Goal: Information Seeking & Learning: Learn about a topic

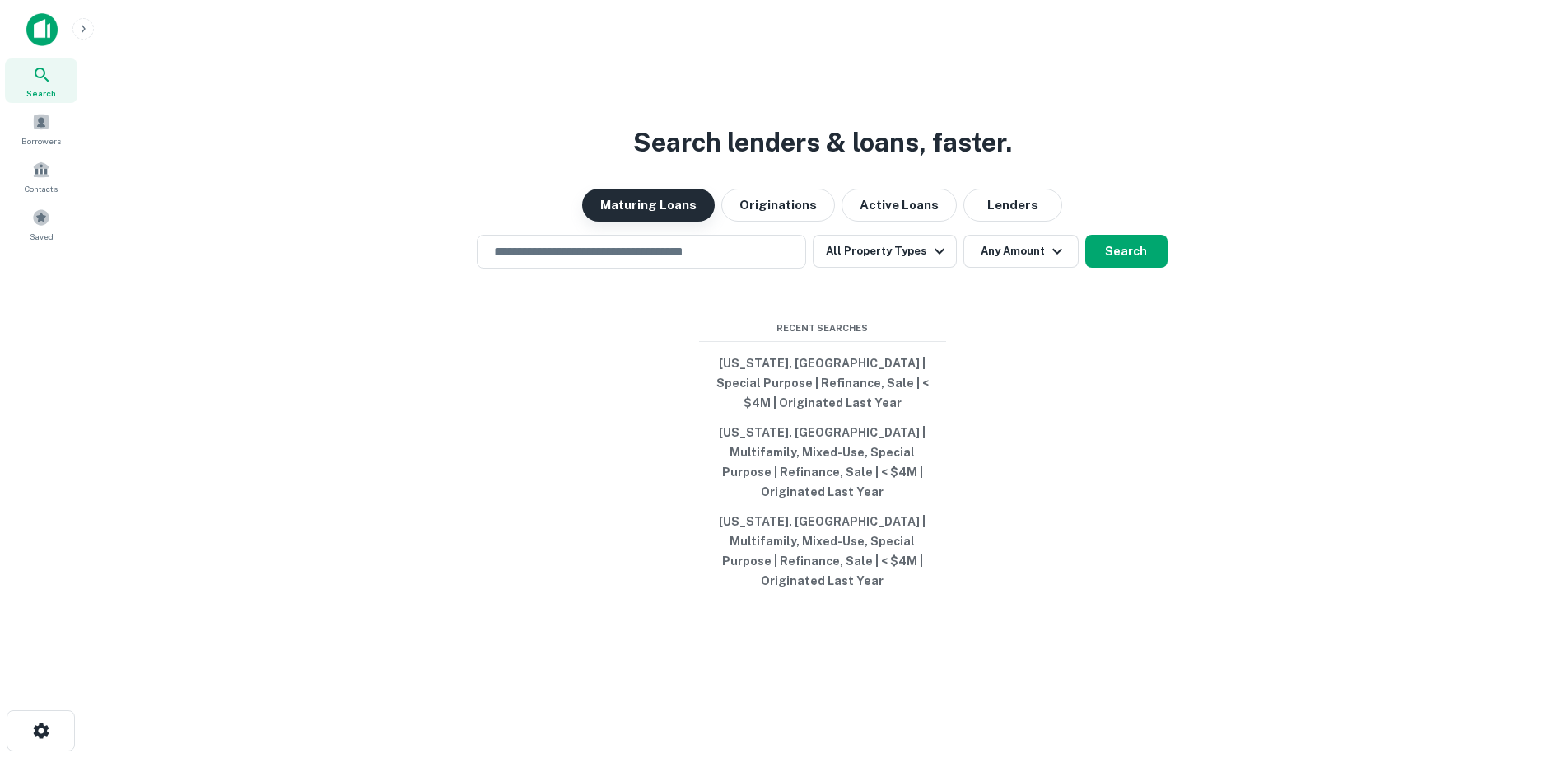
click at [670, 222] on button "Maturing Loans" at bounding box center [648, 205] width 133 height 33
click at [654, 261] on input "text" at bounding box center [641, 251] width 315 height 19
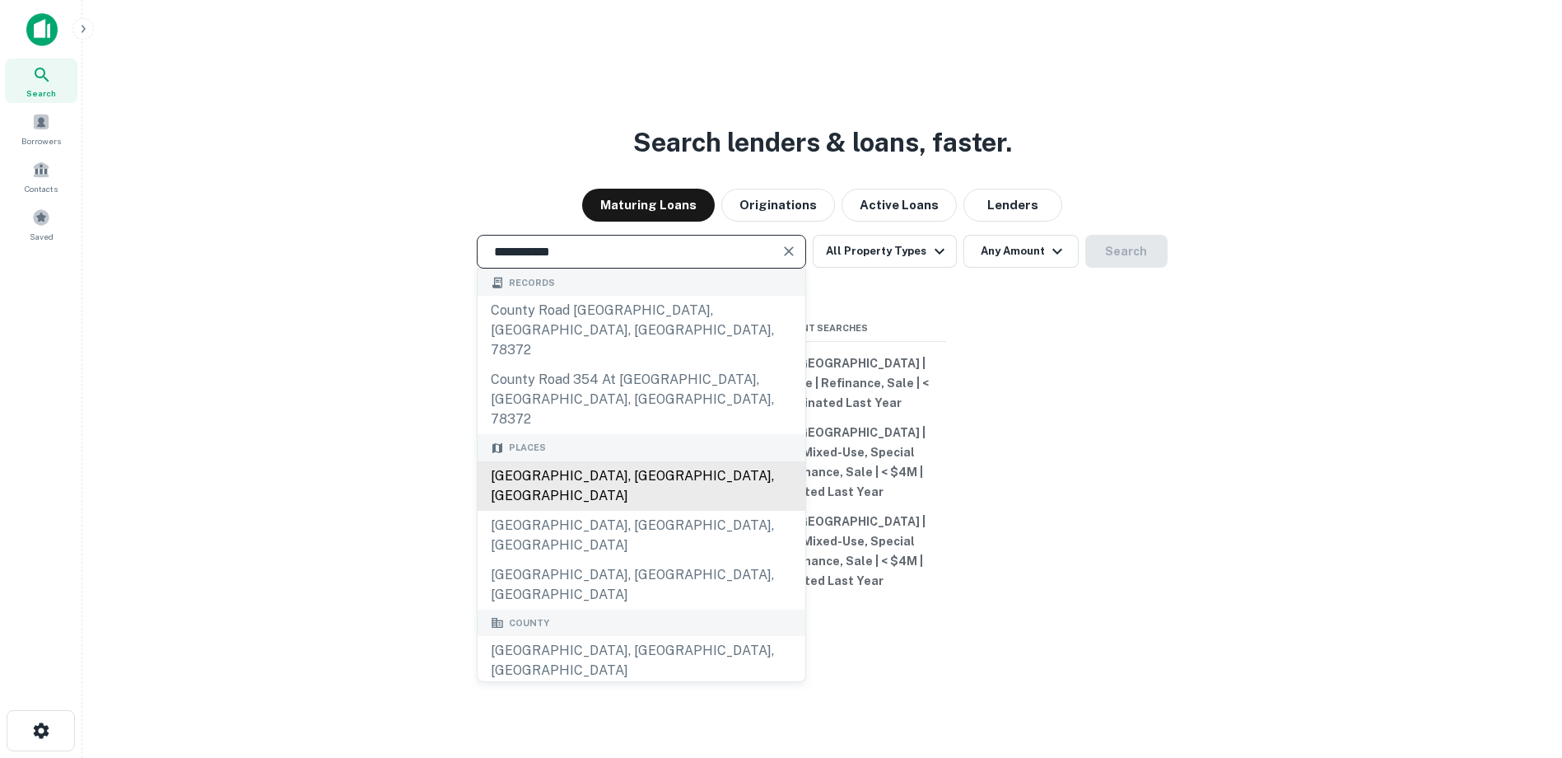
click at [626, 462] on div "Orange County, CA, USA" at bounding box center [642, 485] width 328 height 49
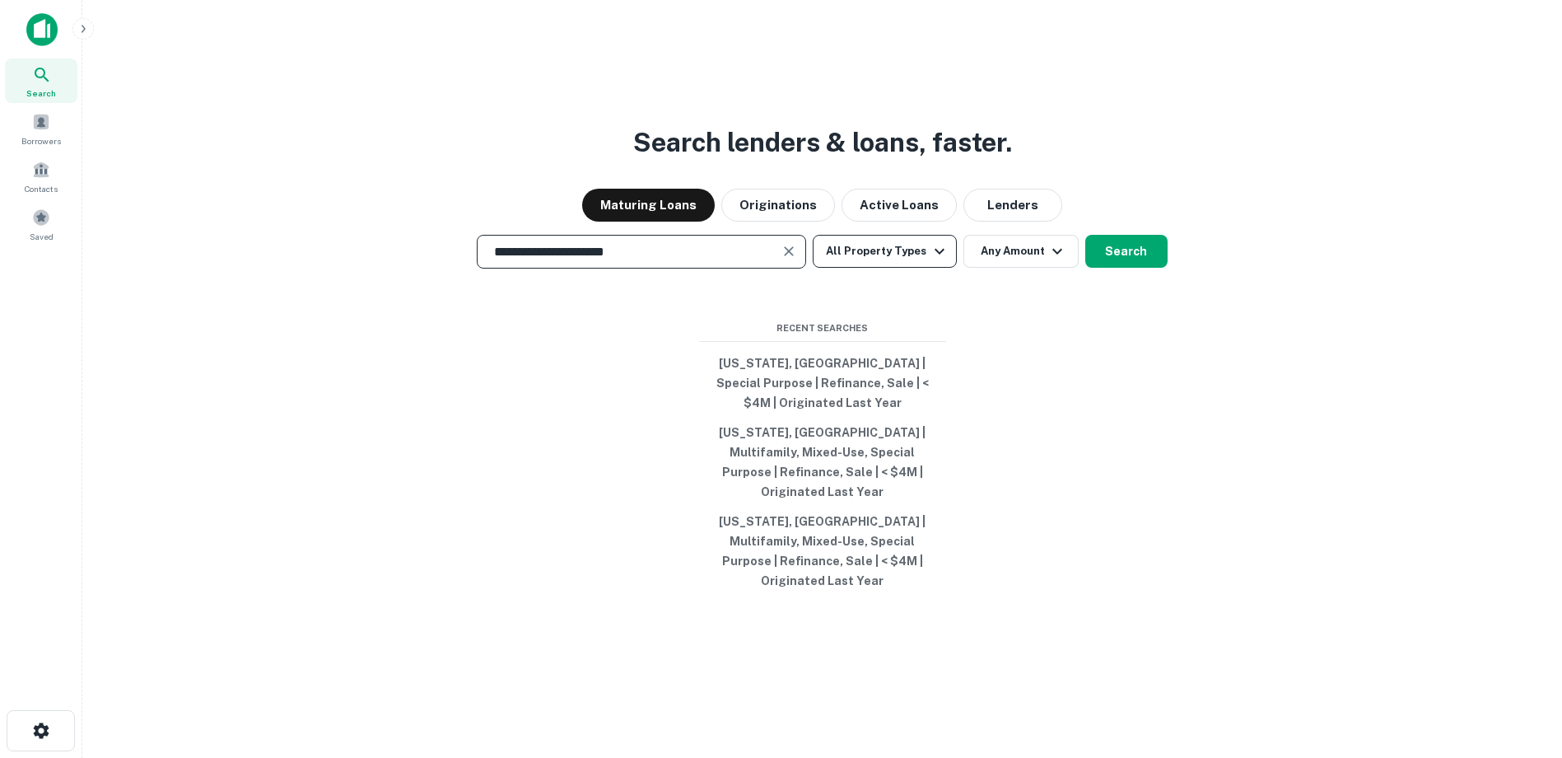
type input "**********"
click at [921, 264] on button "All Property Types" at bounding box center [884, 251] width 143 height 33
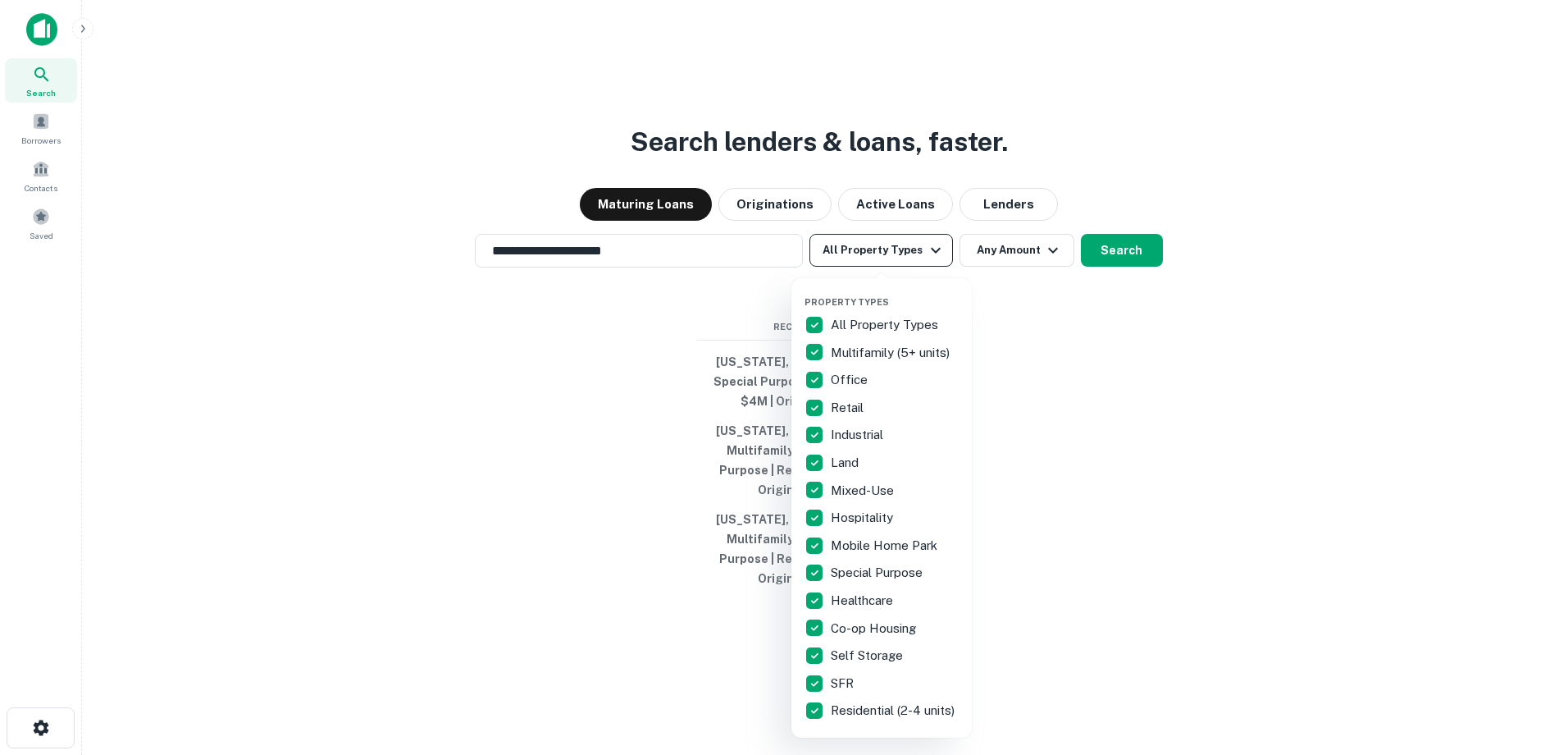
click at [917, 263] on div at bounding box center [784, 378] width 1568 height 755
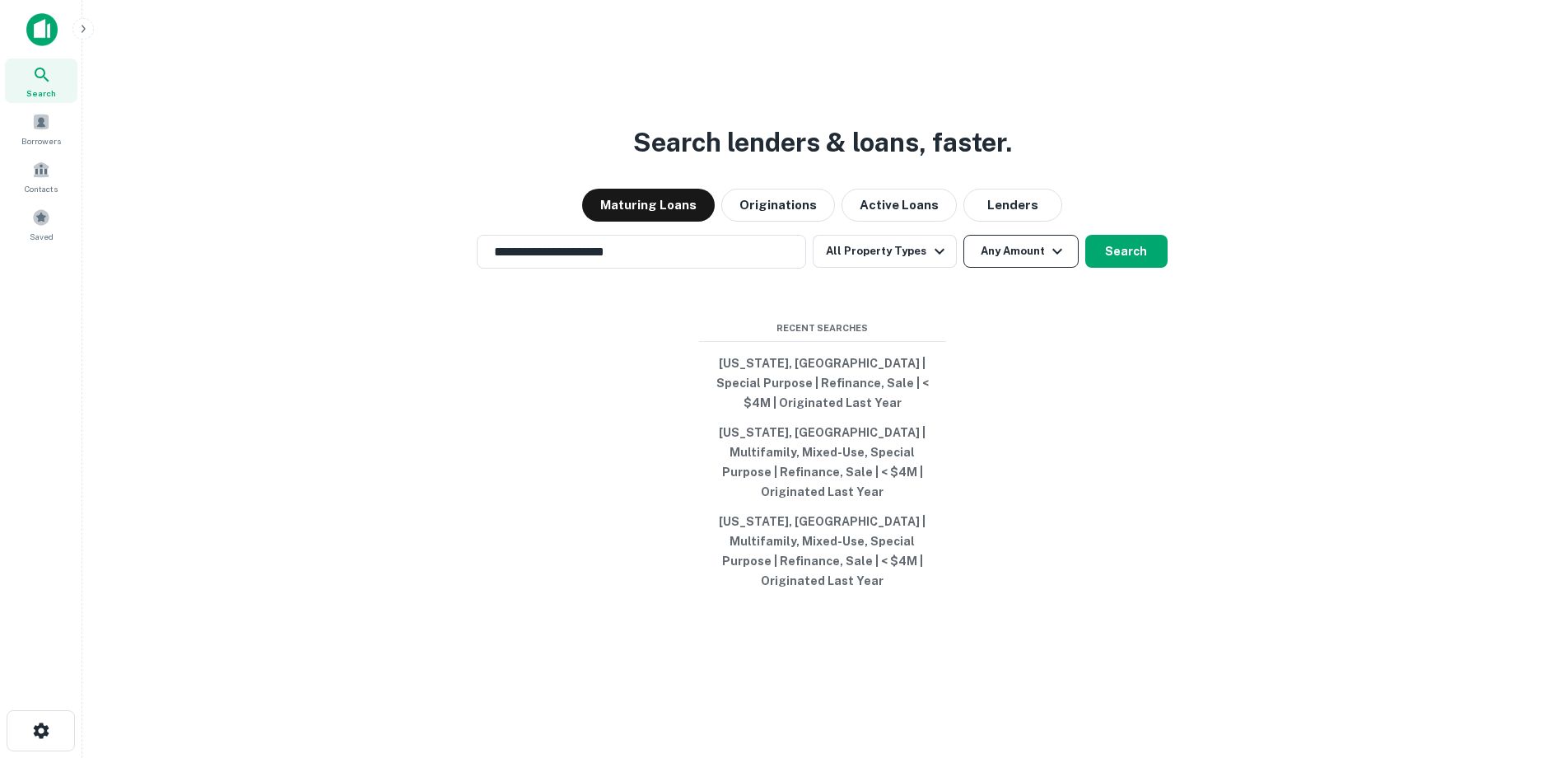
click at [1017, 268] on button "Any Amount" at bounding box center [1020, 251] width 115 height 33
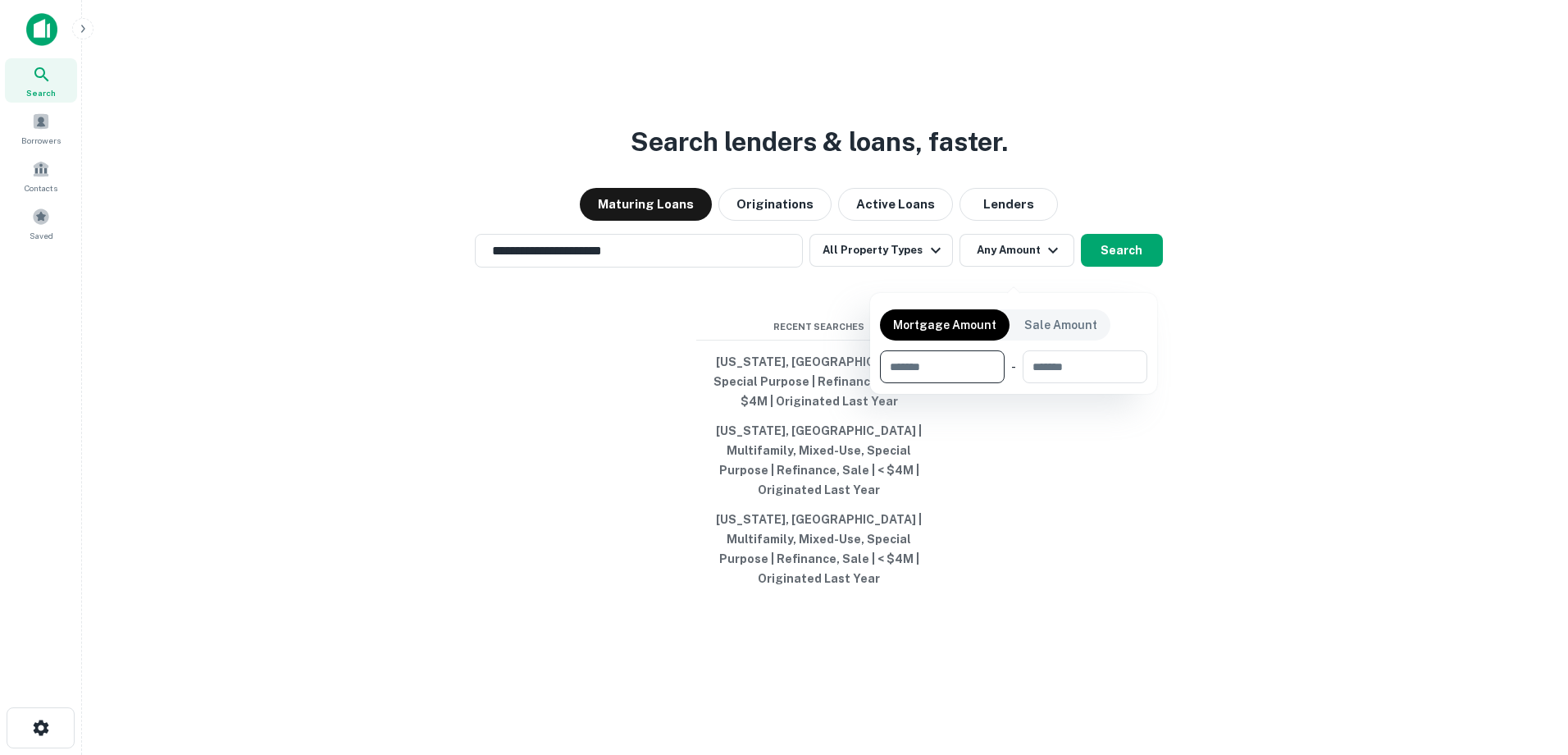
click at [981, 366] on input "number" at bounding box center [937, 367] width 114 height 33
type input "*"
type input "*******"
type input "********"
click at [937, 270] on div at bounding box center [784, 378] width 1568 height 755
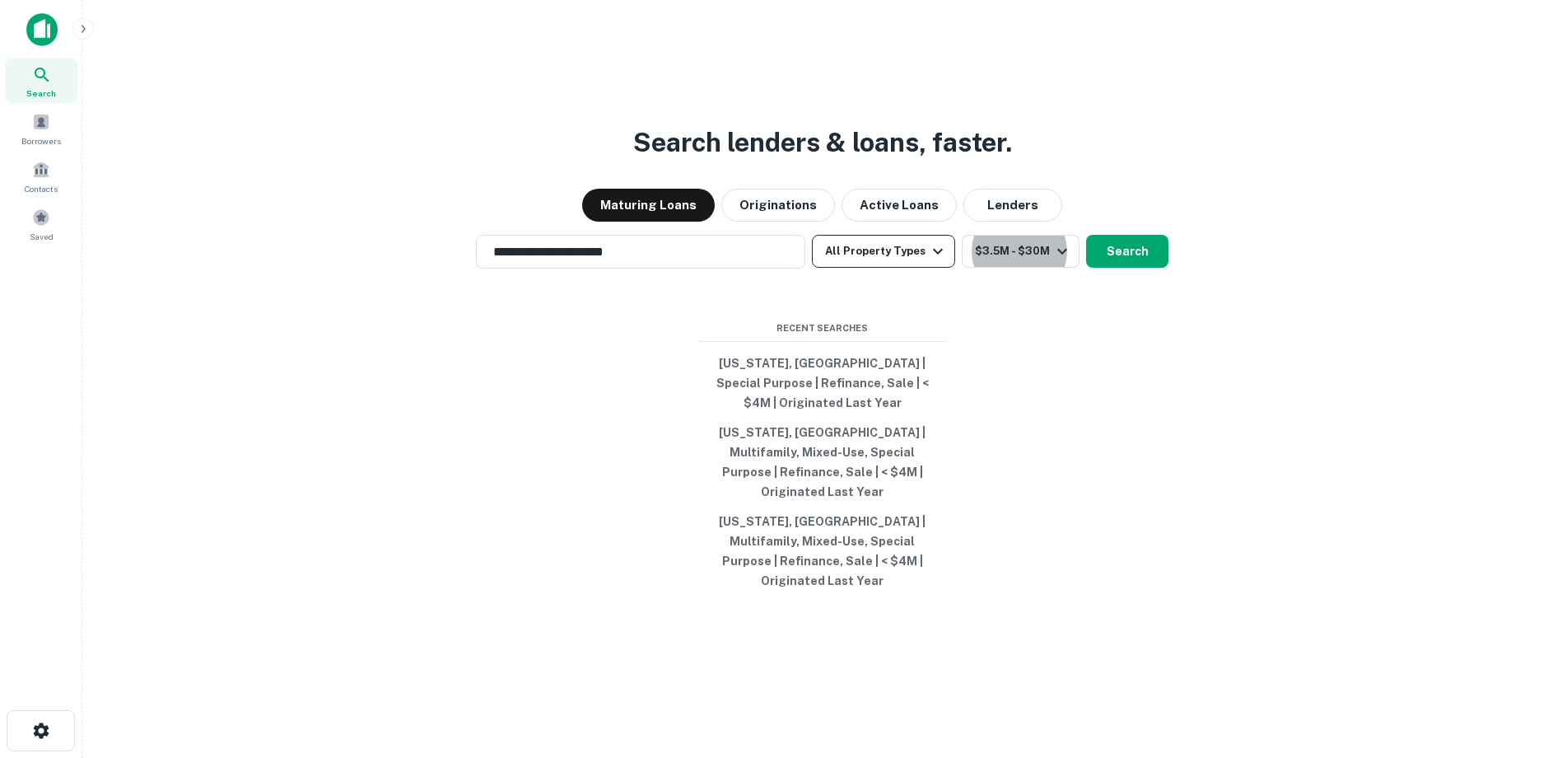
click at [935, 261] on icon "button" at bounding box center [938, 251] width 20 height 20
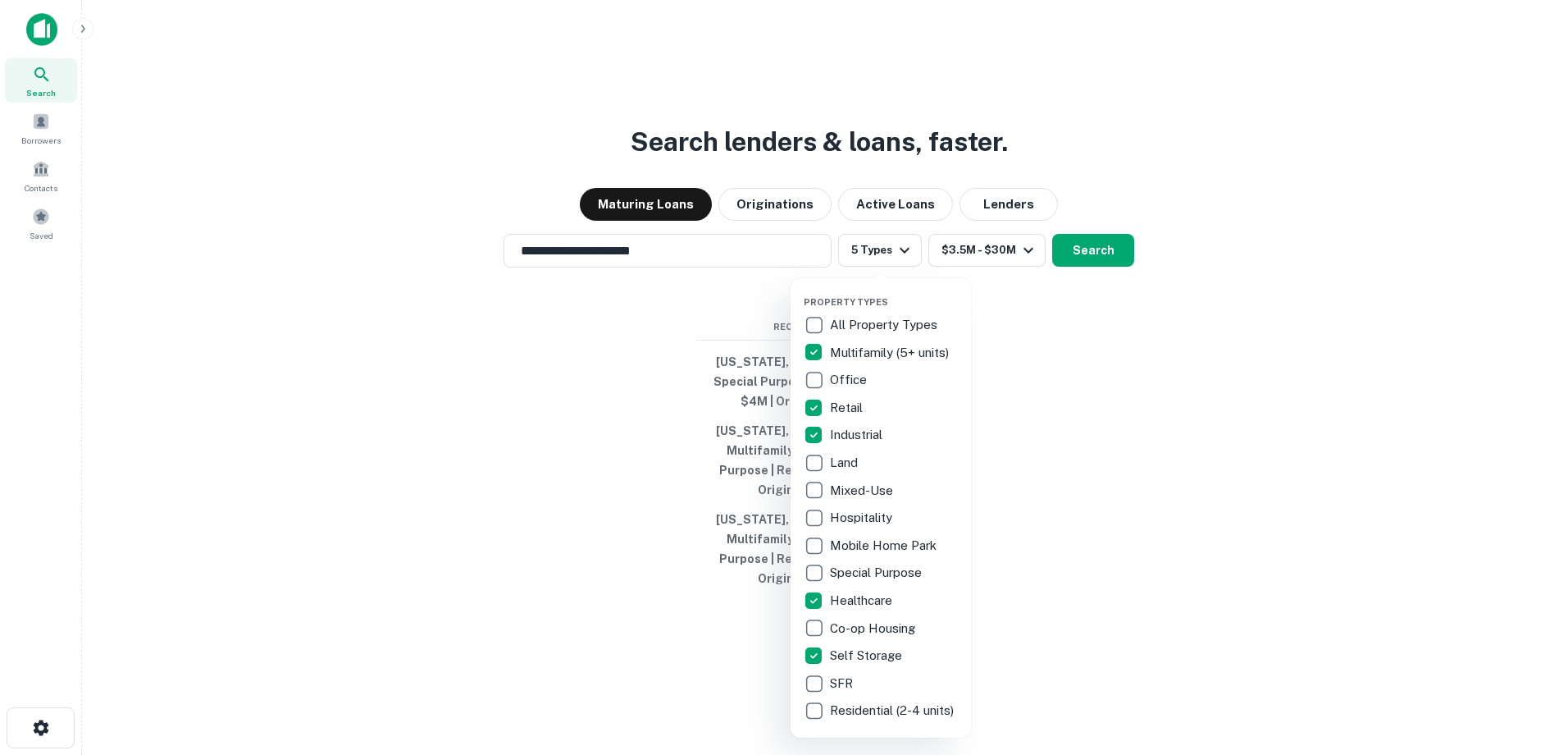
click at [1089, 276] on div at bounding box center [784, 378] width 1568 height 755
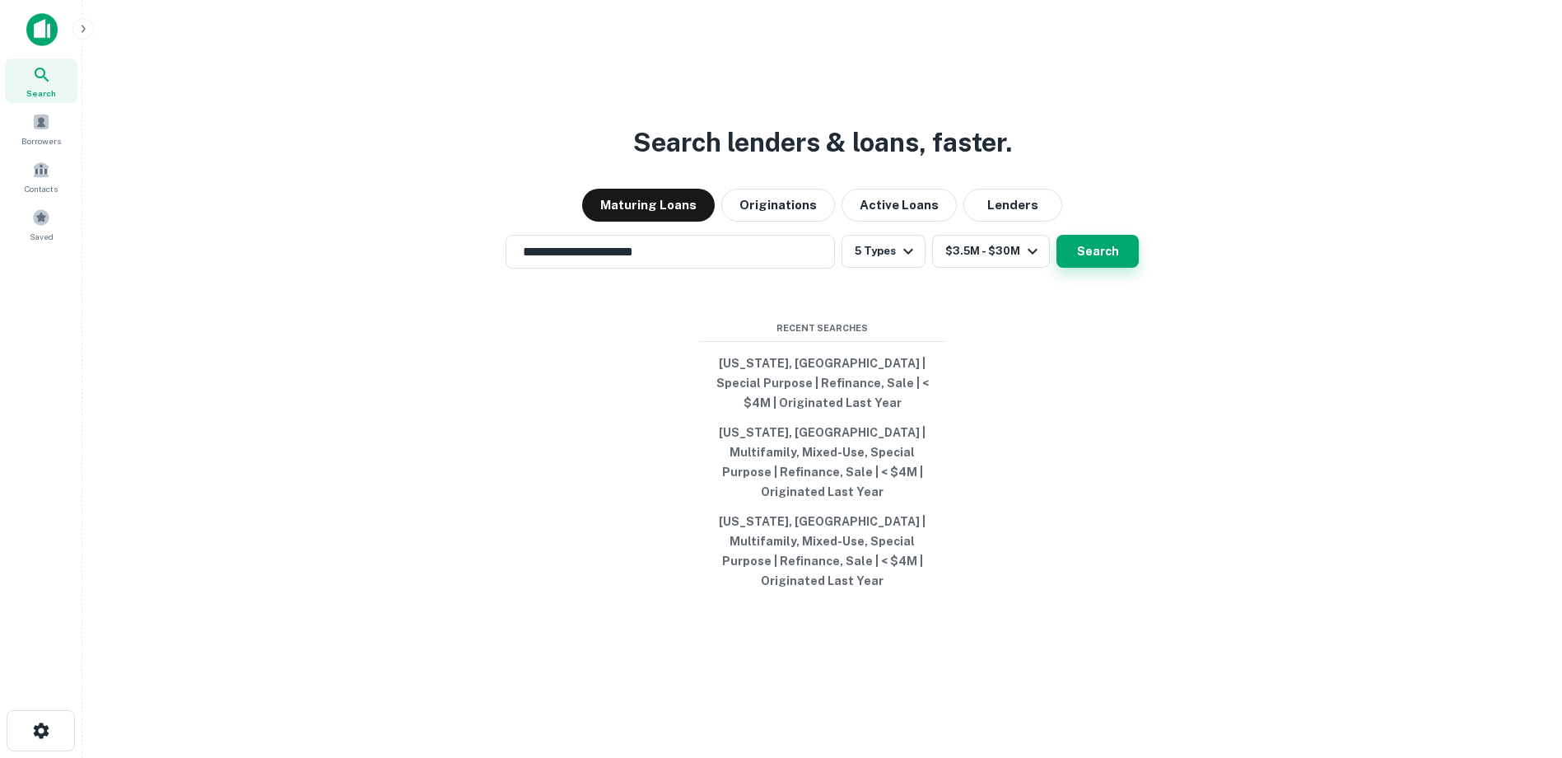
click at [1094, 268] on button "Search" at bounding box center [1098, 251] width 82 height 33
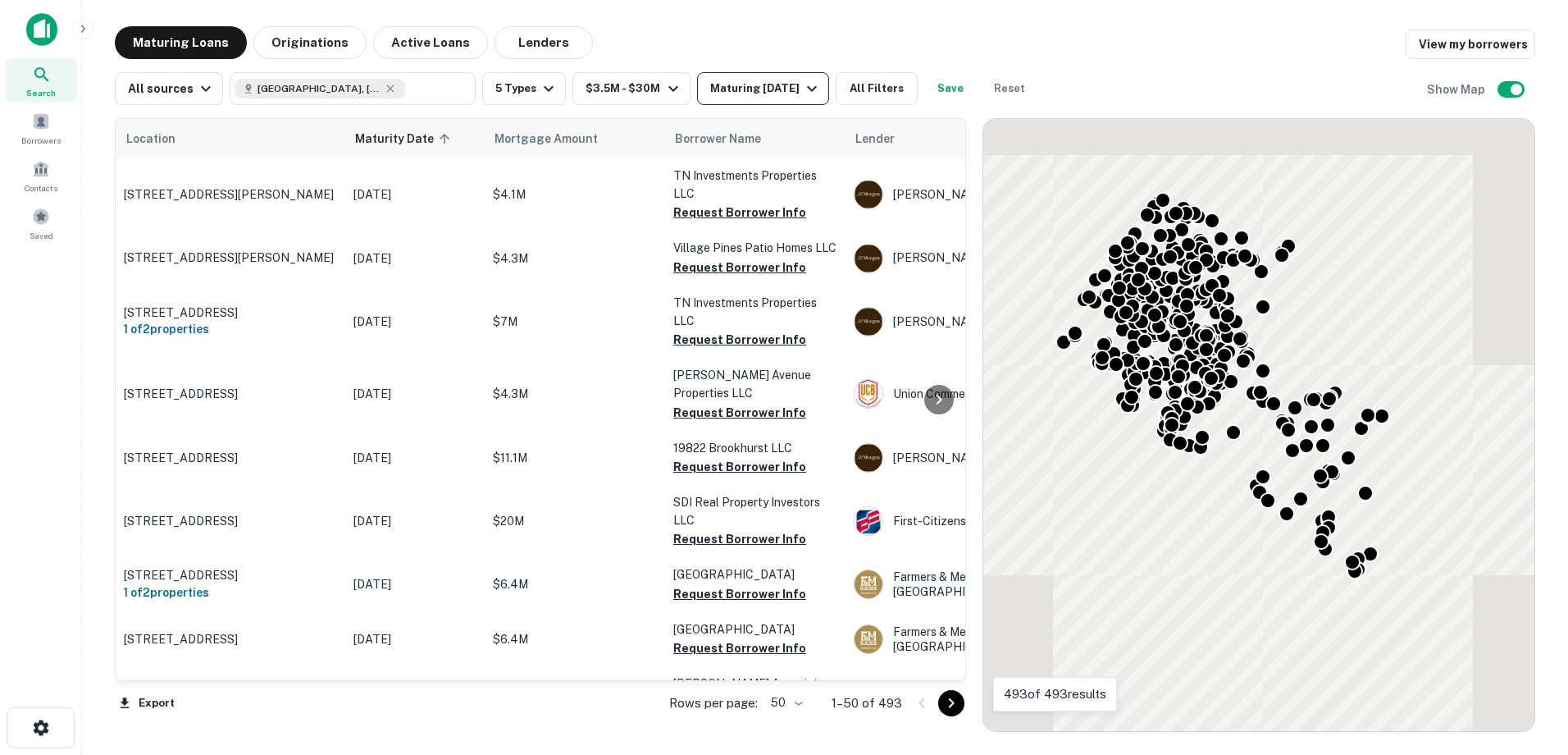
click at [772, 94] on div "Maturing In 1 Year" at bounding box center [766, 89] width 112 height 20
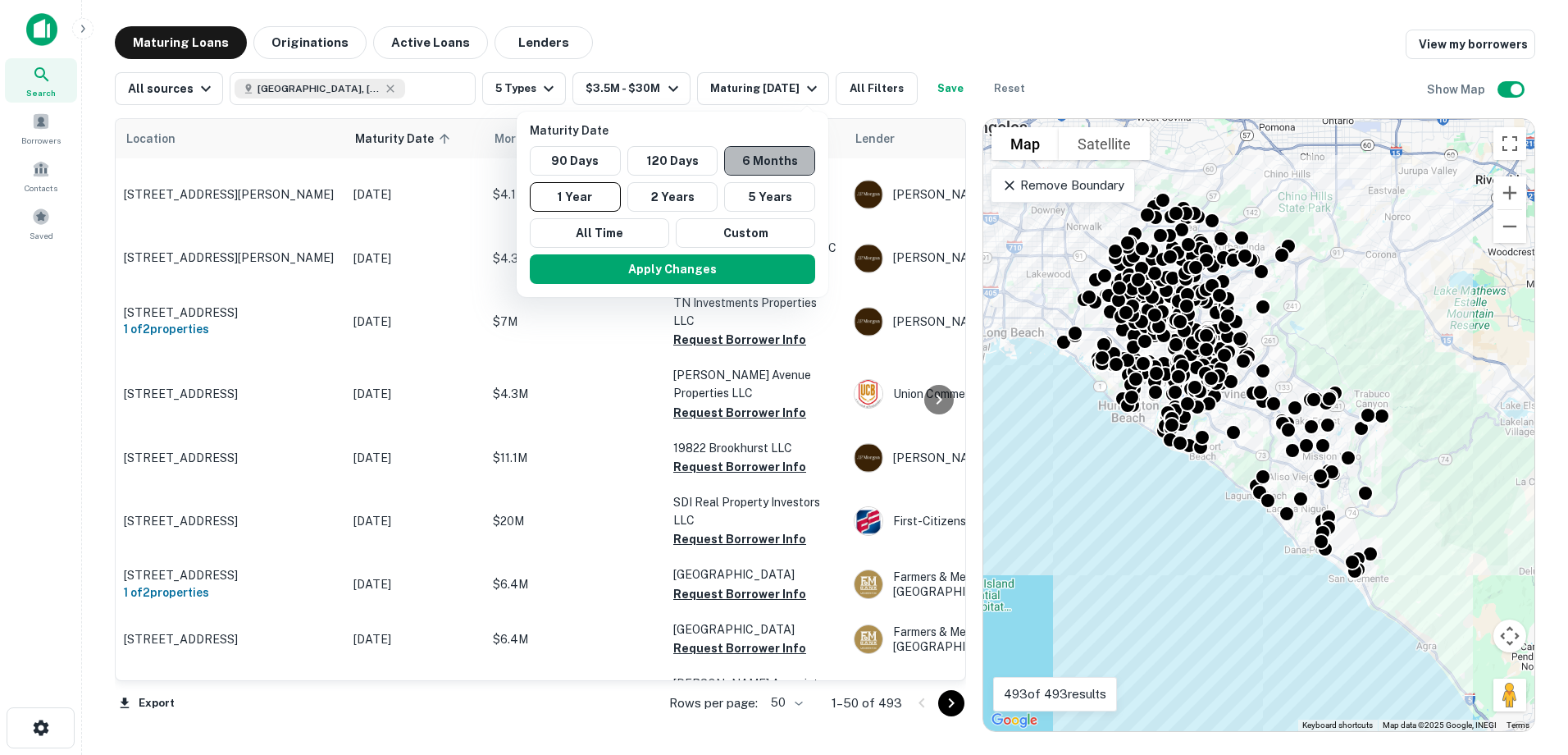
click at [761, 159] on button "6 Months" at bounding box center [769, 161] width 91 height 30
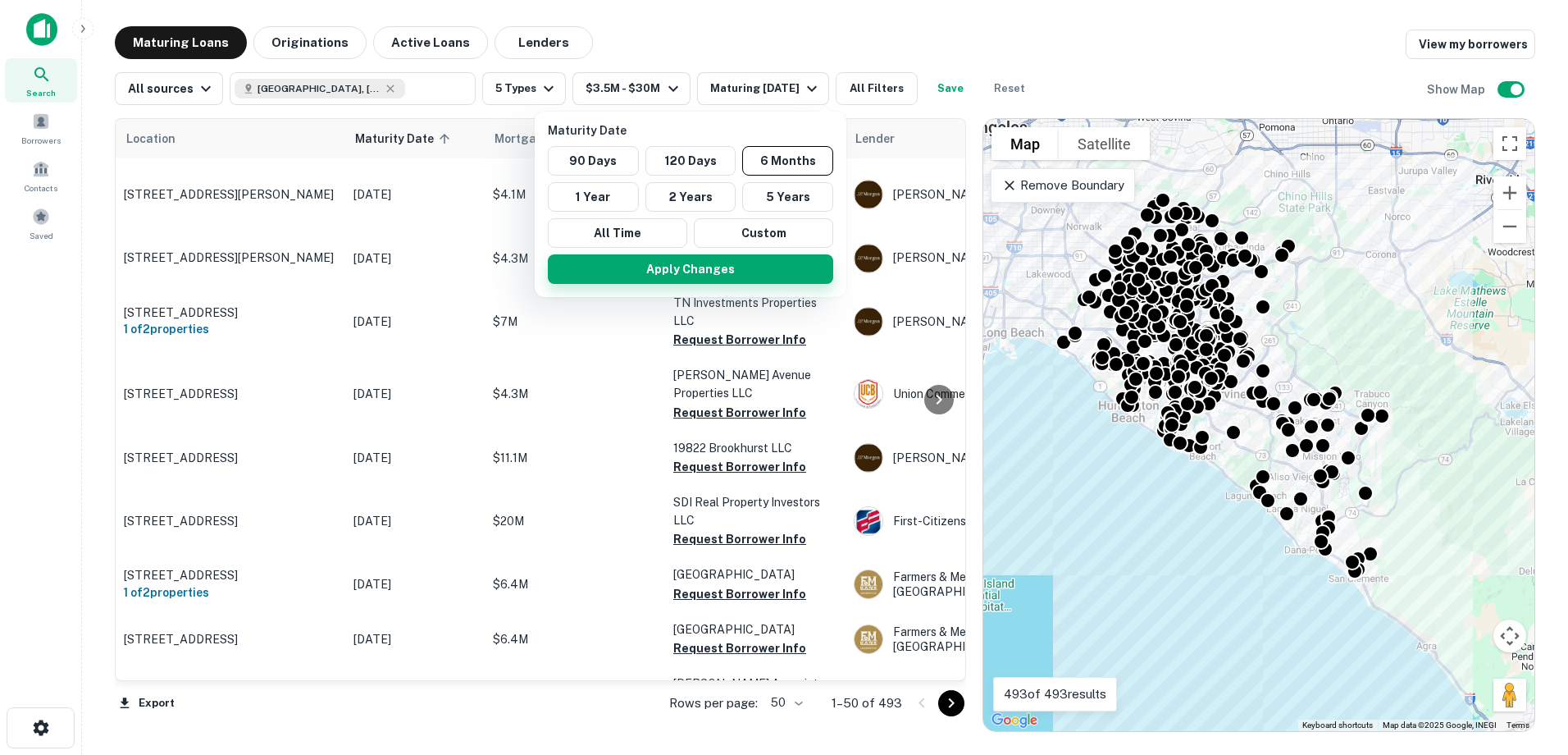
click at [730, 272] on button "Apply Changes" at bounding box center [690, 269] width 286 height 30
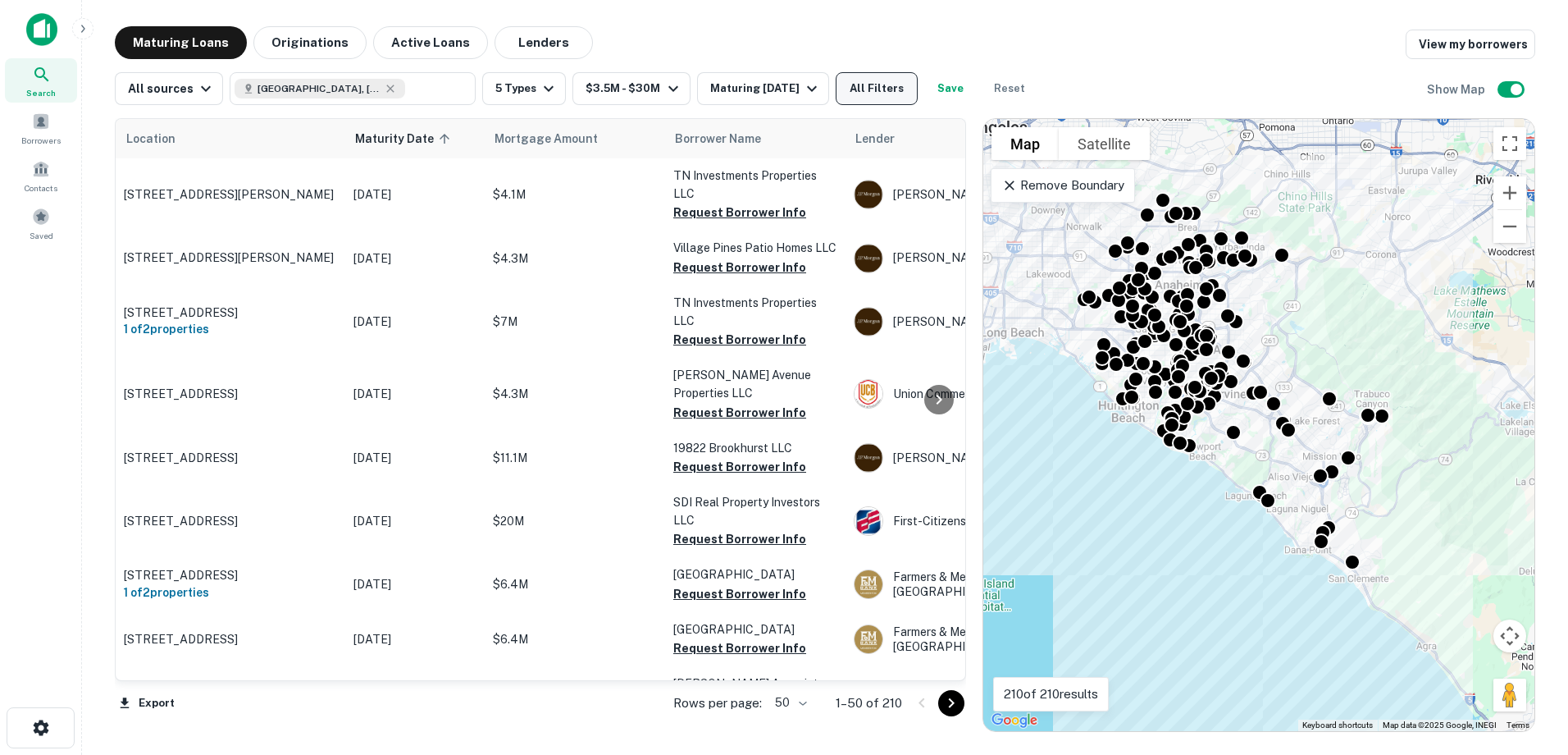
click at [886, 90] on button "All Filters" at bounding box center [877, 88] width 82 height 33
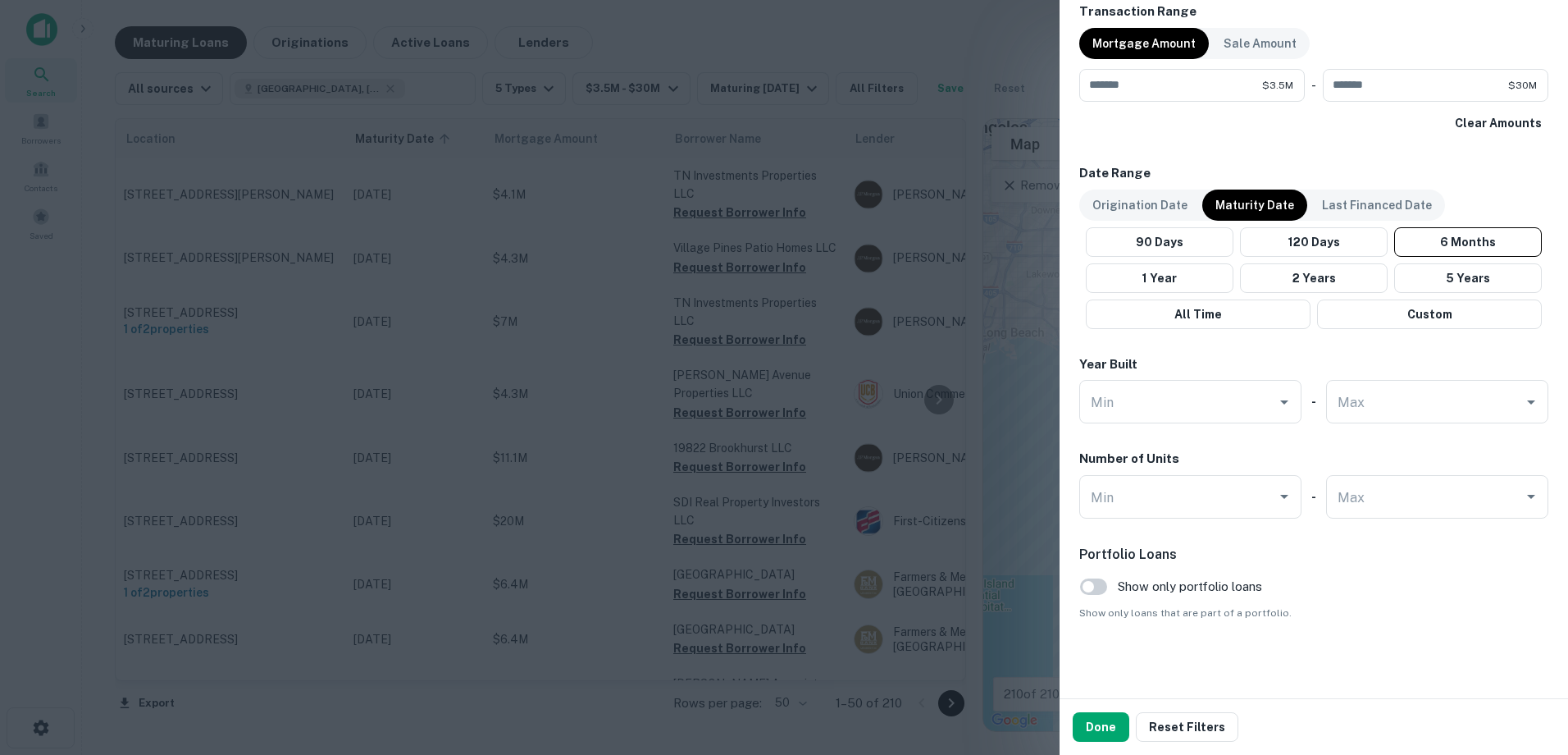
scroll to position [853, 0]
click at [1089, 723] on button "Done" at bounding box center [1101, 727] width 57 height 30
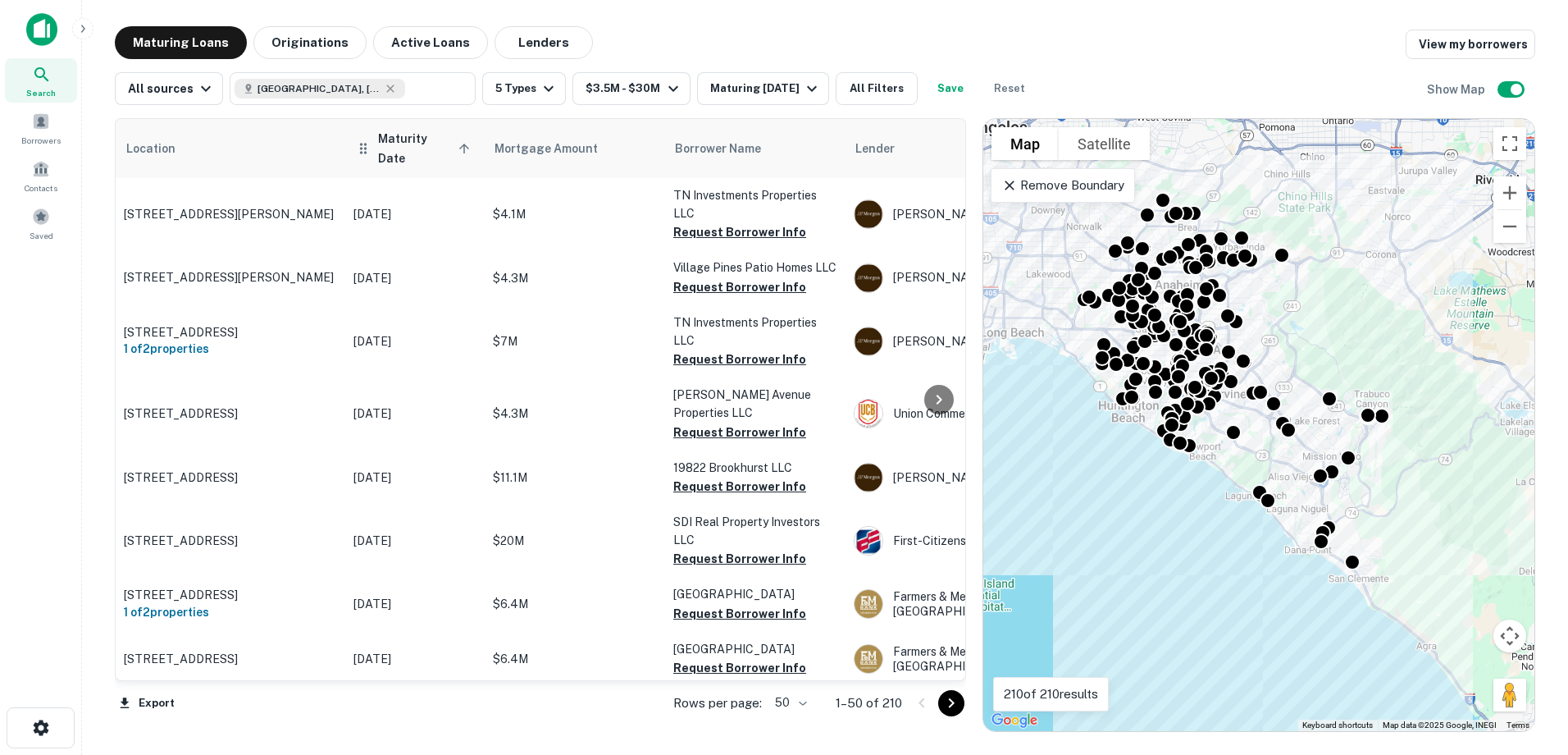
click at [408, 139] on span "Maturity Date sorted ascending" at bounding box center [426, 148] width 97 height 40
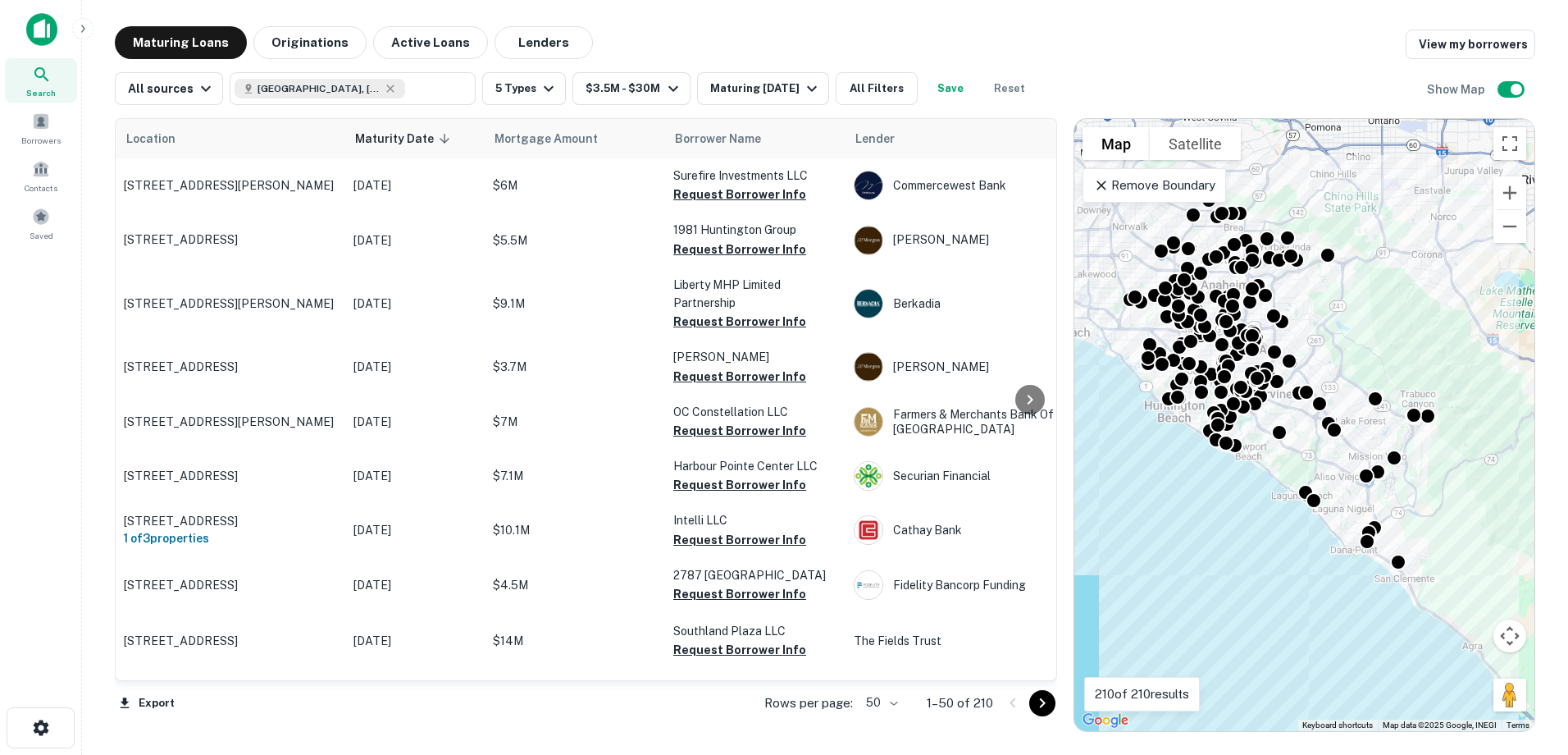
drag, startPoint x: 972, startPoint y: 281, endPoint x: 1050, endPoint y: 283, distance: 78.0
click at [1057, 283] on div at bounding box center [1065, 425] width 16 height 614
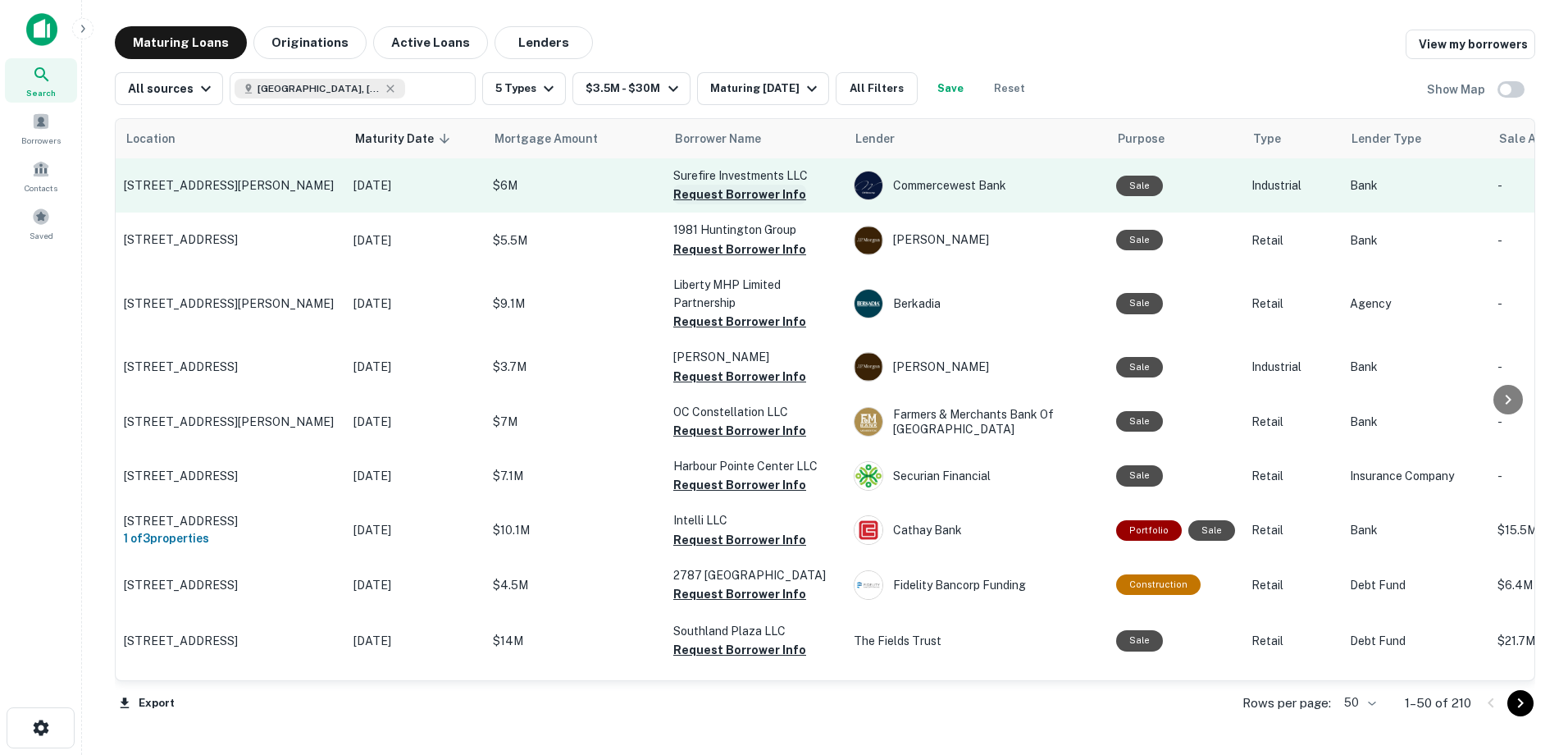
click at [769, 191] on button "Request Borrower Info" at bounding box center [739, 194] width 132 height 20
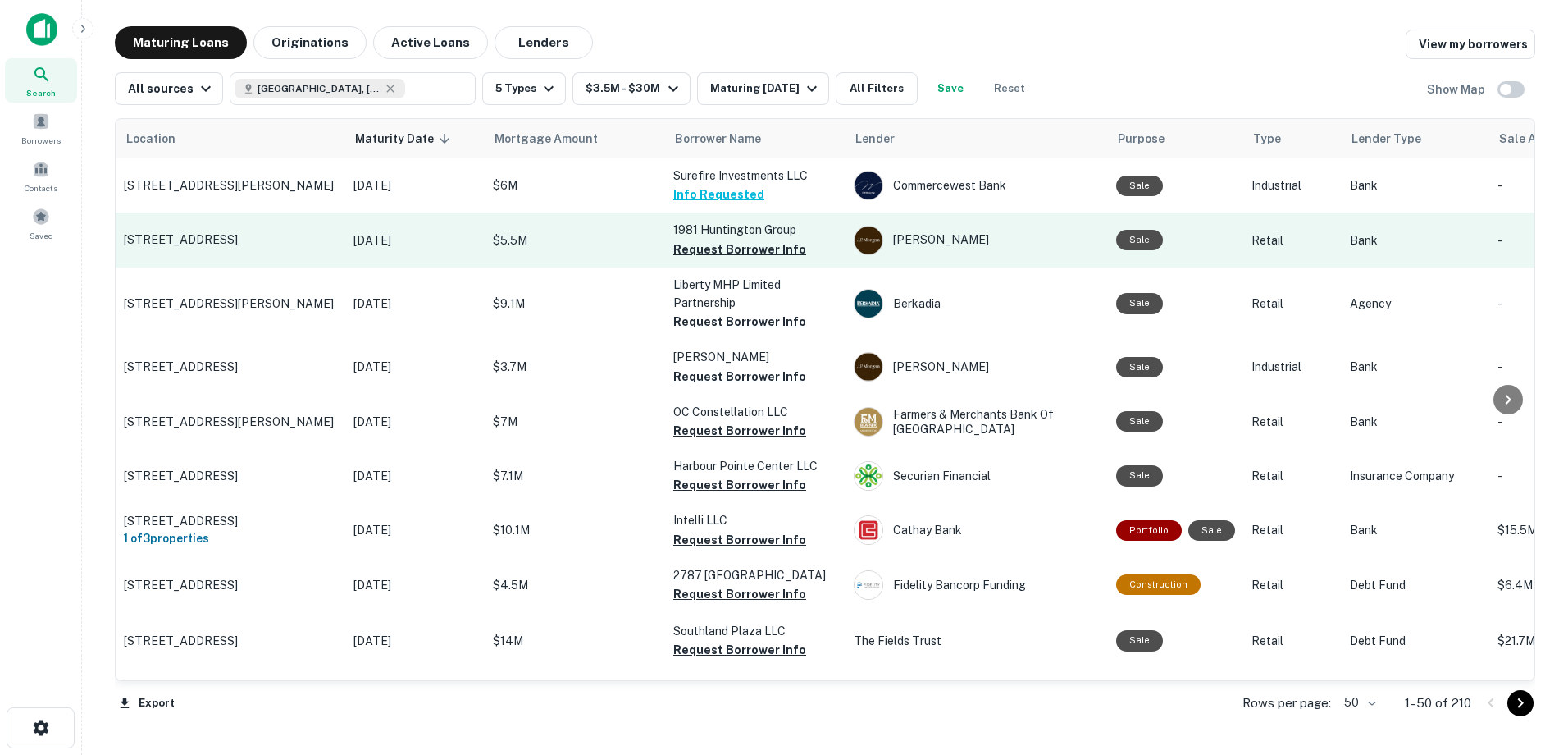
click at [256, 232] on p "[STREET_ADDRESS]" at bounding box center [230, 239] width 213 height 15
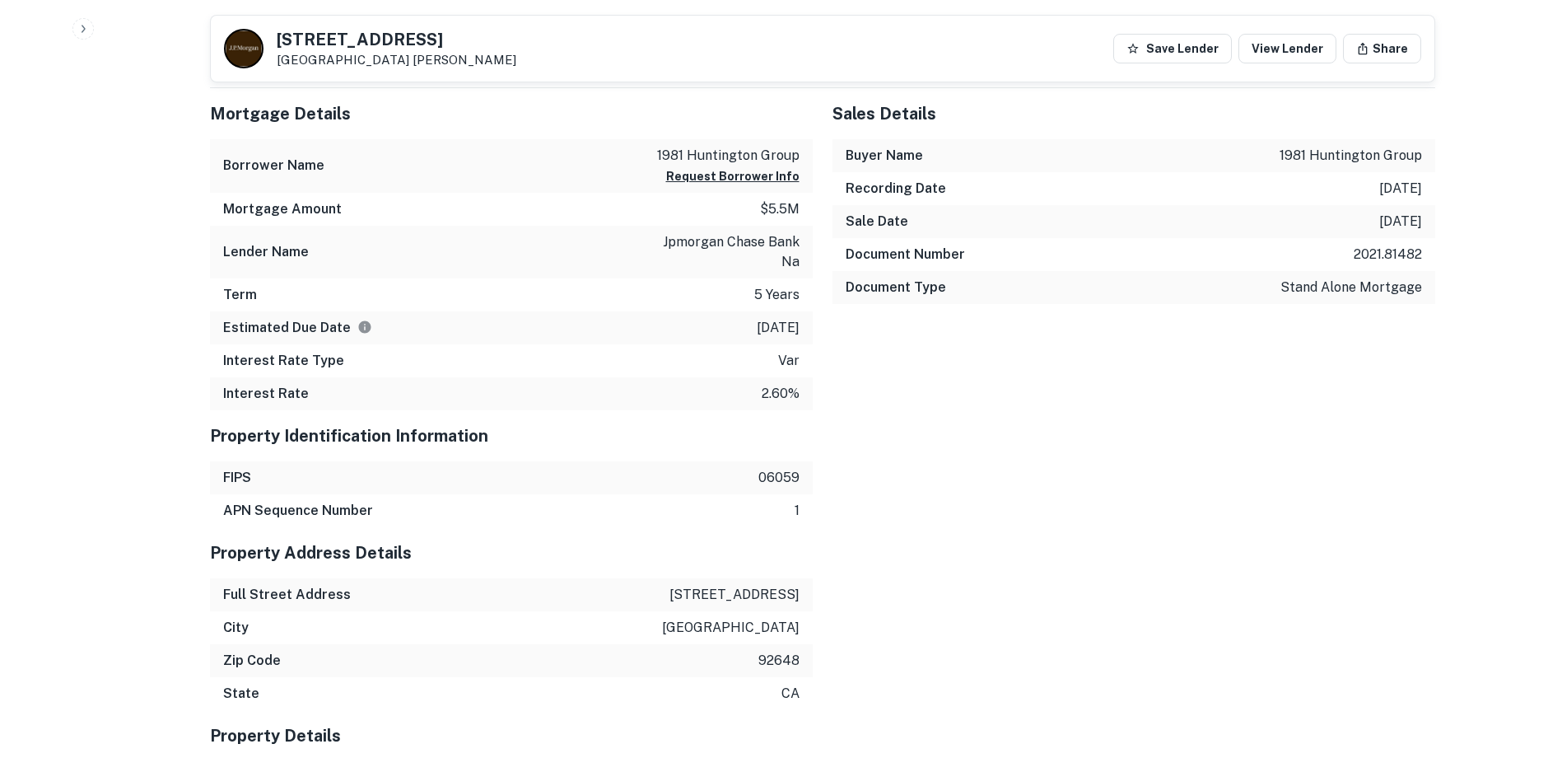
scroll to position [1071, 0]
click at [251, 357] on h6 "Interest Rate Type" at bounding box center [283, 360] width 121 height 20
click at [854, 320] on div "Sales Details Buyer Name 1981 huntington group Recording Date 2/4/2021 Sale Dat…" at bounding box center [1124, 248] width 623 height 322
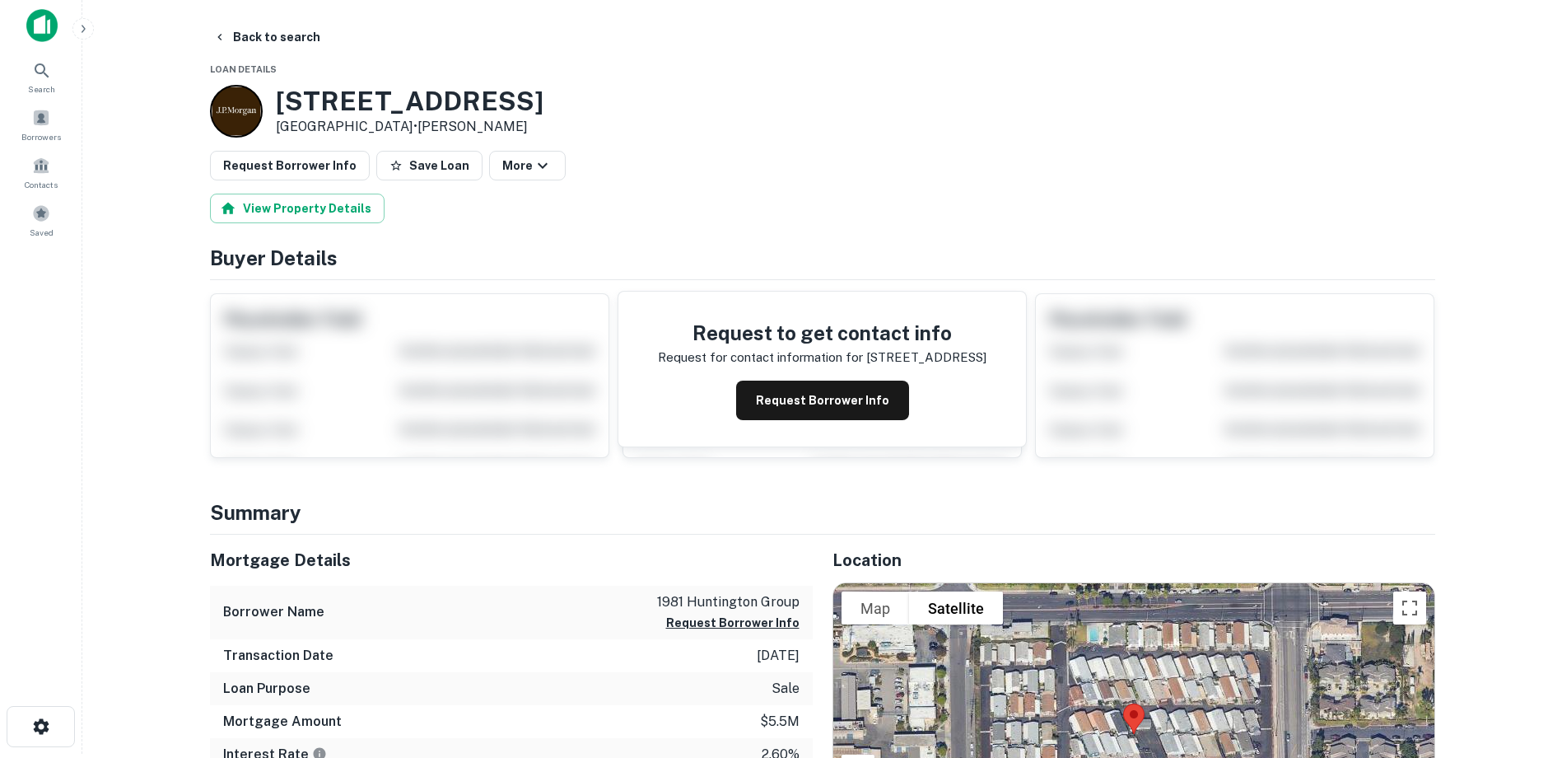
scroll to position [0, 0]
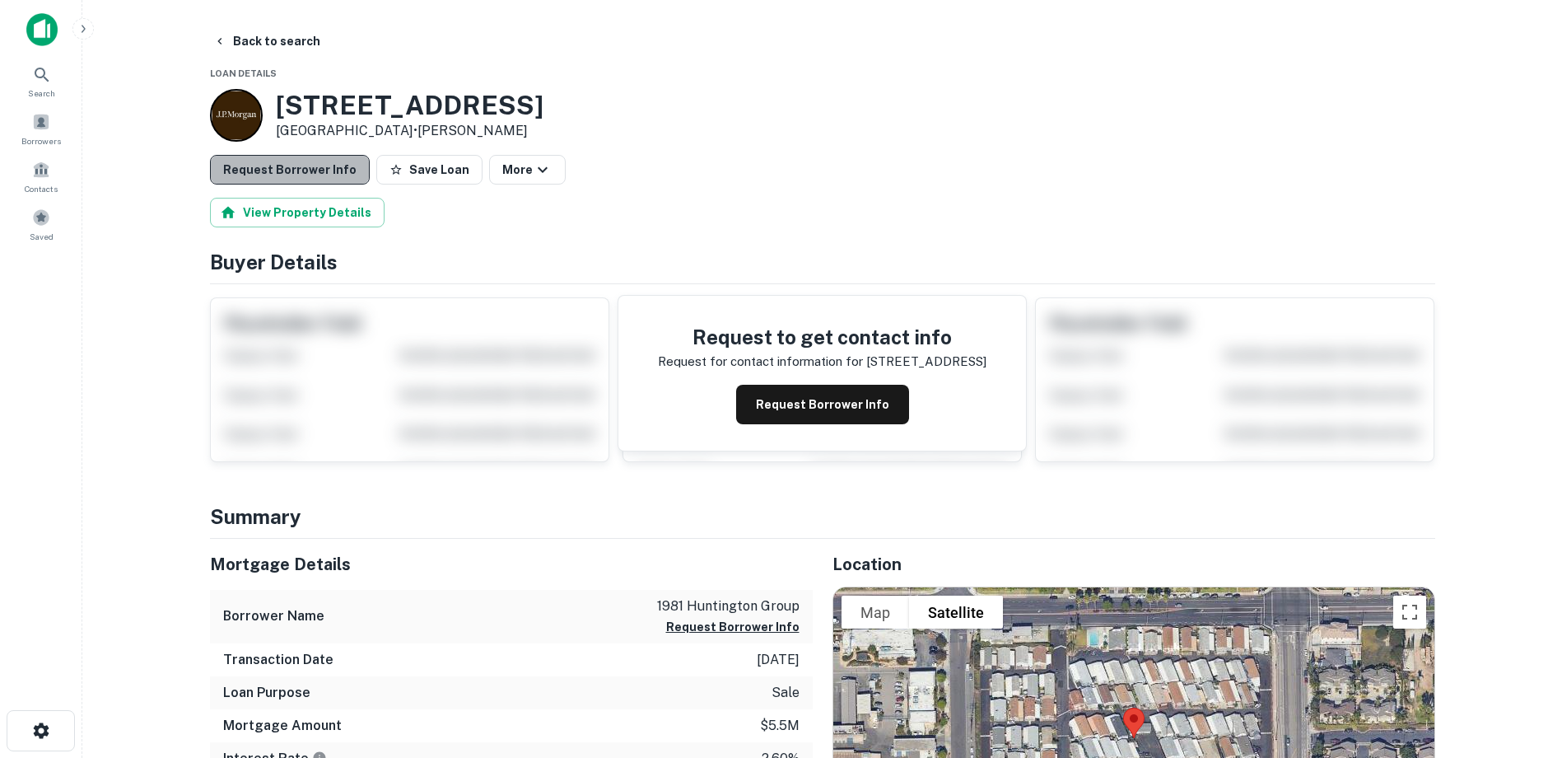
click at [306, 180] on button "Request Borrower Info" at bounding box center [290, 170] width 160 height 30
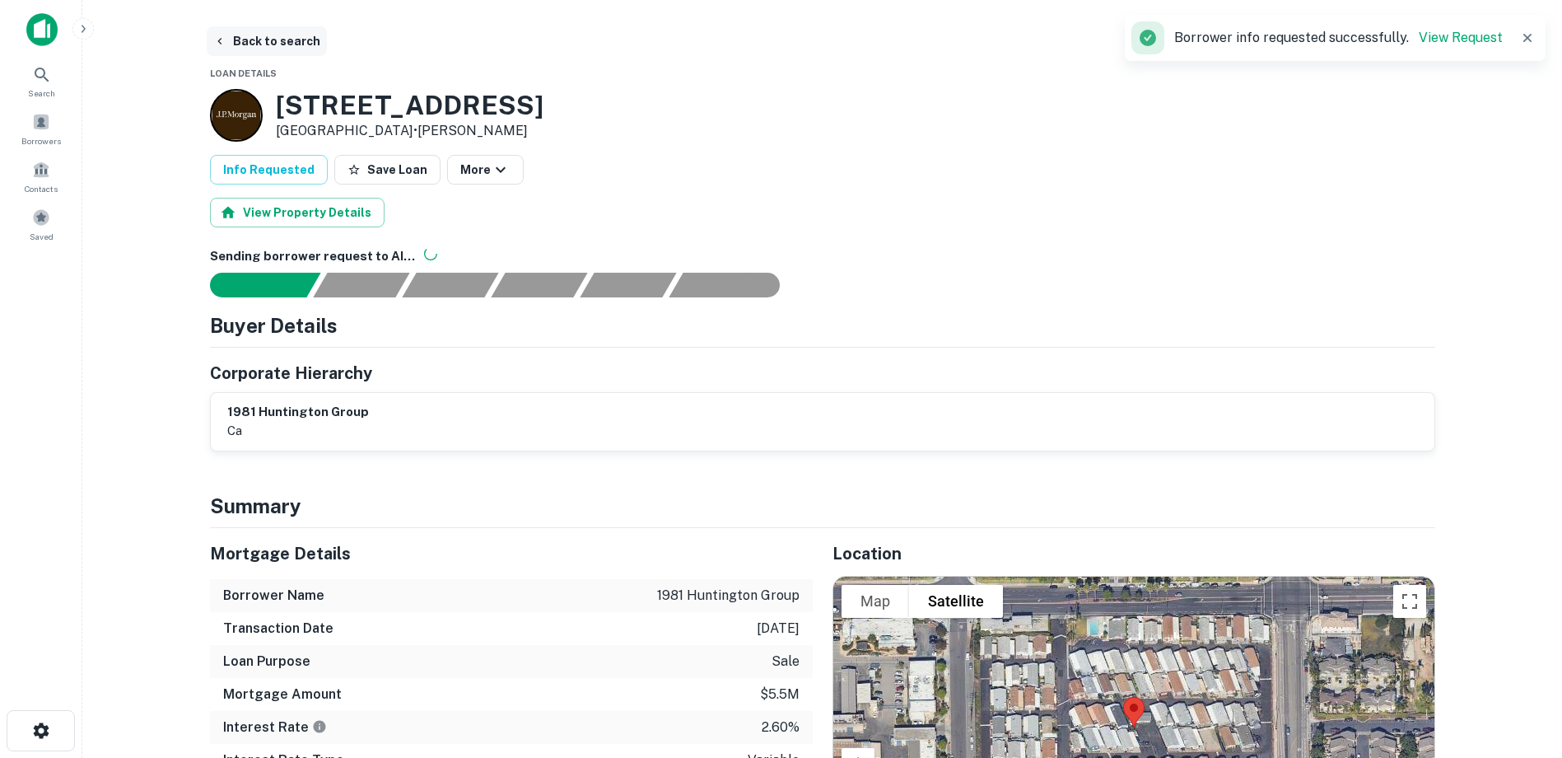
click at [232, 44] on button "Back to search" at bounding box center [267, 41] width 120 height 30
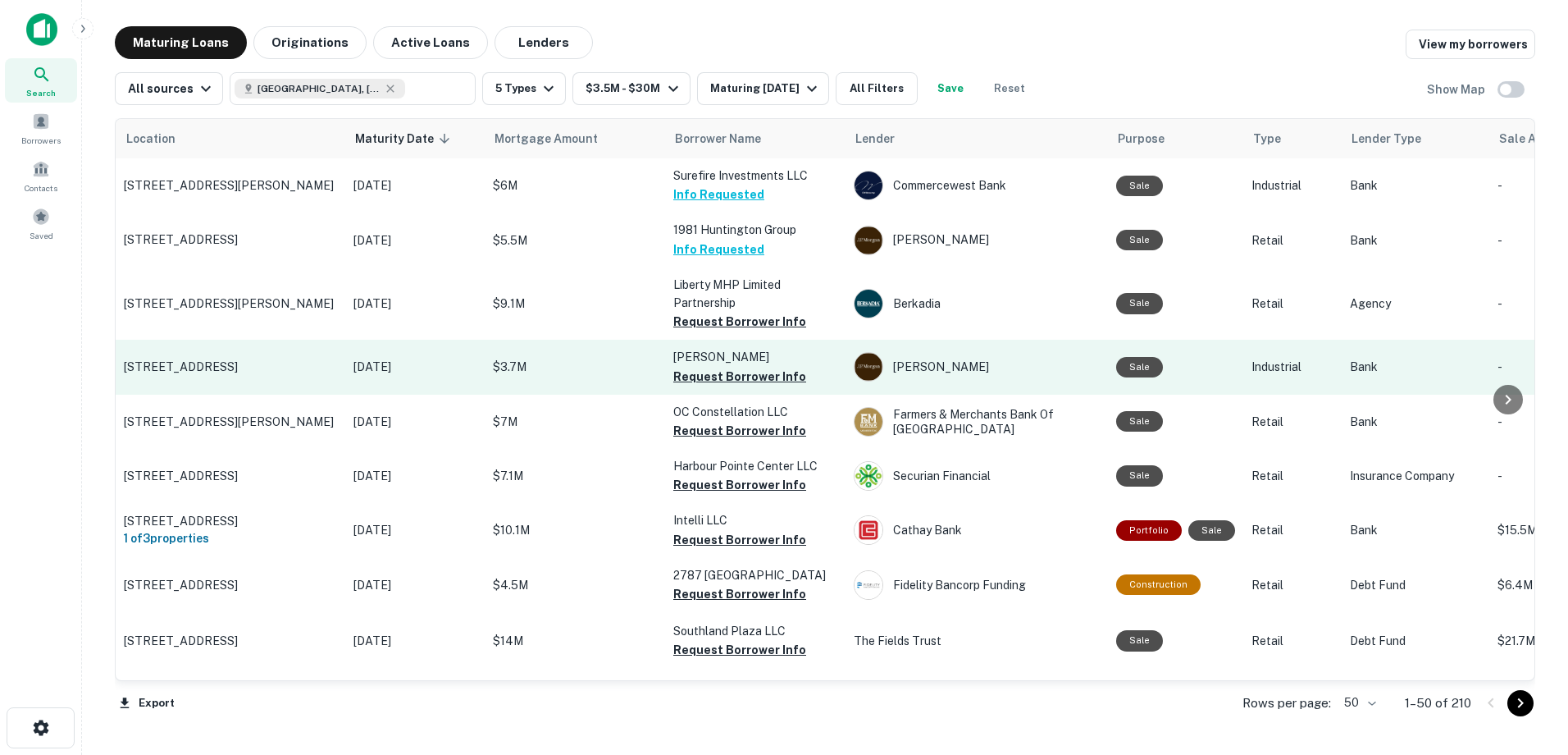
click at [260, 370] on p "[STREET_ADDRESS]" at bounding box center [230, 367] width 213 height 15
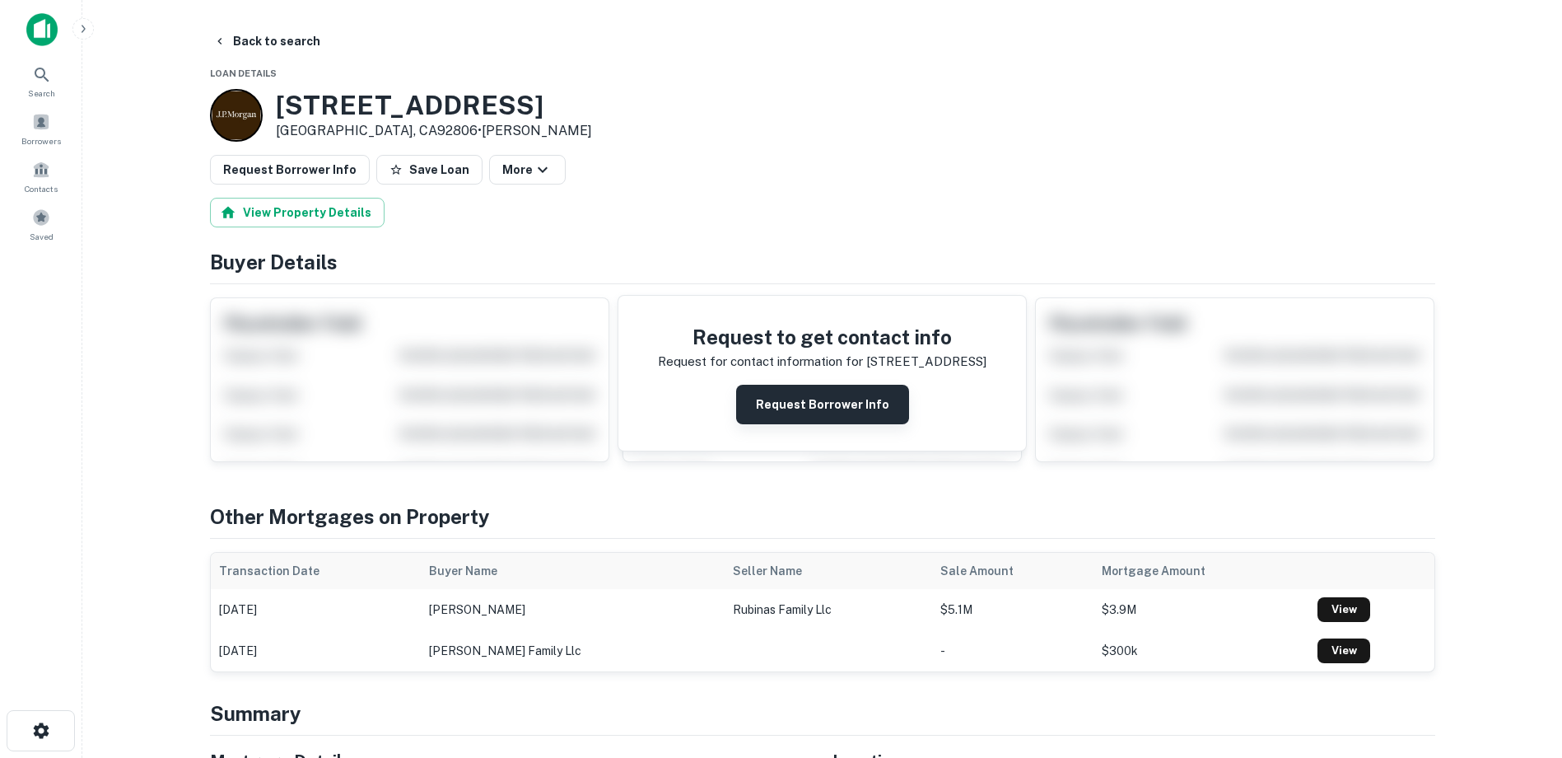
click at [858, 396] on button "Request Borrower Info" at bounding box center [822, 405] width 173 height 40
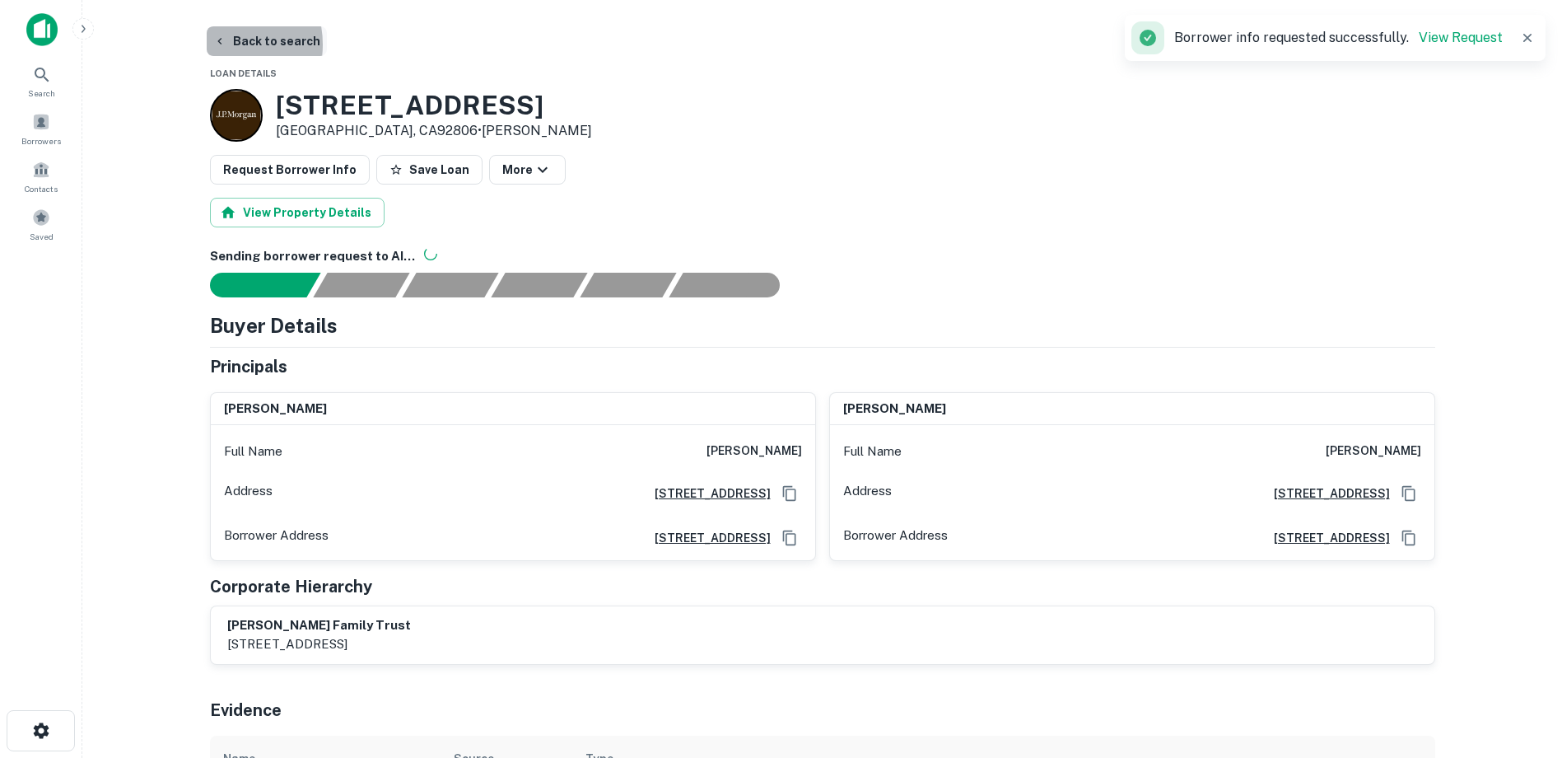
click at [215, 44] on icon "button" at bounding box center [219, 41] width 13 height 13
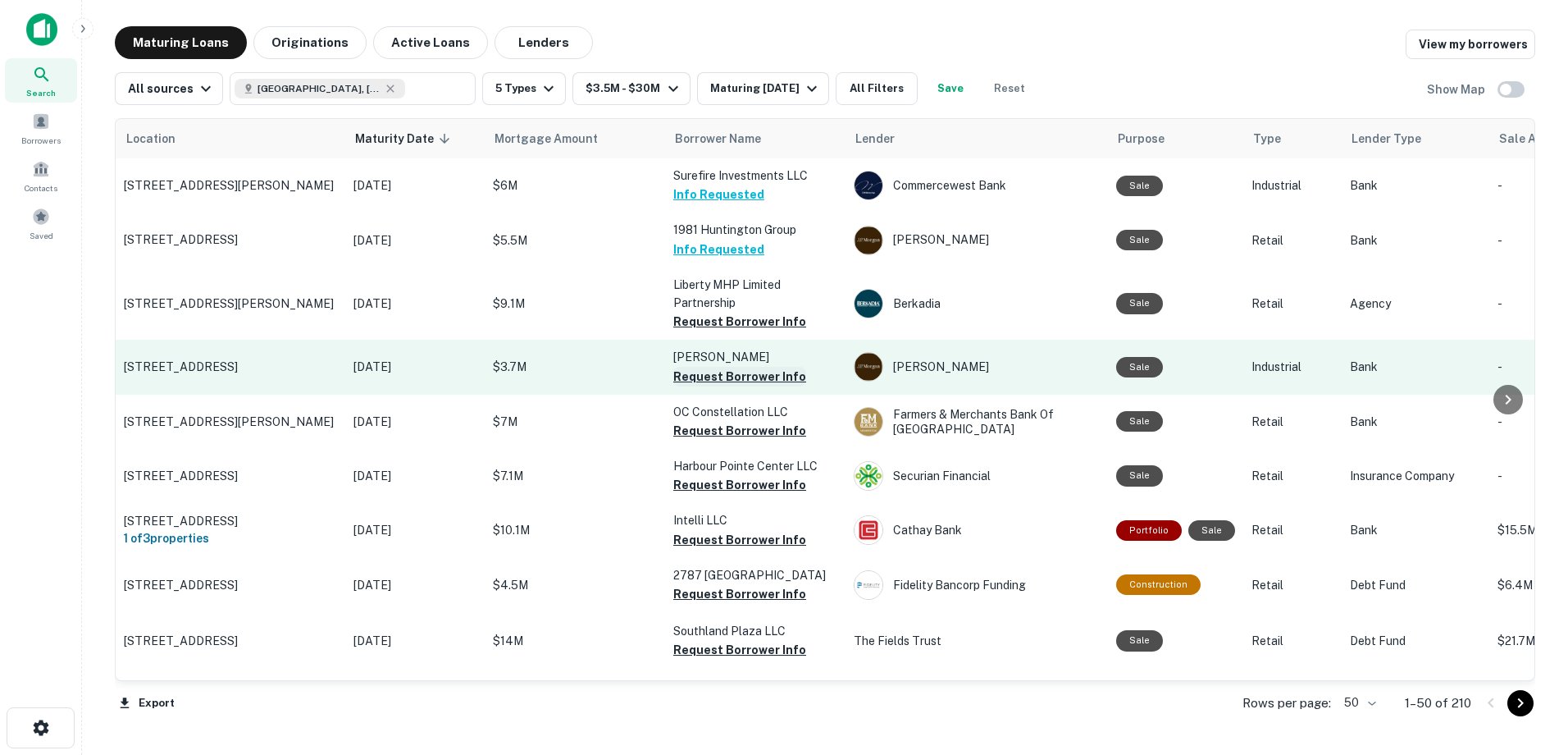
click at [788, 378] on button "Request Borrower Info" at bounding box center [739, 377] width 132 height 20
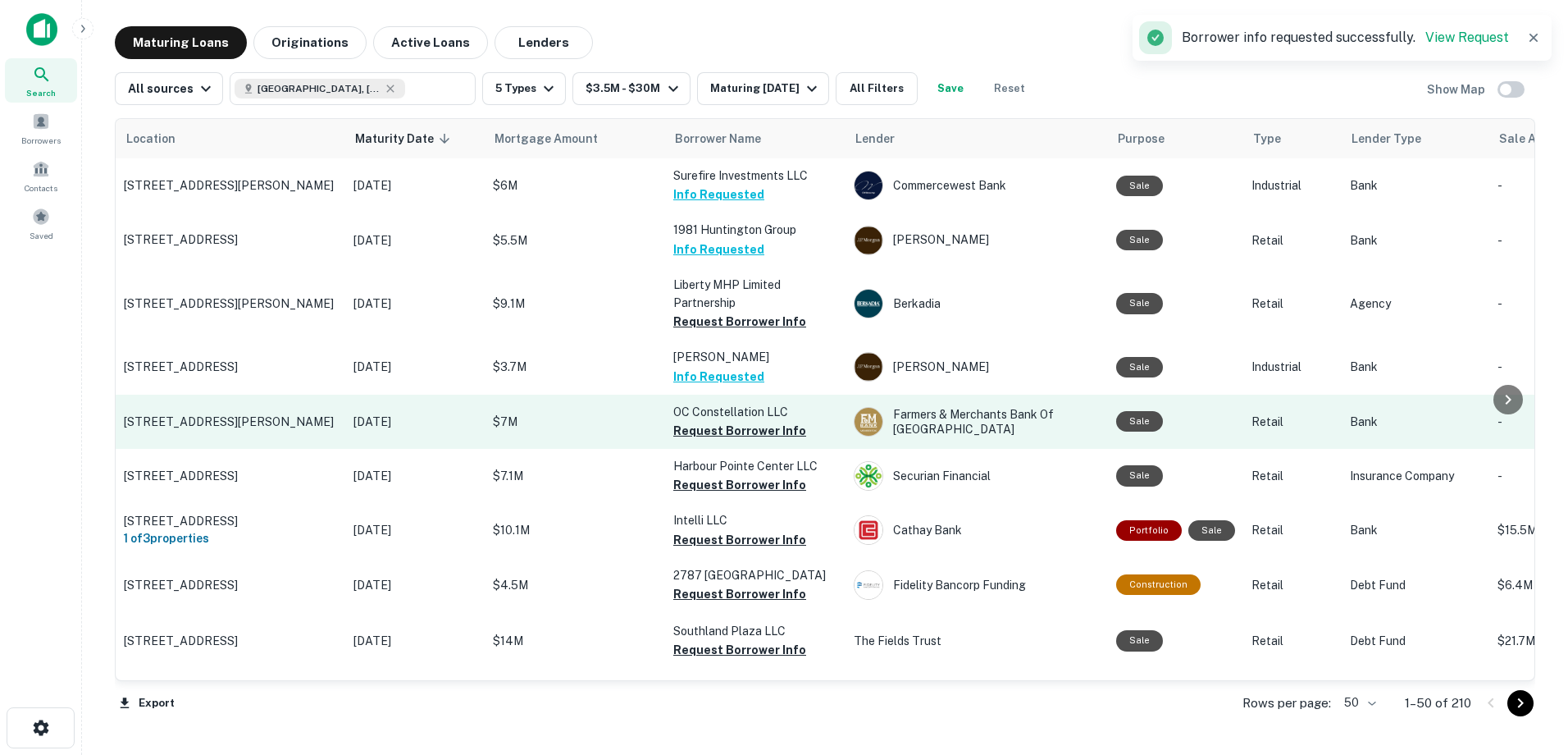
click at [314, 425] on p "[STREET_ADDRESS][PERSON_NAME]" at bounding box center [230, 421] width 213 height 15
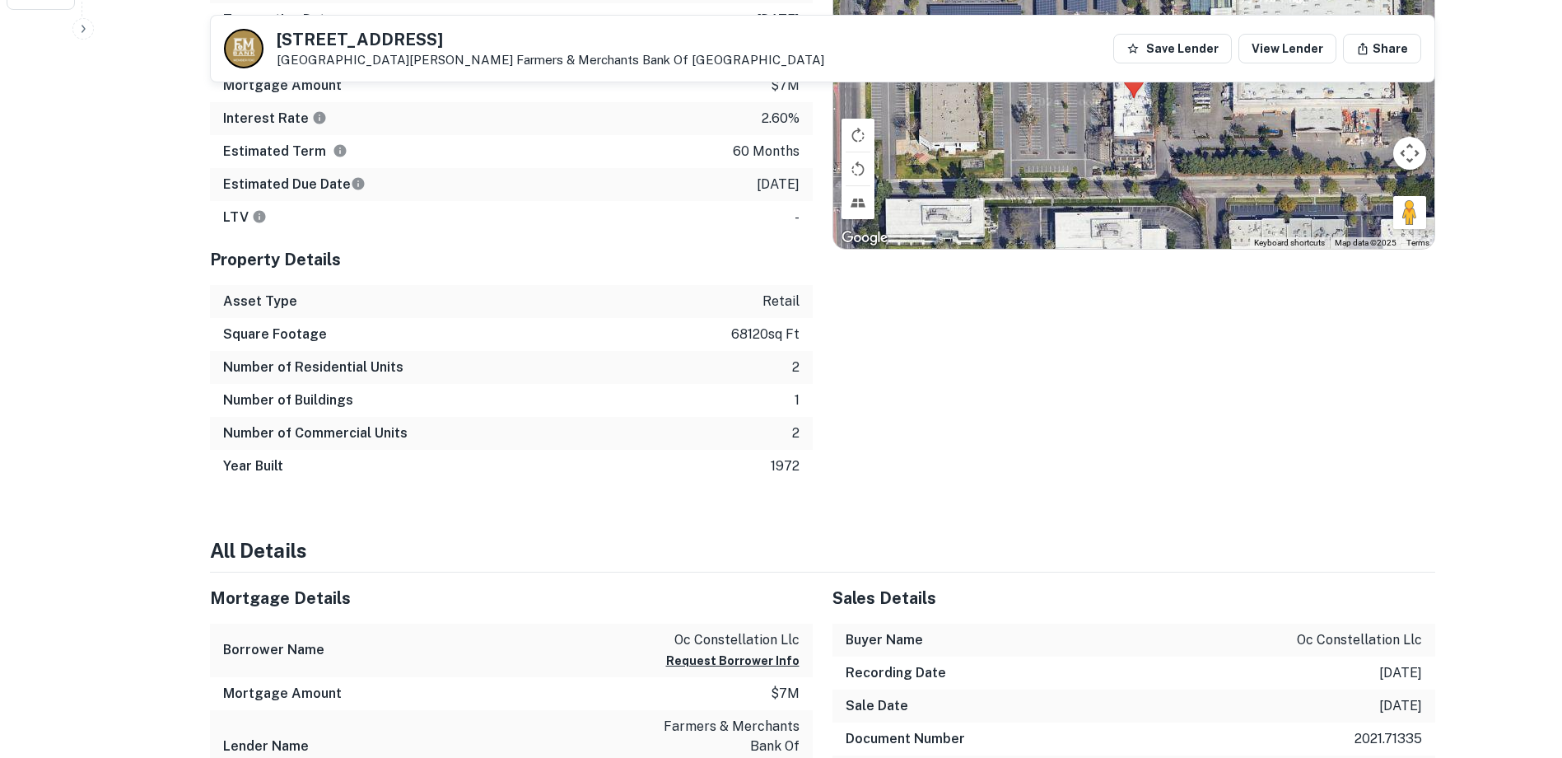
scroll to position [1071, 0]
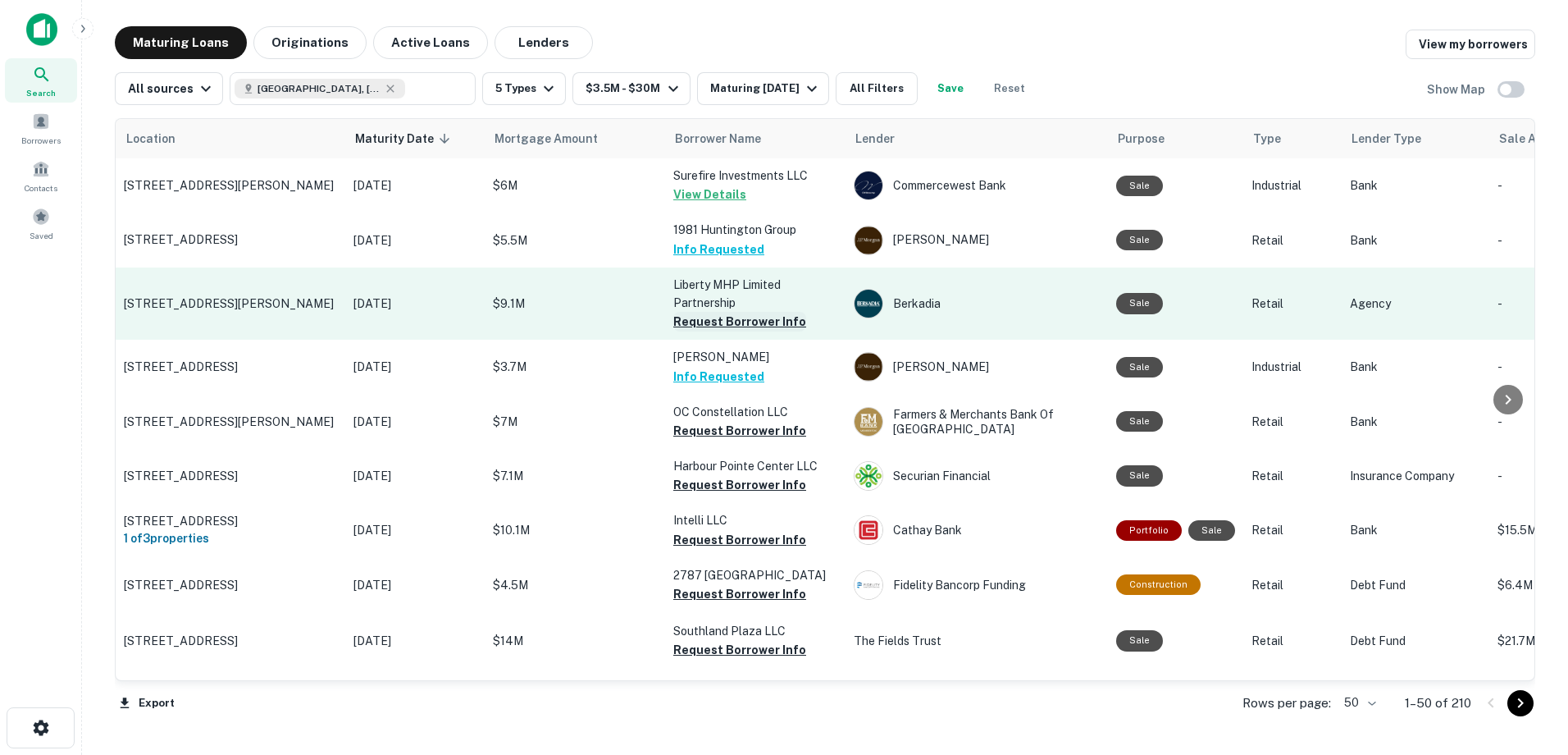
click at [760, 320] on button "Request Borrower Info" at bounding box center [739, 322] width 132 height 20
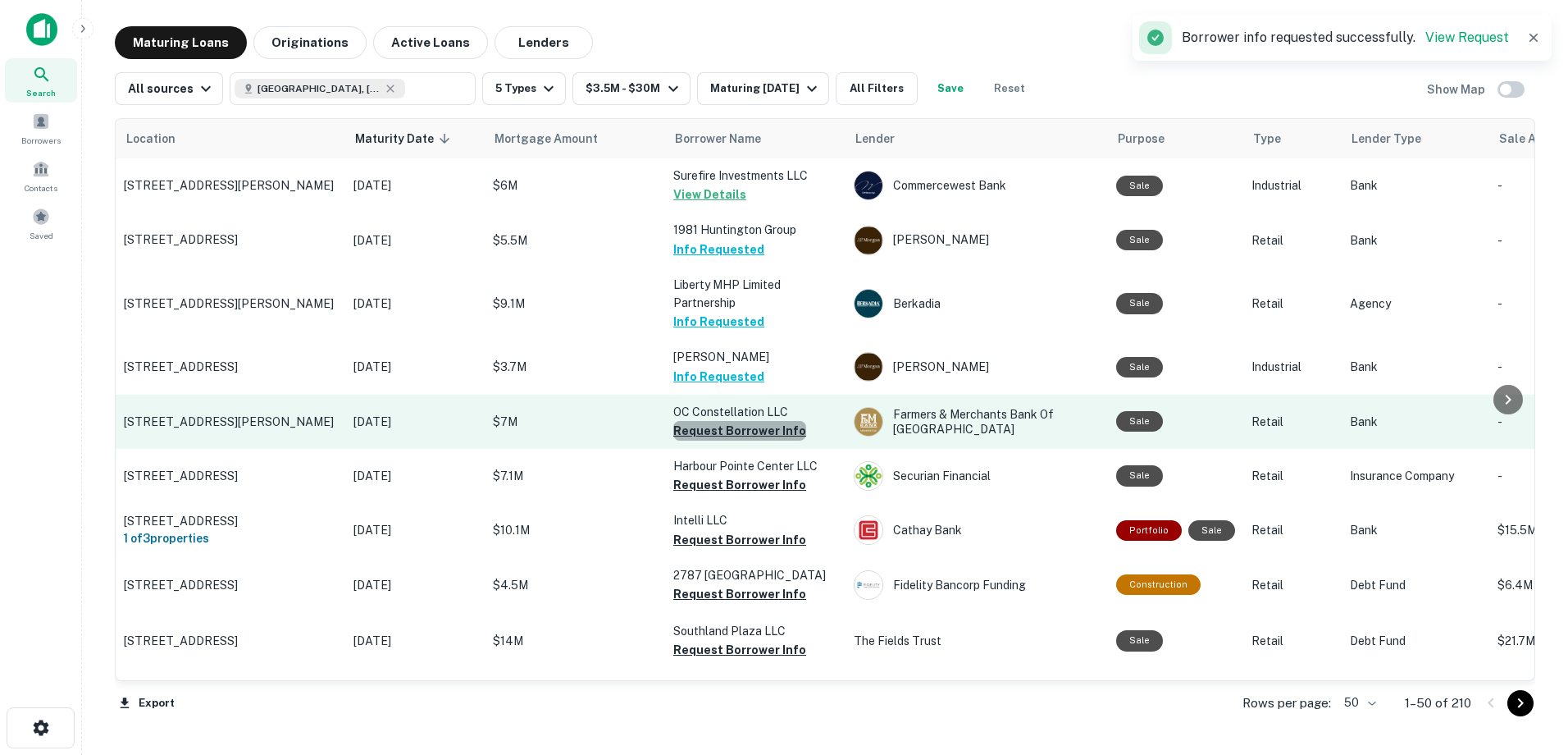
click at [777, 434] on button "Request Borrower Info" at bounding box center [739, 430] width 132 height 20
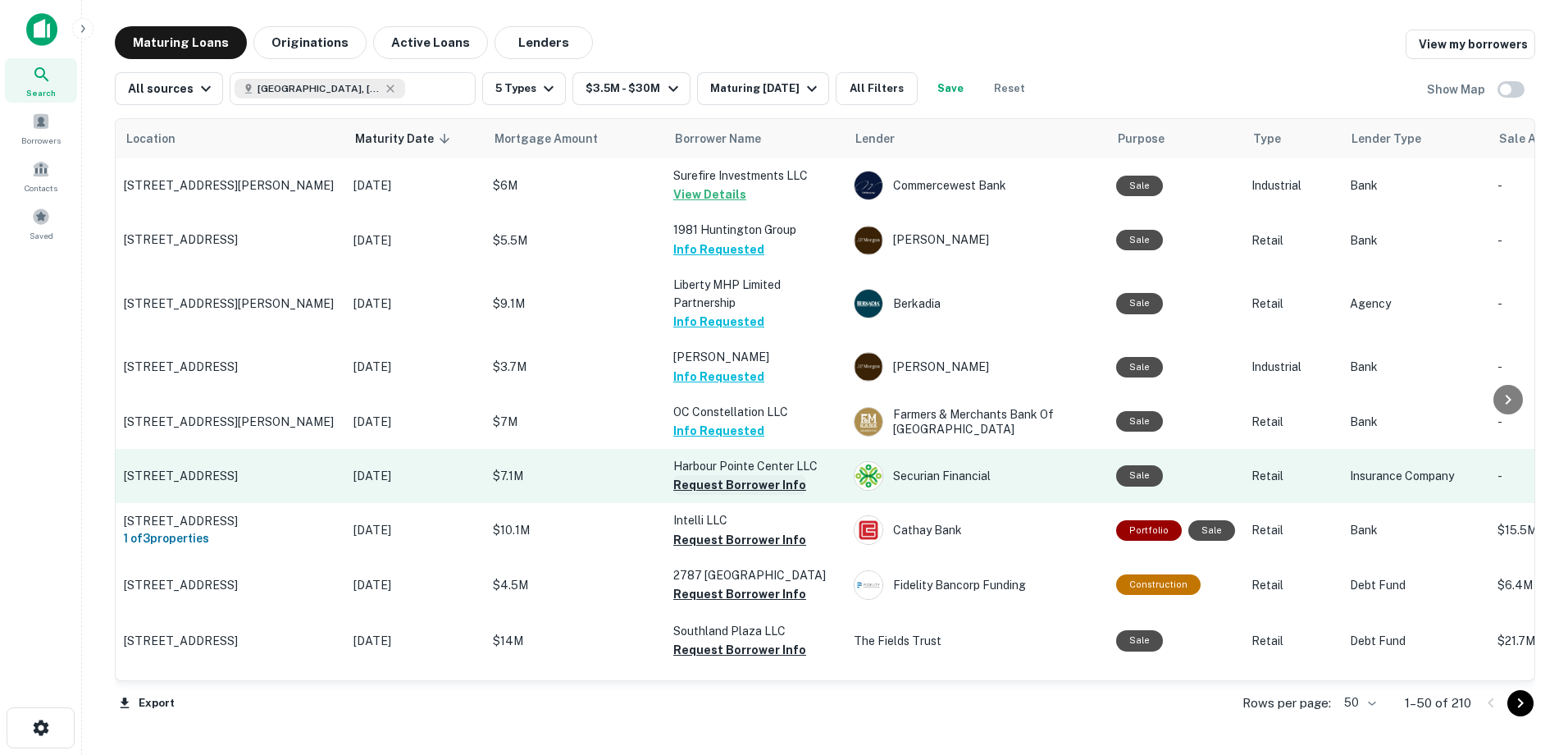
click at [756, 490] on button "Request Borrower Info" at bounding box center [739, 485] width 132 height 20
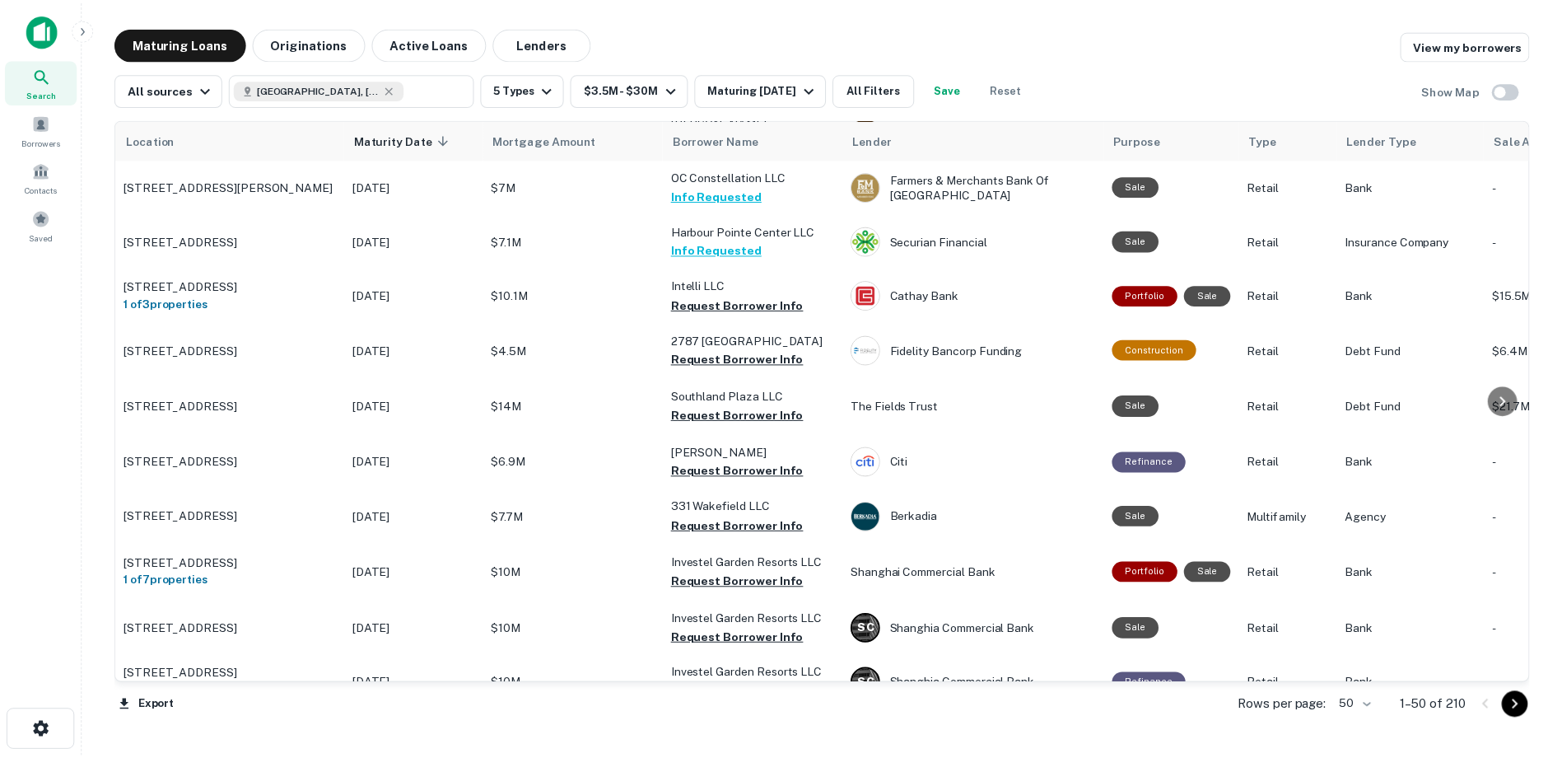
scroll to position [247, 0]
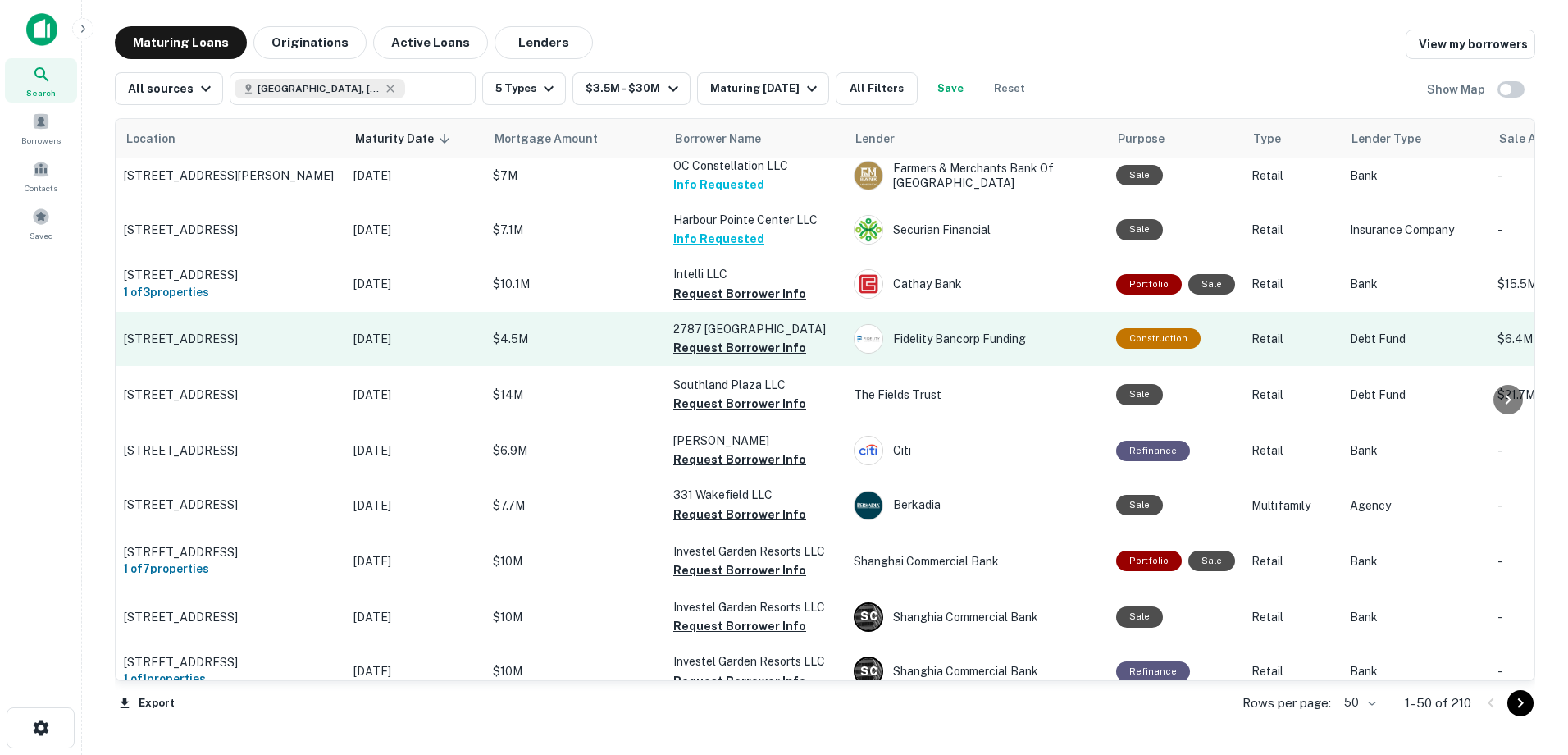
click at [571, 348] on p "$4.5M" at bounding box center [575, 339] width 164 height 18
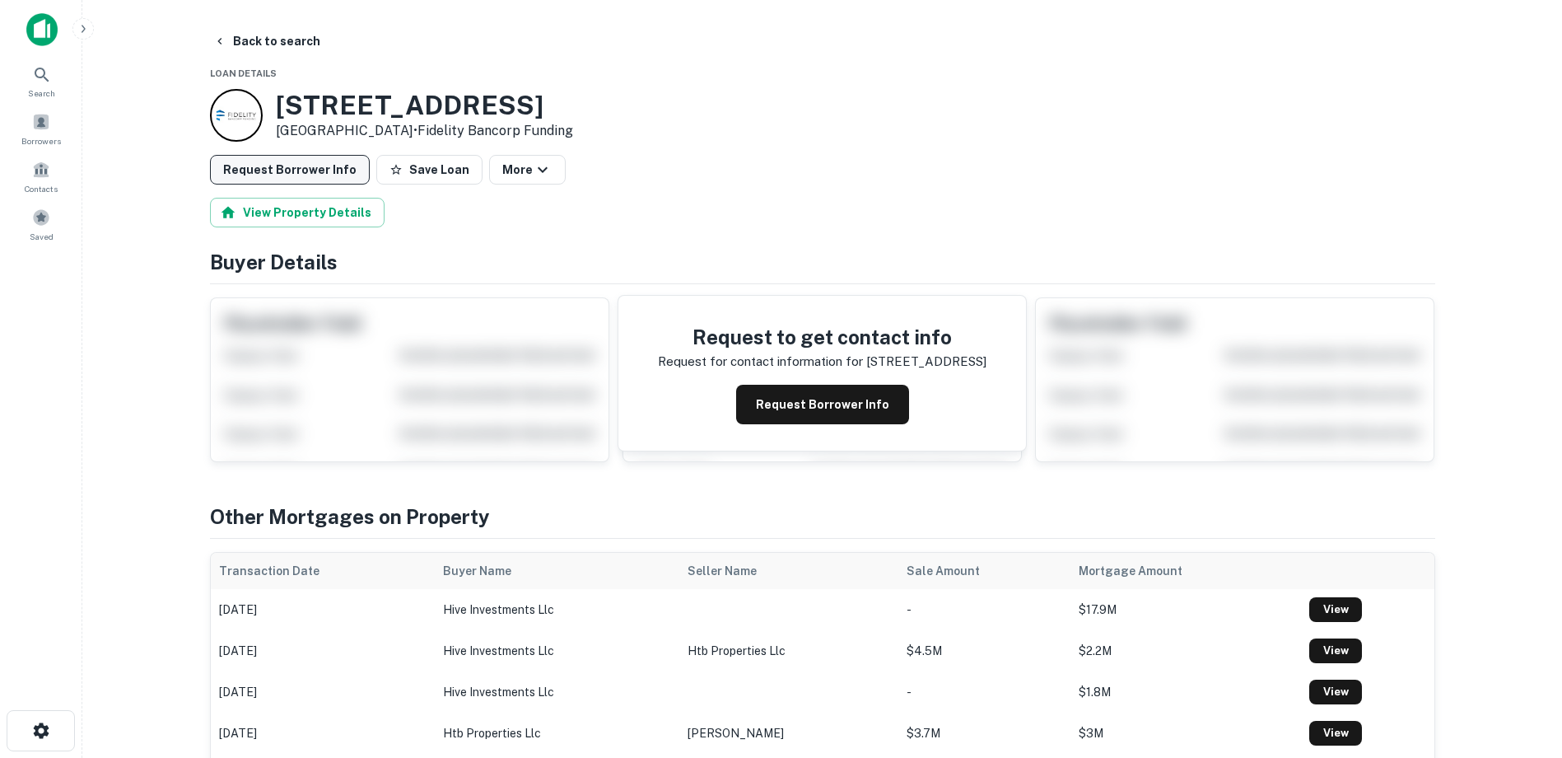
click at [315, 171] on button "Request Borrower Info" at bounding box center [290, 170] width 160 height 30
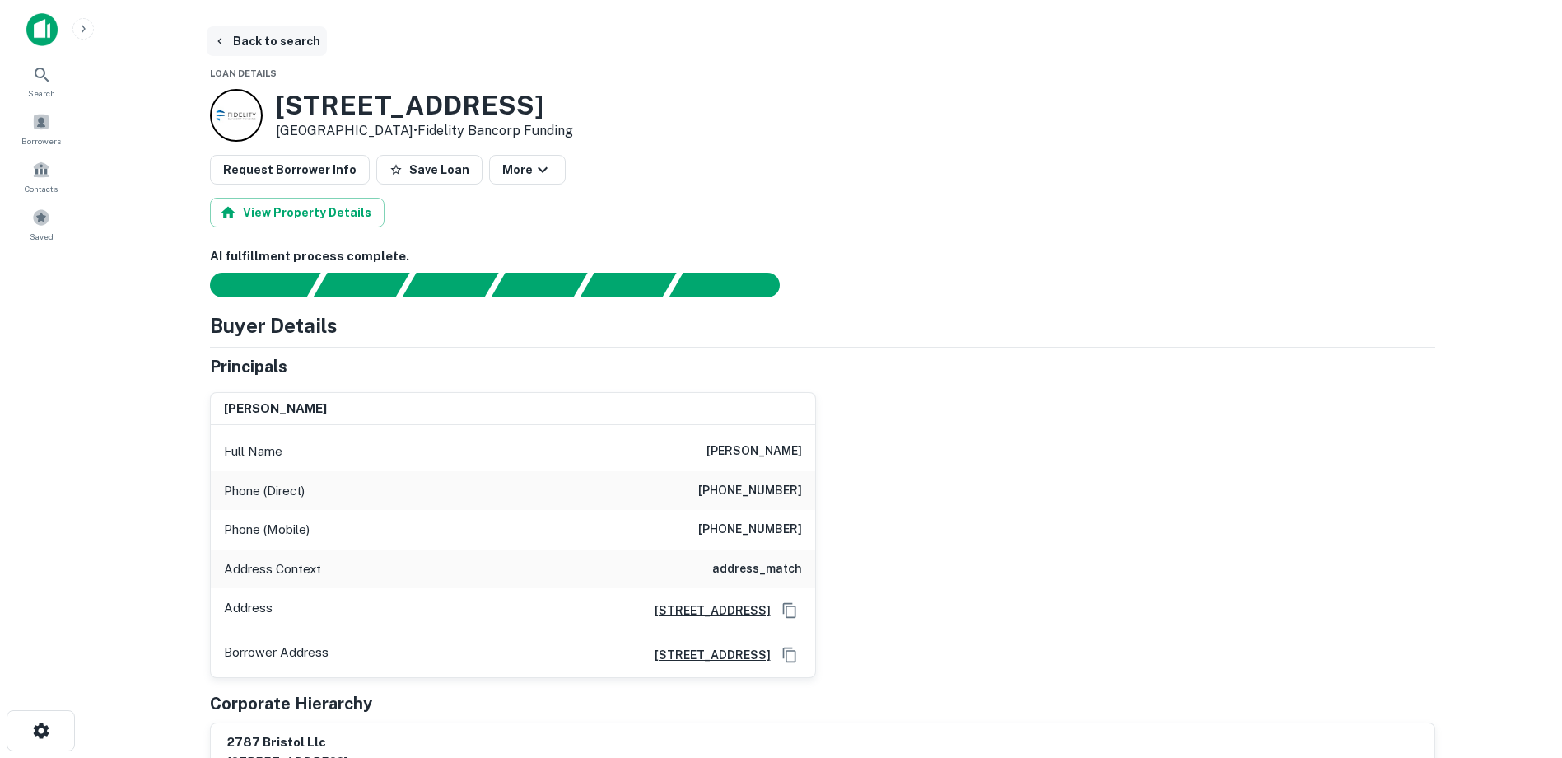
click at [240, 42] on button "Back to search" at bounding box center [267, 41] width 120 height 30
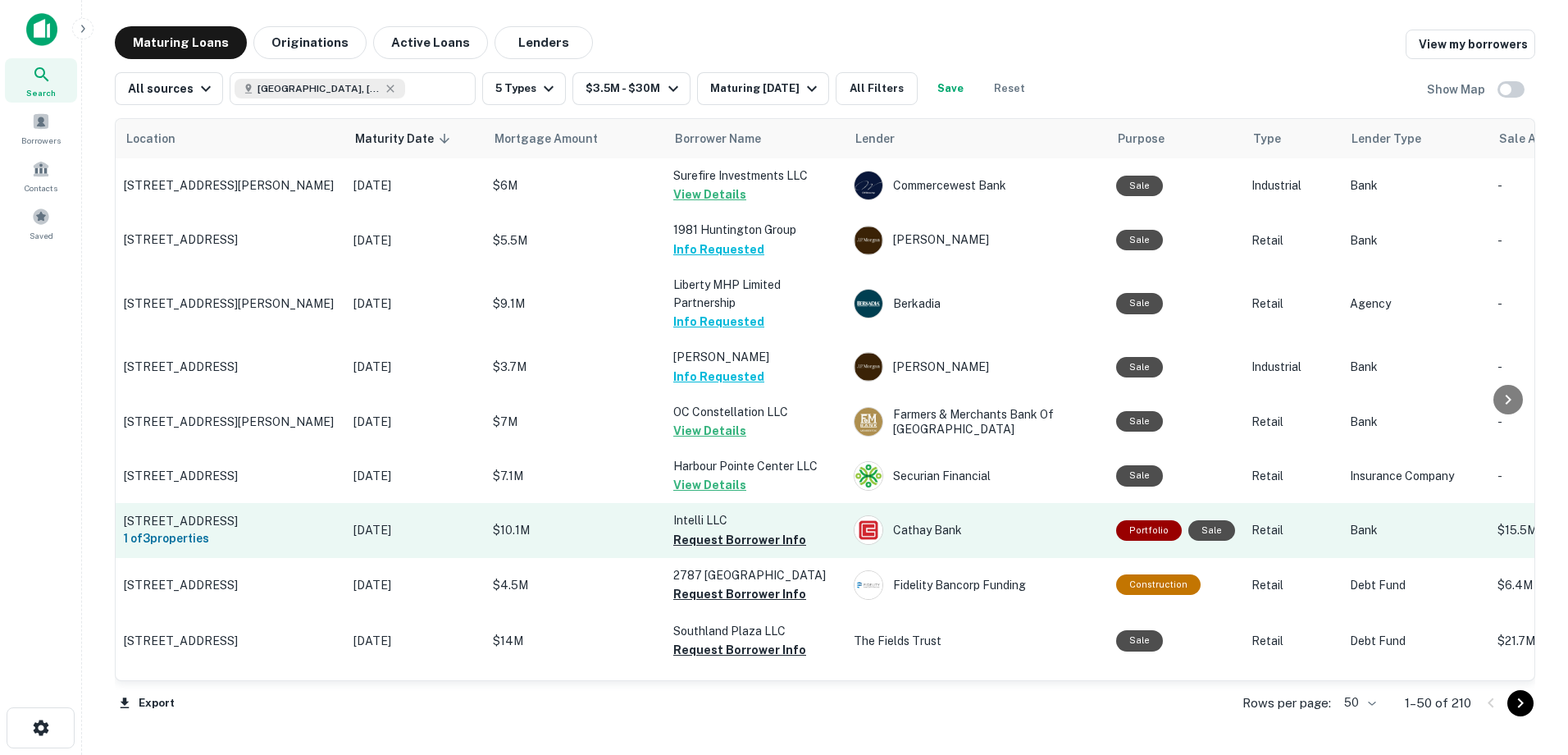
scroll to position [246, 0]
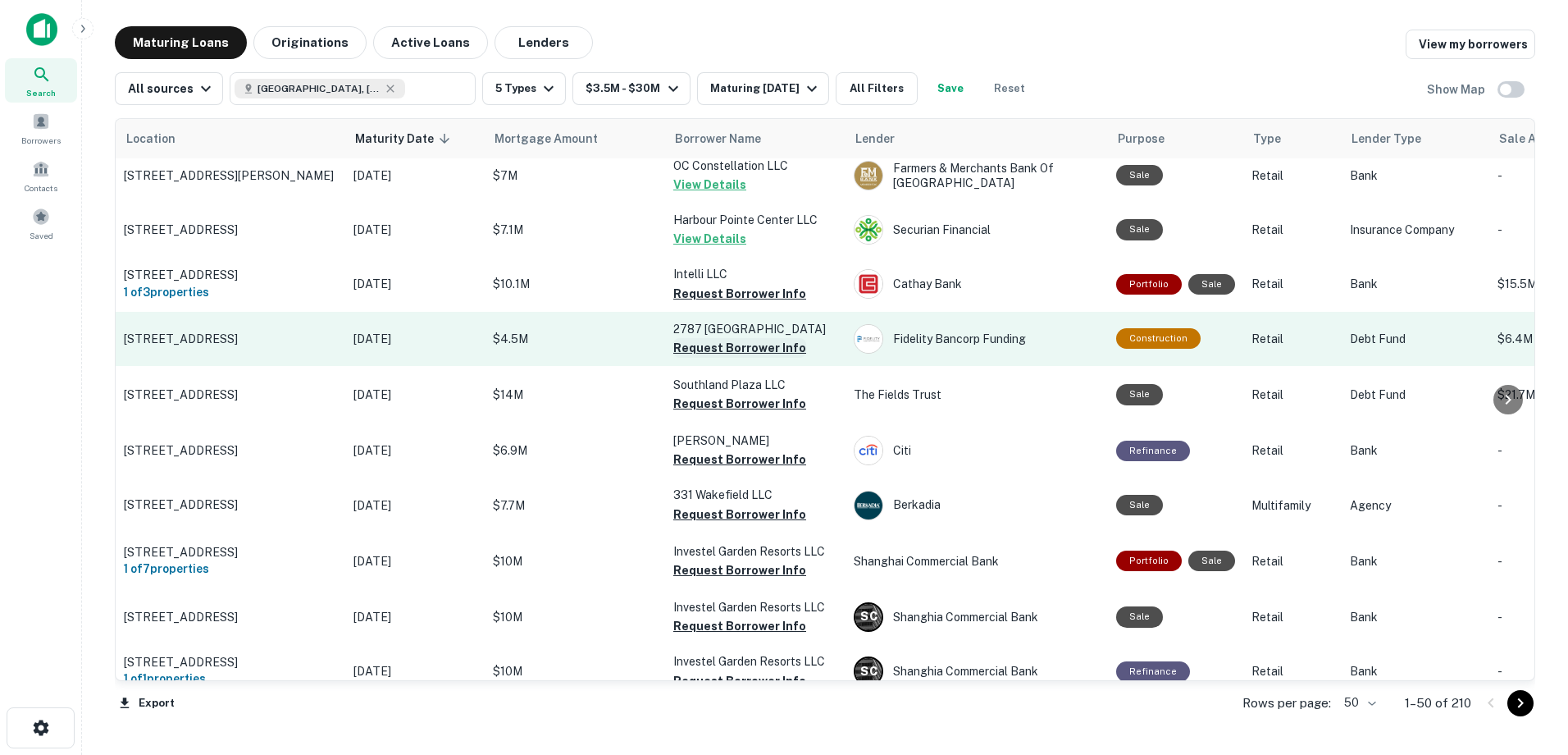
click at [758, 354] on button "Request Borrower Info" at bounding box center [739, 348] width 132 height 20
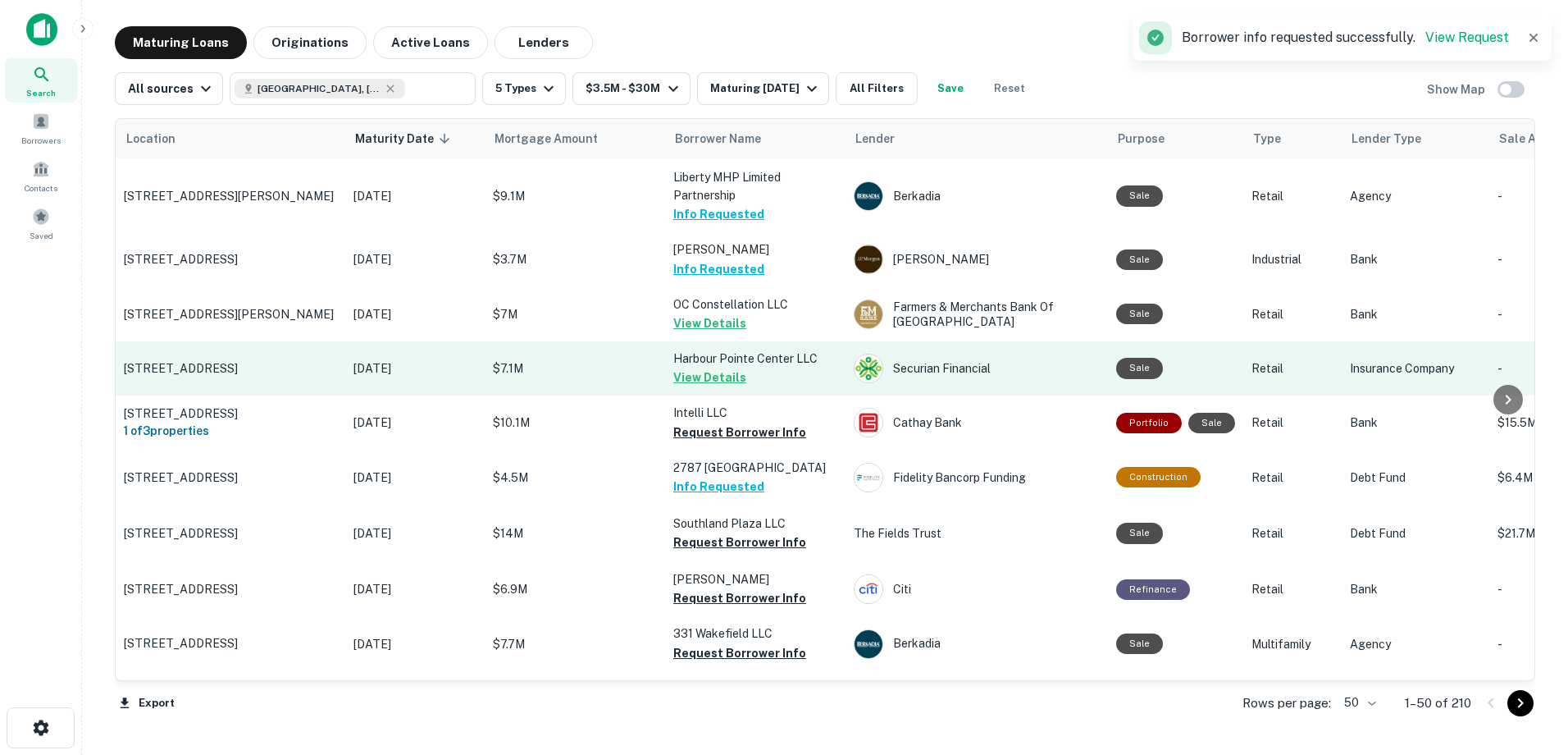
scroll to position [82, 0]
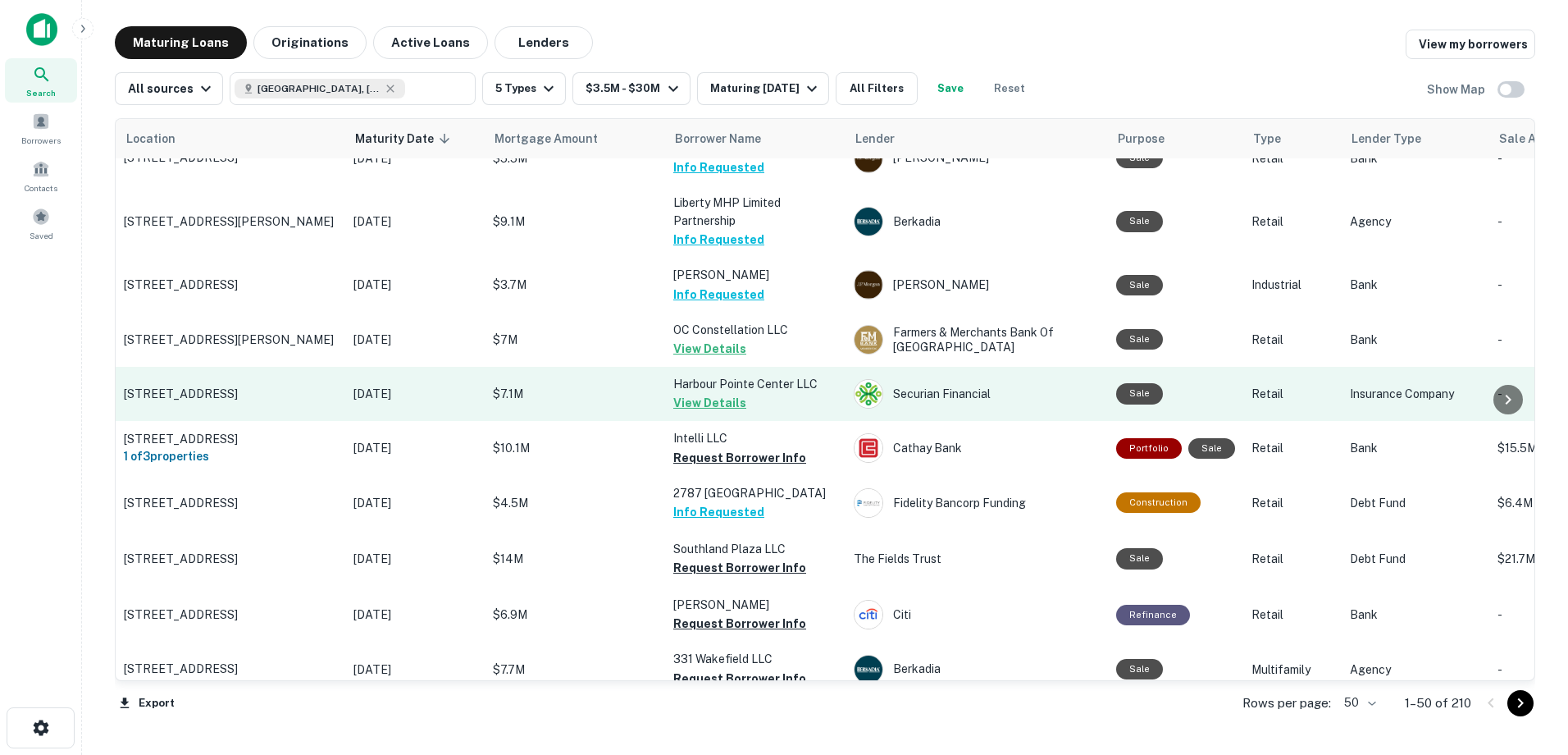
click at [721, 401] on button "View Details" at bounding box center [709, 402] width 73 height 20
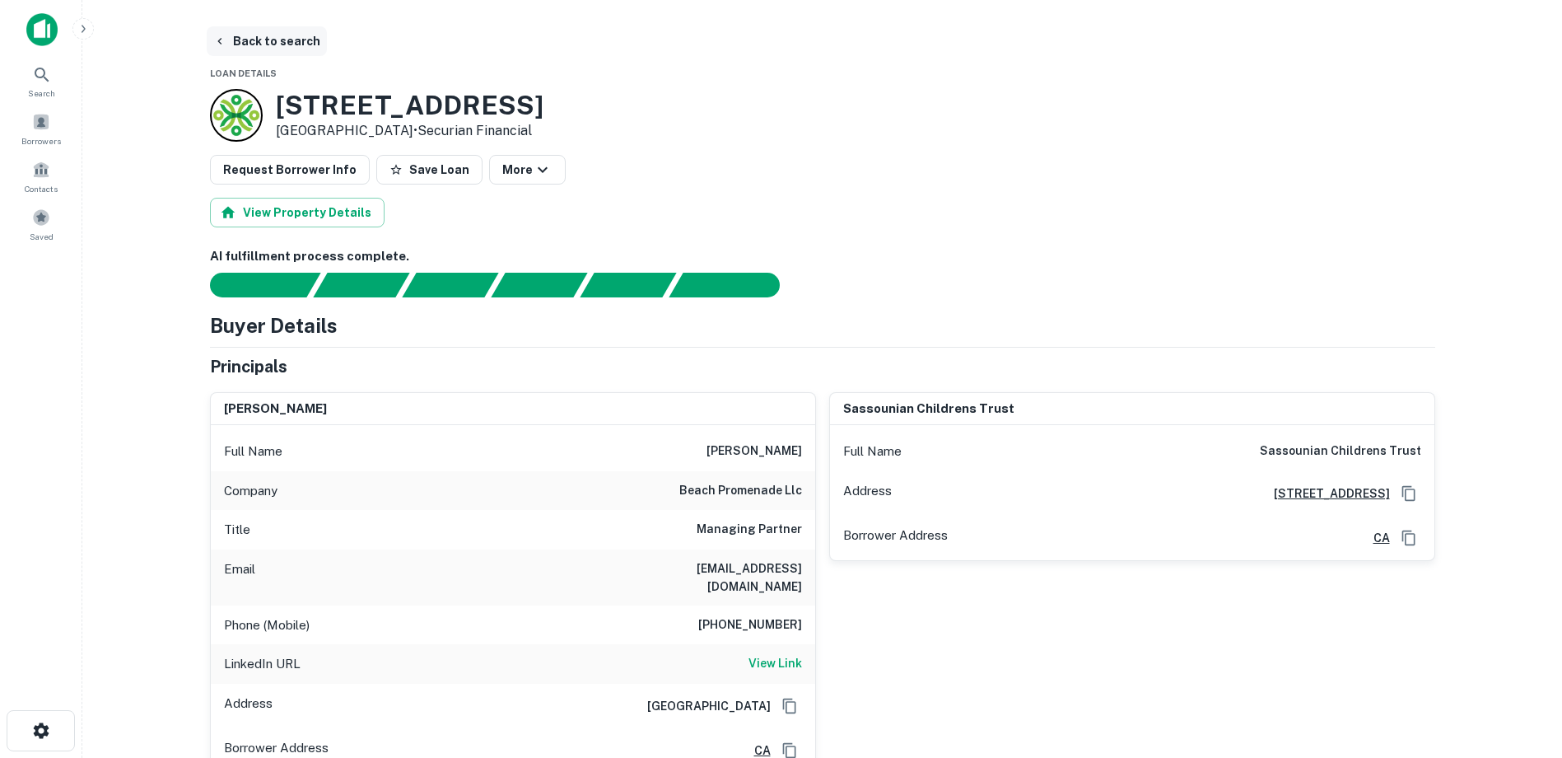
click at [235, 43] on button "Back to search" at bounding box center [267, 41] width 120 height 30
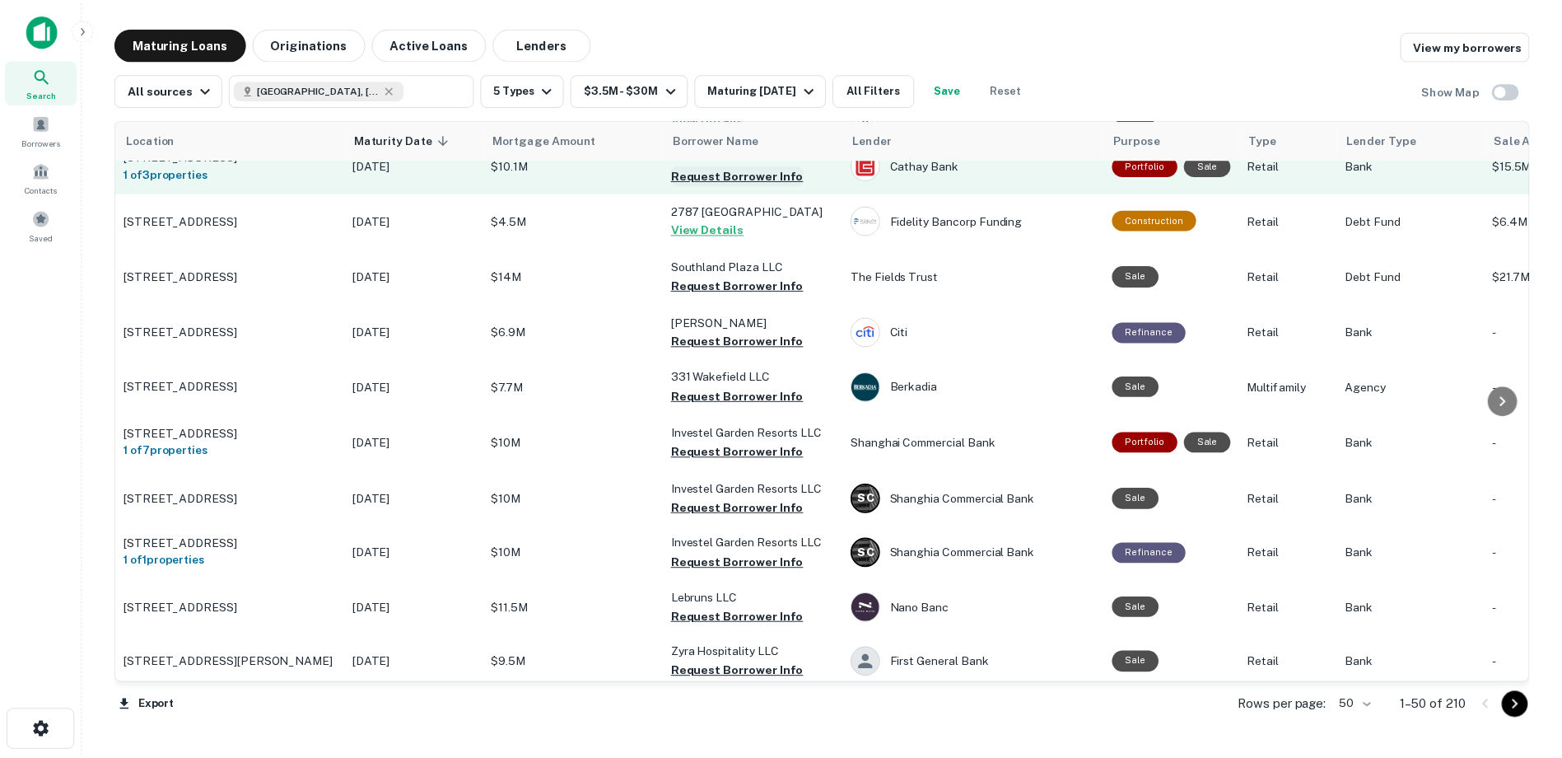
scroll to position [412, 0]
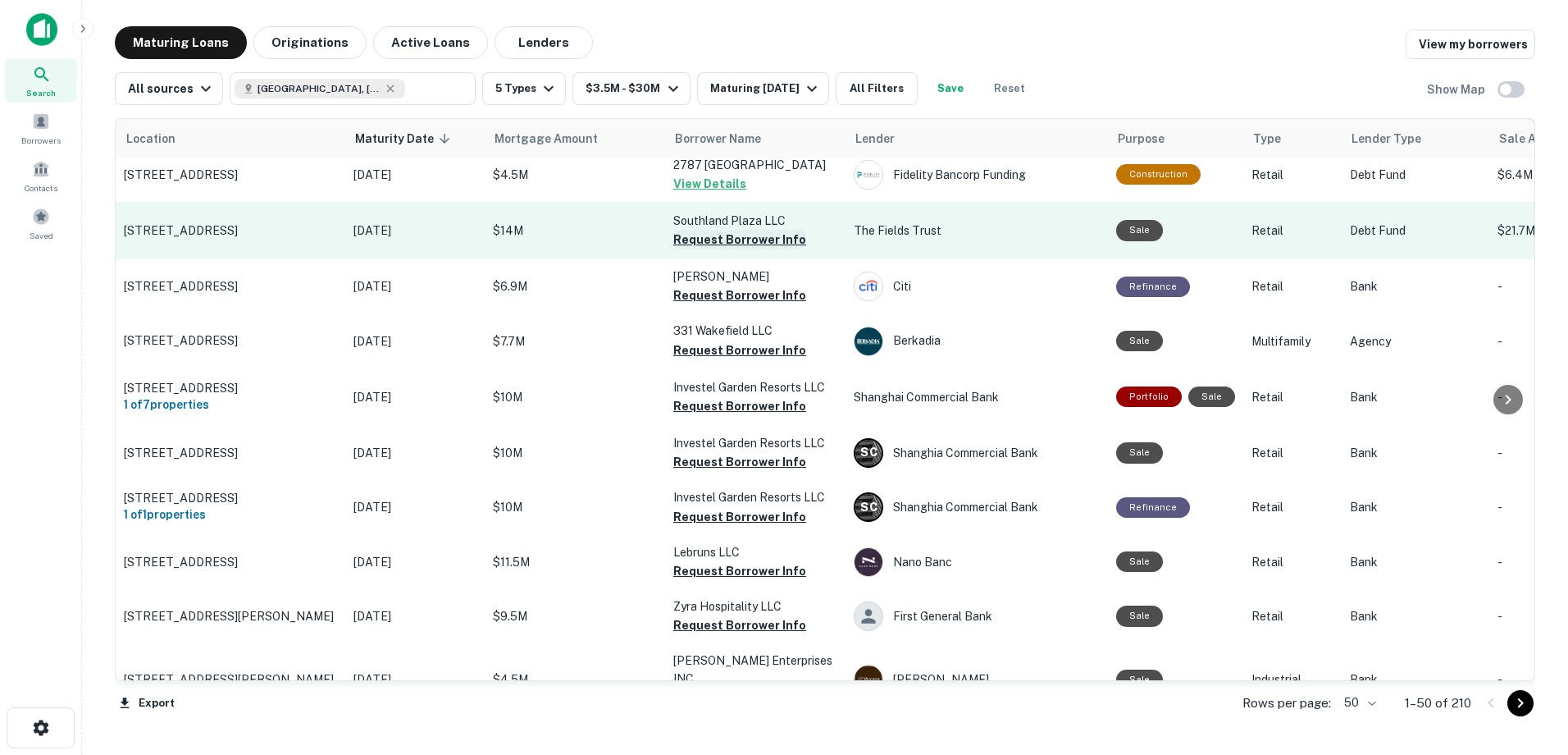
click at [757, 249] on button "Request Borrower Info" at bounding box center [739, 240] width 132 height 20
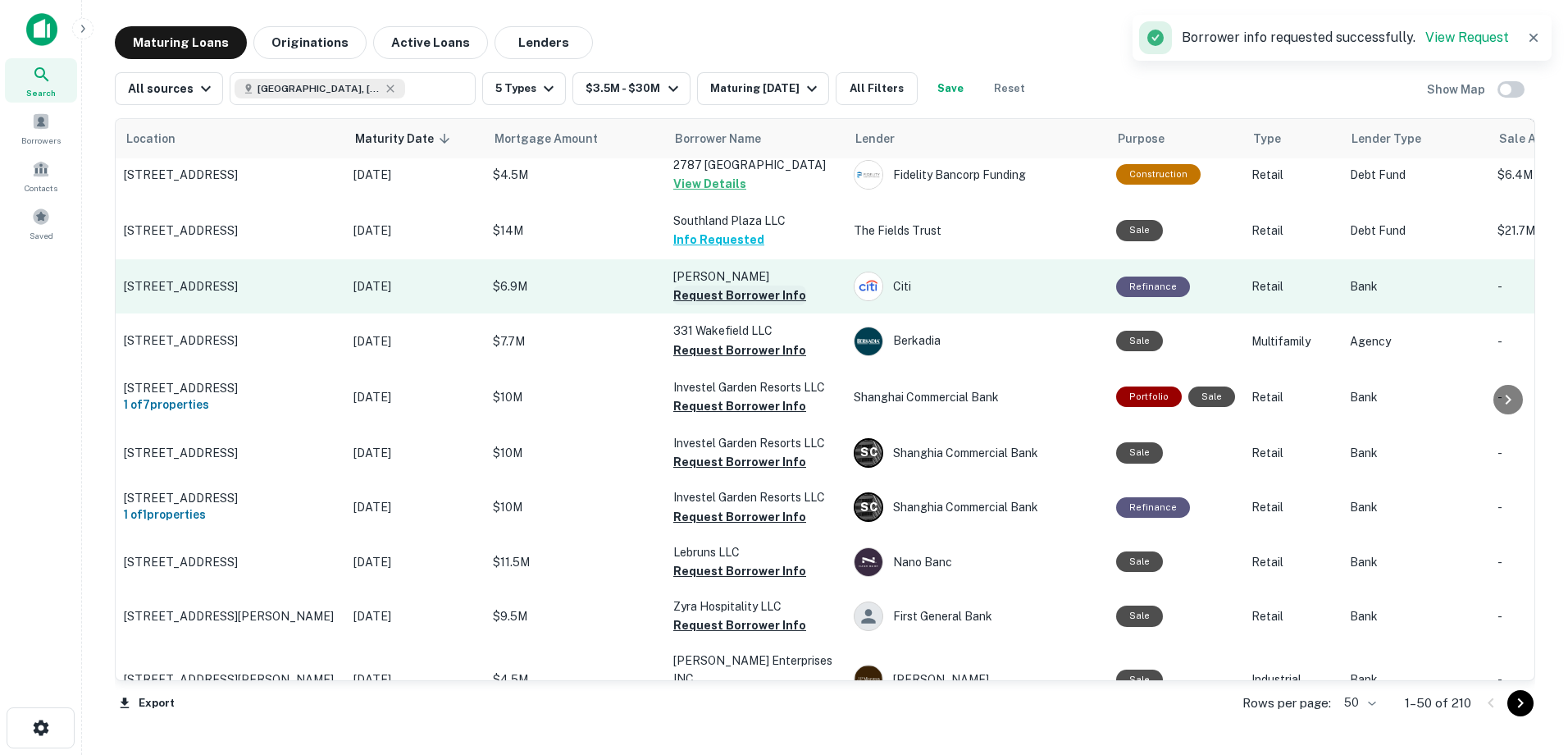
click at [722, 305] on button "Request Borrower Info" at bounding box center [739, 296] width 132 height 20
click at [624, 295] on p "$6.9M" at bounding box center [575, 286] width 164 height 18
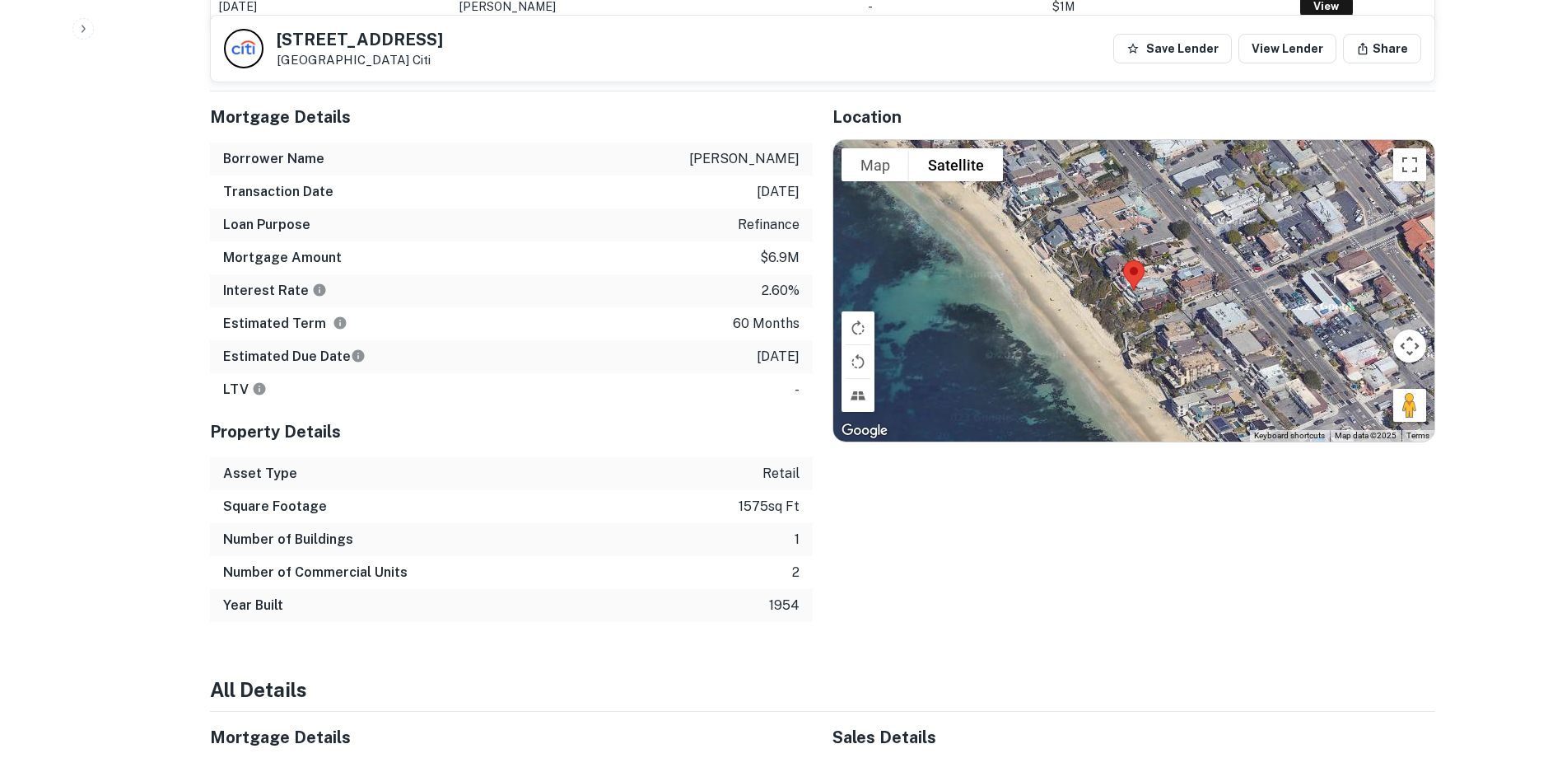
scroll to position [1071, 0]
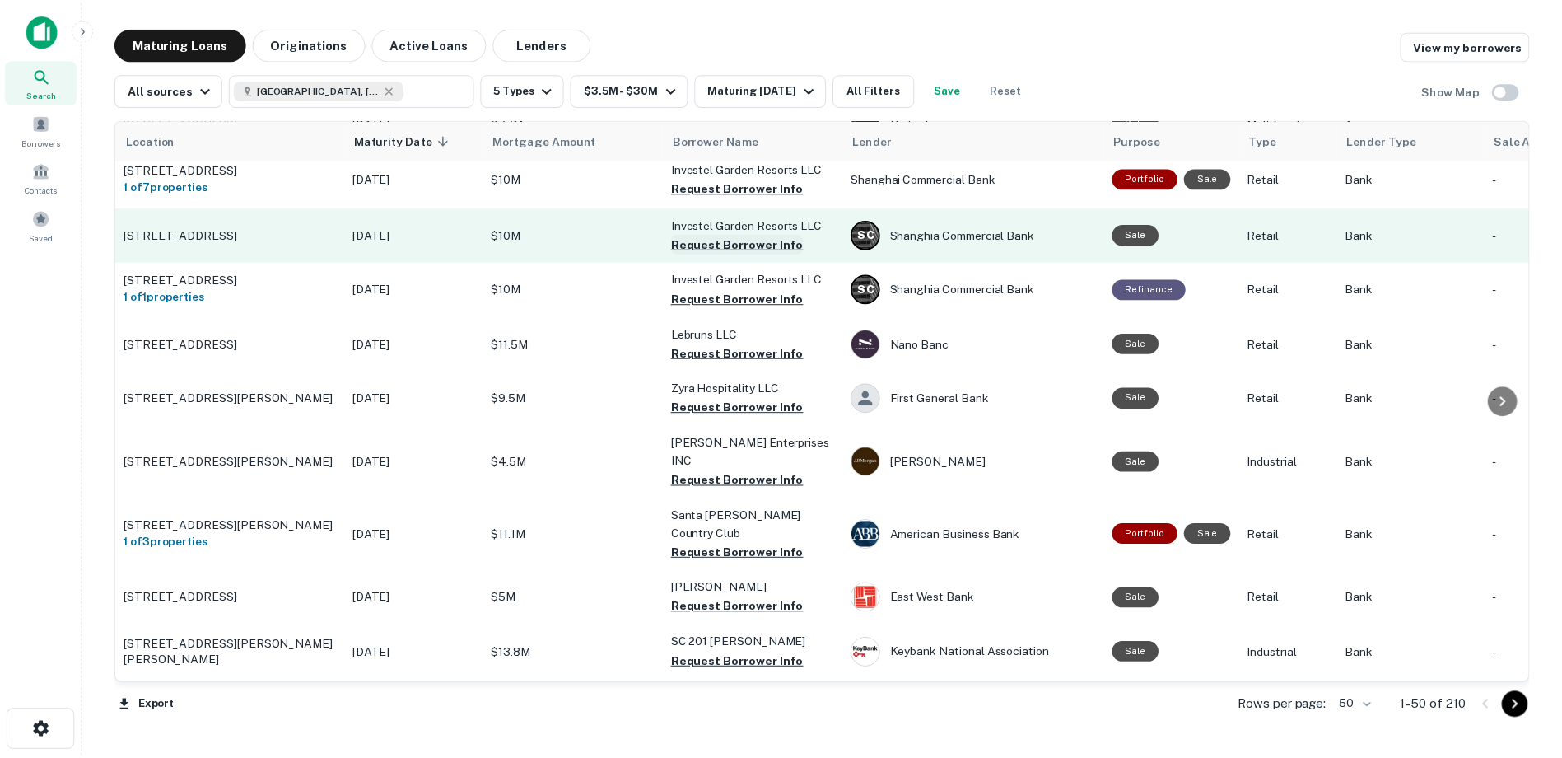
scroll to position [659, 0]
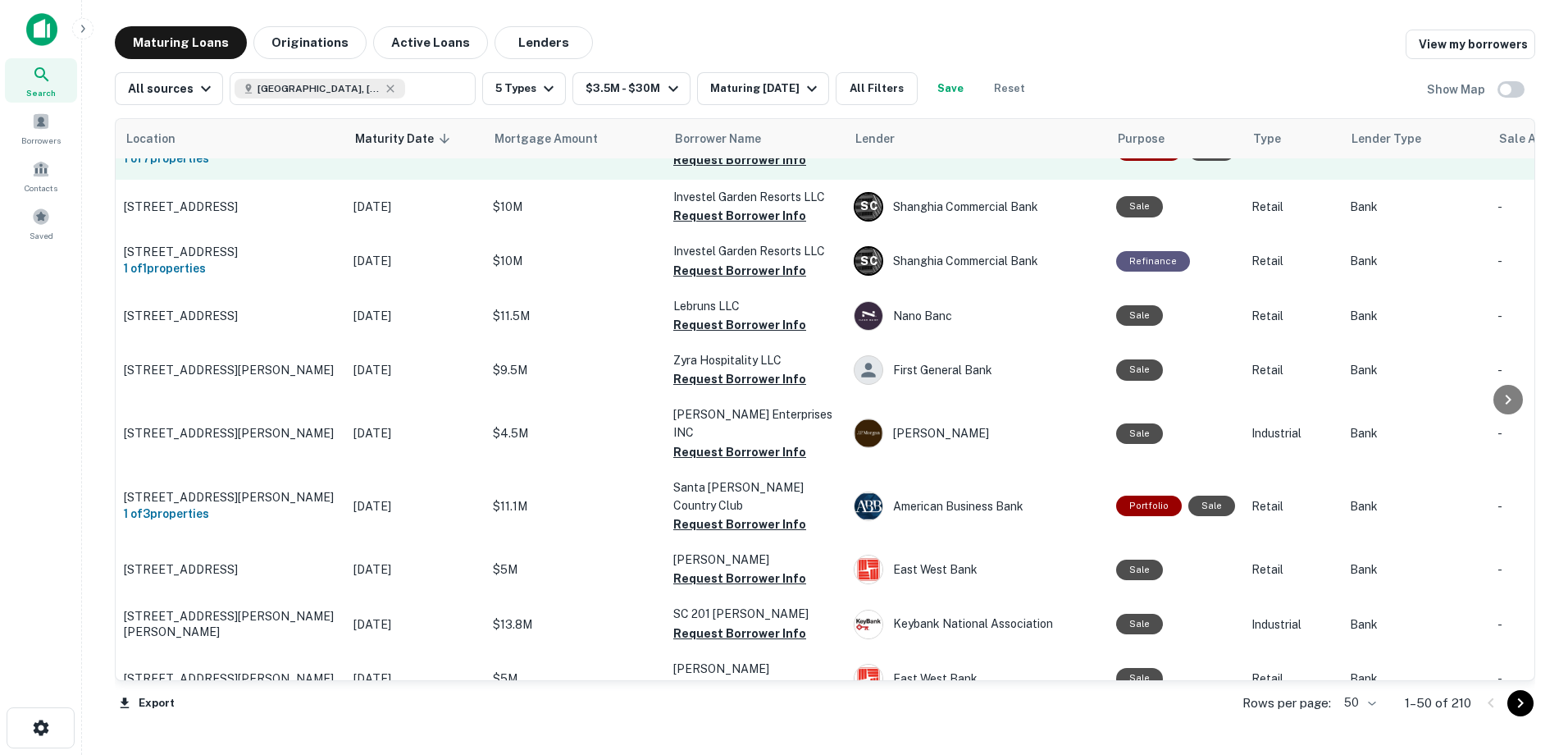
click at [630, 179] on td "$10M" at bounding box center [575, 151] width 180 height 58
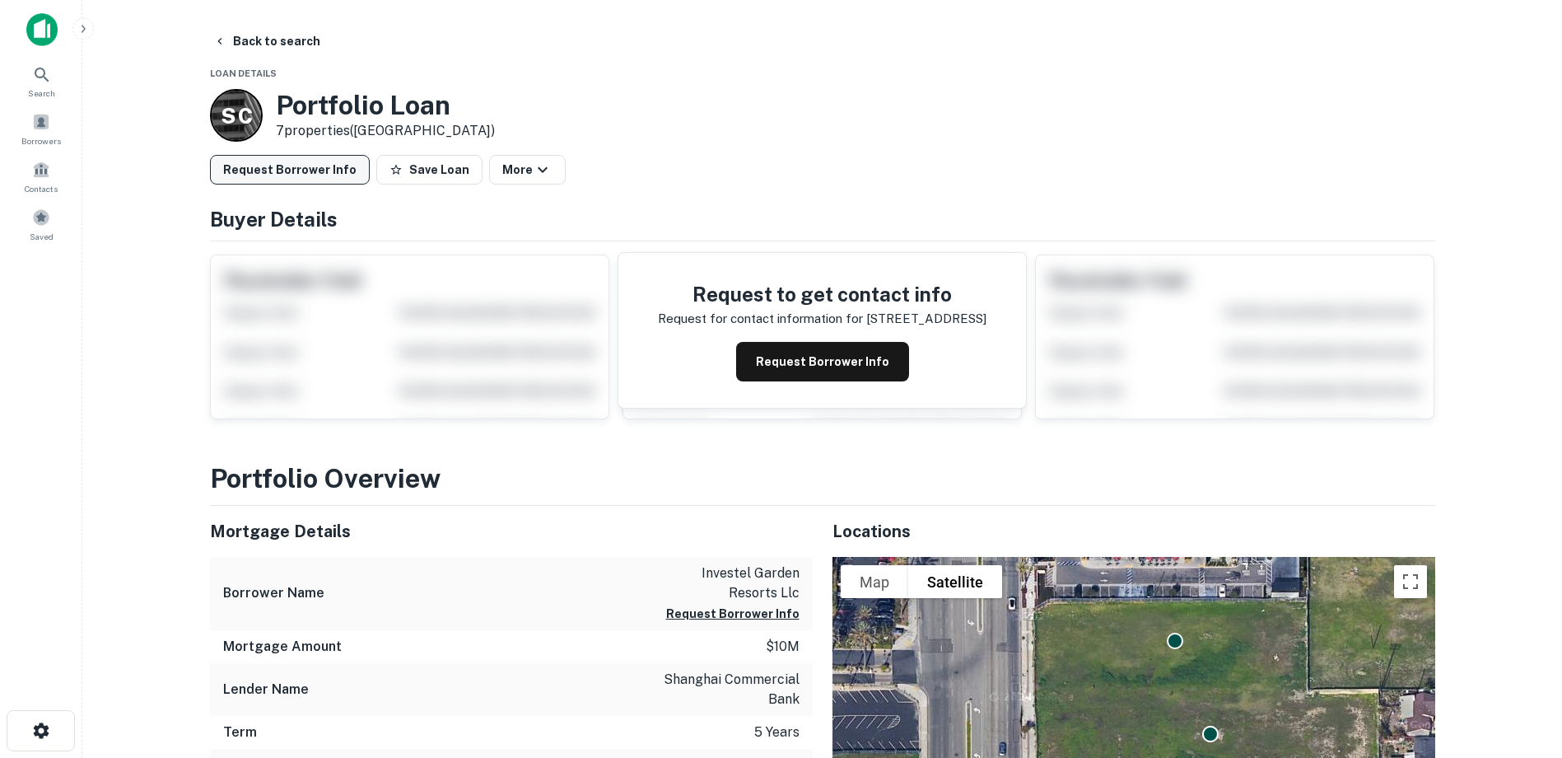
click at [284, 172] on button "Request Borrower Info" at bounding box center [290, 170] width 160 height 30
click at [242, 44] on button "Back to search" at bounding box center [267, 41] width 120 height 30
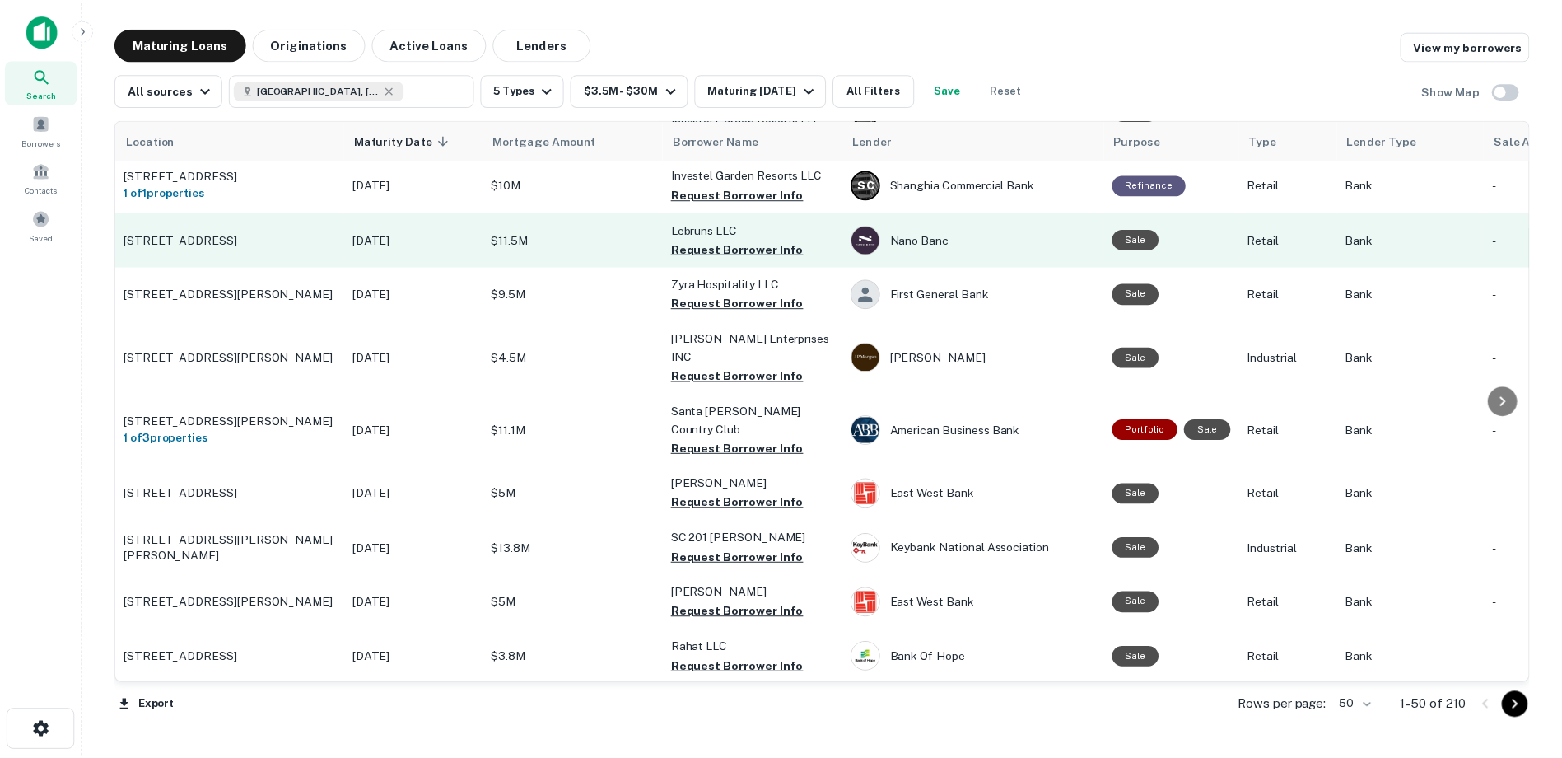
scroll to position [741, 0]
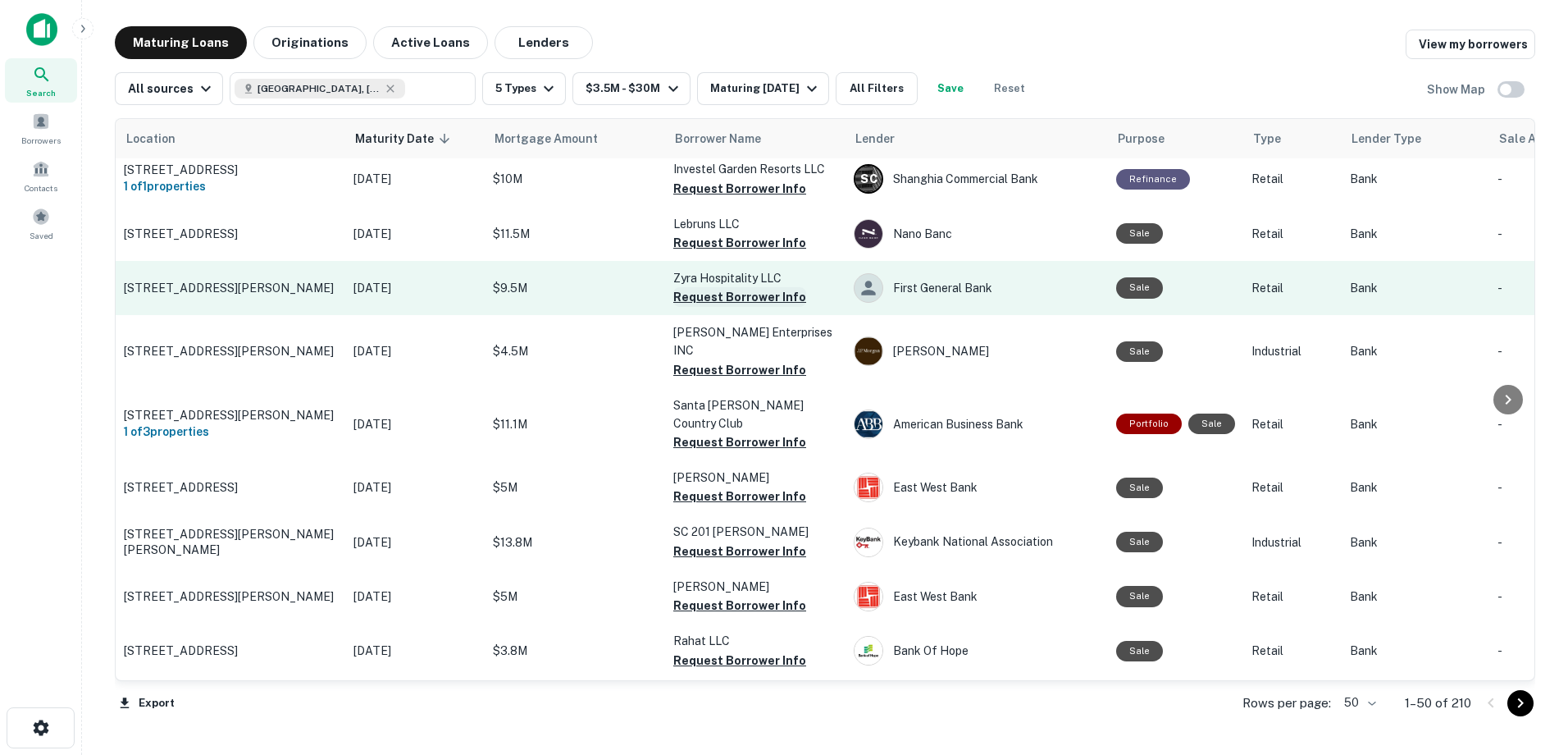
click at [723, 307] on button "Request Borrower Info" at bounding box center [739, 297] width 132 height 20
click at [911, 303] on div "First General Bank" at bounding box center [976, 288] width 246 height 30
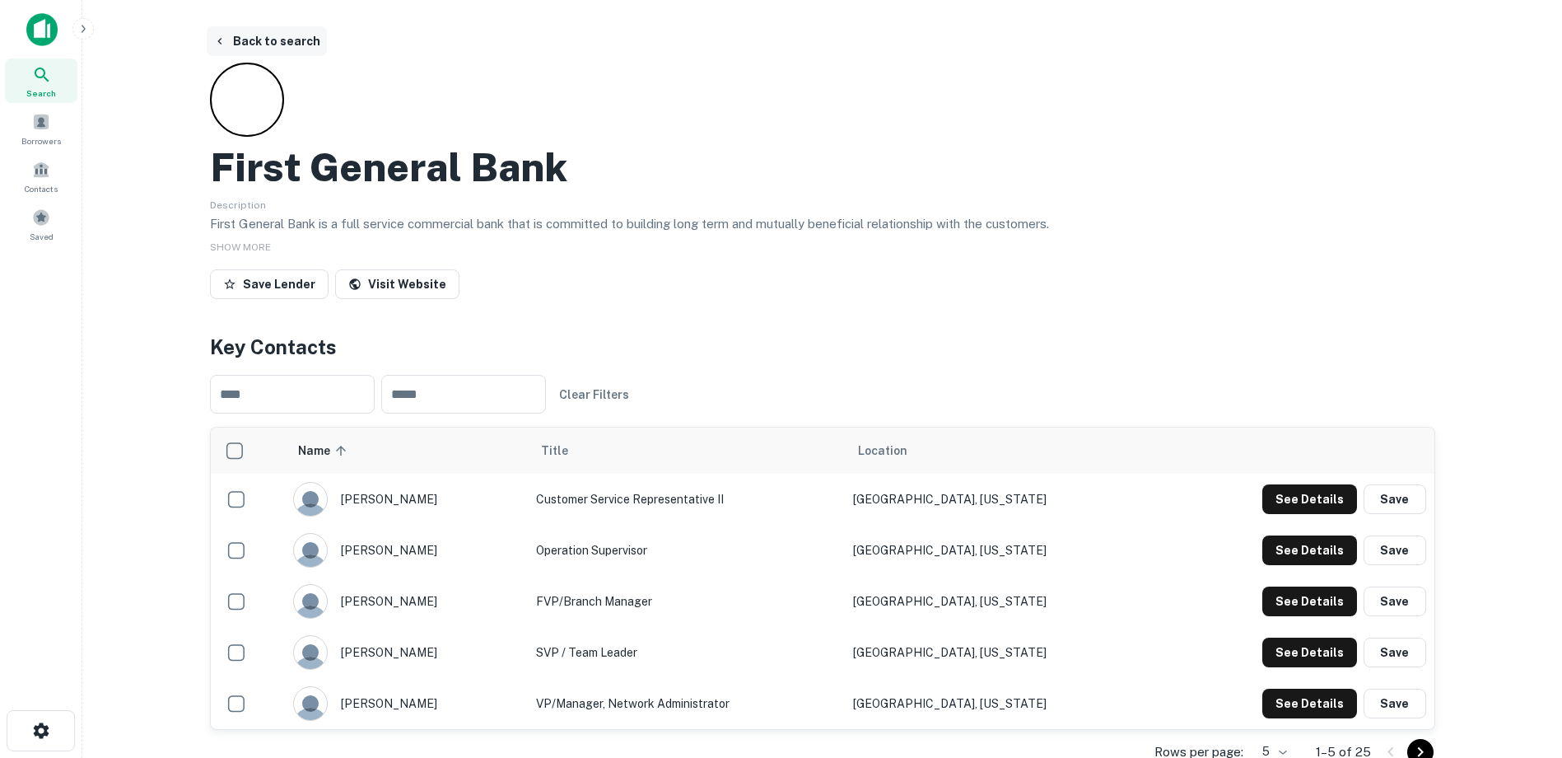
click at [243, 38] on button "Back to search" at bounding box center [267, 41] width 120 height 30
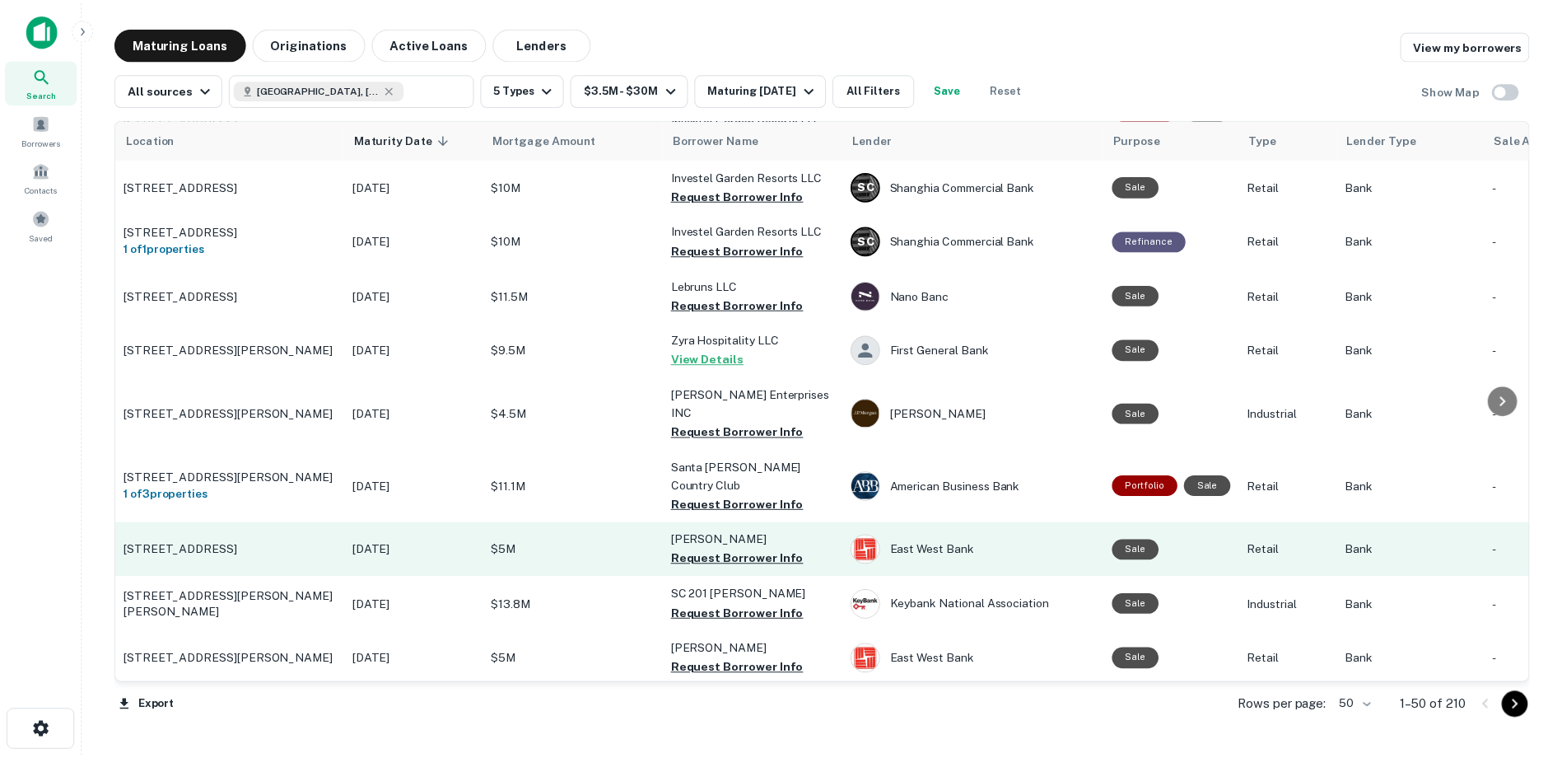
scroll to position [741, 0]
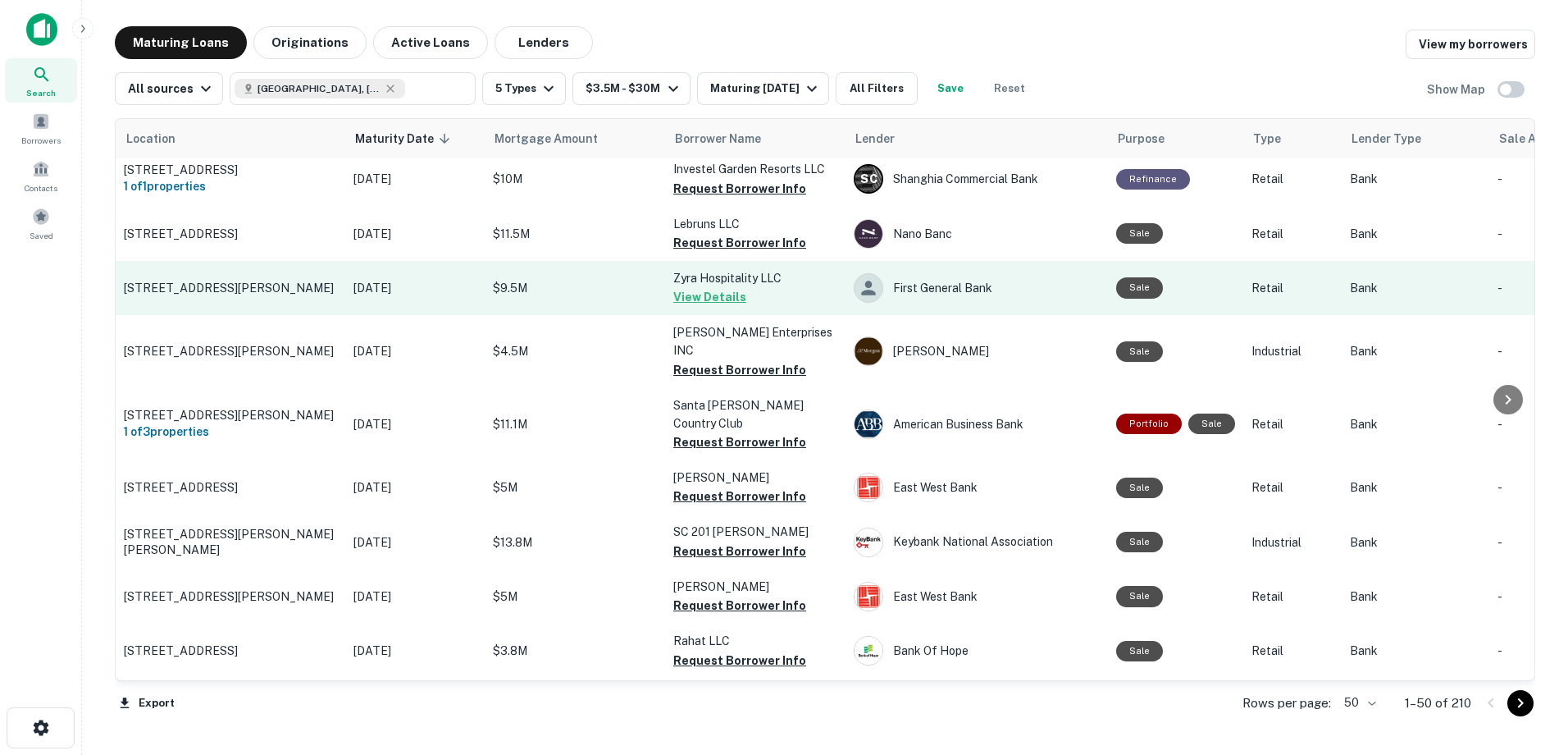
click at [715, 307] on button "View Details" at bounding box center [709, 297] width 73 height 20
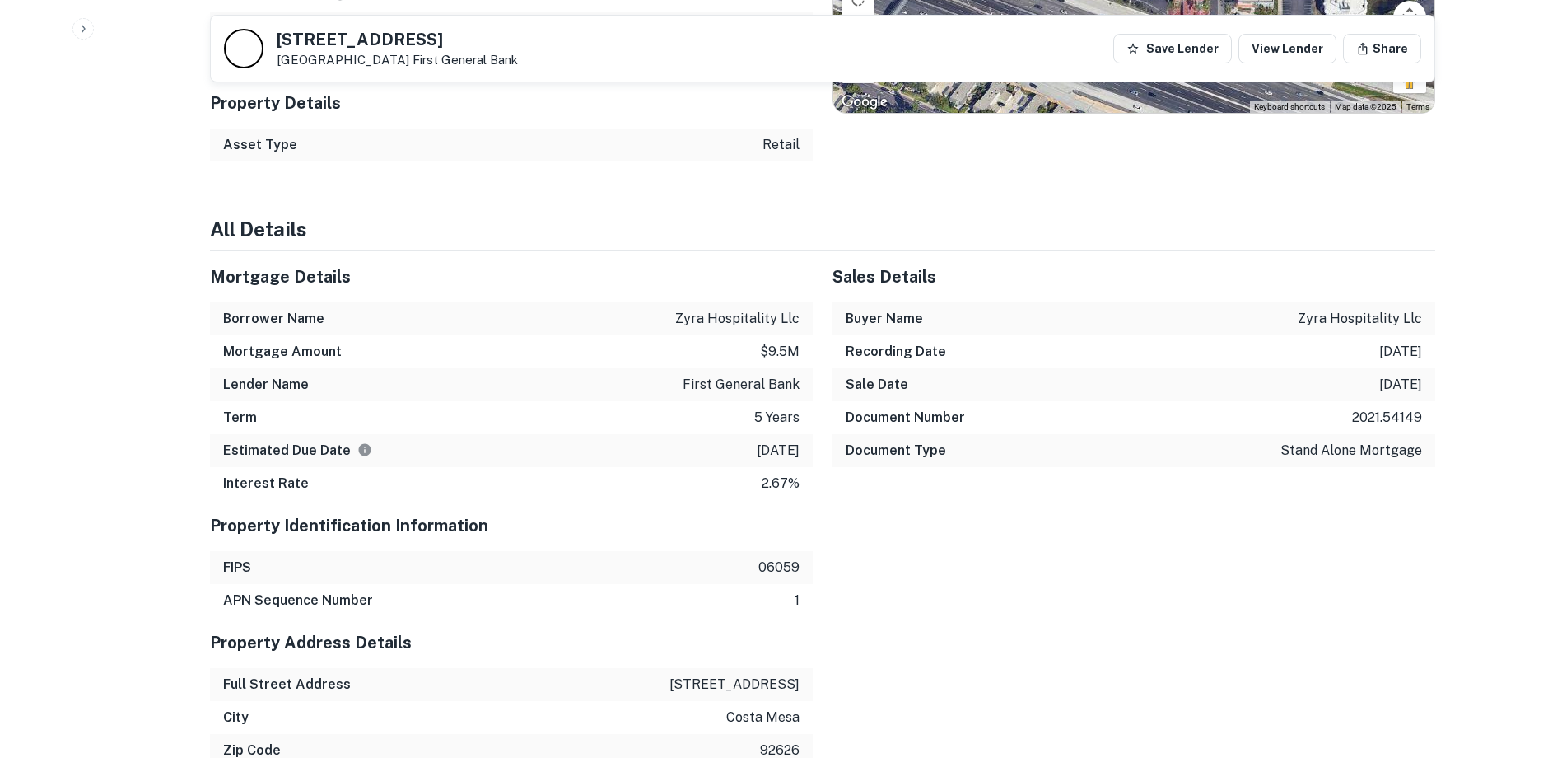
scroll to position [1307, 0]
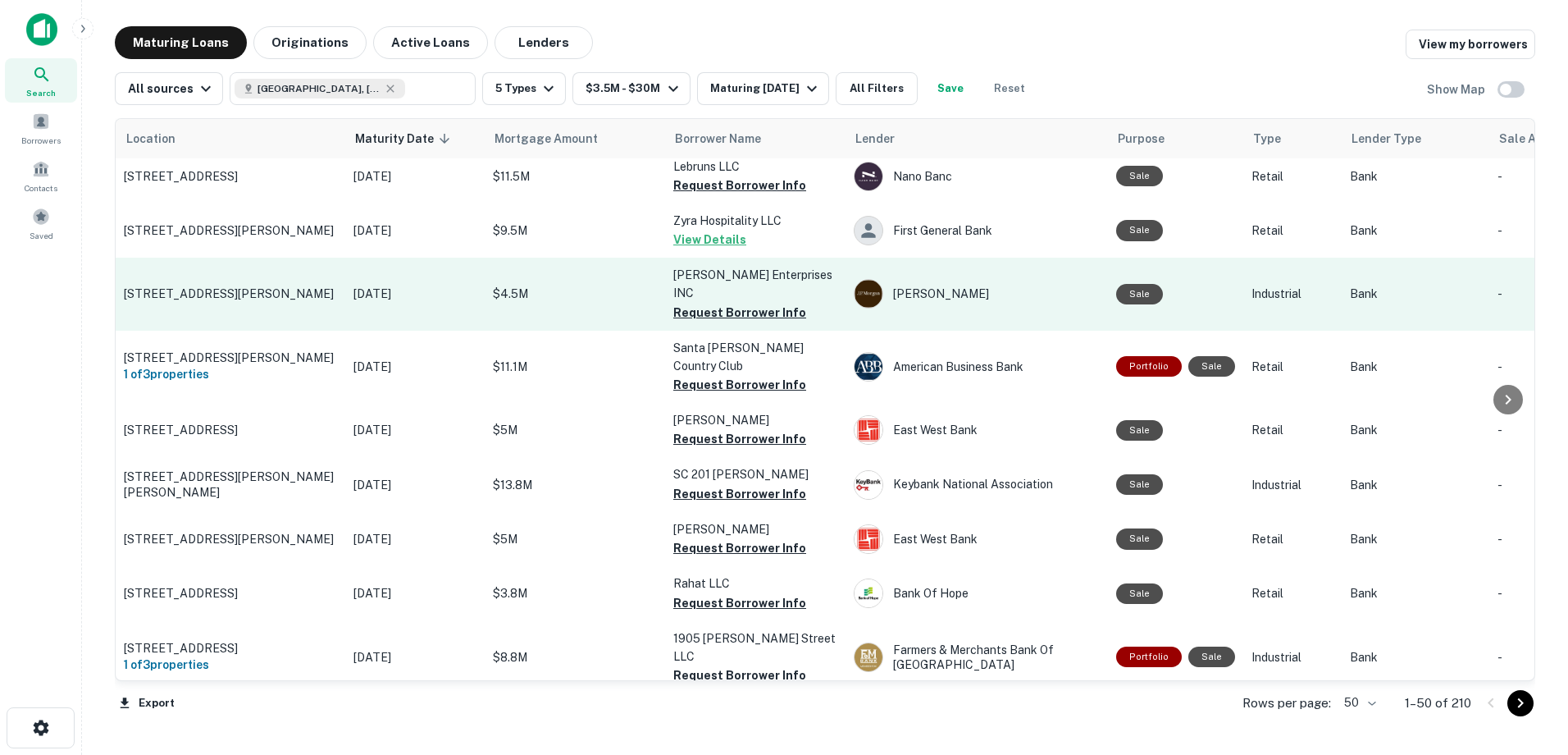
scroll to position [820, 0]
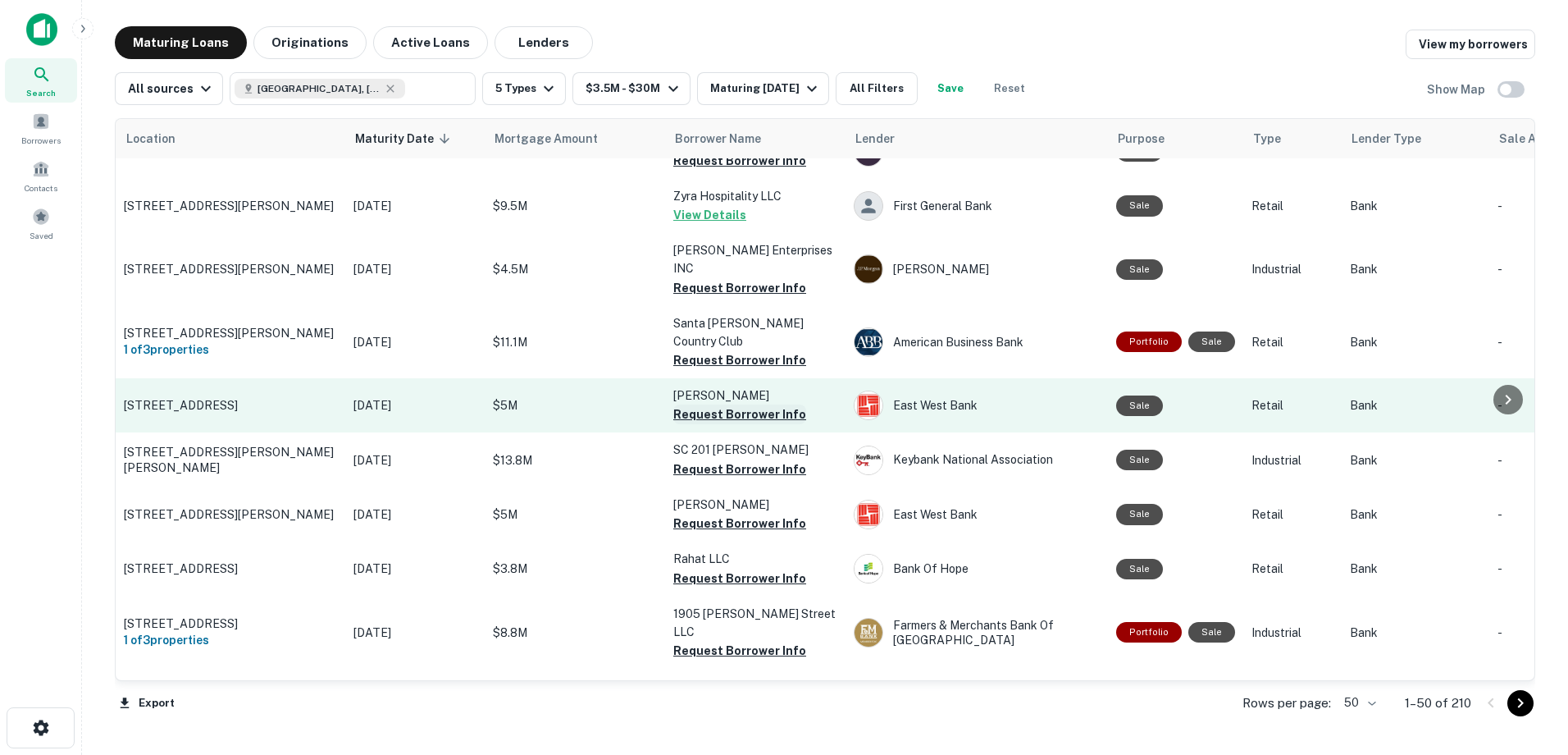
click at [713, 411] on button "Request Borrower Info" at bounding box center [739, 414] width 132 height 20
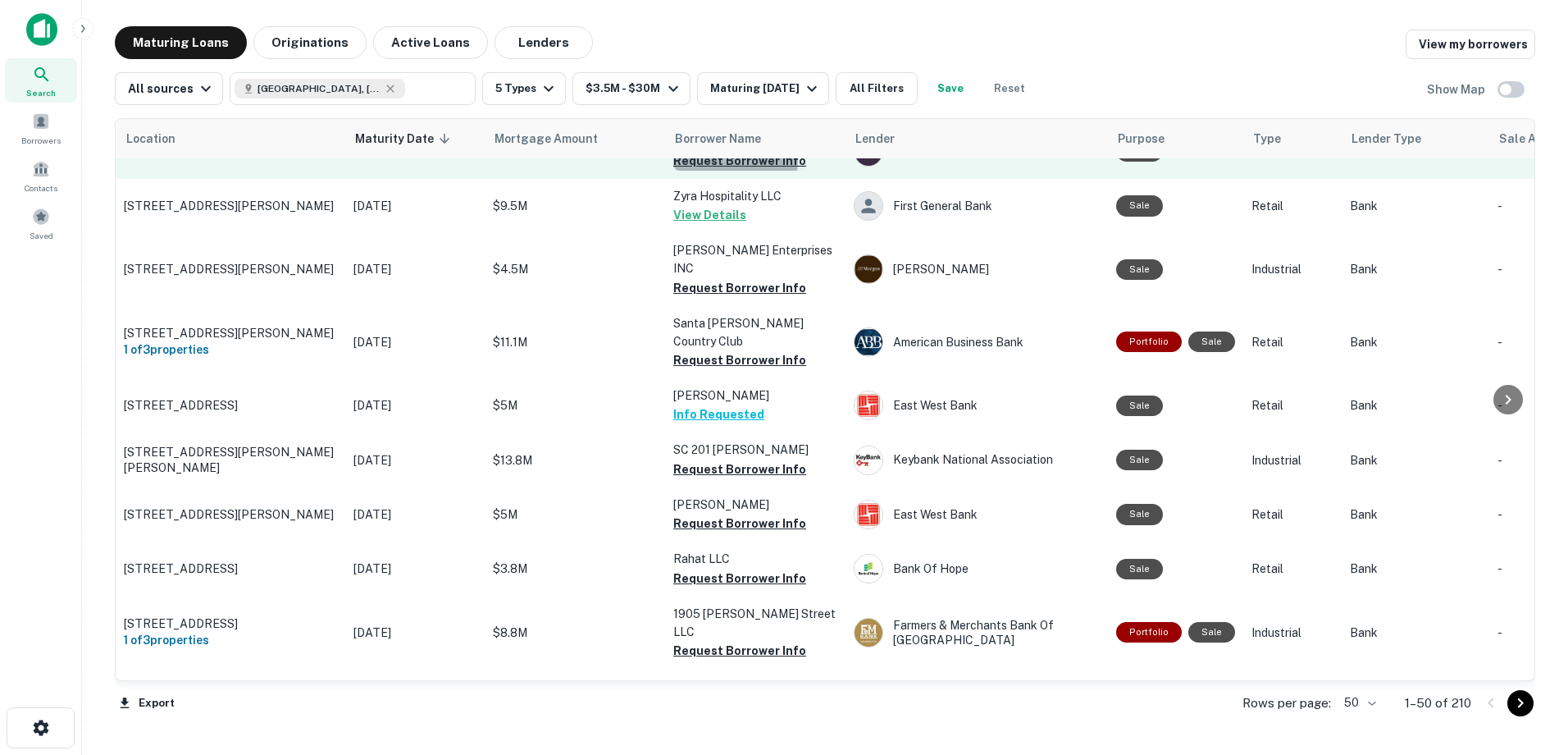
click at [704, 170] on button "Request Borrower Info" at bounding box center [739, 161] width 132 height 20
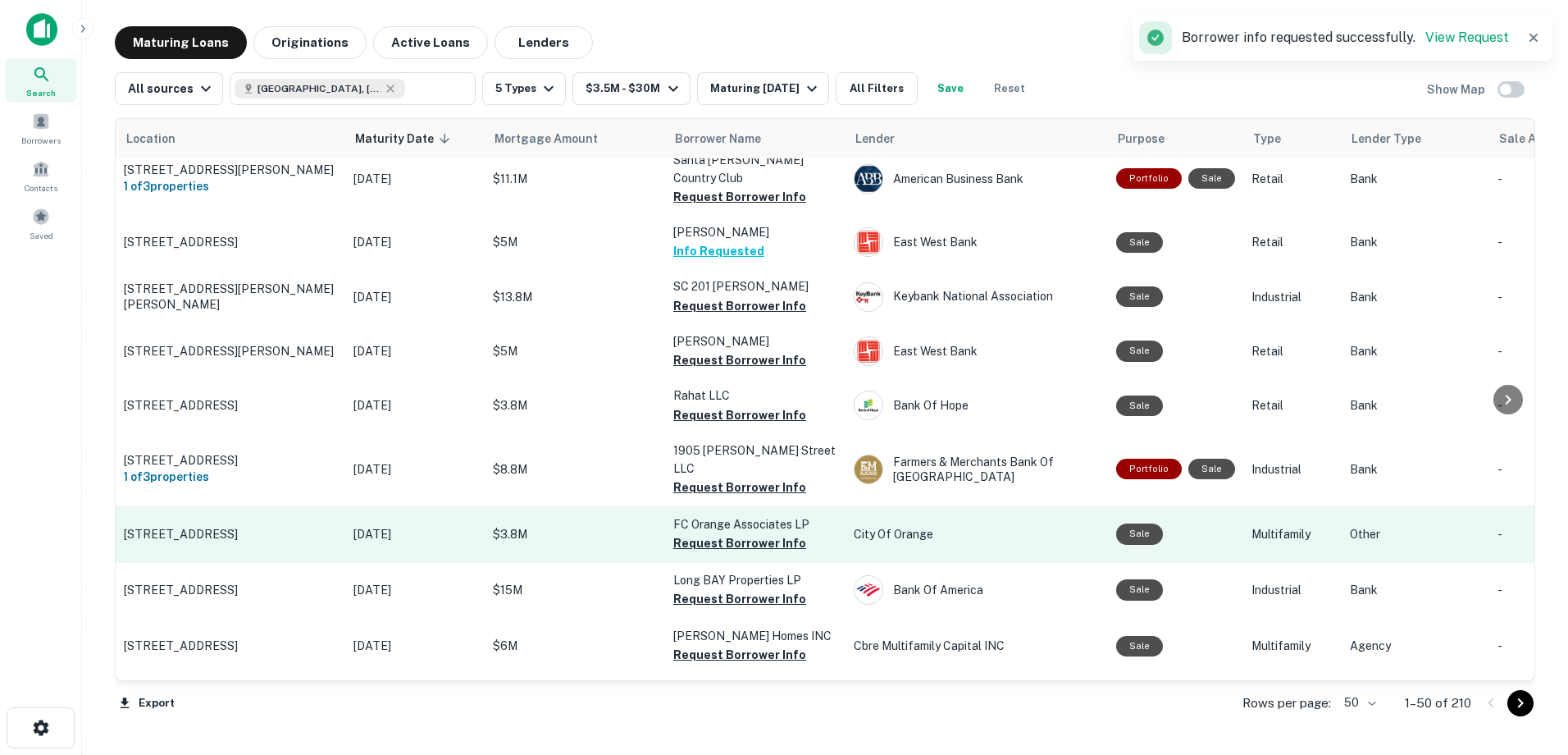
scroll to position [984, 0]
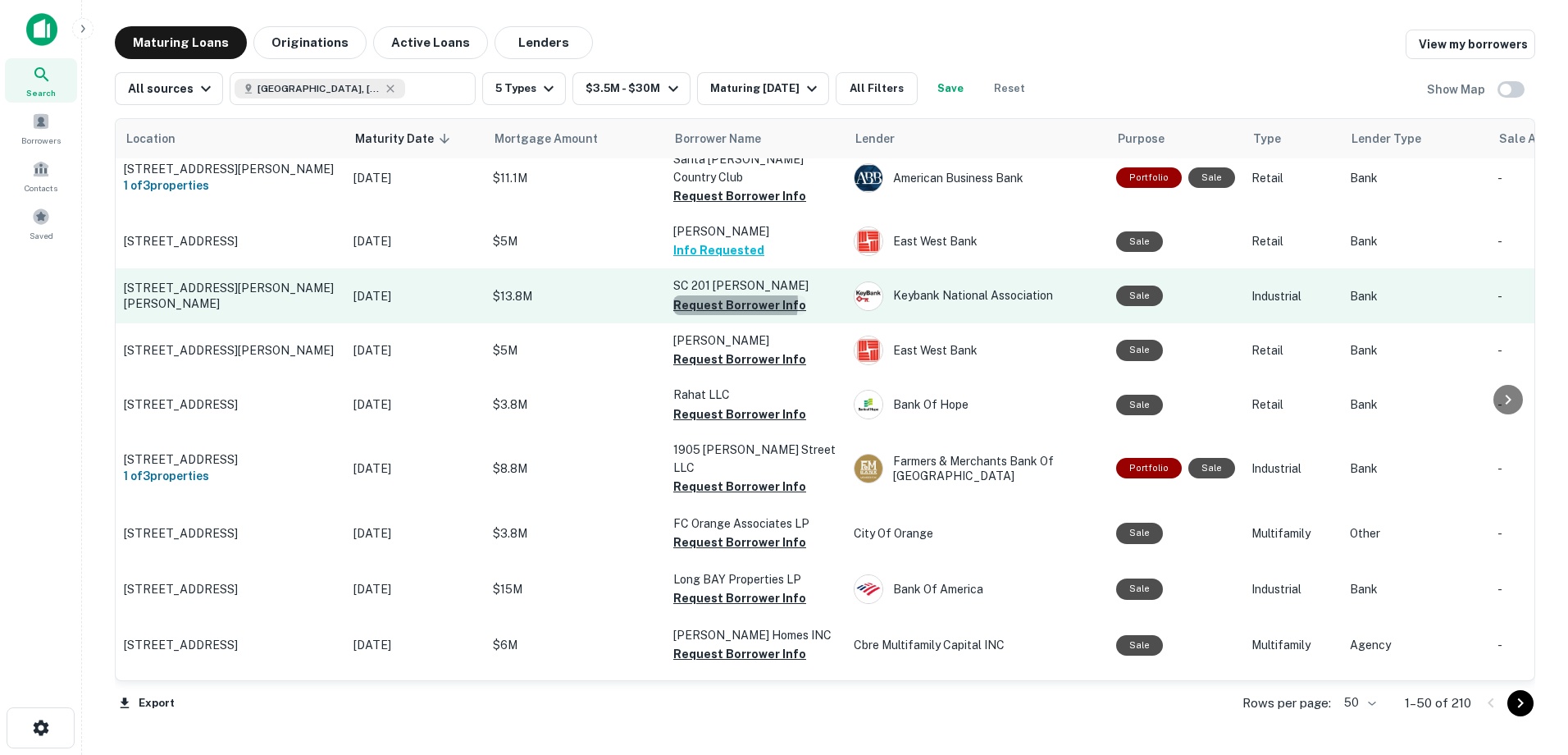
click at [726, 303] on button "Request Borrower Info" at bounding box center [739, 305] width 132 height 20
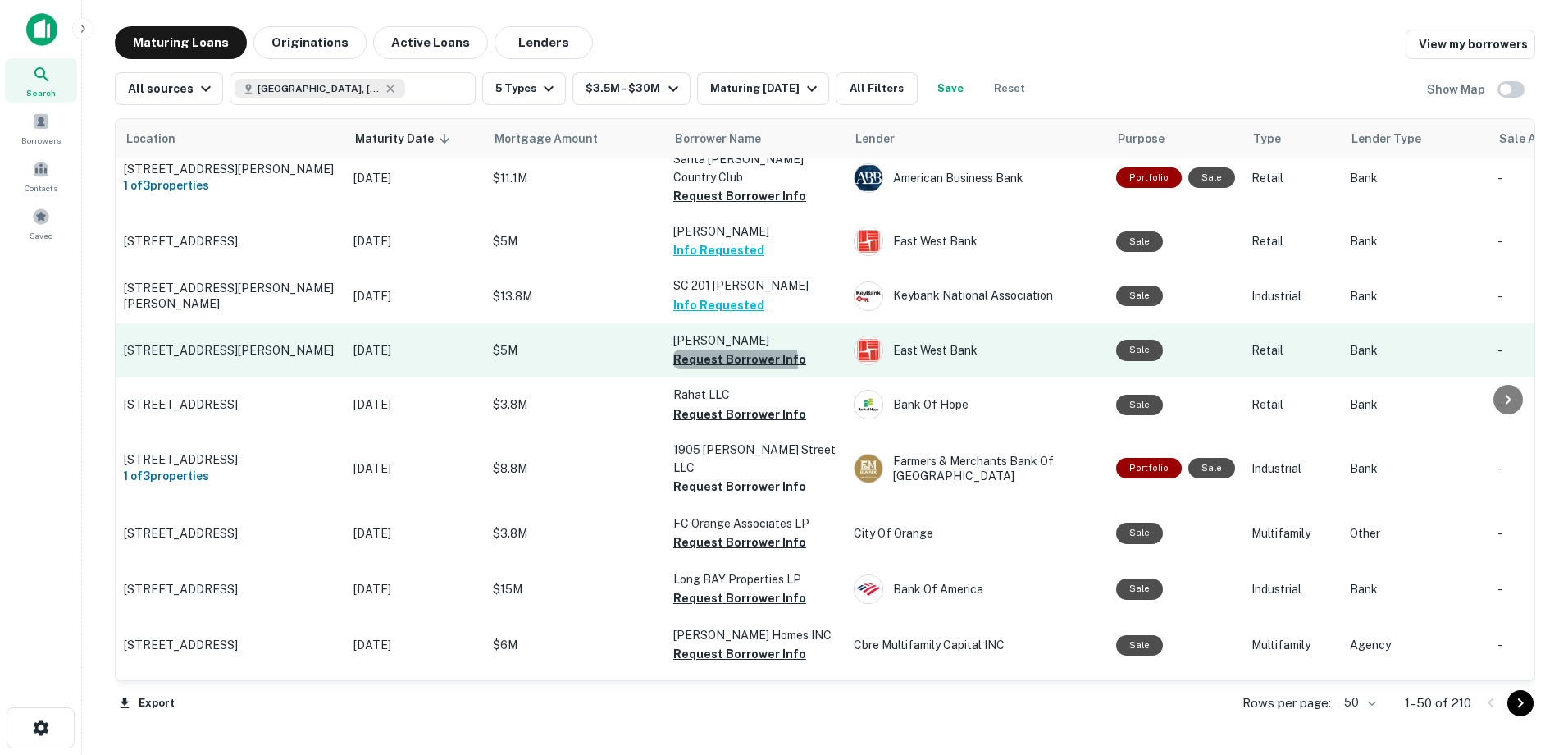
click at [723, 362] on button "Request Borrower Info" at bounding box center [739, 360] width 132 height 20
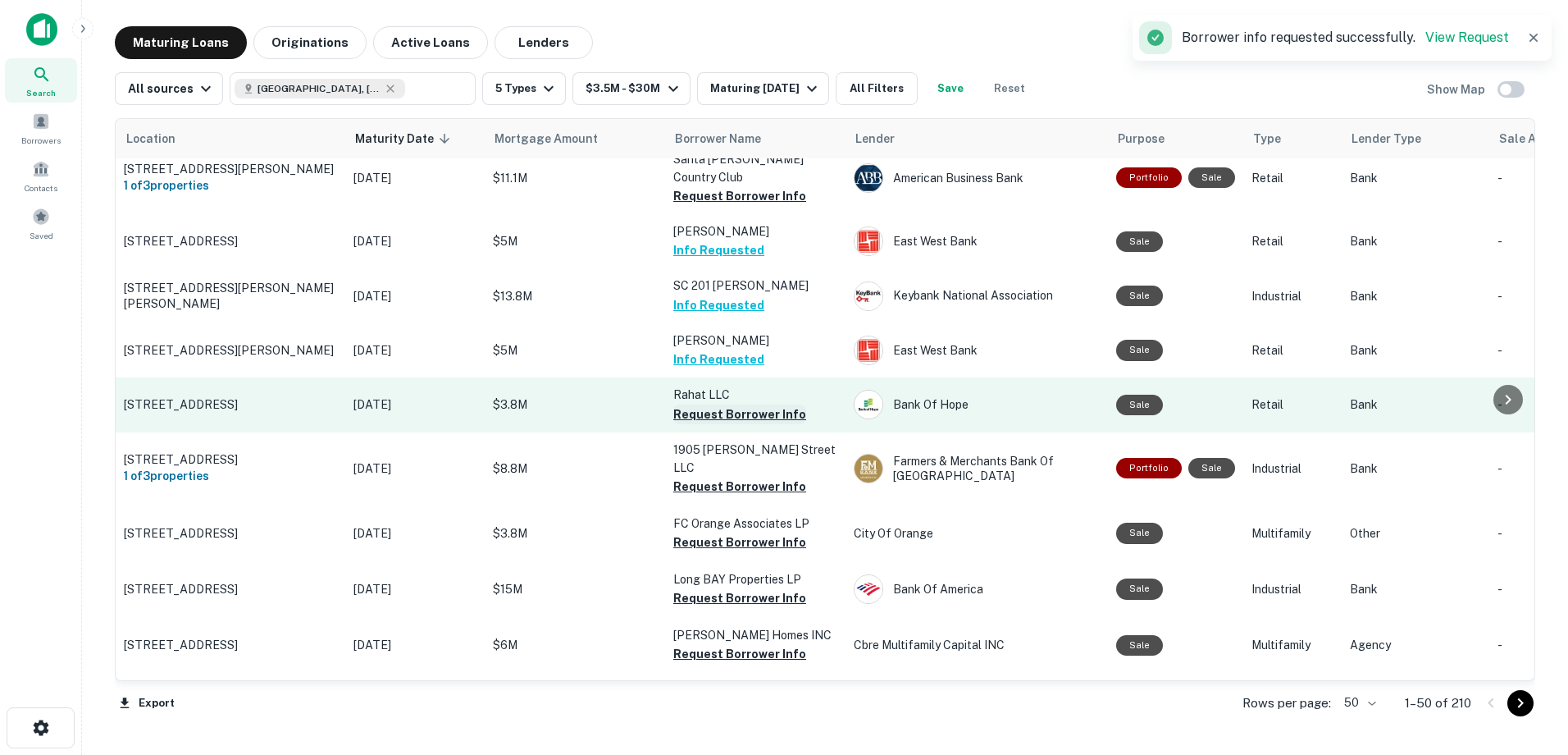
click at [728, 415] on button "Request Borrower Info" at bounding box center [739, 414] width 132 height 20
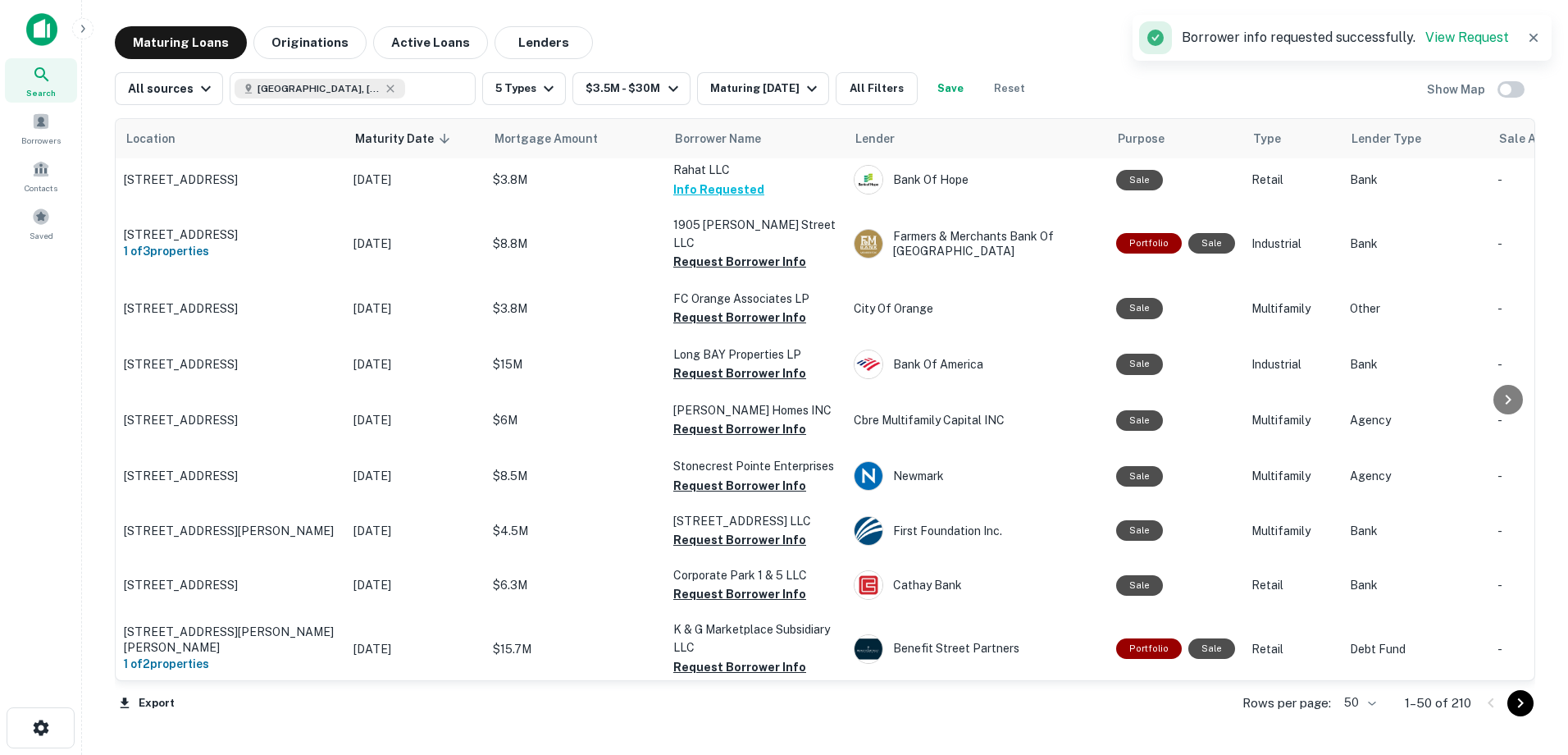
scroll to position [1230, 0]
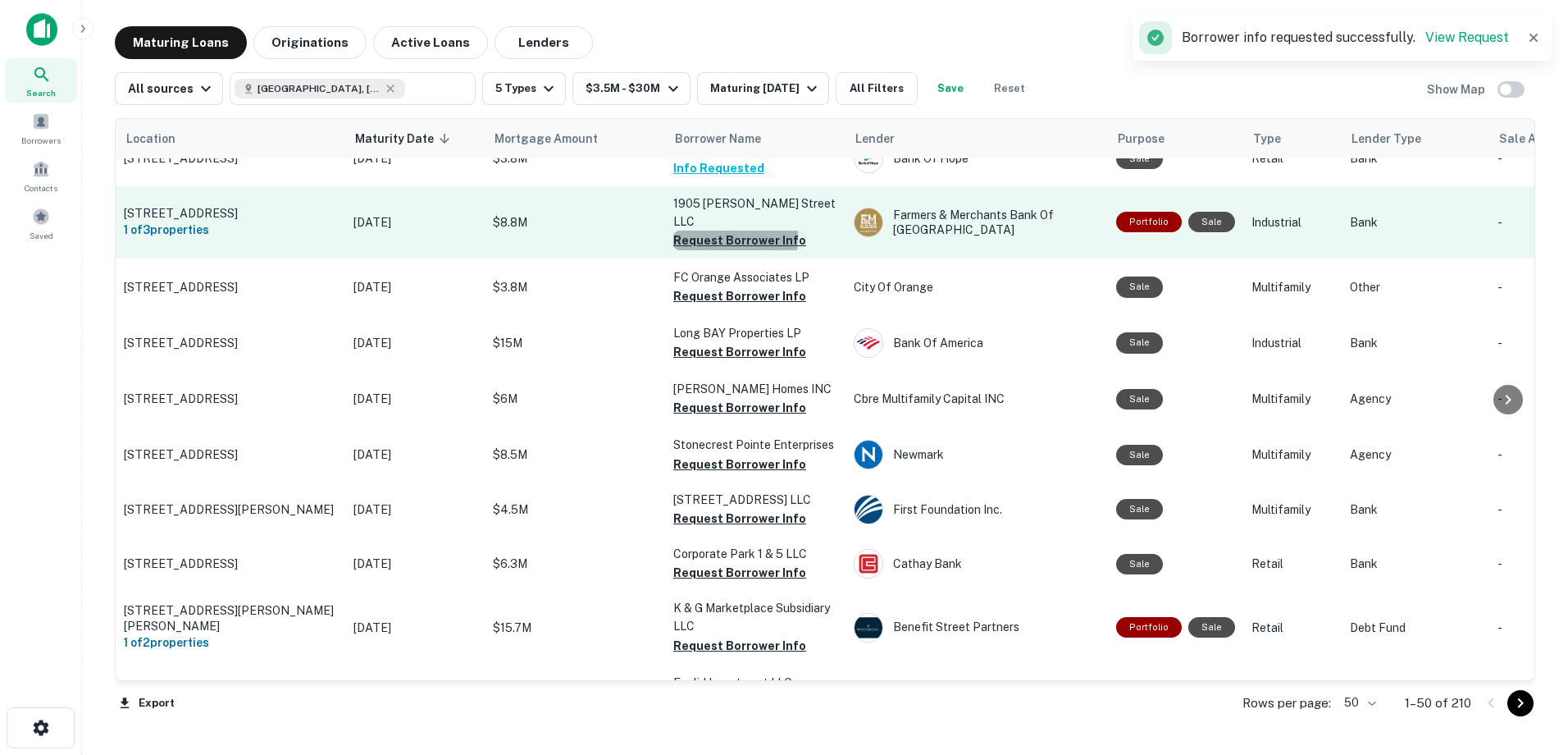
click at [715, 230] on button "Request Borrower Info" at bounding box center [739, 240] width 132 height 20
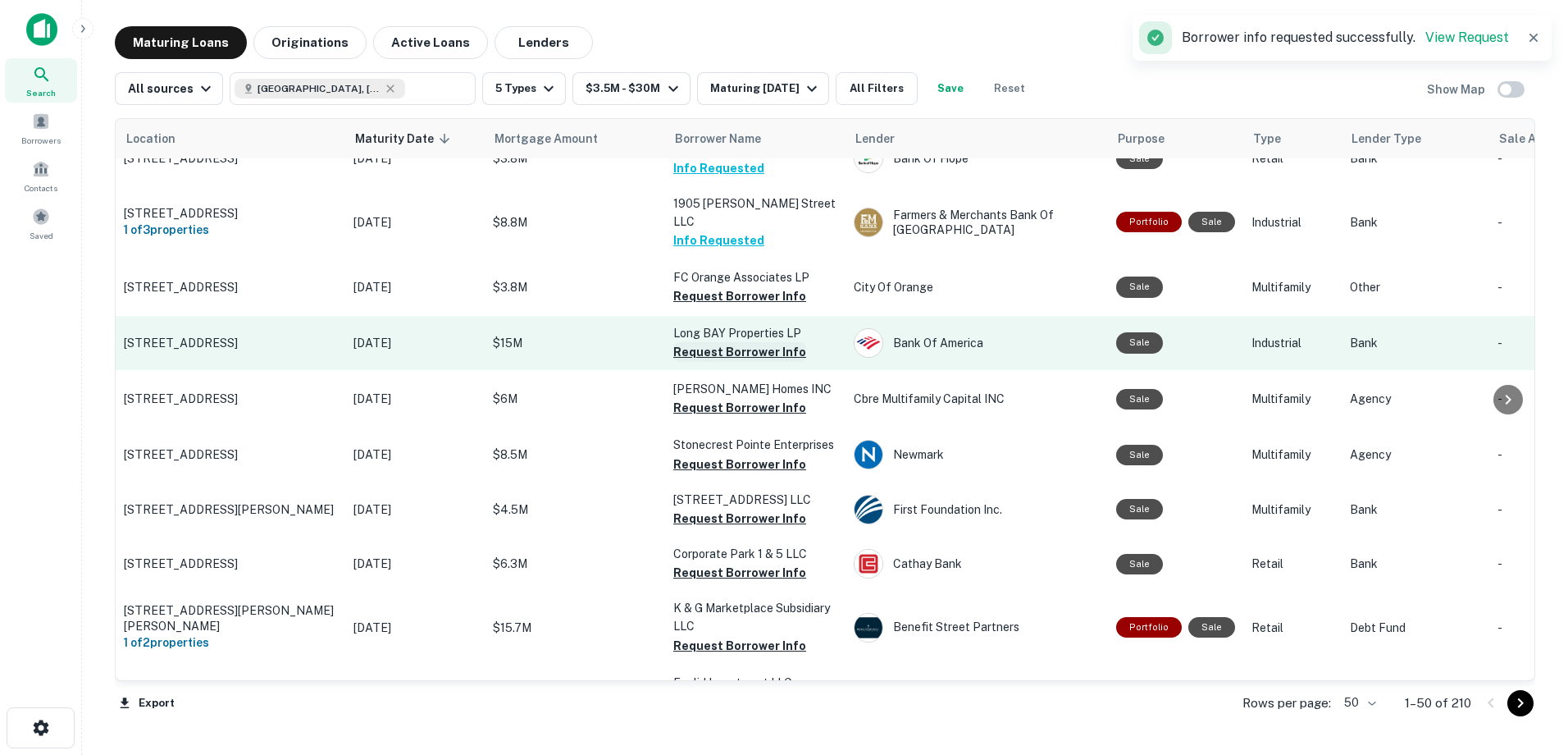
scroll to position [1313, 0]
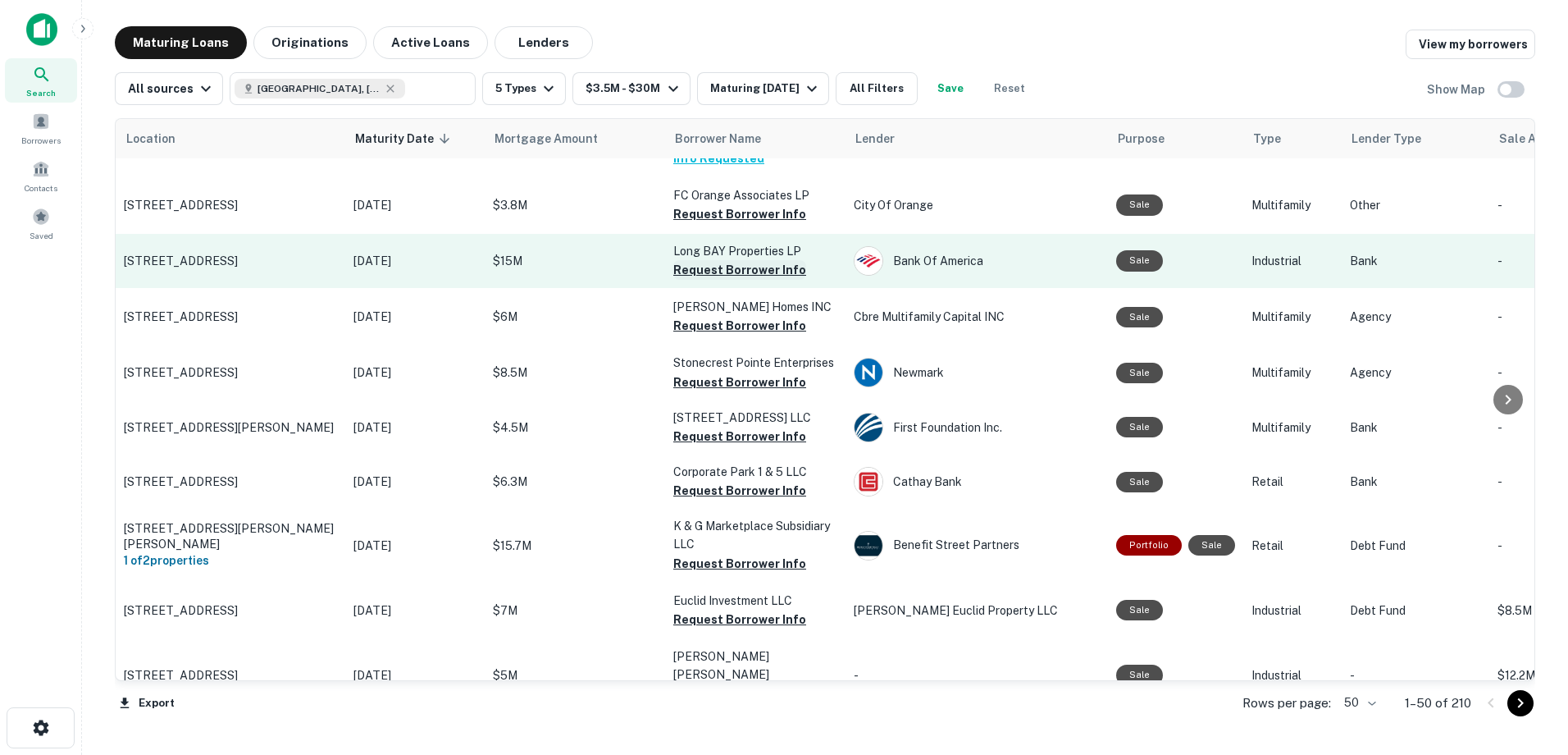
click at [731, 260] on button "Request Borrower Info" at bounding box center [739, 270] width 132 height 20
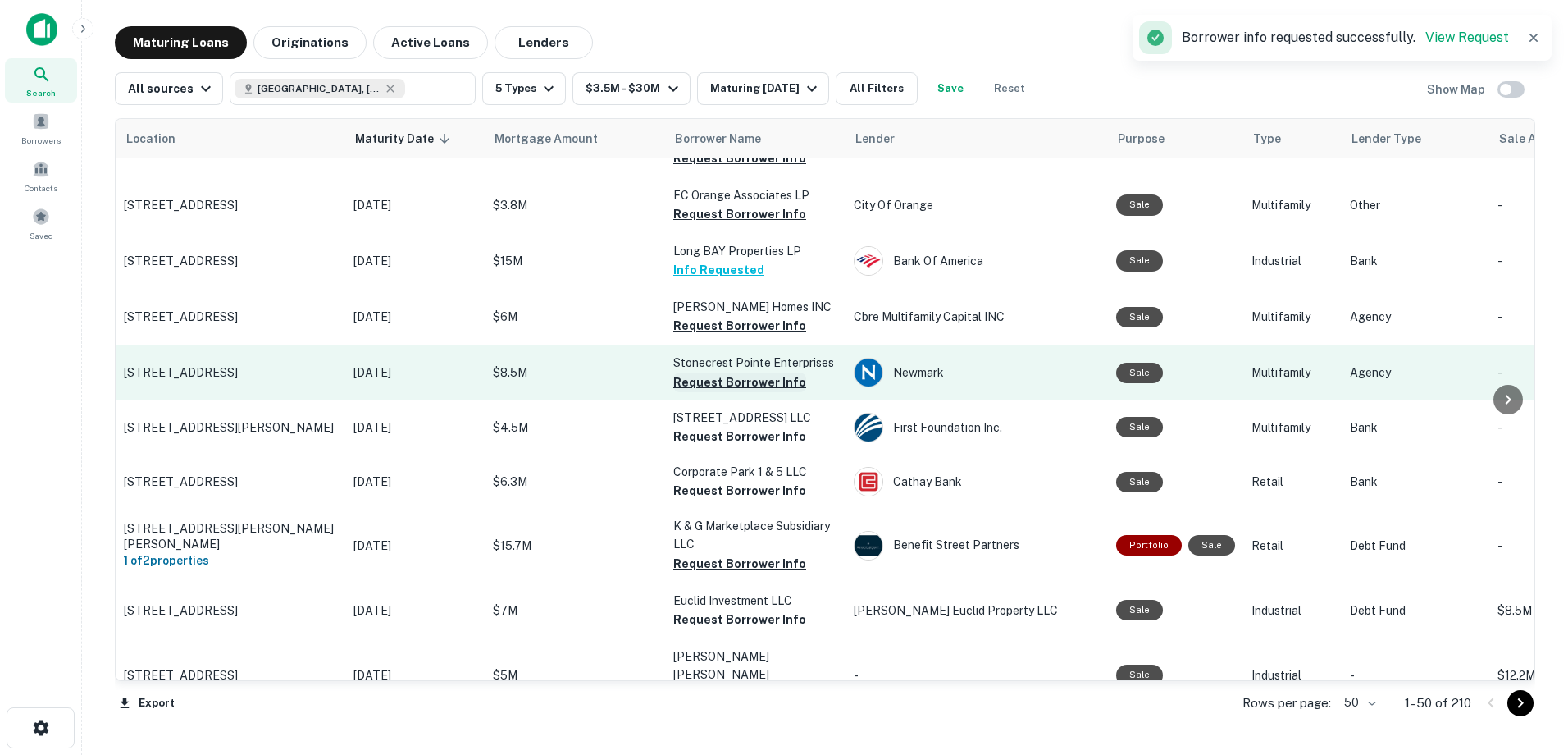
click at [741, 373] on button "Request Borrower Info" at bounding box center [739, 382] width 132 height 20
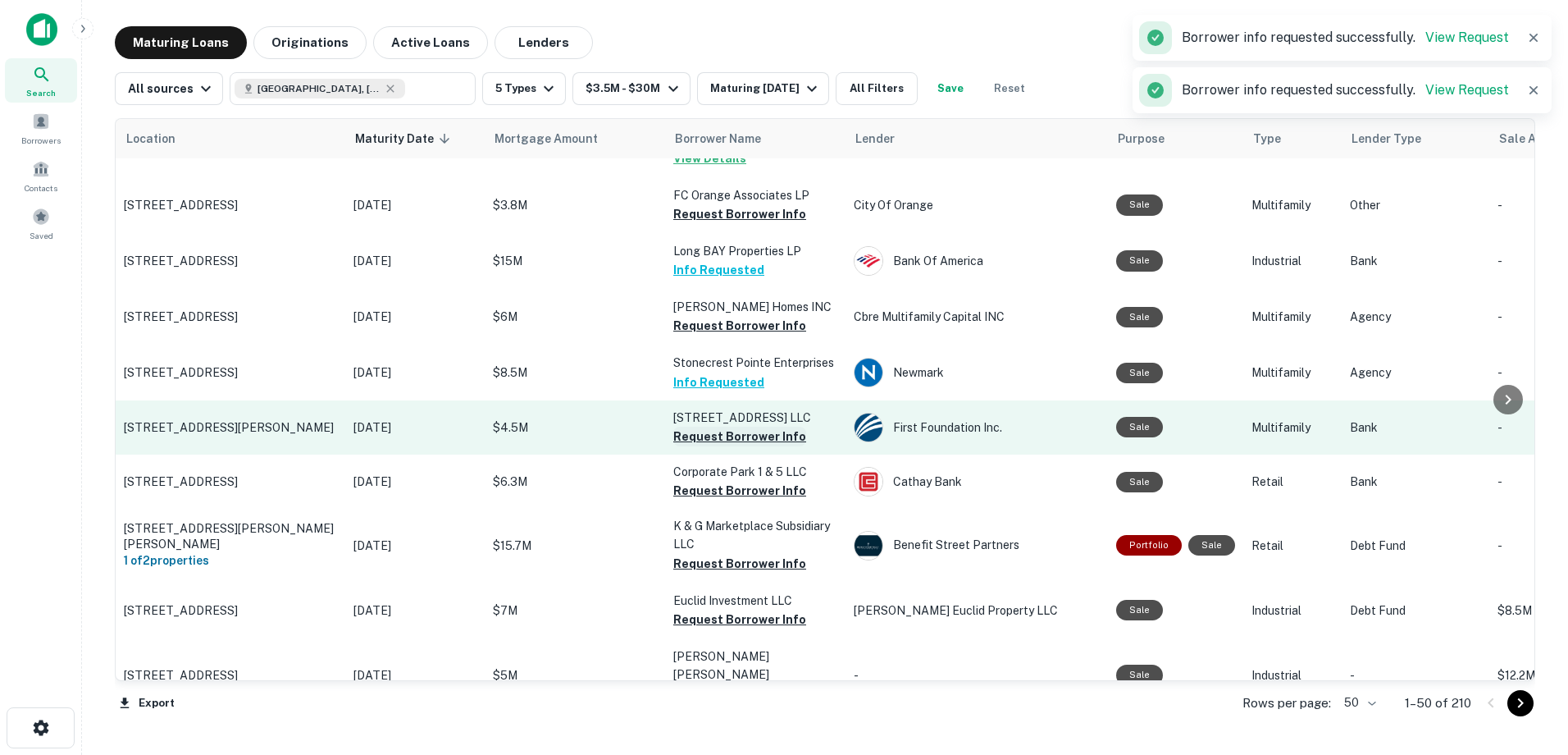
click at [737, 426] on button "Request Borrower Info" at bounding box center [739, 436] width 132 height 20
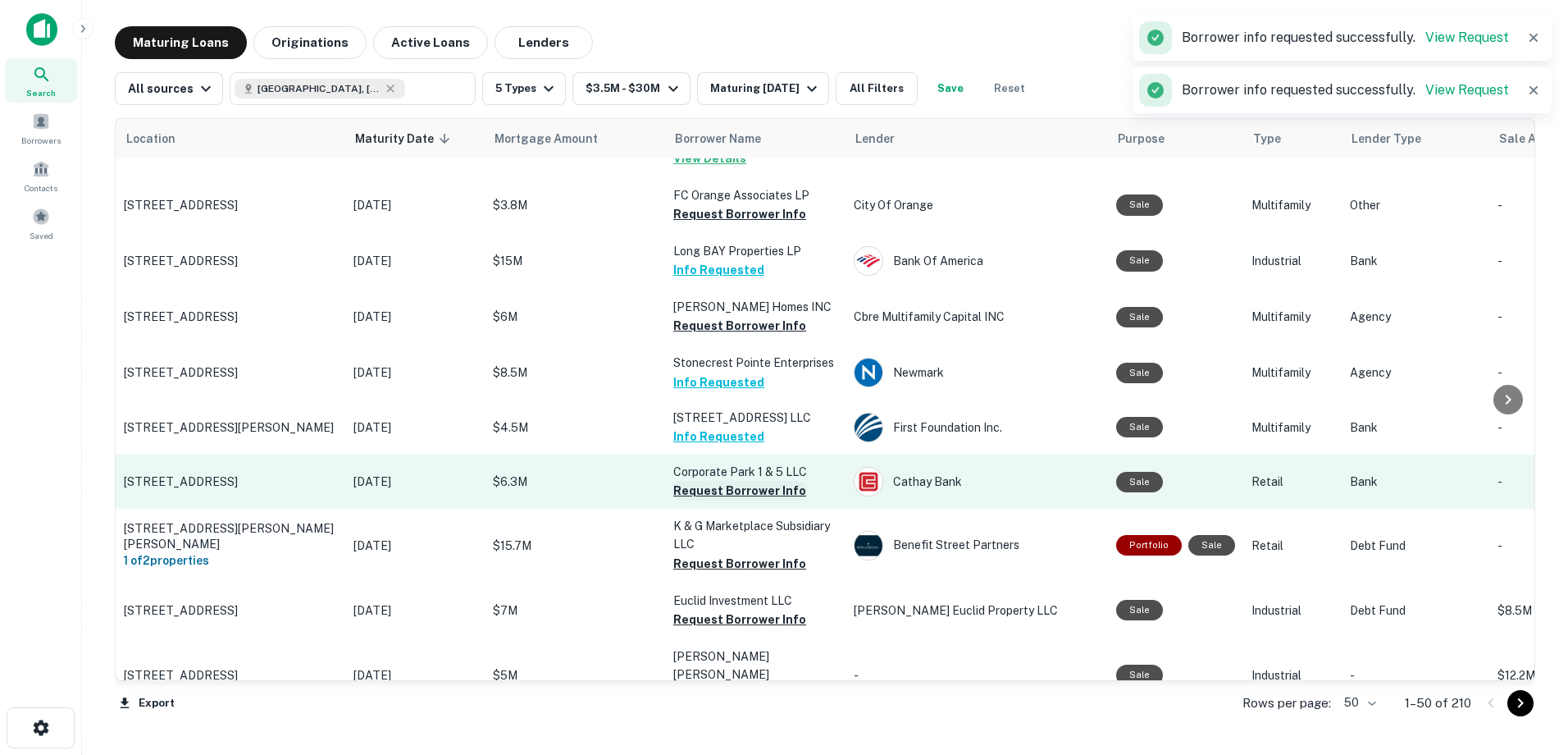
click at [737, 481] on button "Request Borrower Info" at bounding box center [739, 491] width 132 height 20
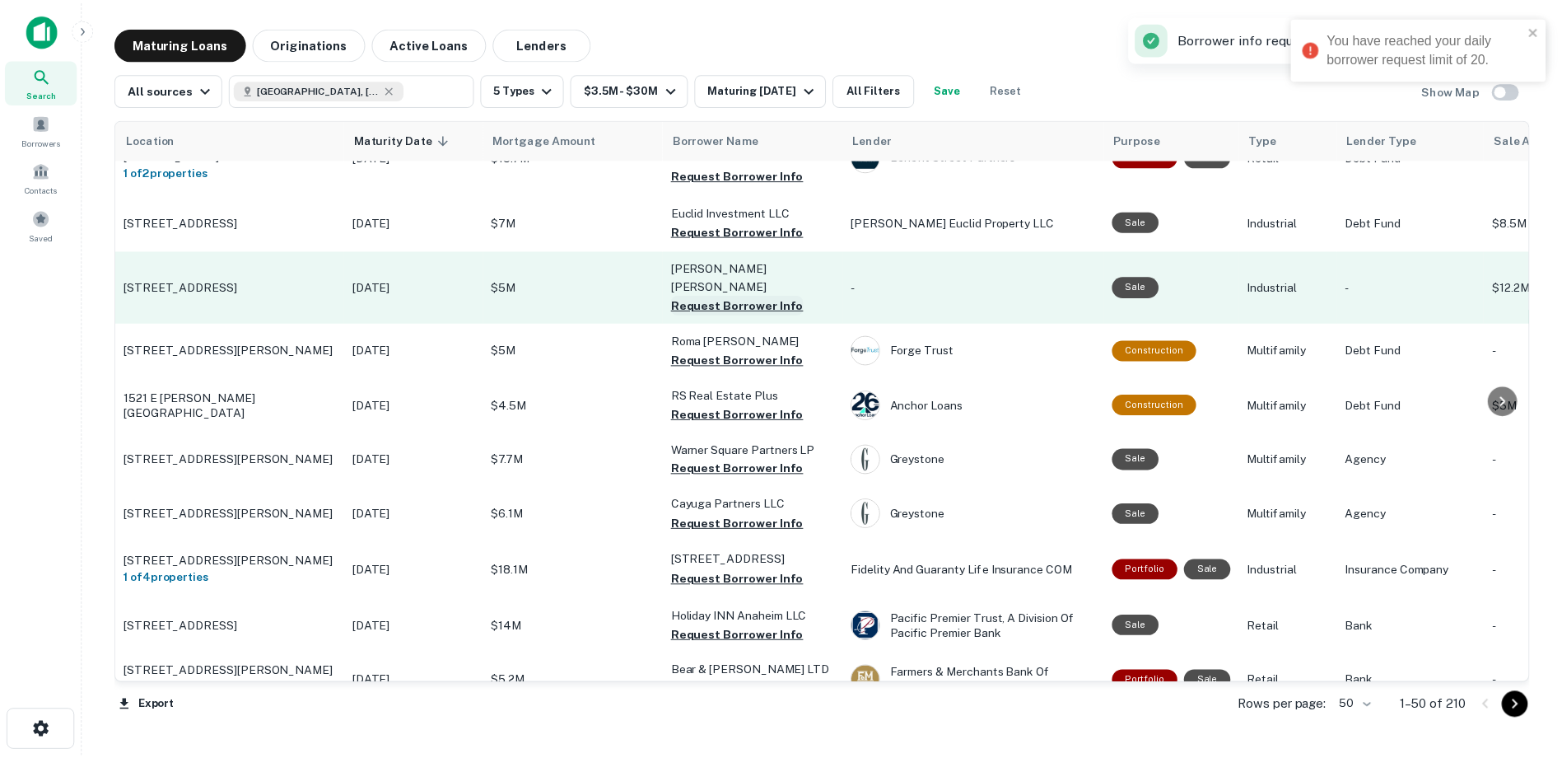
scroll to position [1729, 0]
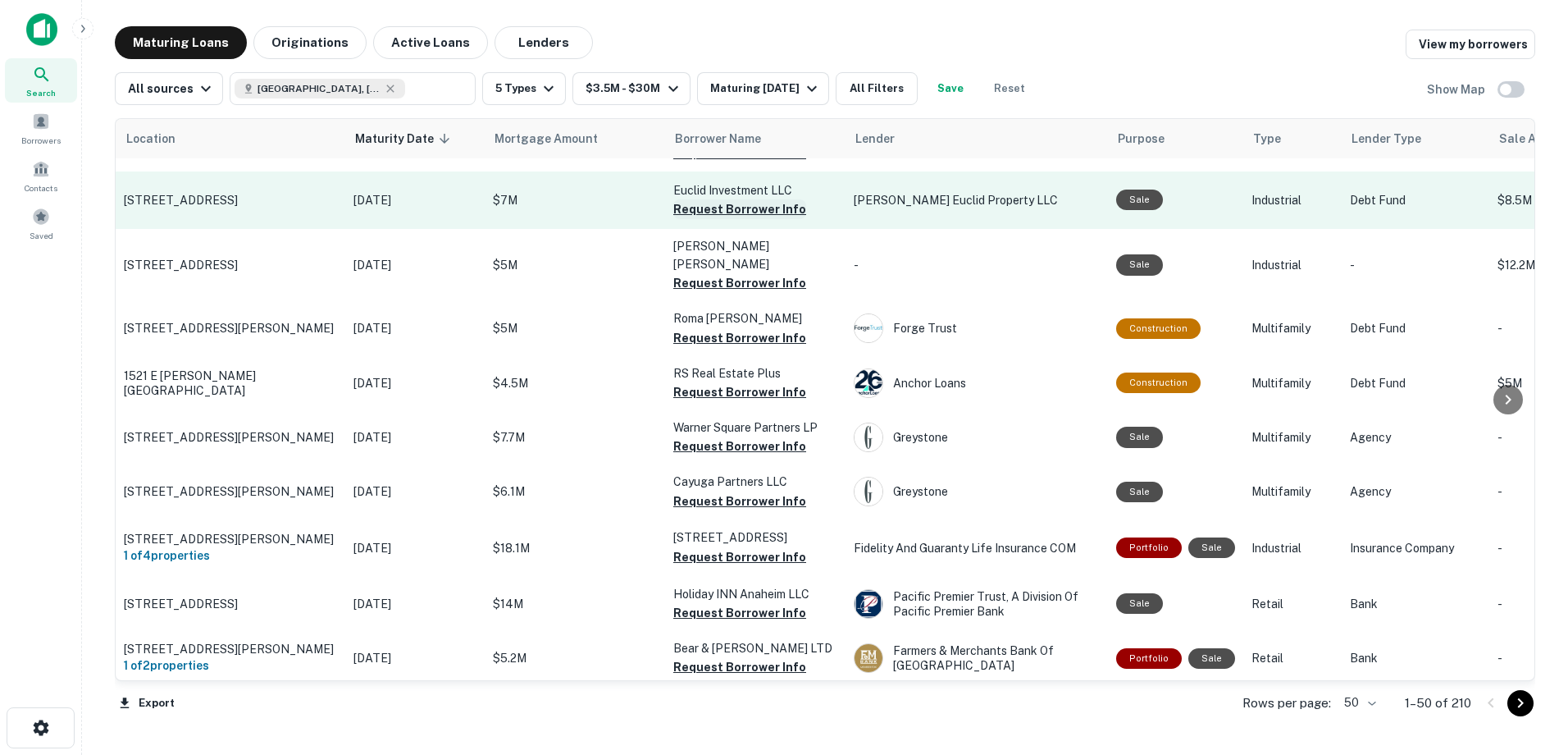
click at [736, 199] on button "Request Borrower Info" at bounding box center [739, 209] width 132 height 20
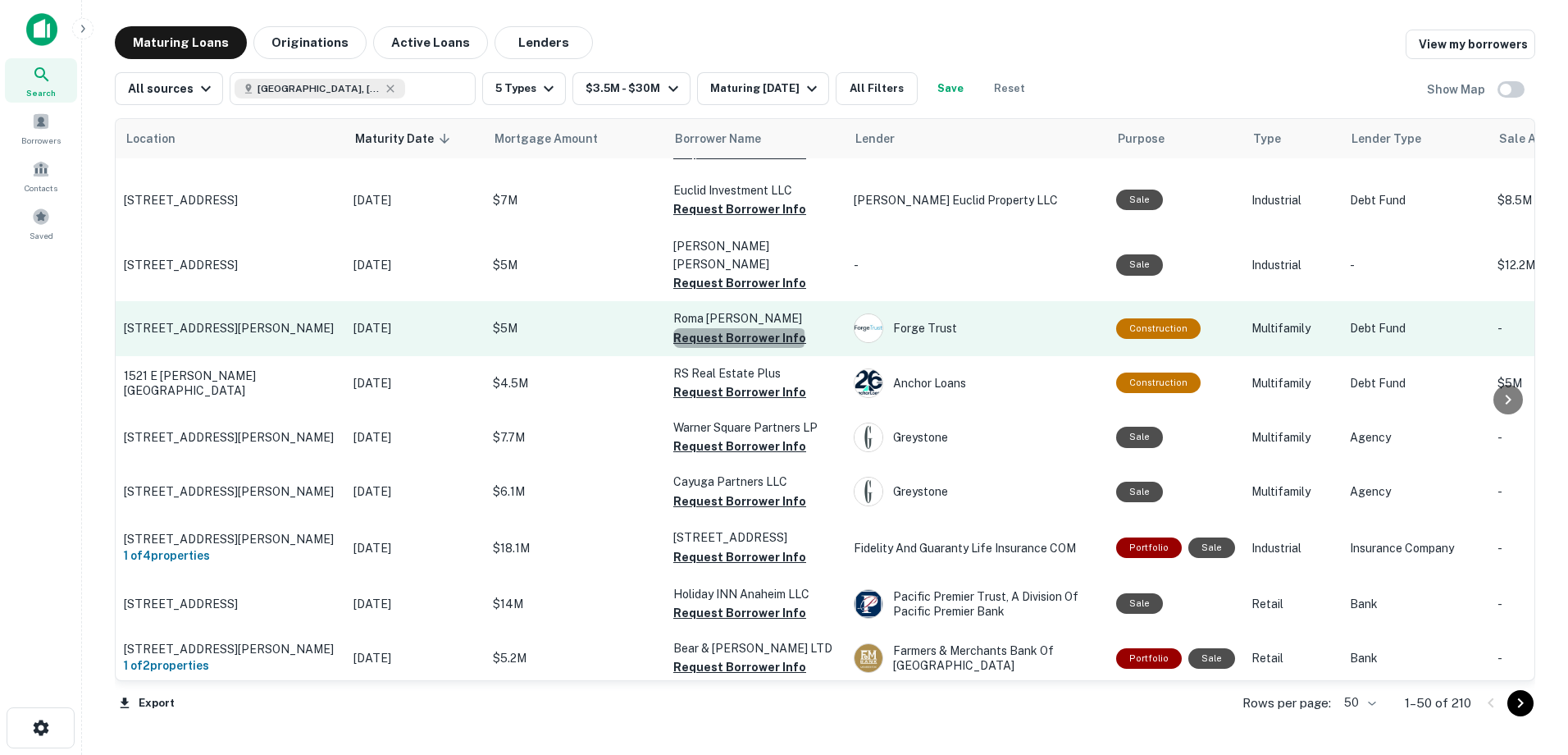
click at [738, 328] on button "Request Borrower Info" at bounding box center [739, 338] width 132 height 20
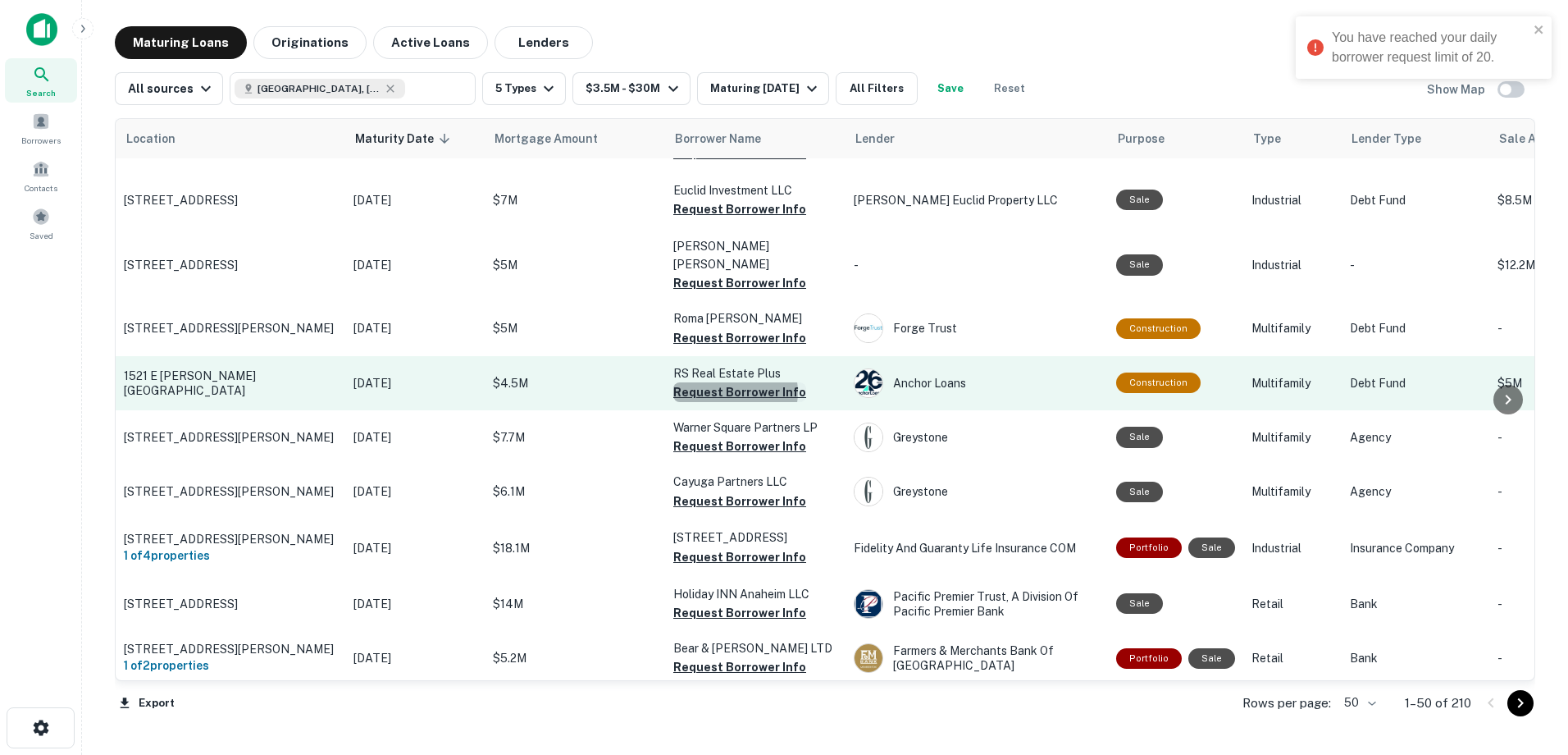
click at [732, 382] on button "Request Borrower Info" at bounding box center [739, 392] width 132 height 20
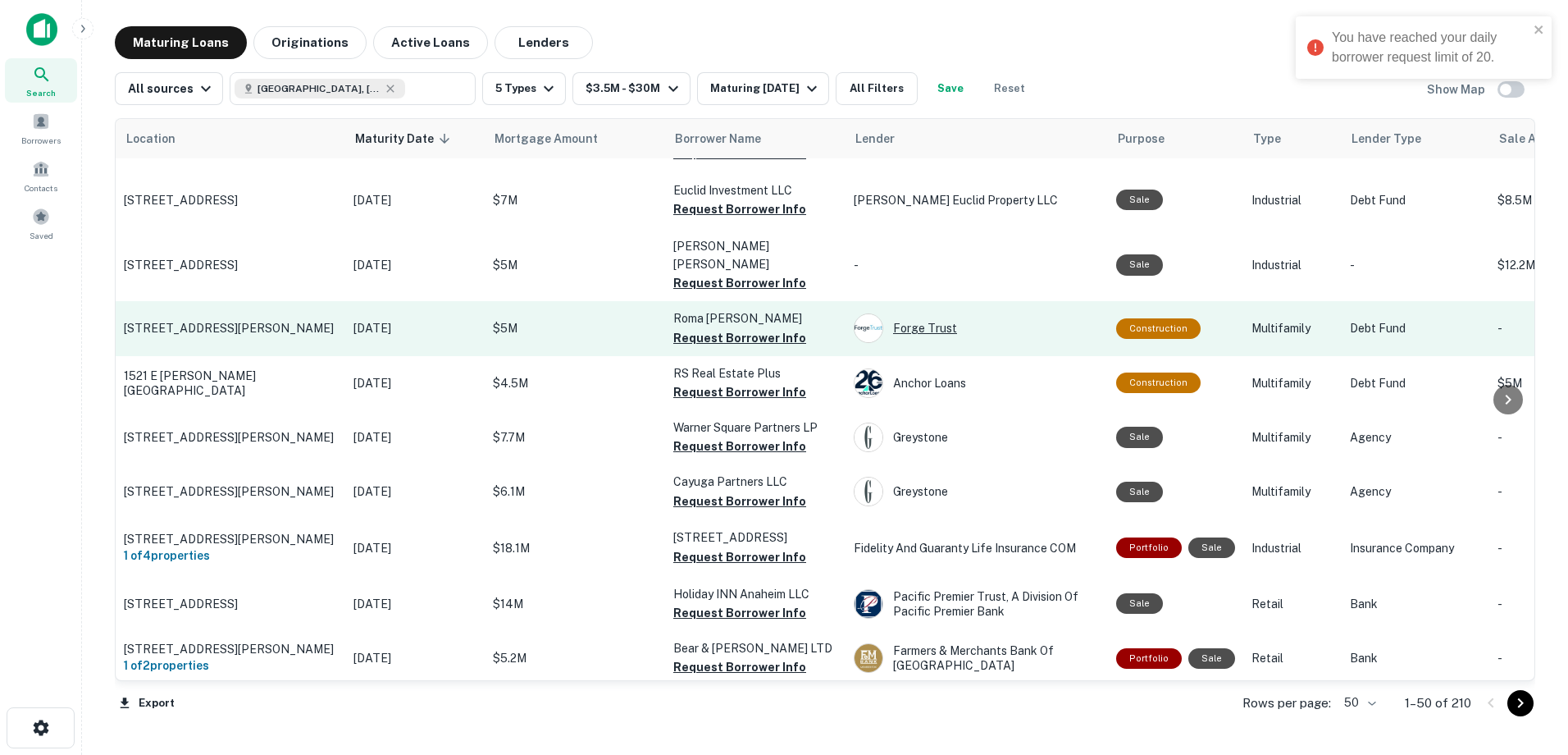
click at [917, 314] on div "Forge Trust" at bounding box center [976, 329] width 246 height 30
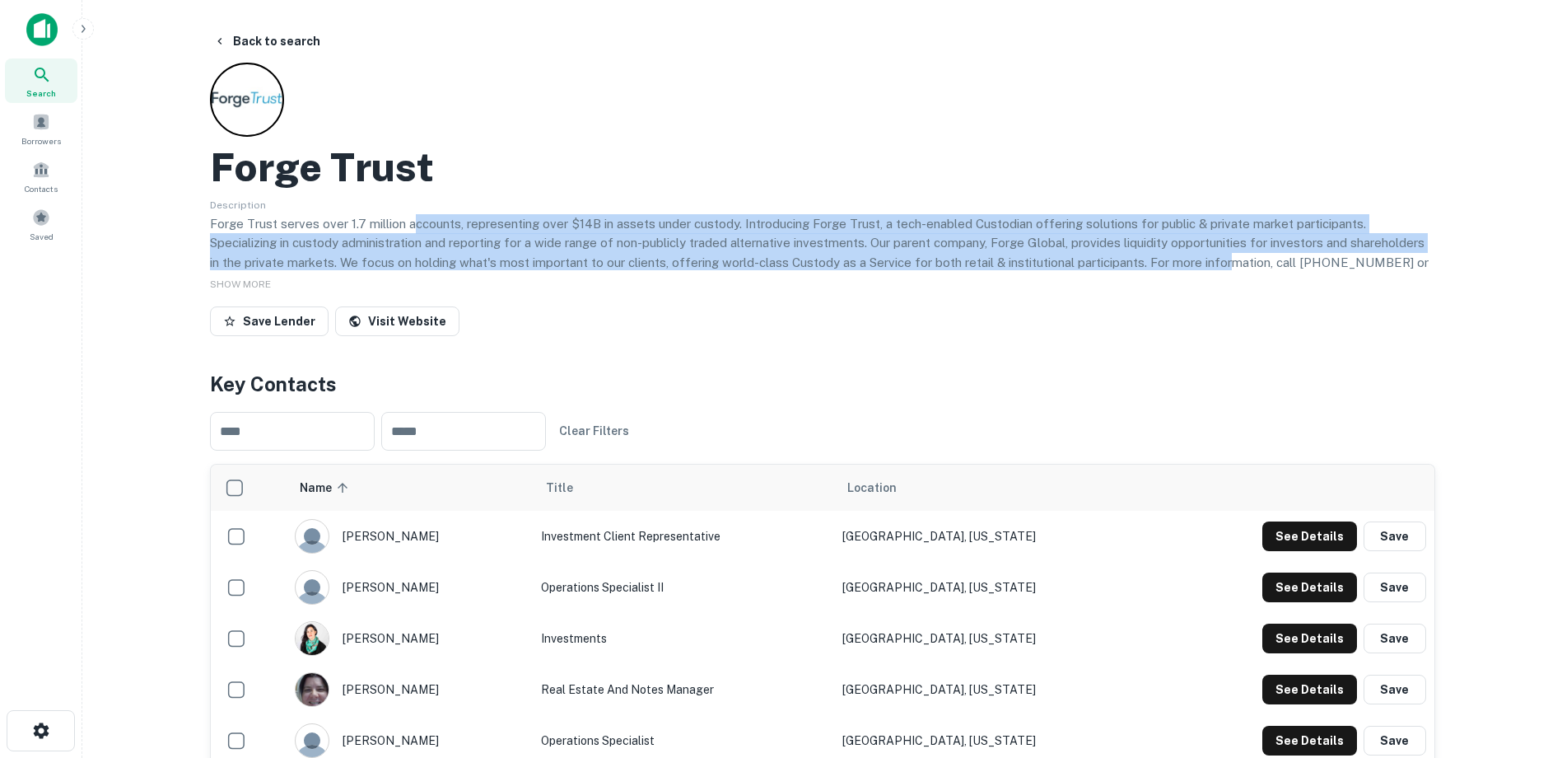
drag, startPoint x: 498, startPoint y: 229, endPoint x: 1155, endPoint y: 266, distance: 658.2
click at [1155, 266] on p "Forge Trust serves over 1.7 million accounts, representing over $14B in assets …" at bounding box center [822, 252] width 1225 height 77
drag, startPoint x: 1155, startPoint y: 266, endPoint x: 1066, endPoint y: 267, distance: 88.9
click at [1066, 267] on p "Forge Trust serves over 1.7 million accounts, representing over $14B in assets …" at bounding box center [822, 252] width 1225 height 77
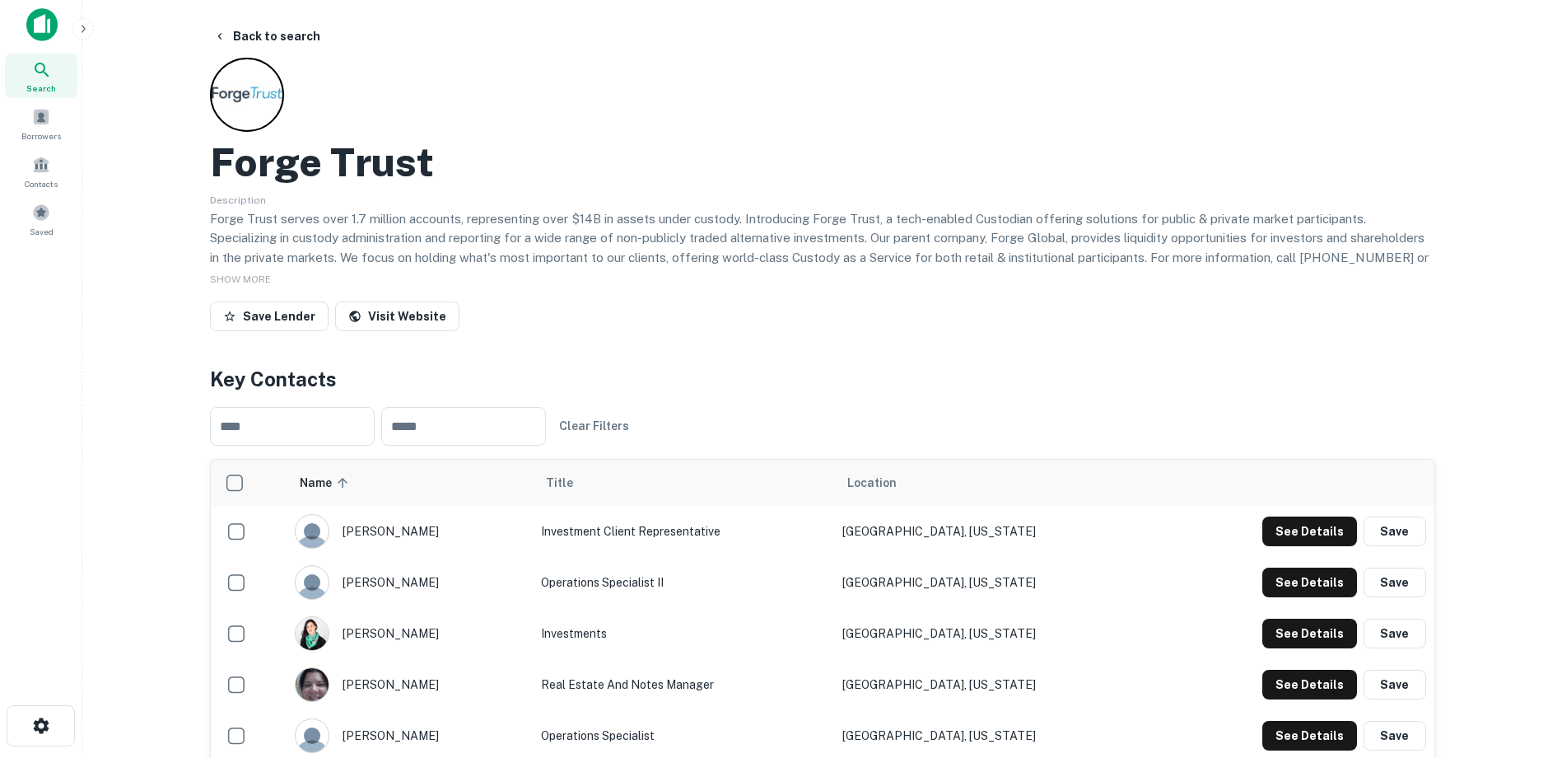
scroll to position [82, 0]
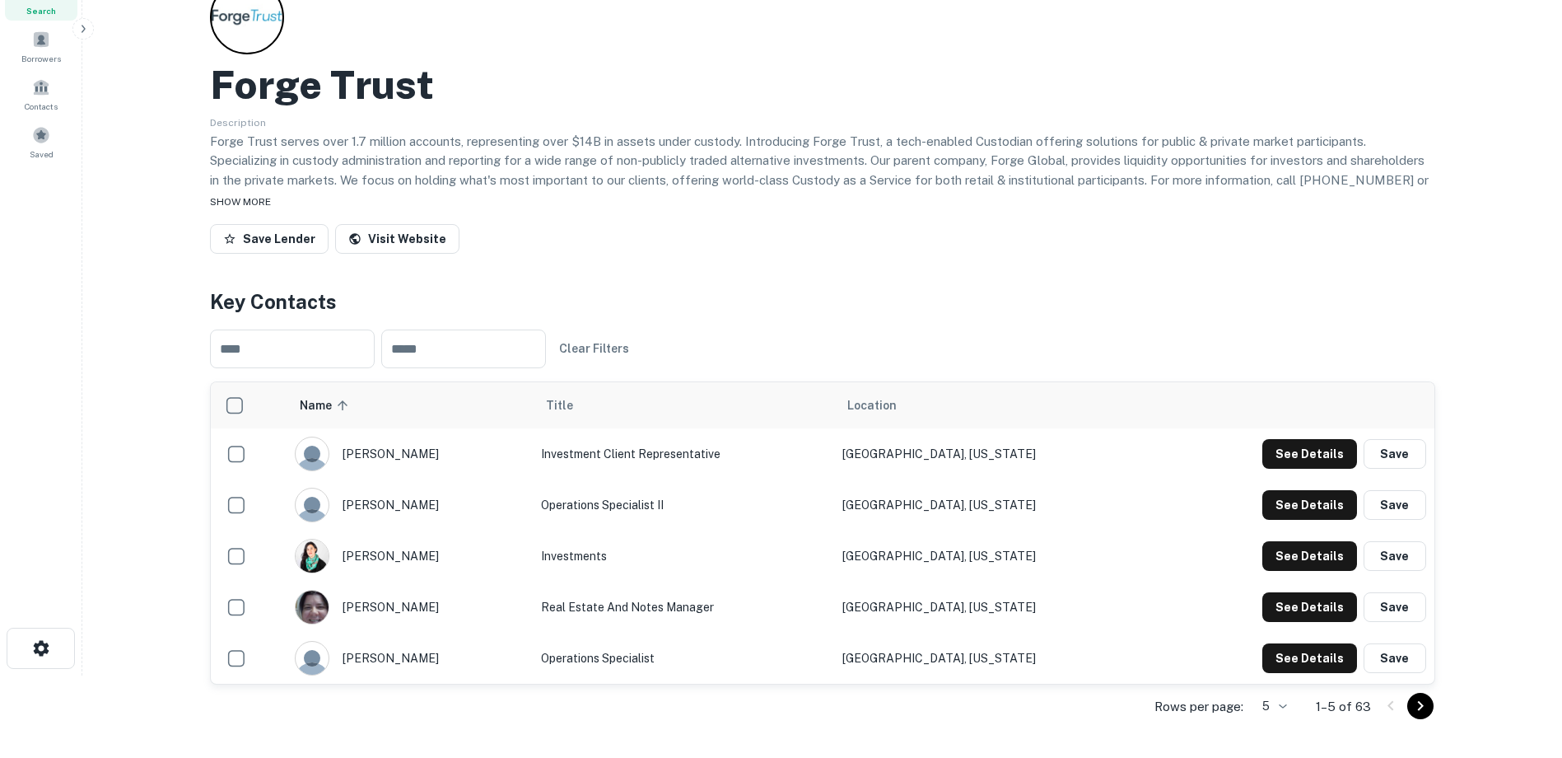
click at [265, 196] on span "SHOW MORE" at bounding box center [240, 202] width 61 height 12
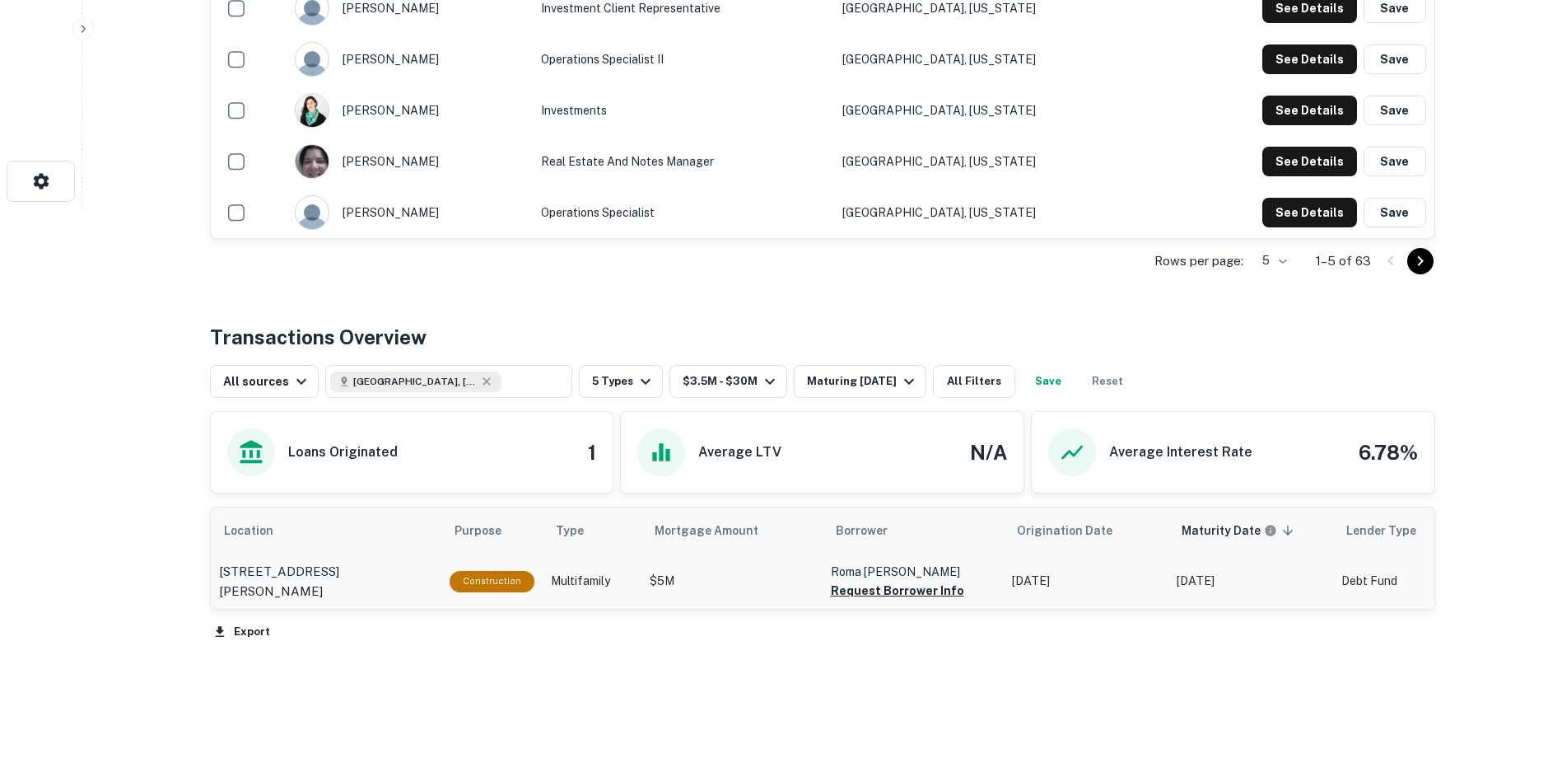
scroll to position [511, 0]
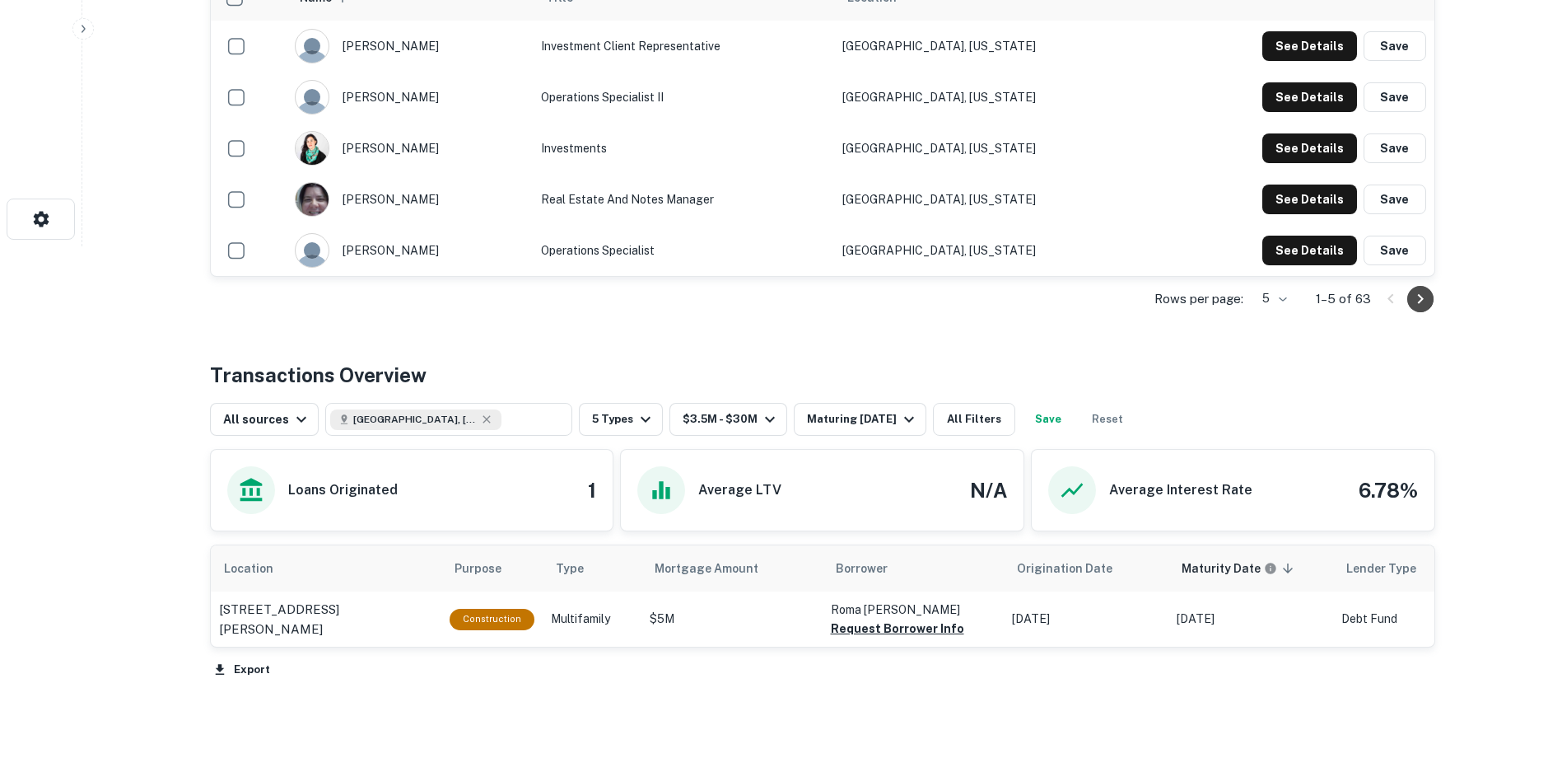
click at [1416, 302] on icon "Go to next page" at bounding box center [1421, 299] width 20 height 20
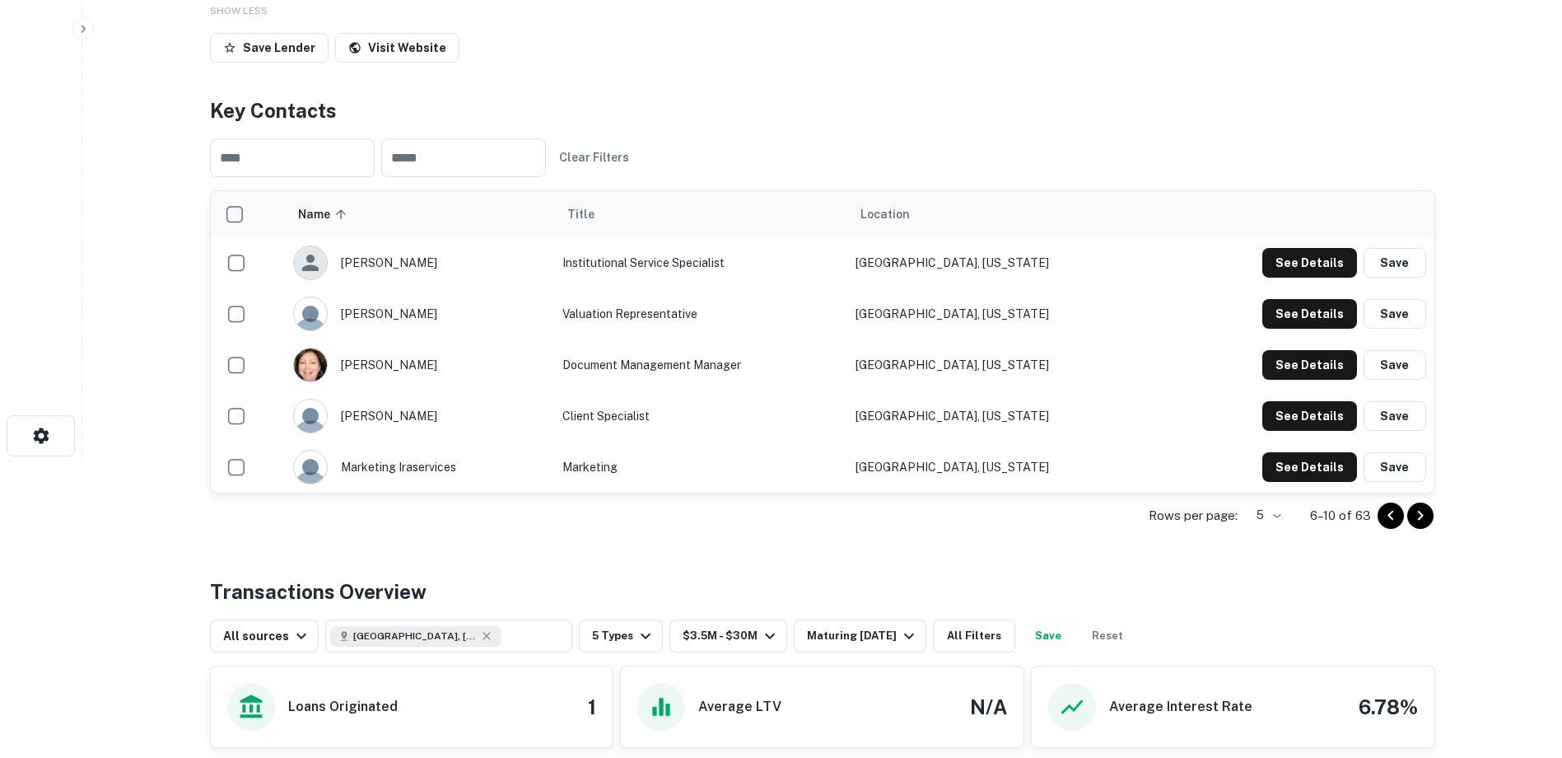
scroll to position [264, 0]
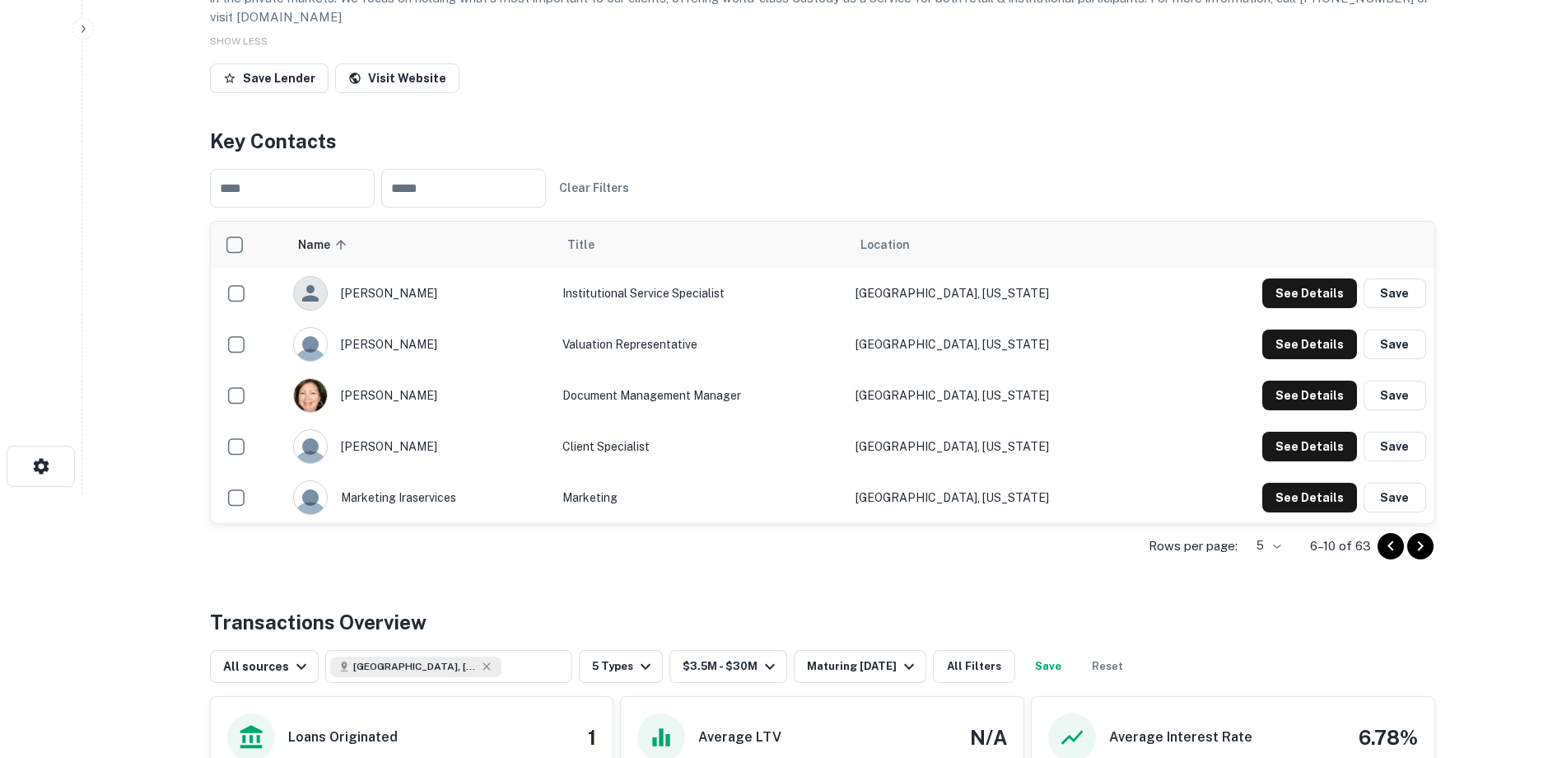
click at [1416, 543] on icon "Go to next page" at bounding box center [1421, 546] width 20 height 20
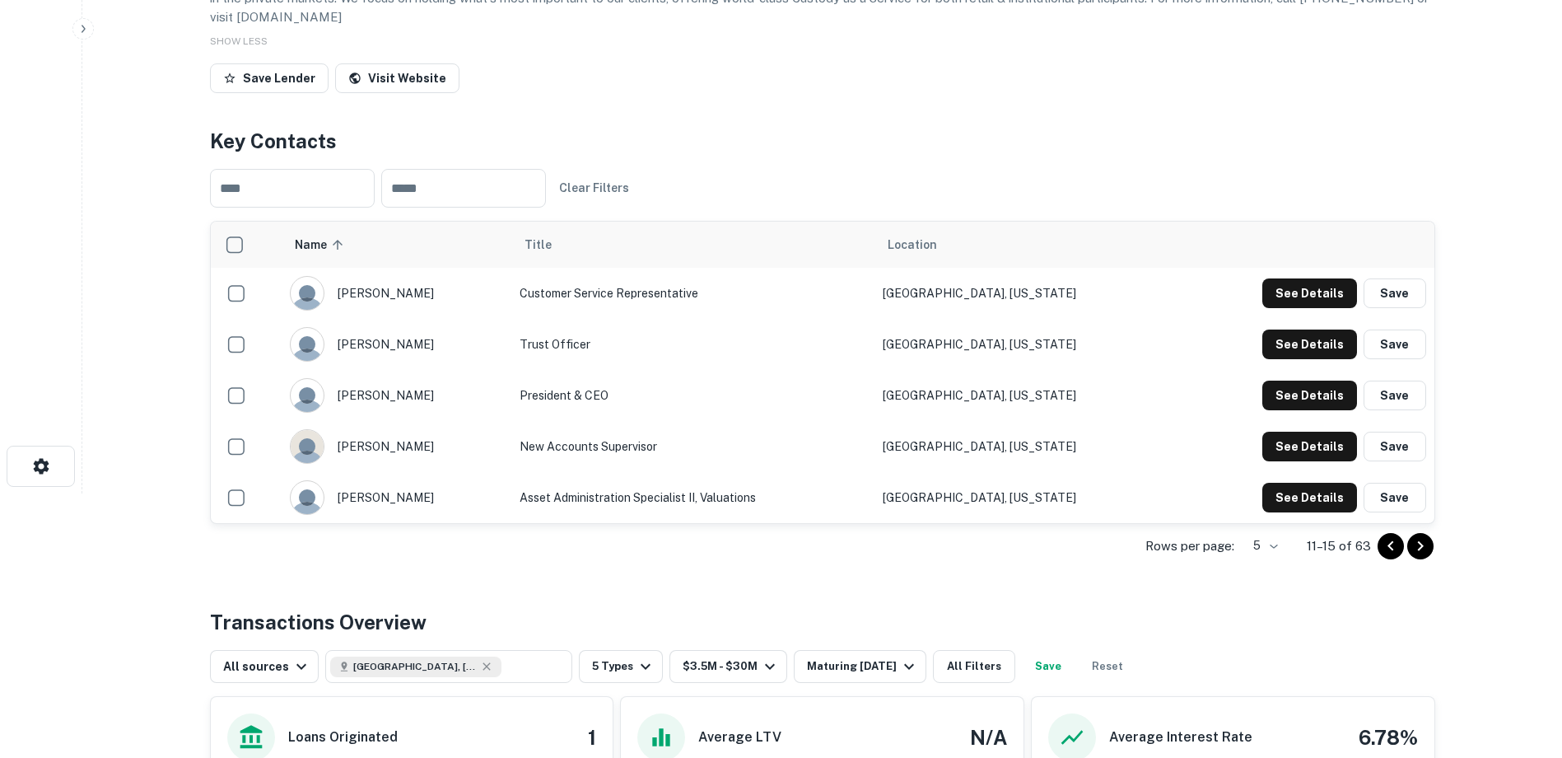
click at [1421, 546] on icon "Go to next page" at bounding box center [1420, 545] width 6 height 10
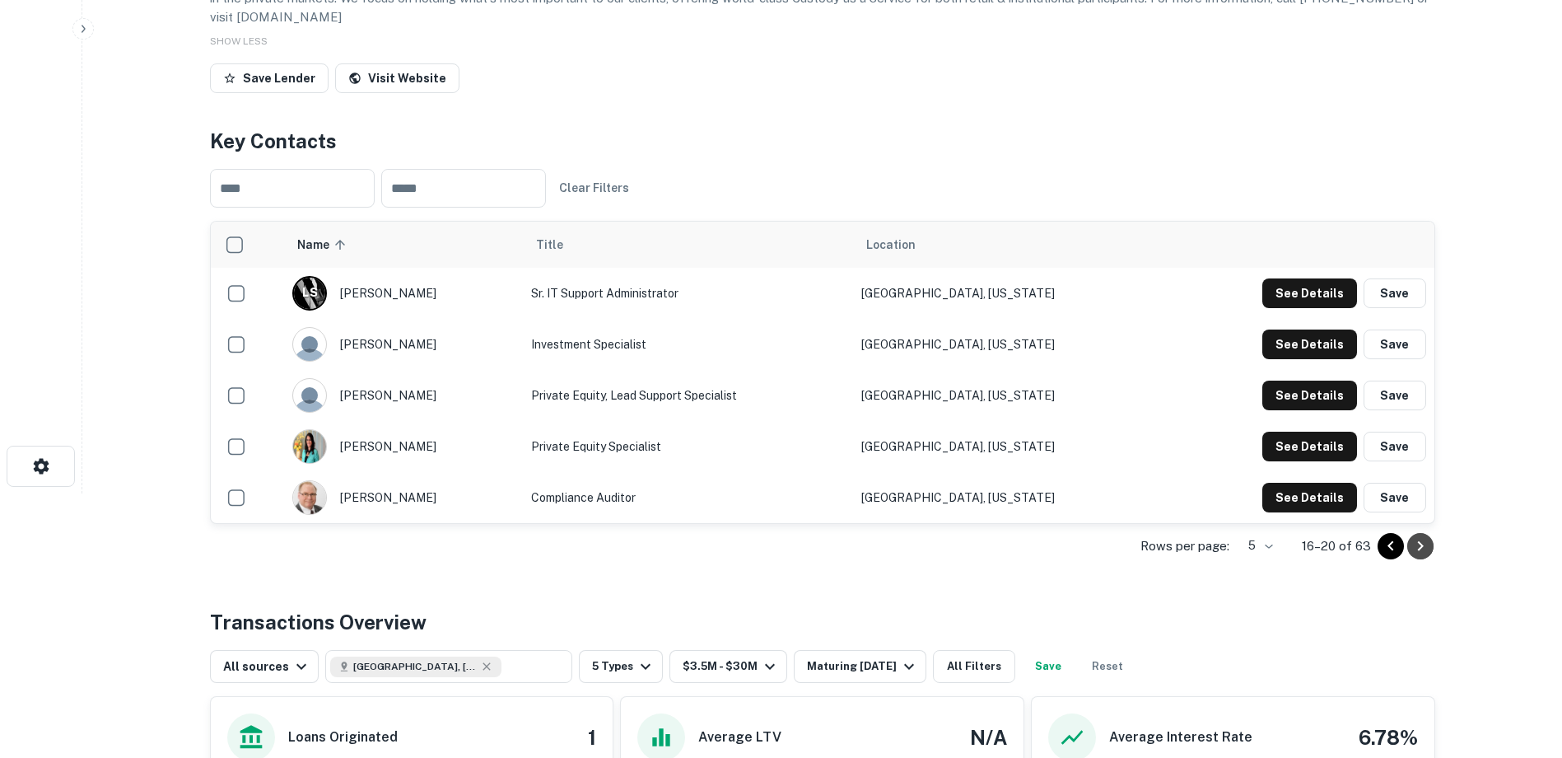
click at [1421, 546] on icon "Go to next page" at bounding box center [1420, 545] width 6 height 10
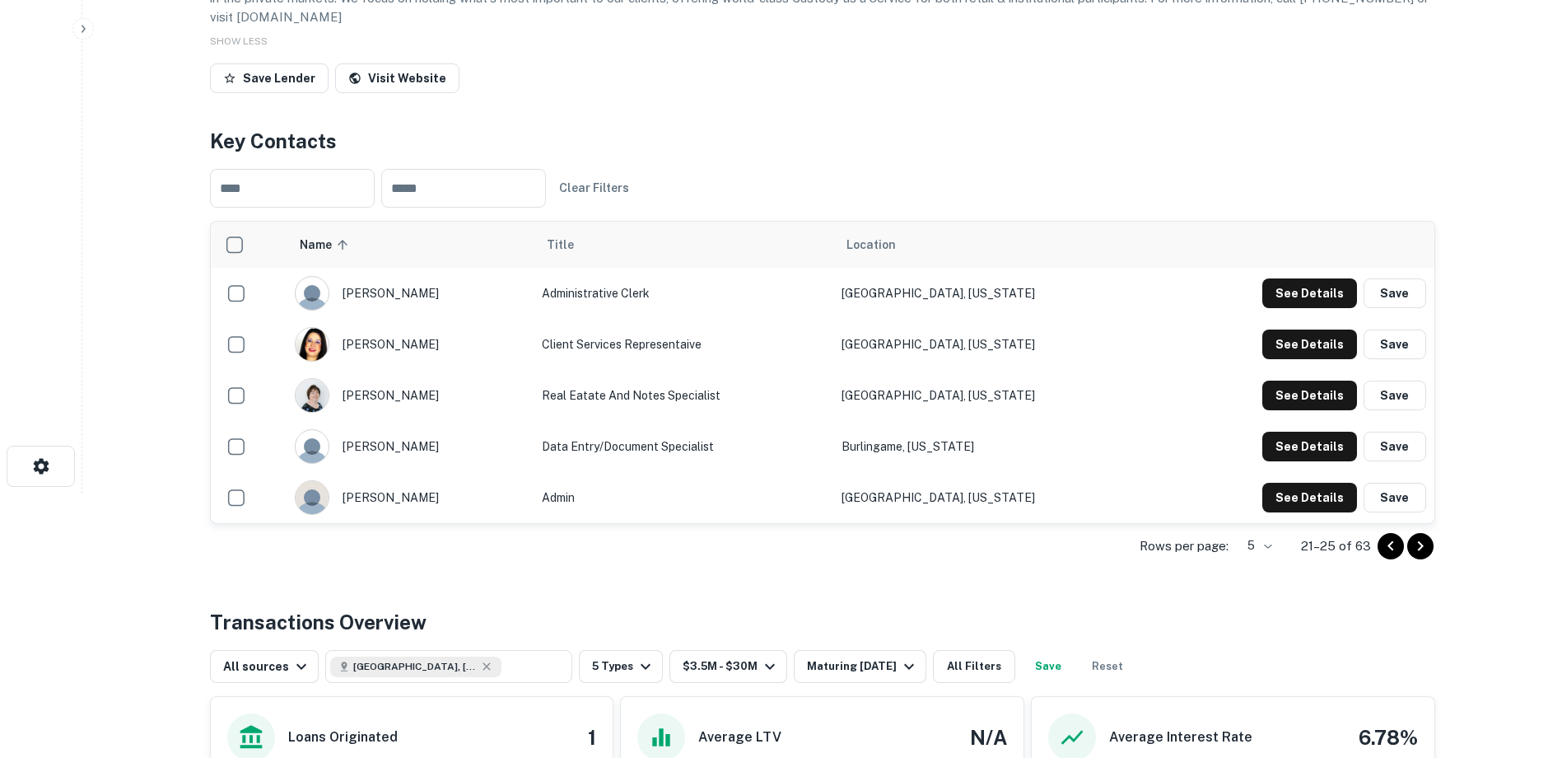
click at [1421, 546] on icon "Go to next page" at bounding box center [1420, 545] width 6 height 10
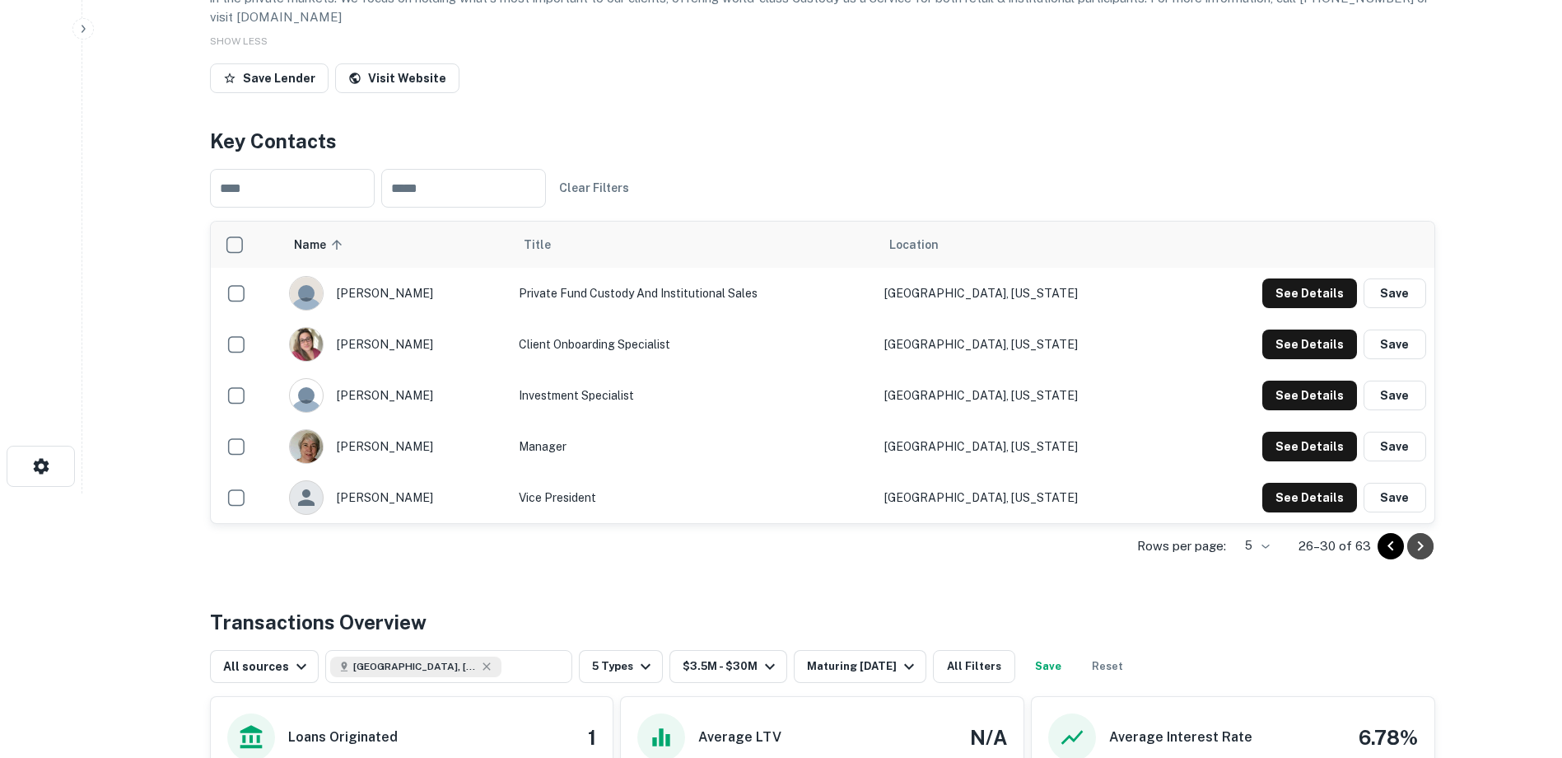
click at [1421, 546] on icon "Go to next page" at bounding box center [1420, 545] width 6 height 10
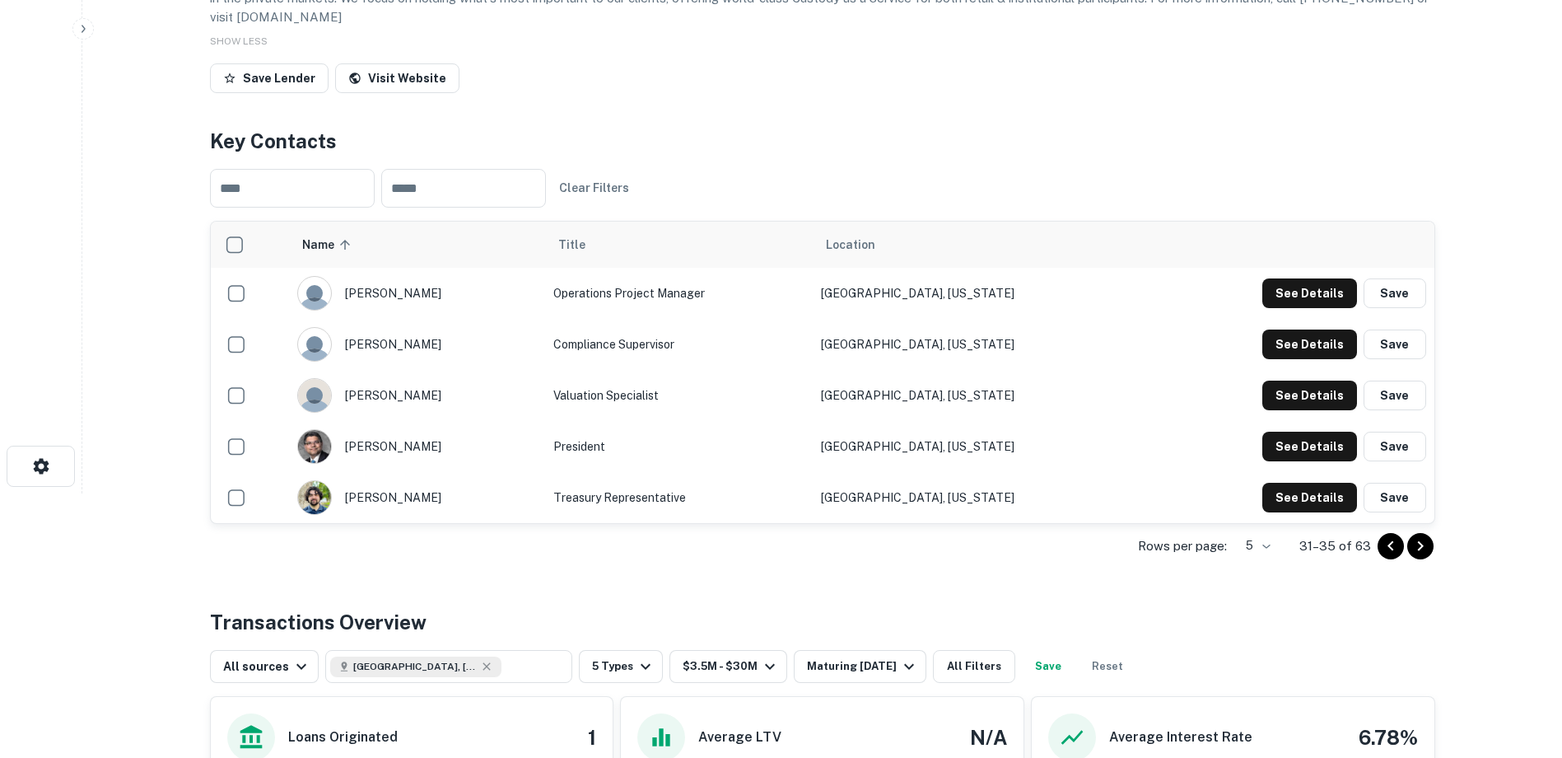
click at [1421, 546] on icon "Go to next page" at bounding box center [1420, 545] width 6 height 10
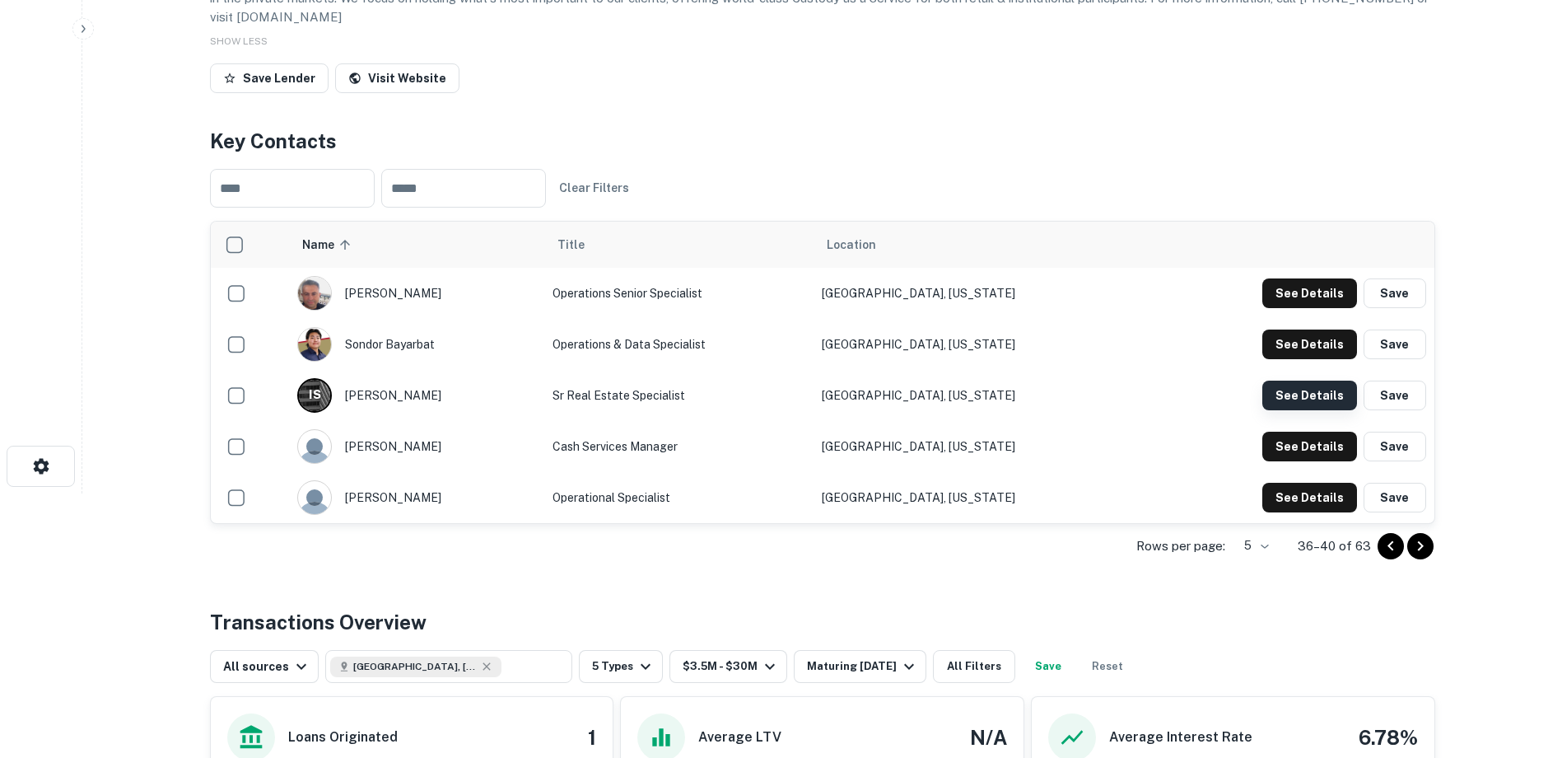
click at [1333, 308] on button "See Details" at bounding box center [1309, 293] width 95 height 30
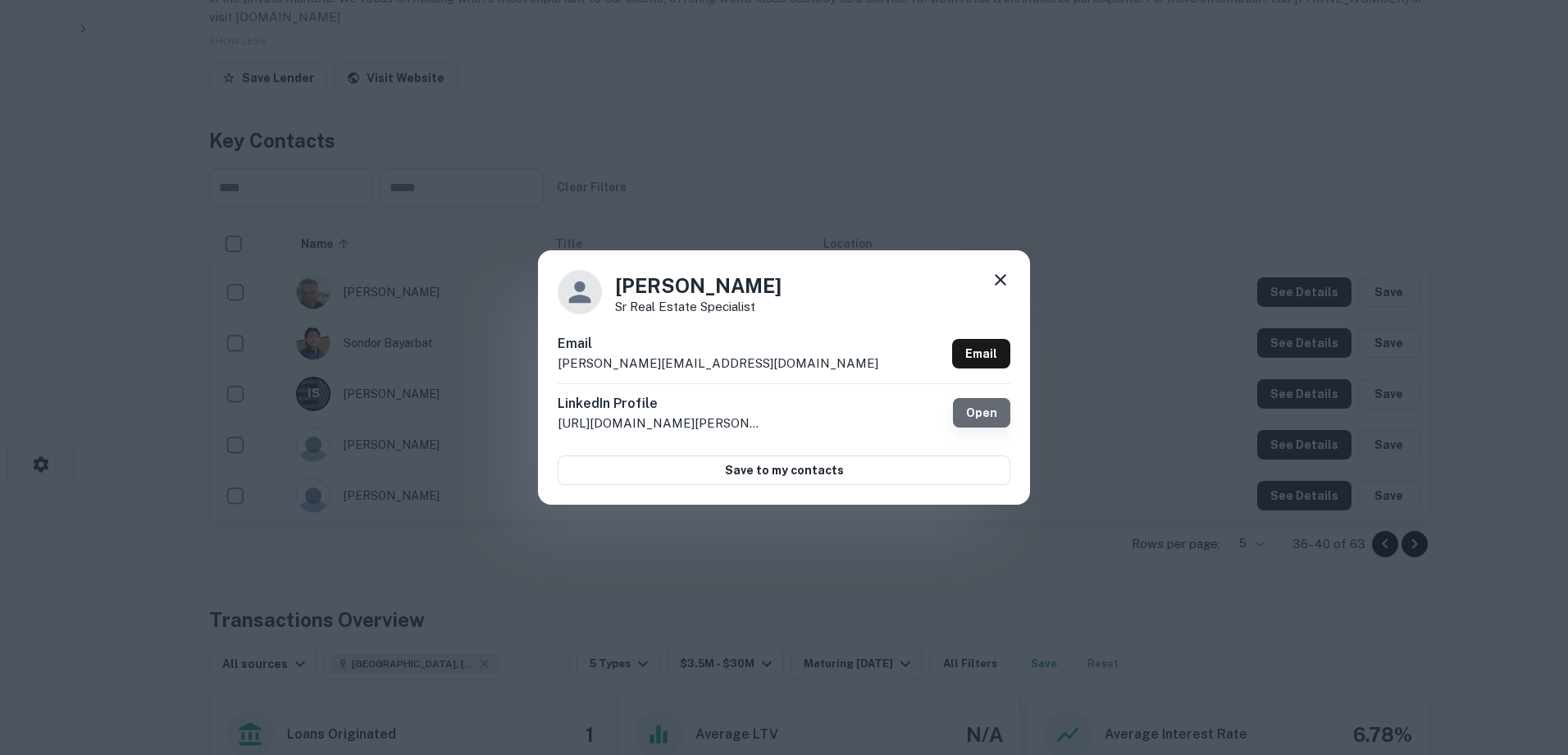
click at [978, 415] on link "Open" at bounding box center [982, 412] width 58 height 30
click at [1004, 273] on icon at bounding box center [1001, 280] width 20 height 20
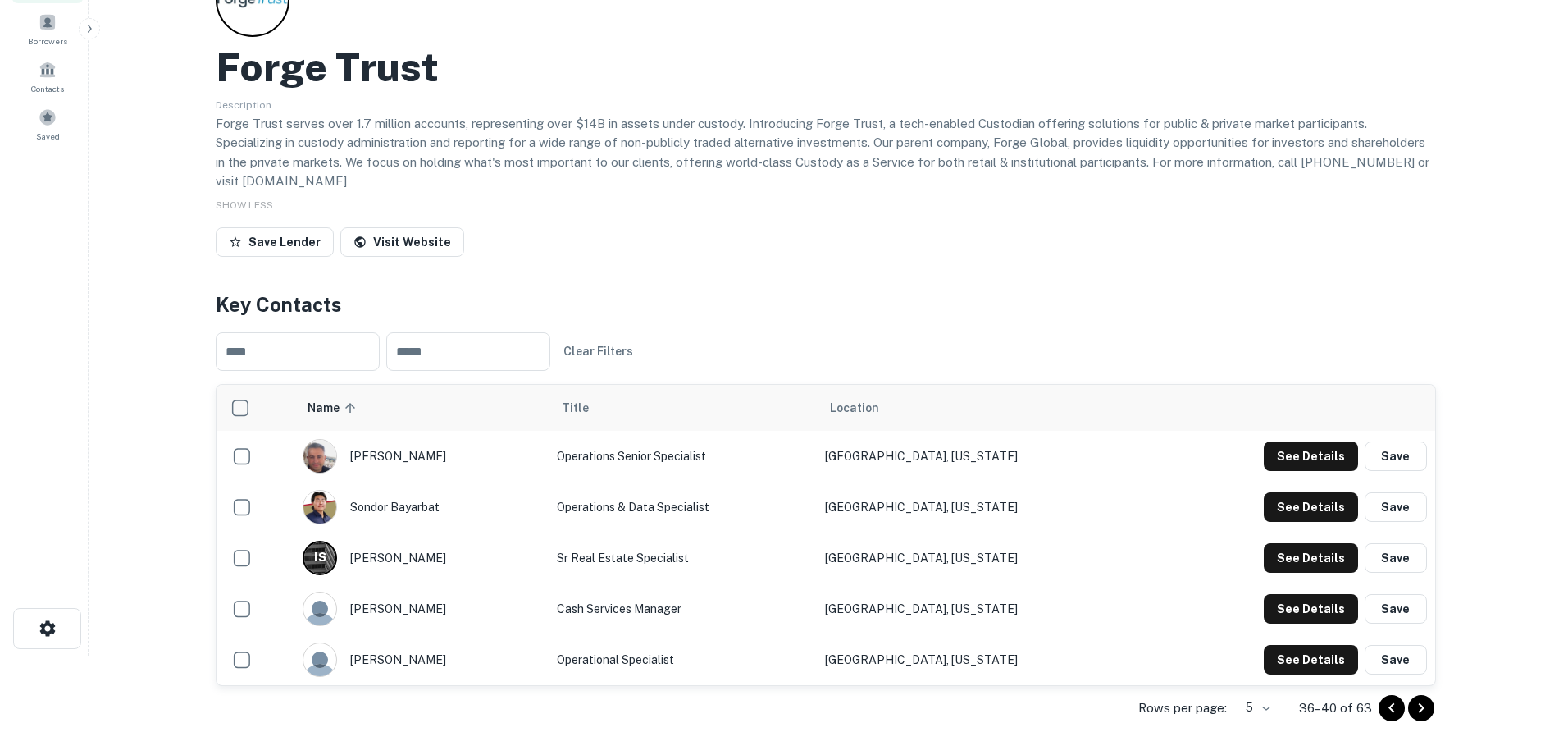
scroll to position [0, 0]
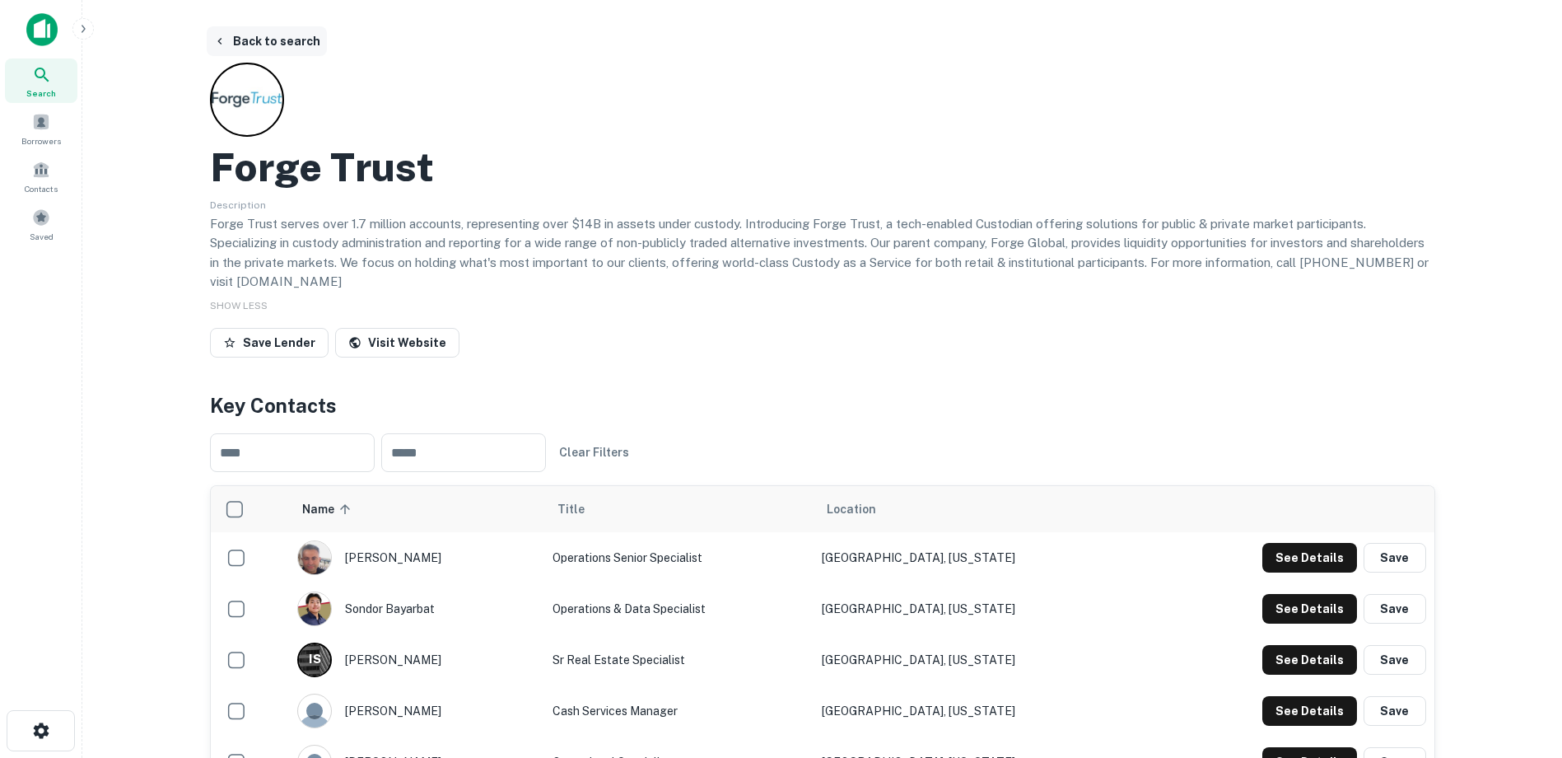
click at [231, 40] on button "Back to search" at bounding box center [267, 41] width 120 height 30
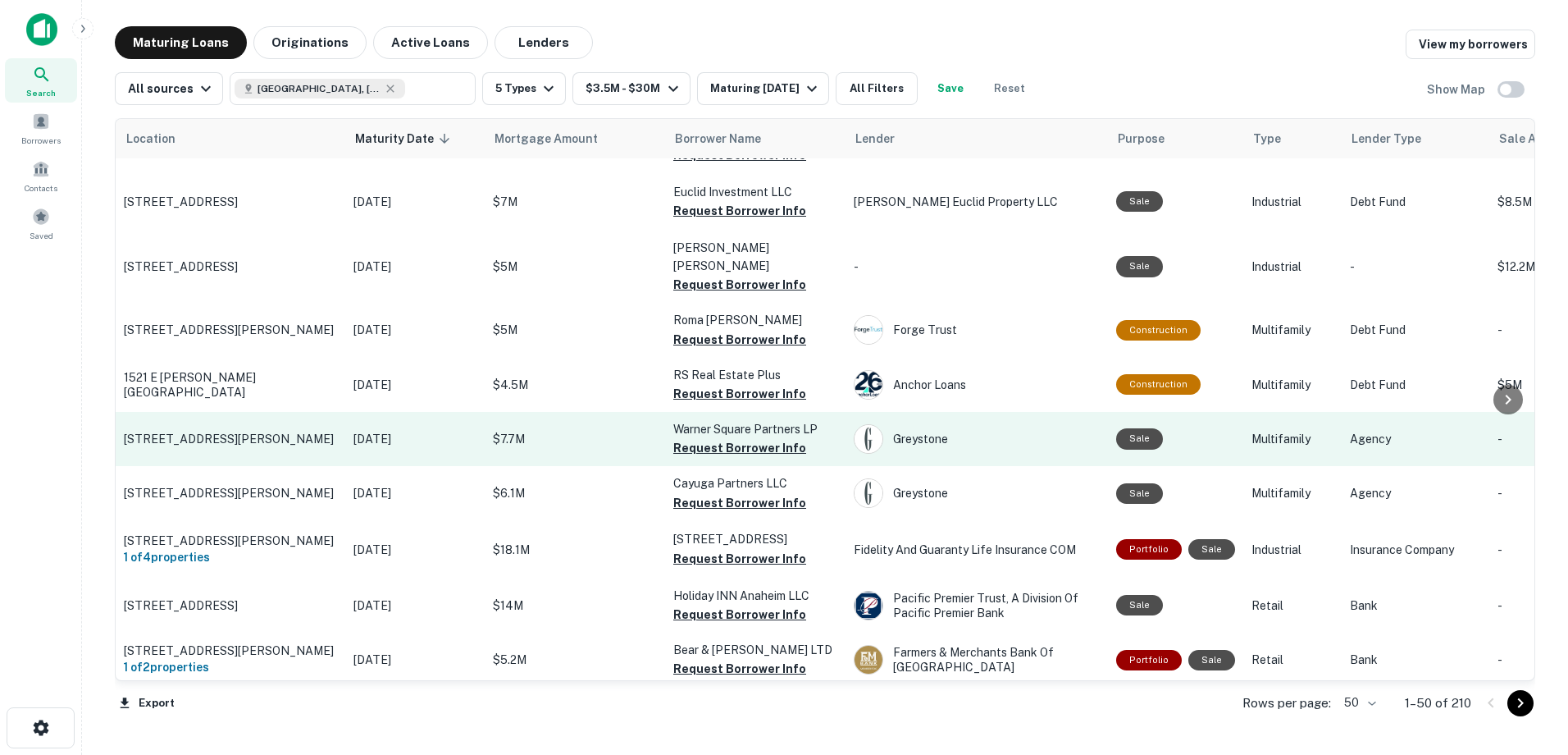
scroll to position [1722, 0]
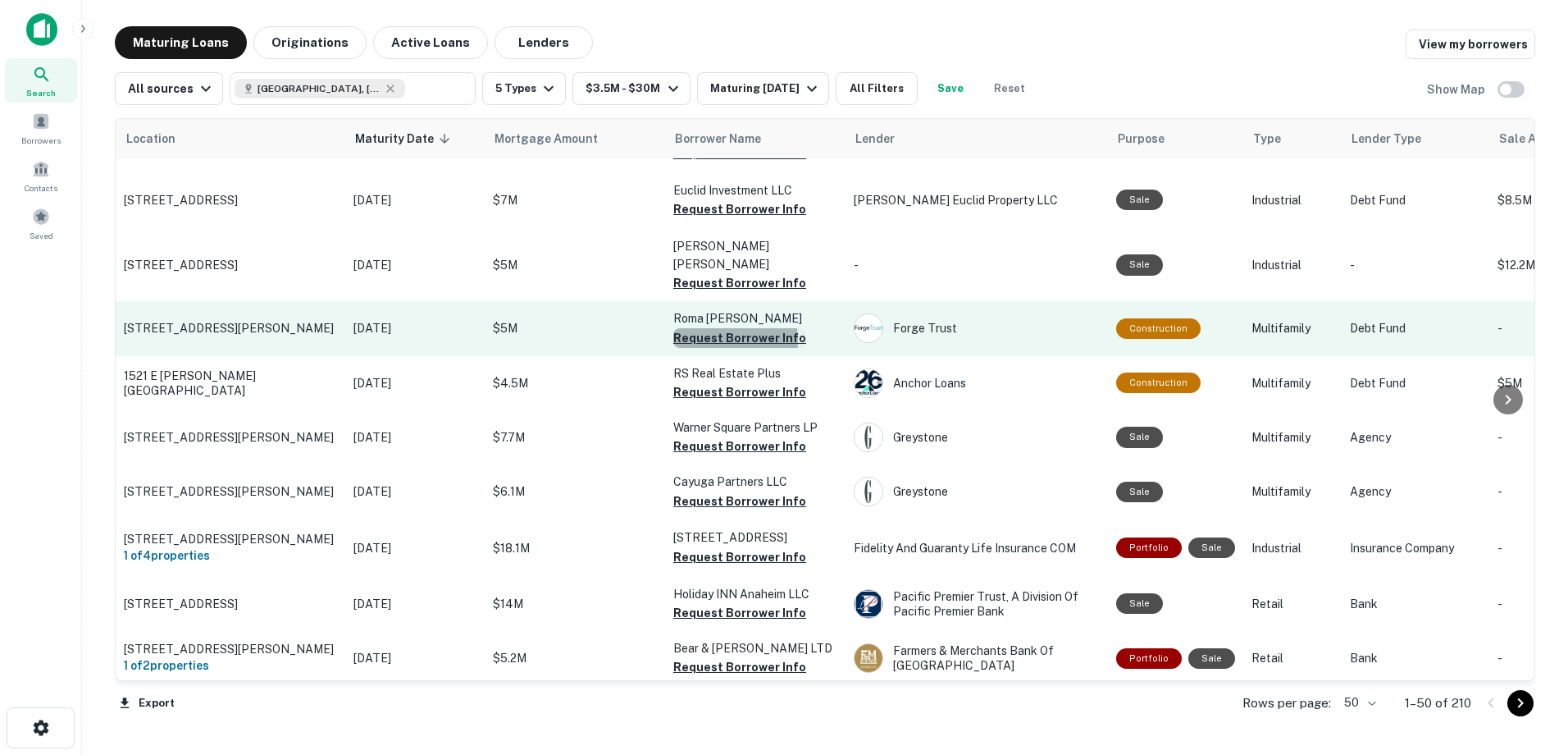
click at [726, 328] on button "Request Borrower Info" at bounding box center [739, 338] width 132 height 20
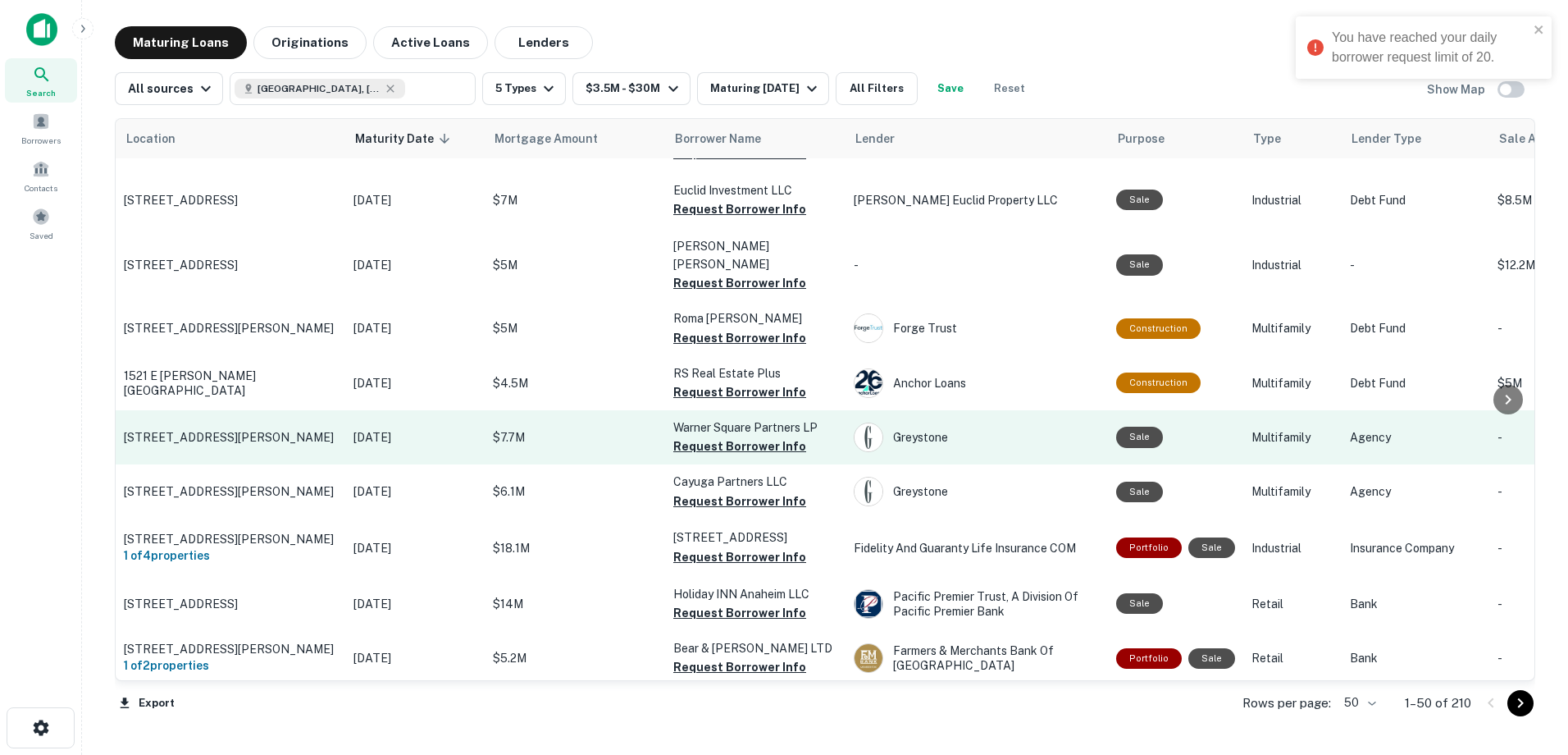
scroll to position [1805, 0]
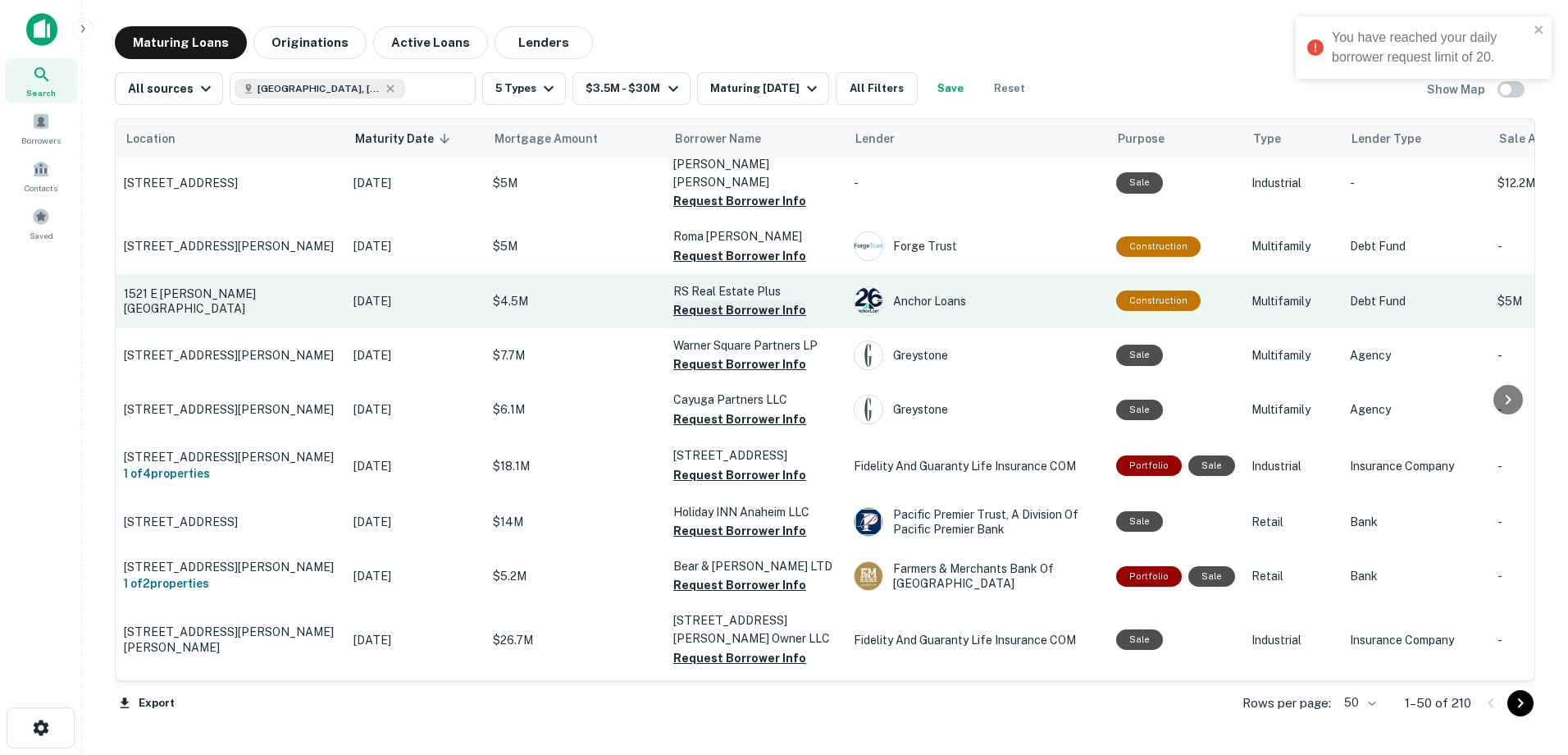
click at [758, 300] on button "Request Borrower Info" at bounding box center [739, 310] width 132 height 20
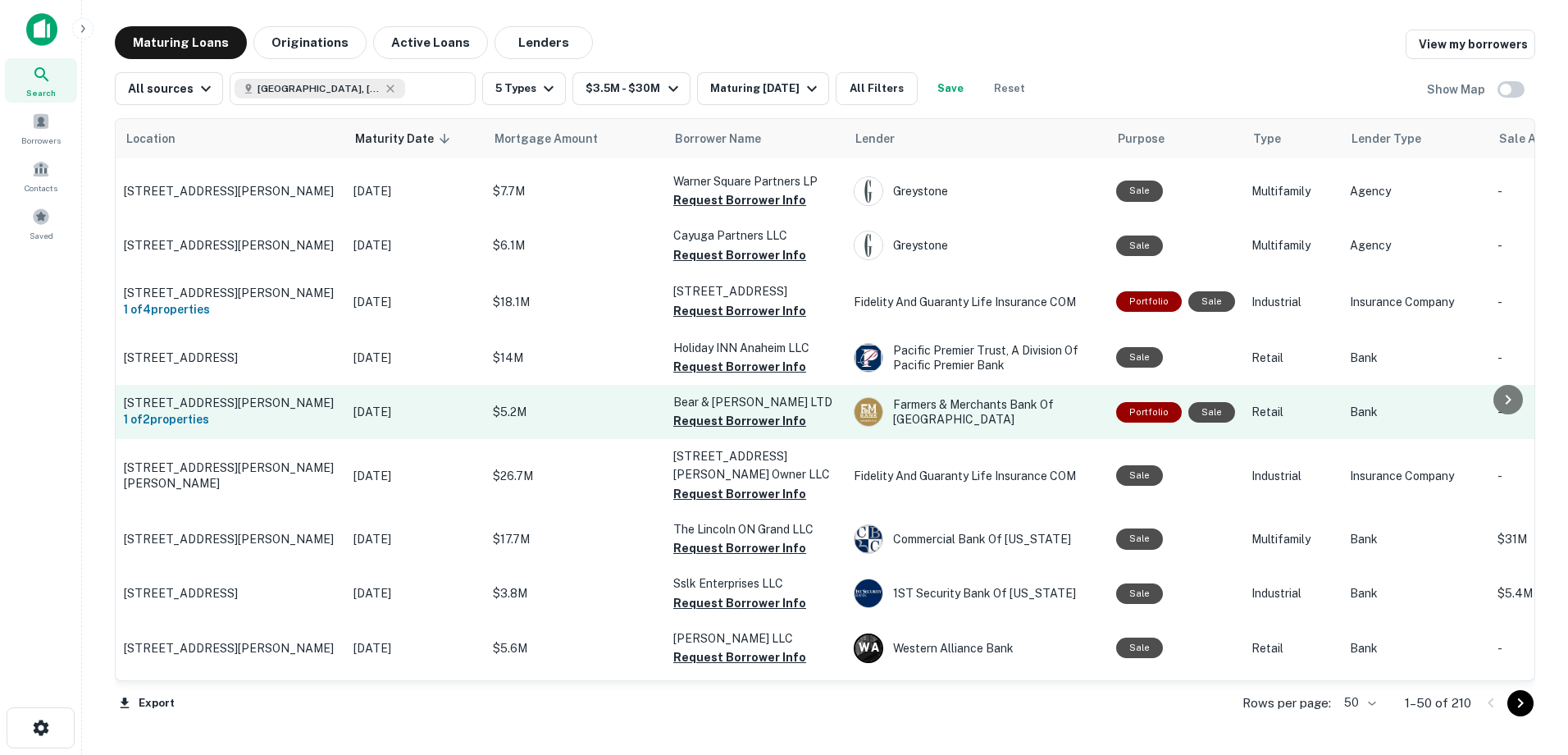
scroll to position [2051, 0]
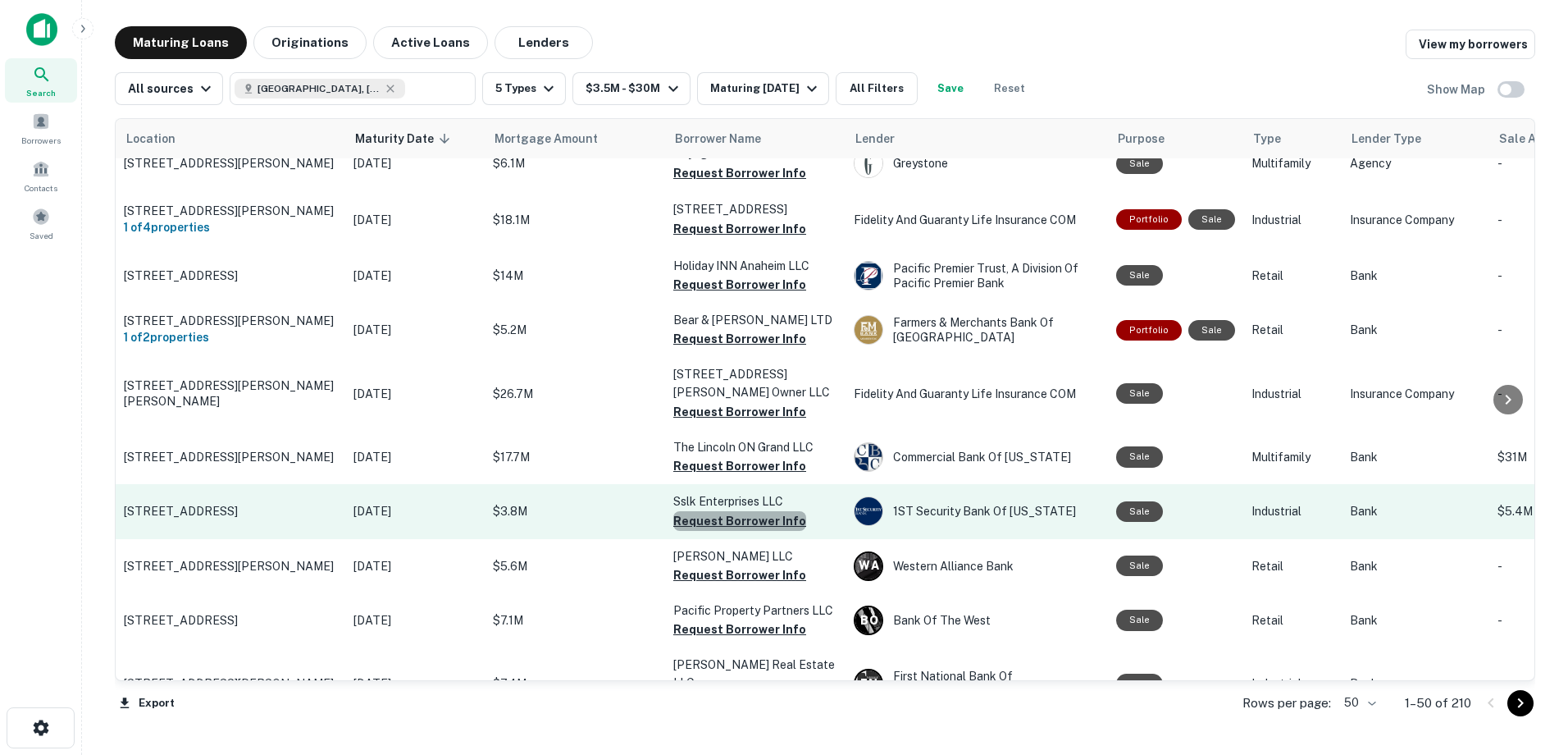
click at [770, 511] on button "Request Borrower Info" at bounding box center [739, 521] width 132 height 20
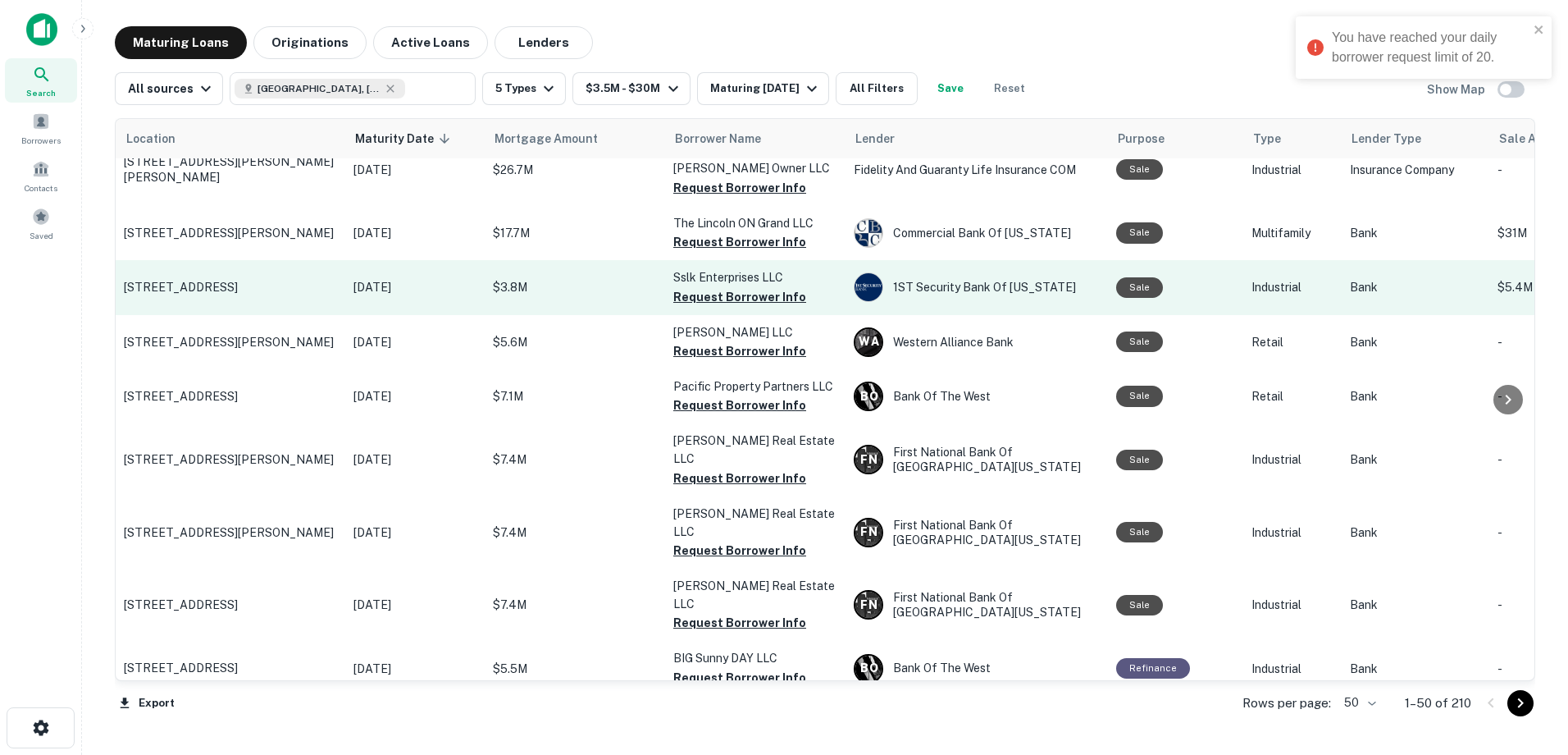
scroll to position [2345, 0]
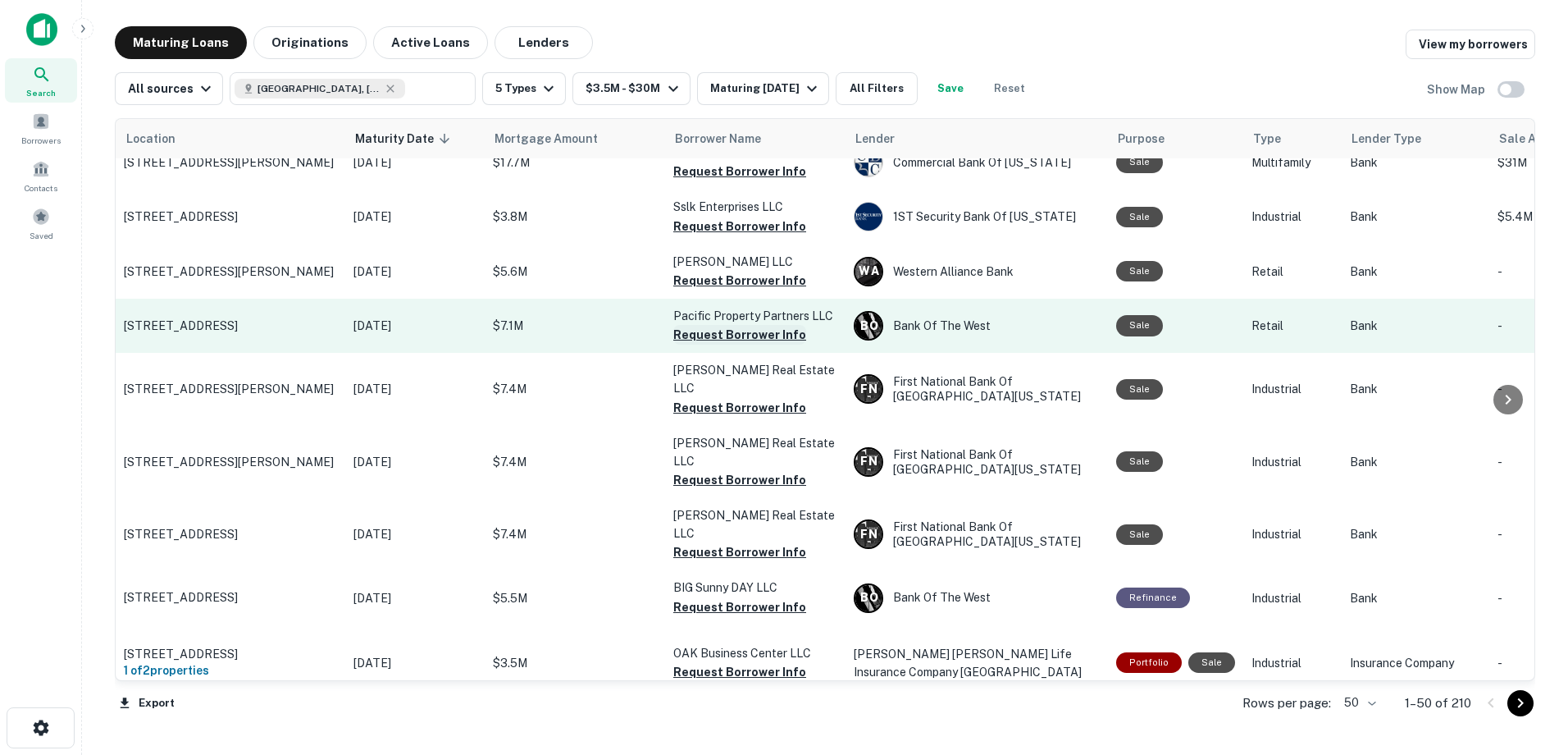
click at [757, 325] on button "Request Borrower Info" at bounding box center [739, 335] width 132 height 20
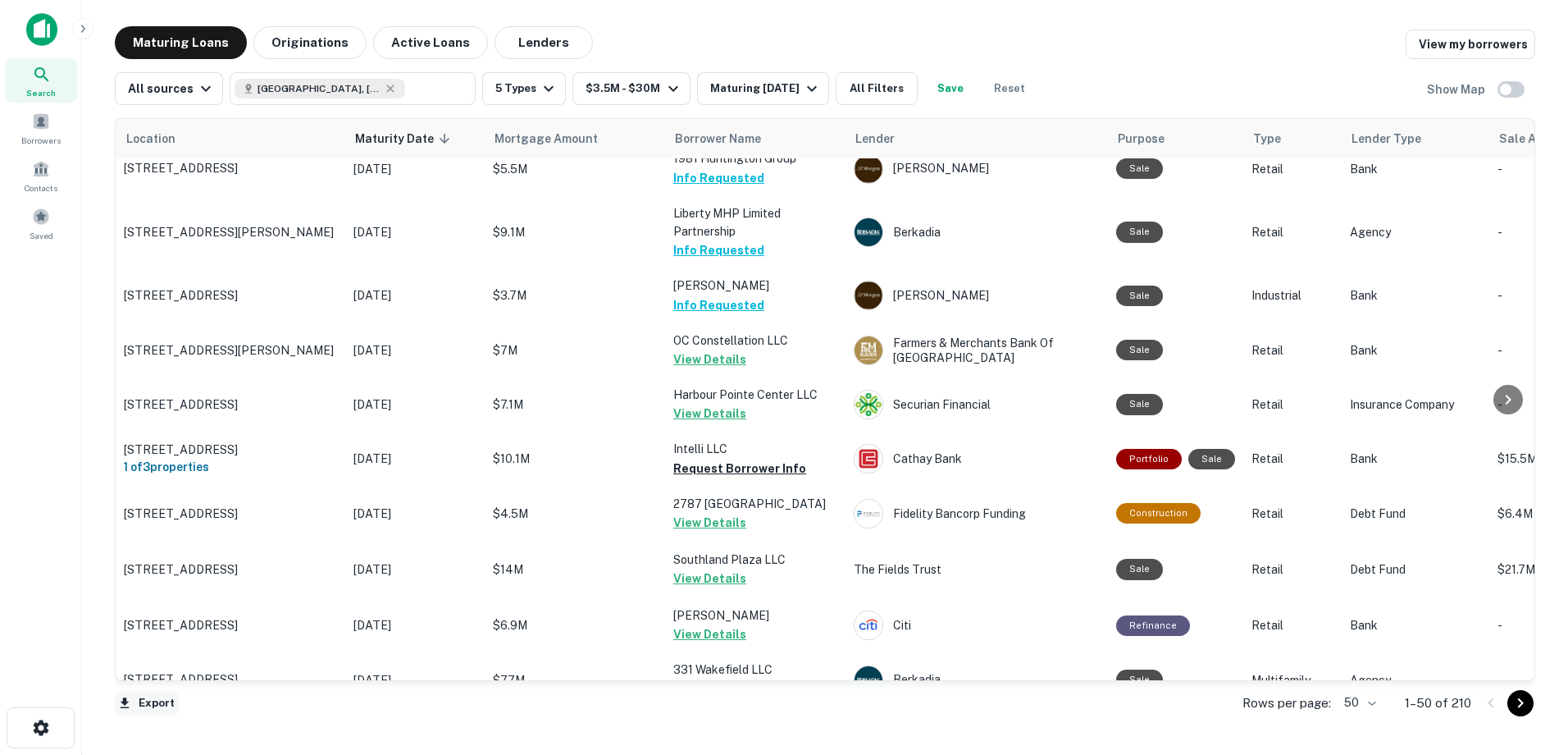
scroll to position [328, 0]
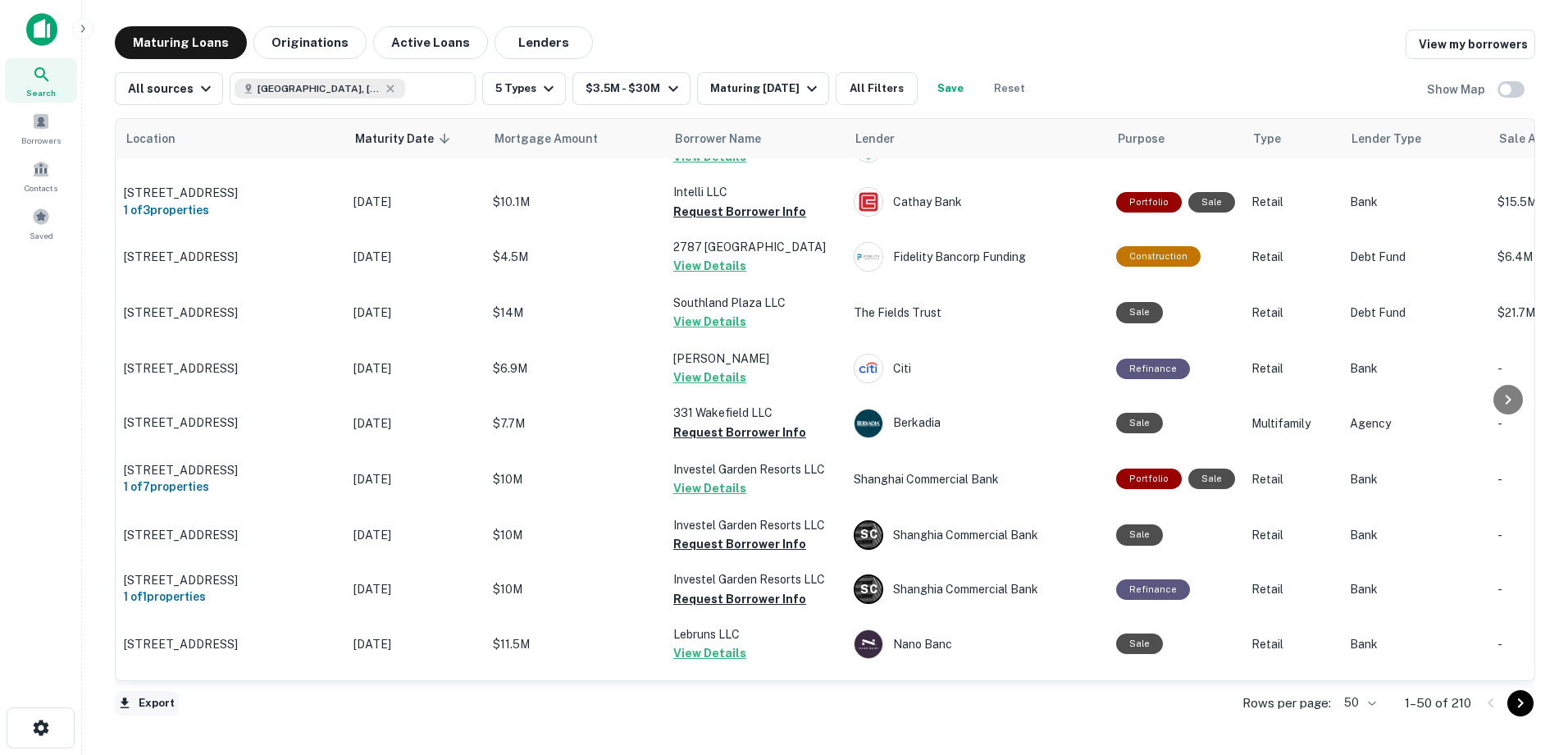
click at [144, 700] on button "Export" at bounding box center [146, 702] width 64 height 25
click at [217, 723] on li "Export as Excel (.xlsx)" at bounding box center [207, 720] width 185 height 30
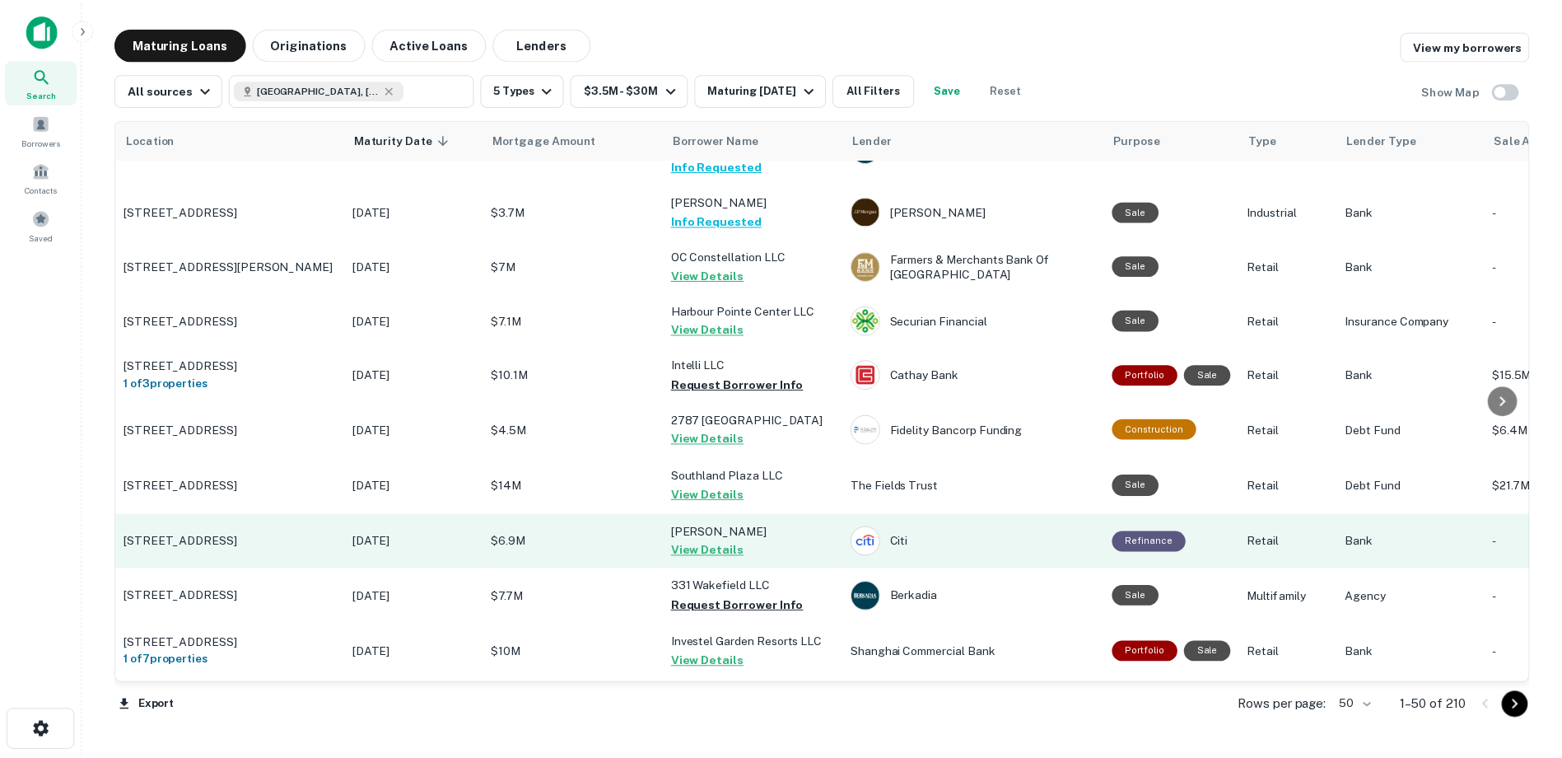
scroll to position [0, 0]
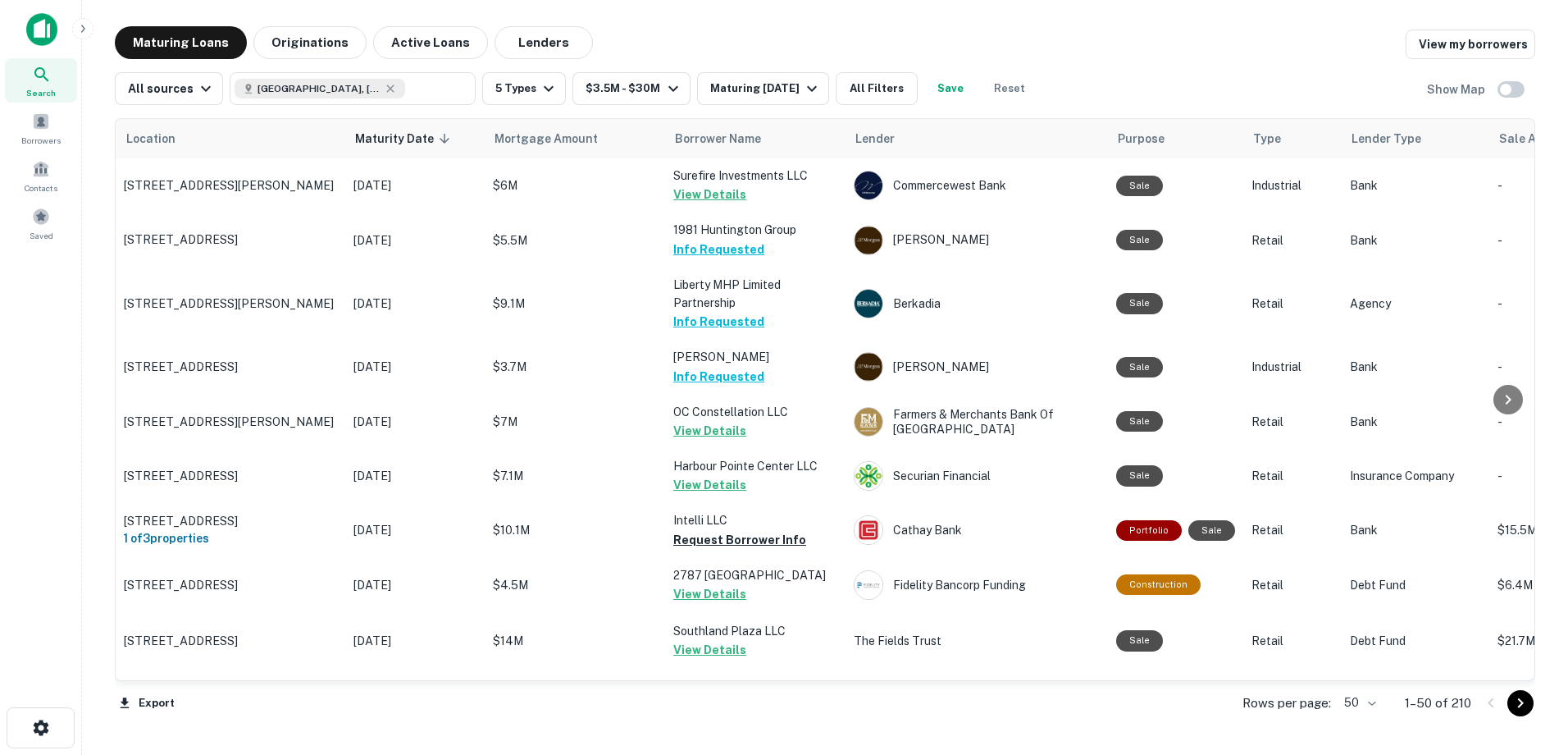
click at [953, 34] on div "Maturing Loans Originations Active Loans Lenders View my borrowers" at bounding box center [825, 42] width 1421 height 33
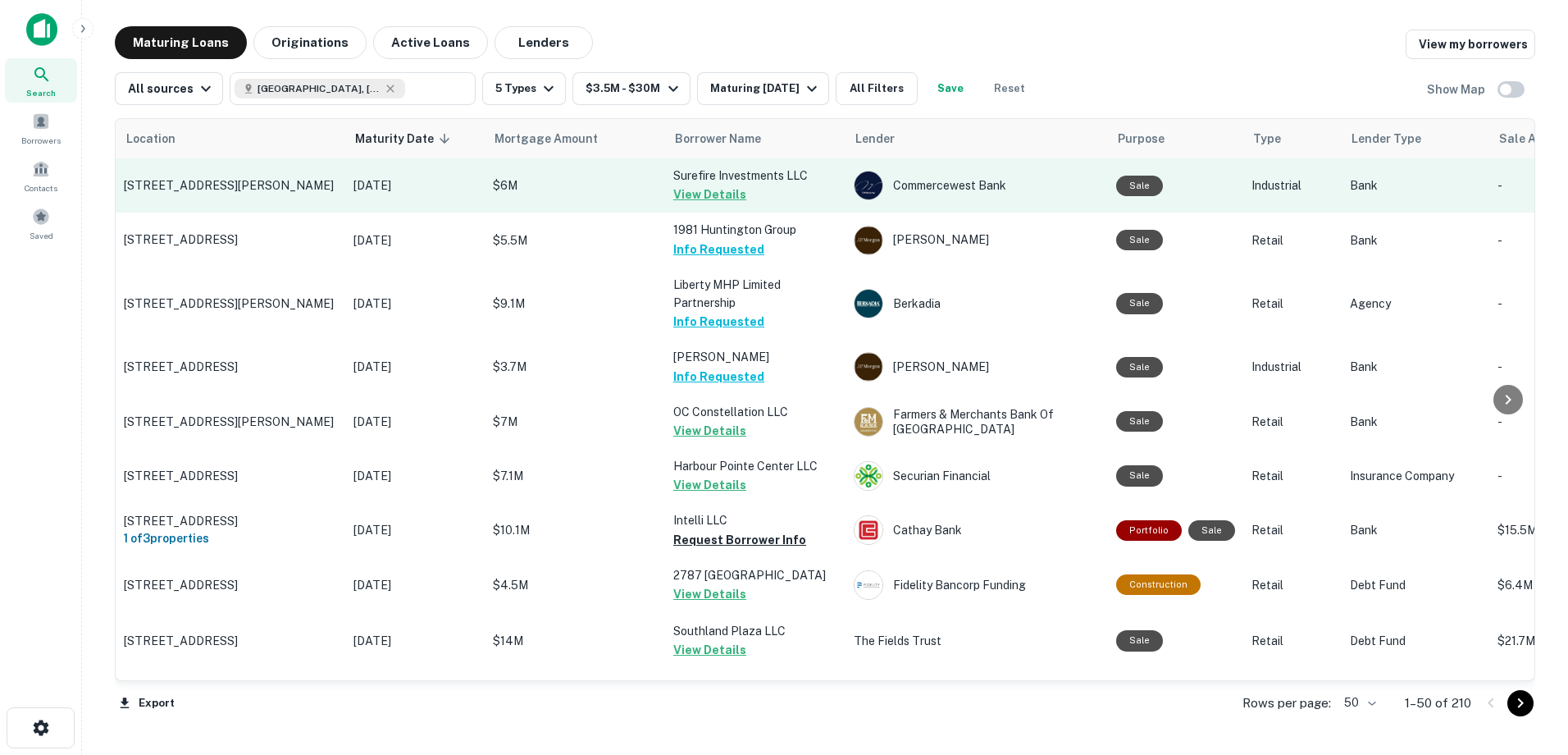
click at [713, 197] on button "View Details" at bounding box center [709, 194] width 73 height 20
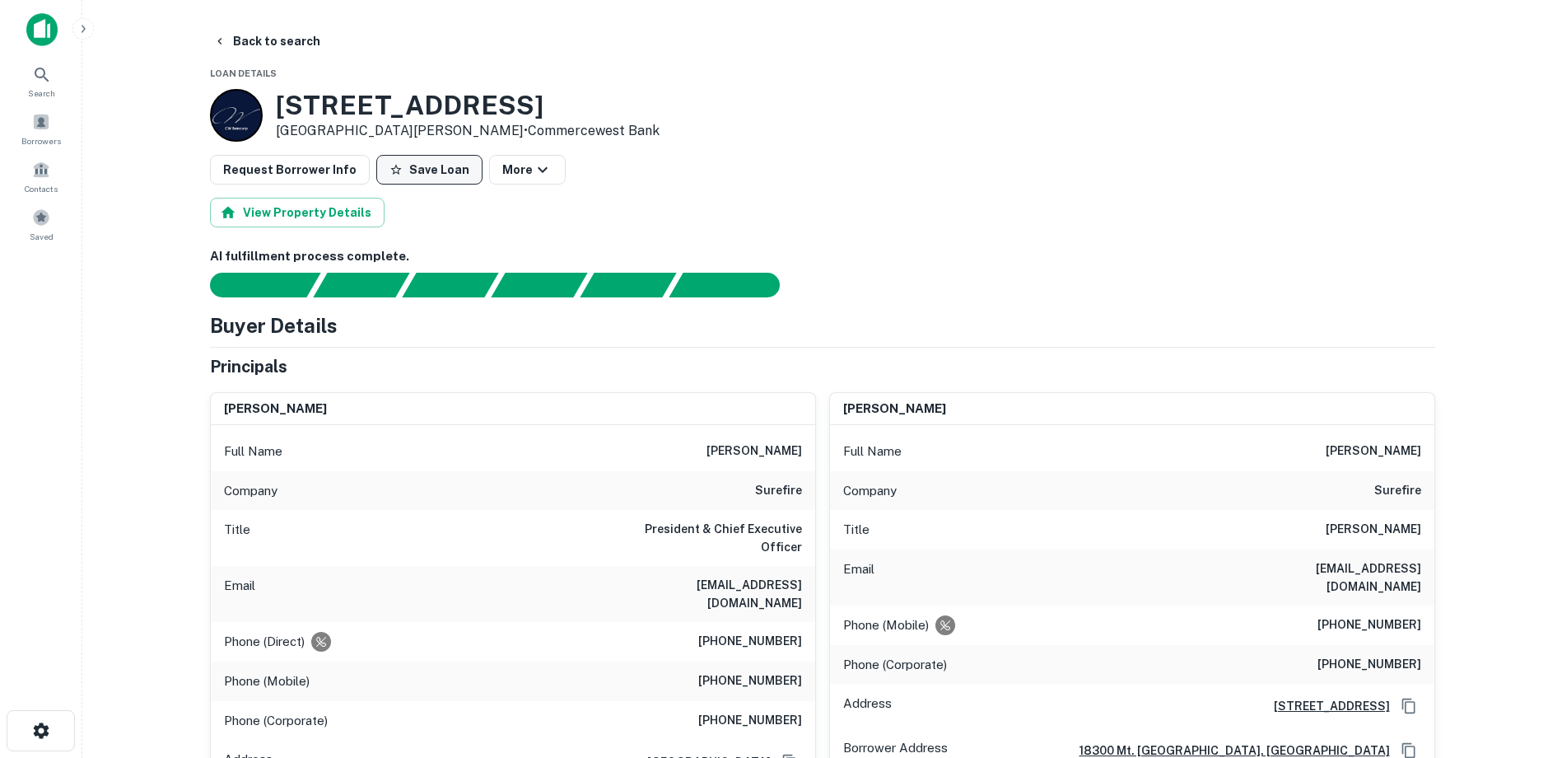
click at [398, 168] on button "Save Loan" at bounding box center [429, 170] width 106 height 30
click at [500, 169] on button "More" at bounding box center [535, 170] width 77 height 30
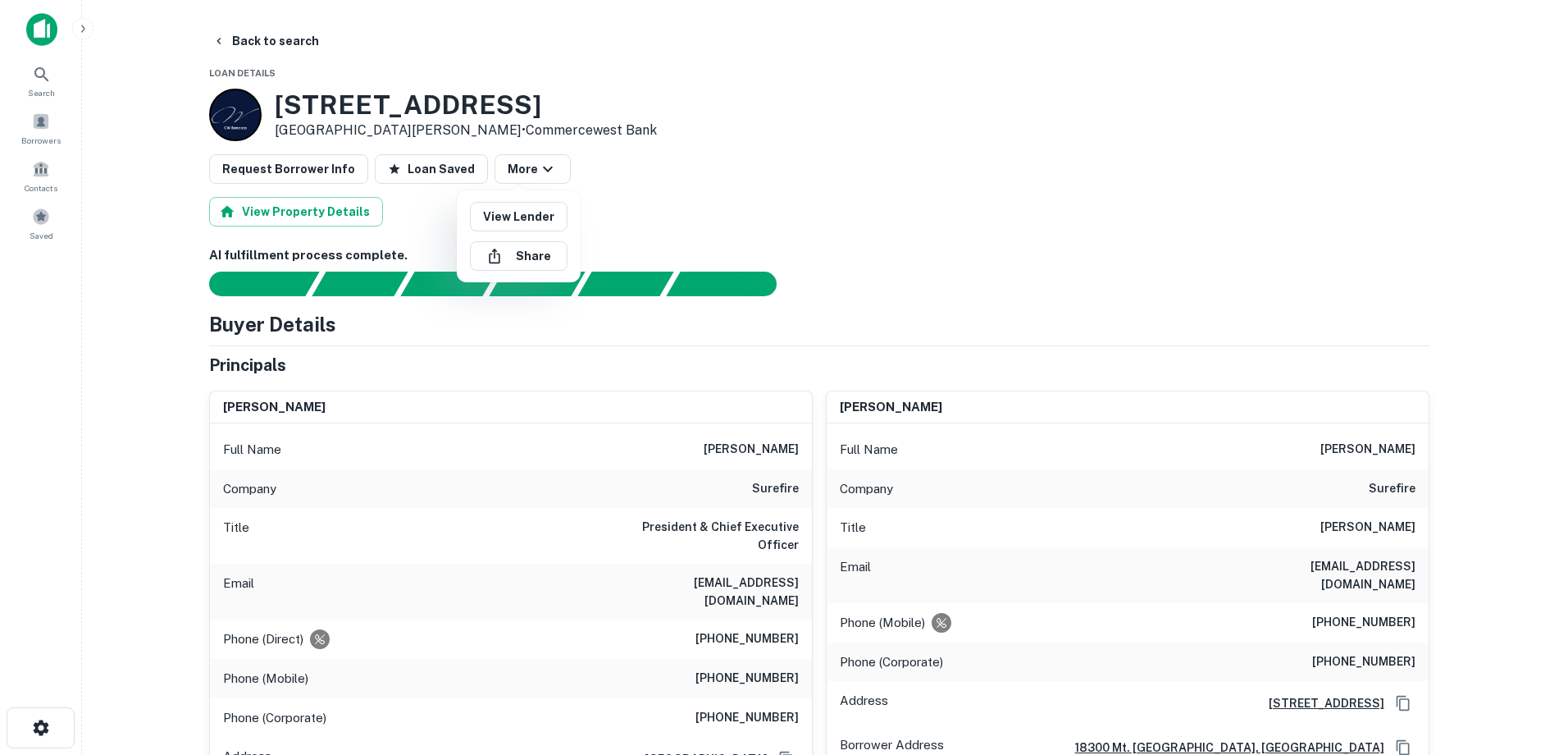
click at [670, 127] on div at bounding box center [784, 378] width 1568 height 755
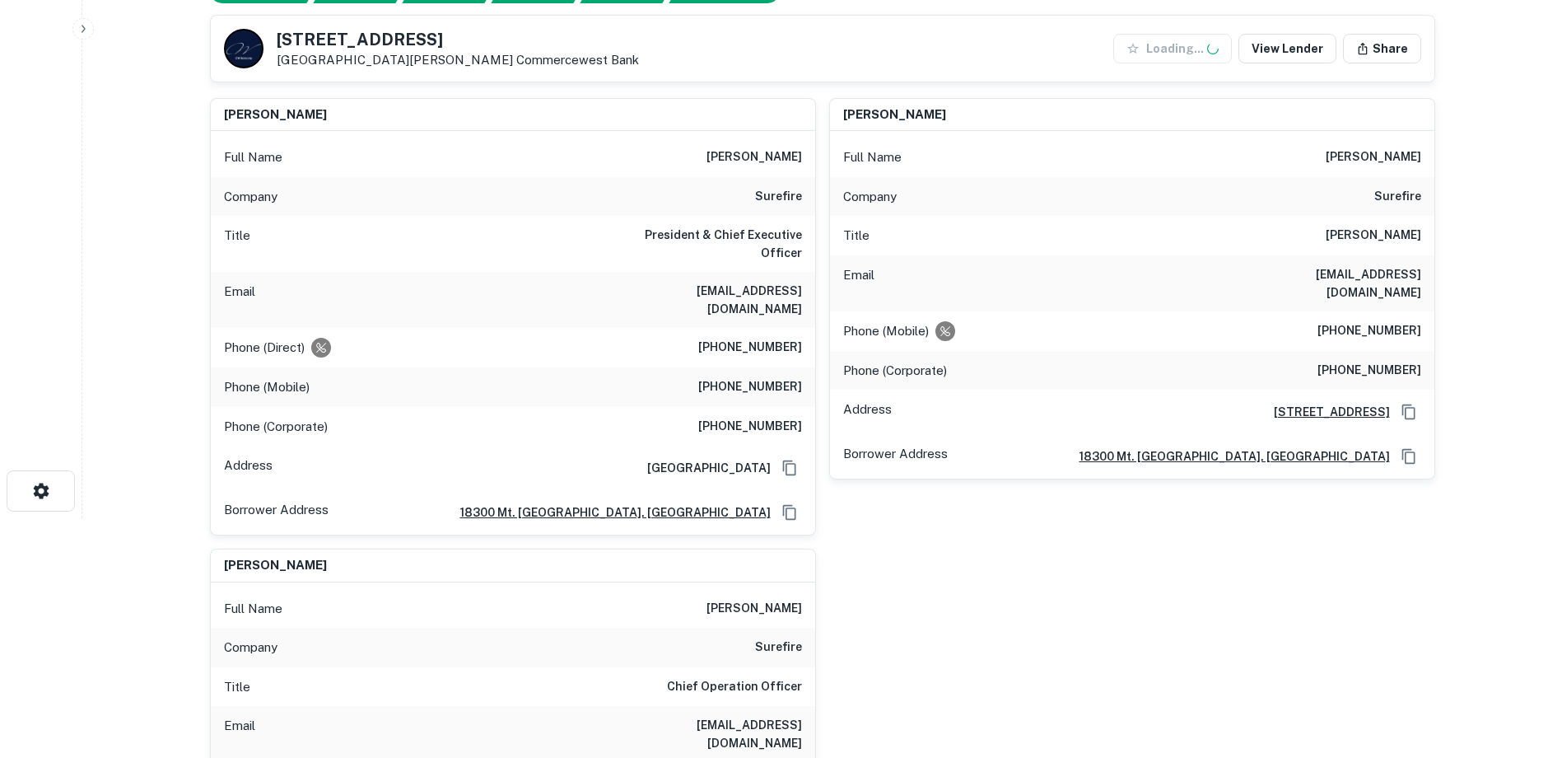
scroll to position [247, 0]
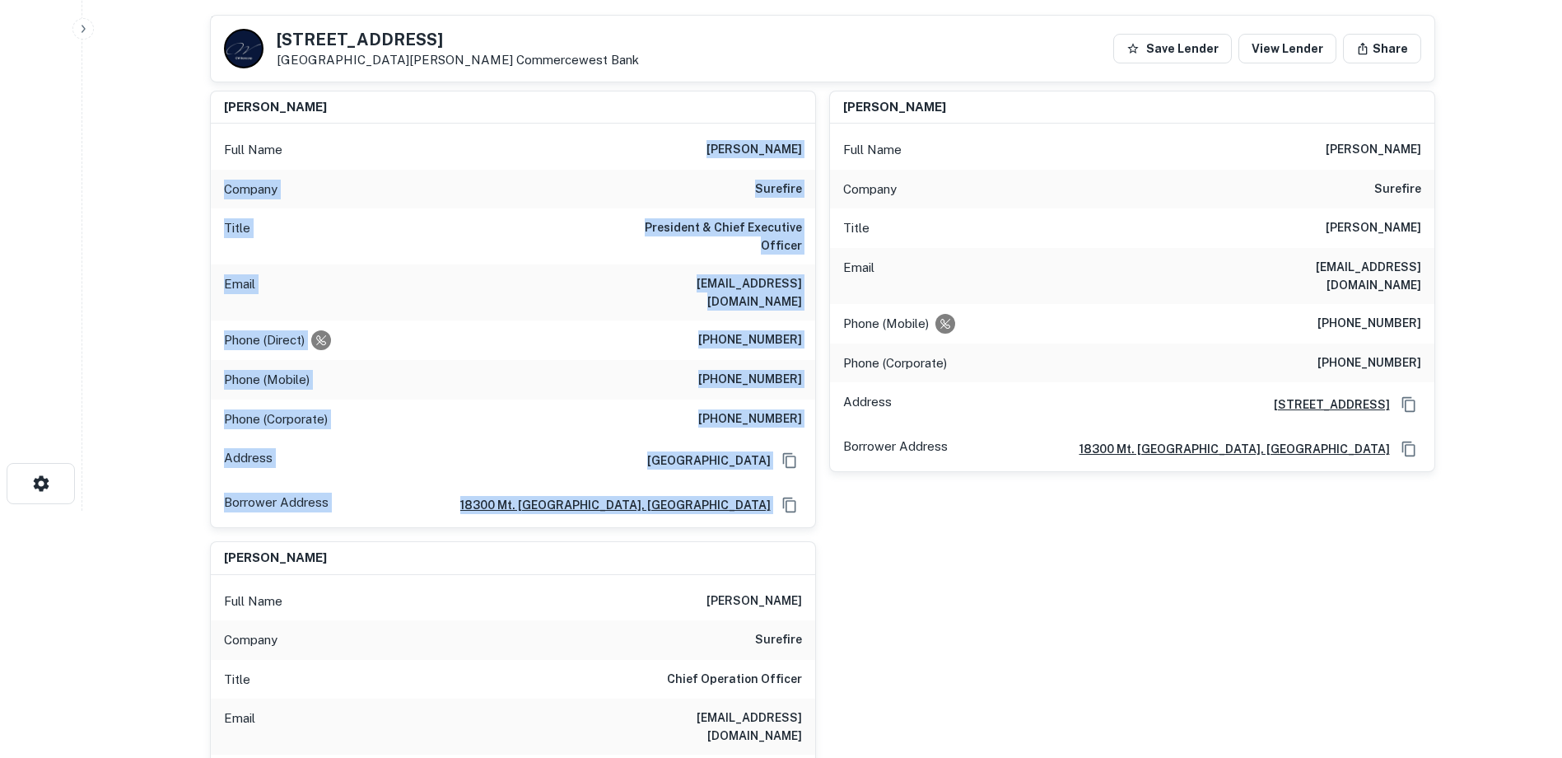
drag, startPoint x: 685, startPoint y: 143, endPoint x: 811, endPoint y: 493, distance: 372.0
click at [811, 493] on div "john matthews Full Name john matthews Company surefire Title President & Chief …" at bounding box center [513, 310] width 606 height 438
copy div "john matthews Company surefire Title President & Chief Executive Officer Email …"
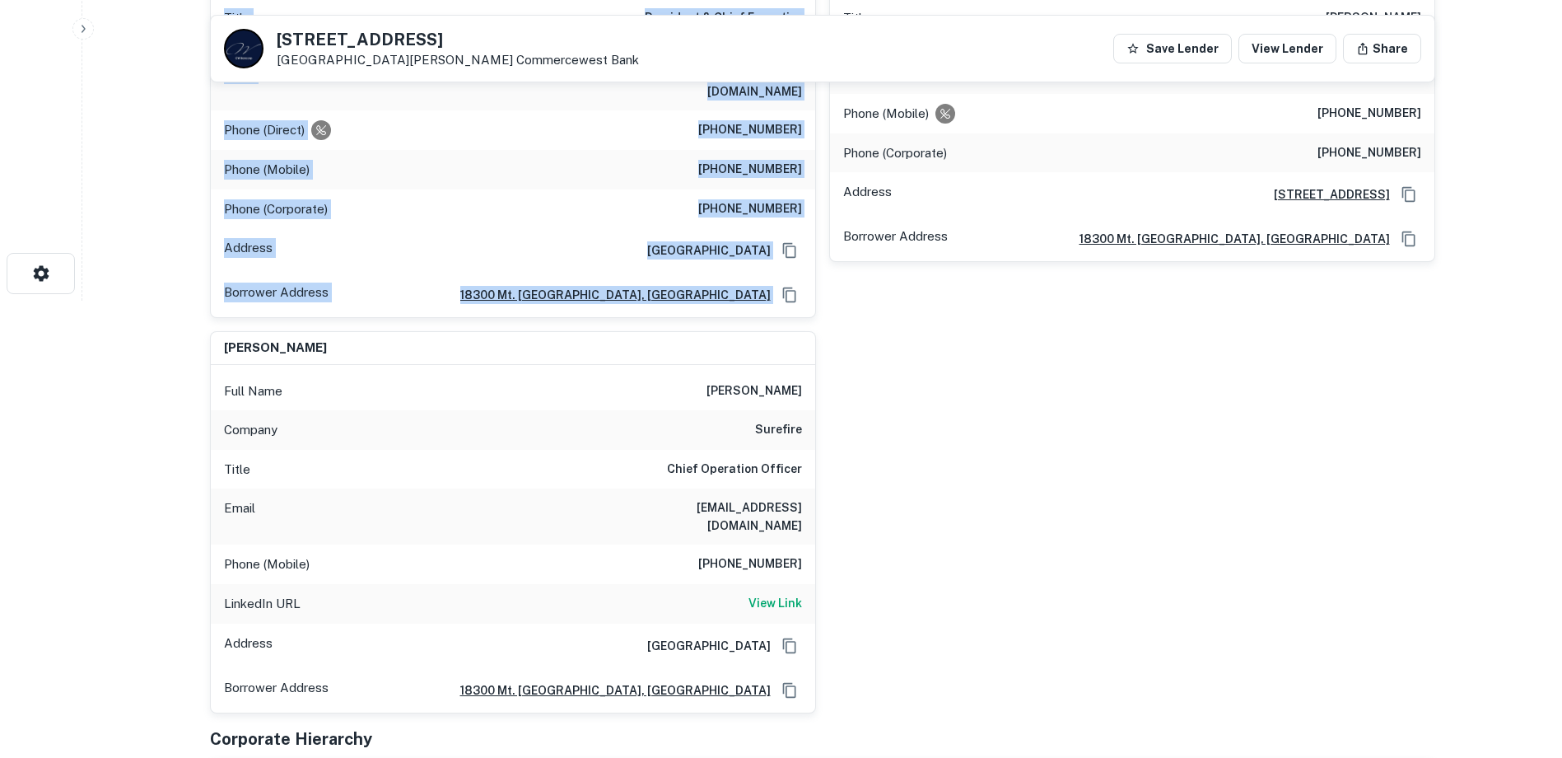
scroll to position [494, 0]
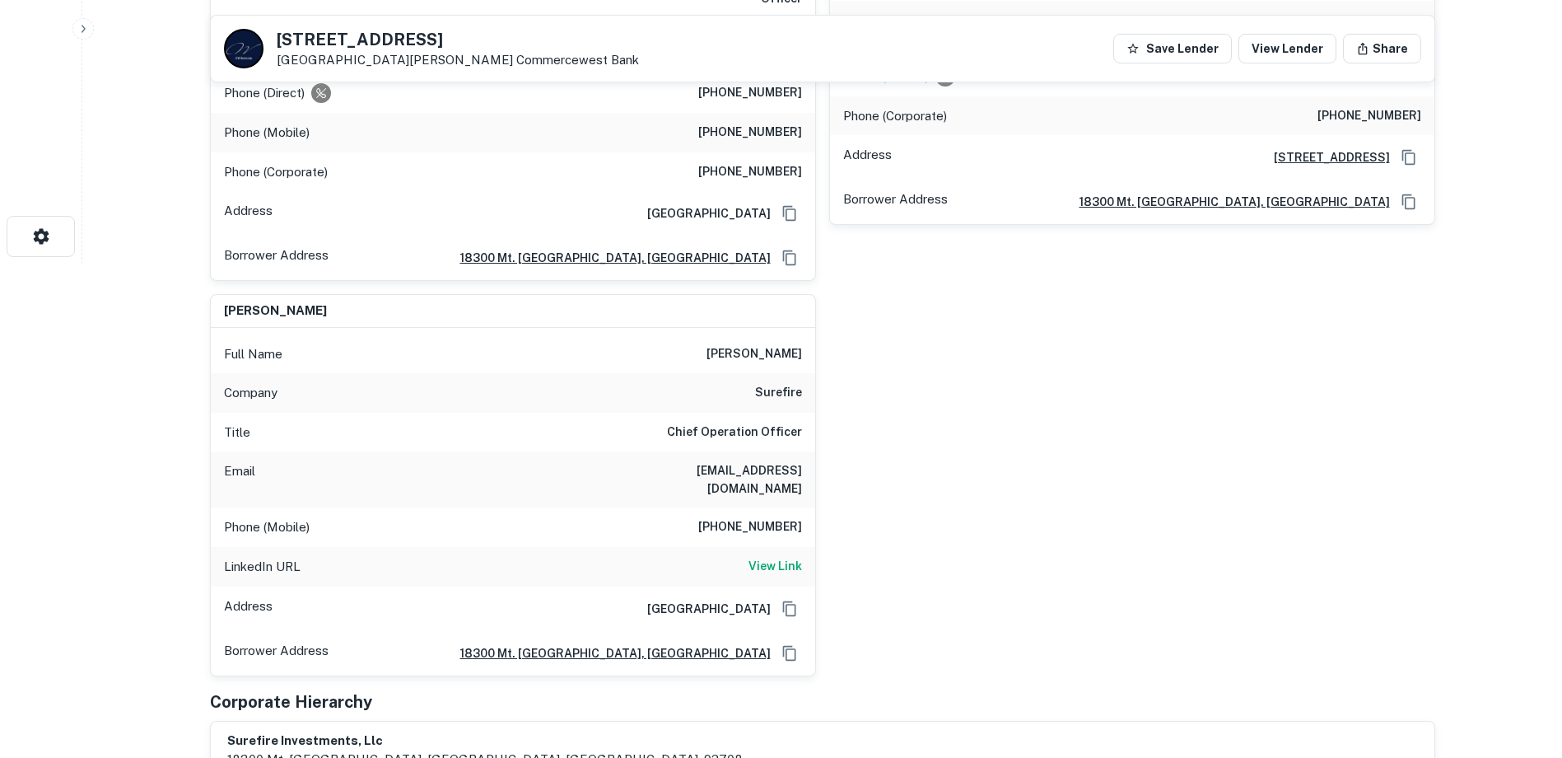
click at [472, 413] on div "Title Chief Operation Officer" at bounding box center [513, 433] width 604 height 40
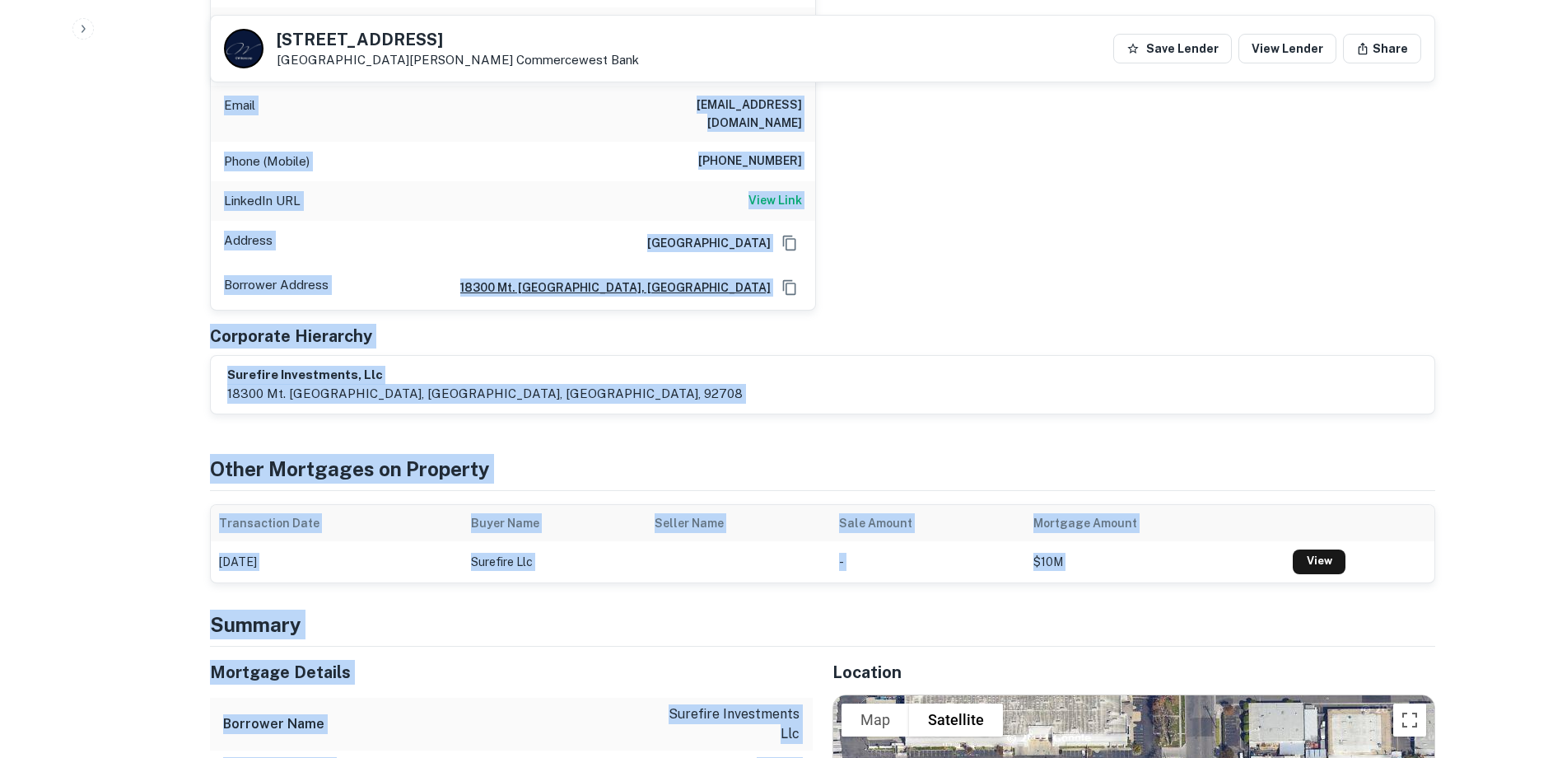
scroll to position [896, 0]
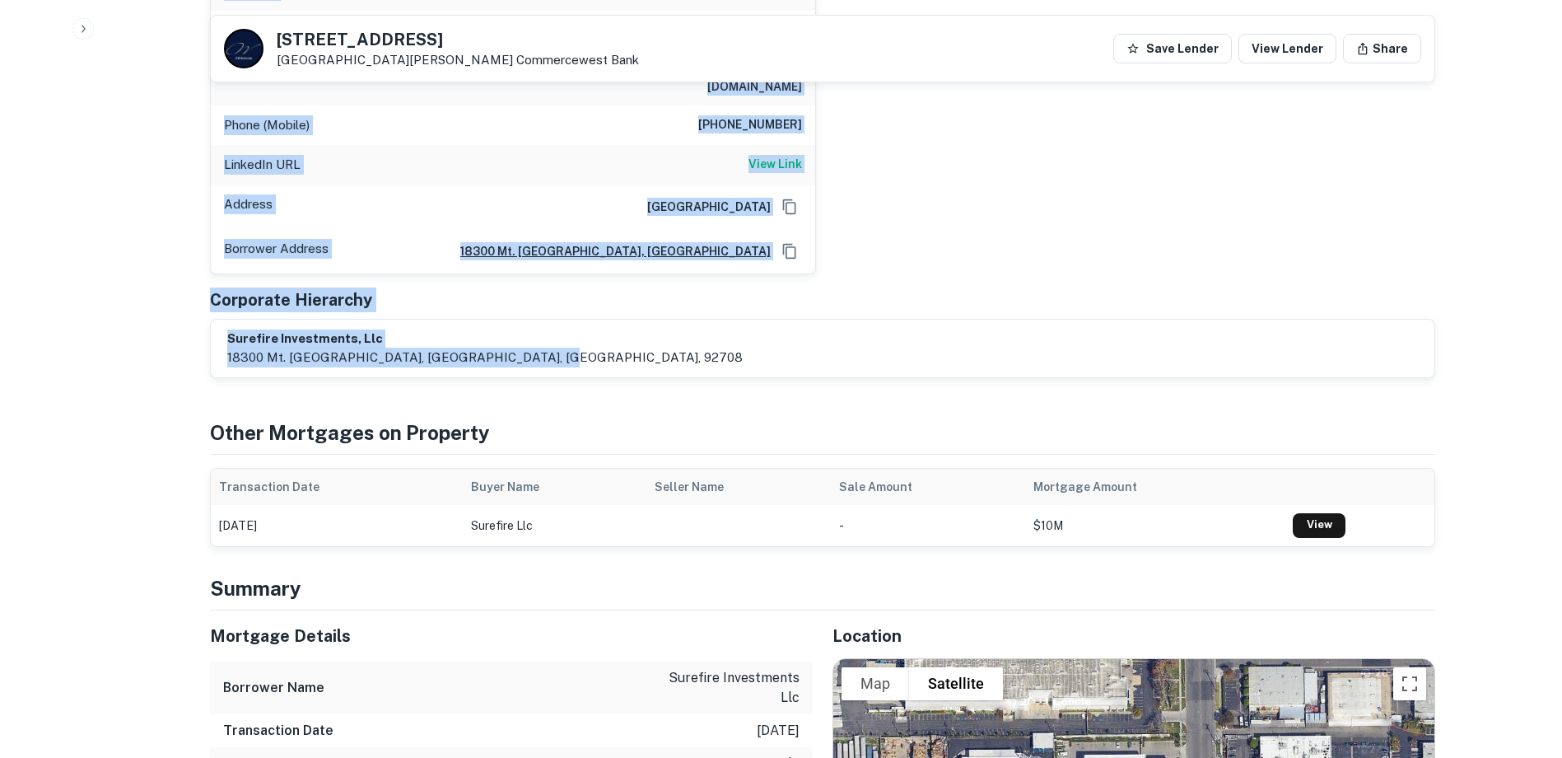
drag, startPoint x: 219, startPoint y: 240, endPoint x: 538, endPoint y: 308, distance: 325.8
copy div "john matthews Full Name john matthews Company surefire Title President & Chief …"
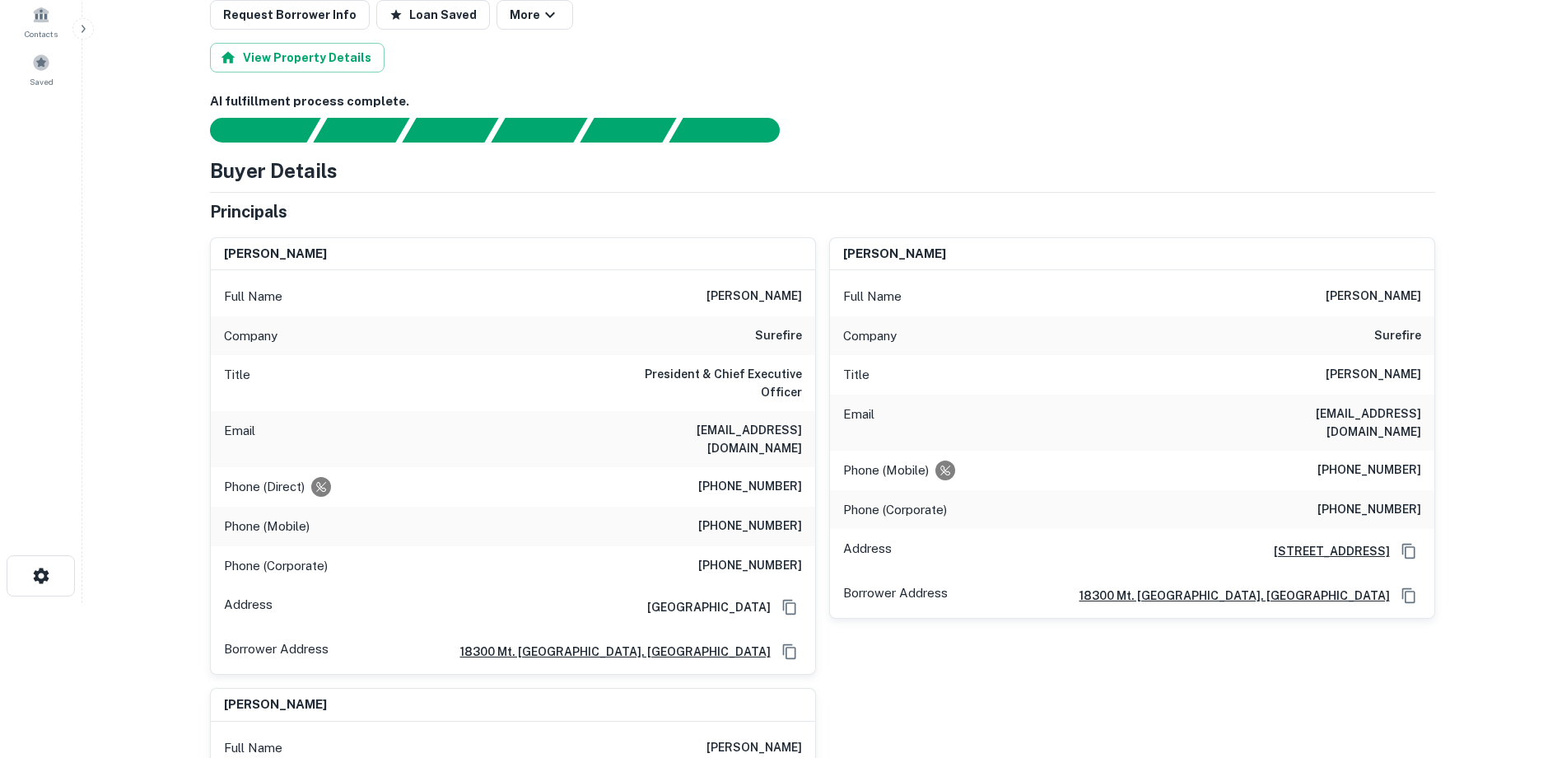
scroll to position [0, 0]
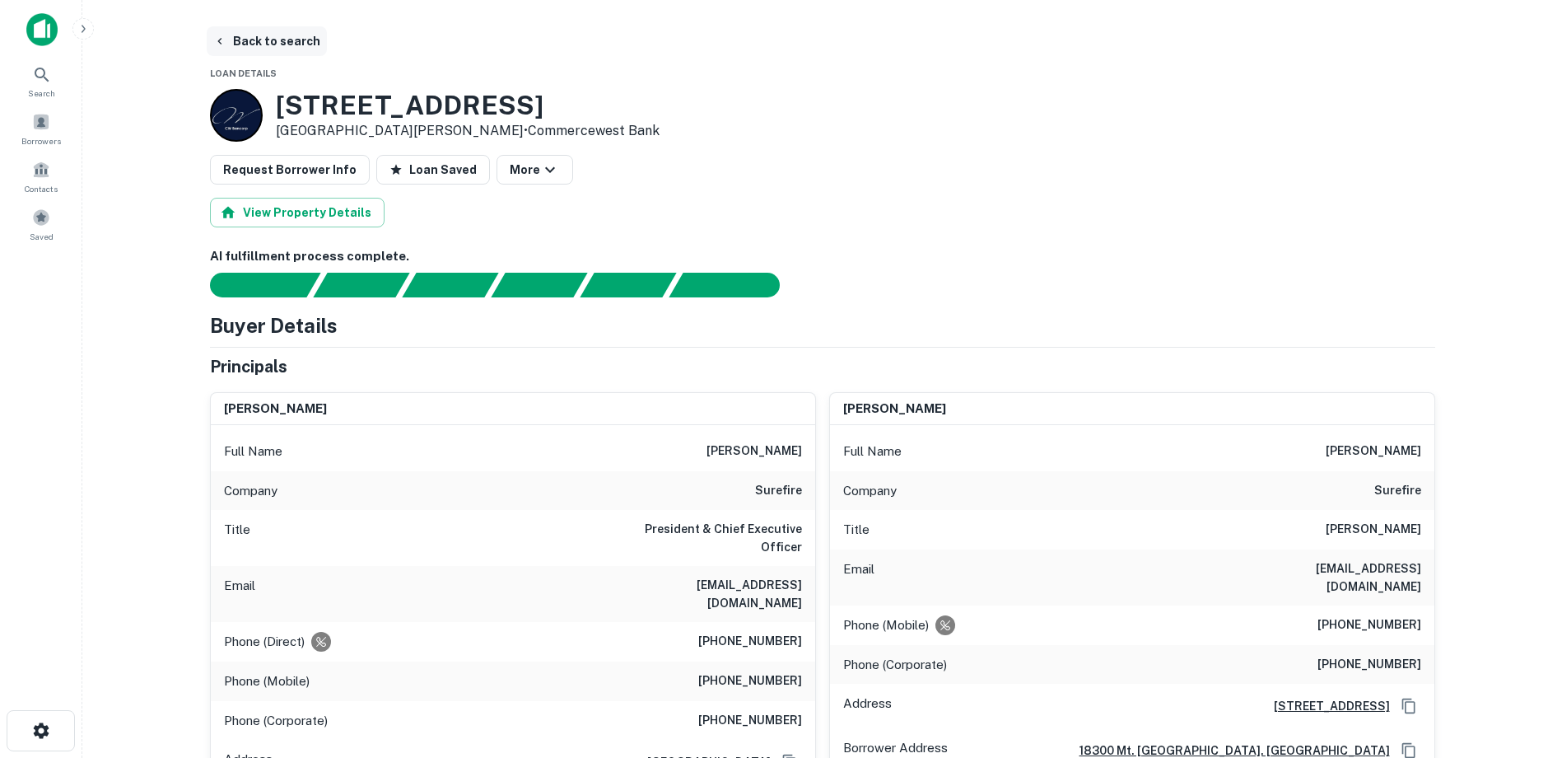
click at [232, 37] on button "Back to search" at bounding box center [267, 41] width 120 height 30
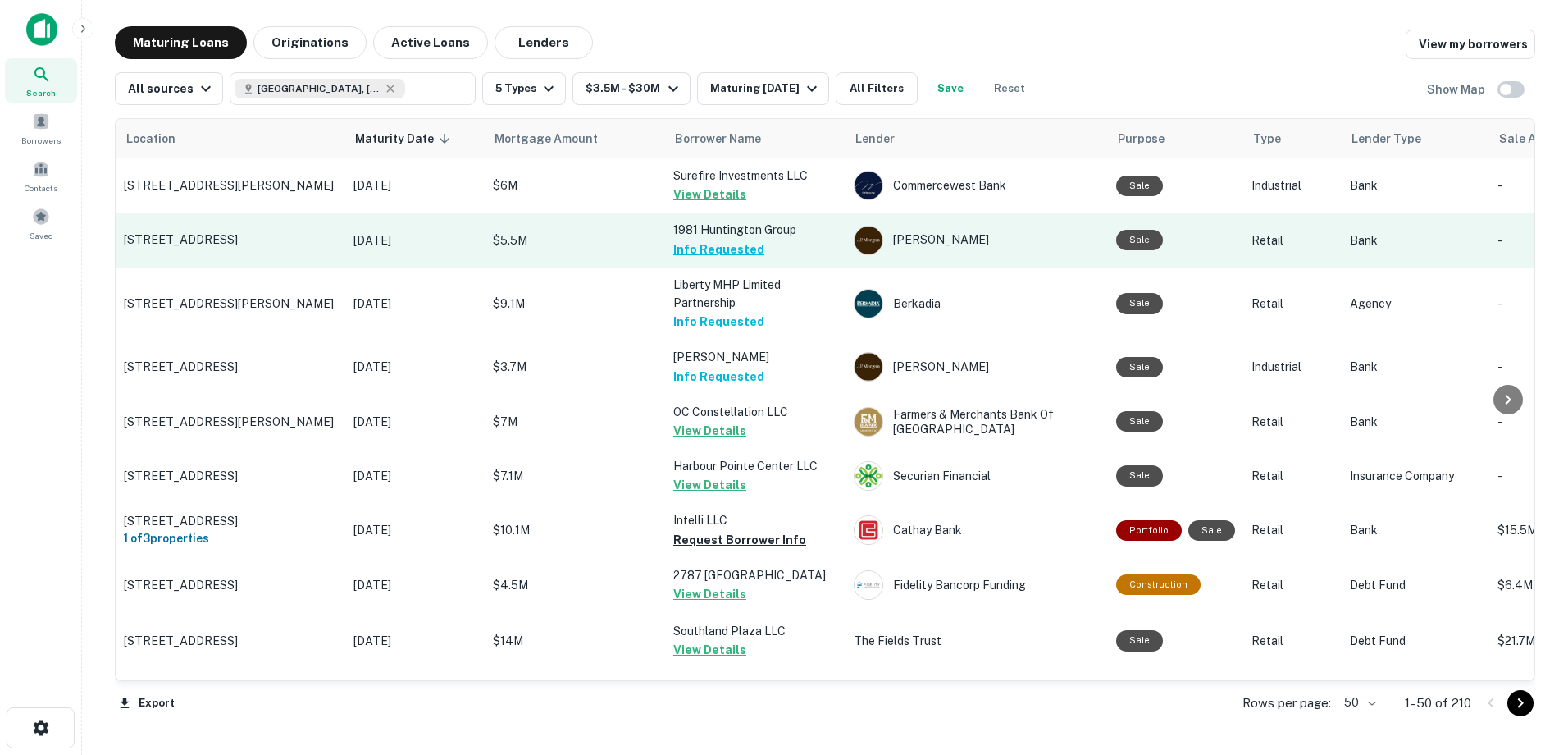
click at [650, 230] on td "$5.5M" at bounding box center [575, 239] width 180 height 54
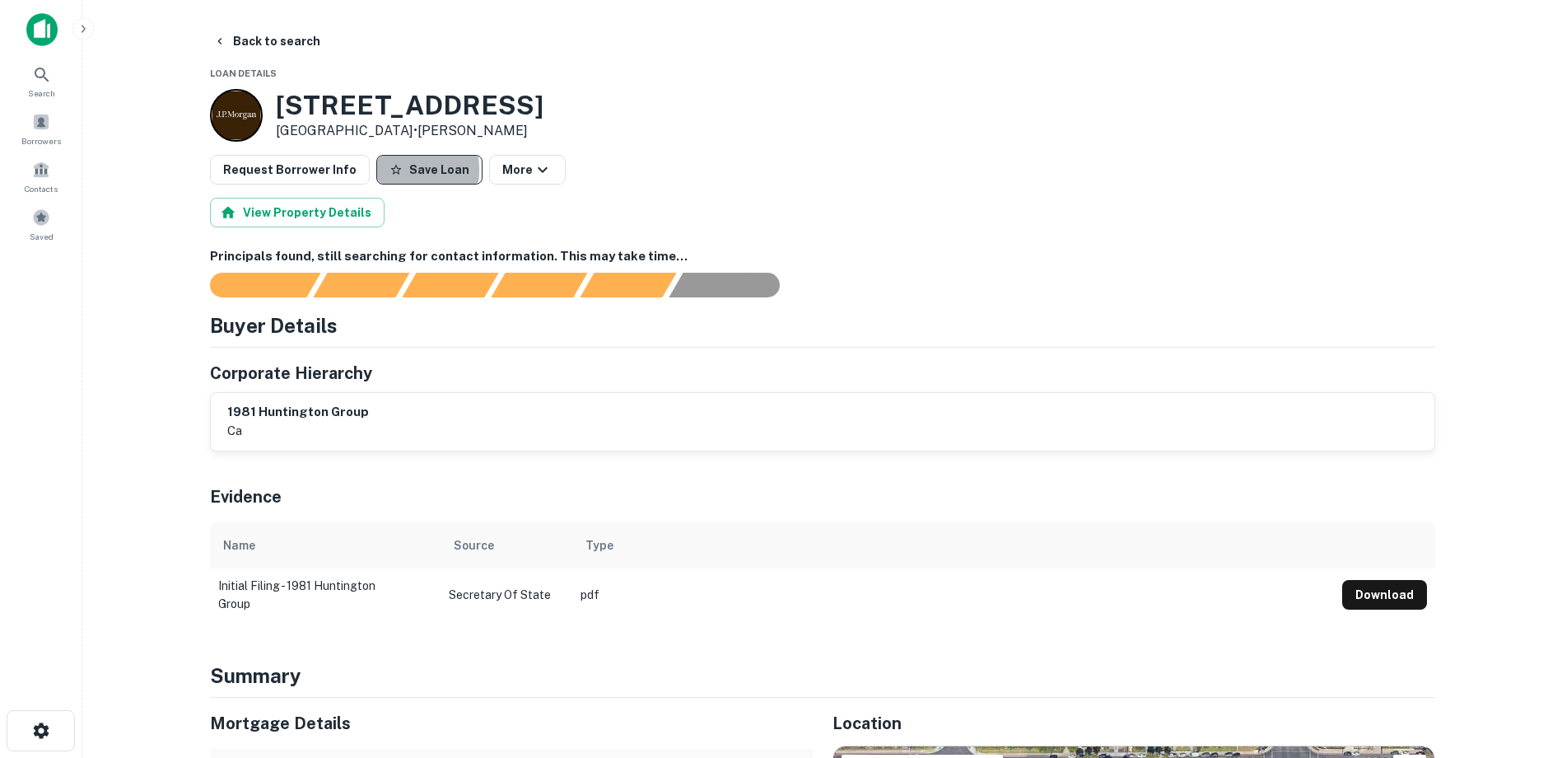
click at [392, 169] on icon "button" at bounding box center [395, 169] width 13 height 13
click at [237, 44] on button "Back to search" at bounding box center [267, 41] width 120 height 30
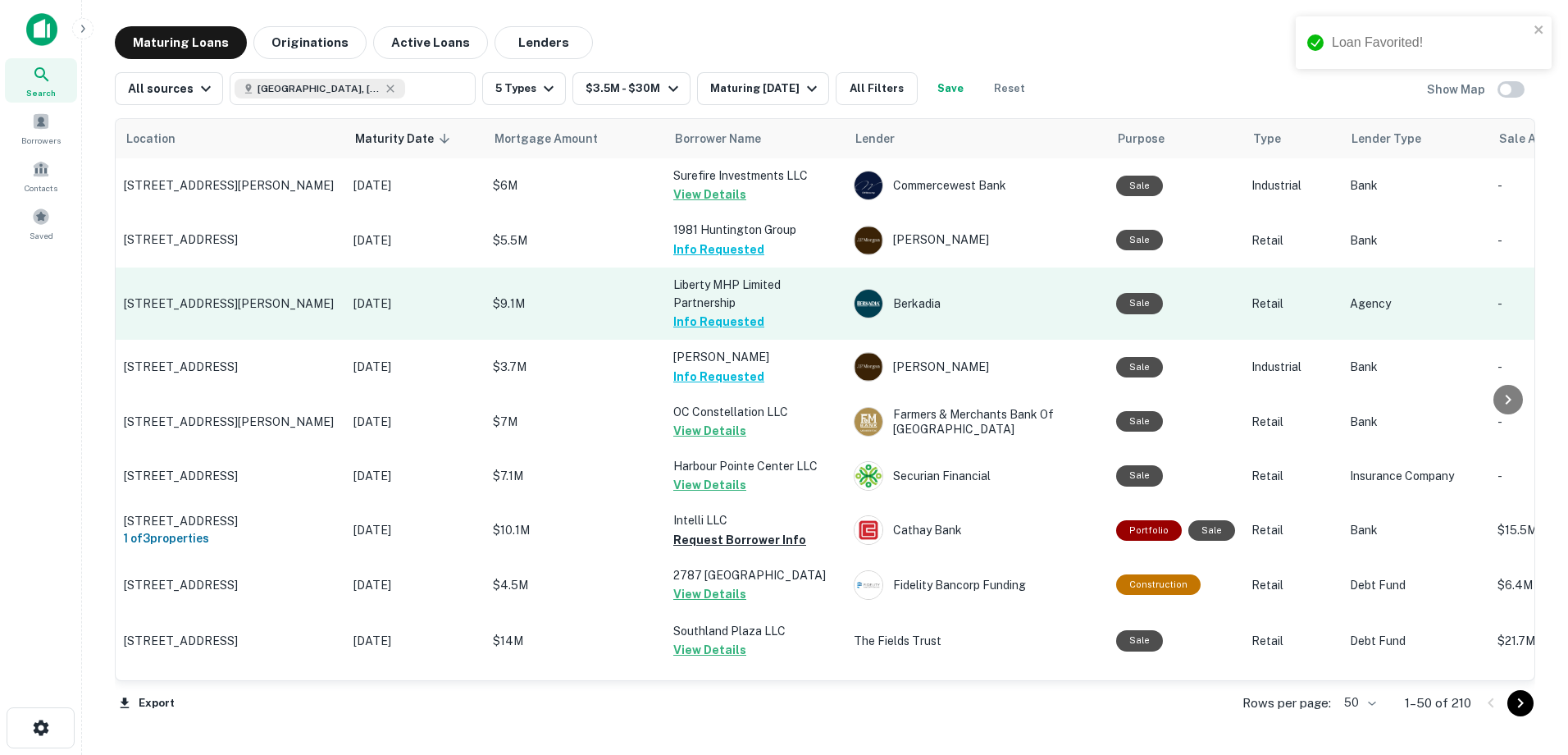
click at [780, 301] on p "Liberty MHP Limited Partnership" at bounding box center [755, 294] width 164 height 36
click at [621, 297] on p "$9.1M" at bounding box center [575, 304] width 164 height 18
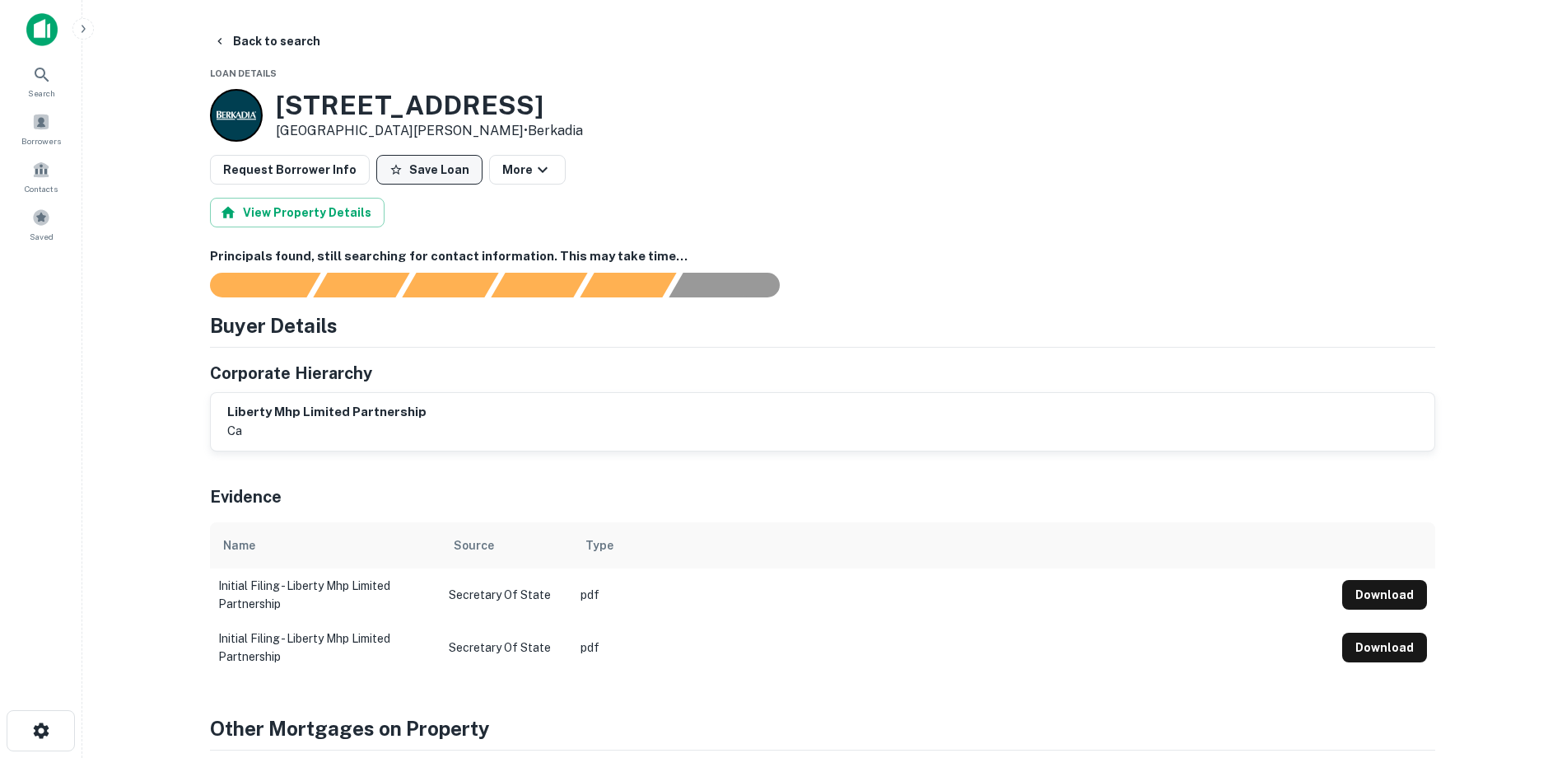
click at [412, 169] on button "Save Loan" at bounding box center [429, 170] width 106 height 30
click at [239, 39] on button "Back to search" at bounding box center [267, 41] width 120 height 30
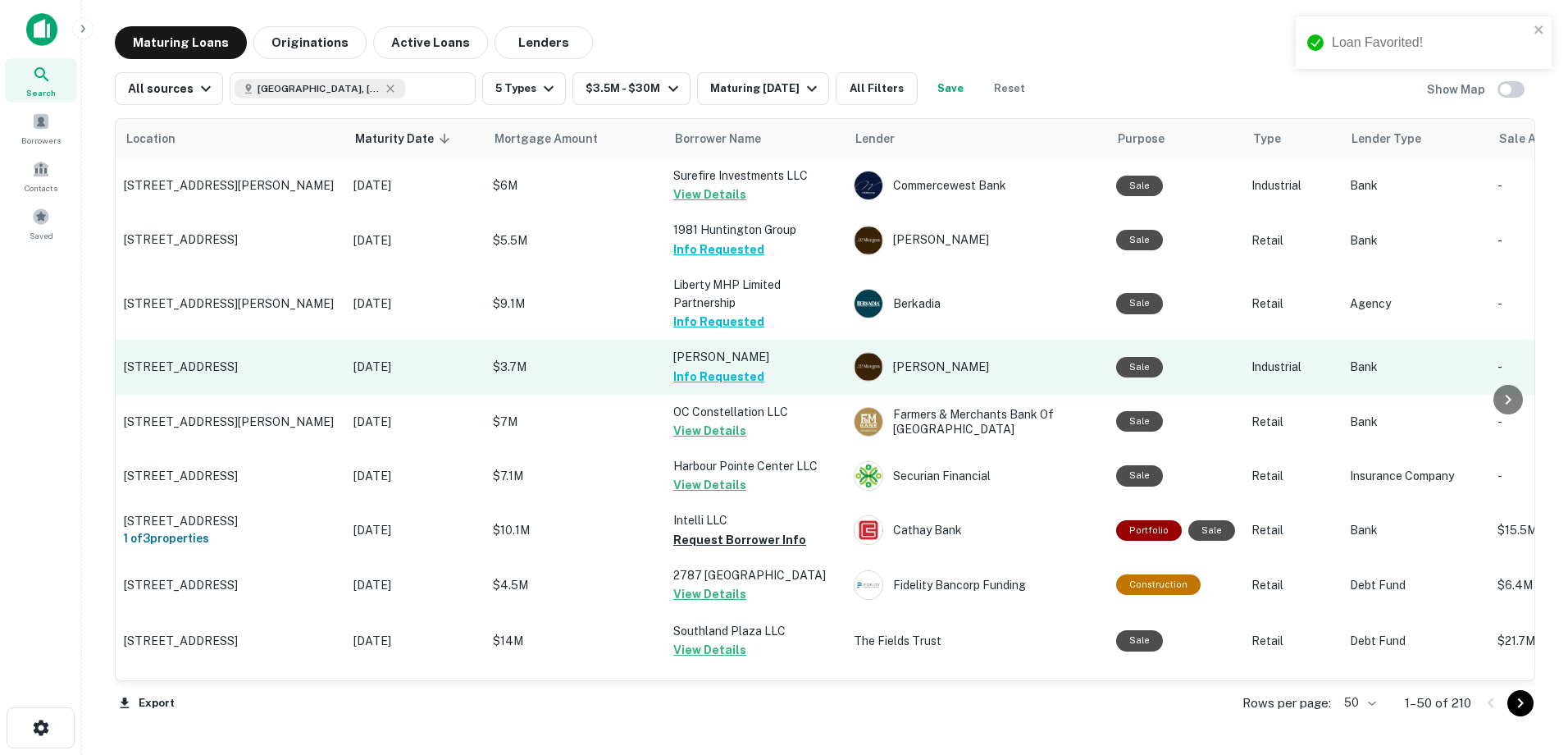
click at [788, 365] on p "[PERSON_NAME]" at bounding box center [755, 357] width 164 height 18
click at [773, 363] on p "[PERSON_NAME]" at bounding box center [755, 357] width 164 height 18
click at [626, 362] on p "$3.7M" at bounding box center [575, 367] width 164 height 18
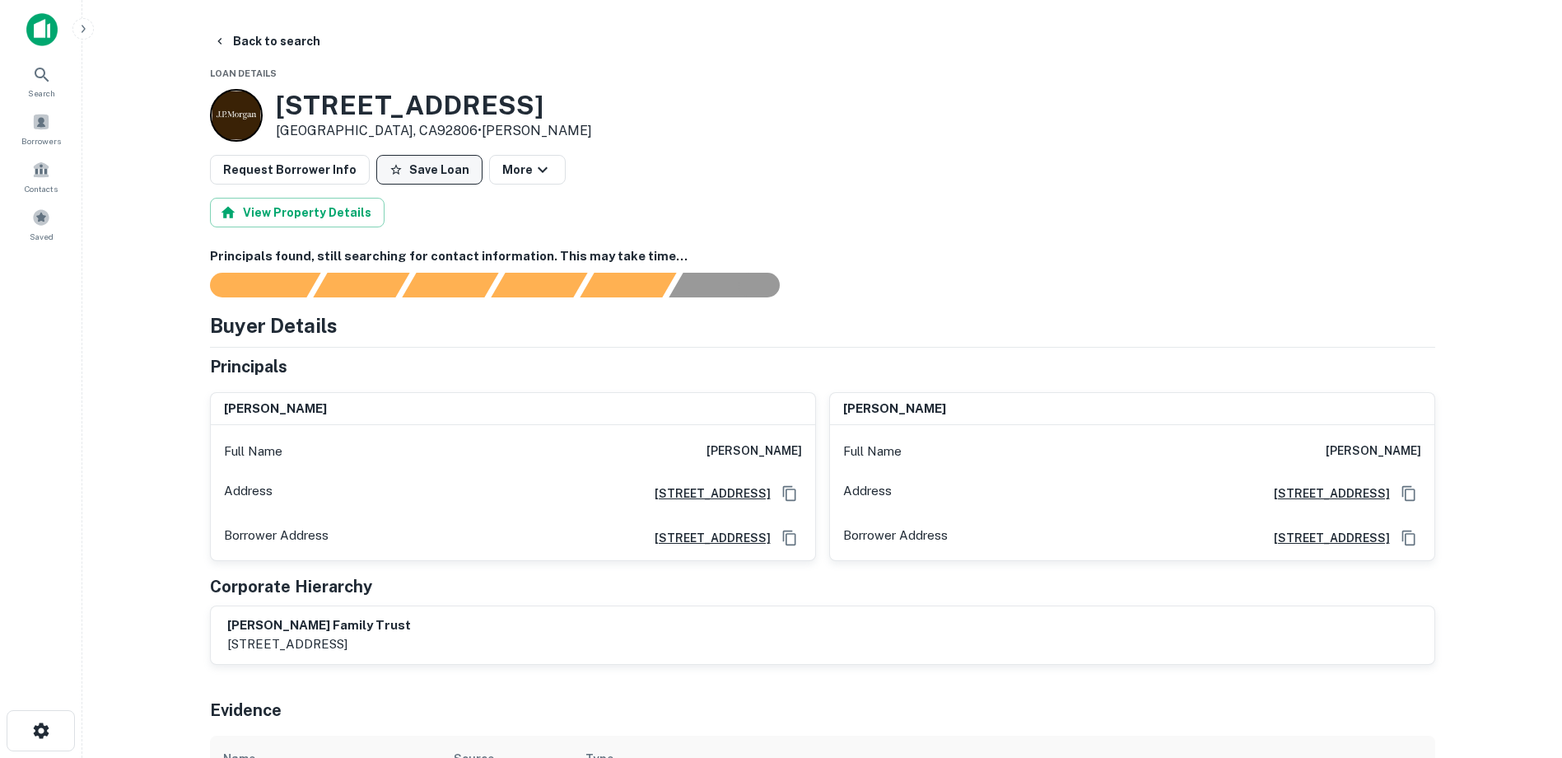
click at [436, 176] on button "Save Loan" at bounding box center [429, 170] width 106 height 30
click at [245, 37] on button "Back to search" at bounding box center [267, 41] width 120 height 30
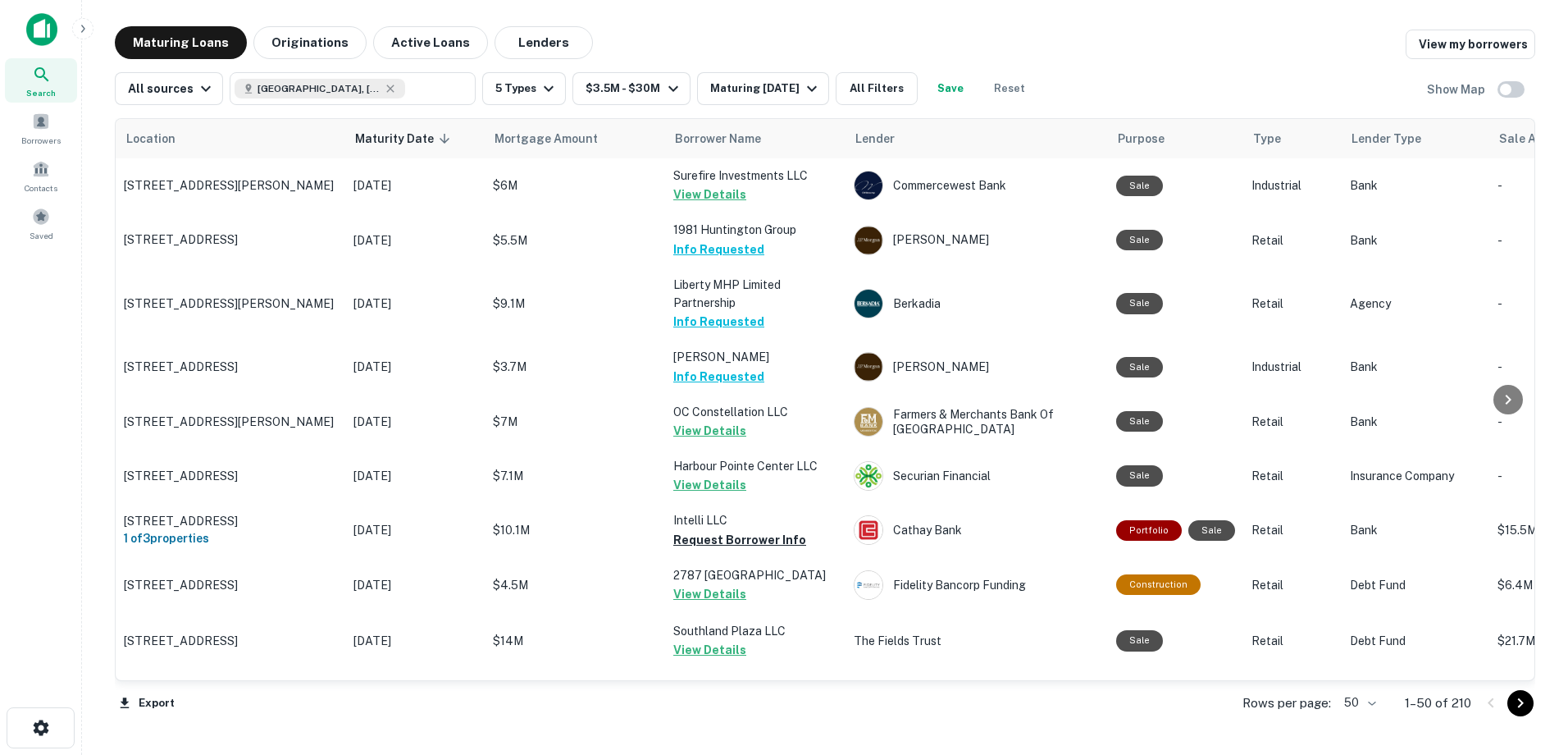
click at [964, 88] on button "Save" at bounding box center [950, 88] width 53 height 33
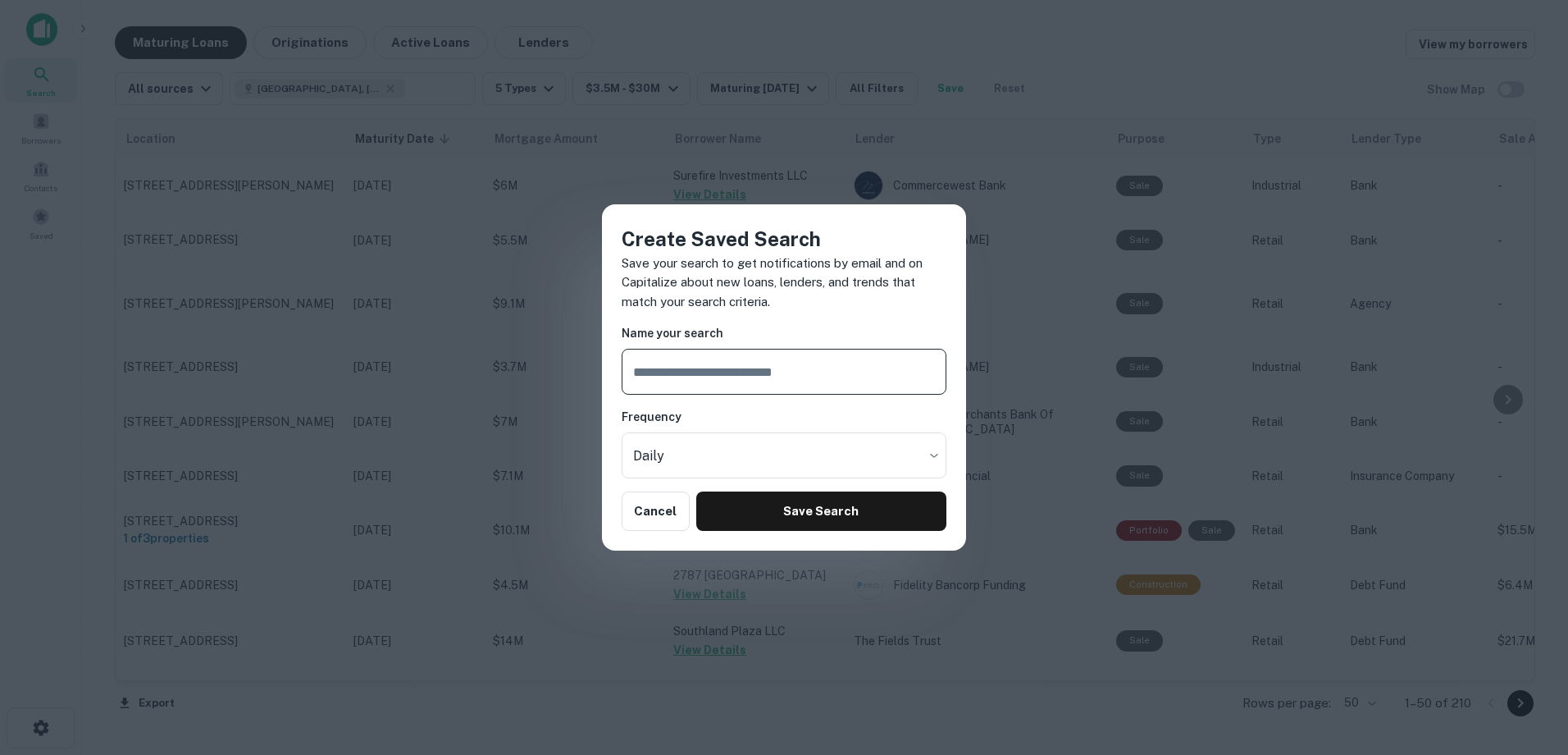
click at [685, 365] on input "text" at bounding box center [784, 372] width 325 height 46
type input "**********"
click at [689, 439] on body "Search Borrowers Contacts Saved Maturing Loans Originations Active Loans Lender…" at bounding box center [784, 378] width 1568 height 755
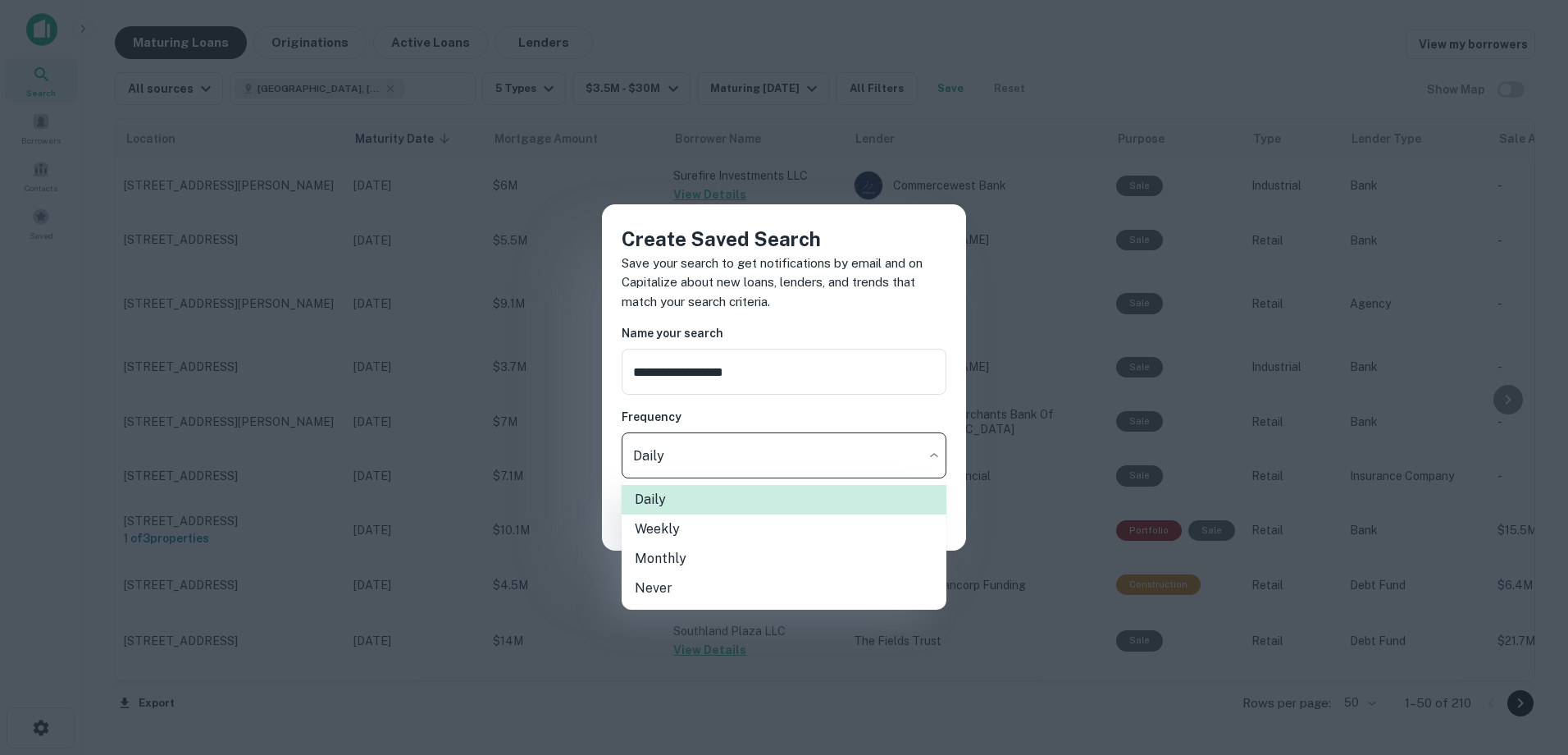
click at [685, 439] on div at bounding box center [784, 378] width 1568 height 755
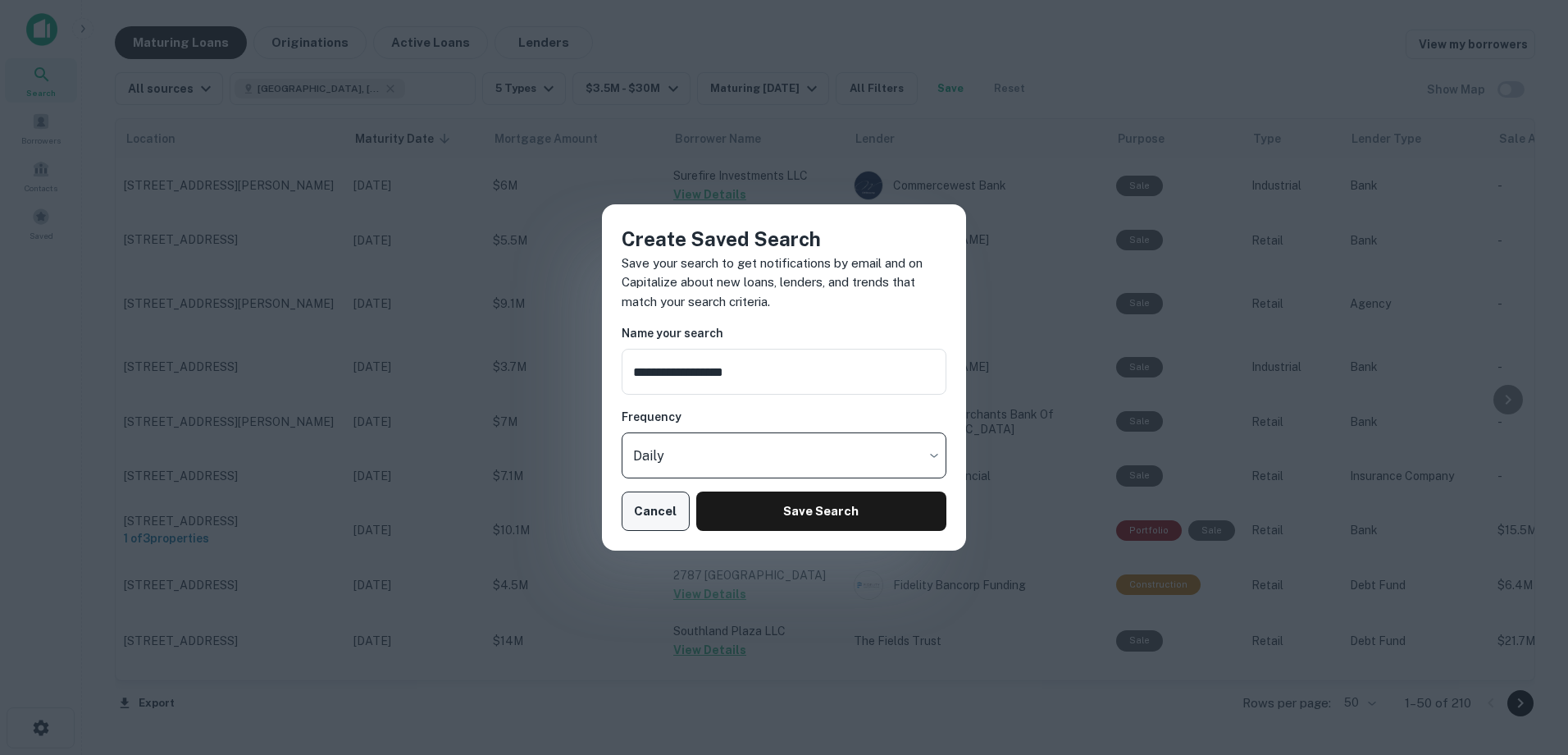
click at [663, 504] on button "Cancel" at bounding box center [655, 511] width 68 height 40
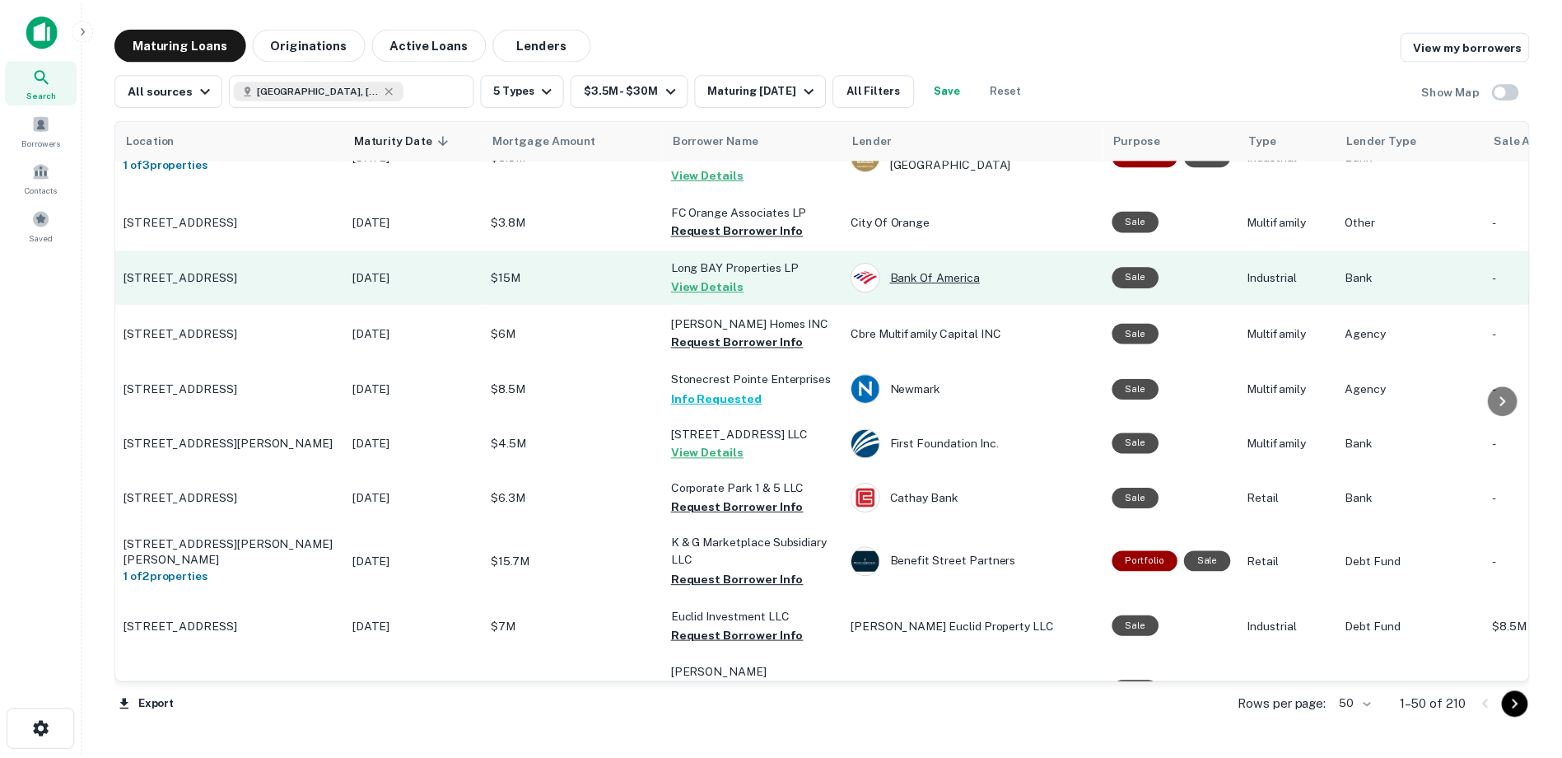
scroll to position [1235, 0]
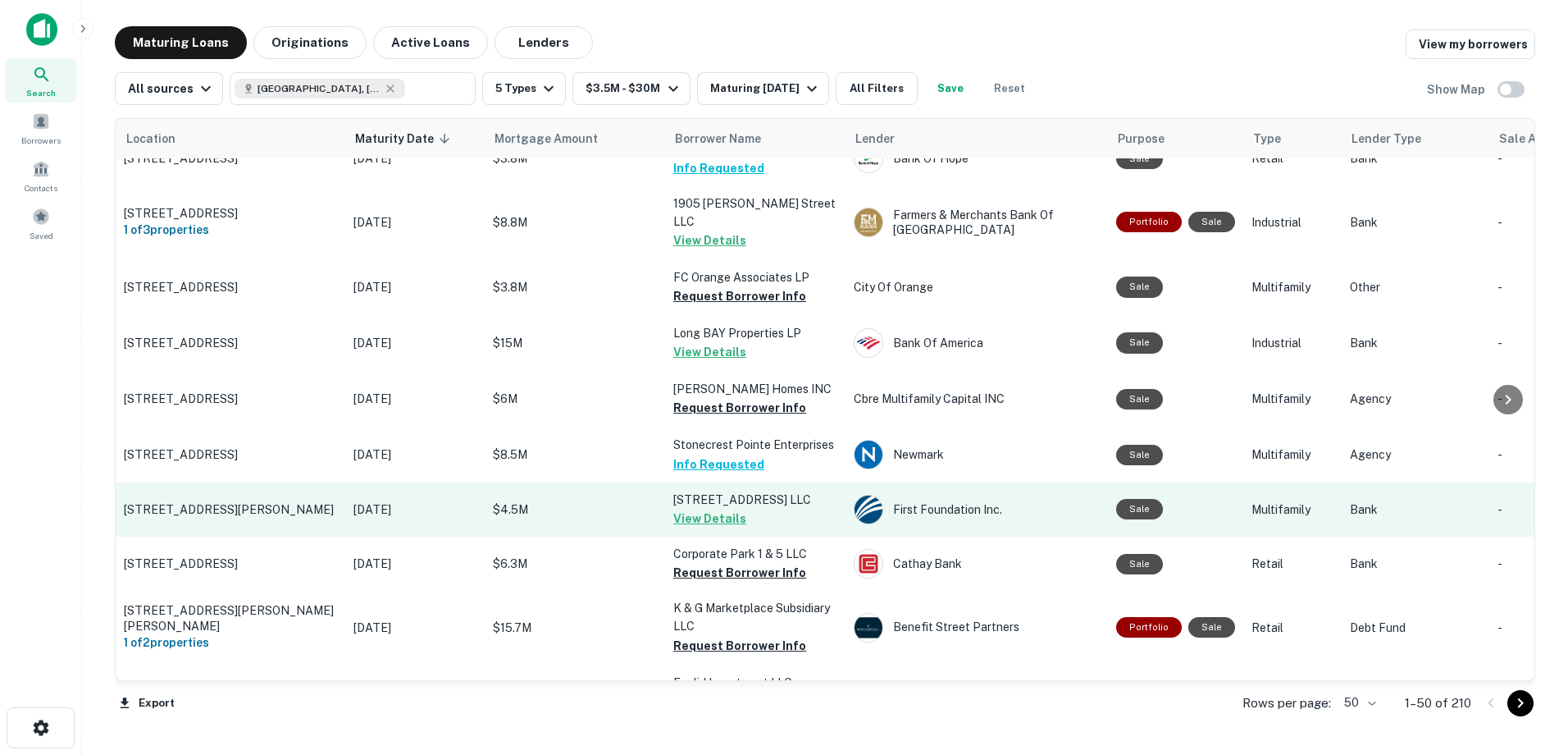
click at [720, 509] on button "View Details" at bounding box center [709, 519] width 73 height 20
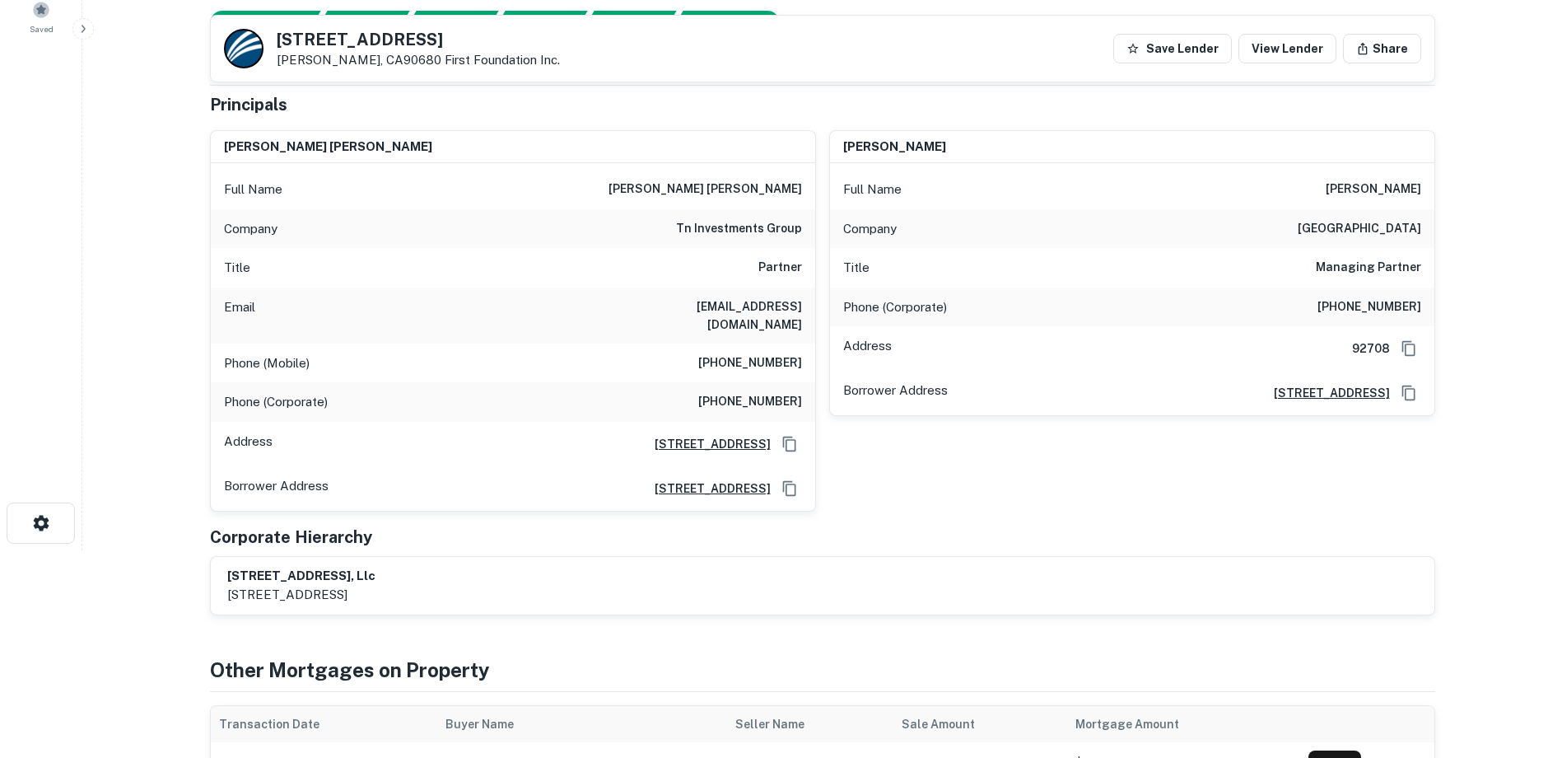
scroll to position [165, 0]
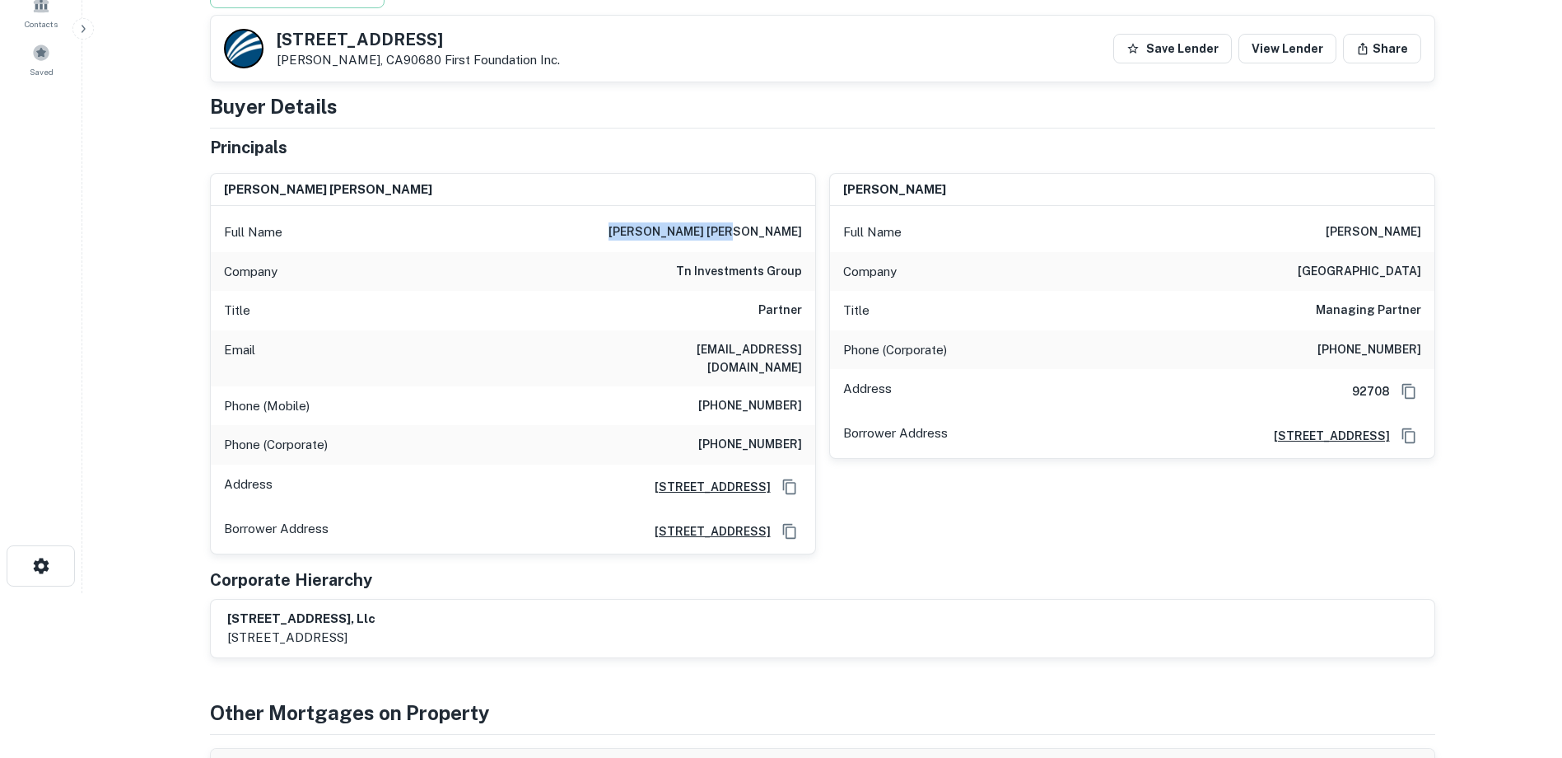
drag, startPoint x: 697, startPoint y: 227, endPoint x: 800, endPoint y: 235, distance: 103.2
click at [800, 235] on h6 "trang terri nguyen" at bounding box center [706, 232] width 194 height 20
copy h6 "trang terri nguyen"
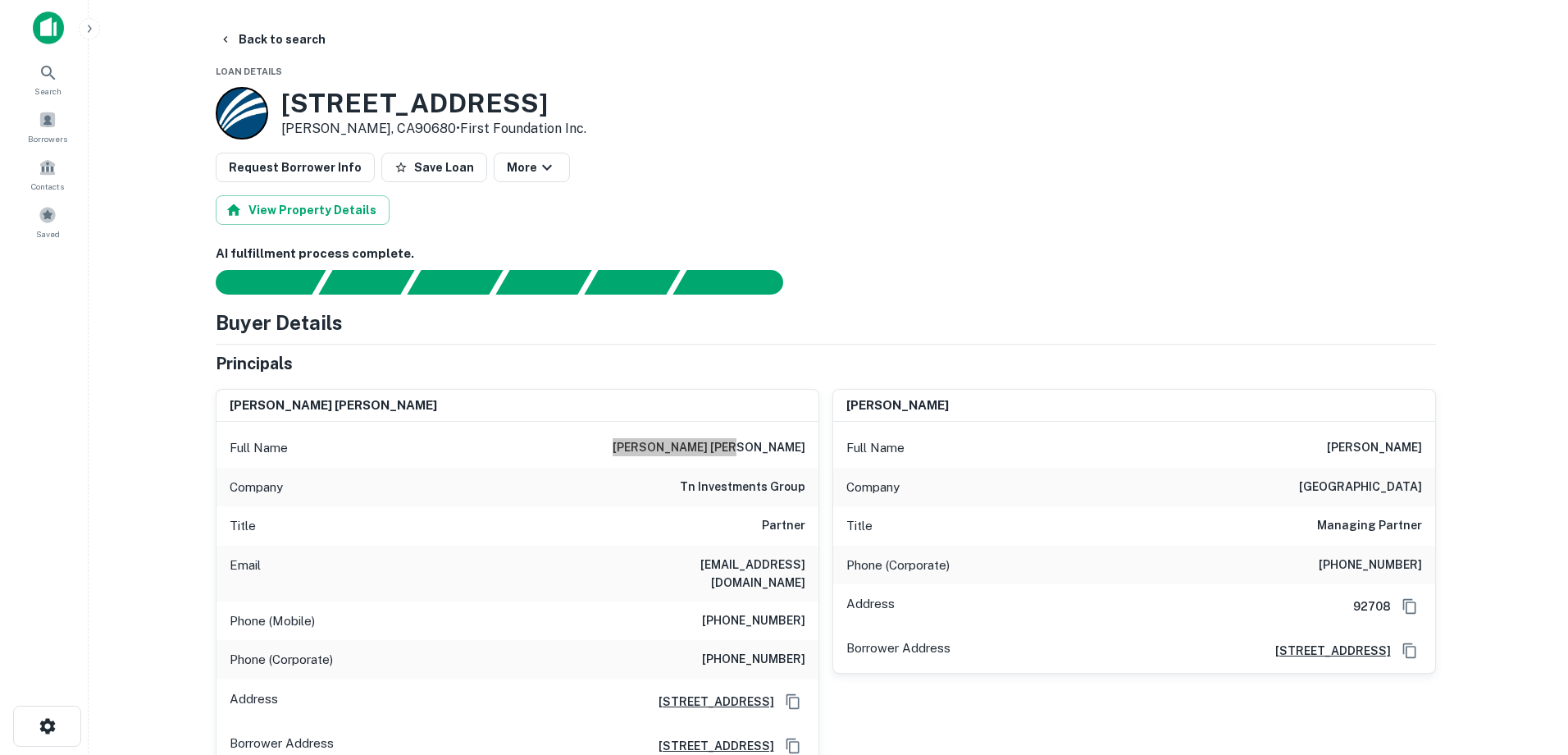
scroll to position [0, 0]
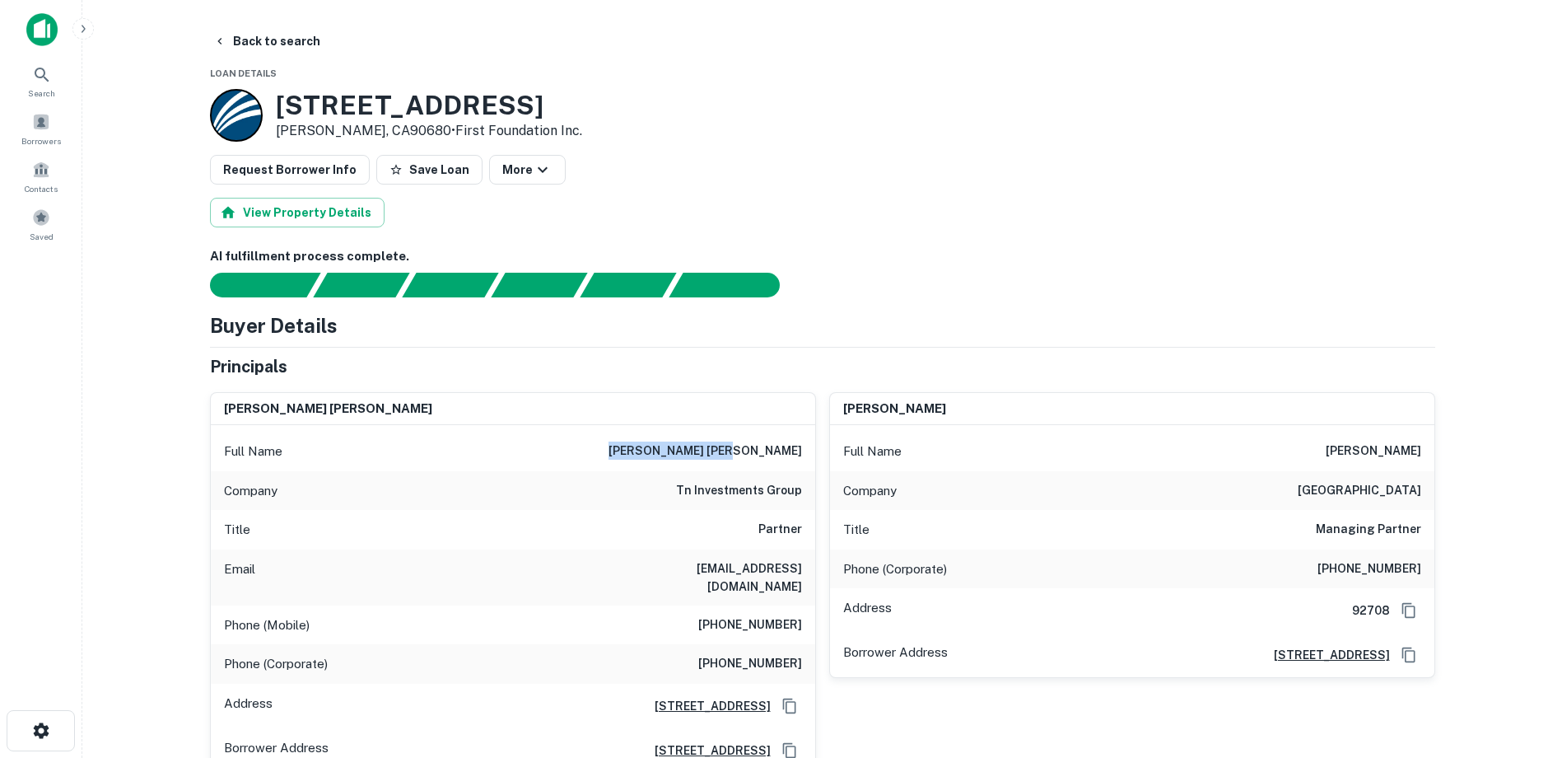
click at [866, 255] on h6 "AI fulfillment process complete." at bounding box center [822, 256] width 1225 height 19
click at [266, 45] on button "Back to search" at bounding box center [267, 41] width 120 height 30
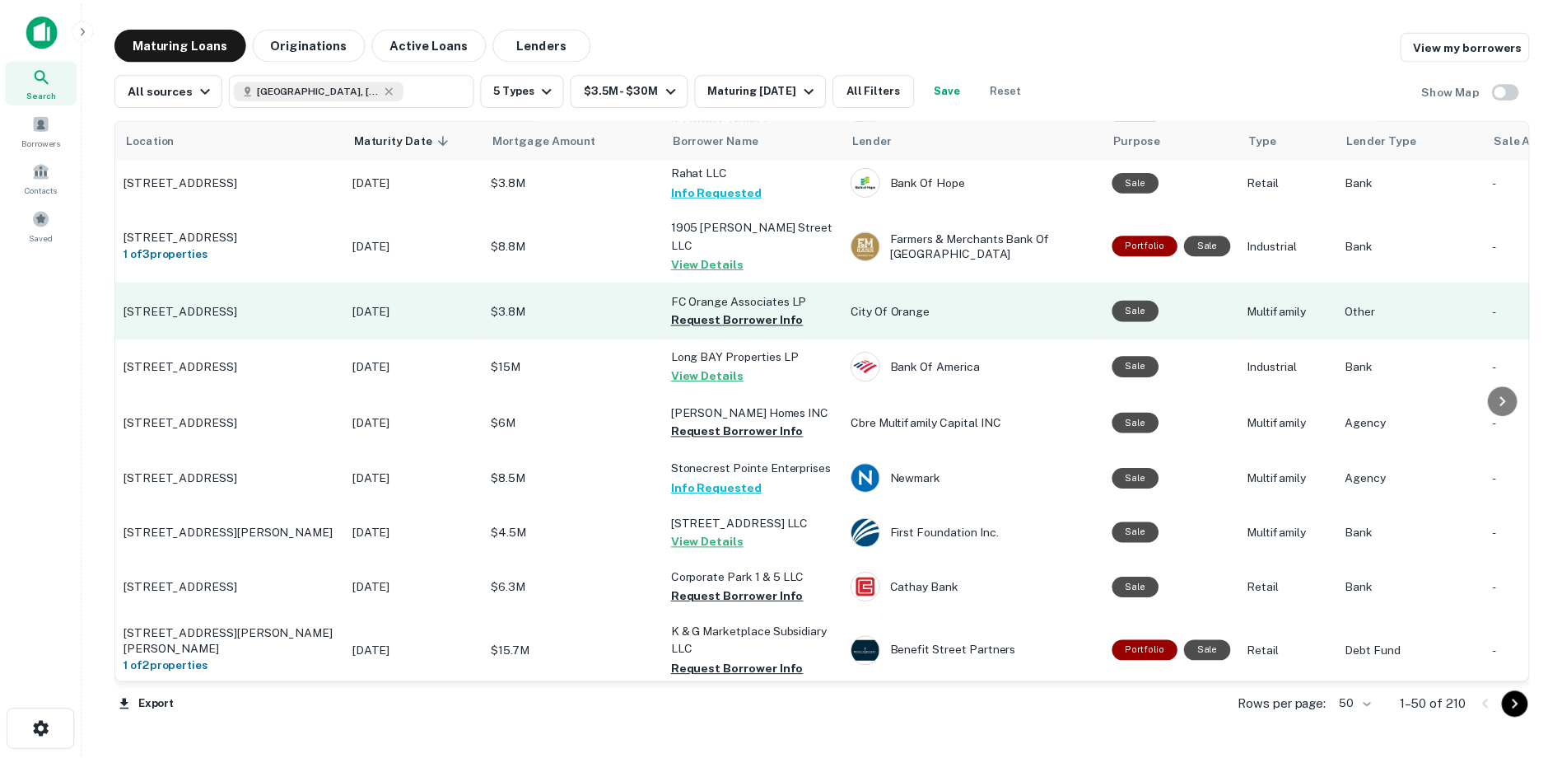
scroll to position [1235, 0]
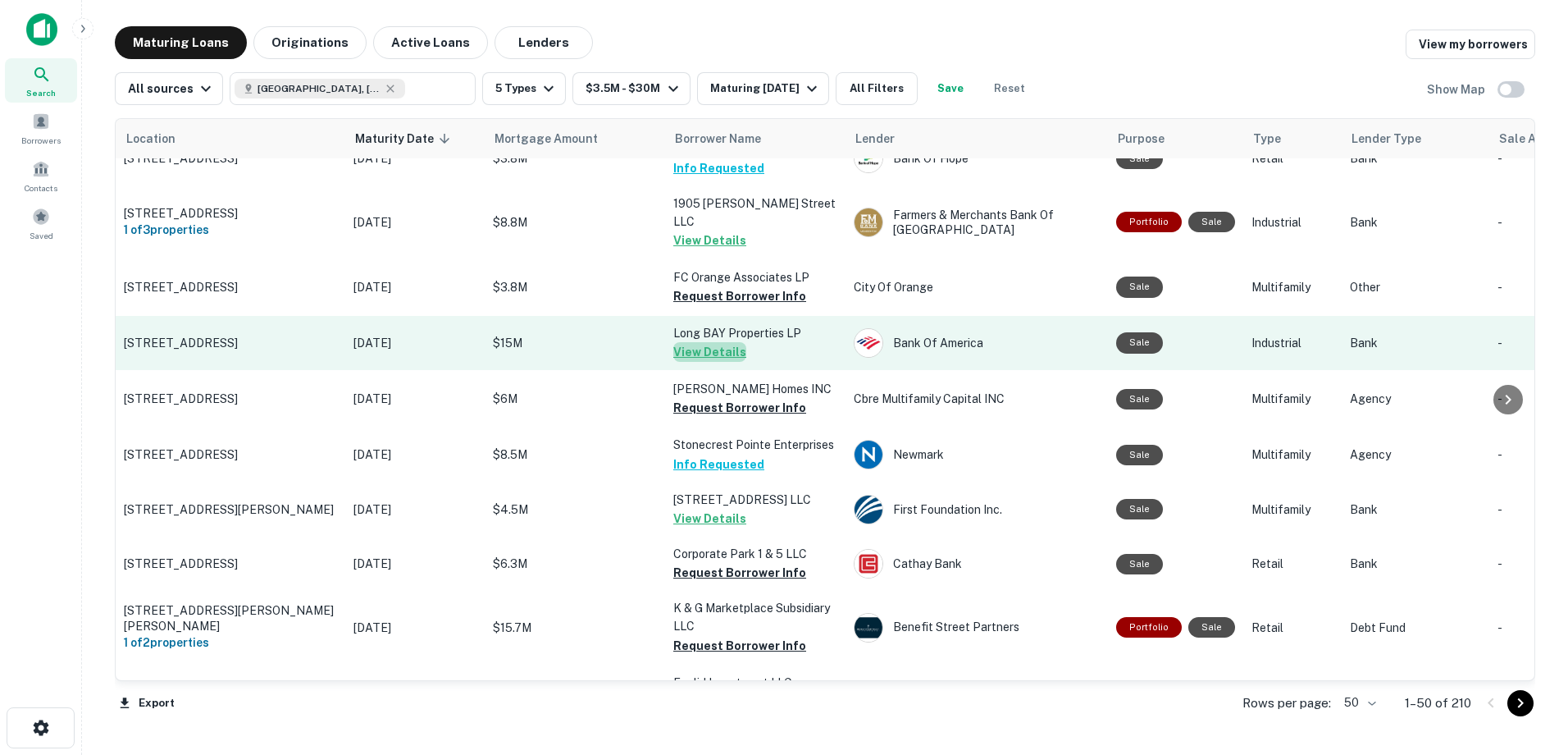
click at [722, 342] on button "View Details" at bounding box center [709, 352] width 73 height 20
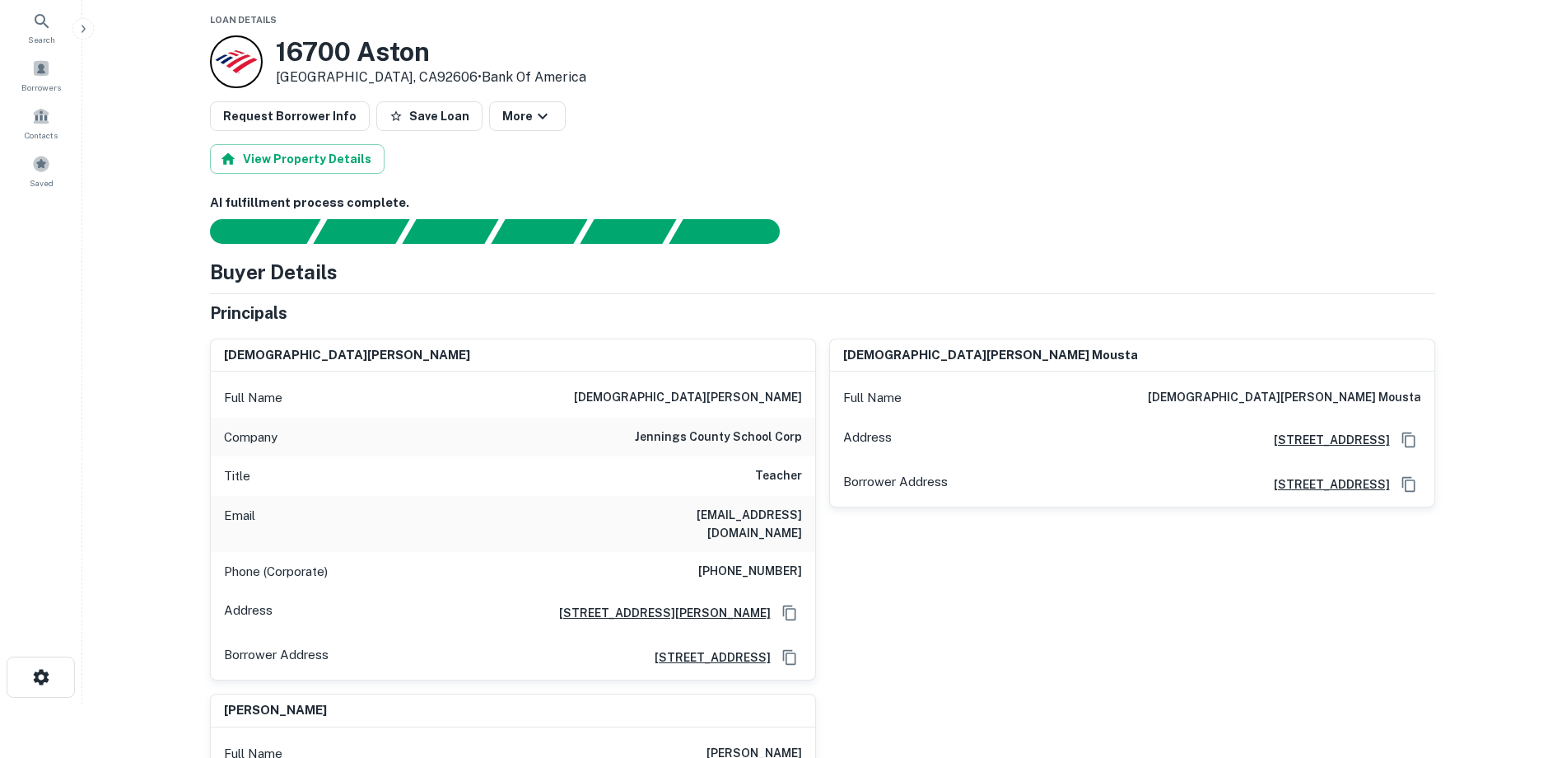
scroll to position [82, 0]
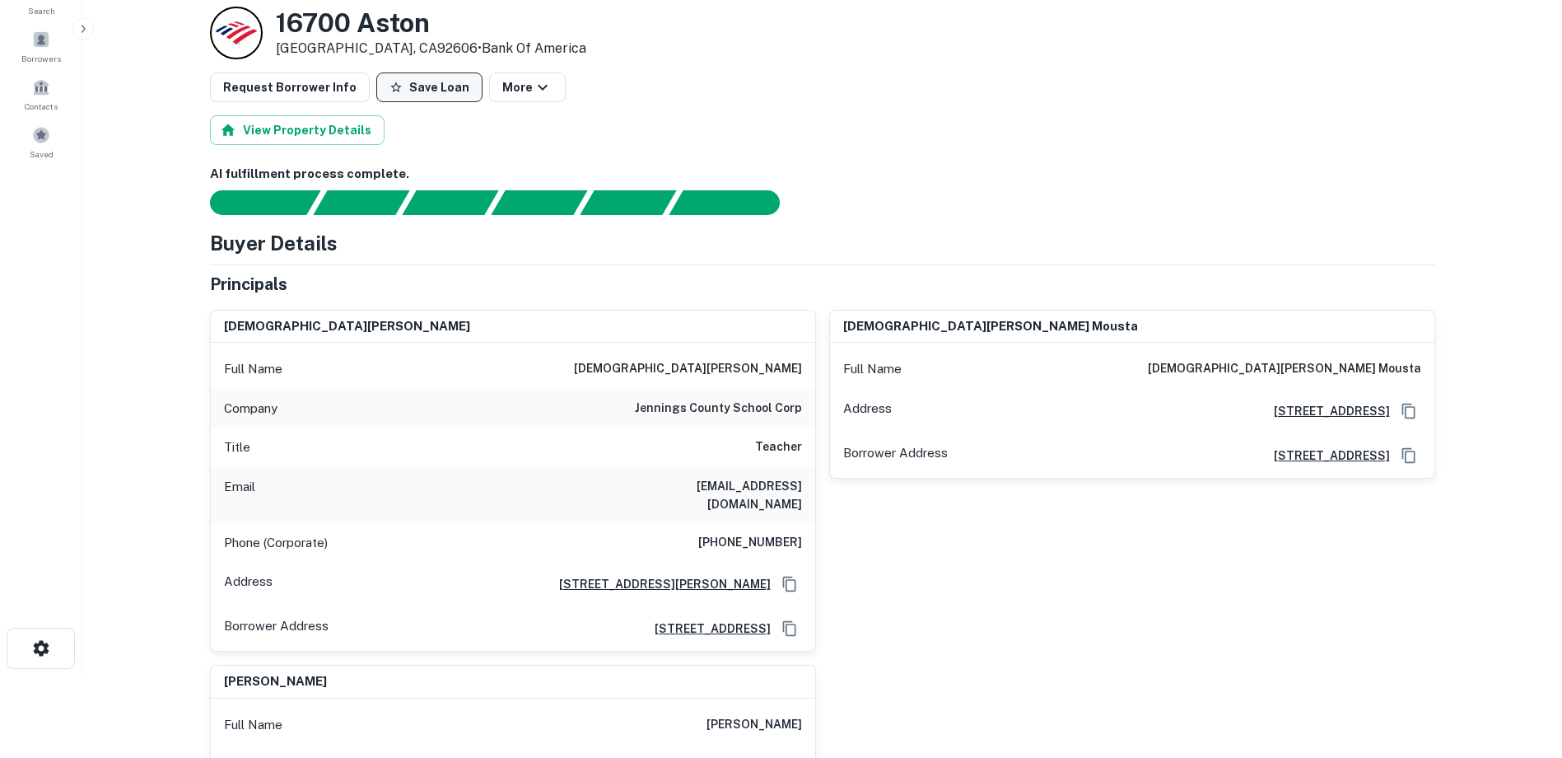
click at [397, 89] on button "Save Loan" at bounding box center [429, 87] width 106 height 30
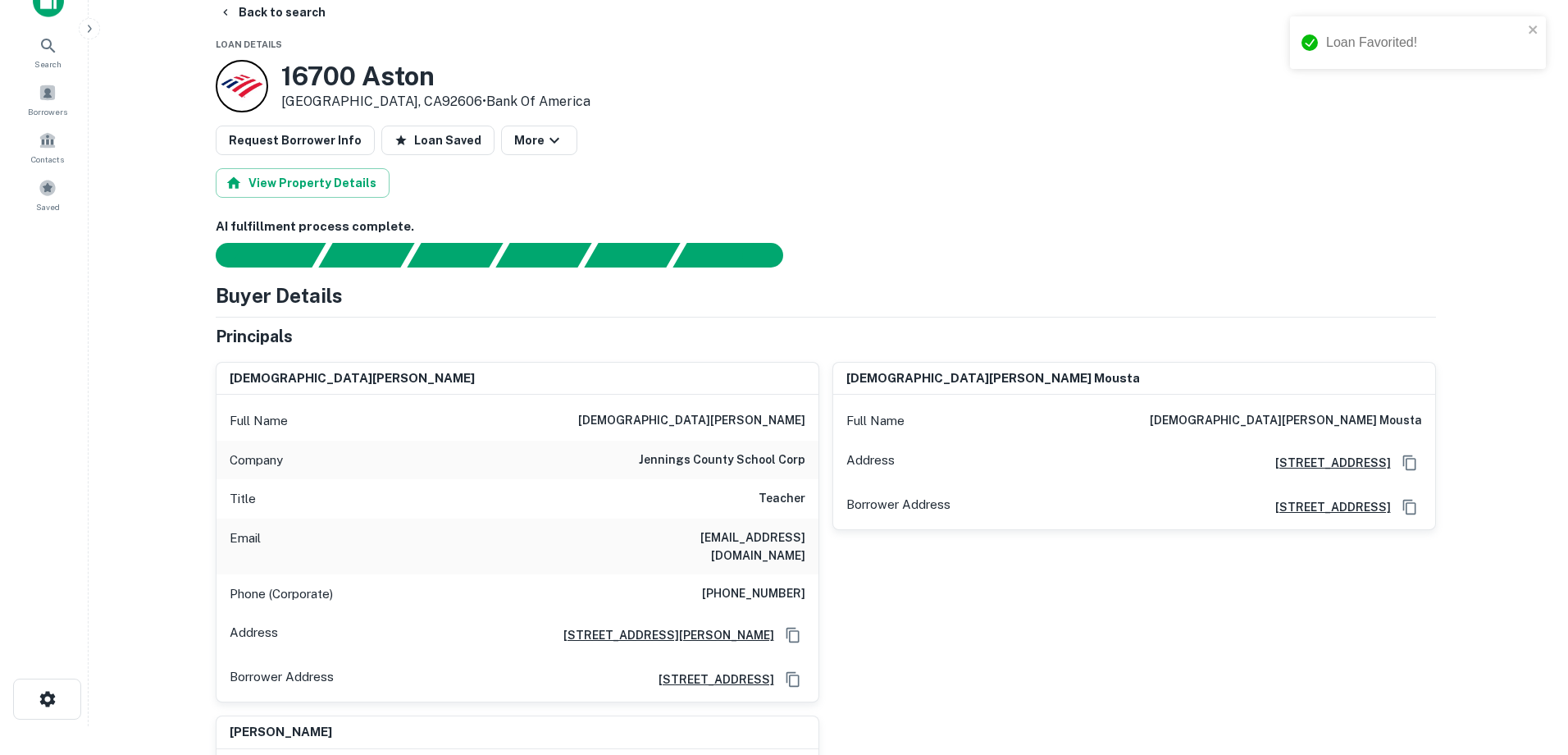
scroll to position [0, 0]
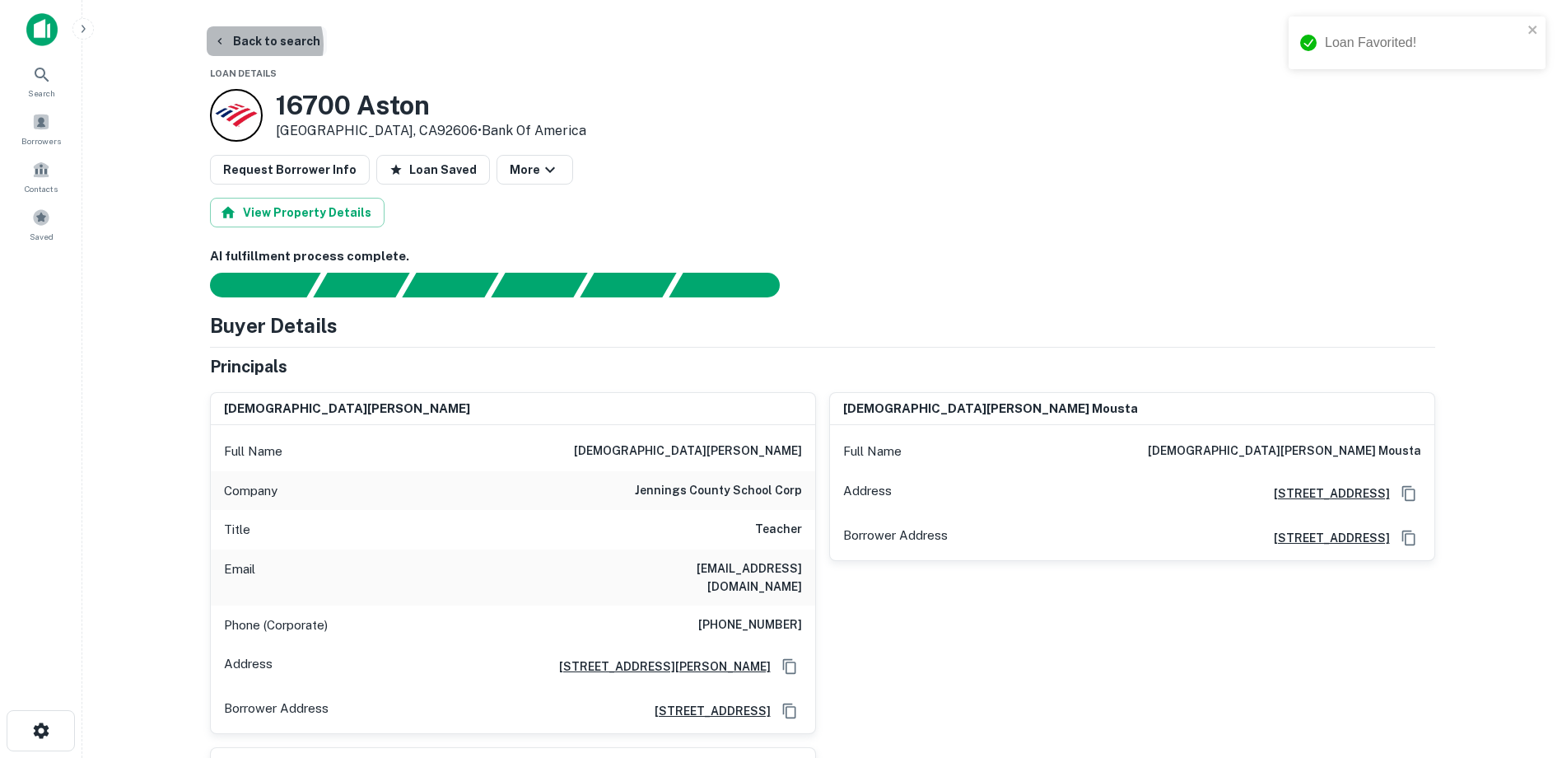
click at [250, 44] on button "Back to search" at bounding box center [267, 41] width 120 height 30
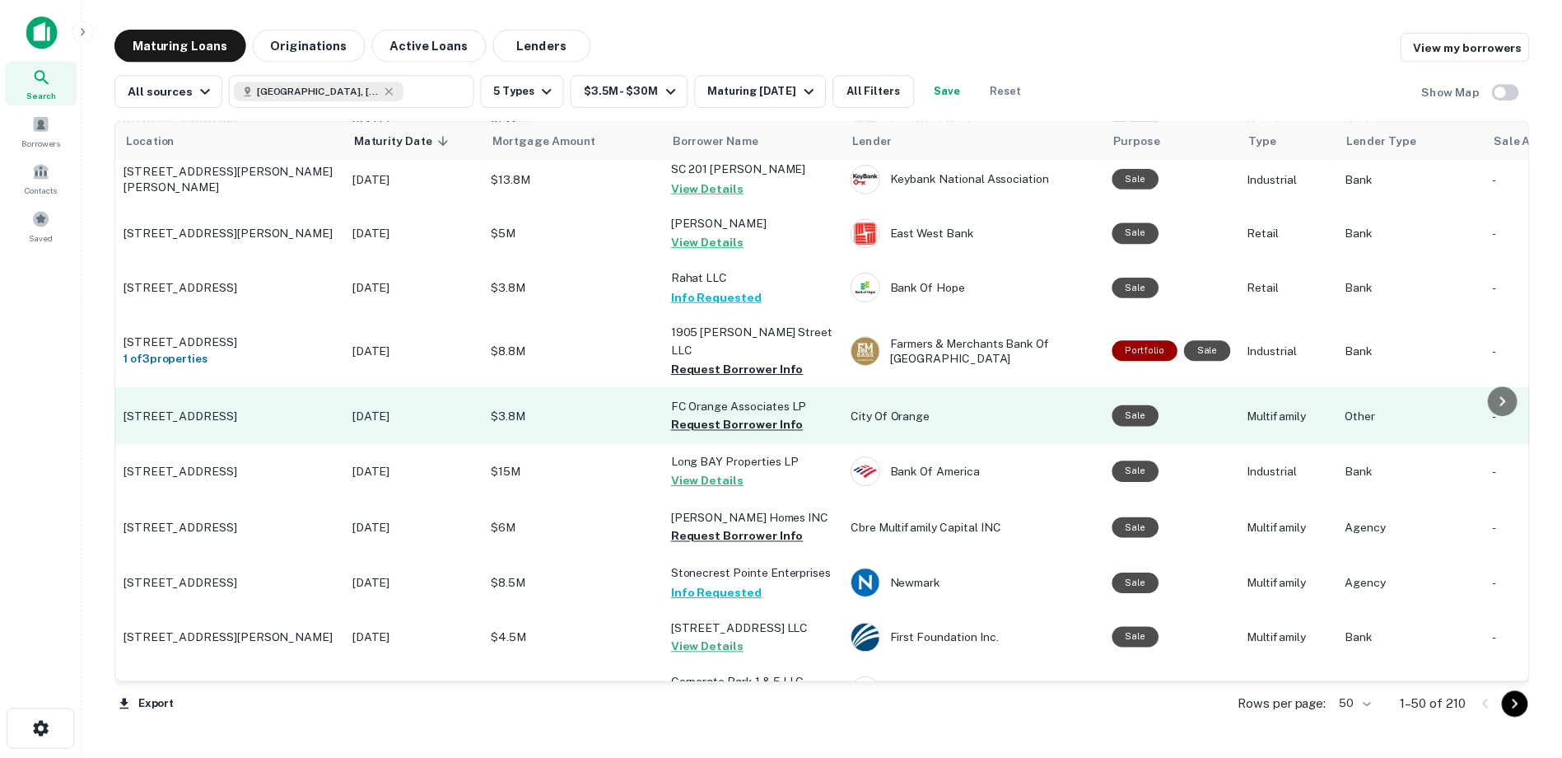
scroll to position [1071, 0]
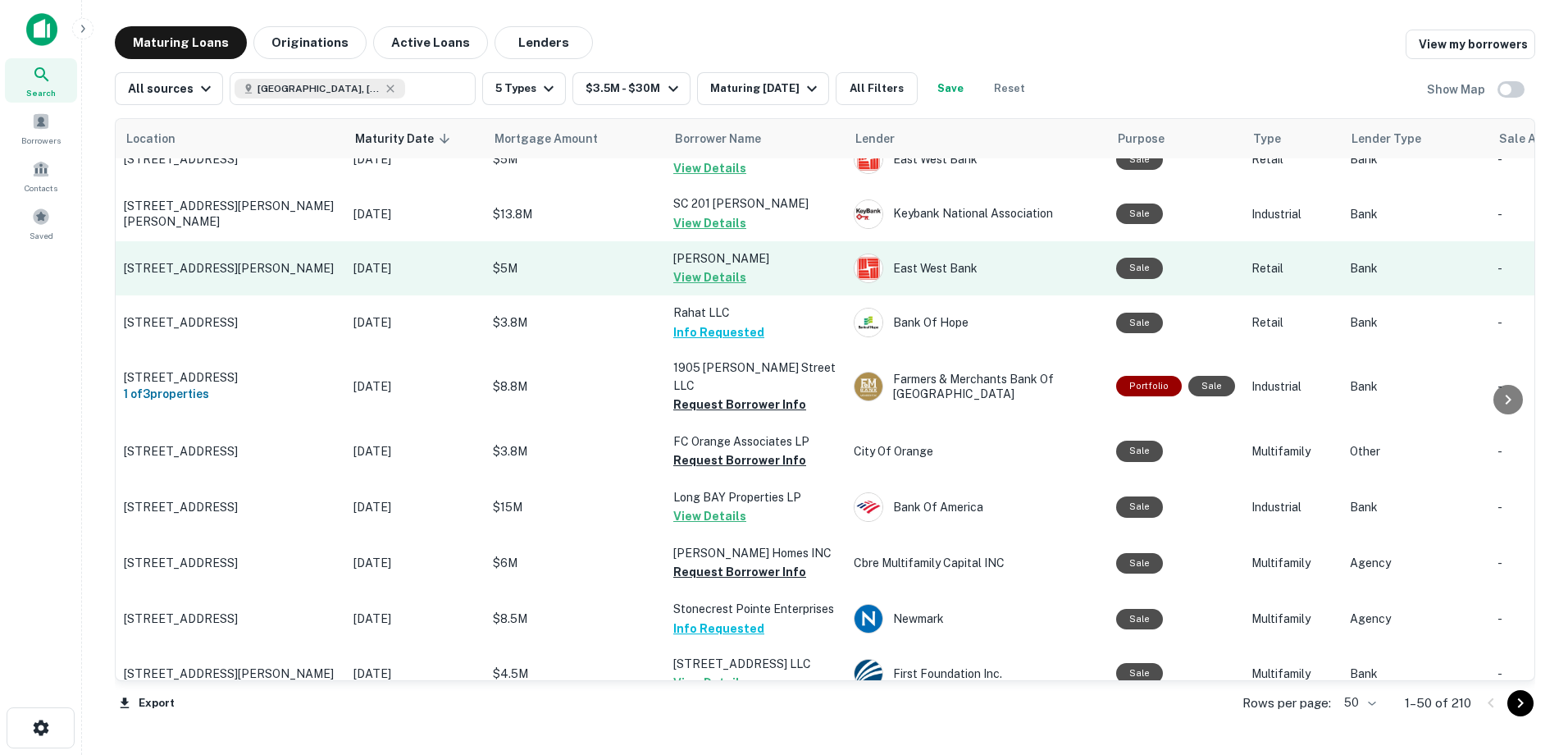
click at [713, 276] on button "View Details" at bounding box center [709, 277] width 73 height 20
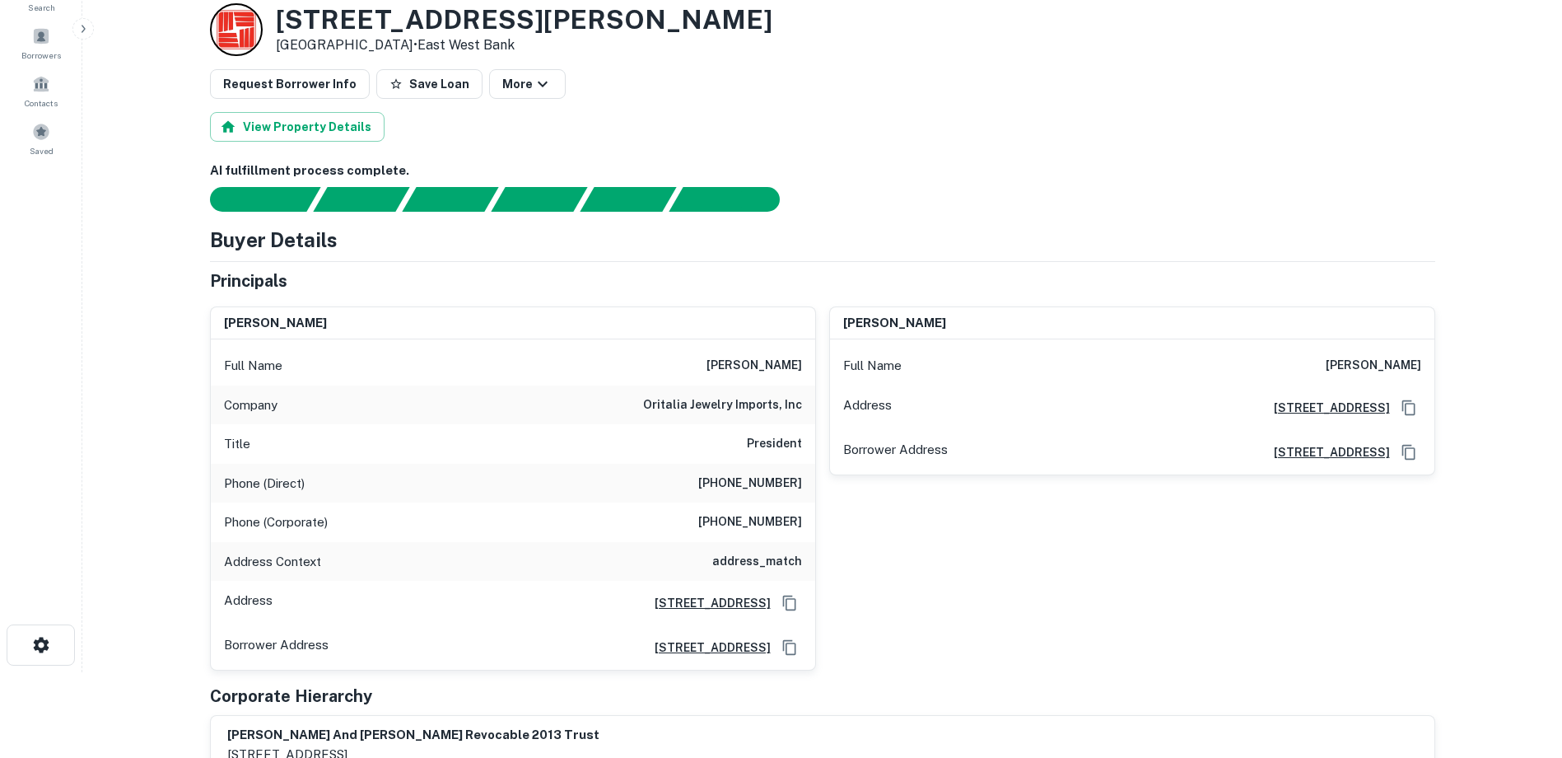
scroll to position [165, 0]
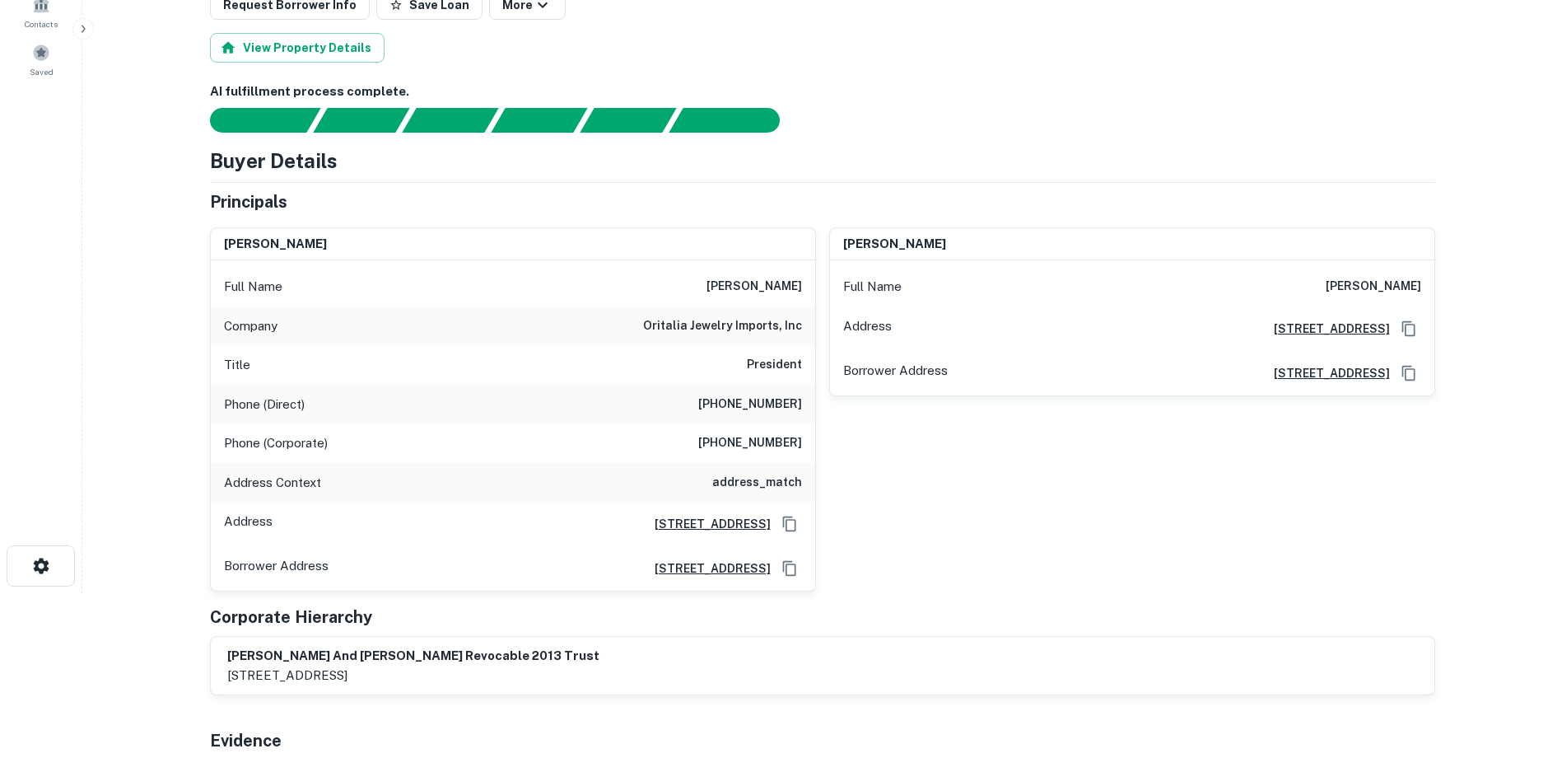
drag, startPoint x: 712, startPoint y: 287, endPoint x: 800, endPoint y: 293, distance: 87.5
click at [800, 293] on h6 "haroon hanasab" at bounding box center [755, 287] width 96 height 20
copy h6 "haroon hanasab"
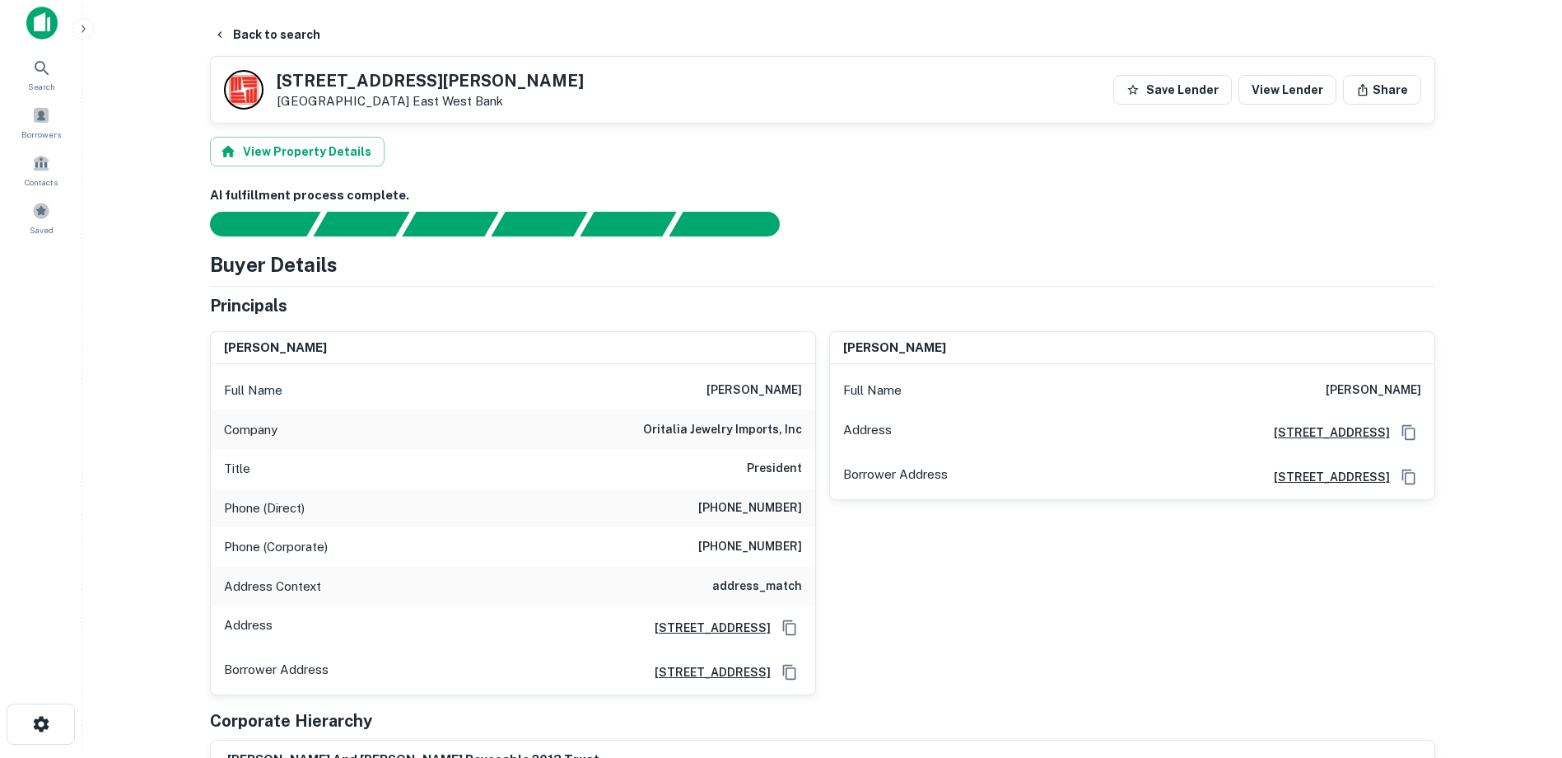
scroll to position [0, 0]
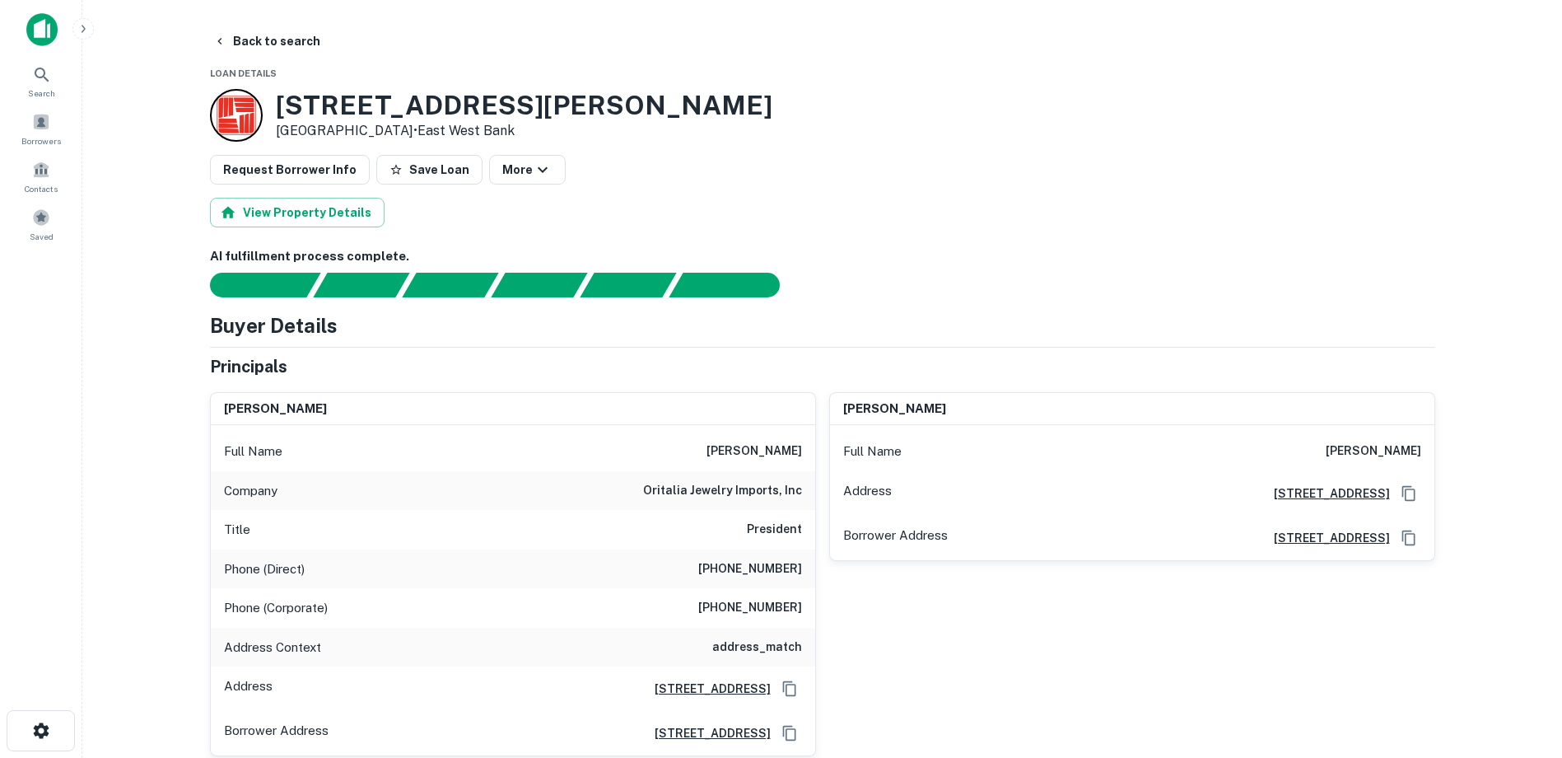
drag, startPoint x: 774, startPoint y: 305, endPoint x: 769, endPoint y: 312, distance: 8.9
click at [774, 305] on div "AI fulfillment process complete. Buyer Details Principals haroon hanasab Full N…" at bounding box center [822, 635] width 1225 height 776
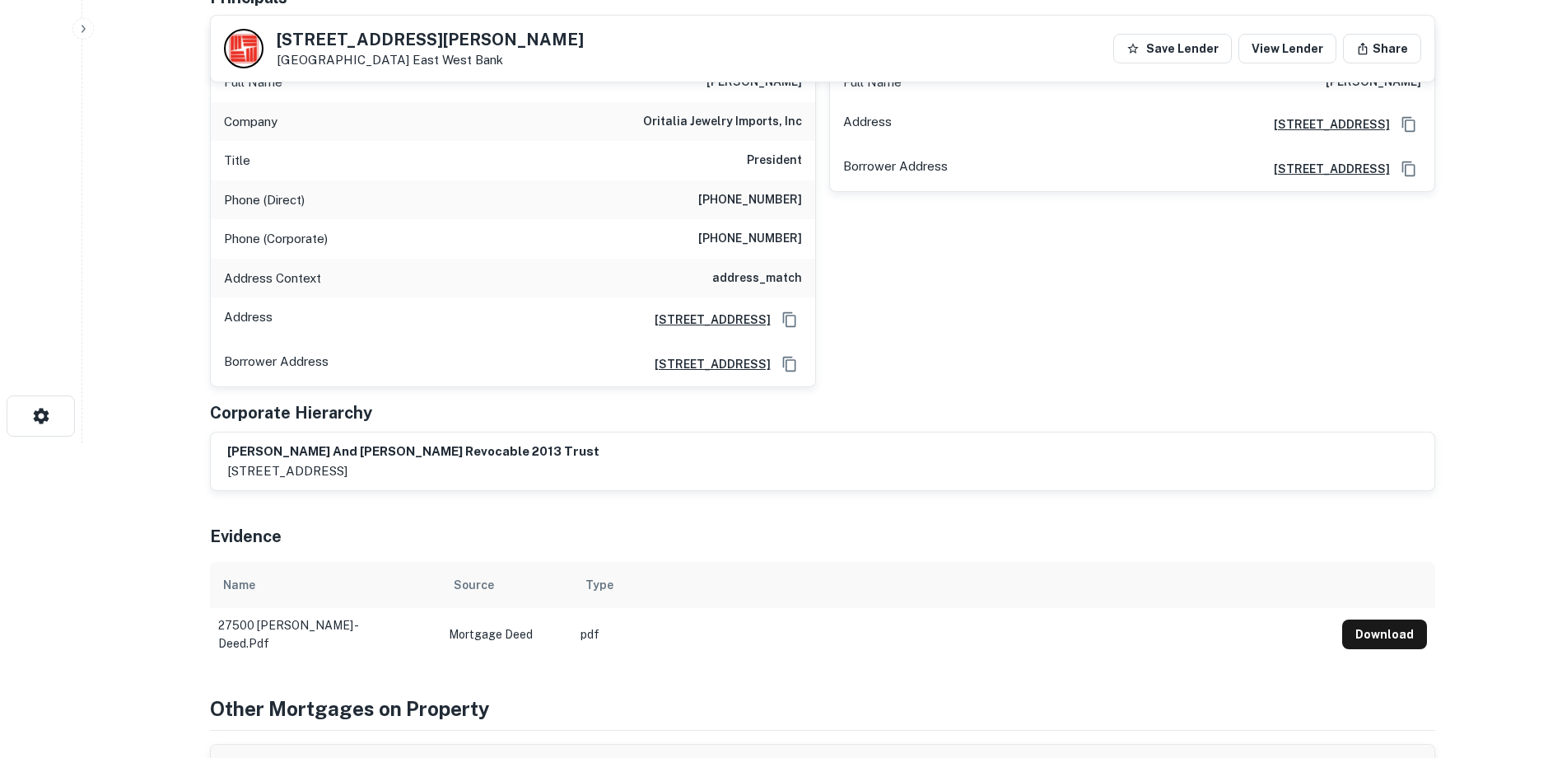
scroll to position [329, 0]
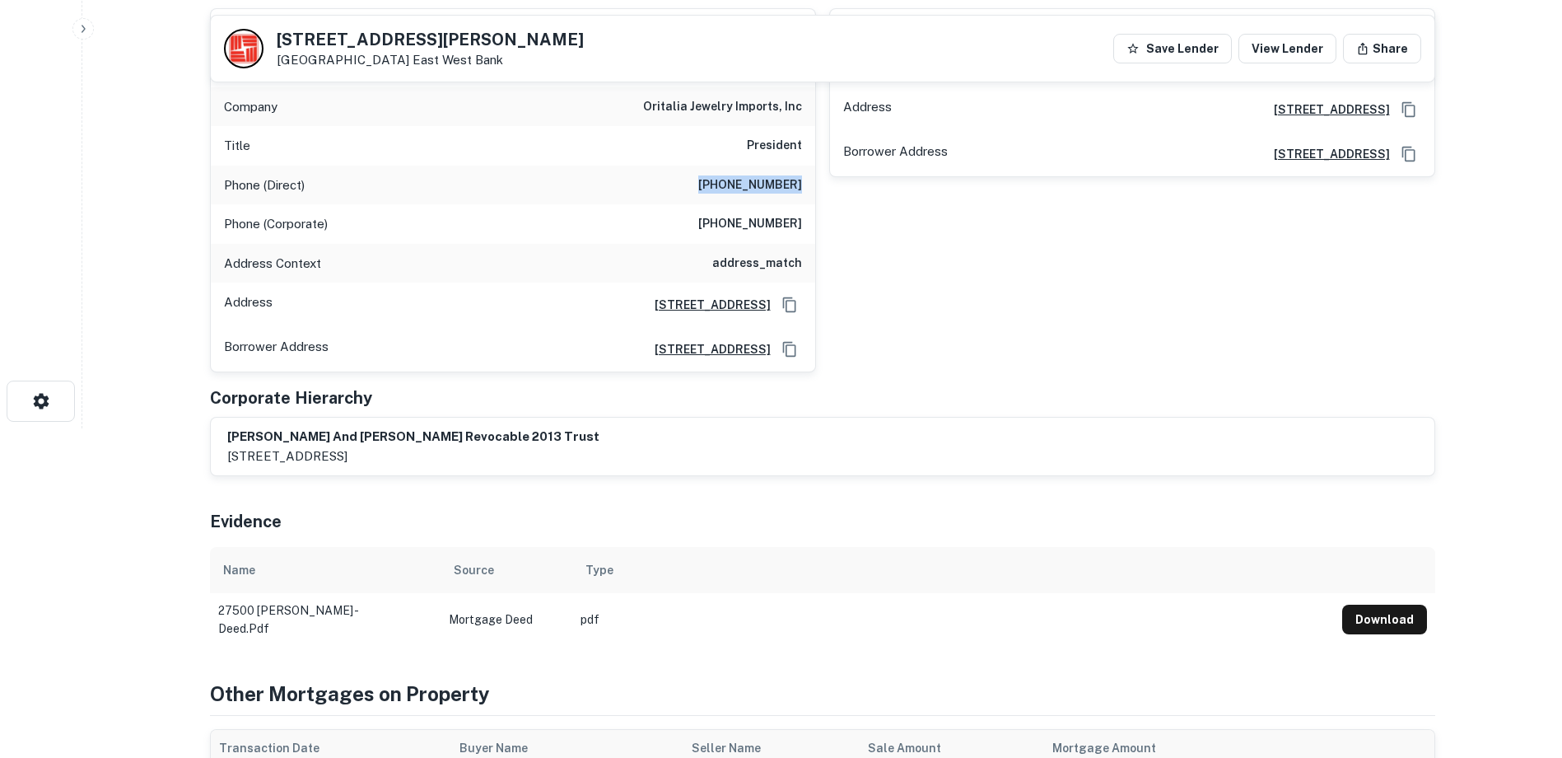
drag, startPoint x: 716, startPoint y: 182, endPoint x: 798, endPoint y: 192, distance: 82.1
click at [798, 192] on h6 "(310) 601-6656" at bounding box center [750, 185] width 104 height 20
copy h6 "(310) 601-6656"
click at [647, 239] on div "Phone (Corporate) (213) 489-7900" at bounding box center [513, 224] width 604 height 40
drag, startPoint x: 716, startPoint y: 222, endPoint x: 811, endPoint y: 233, distance: 96.1
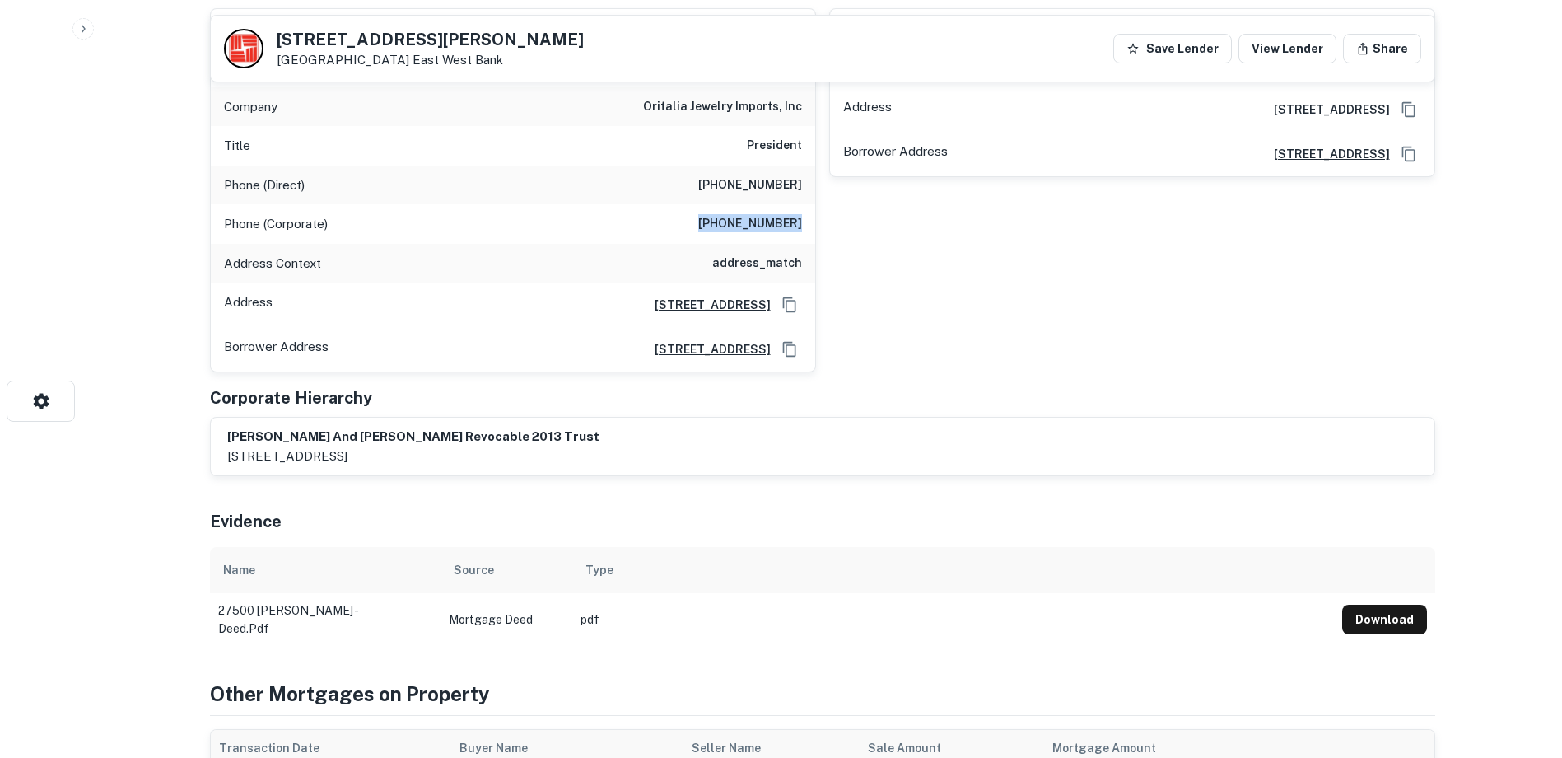
click at [811, 233] on div "Phone (Corporate) (213) 489-7900" at bounding box center [513, 224] width 604 height 40
copy h6 "(213) 489-7900"
click at [925, 314] on div "sophia hanasab Full Name sophia hanasab Address 606 S. Olive St, Ste 1026, Los …" at bounding box center [1125, 184] width 619 height 378
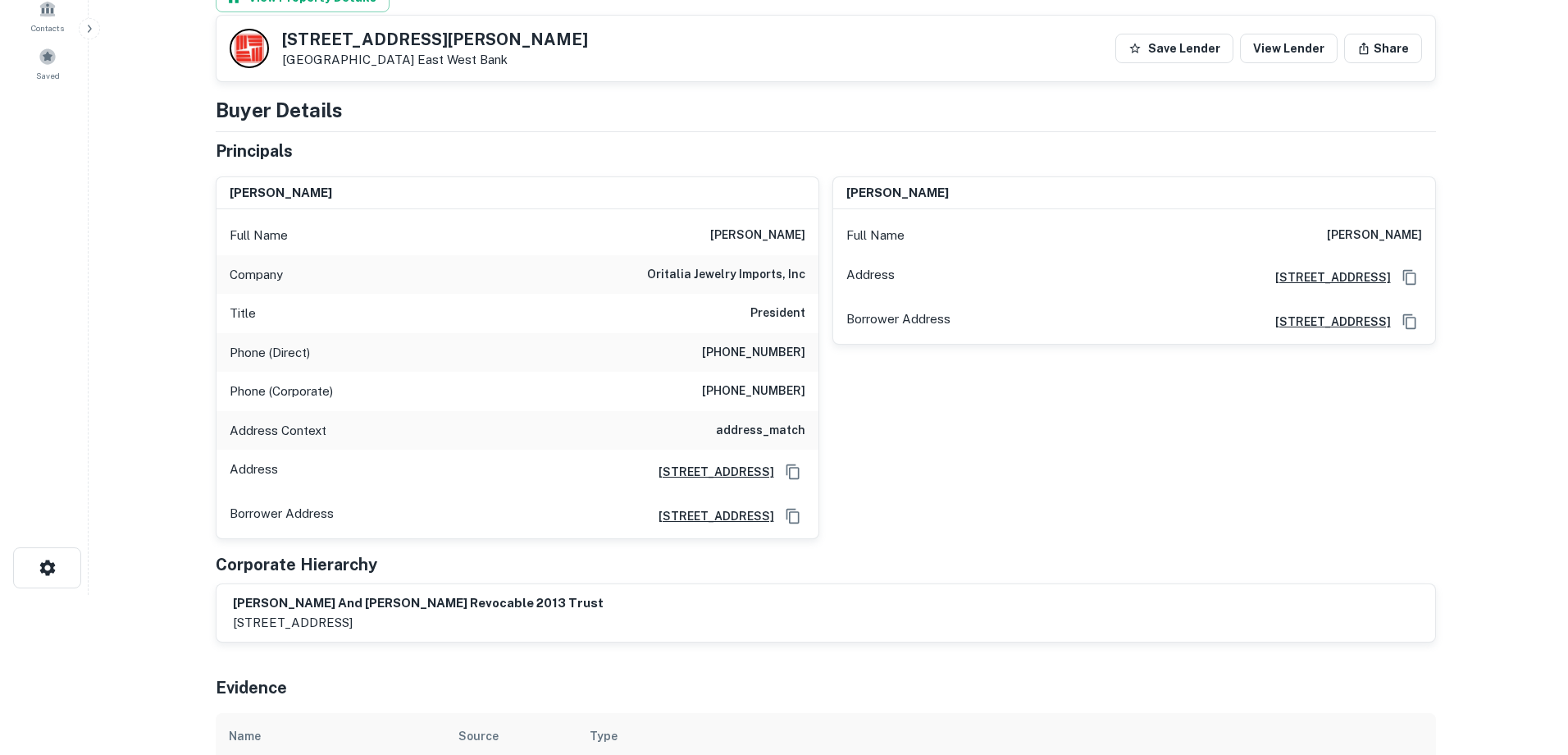
scroll to position [0, 0]
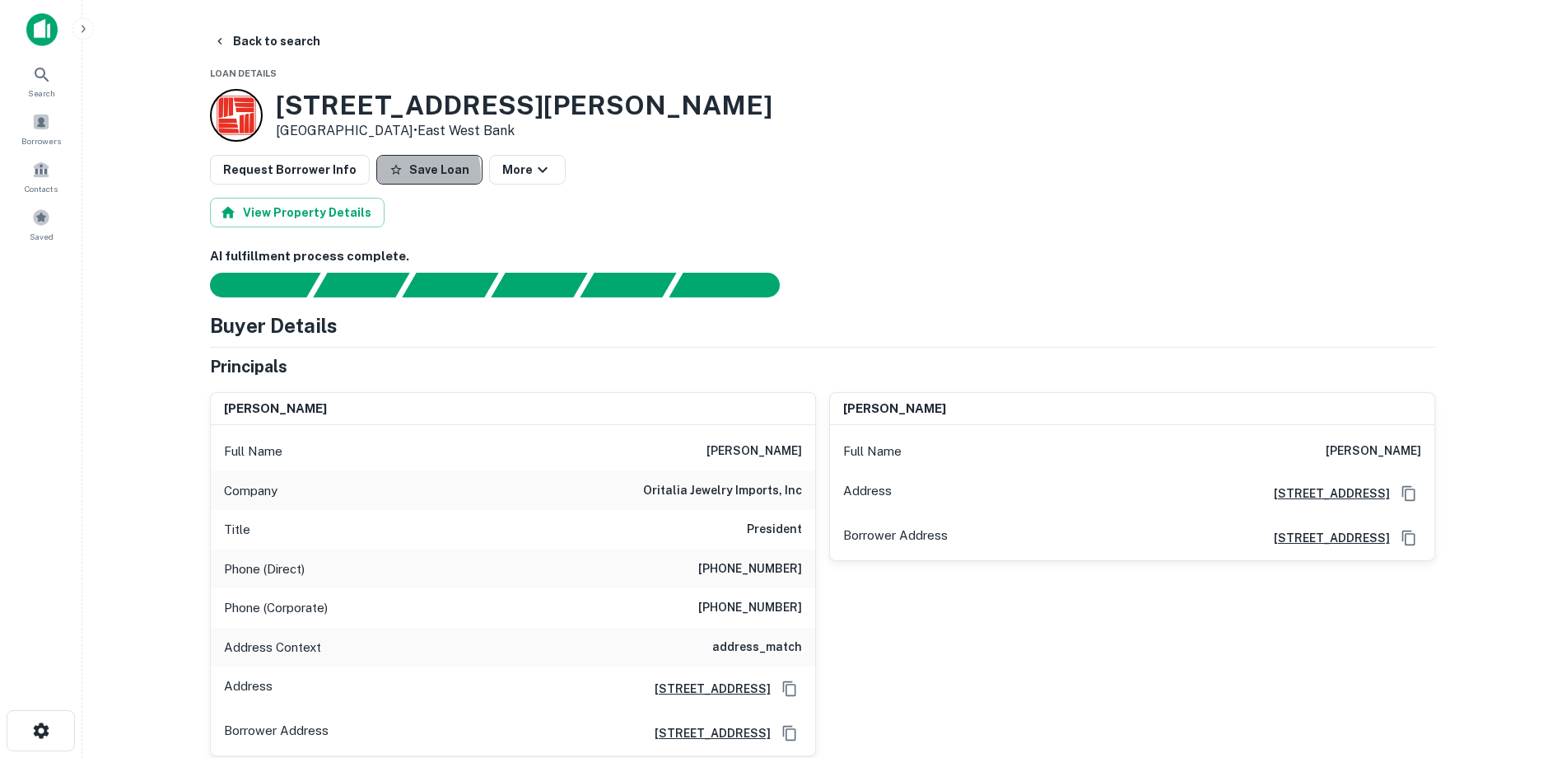
click at [403, 175] on button "Save Loan" at bounding box center [429, 170] width 106 height 30
click at [234, 42] on button "Back to search" at bounding box center [267, 41] width 120 height 30
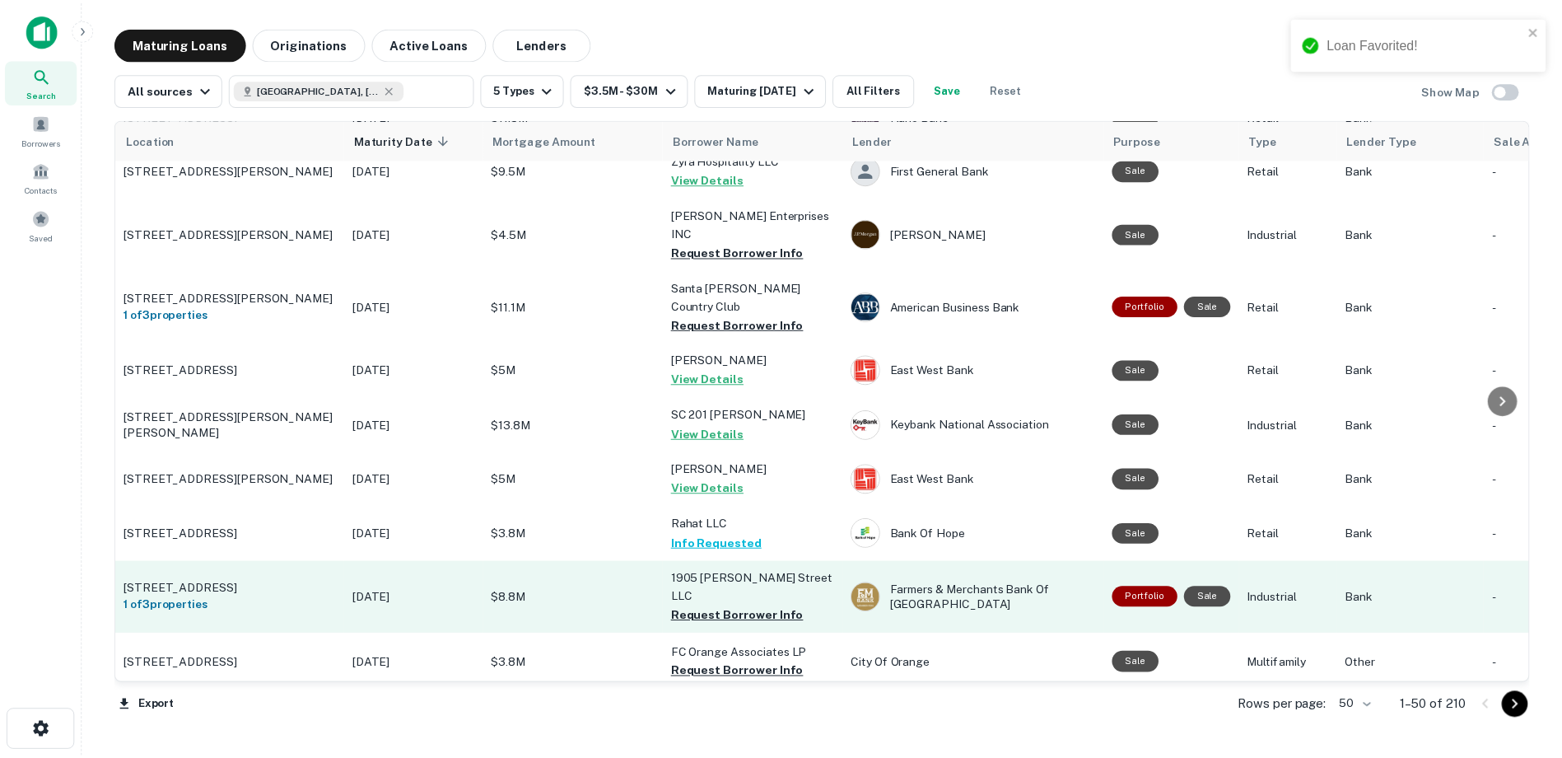
scroll to position [1071, 0]
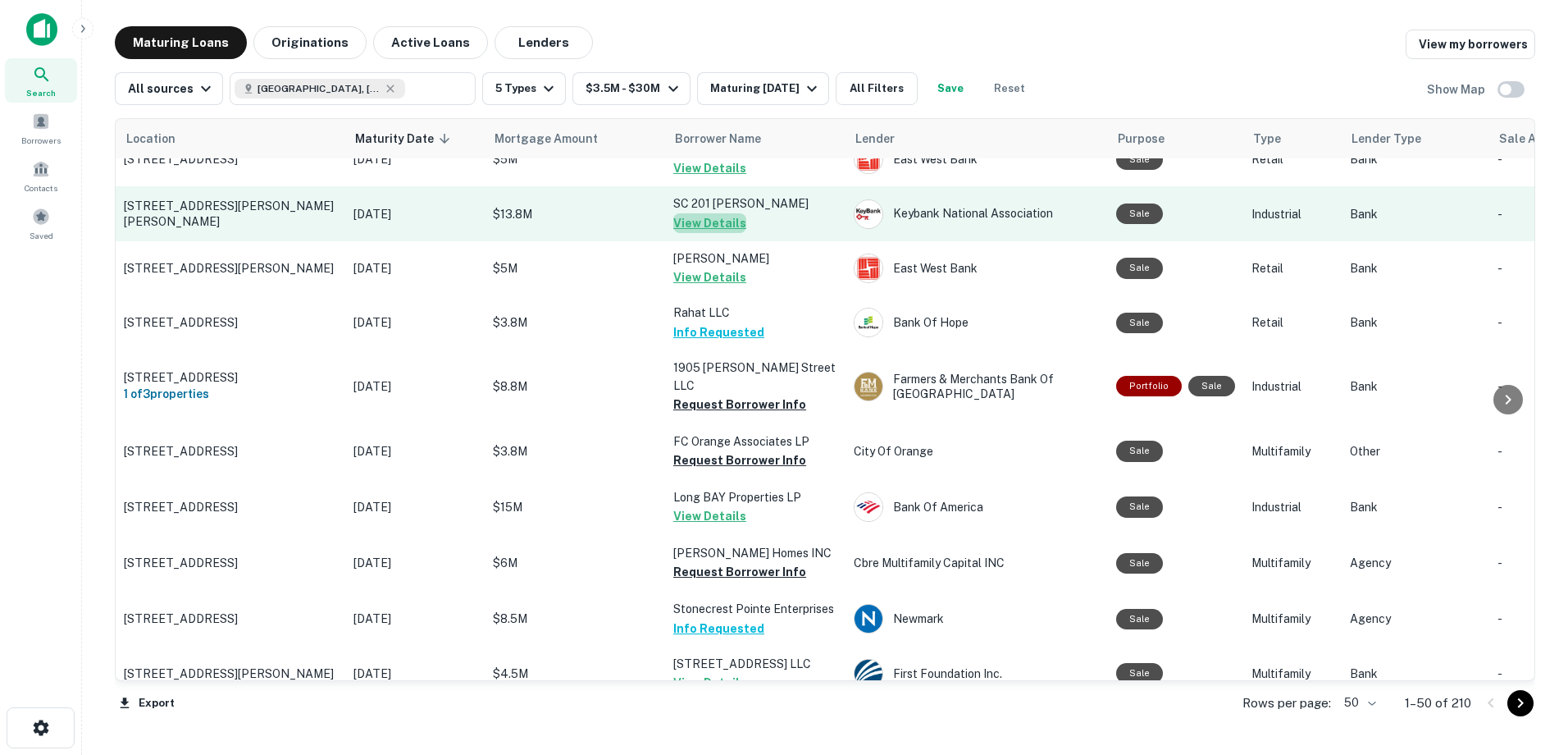
click at [721, 222] on button "View Details" at bounding box center [709, 223] width 73 height 20
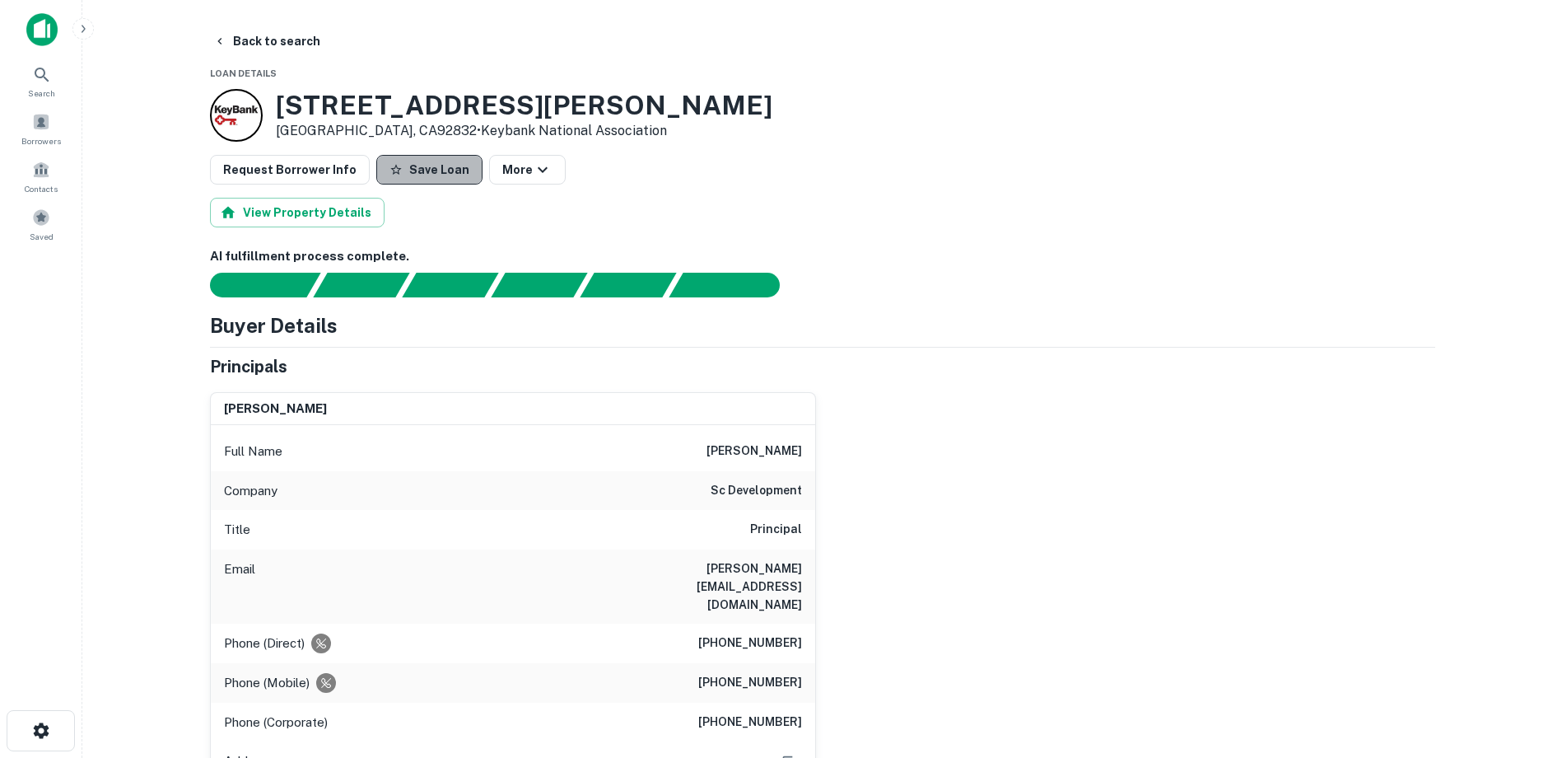
click at [431, 171] on button "Save Loan" at bounding box center [429, 170] width 106 height 30
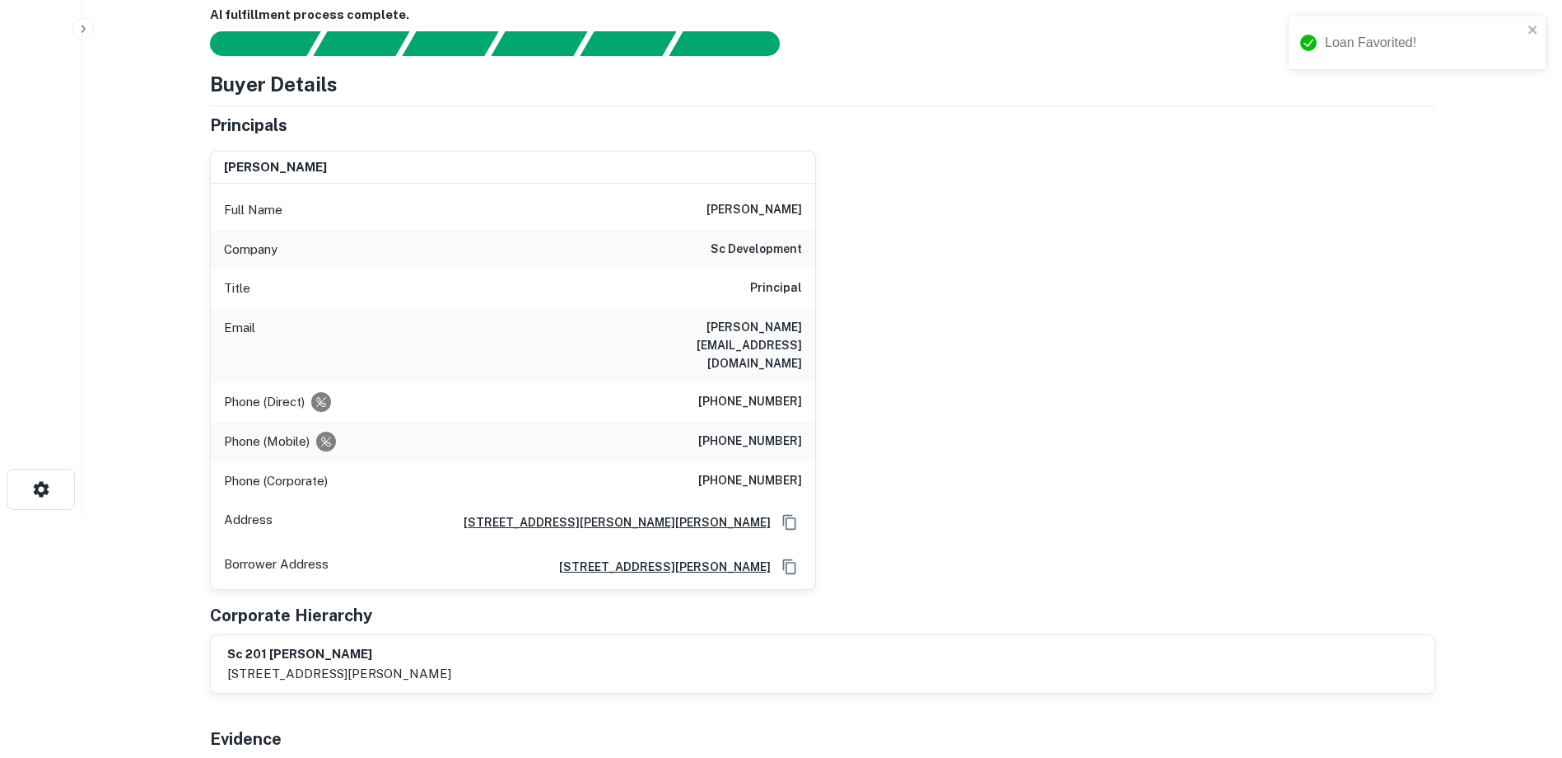
scroll to position [247, 0]
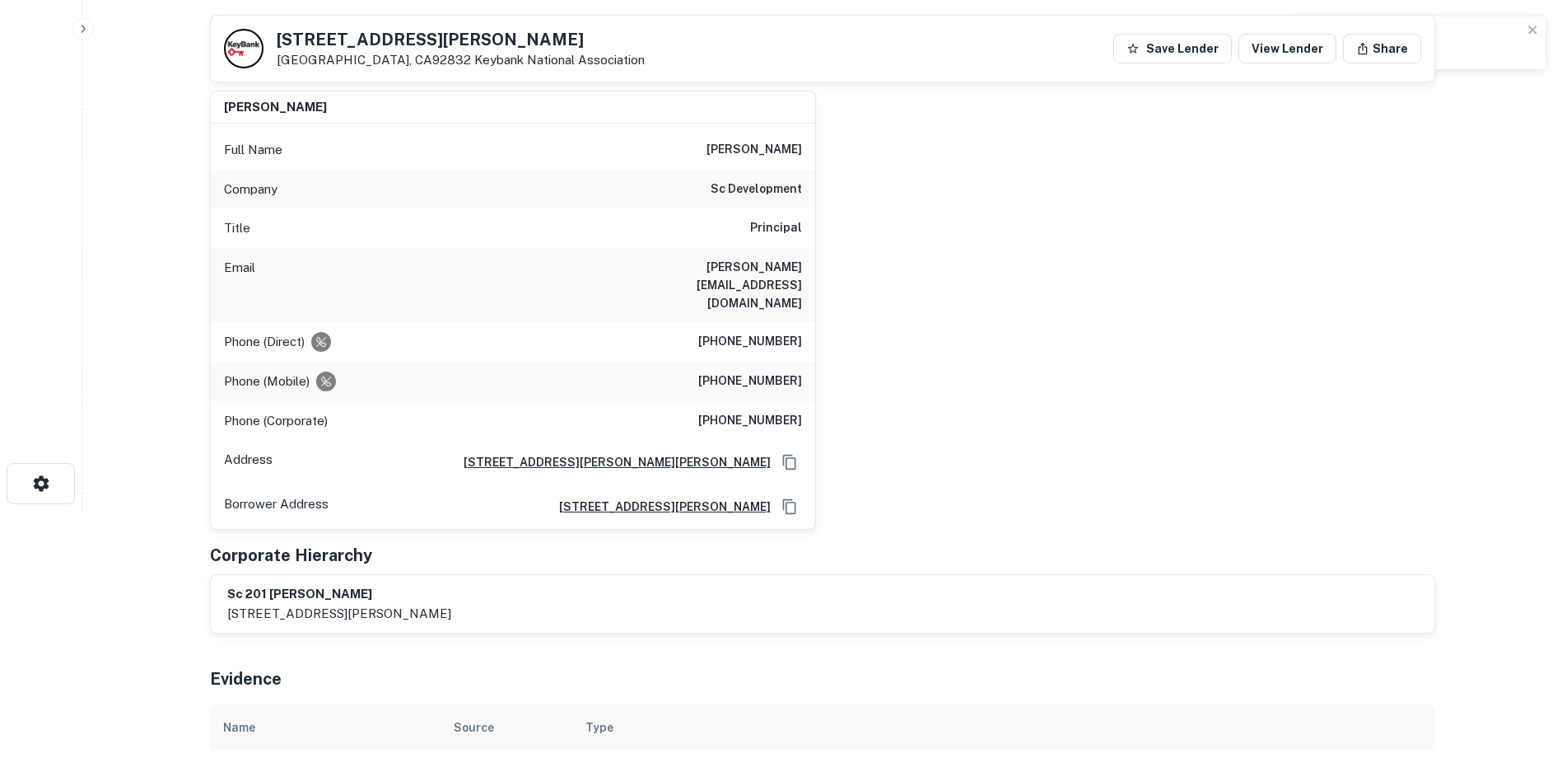
drag, startPoint x: 711, startPoint y: 149, endPoint x: 807, endPoint y: 158, distance: 96.0
click at [807, 158] on div "Full Name paul conzelman" at bounding box center [513, 150] width 604 height 40
copy h6 "paul conzelman"
click at [883, 378] on div "paul conzelman Full Name paul conzelman Company sc development Title Principal …" at bounding box center [816, 303] width 1238 height 453
drag, startPoint x: 709, startPoint y: 303, endPoint x: 830, endPoint y: 322, distance: 122.5
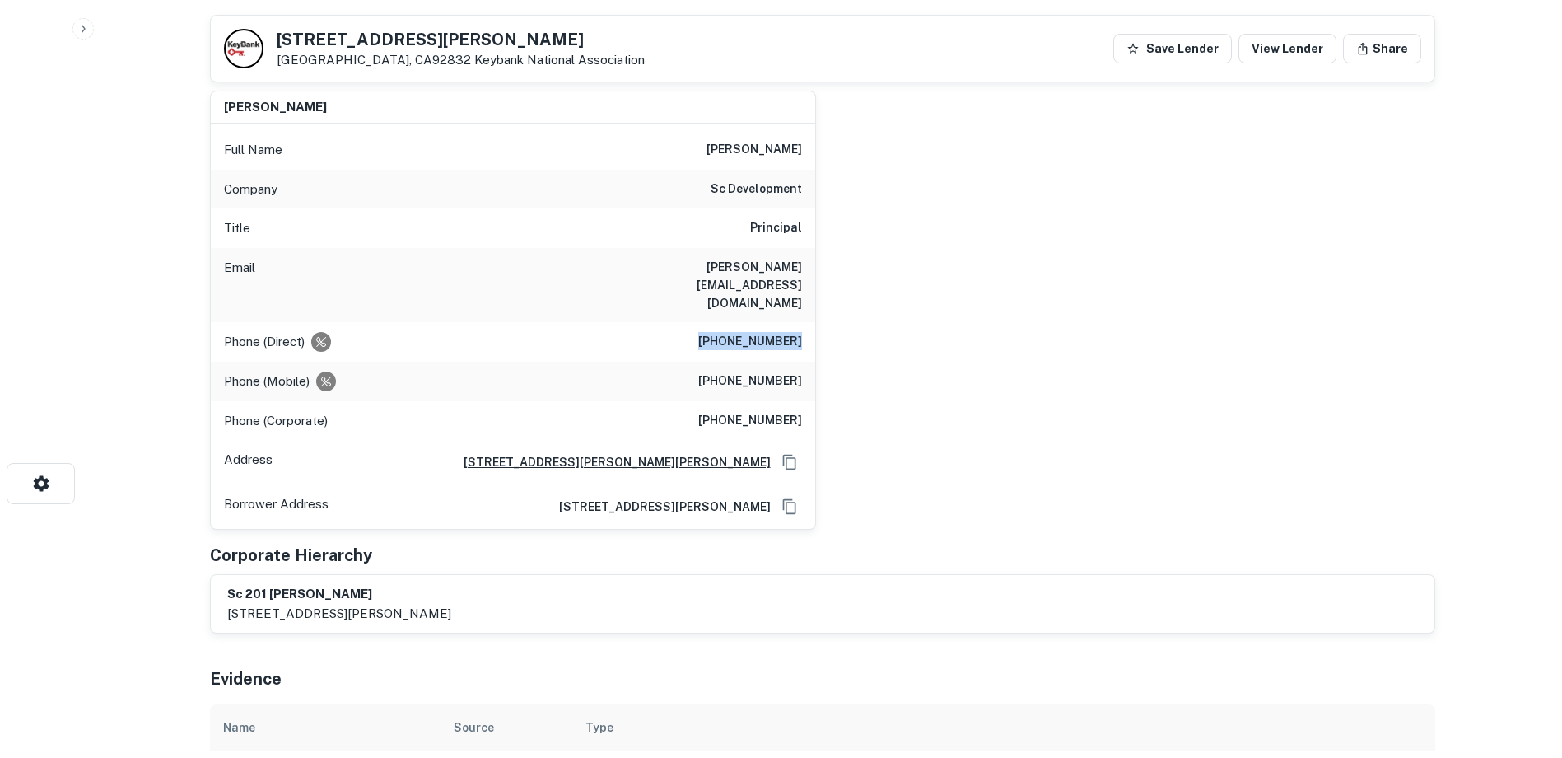
click at [830, 322] on div "paul conzelman Full Name paul conzelman Company sc development Title Principal …" at bounding box center [816, 303] width 1238 height 453
copy h6 "(714) 617-9820"
click at [971, 324] on div "paul conzelman Full Name paul conzelman Company sc development Title Principal …" at bounding box center [816, 303] width 1238 height 453
drag, startPoint x: 723, startPoint y: 341, endPoint x: 826, endPoint y: 353, distance: 103.7
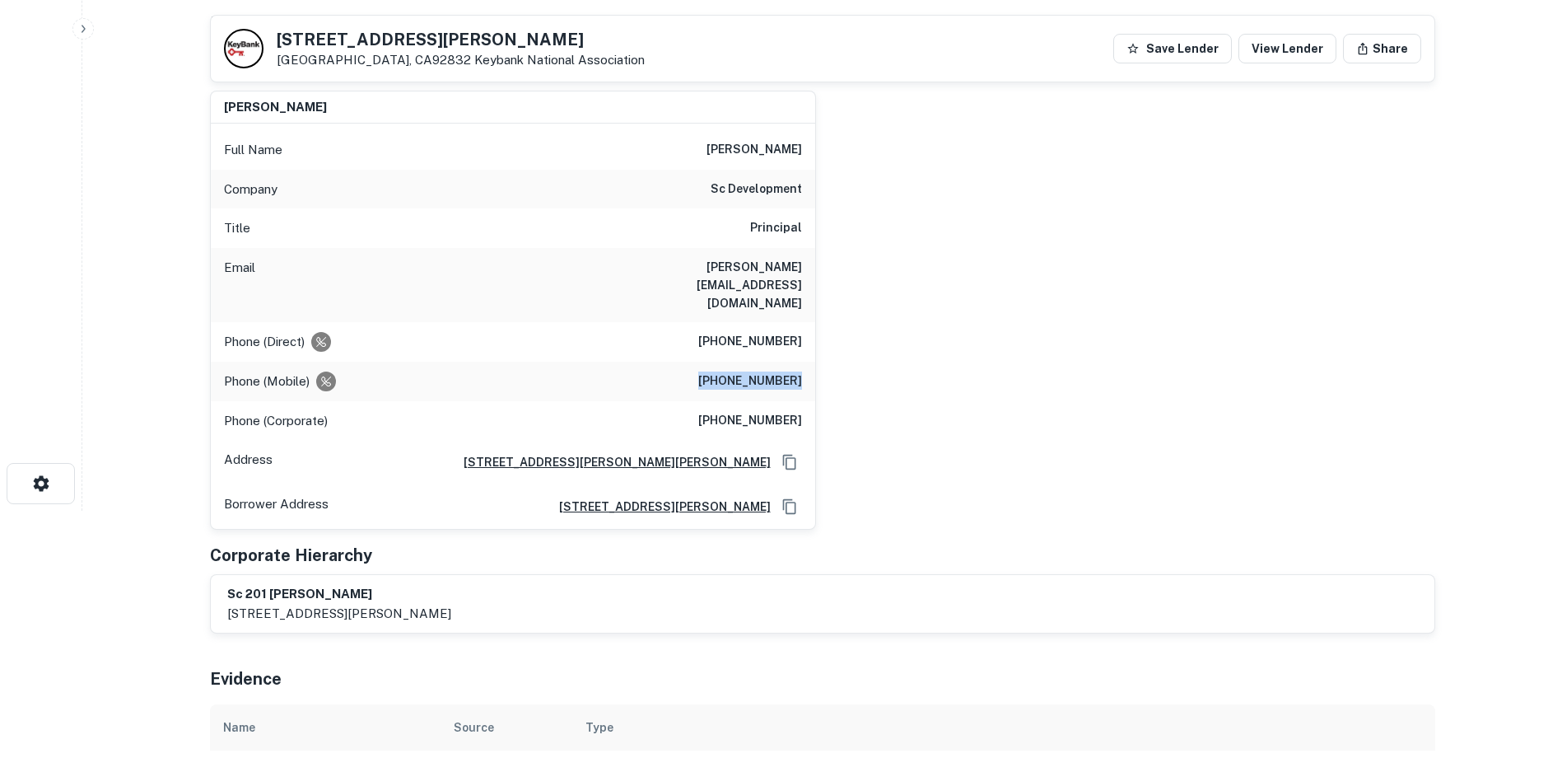
click at [826, 353] on div "paul conzelman Full Name paul conzelman Company sc development Title Principal …" at bounding box center [816, 303] width 1238 height 453
copy h6 "(714) 914-1391"
drag, startPoint x: 1070, startPoint y: 366, endPoint x: 1024, endPoint y: 367, distance: 45.3
click at [1070, 366] on div "paul conzelman Full Name paul conzelman Company sc development Title Principal …" at bounding box center [816, 303] width 1238 height 453
drag, startPoint x: 651, startPoint y: 262, endPoint x: 803, endPoint y: 282, distance: 152.8
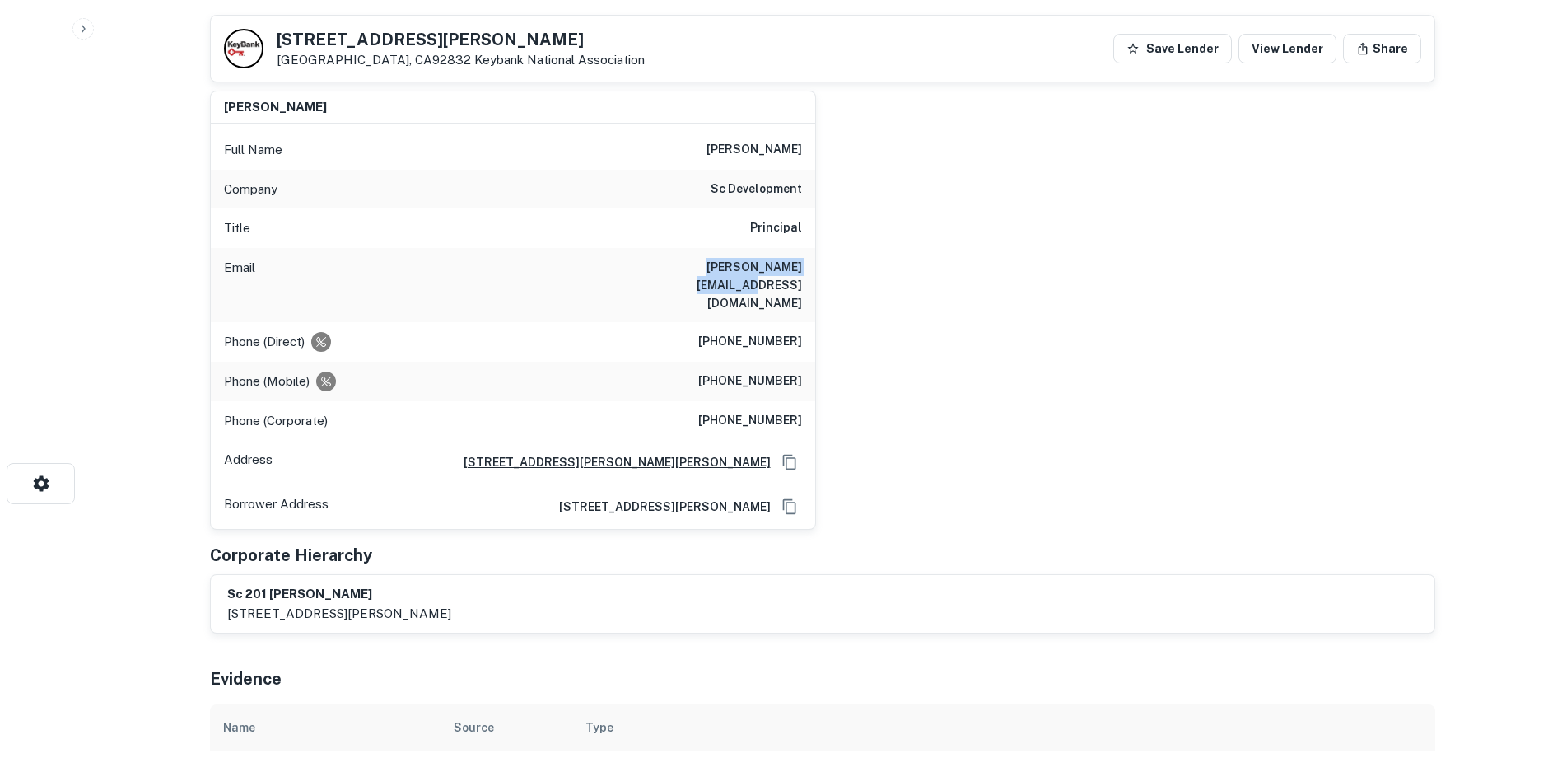
click at [803, 282] on div "Email paul@scdevelopment.net" at bounding box center [513, 285] width 604 height 74
click at [1060, 408] on div "paul conzelman Full Name paul conzelman Company sc development Title Principal …" at bounding box center [816, 303] width 1238 height 453
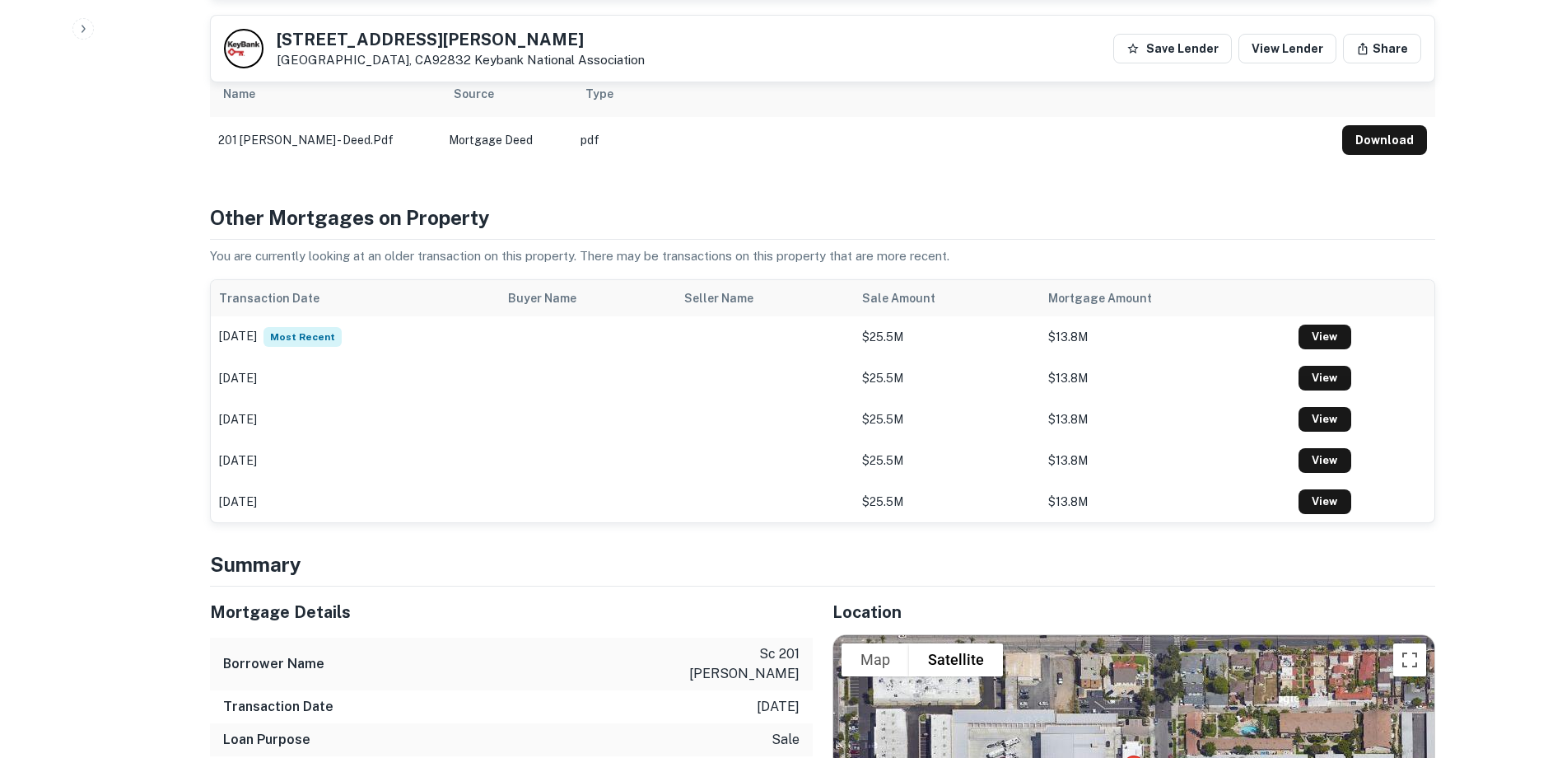
scroll to position [906, 0]
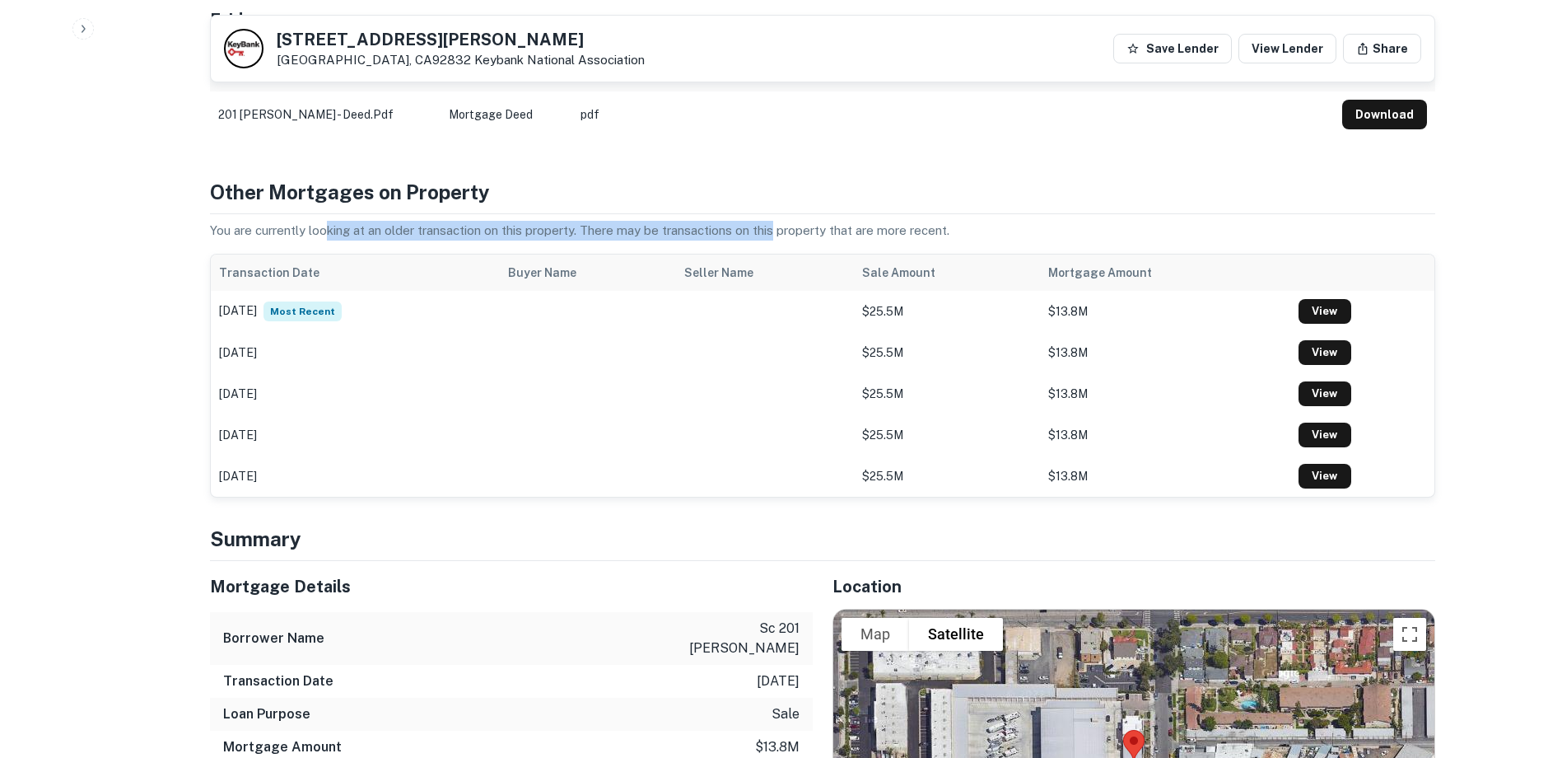
drag, startPoint x: 329, startPoint y: 202, endPoint x: 775, endPoint y: 195, distance: 445.5
click at [775, 221] on p "You are currently looking at an older transaction on this property. There may b…" at bounding box center [822, 231] width 1225 height 20
drag, startPoint x: 775, startPoint y: 195, endPoint x: 819, endPoint y: 196, distance: 44.5
click at [819, 221] on p "You are currently looking at an older transaction on this property. There may b…" at bounding box center [822, 231] width 1225 height 20
click at [875, 221] on p "You are currently looking at an older transaction on this property. There may b…" at bounding box center [822, 231] width 1225 height 20
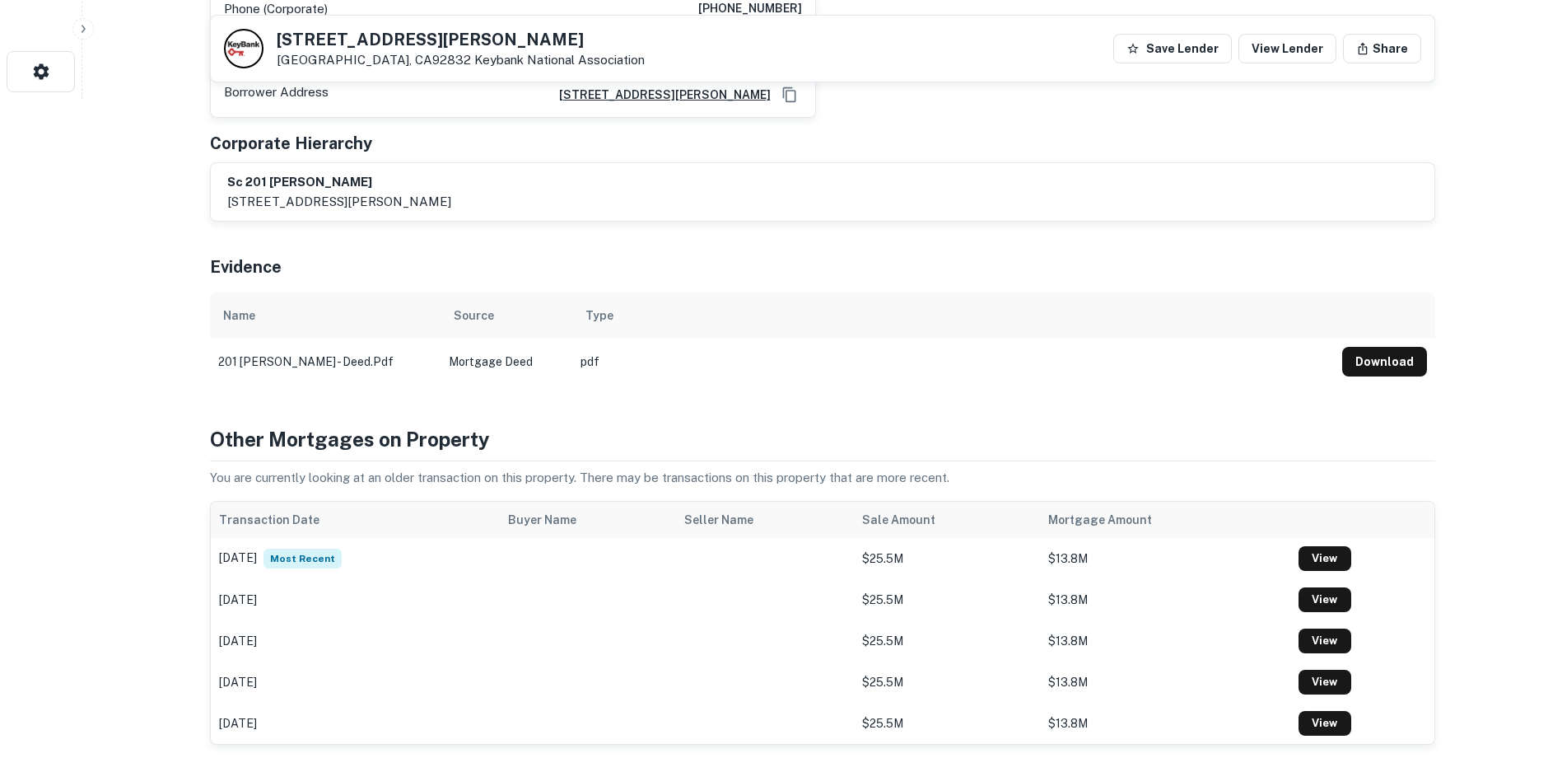
scroll to position [632, 0]
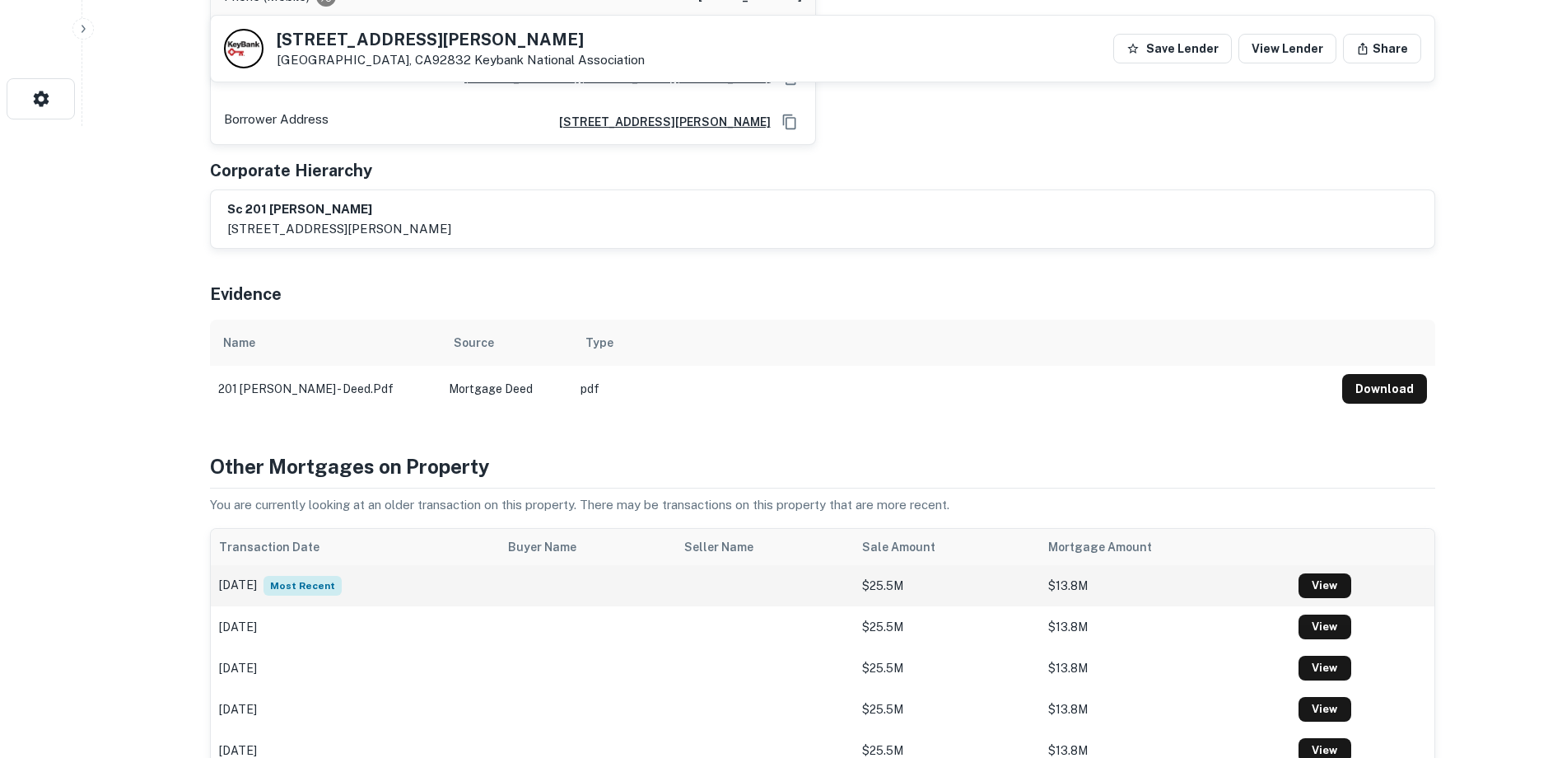
click at [954, 565] on td "$25.5M" at bounding box center [947, 585] width 187 height 41
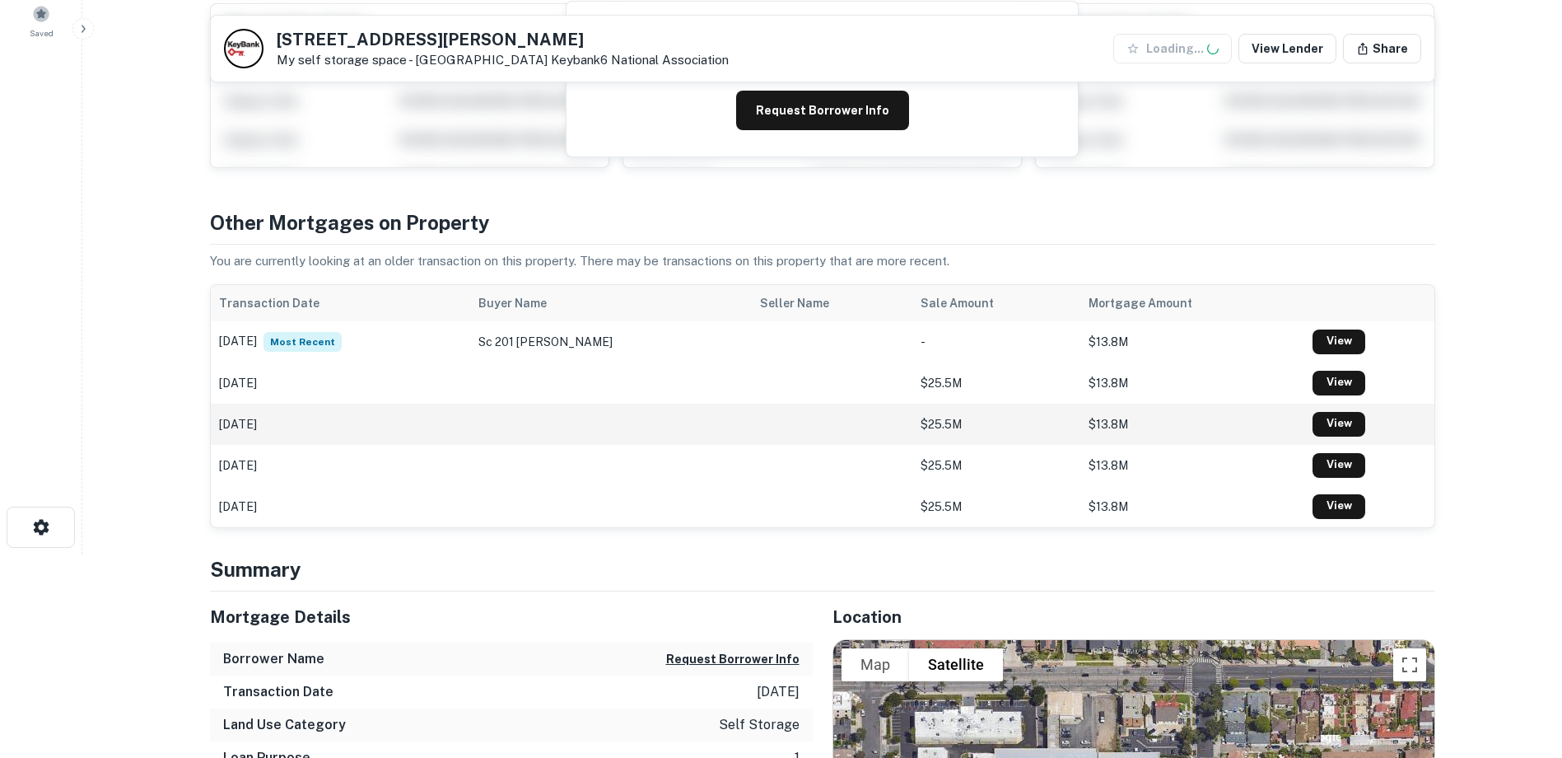
scroll to position [247, 0]
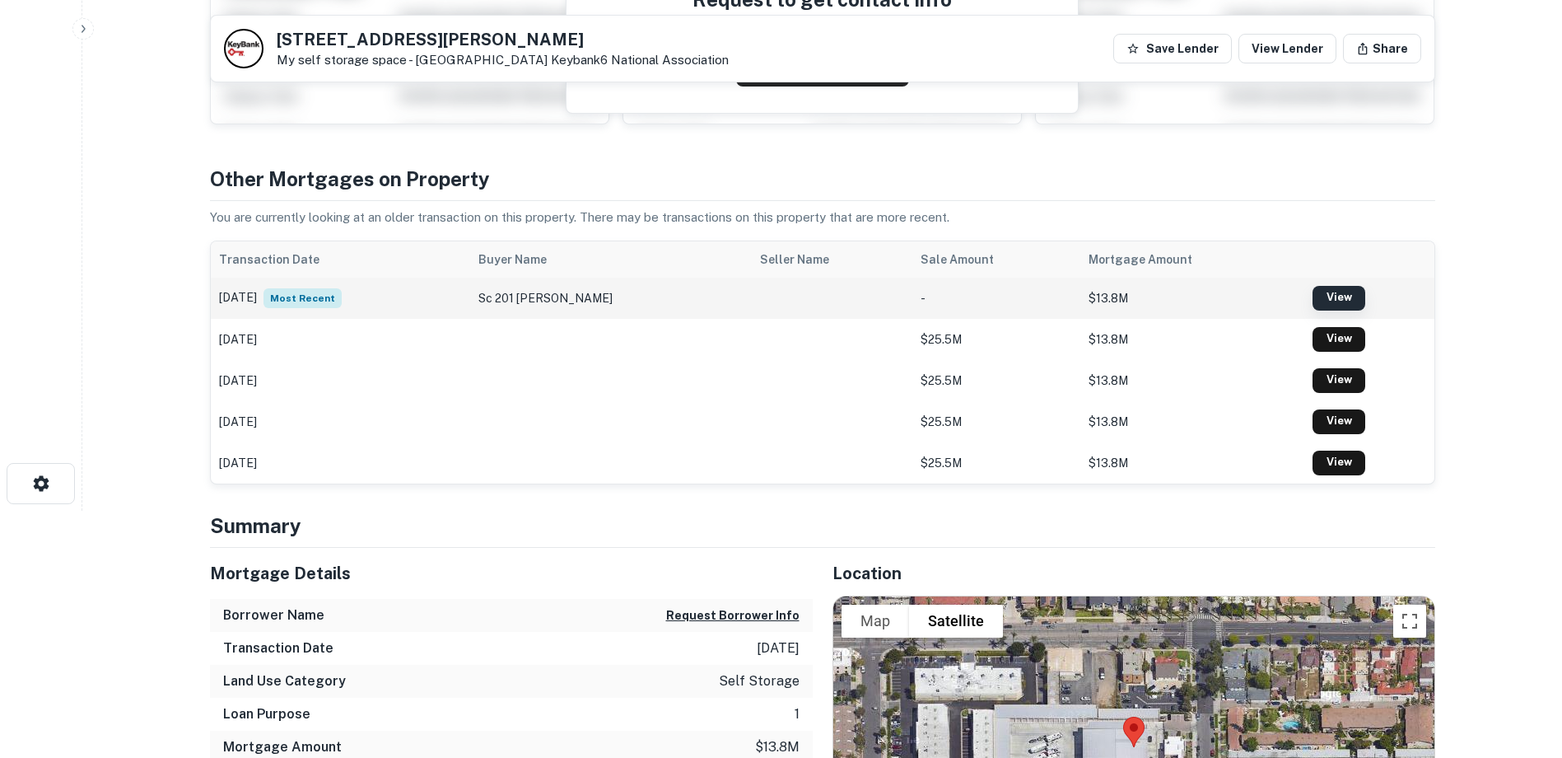
click at [1319, 303] on link "View" at bounding box center [1339, 298] width 53 height 25
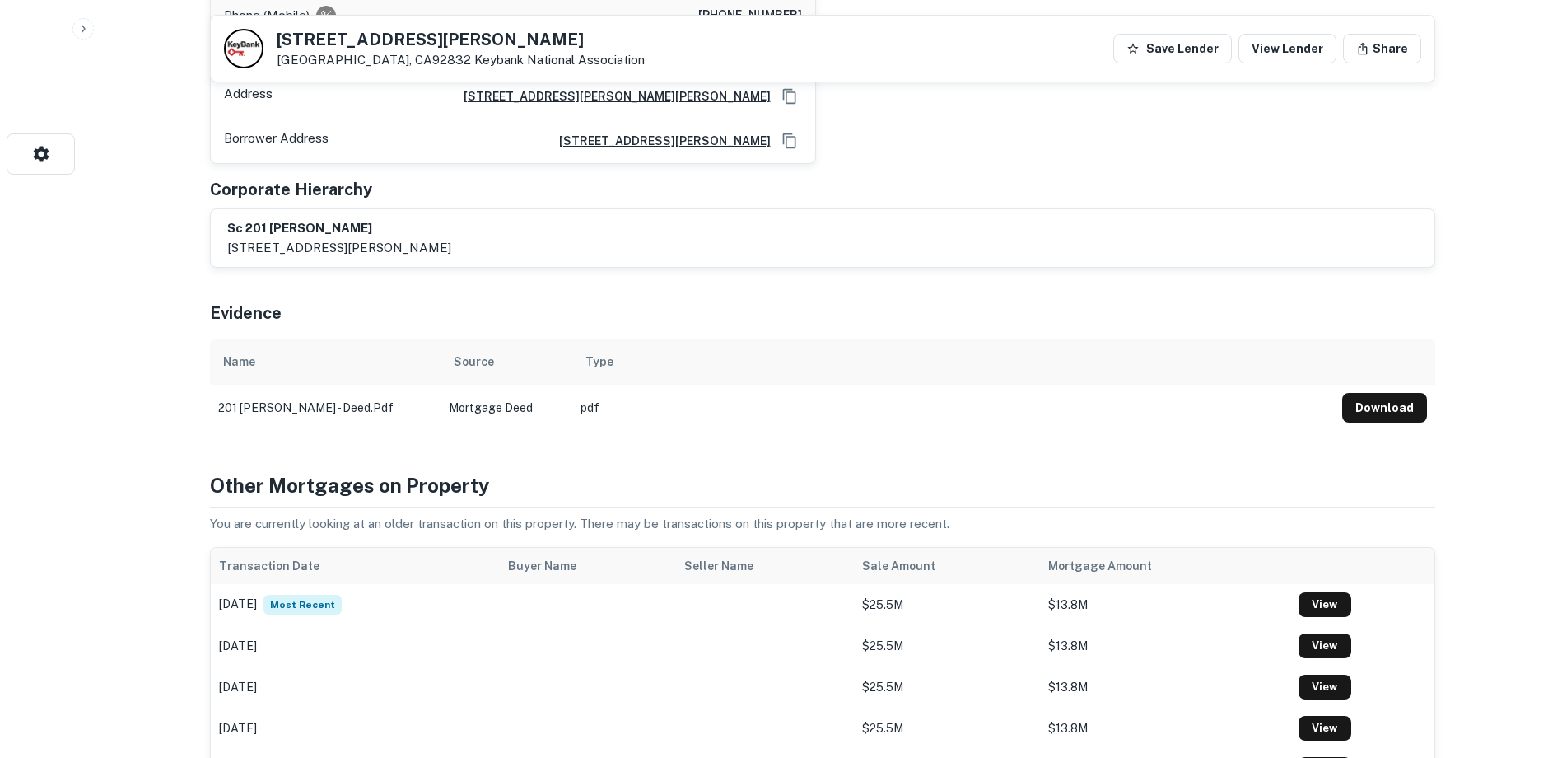
scroll to position [741, 0]
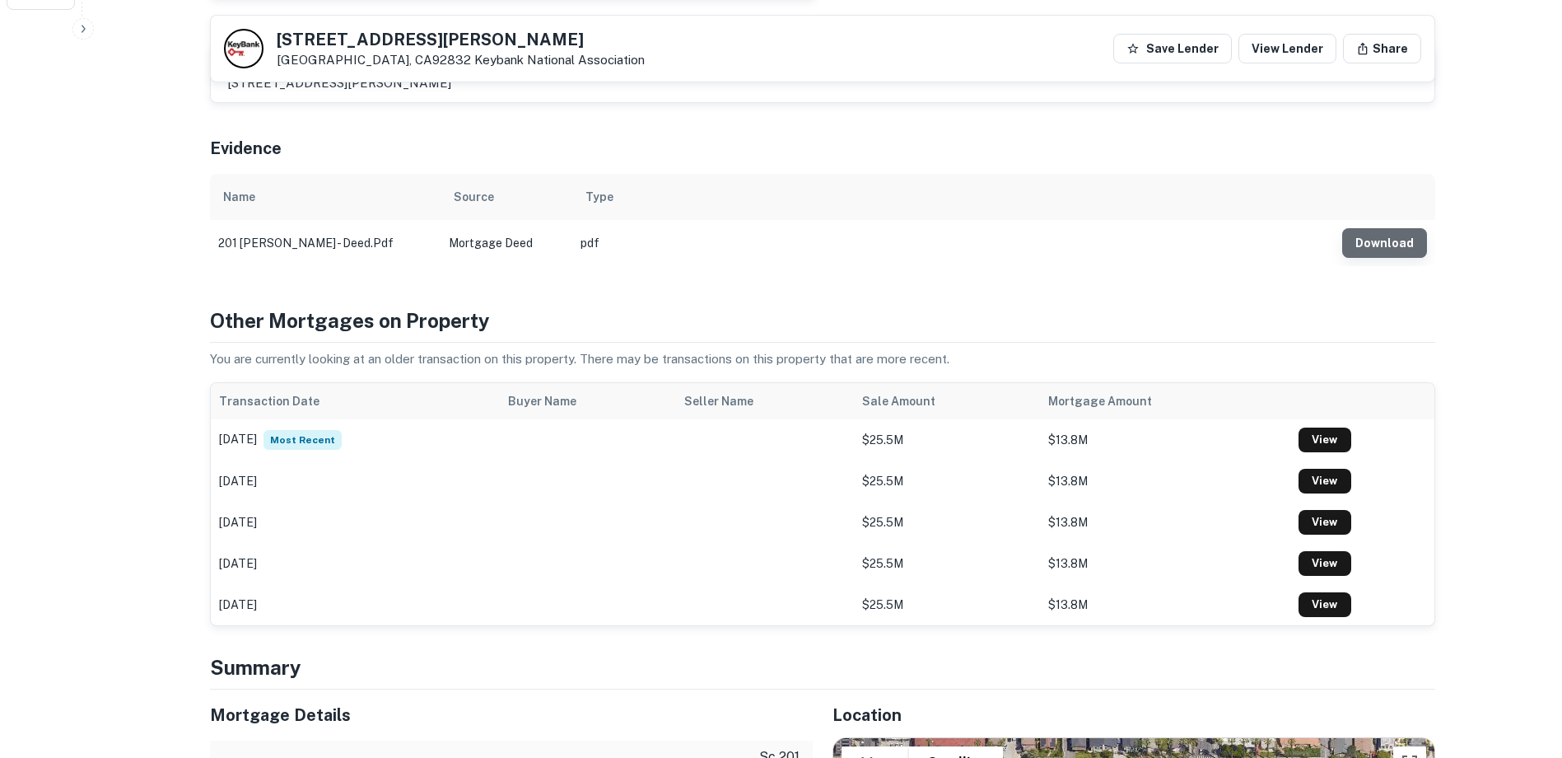
click at [1393, 228] on button "Download" at bounding box center [1384, 243] width 85 height 30
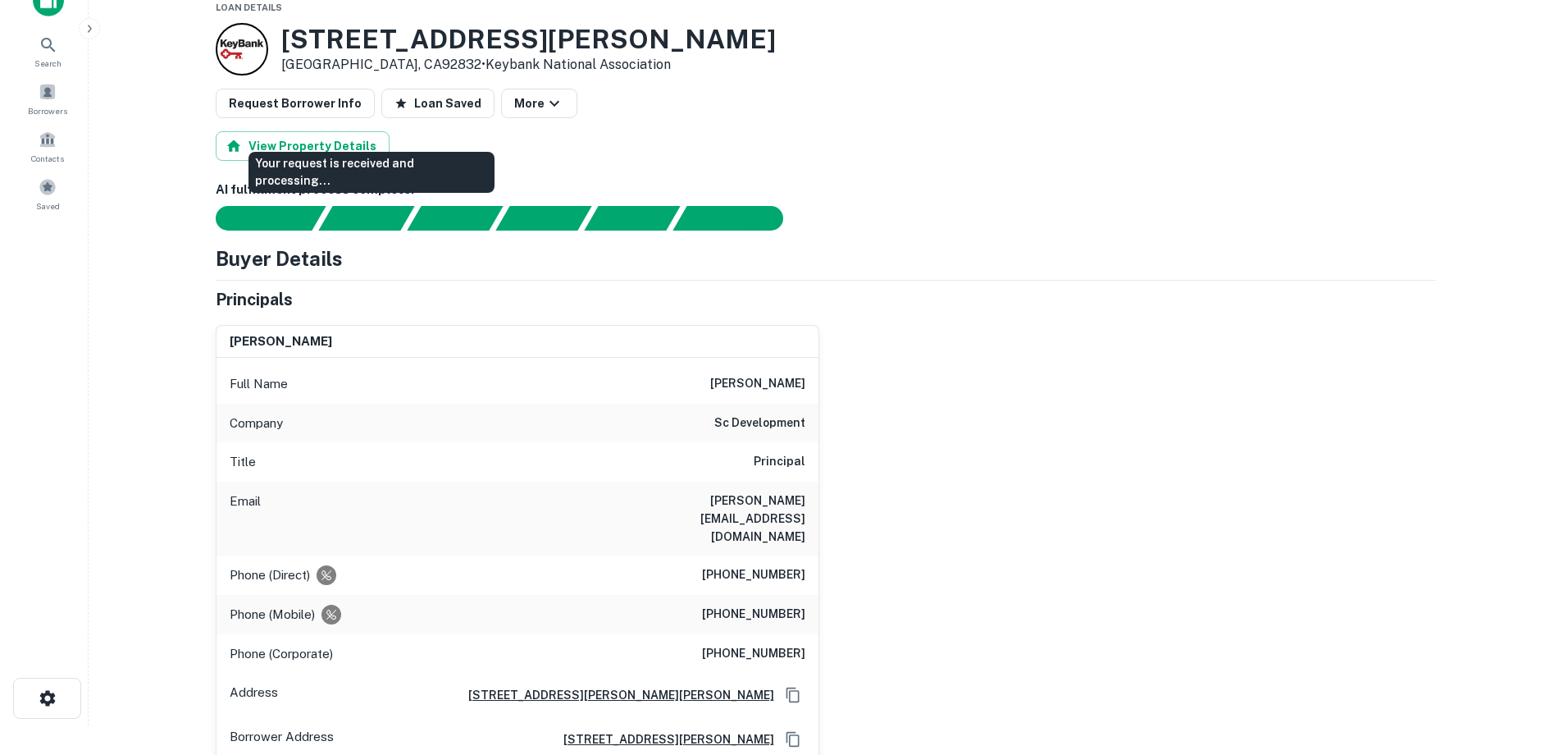
scroll to position [0, 0]
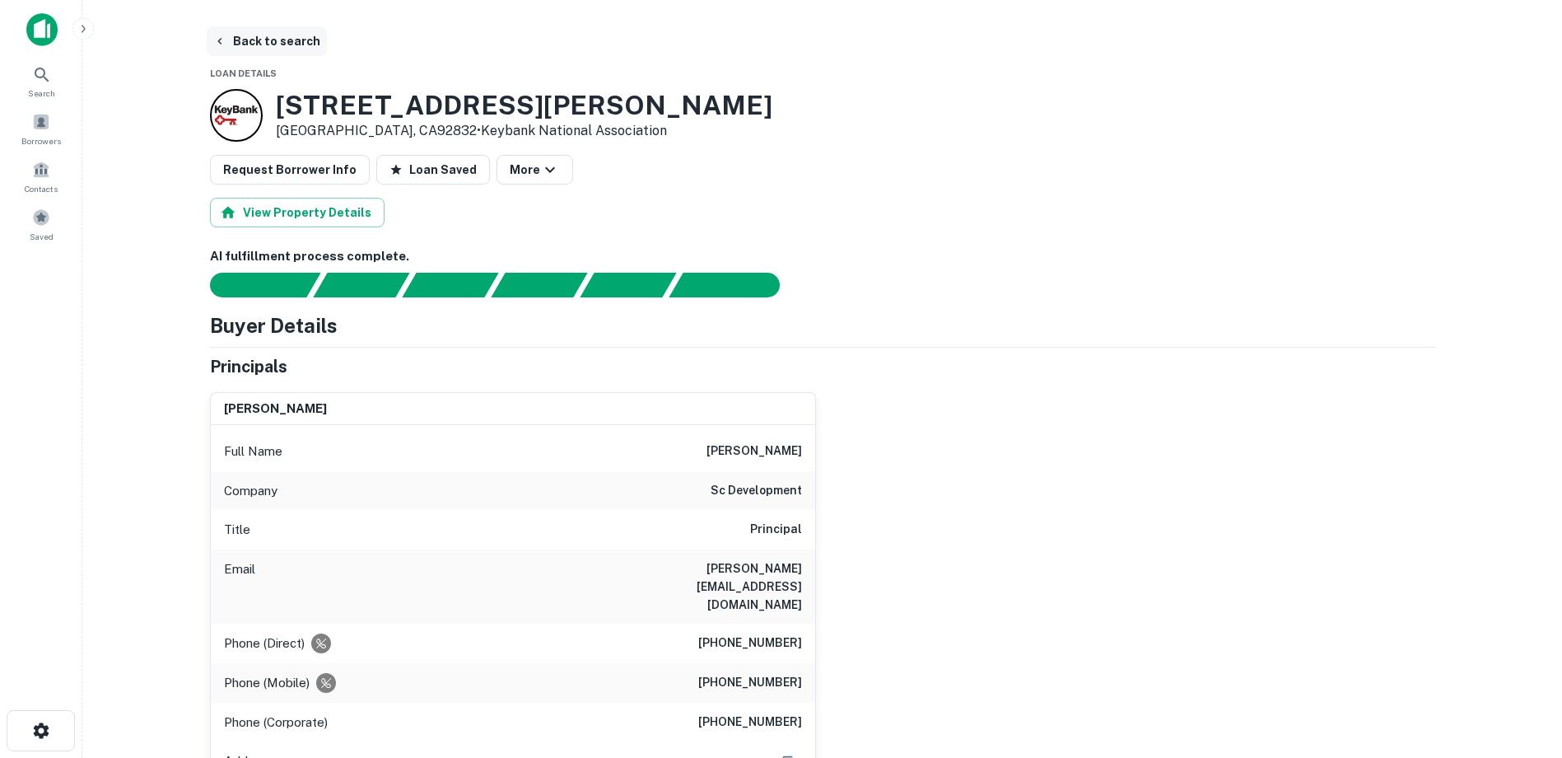
click at [247, 41] on button "Back to search" at bounding box center [267, 41] width 120 height 30
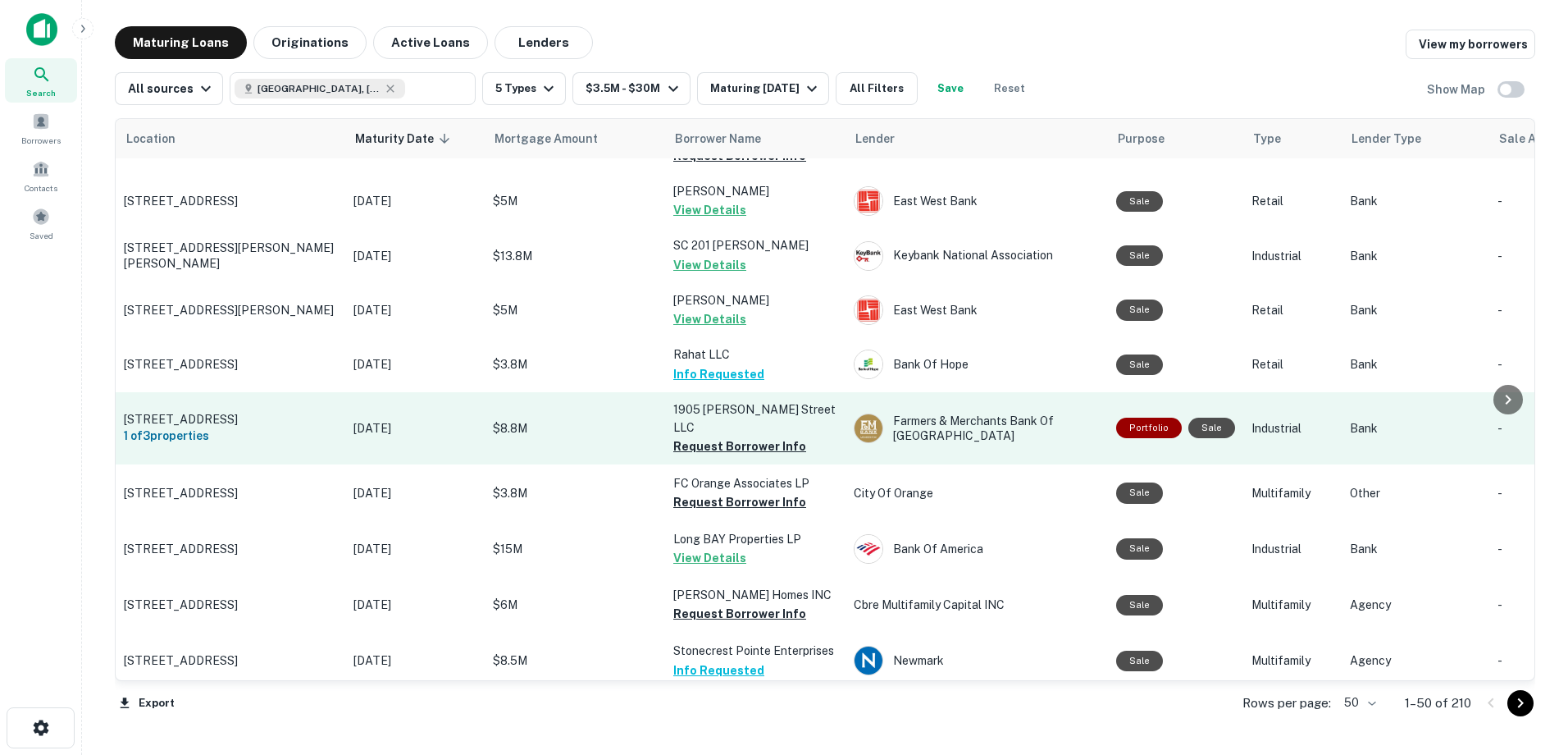
scroll to position [1067, 0]
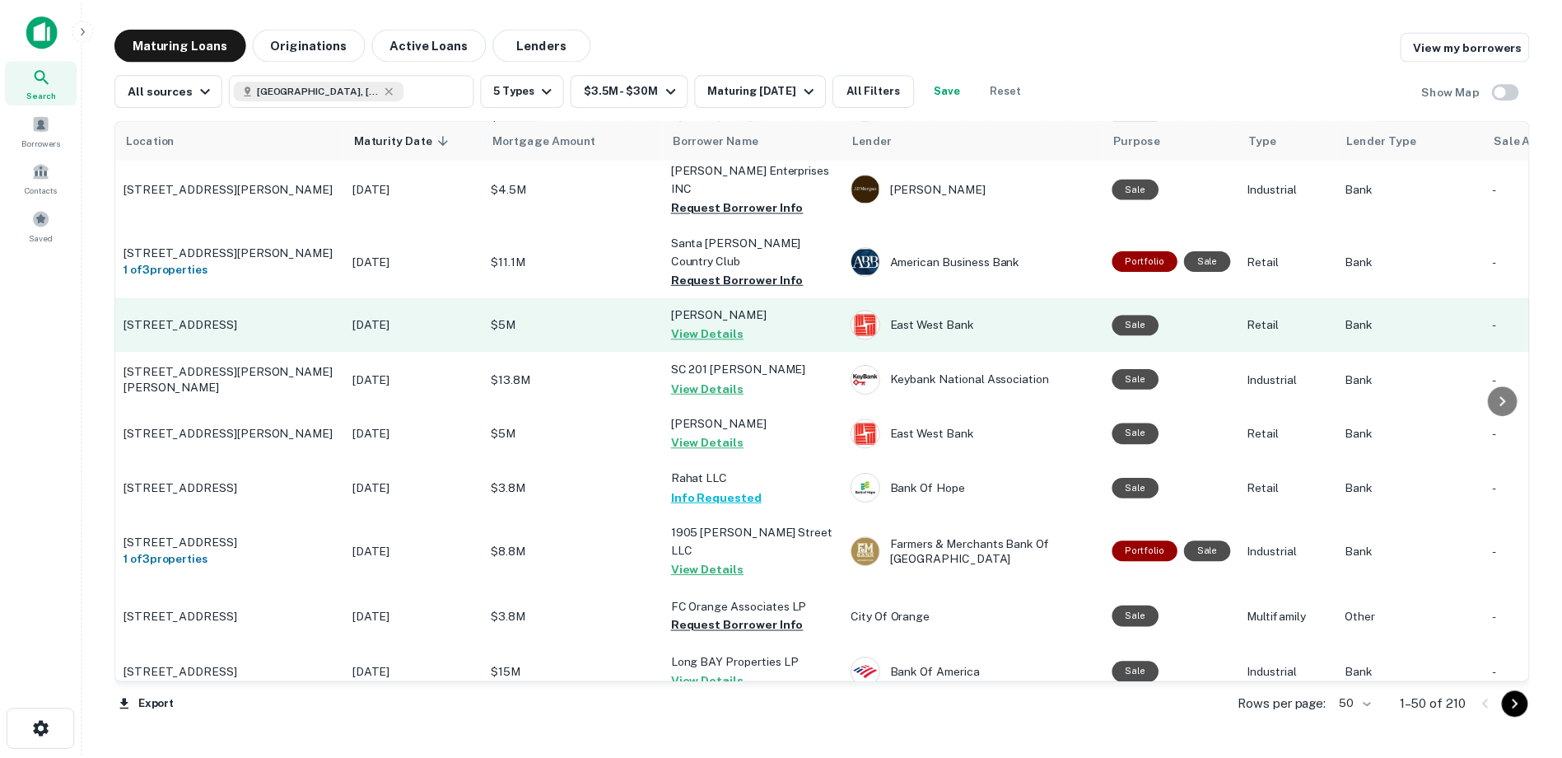
scroll to position [823, 0]
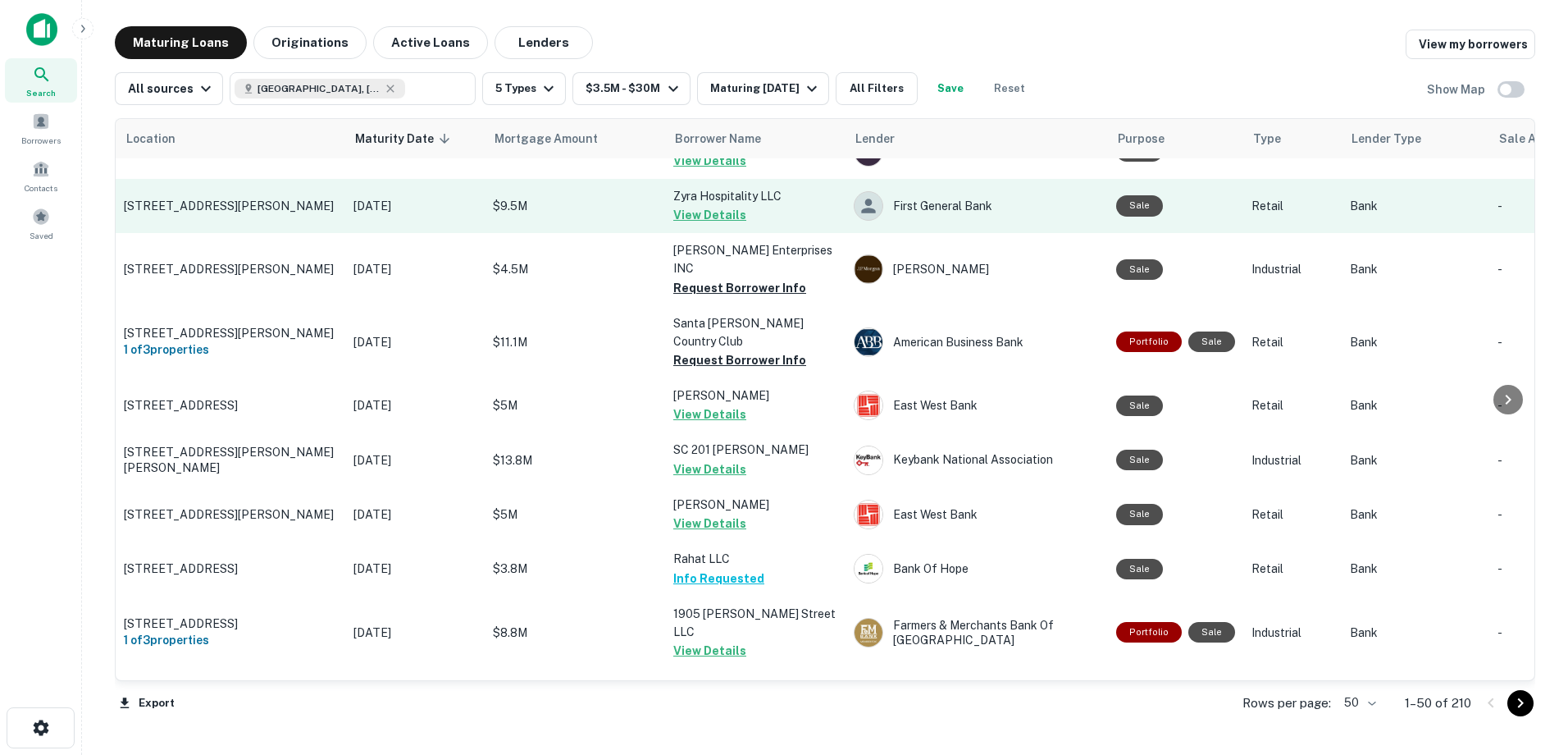
click at [704, 225] on button "View Details" at bounding box center [709, 215] width 73 height 20
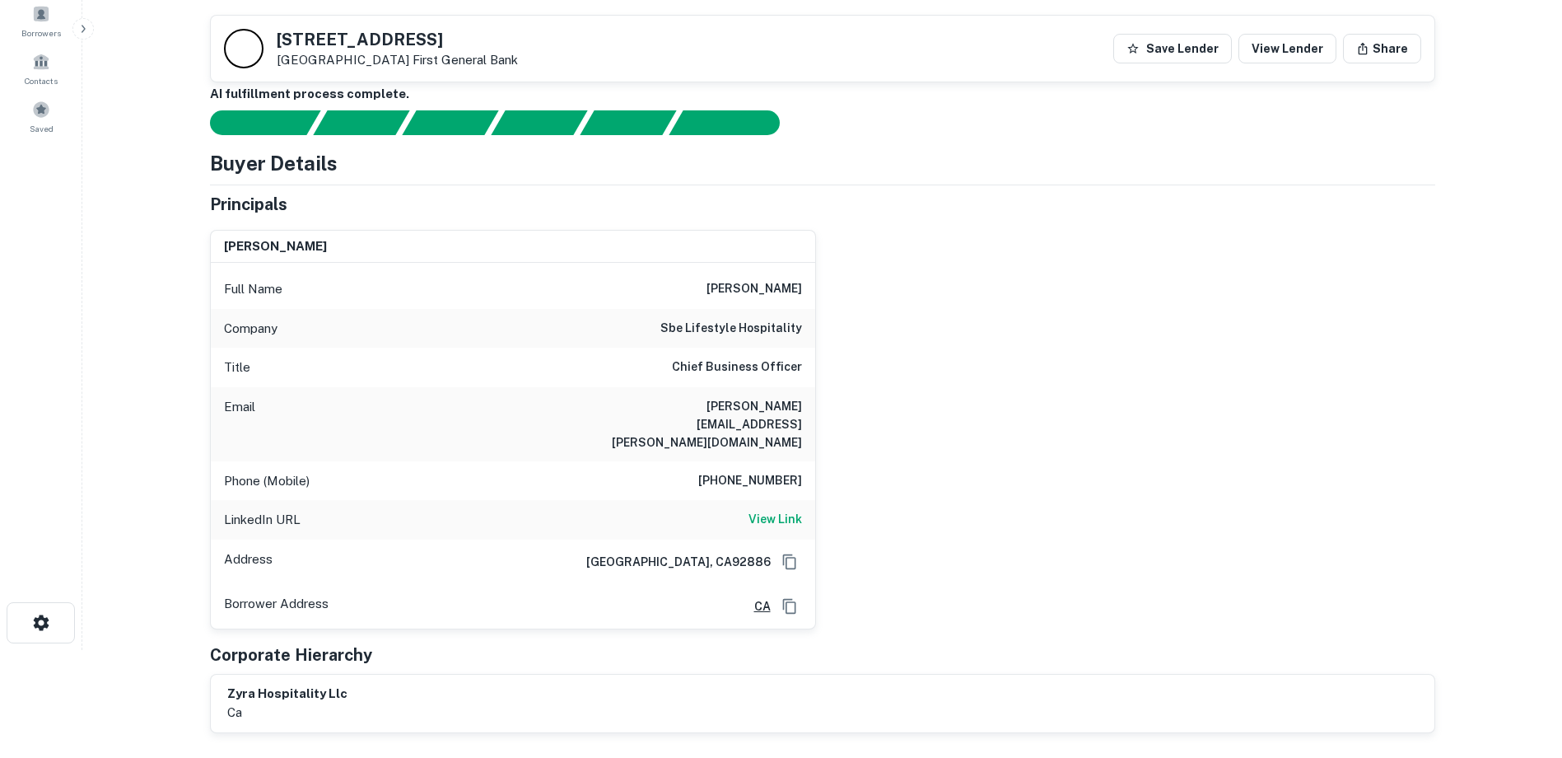
scroll to position [82, 0]
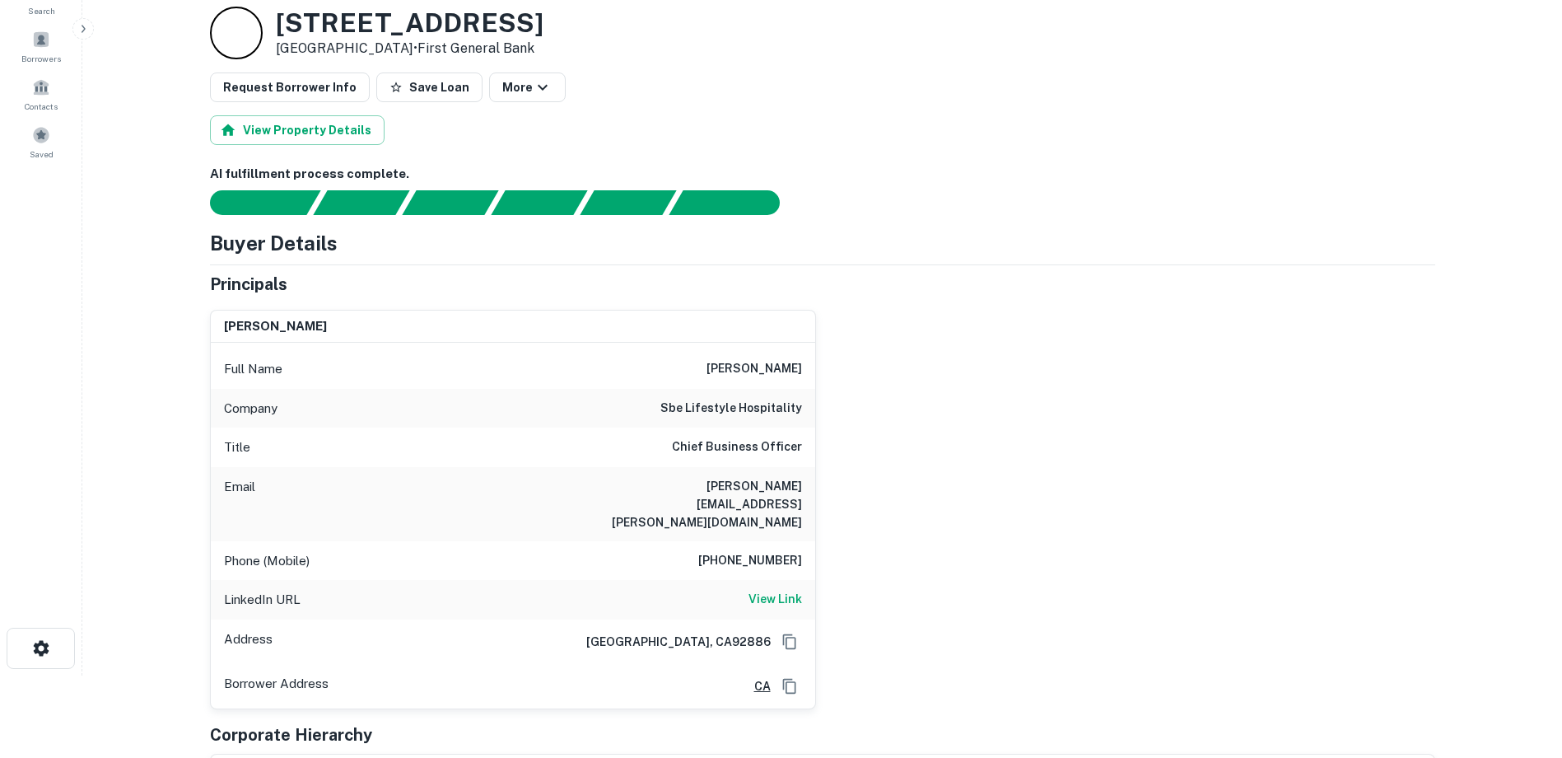
click at [697, 333] on div "jay patel" at bounding box center [513, 326] width 604 height 33
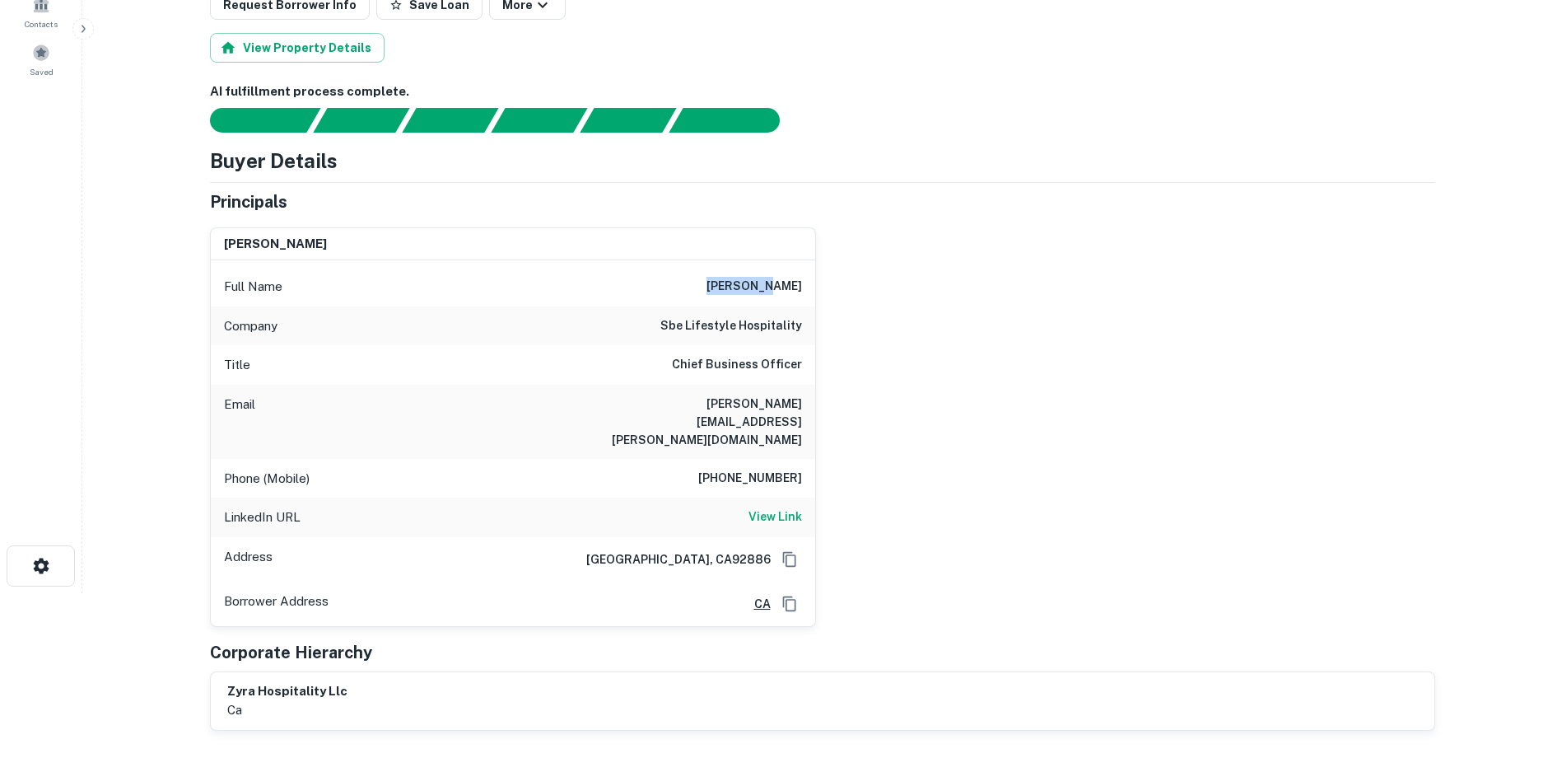
drag, startPoint x: 743, startPoint y: 285, endPoint x: 807, endPoint y: 291, distance: 64.5
click at [807, 291] on div "Full Name jay patel" at bounding box center [513, 287] width 604 height 40
copy h6 "jay patel"
drag, startPoint x: 1196, startPoint y: 316, endPoint x: 1038, endPoint y: 343, distance: 161.2
click at [1196, 316] on div "jay patel Full Name jay patel Company sbe lifestyle hospitality Title Chief Bus…" at bounding box center [816, 420] width 1238 height 413
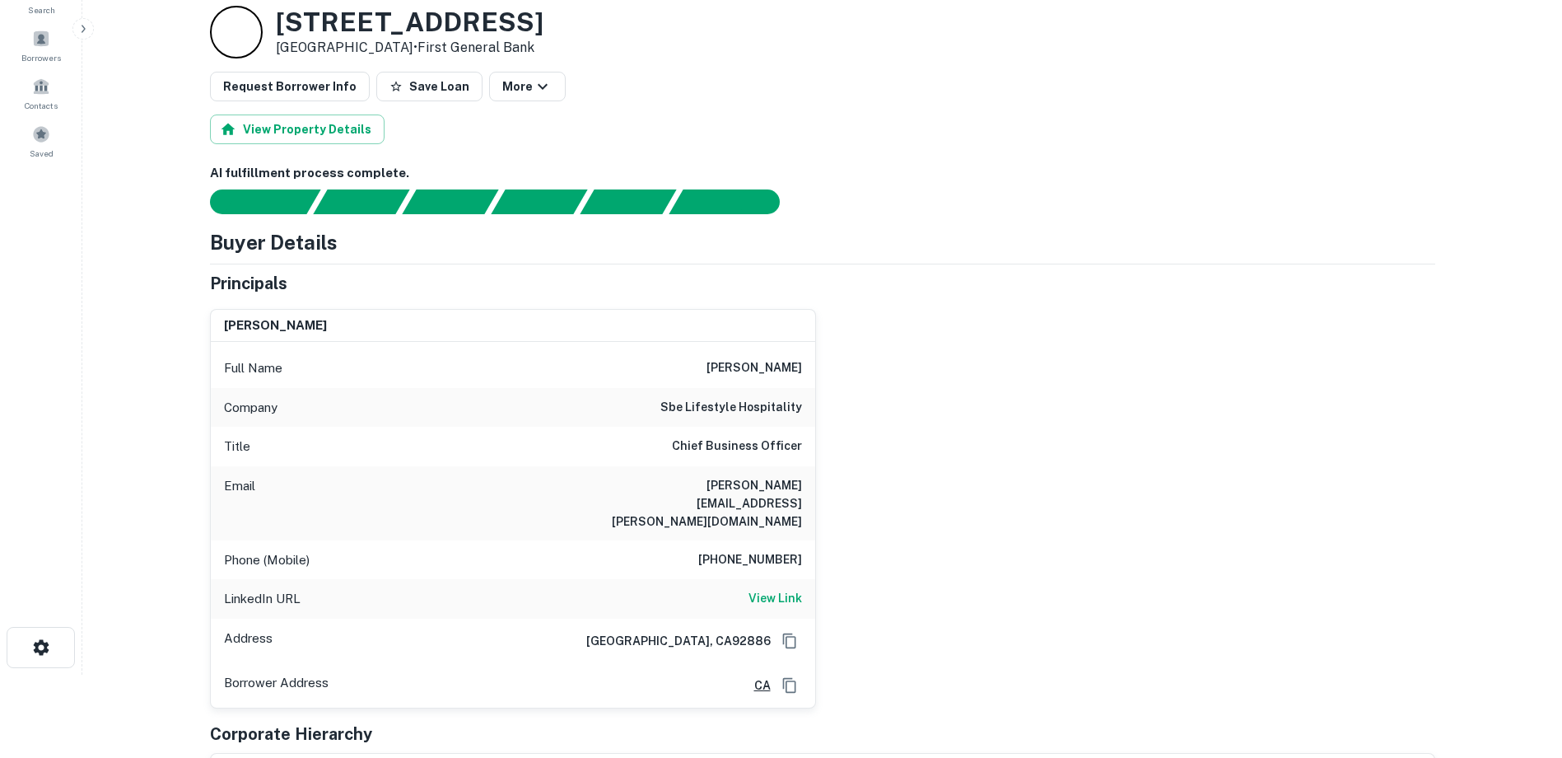
scroll to position [72, 0]
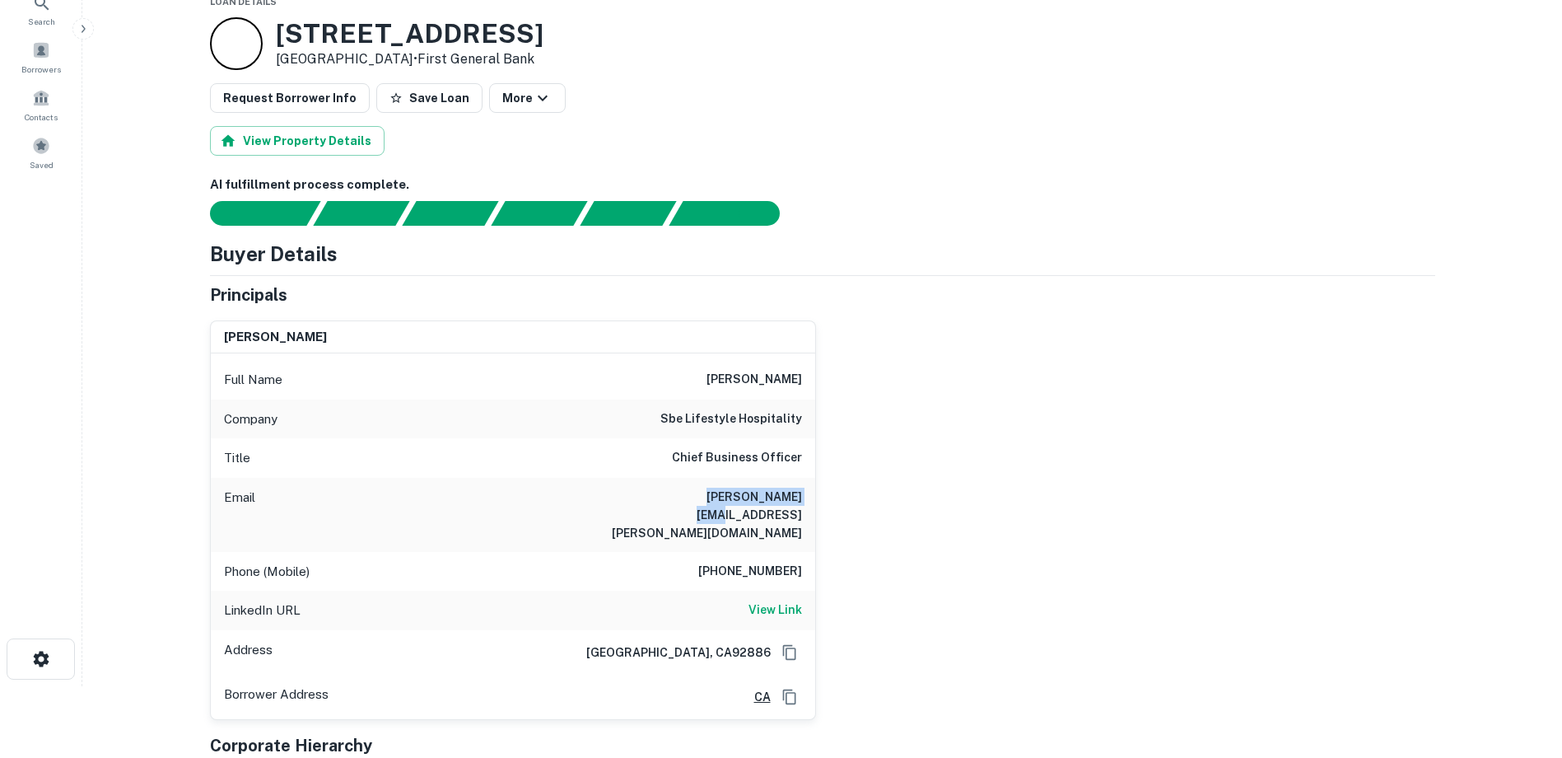
drag, startPoint x: 696, startPoint y: 496, endPoint x: 827, endPoint y: 505, distance: 131.2
click at [827, 505] on div "jay patel Full Name jay patel Company sbe lifestyle hospitality Title Chief Bus…" at bounding box center [816, 513] width 1238 height 413
copy h6 "jay.patel@sbe.com"
click at [876, 342] on div "jay patel Full Name jay patel Company sbe lifestyle hospitality Title Chief Bus…" at bounding box center [816, 513] width 1238 height 413
drag, startPoint x: 723, startPoint y: 538, endPoint x: 814, endPoint y: 538, distance: 90.6
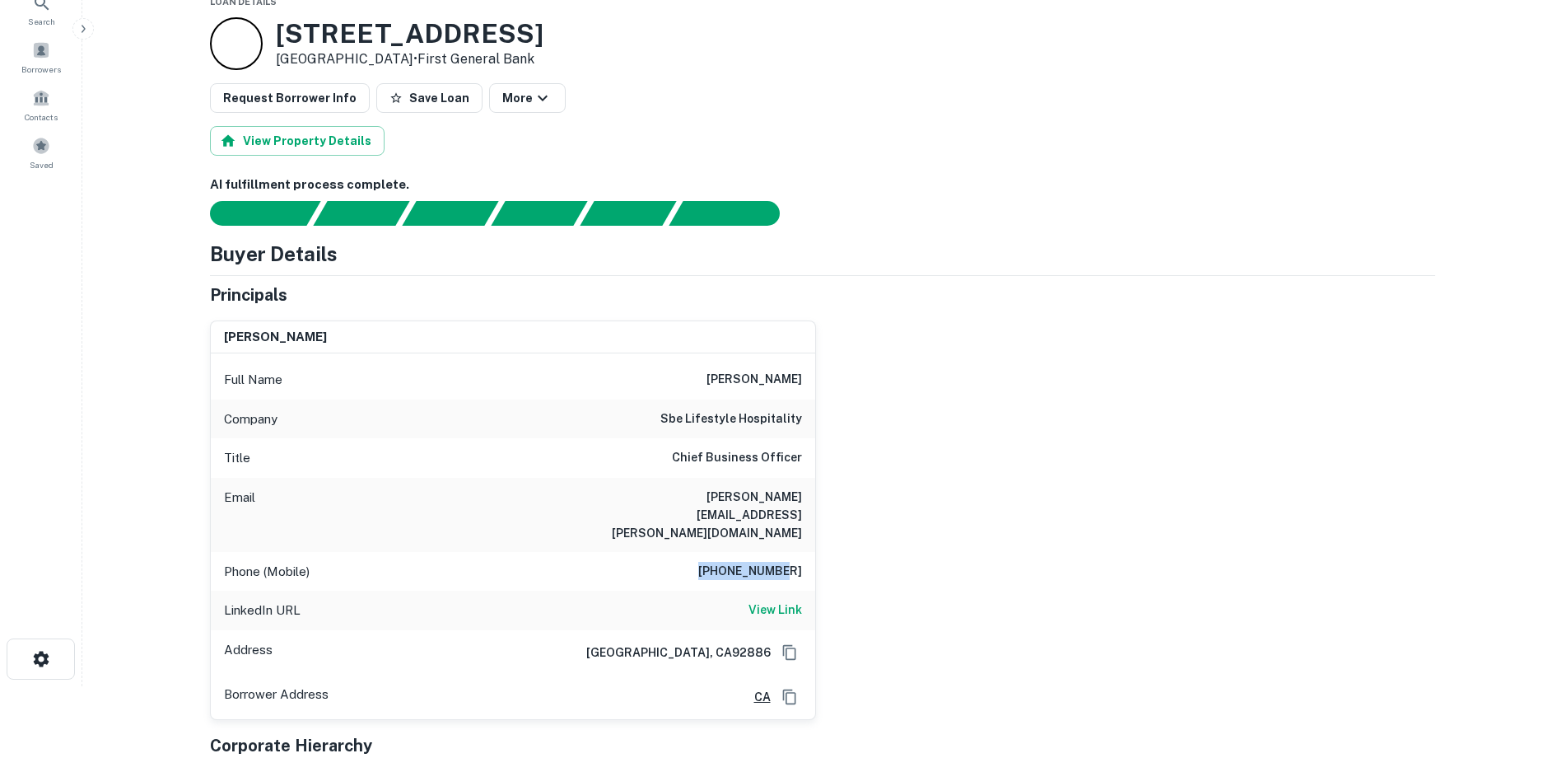
click at [814, 552] on div "Phone (Mobile) 305-778-2410" at bounding box center [513, 572] width 604 height 40
copy h6 "305-778-2410"
click at [980, 328] on div "jay patel Full Name jay patel Company sbe lifestyle hospitality Title Chief Bus…" at bounding box center [816, 513] width 1238 height 413
click at [783, 600] on h6 "View Link" at bounding box center [776, 609] width 54 height 18
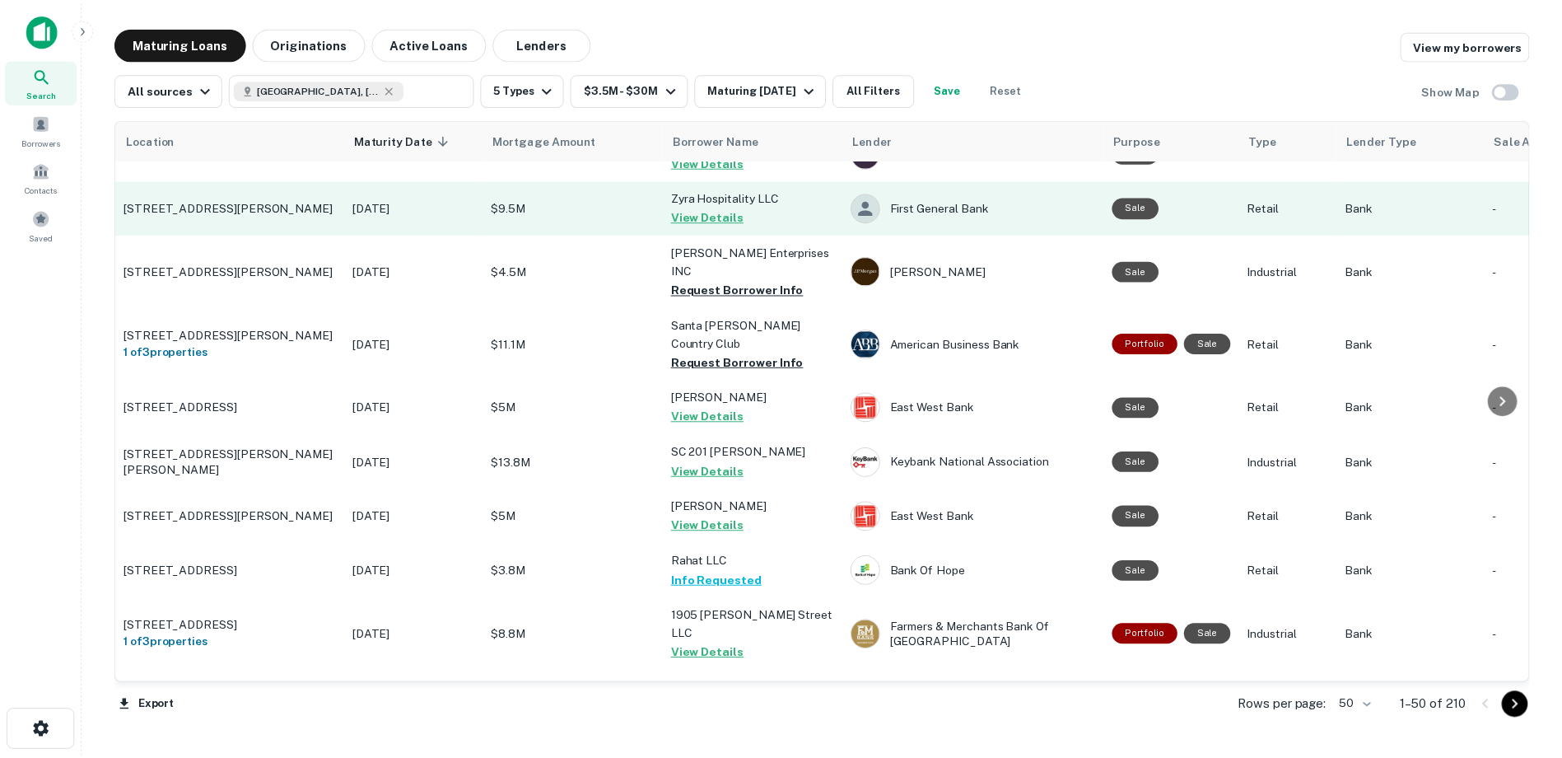
scroll to position [741, 0]
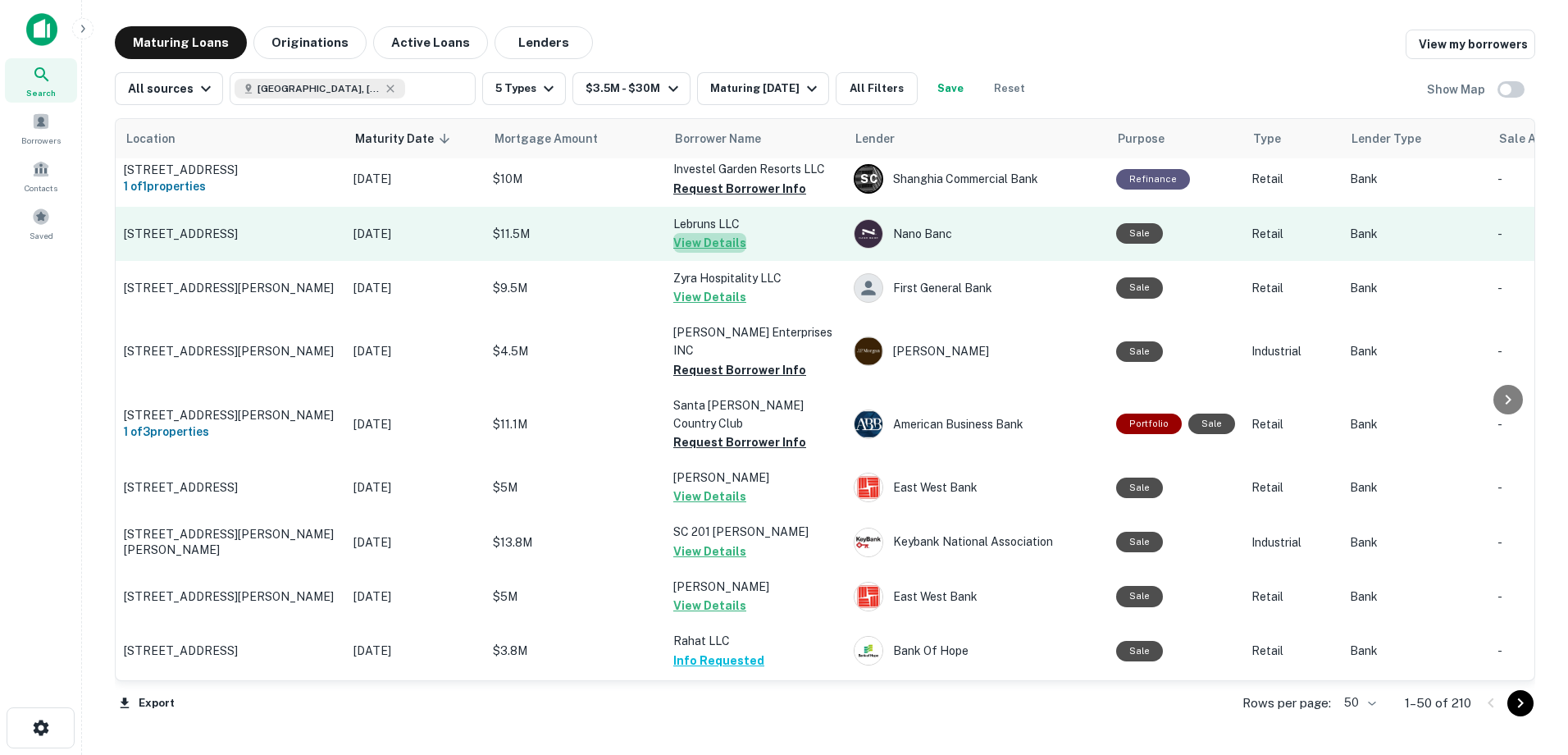
click at [734, 253] on button "View Details" at bounding box center [709, 243] width 73 height 20
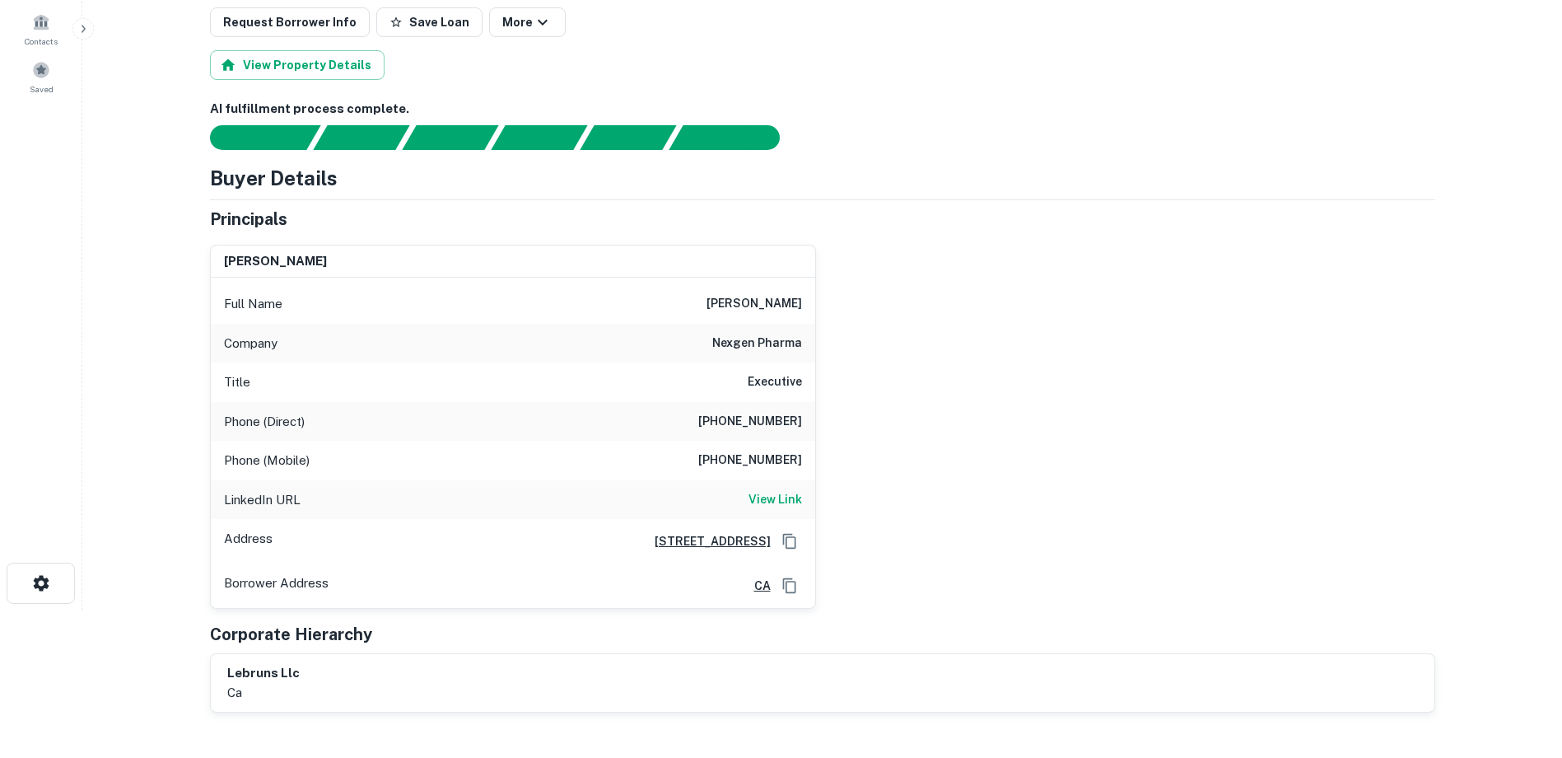
scroll to position [165, 0]
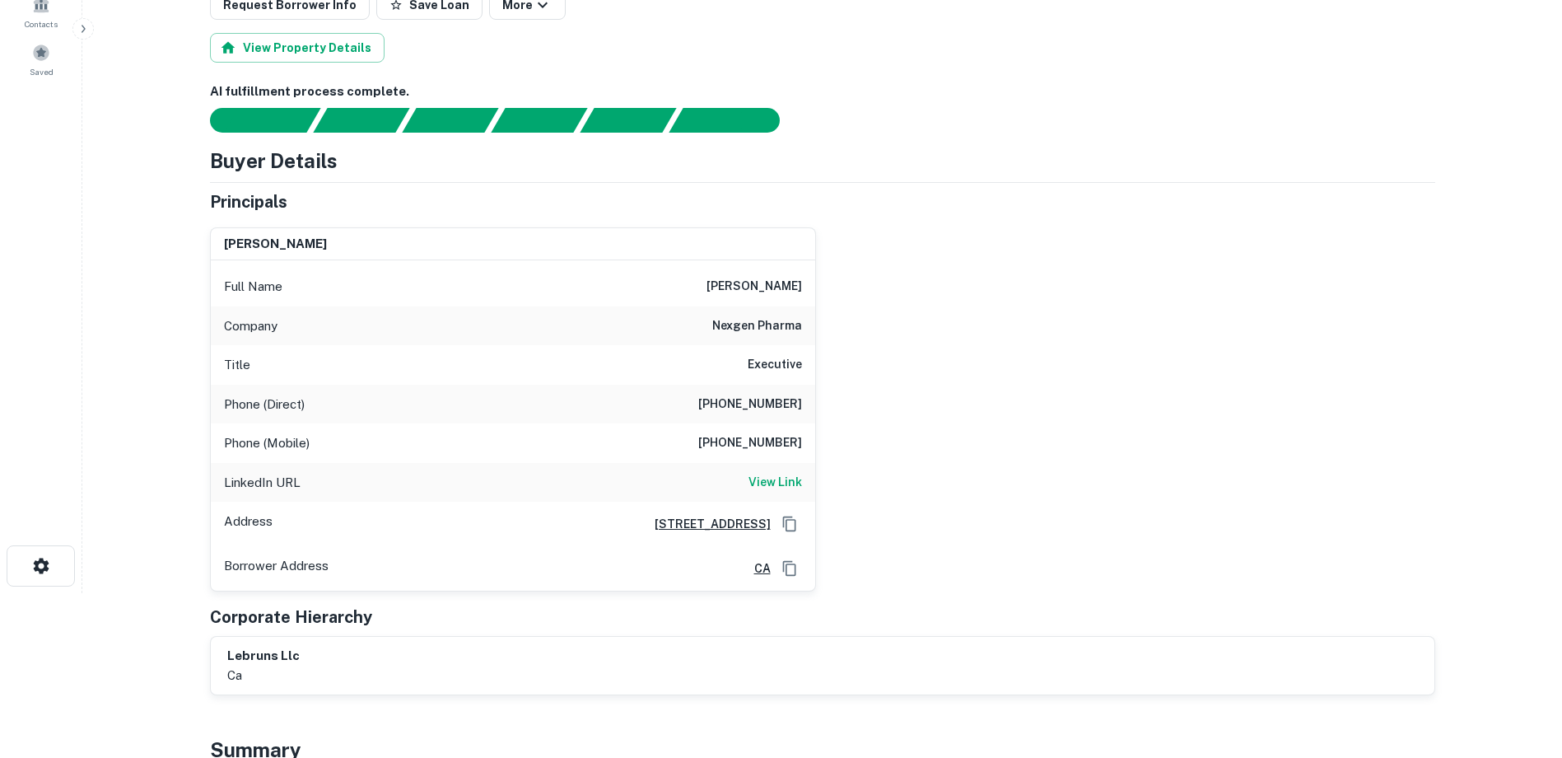
drag, startPoint x: 715, startPoint y: 281, endPoint x: 820, endPoint y: 287, distance: 105.6
click at [820, 287] on div "steven r brown Full Name steven r brown Company nexgen pharma Title Executive P…" at bounding box center [816, 403] width 1238 height 378
copy h6 "steven r brown"
drag, startPoint x: 870, startPoint y: 345, endPoint x: 774, endPoint y: 385, distance: 103.4
click at [870, 345] on div "steven r brown Full Name steven r brown Company nexgen pharma Title Executive P…" at bounding box center [816, 403] width 1238 height 378
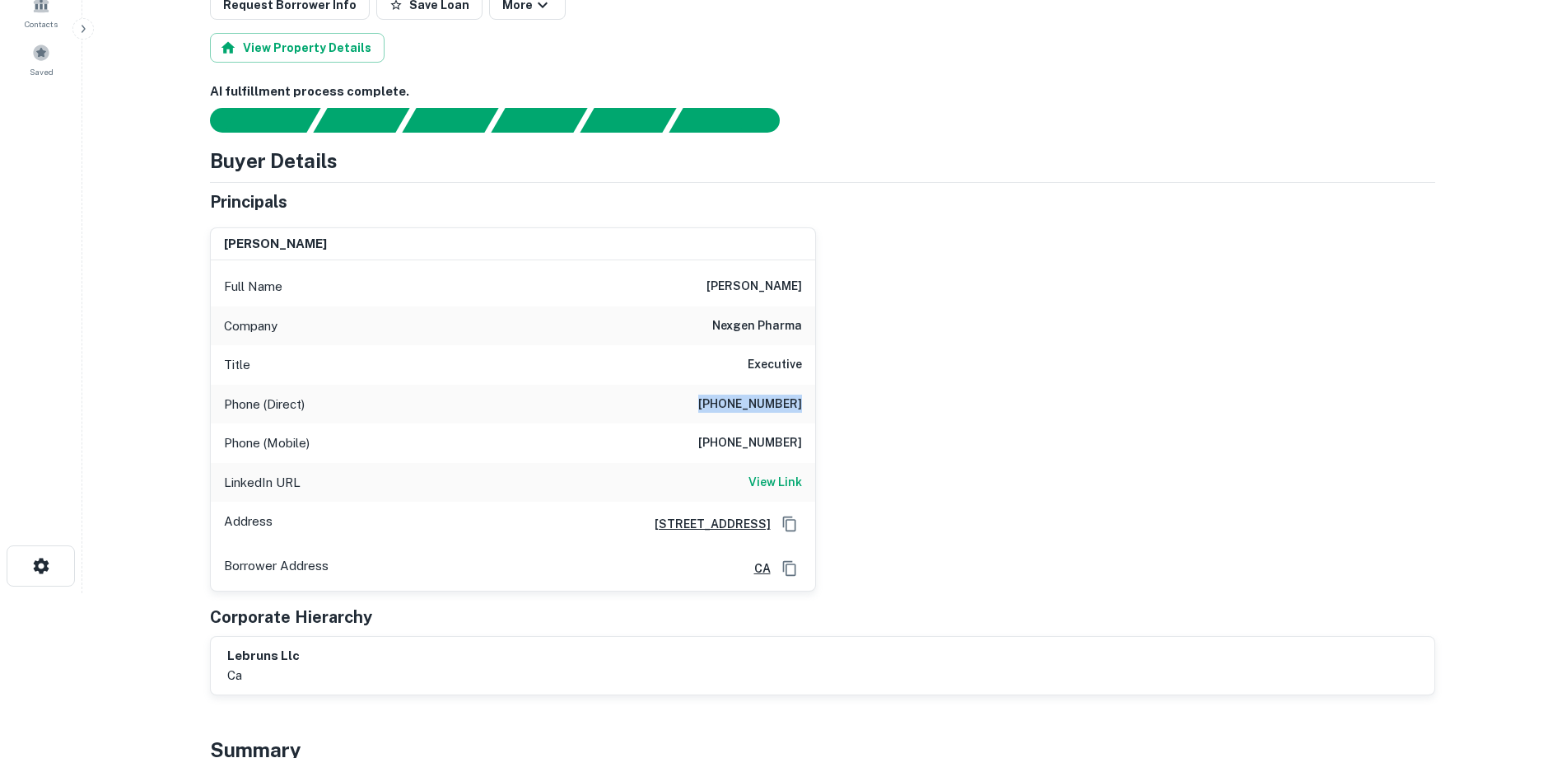
drag, startPoint x: 716, startPoint y: 402, endPoint x: 804, endPoint y: 410, distance: 88.5
click at [804, 410] on div "Phone (Direct) (303) 516-0692" at bounding box center [513, 405] width 604 height 40
copy h6 "(303) 516-0692"
drag, startPoint x: 929, startPoint y: 340, endPoint x: 875, endPoint y: 347, distance: 54.7
click at [929, 340] on div "steven r brown Full Name steven r brown Company nexgen pharma Title Executive P…" at bounding box center [816, 403] width 1238 height 378
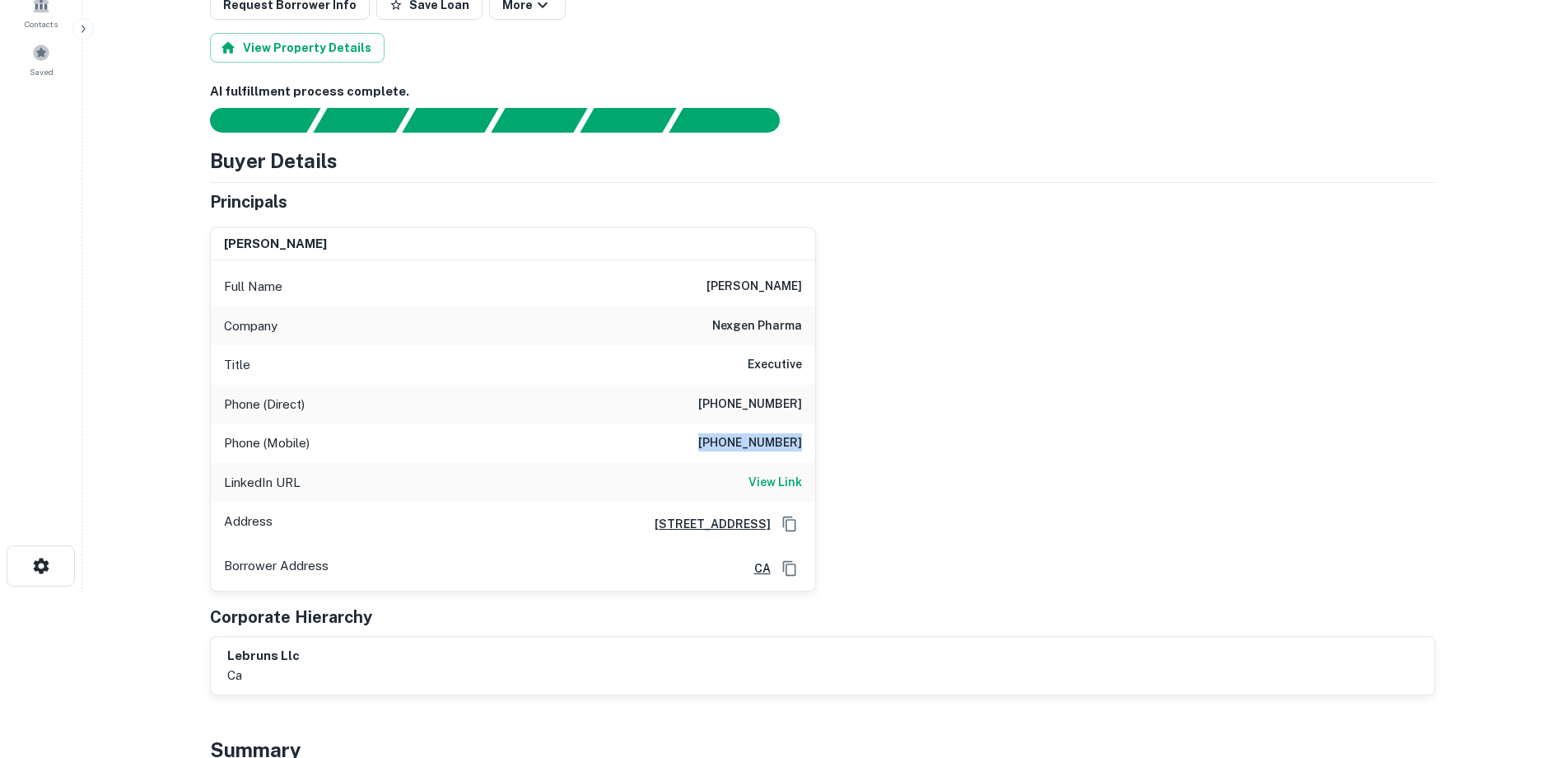
drag, startPoint x: 714, startPoint y: 441, endPoint x: 822, endPoint y: 447, distance: 108.0
click at [822, 447] on div "steven r brown Full Name steven r brown Company nexgen pharma Title Executive P…" at bounding box center [816, 403] width 1238 height 378
copy h6 "(414) 429-0631"
click at [1094, 442] on div "steven r brown Full Name steven r brown Company nexgen pharma Title Executive P…" at bounding box center [816, 403] width 1238 height 378
click at [790, 480] on h6 "View Link" at bounding box center [776, 482] width 54 height 18
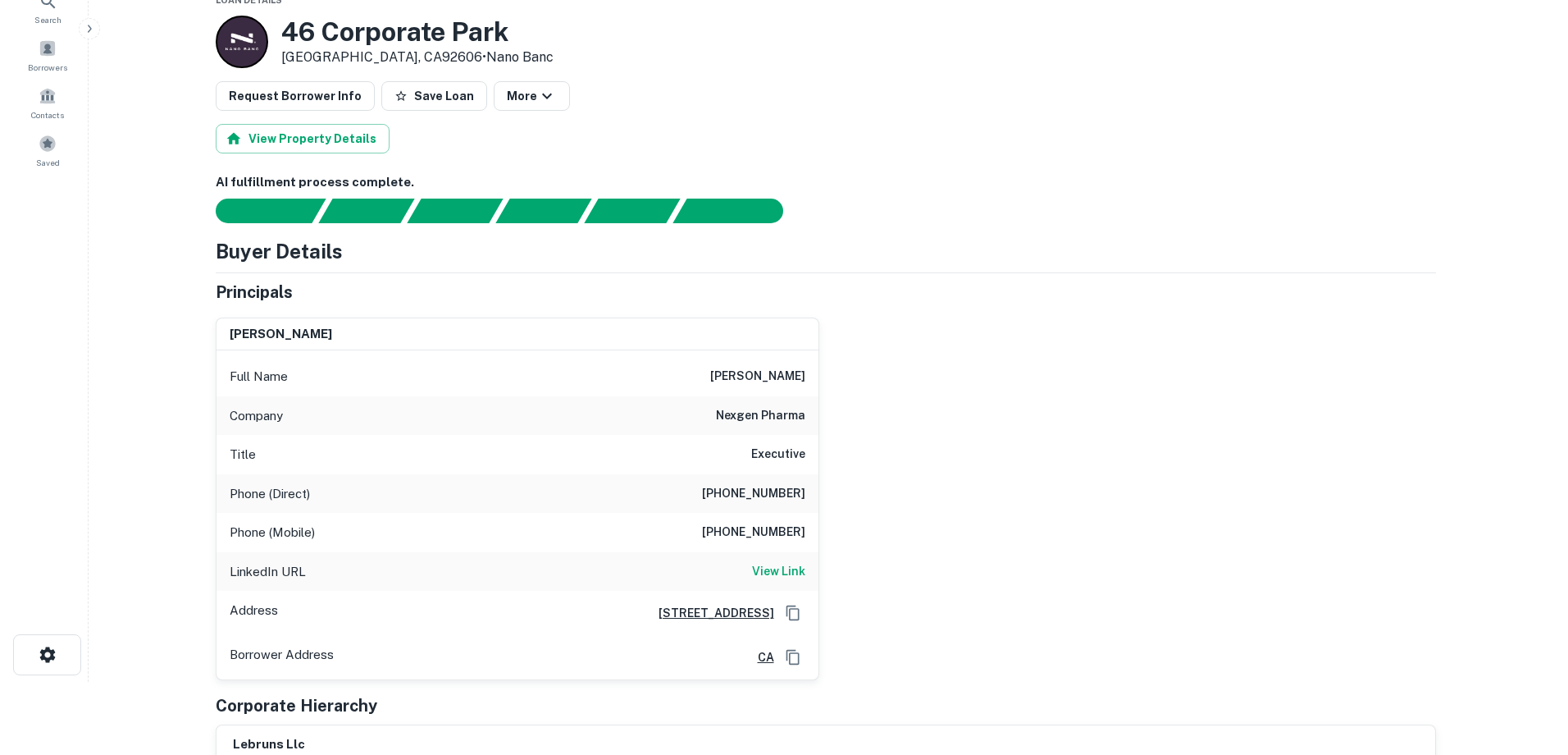
scroll to position [0, 0]
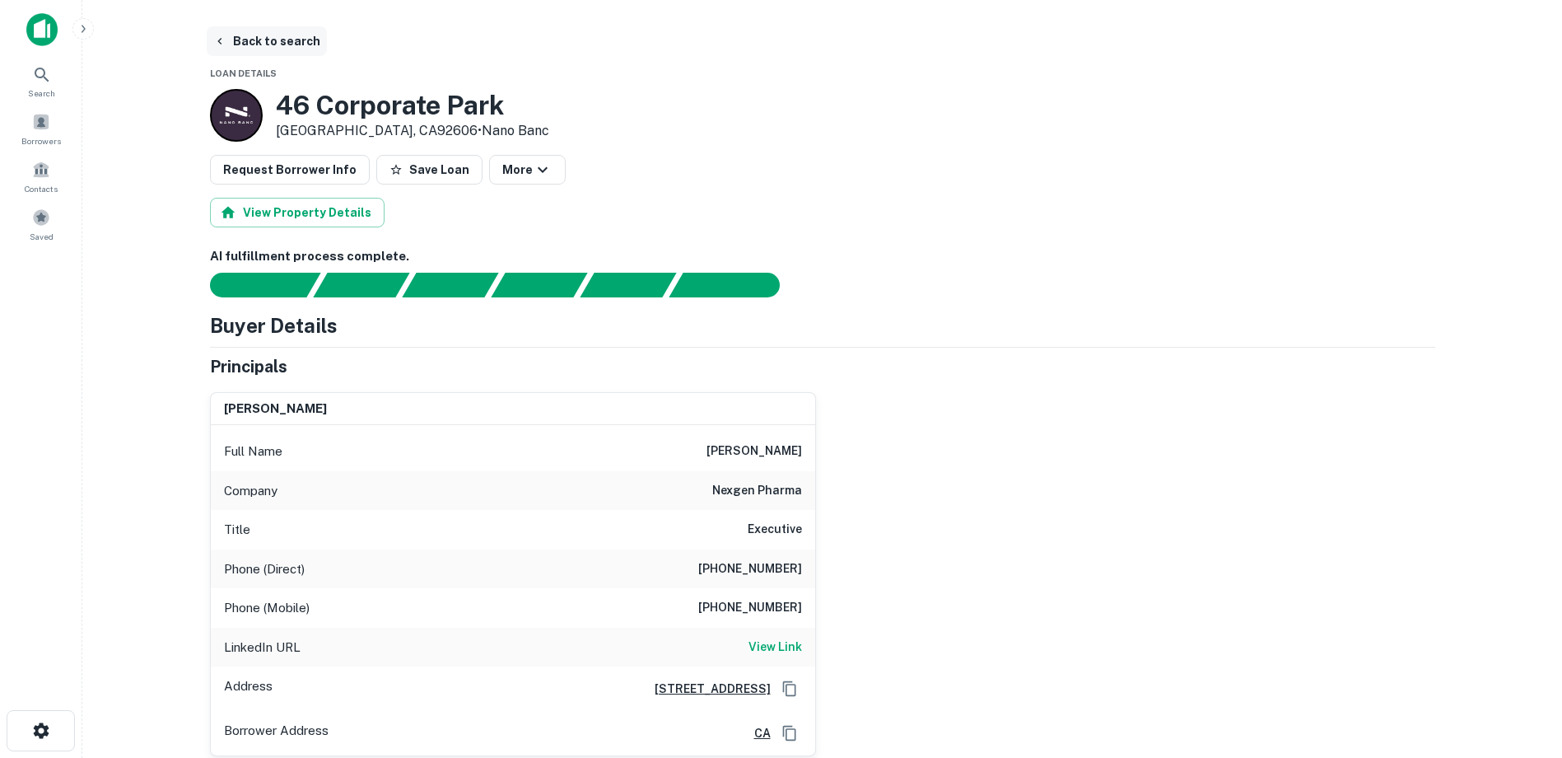
click at [233, 38] on button "Back to search" at bounding box center [267, 41] width 120 height 30
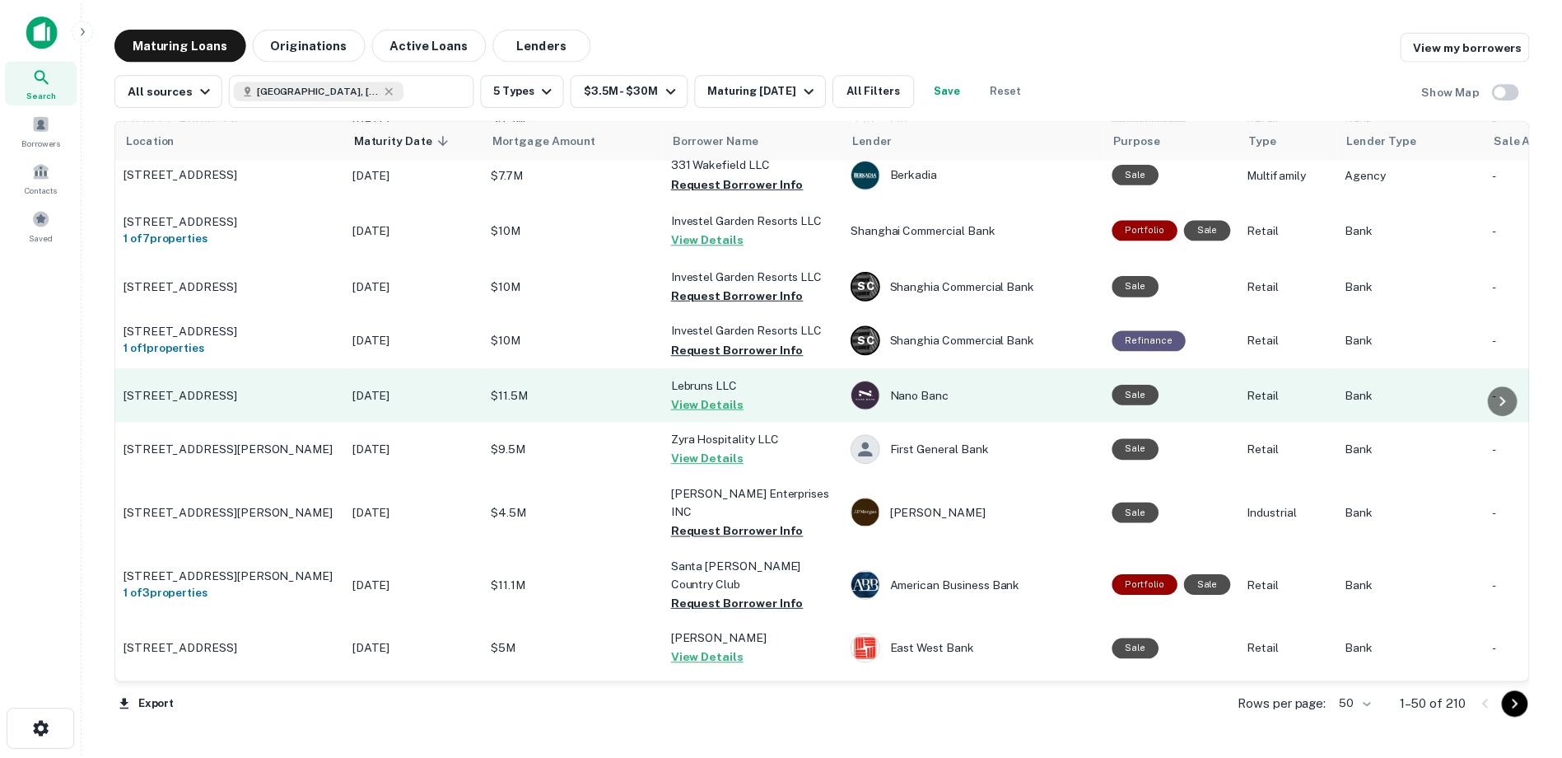
scroll to position [576, 0]
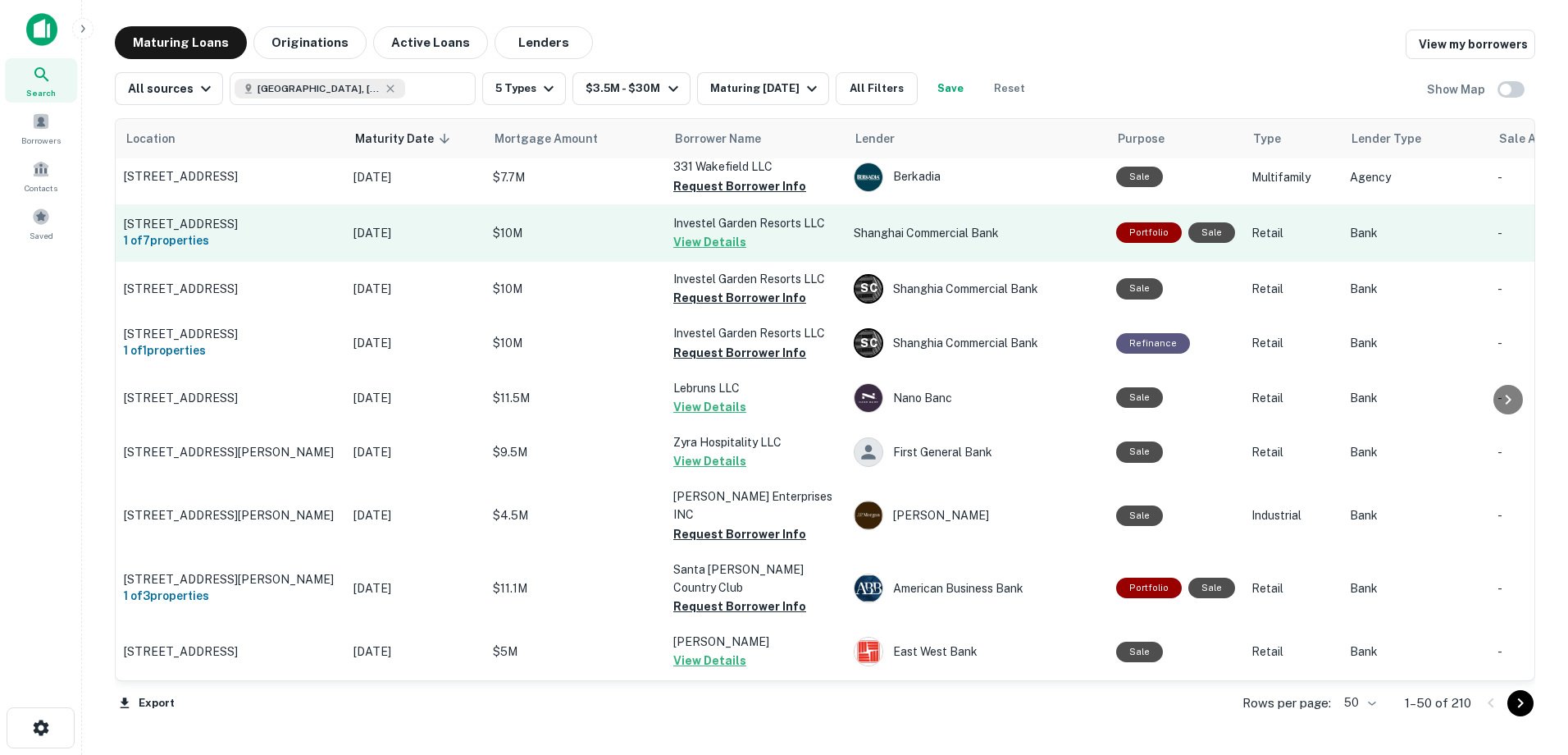
click at [709, 252] on button "View Details" at bounding box center [709, 242] width 73 height 20
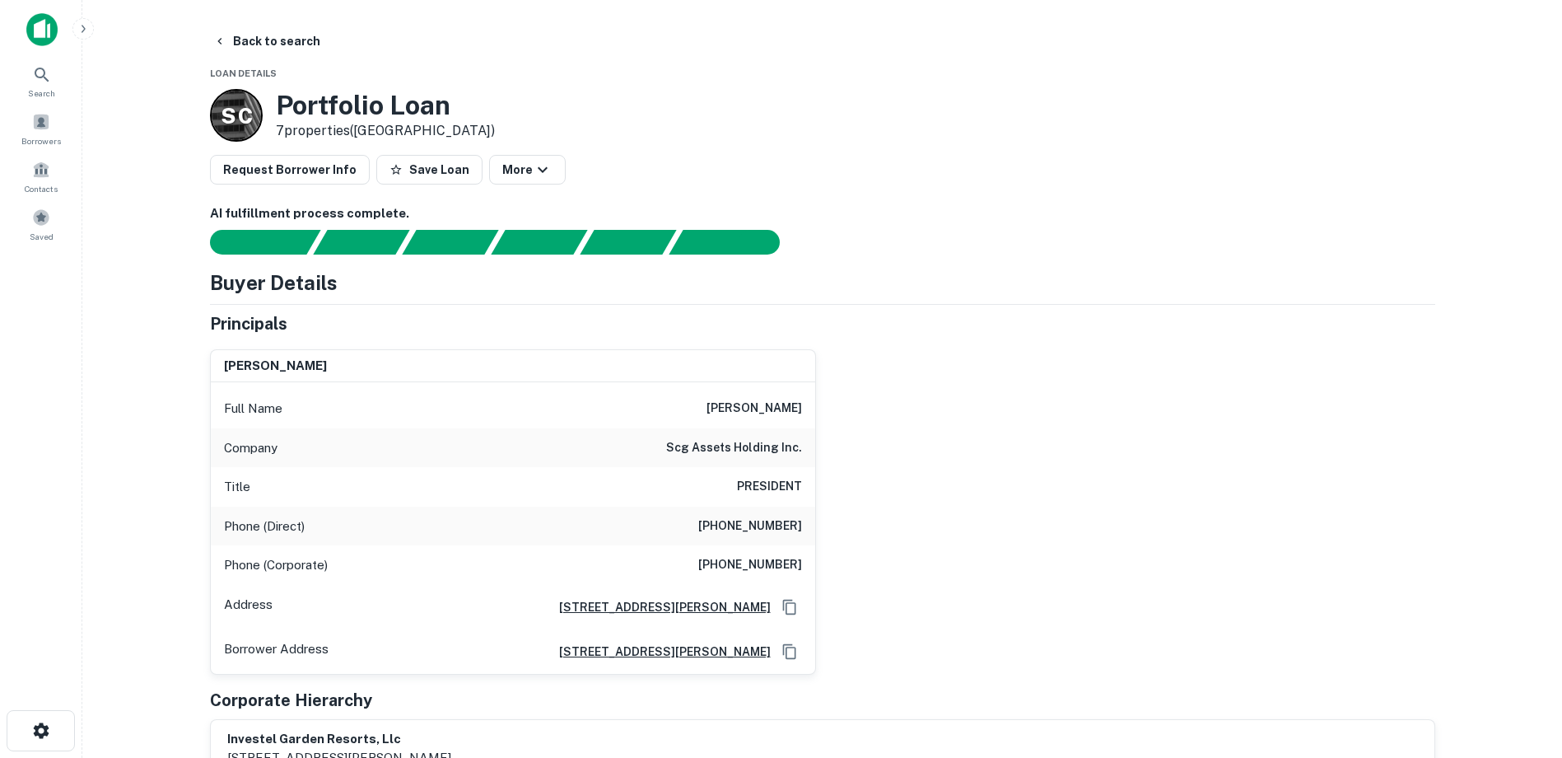
click at [635, 386] on div "Full Name wei feng zhang Company scg assets holding inc. Title PRESIDENT Phone …" at bounding box center [513, 528] width 604 height 292
drag, startPoint x: 686, startPoint y: 408, endPoint x: 812, endPoint y: 413, distance: 126.1
click at [812, 413] on div "Full Name wei feng zhang" at bounding box center [513, 409] width 604 height 40
copy h6 "wei feng zhang"
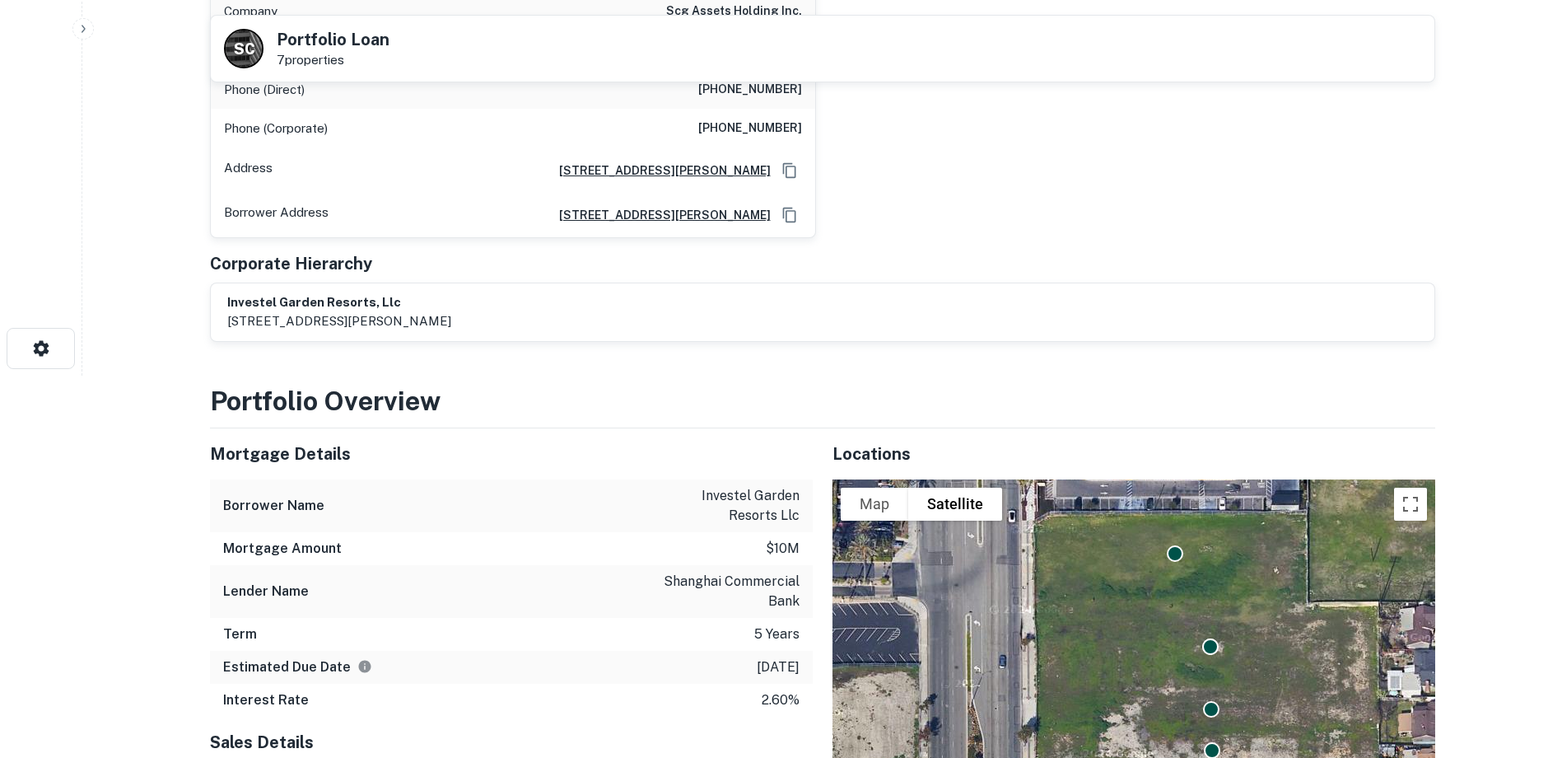
scroll to position [412, 0]
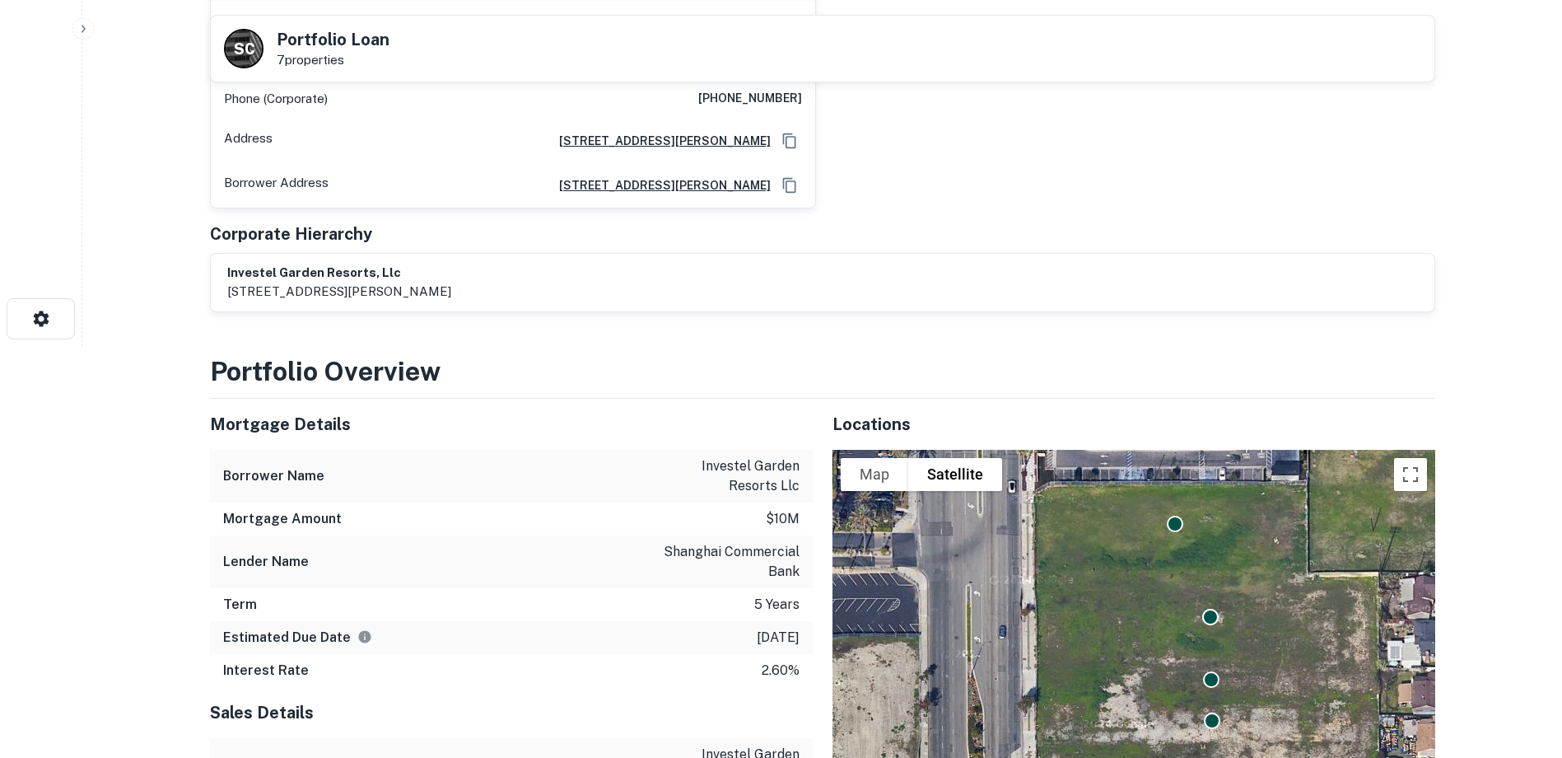
click at [528, 377] on h3 "Portfolio Overview" at bounding box center [822, 372] width 1225 height 40
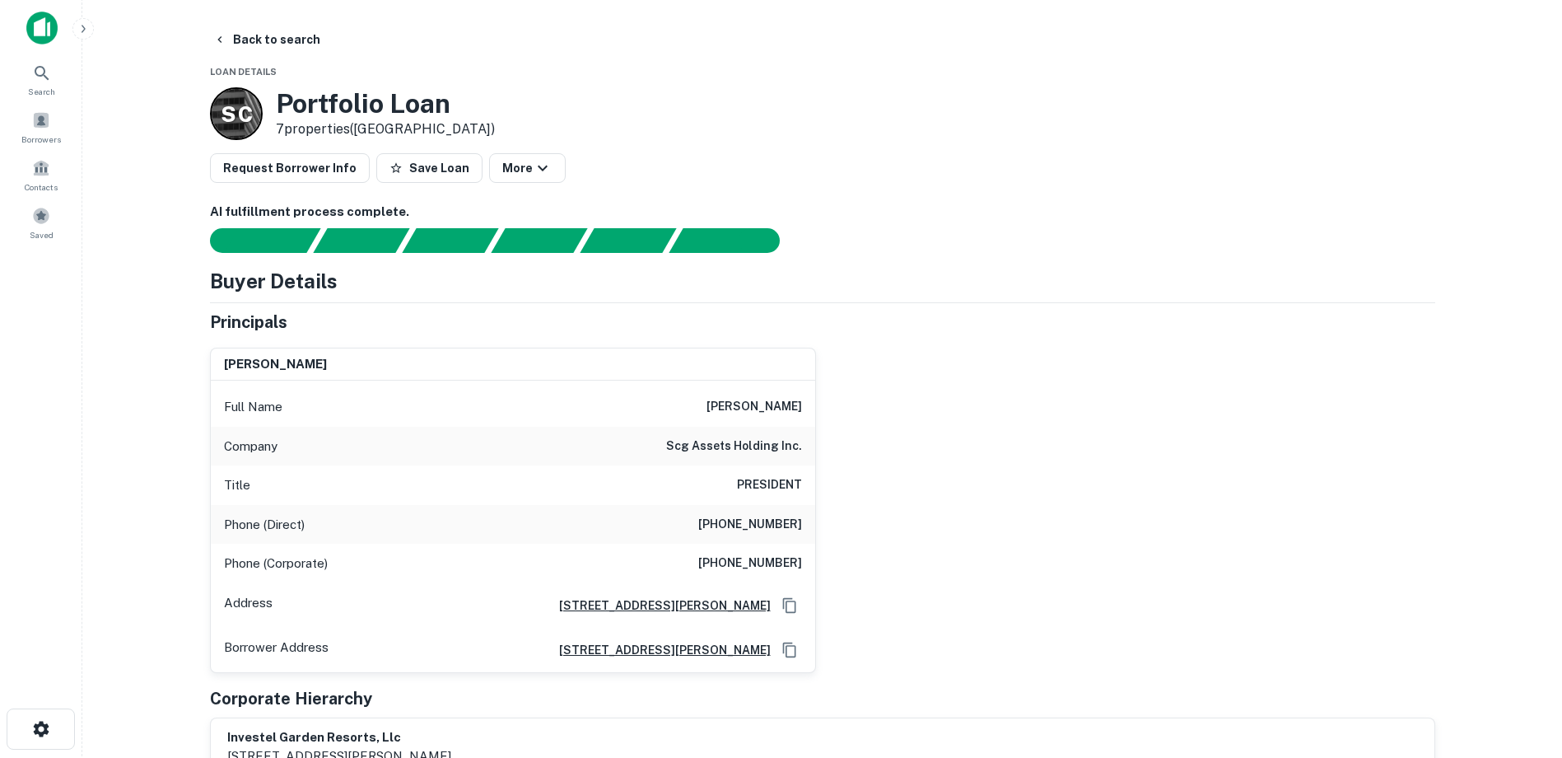
scroll to position [0, 0]
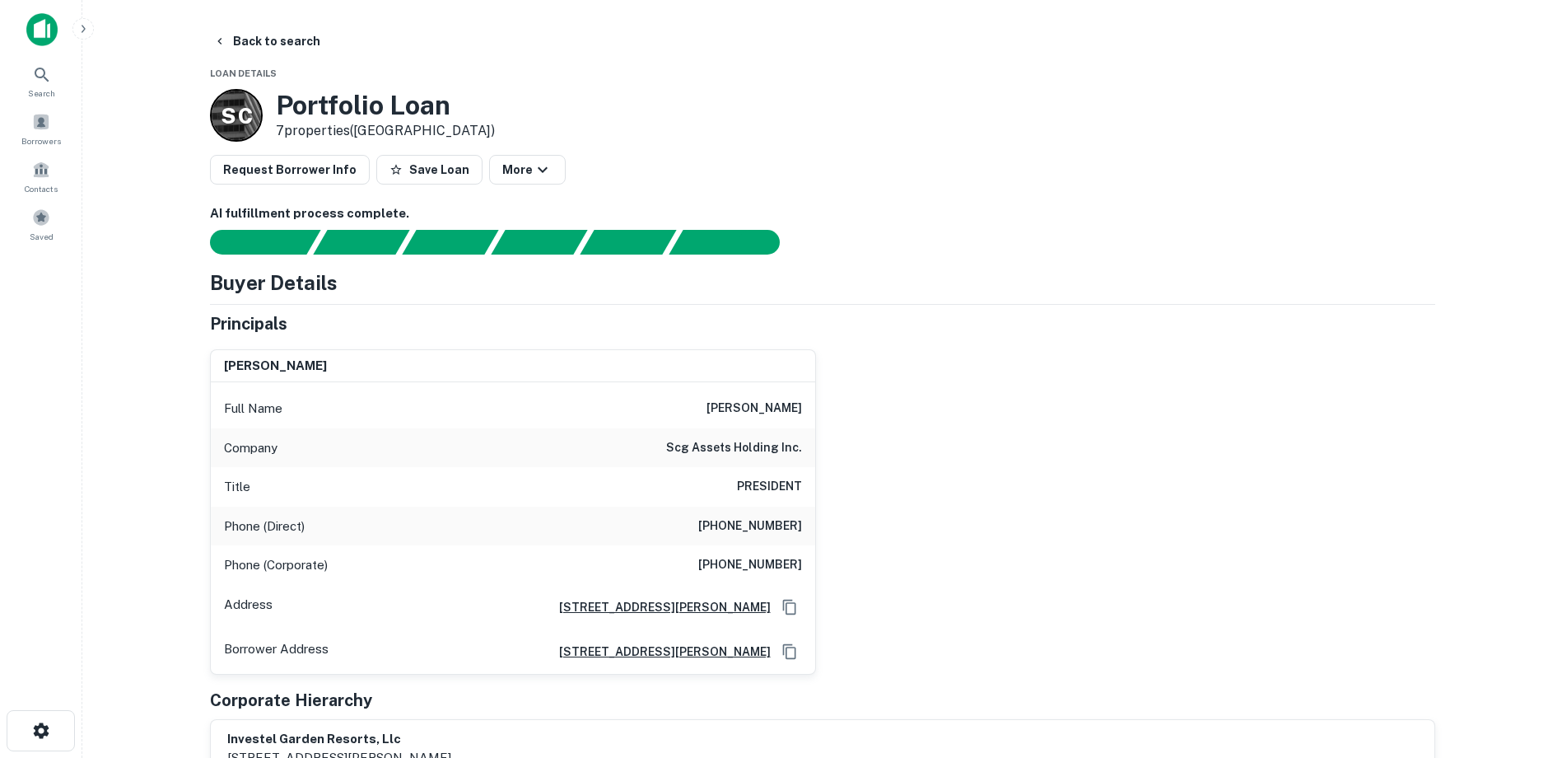
click at [863, 455] on div "wei feng zhang Full Name wei feng zhang Company scg assets holding inc. Title P…" at bounding box center [816, 505] width 1238 height 338
drag, startPoint x: 710, startPoint y: 521, endPoint x: 802, endPoint y: 532, distance: 92.8
click at [802, 532] on div "Phone (Direct) (718) 628-0202" at bounding box center [513, 526] width 604 height 40
copy h6 "(718) 628-0202"
drag, startPoint x: 1015, startPoint y: 489, endPoint x: 922, endPoint y: 497, distance: 92.5
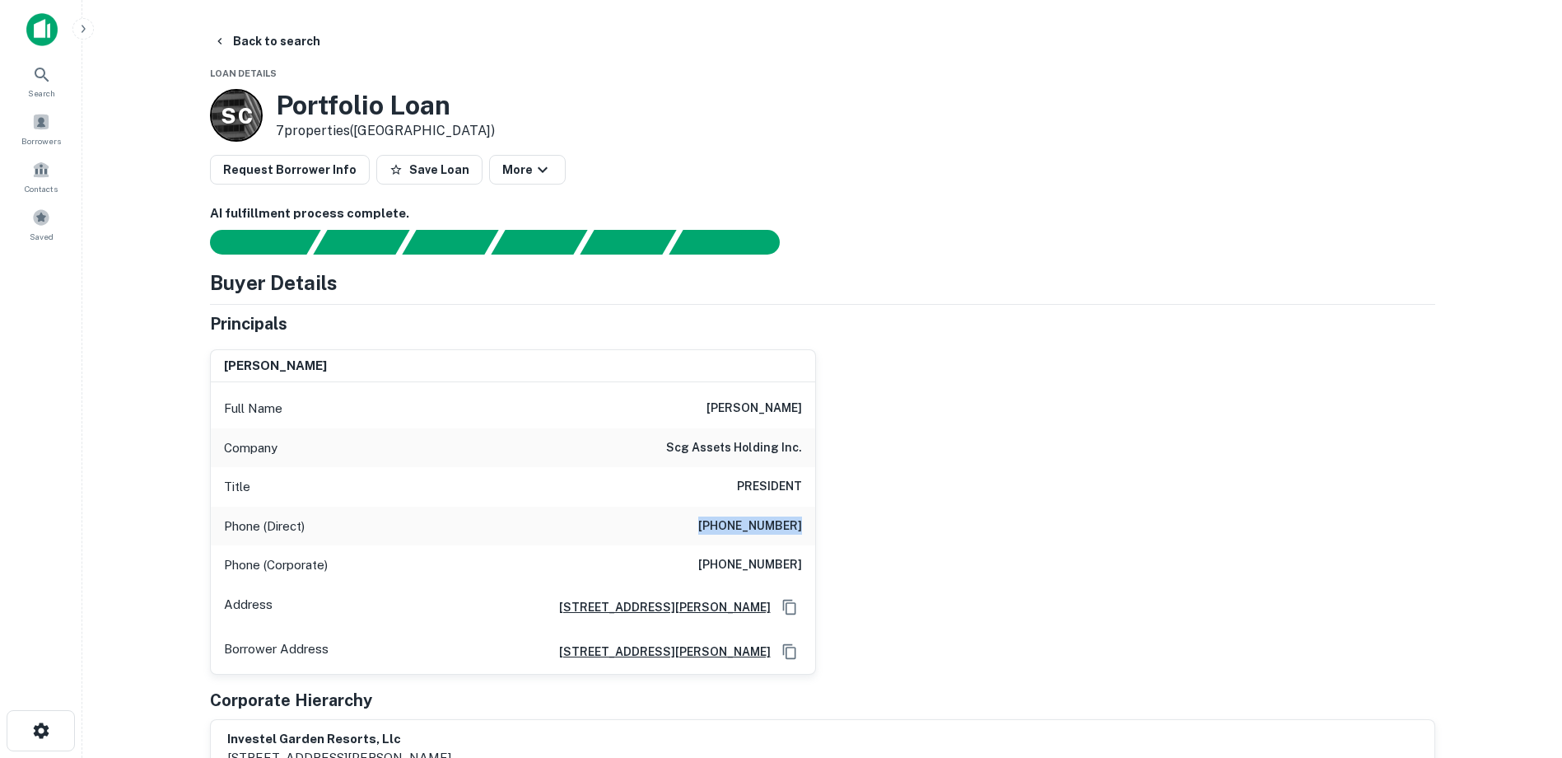
click at [1015, 489] on div "wei feng zhang Full Name wei feng zhang Company scg assets holding inc. Title P…" at bounding box center [816, 505] width 1238 height 338
drag, startPoint x: 705, startPoint y: 567, endPoint x: 805, endPoint y: 572, distance: 100.6
click at [805, 572] on div "Phone (Corporate) (212) 789-0000" at bounding box center [513, 565] width 604 height 40
copy h6 "(212) 789-0000"
click at [921, 452] on div "wei feng zhang Full Name wei feng zhang Company scg assets holding inc. Title P…" at bounding box center [816, 505] width 1238 height 338
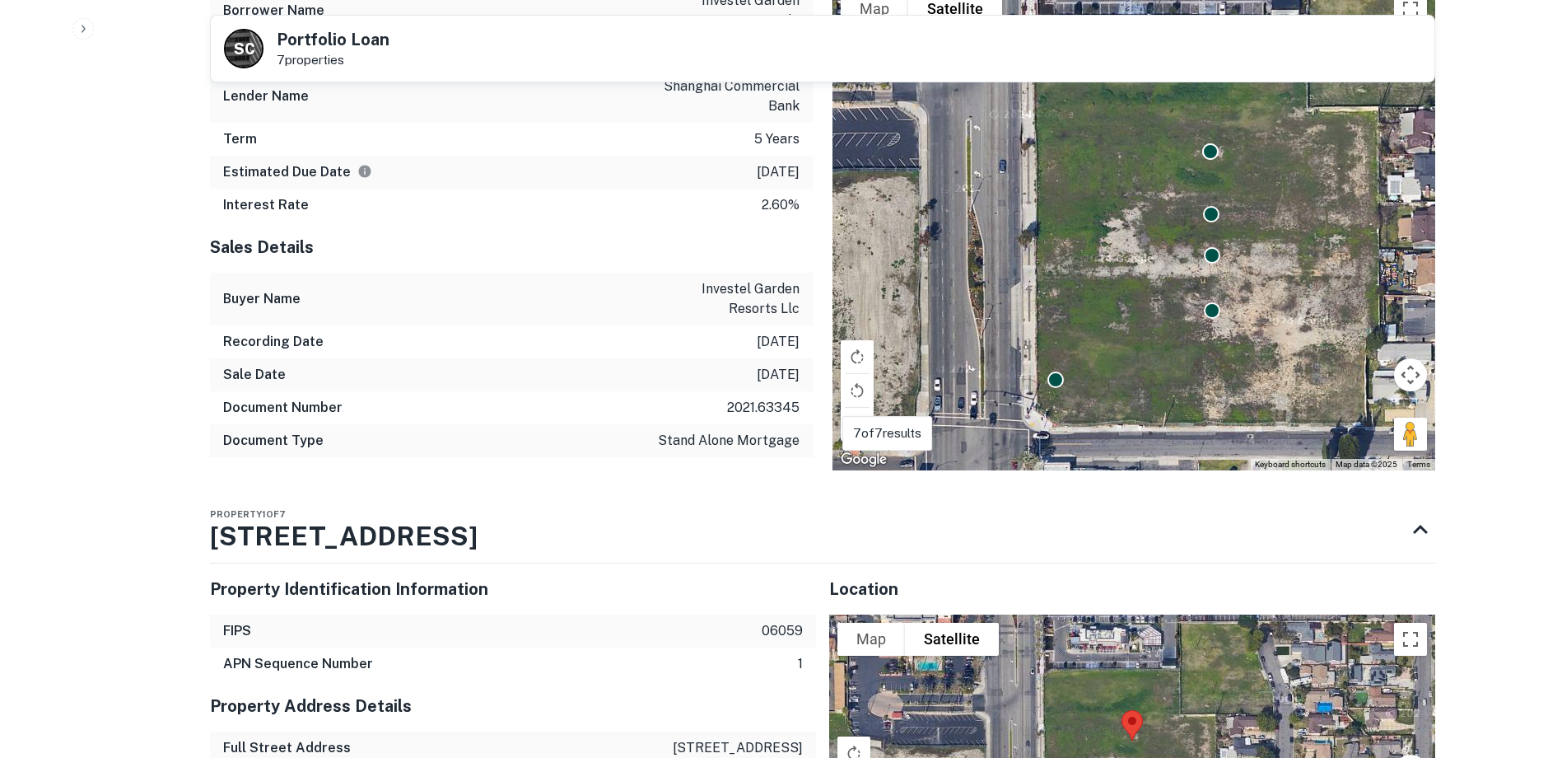
scroll to position [646, 0]
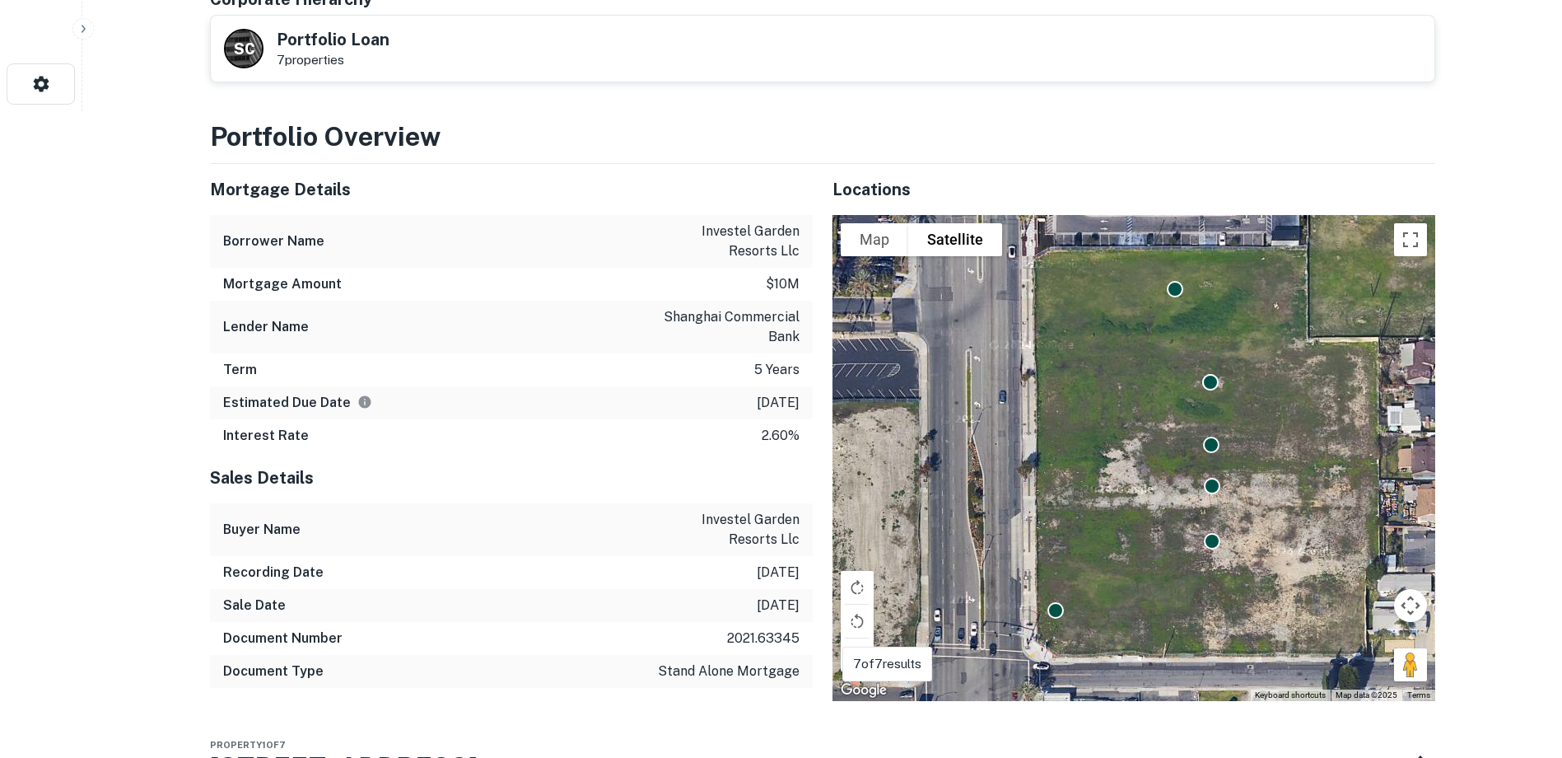
click at [626, 459] on div "Sales Details" at bounding box center [511, 477] width 603 height 51
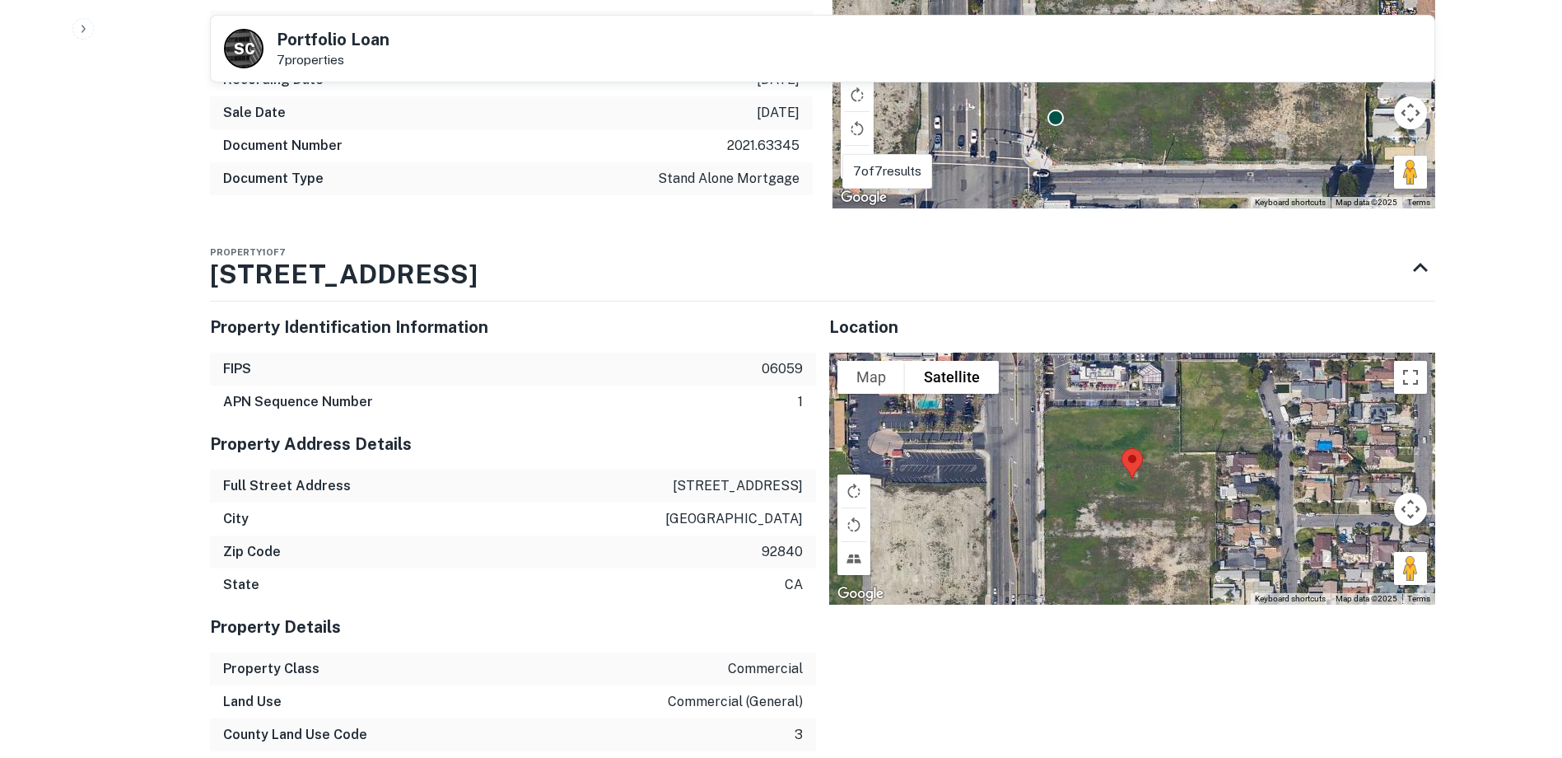
scroll to position [1140, 0]
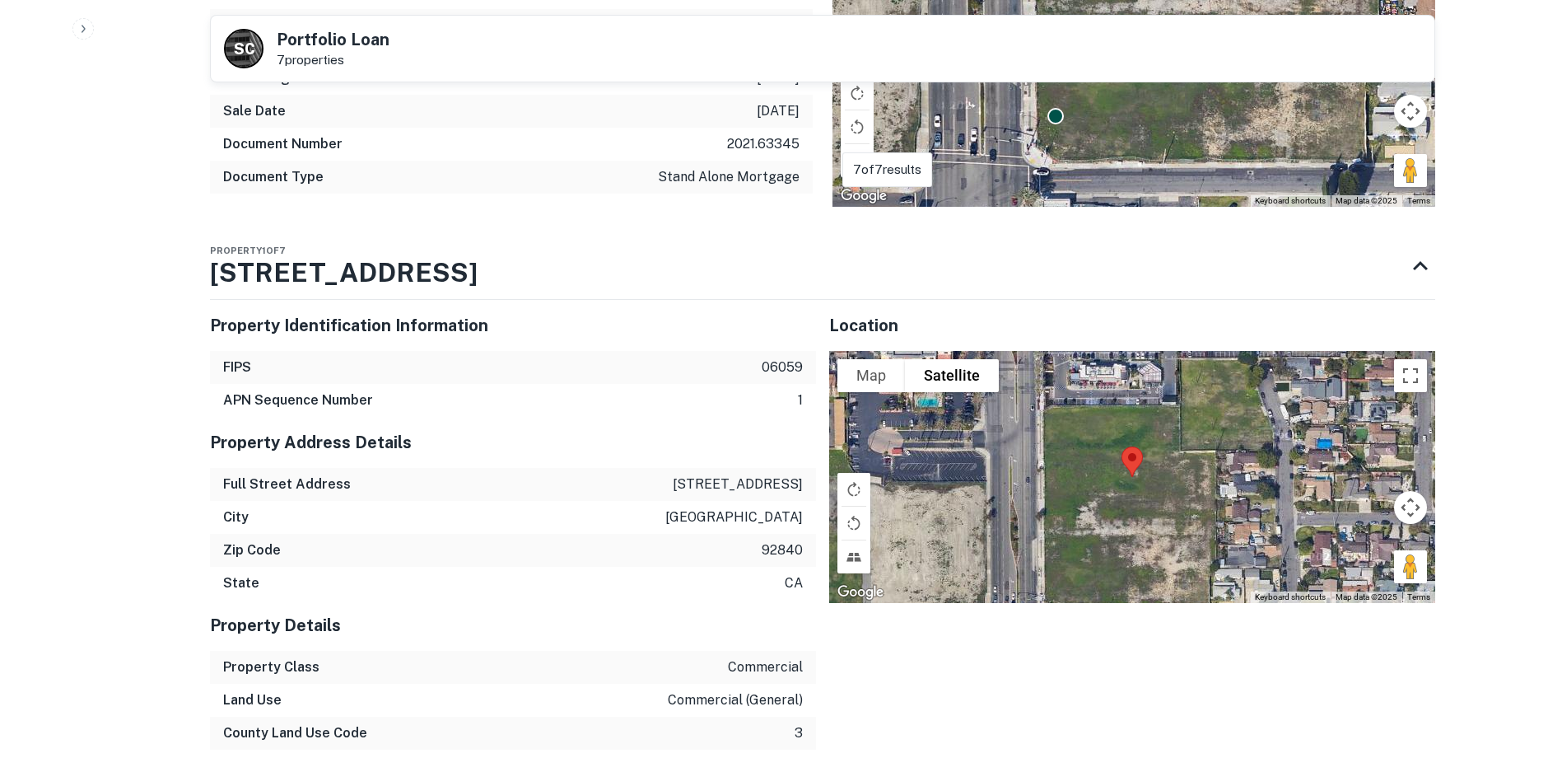
click at [576, 357] on div "FIPS 06059" at bounding box center [513, 367] width 606 height 33
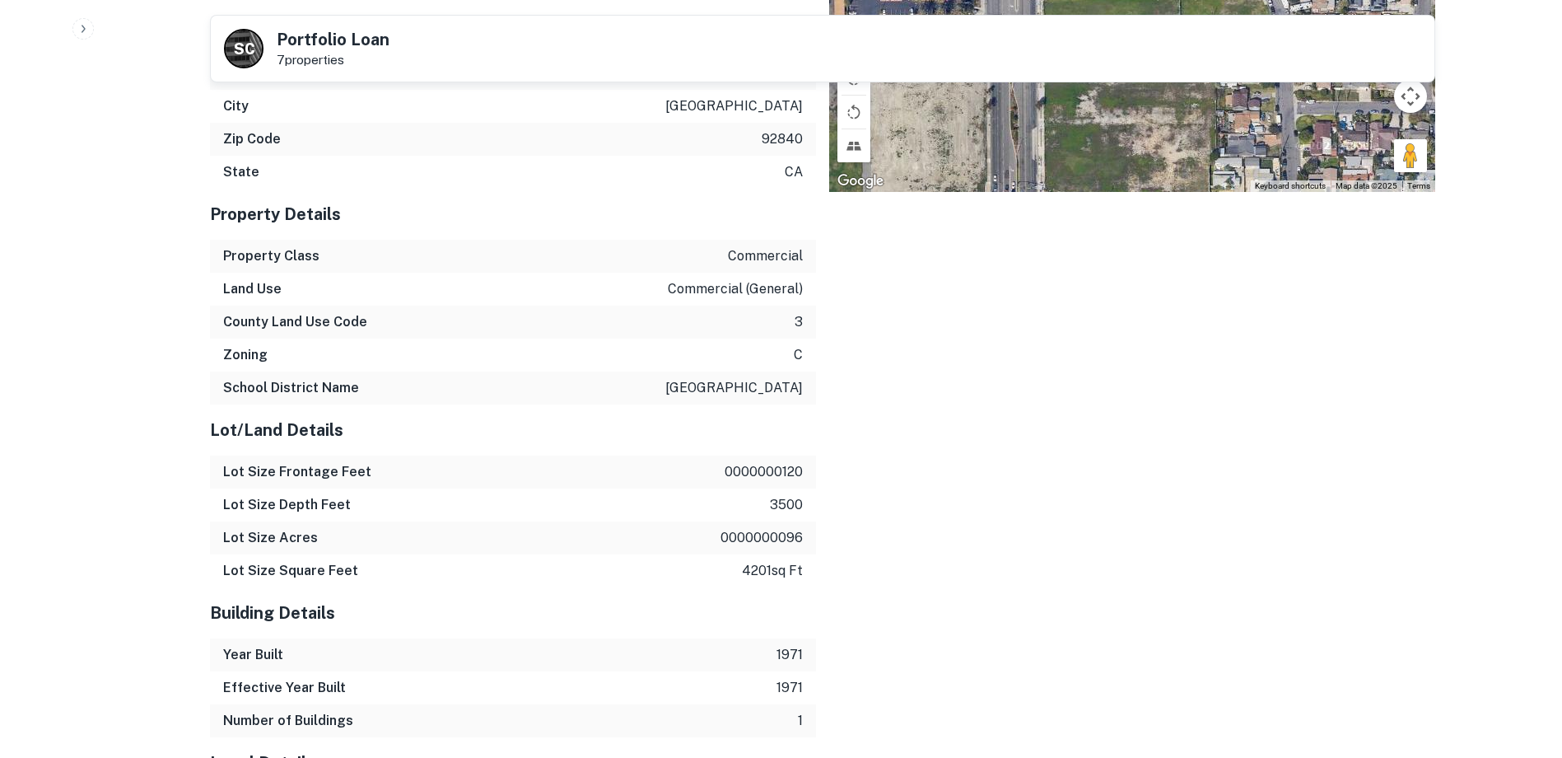
scroll to position [1552, 0]
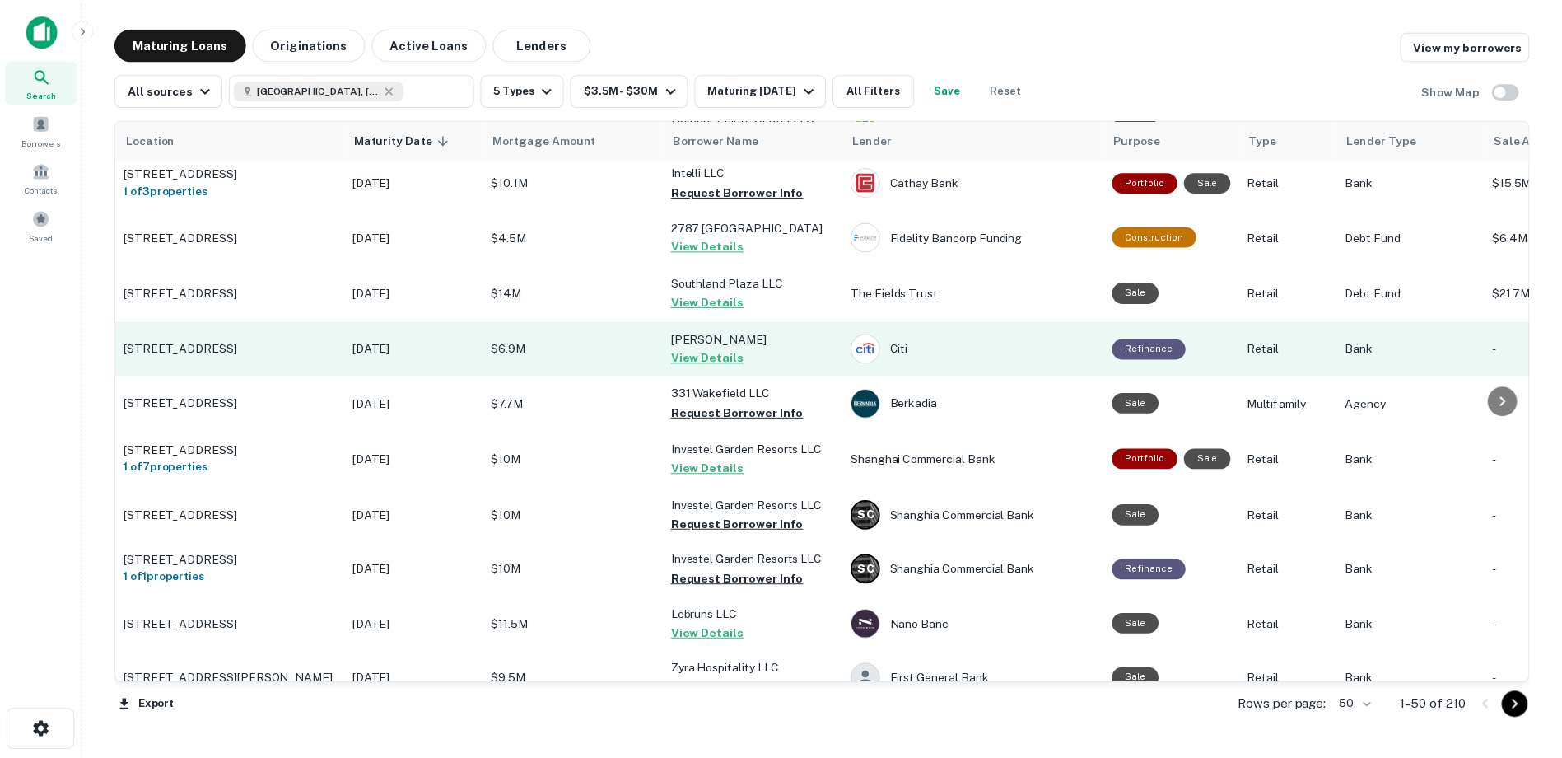
scroll to position [329, 0]
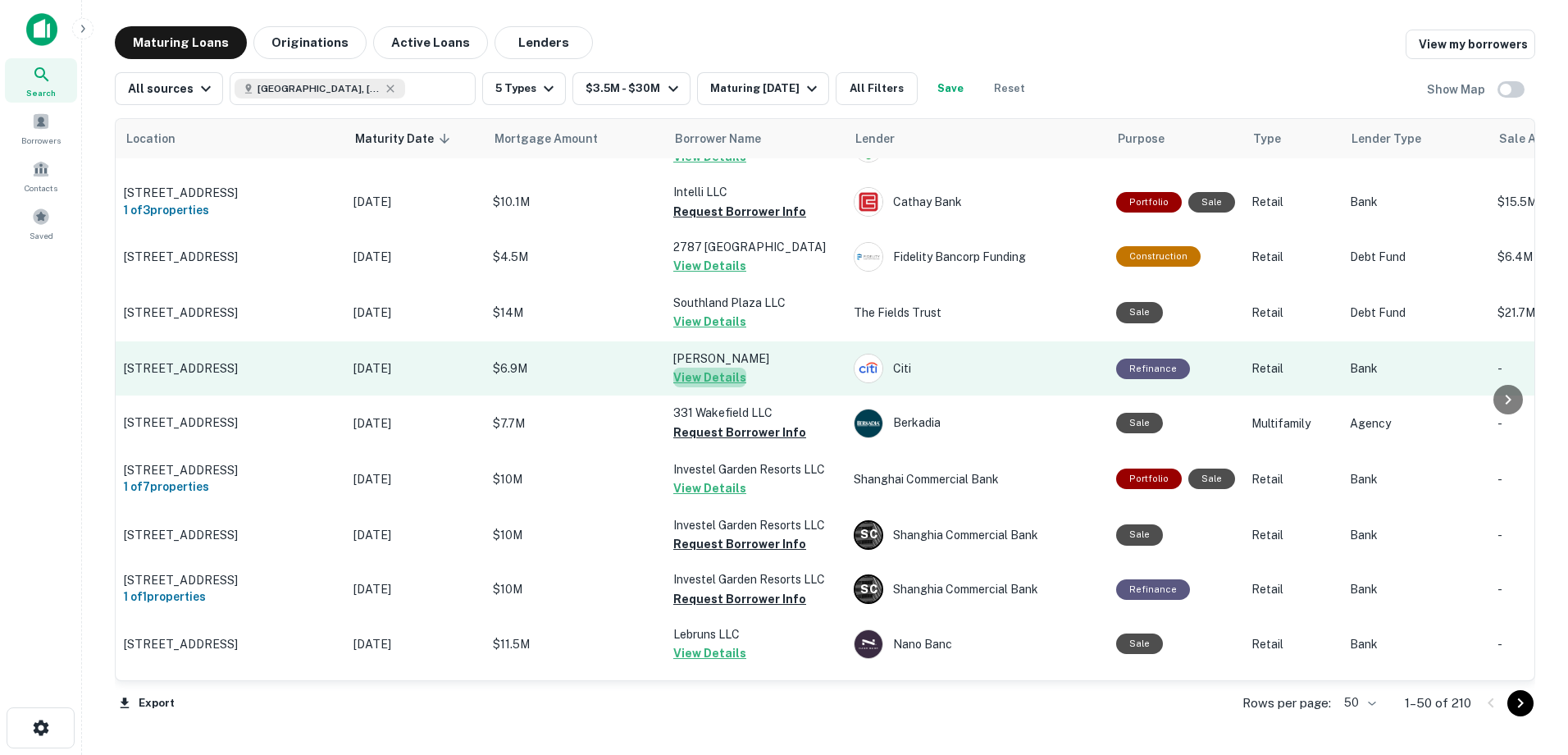
click at [714, 387] on button "View Details" at bounding box center [709, 378] width 73 height 20
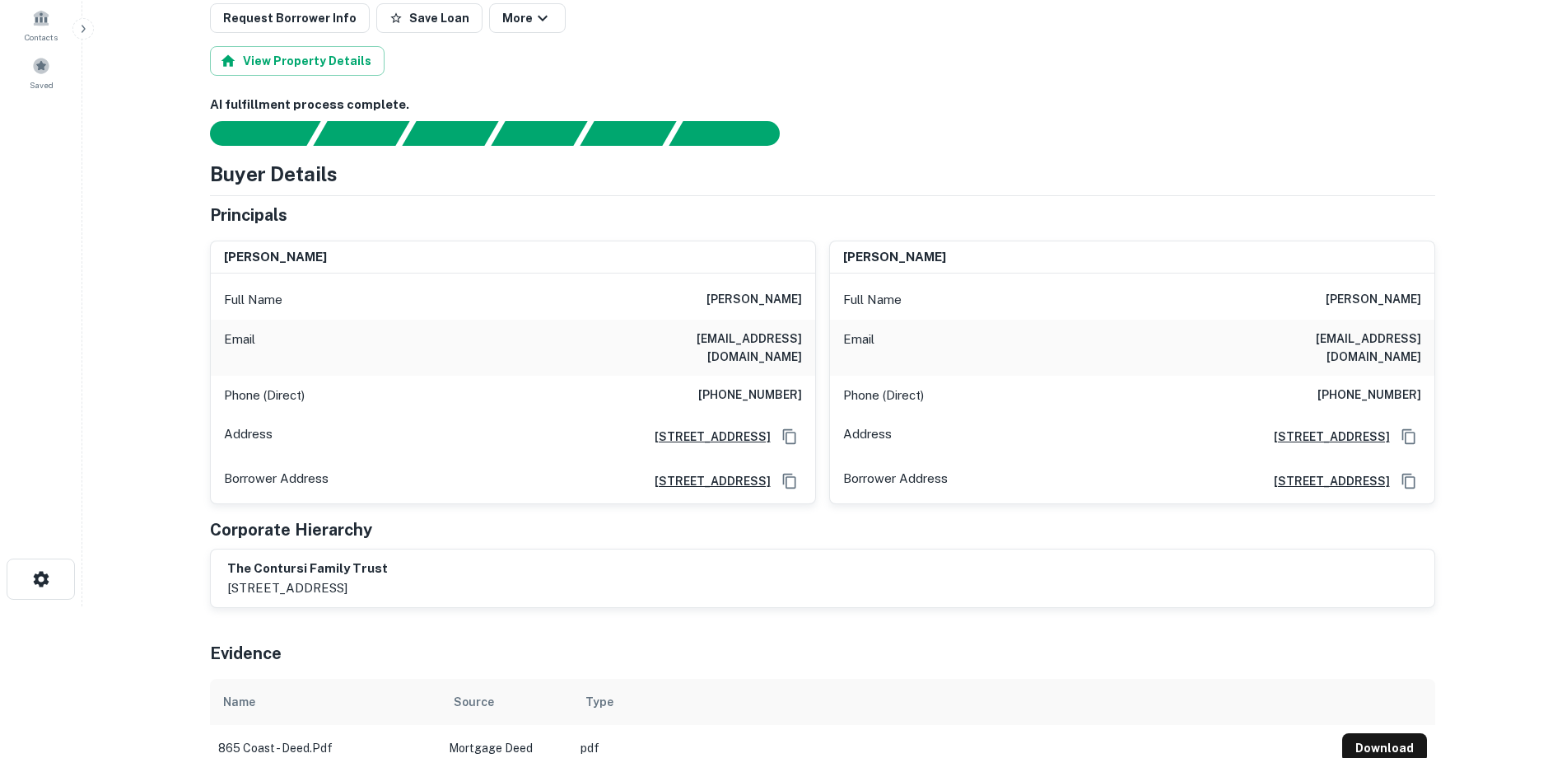
scroll to position [165, 0]
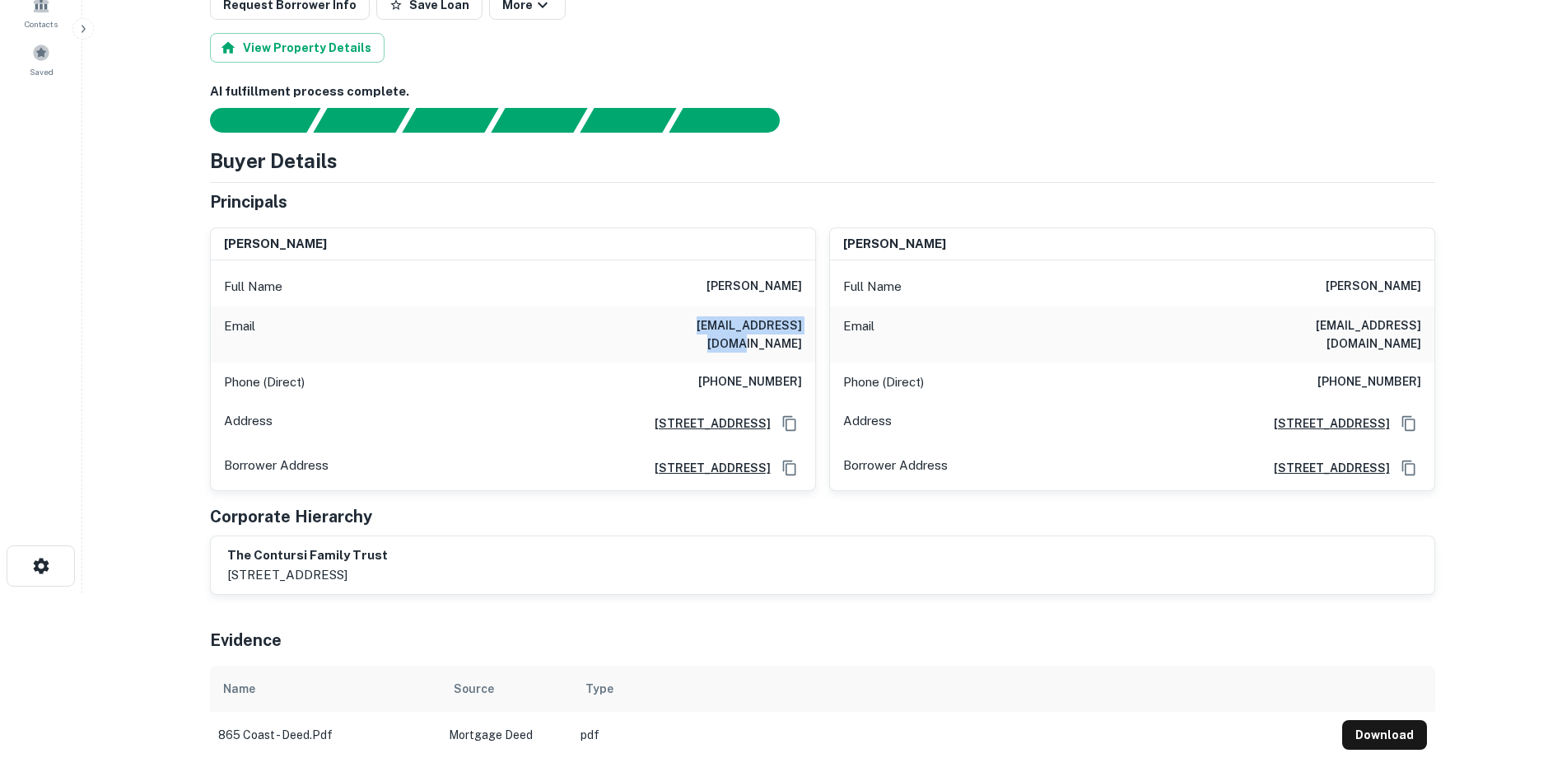
drag, startPoint x: 656, startPoint y: 329, endPoint x: 805, endPoint y: 338, distance: 148.5
click at [805, 338] on div "Email sacontursi@gmail.com" at bounding box center [513, 334] width 604 height 56
copy h6 "sacontursi@gmail.com"
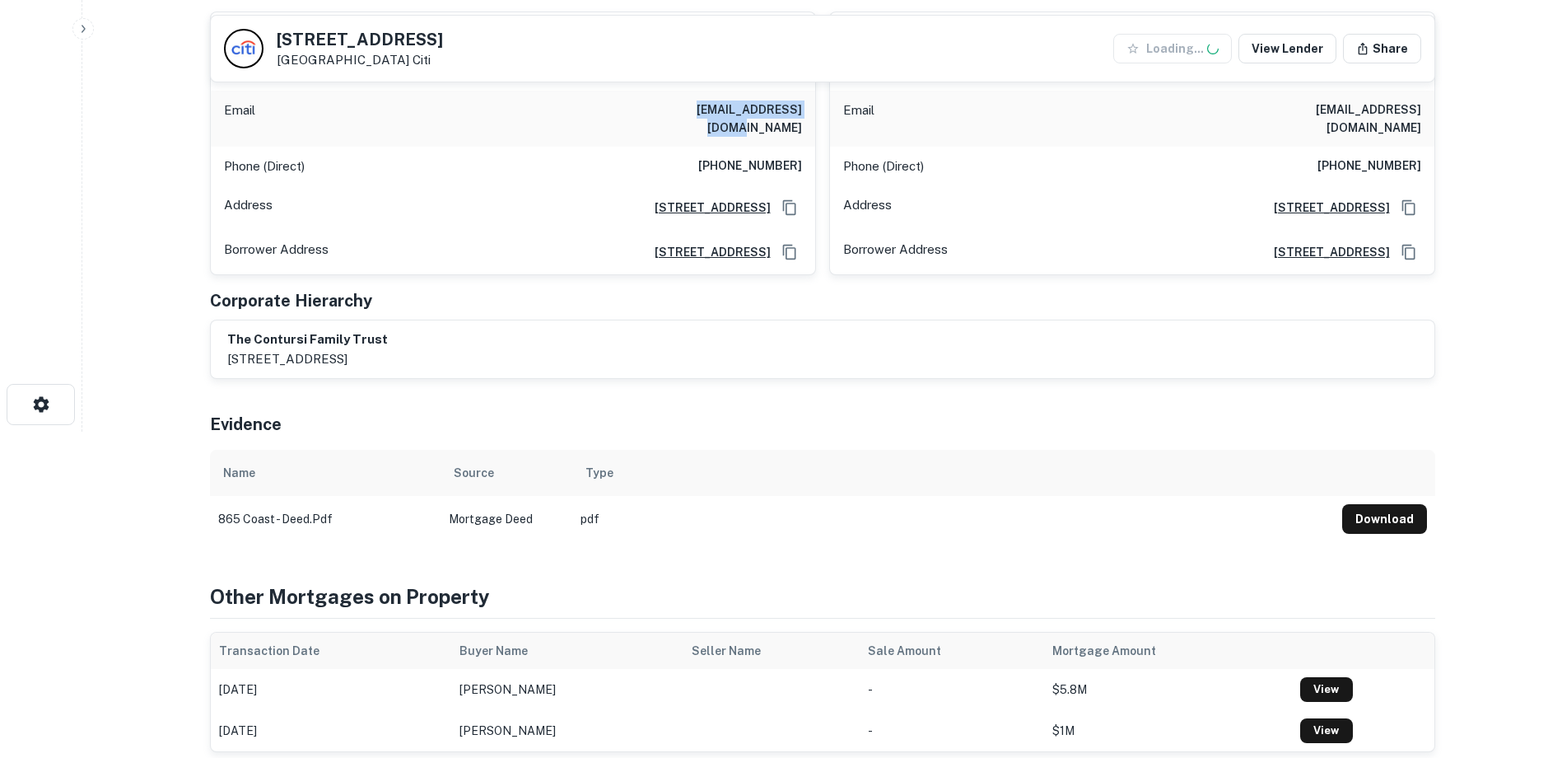
scroll to position [329, 0]
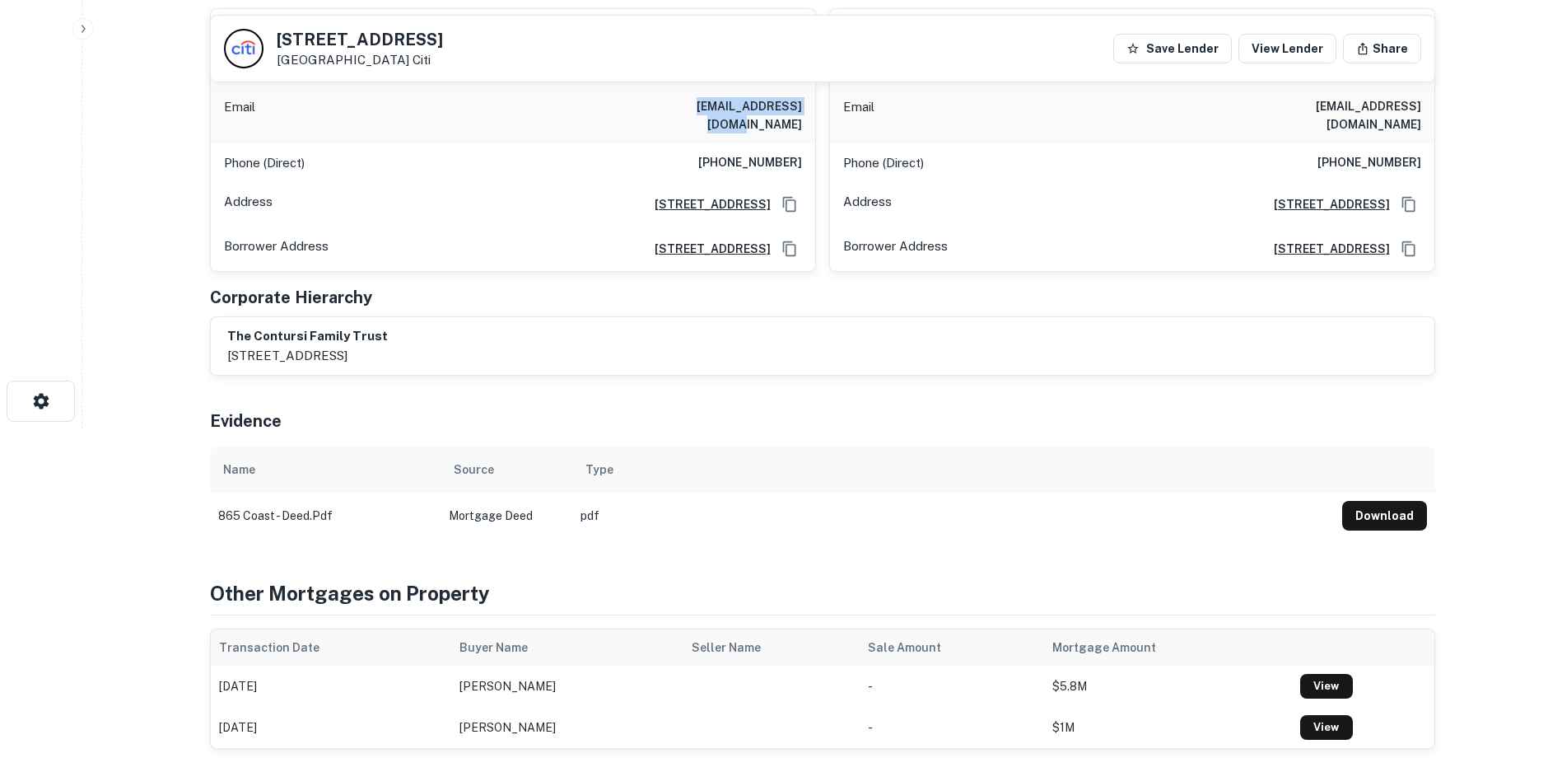
click at [580, 404] on div "Evidence" at bounding box center [822, 418] width 1225 height 58
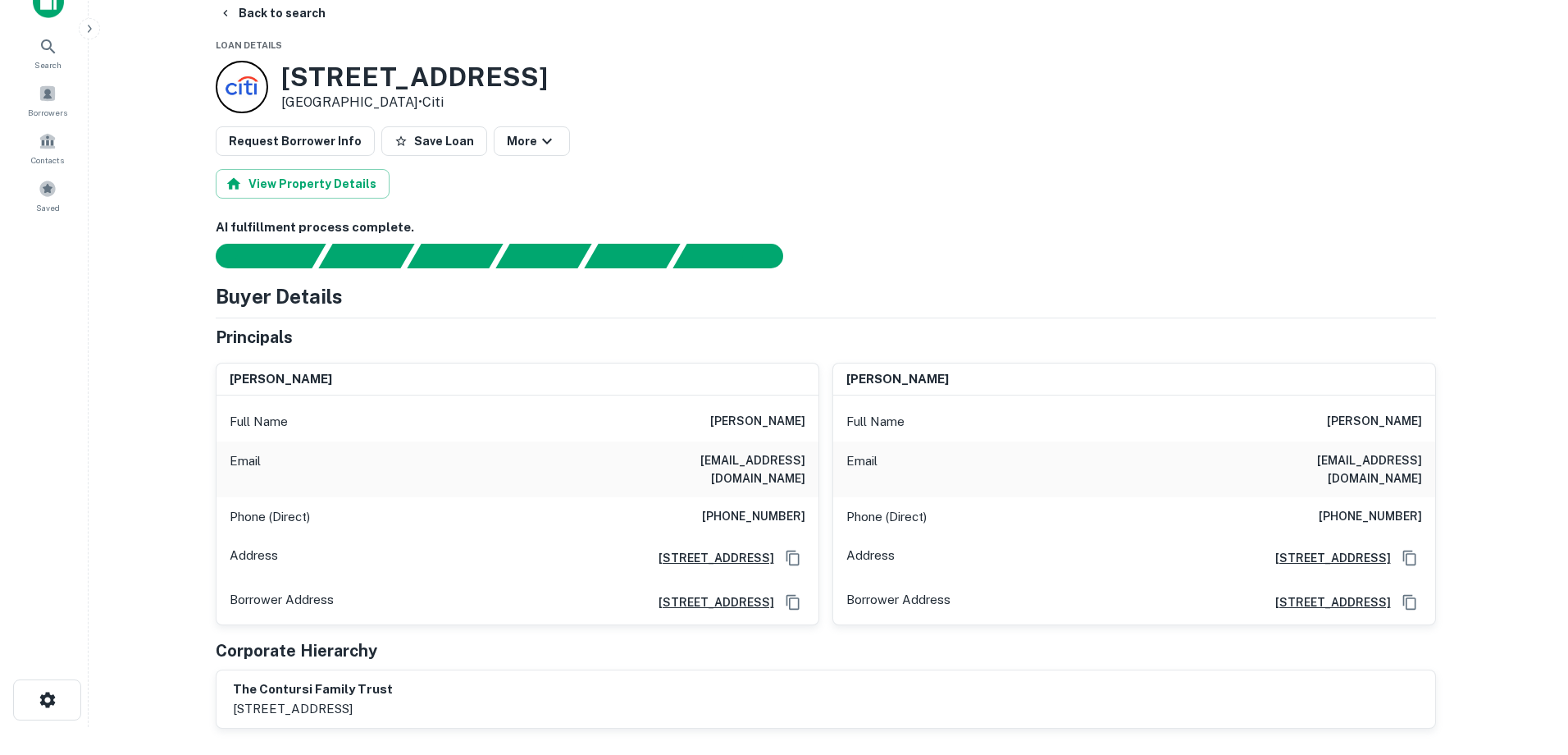
scroll to position [0, 0]
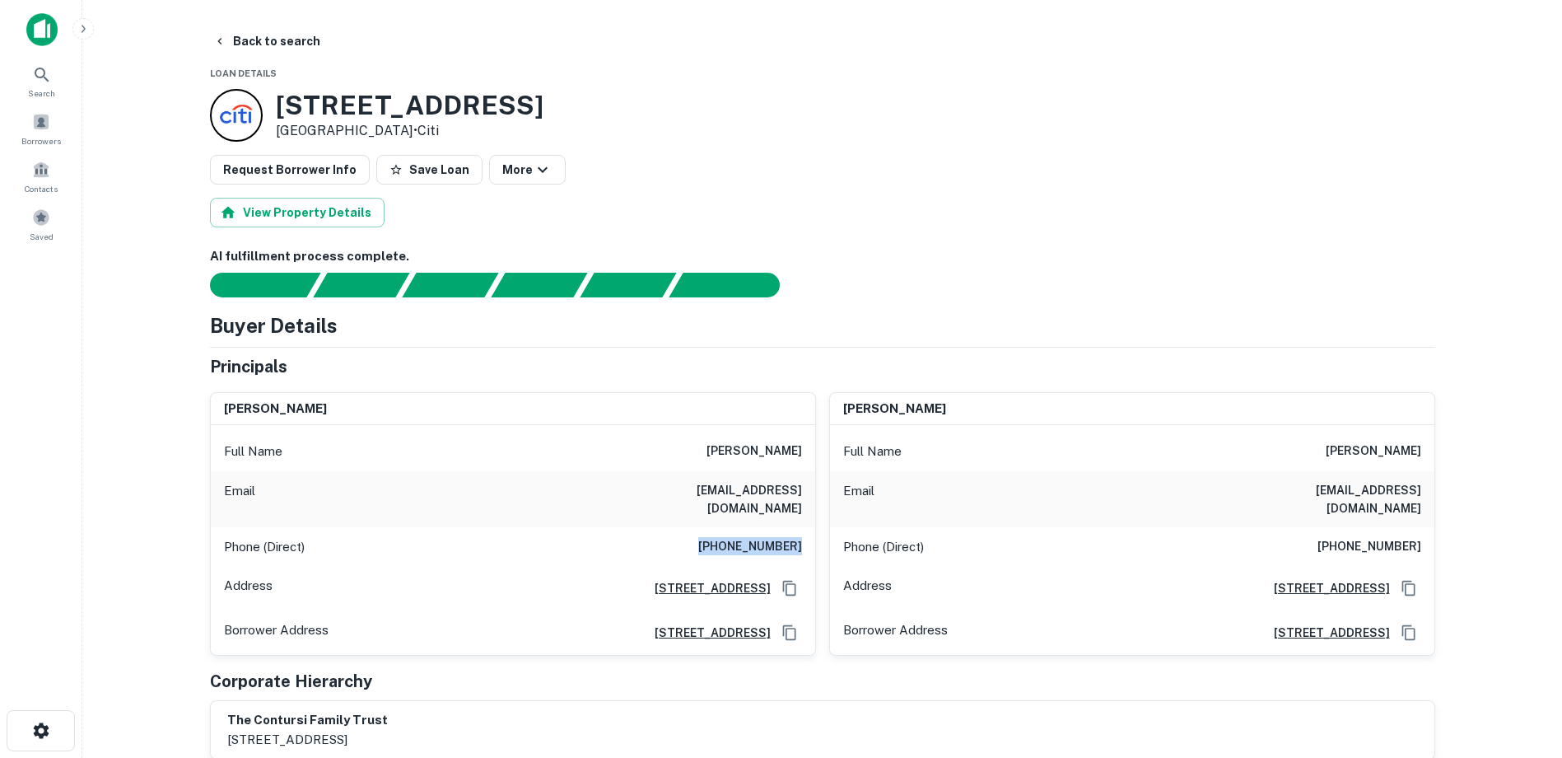
drag, startPoint x: 712, startPoint y: 535, endPoint x: 808, endPoint y: 545, distance: 96.0
click at [808, 545] on div "Phone (Direct) (949) 287-9778" at bounding box center [513, 547] width 604 height 40
click at [788, 344] on div "Buyer Details Principals steven a contursi Full Name steven a contursi Email sa…" at bounding box center [822, 535] width 1225 height 450
drag, startPoint x: 225, startPoint y: 408, endPoint x: 332, endPoint y: 419, distance: 107.7
click at [332, 419] on div "steven a contursi" at bounding box center [513, 409] width 604 height 33
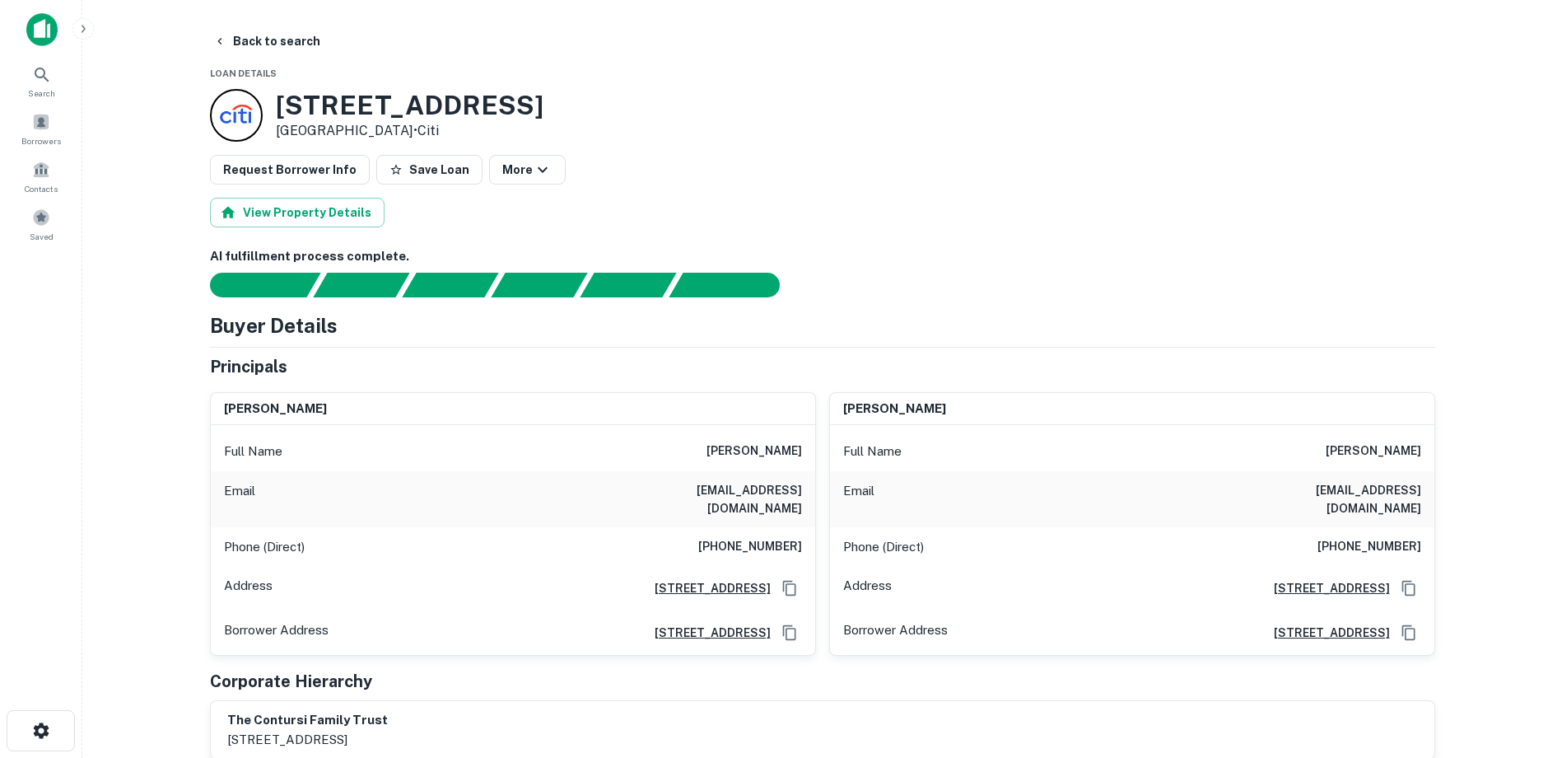
click at [898, 263] on h6 "AI fulfillment process complete." at bounding box center [822, 256] width 1225 height 19
click at [244, 43] on button "Back to search" at bounding box center [267, 41] width 120 height 30
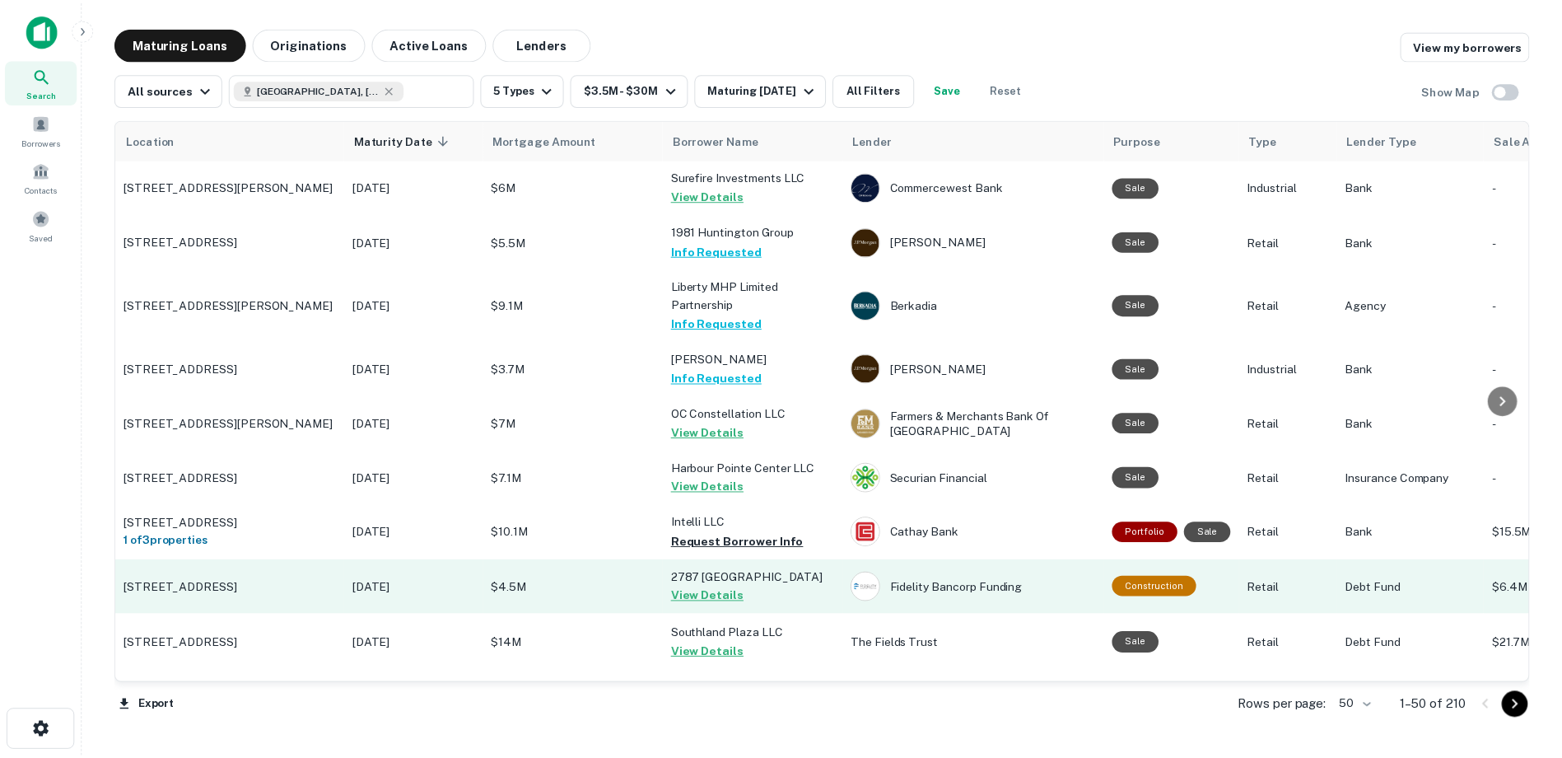
scroll to position [329, 0]
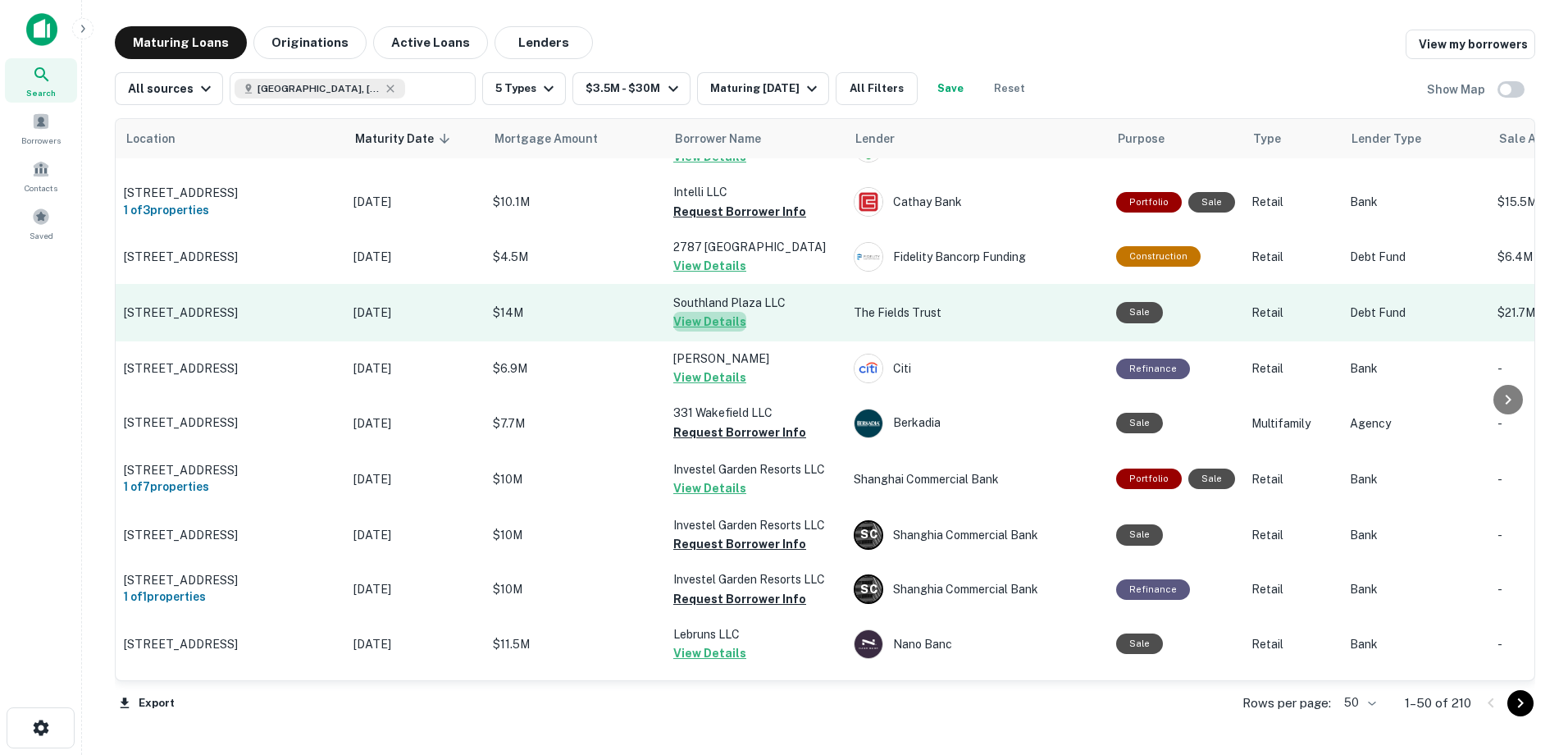
click at [718, 332] on button "View Details" at bounding box center [709, 322] width 73 height 20
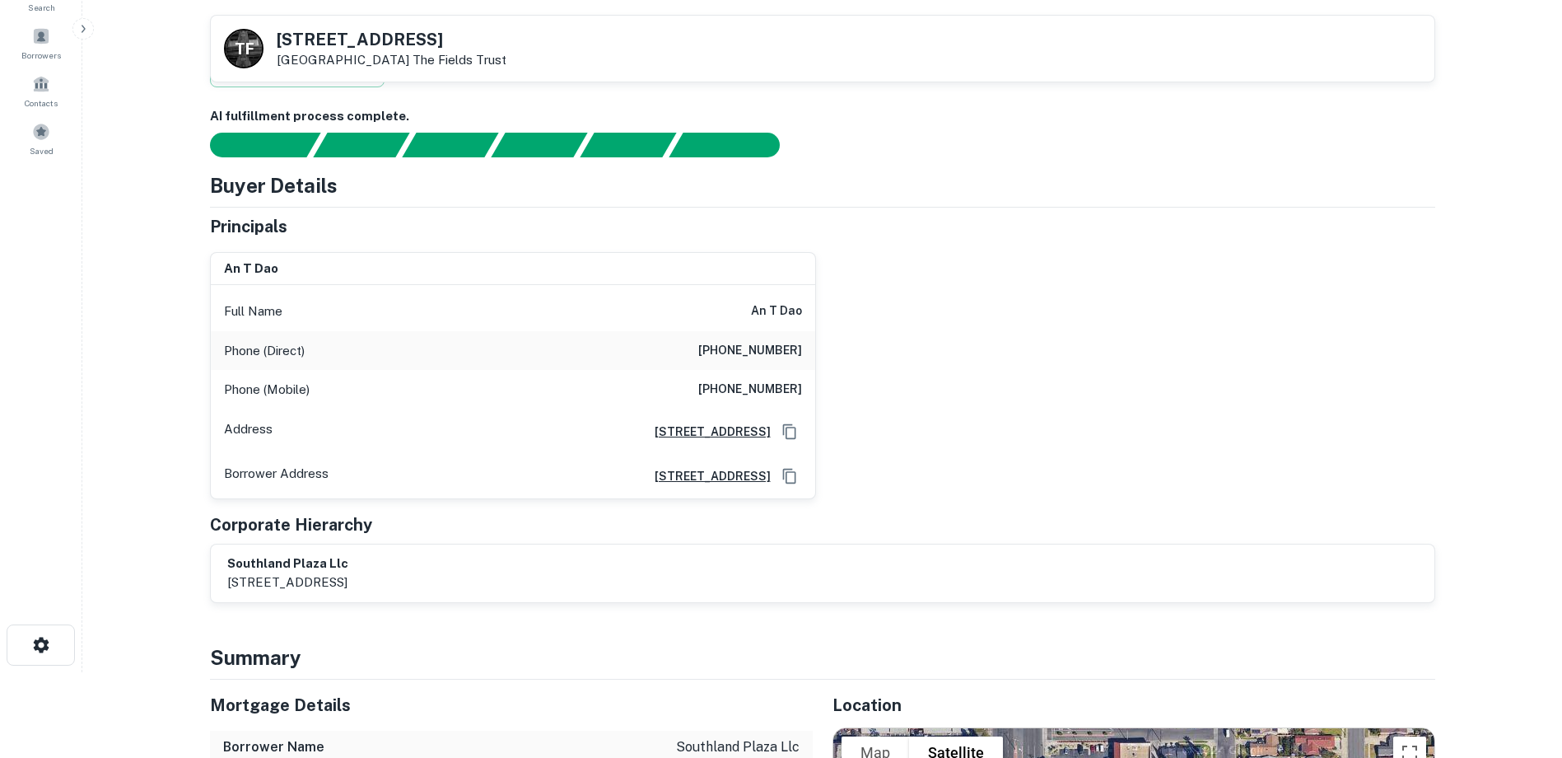
scroll to position [247, 0]
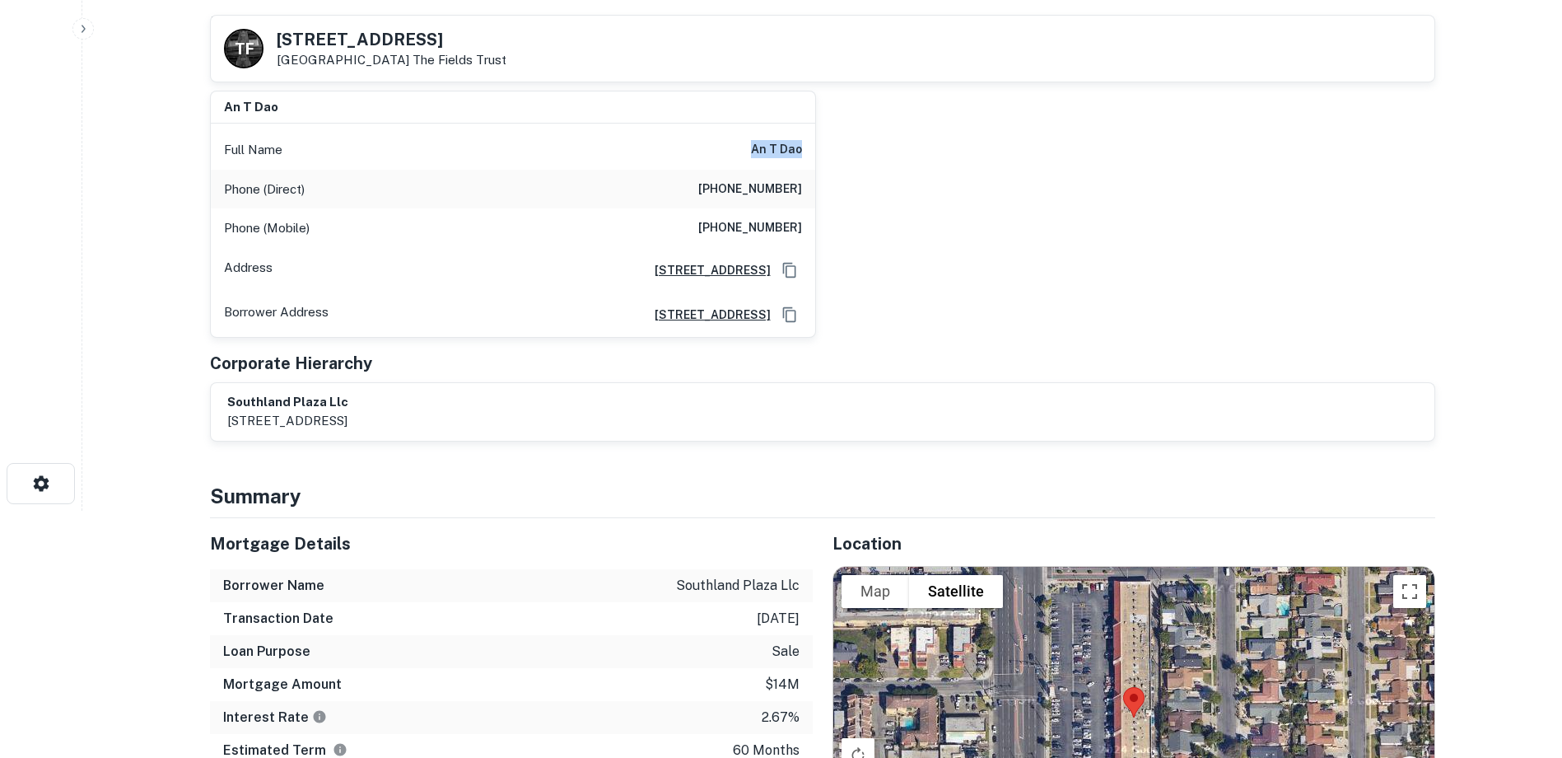
drag, startPoint x: 730, startPoint y: 152, endPoint x: 818, endPoint y: 161, distance: 87.7
click at [818, 161] on div "an t dao Full Name an t dao Phone (Direct) (714) 775-1427 Phone (Mobile) (714) …" at bounding box center [816, 207] width 1238 height 260
click at [971, 275] on div "an t dao Full Name an t dao Phone (Direct) (714) 775-1427 Phone (Mobile) (714) …" at bounding box center [816, 207] width 1238 height 260
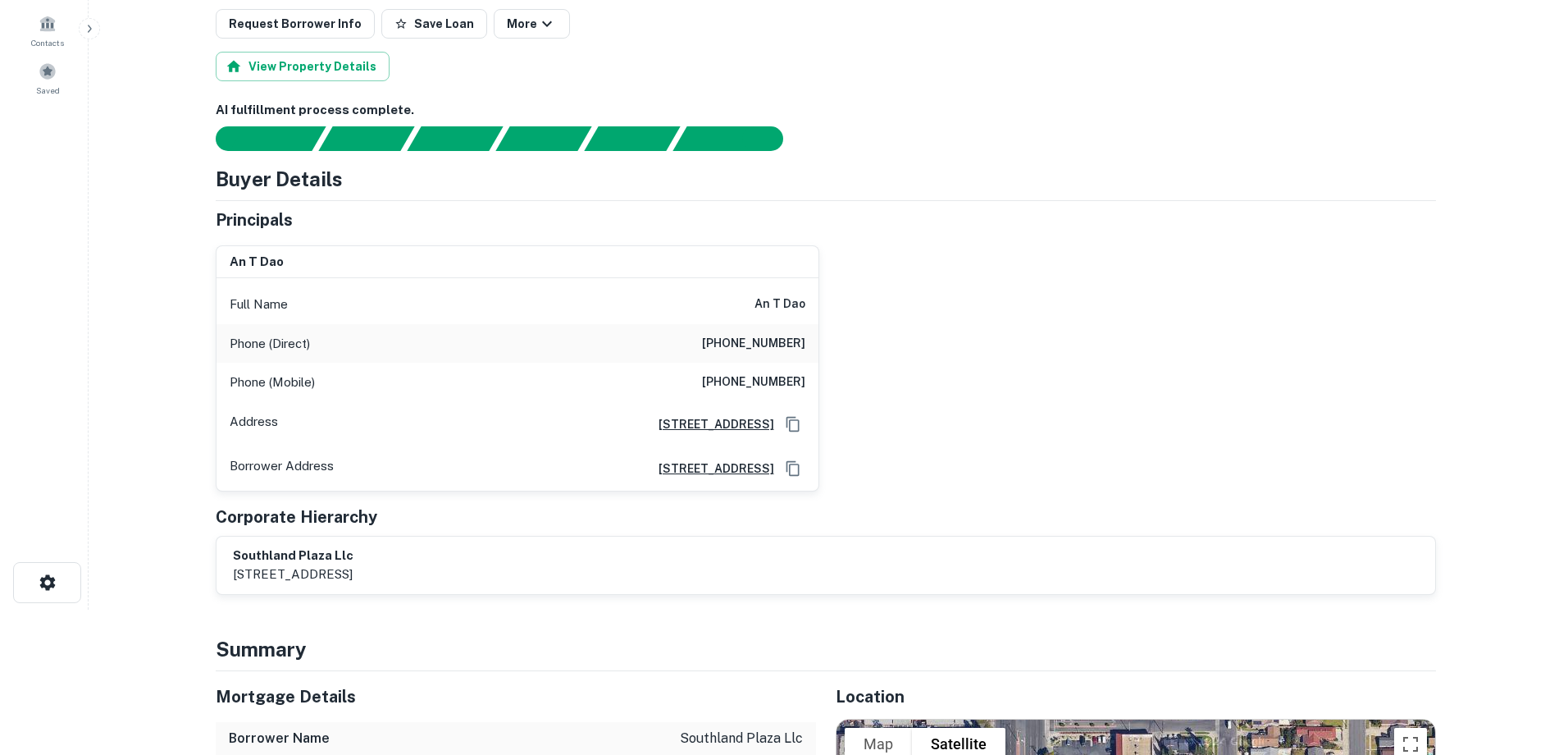
scroll to position [0, 0]
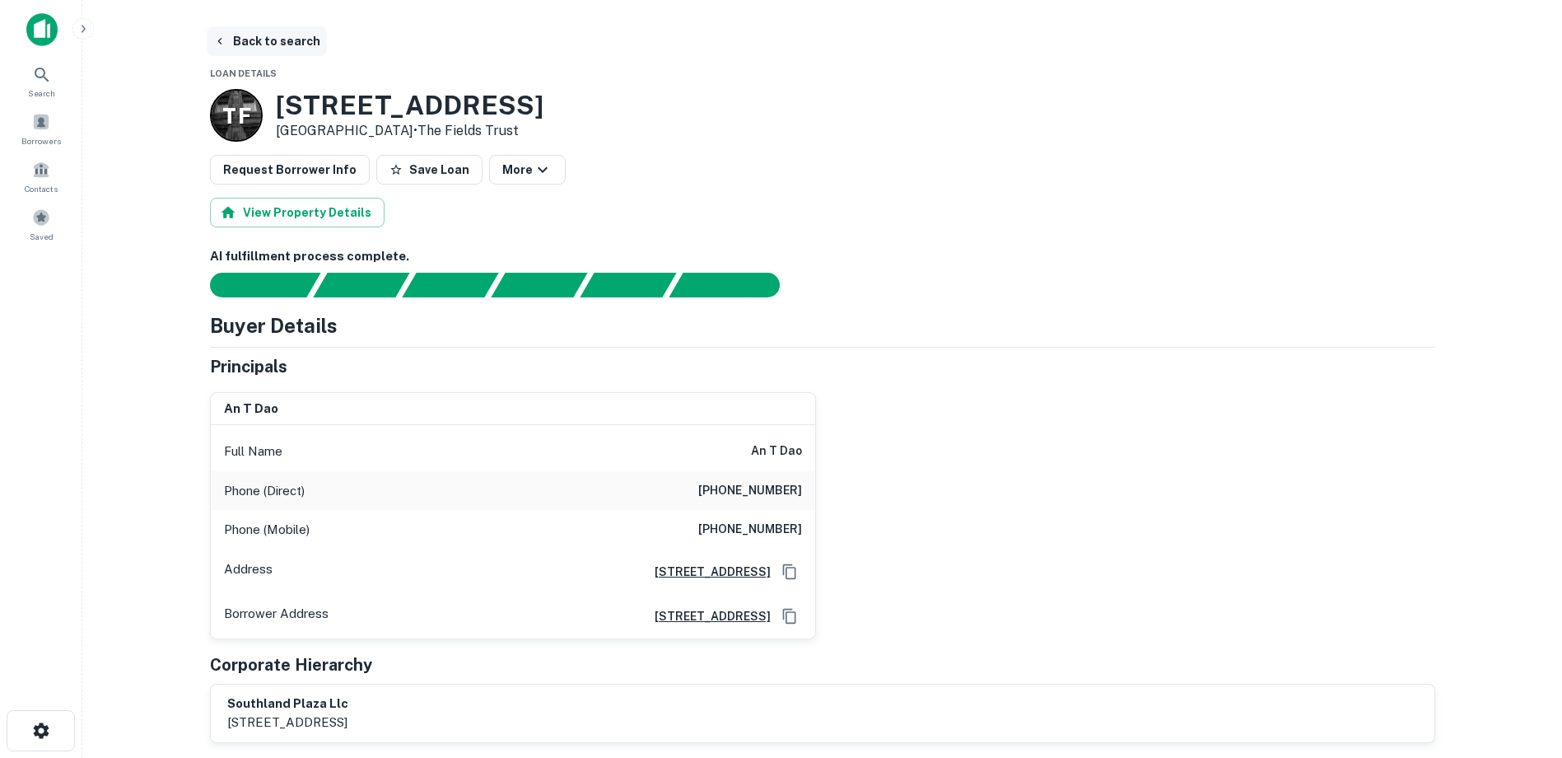
click at [235, 44] on button "Back to search" at bounding box center [267, 41] width 120 height 30
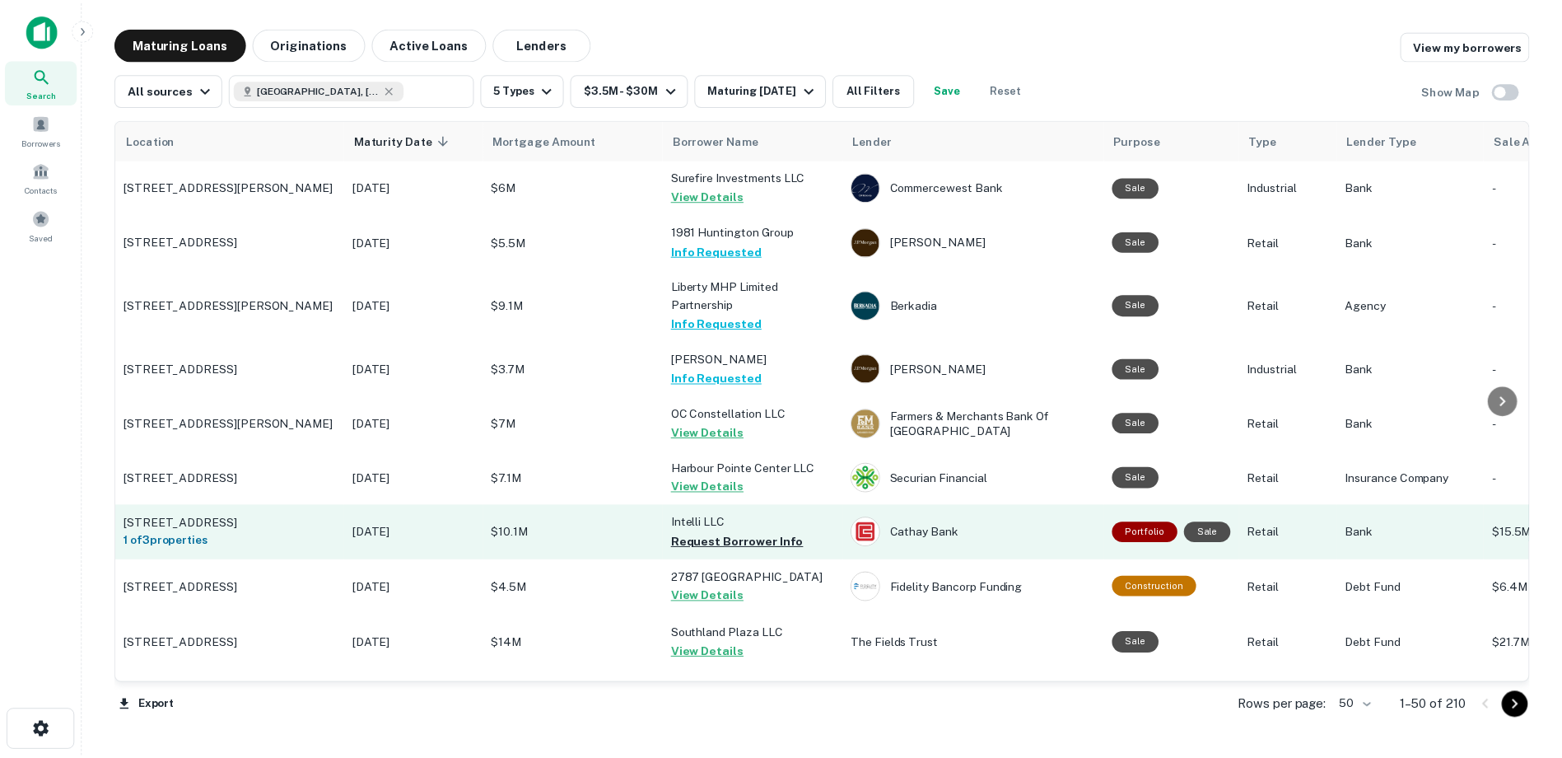
scroll to position [329, 0]
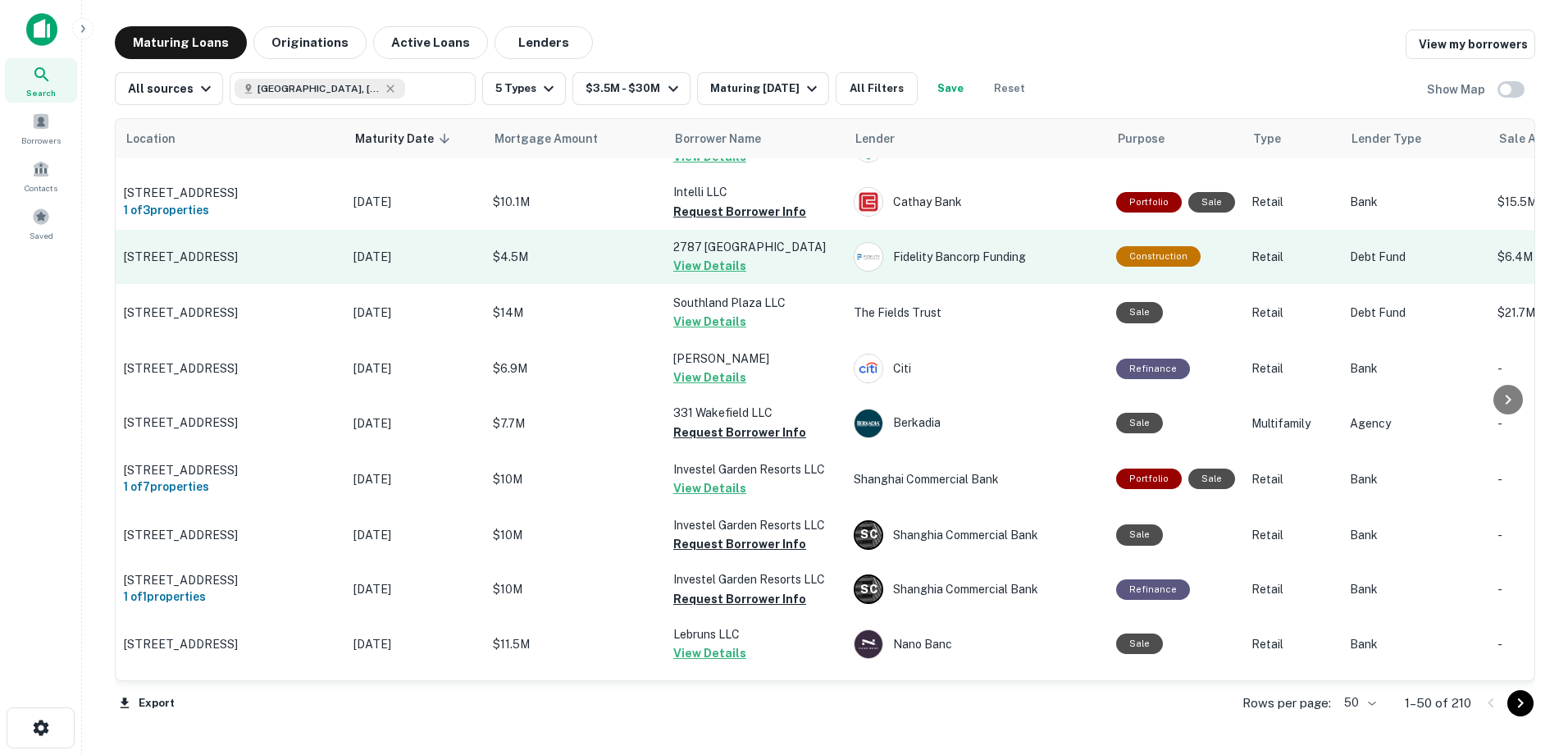
click at [726, 274] on button "View Details" at bounding box center [709, 266] width 73 height 20
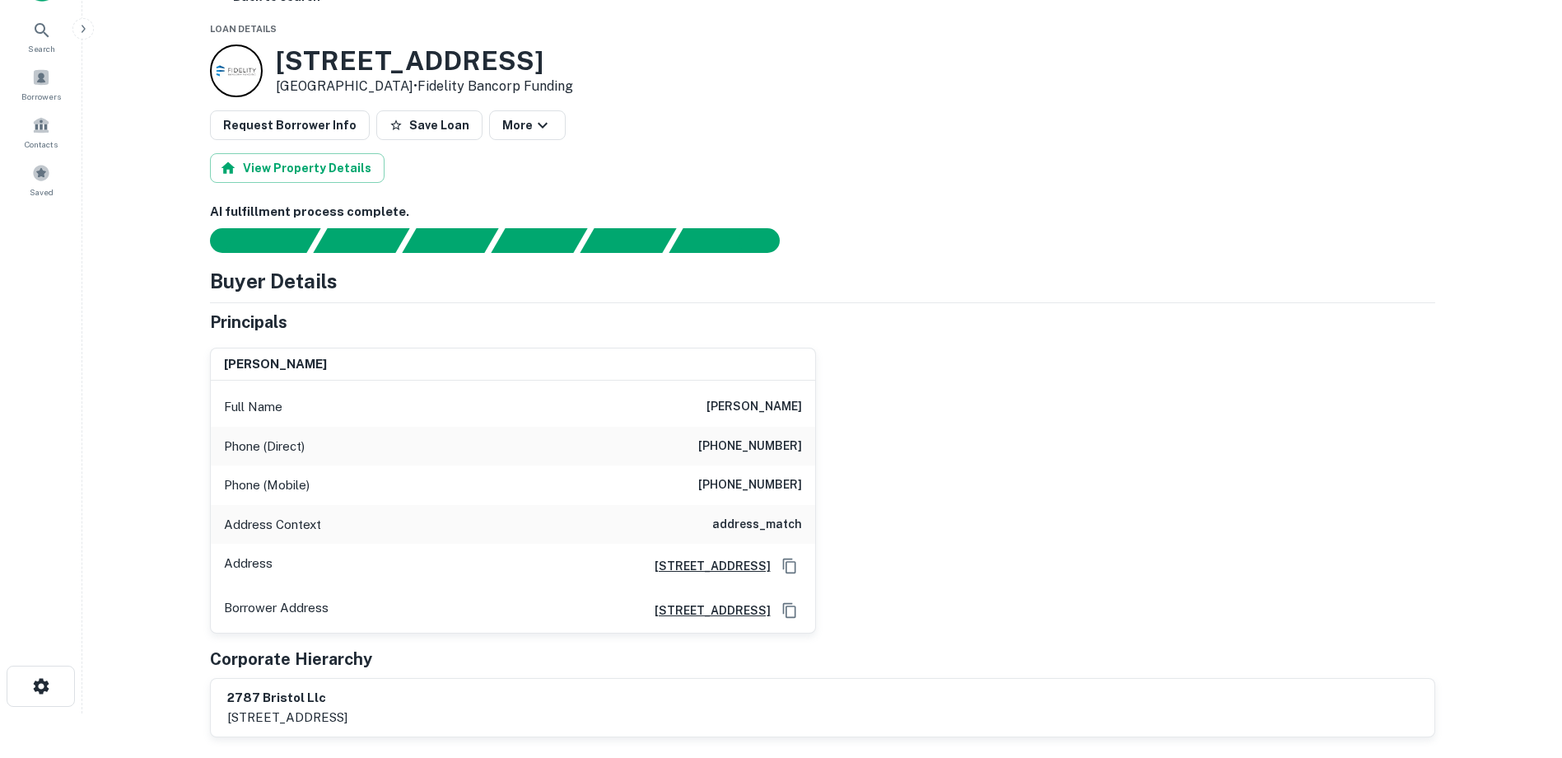
scroll to position [82, 0]
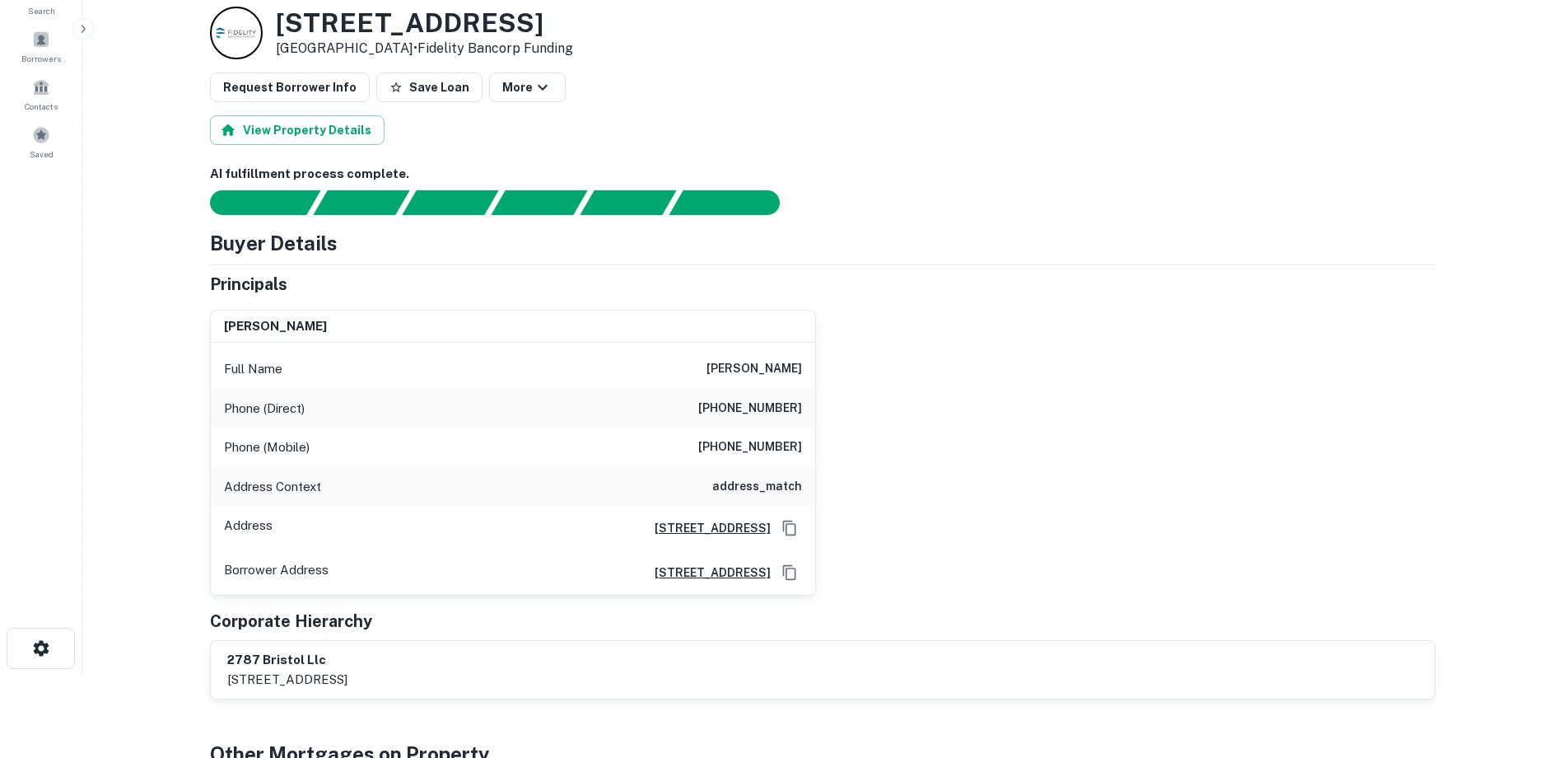
drag, startPoint x: 711, startPoint y: 367, endPoint x: 801, endPoint y: 372, distance: 90.7
click at [801, 372] on div "Full Name david davidson" at bounding box center [513, 369] width 604 height 40
drag, startPoint x: 936, startPoint y: 312, endPoint x: 882, endPoint y: 347, distance: 64.4
click at [936, 312] on div "david davidson Full Name david davidson Phone (Direct) (949) 300-5152 Phone (Mo…" at bounding box center [816, 446] width 1238 height 300
drag, startPoint x: 702, startPoint y: 404, endPoint x: 811, endPoint y: 417, distance: 109.5
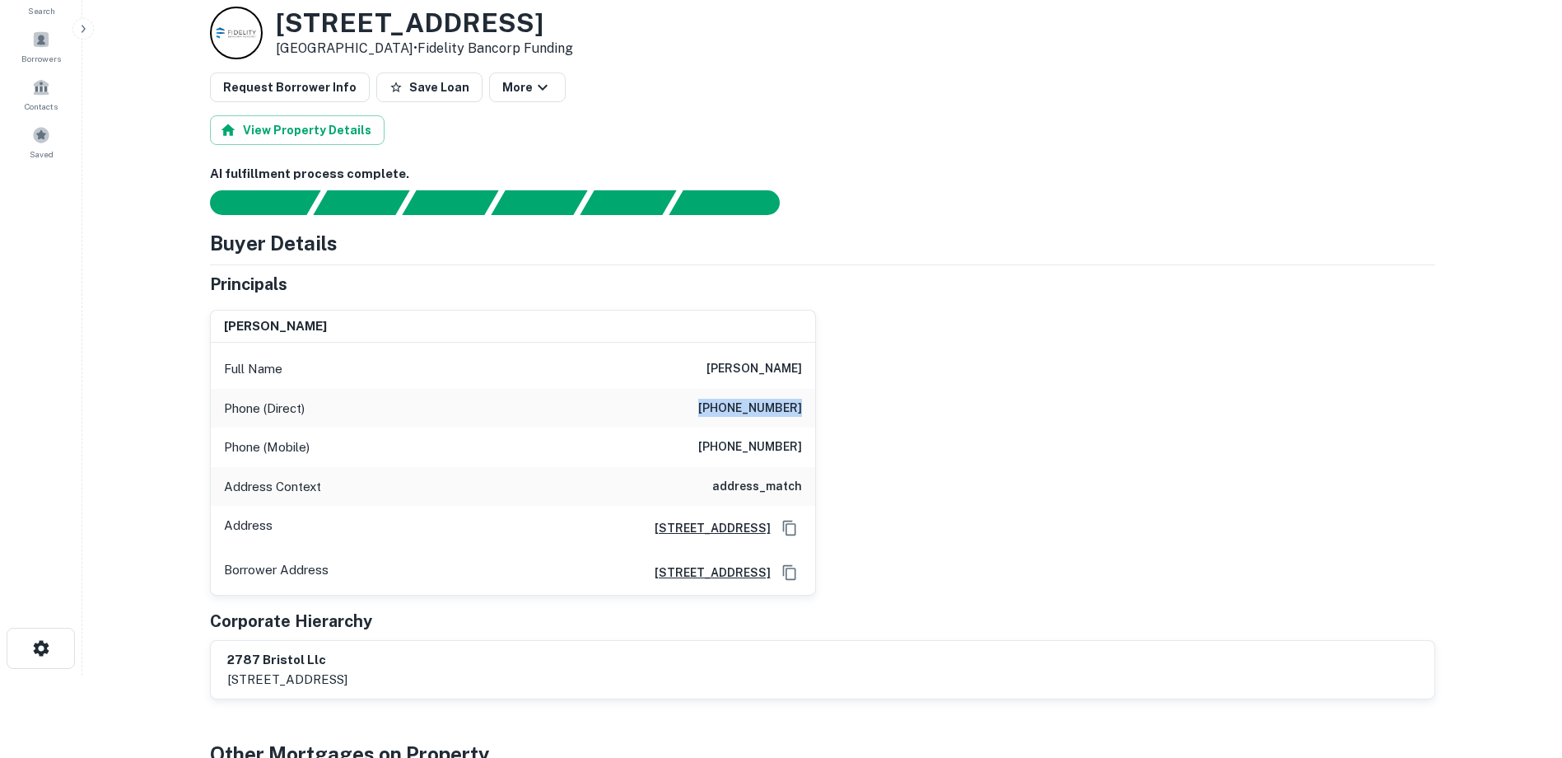
click at [811, 417] on div "Phone (Direct) (949) 300-5152" at bounding box center [513, 409] width 604 height 40
click at [886, 403] on div "david davidson Full Name david davidson Phone (Direct) (949) 300-5152 Phone (Mo…" at bounding box center [816, 446] width 1238 height 300
drag, startPoint x: 705, startPoint y: 441, endPoint x: 774, endPoint y: 450, distance: 69.8
click at [774, 450] on h6 "(949) 300-5953" at bounding box center [750, 447] width 104 height 20
drag, startPoint x: 774, startPoint y: 450, endPoint x: 744, endPoint y: 451, distance: 29.7
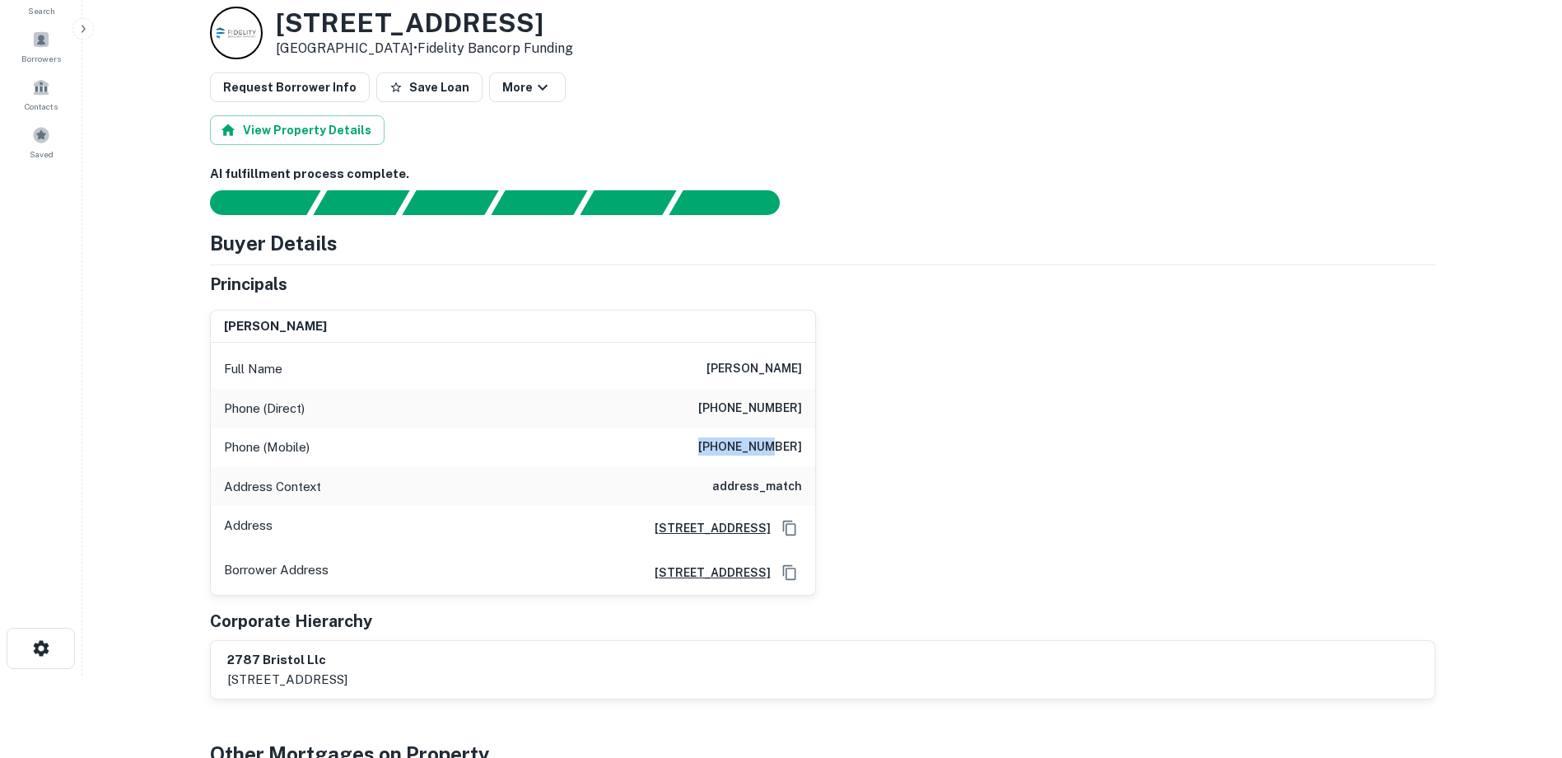
click at [753, 451] on h6 "(949) 300-5953" at bounding box center [750, 447] width 104 height 20
drag, startPoint x: 701, startPoint y: 441, endPoint x: 807, endPoint y: 450, distance: 106.6
click at [807, 450] on div "Phone (Mobile) (949) 300-5953" at bounding box center [513, 447] width 604 height 40
drag, startPoint x: 920, startPoint y: 391, endPoint x: 876, endPoint y: 417, distance: 51.0
click at [920, 391] on div "david davidson Full Name david davidson Phone (Direct) (949) 300-5152 Phone (Mo…" at bounding box center [816, 446] width 1238 height 300
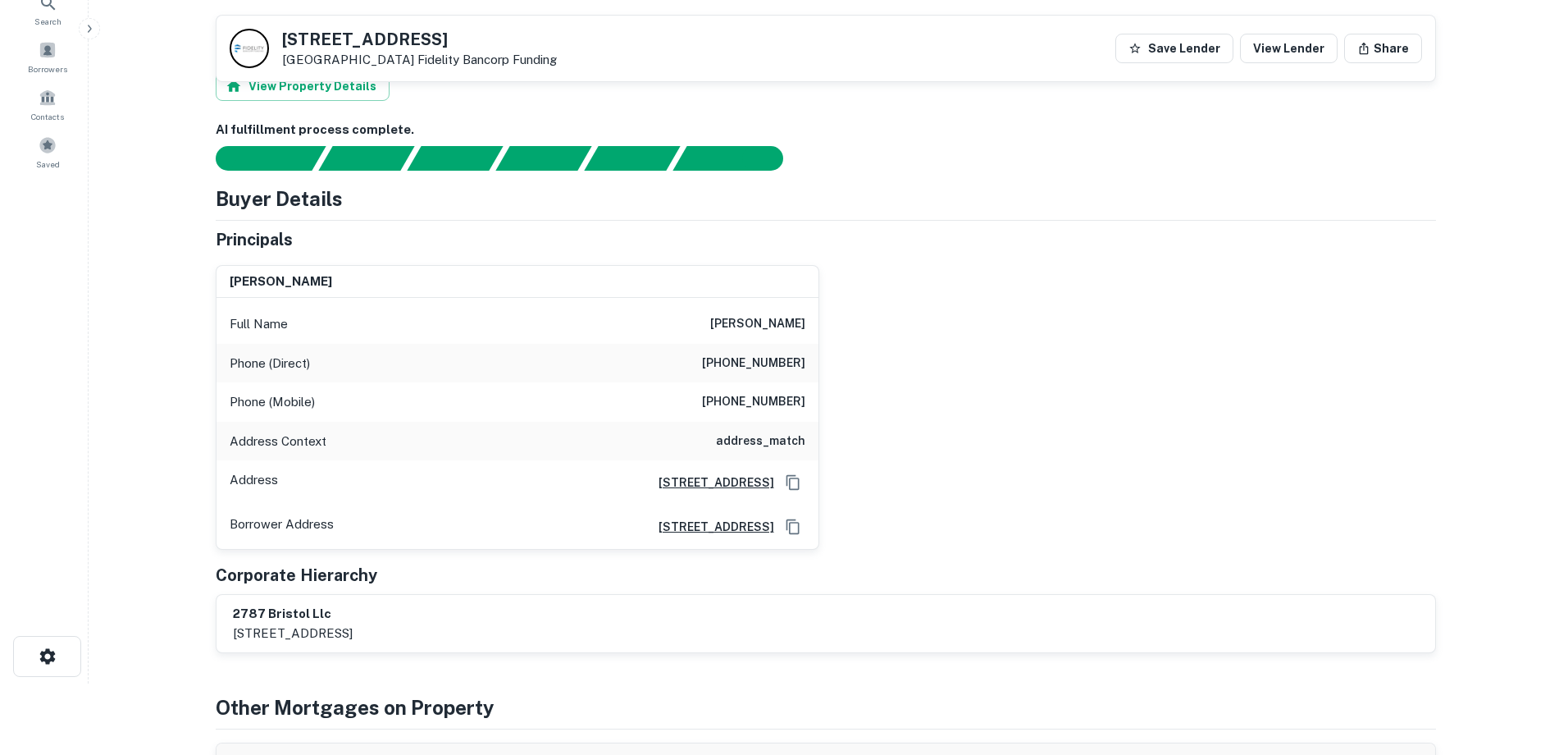
scroll to position [0, 0]
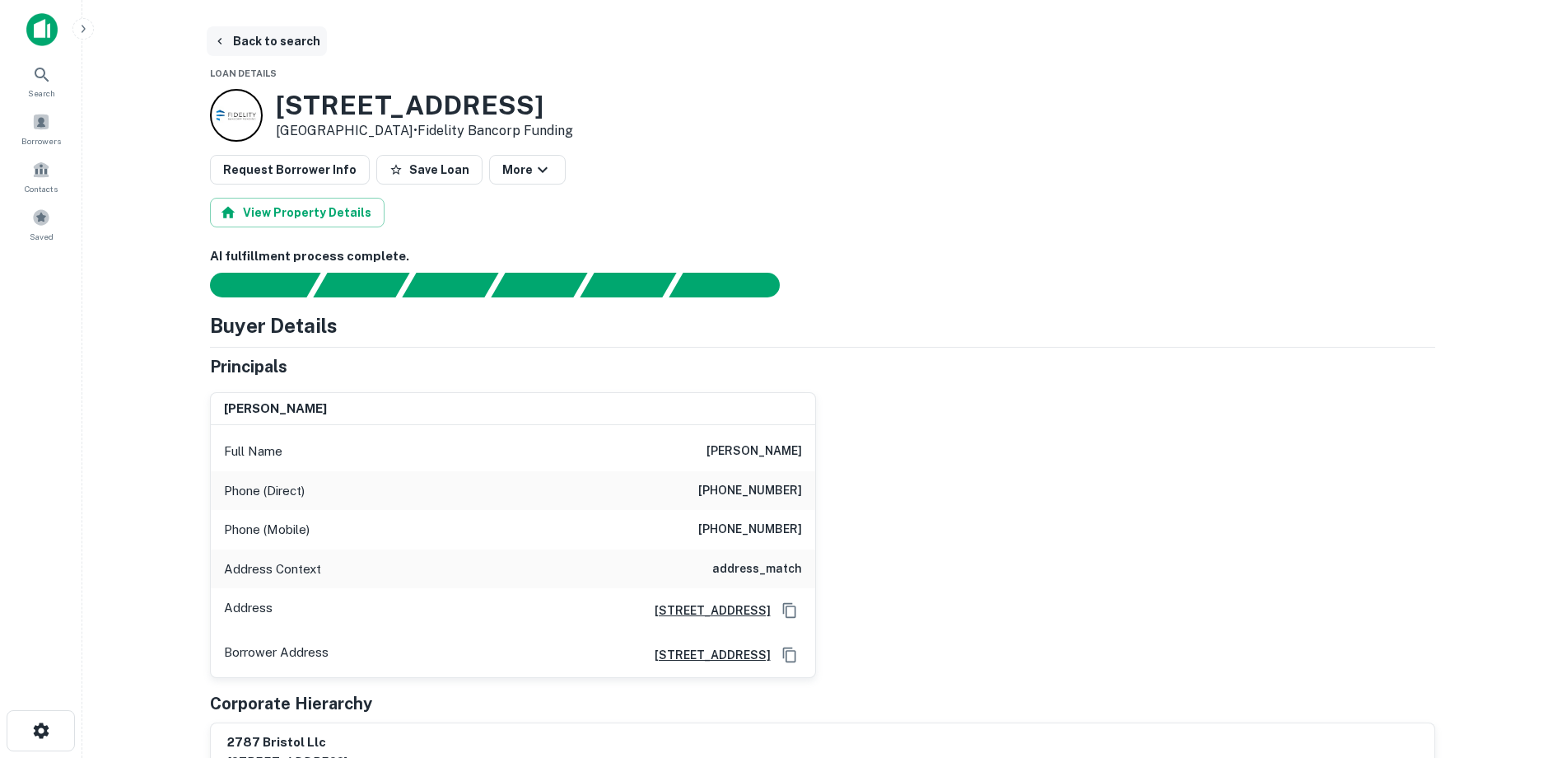
click at [259, 43] on button "Back to search" at bounding box center [267, 41] width 120 height 30
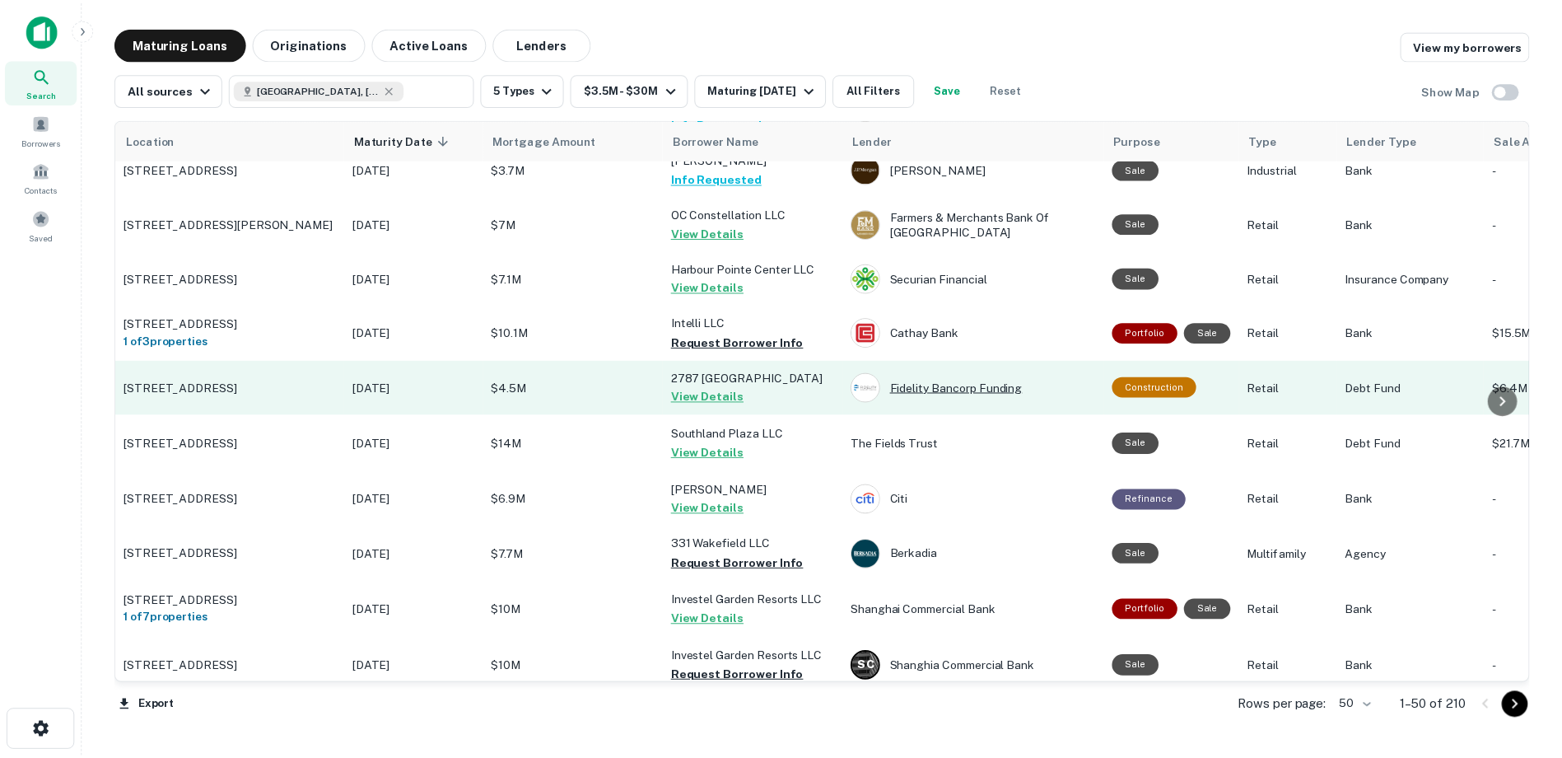
scroll to position [165, 0]
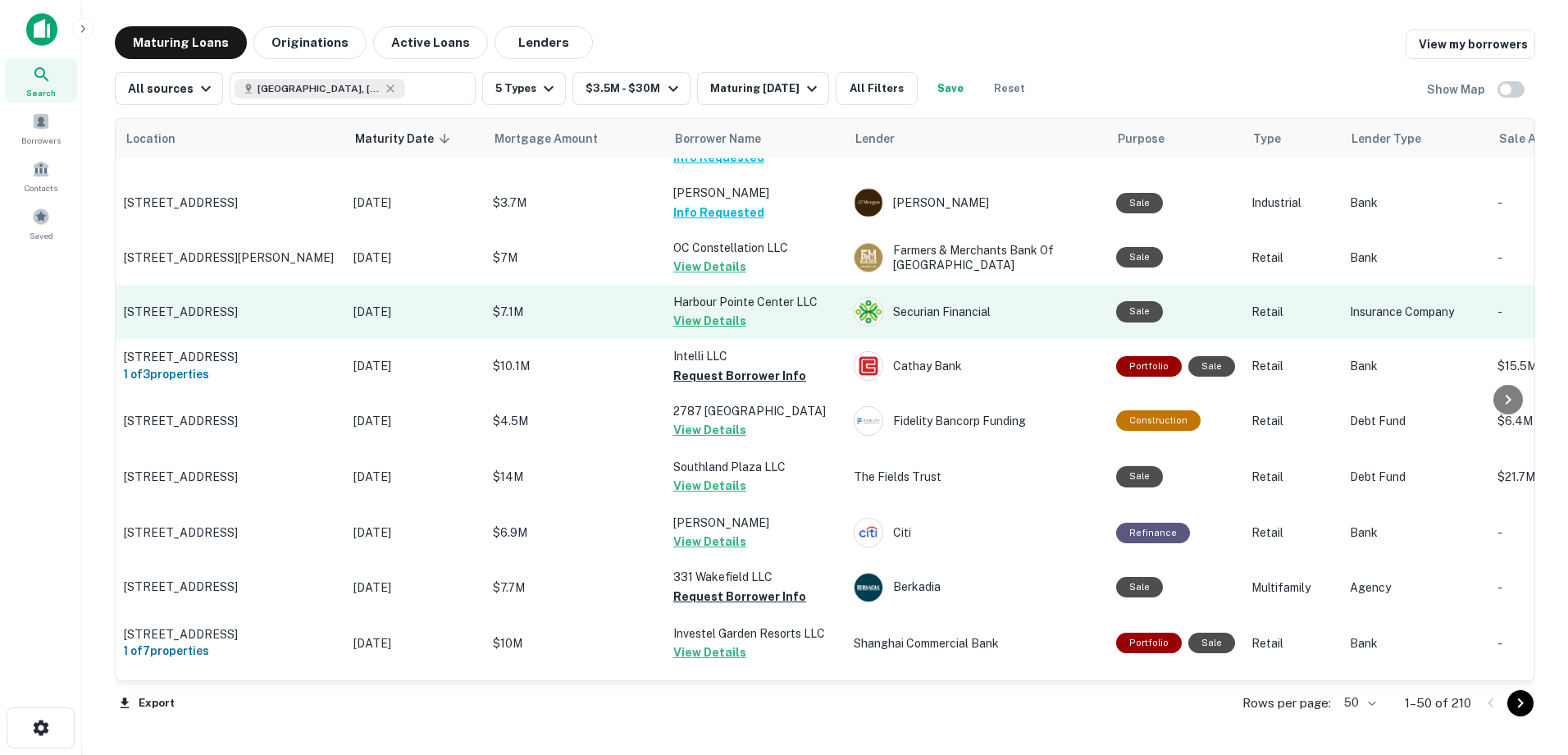
click at [718, 316] on button "View Details" at bounding box center [709, 321] width 73 height 20
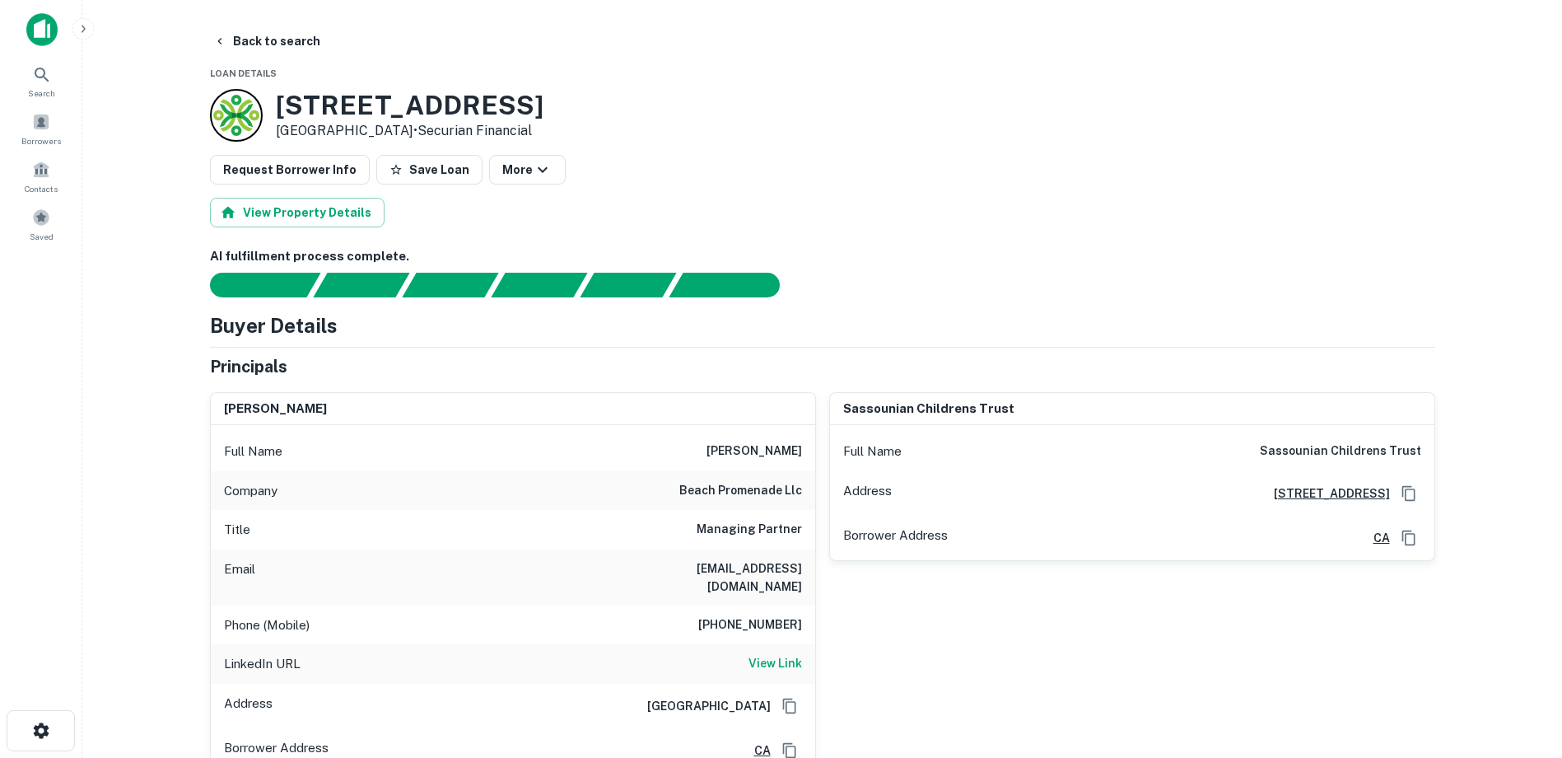
drag, startPoint x: 709, startPoint y: 455, endPoint x: 814, endPoint y: 462, distance: 104.8
click at [814, 462] on div "Full Name bijan sassounian" at bounding box center [513, 451] width 604 height 40
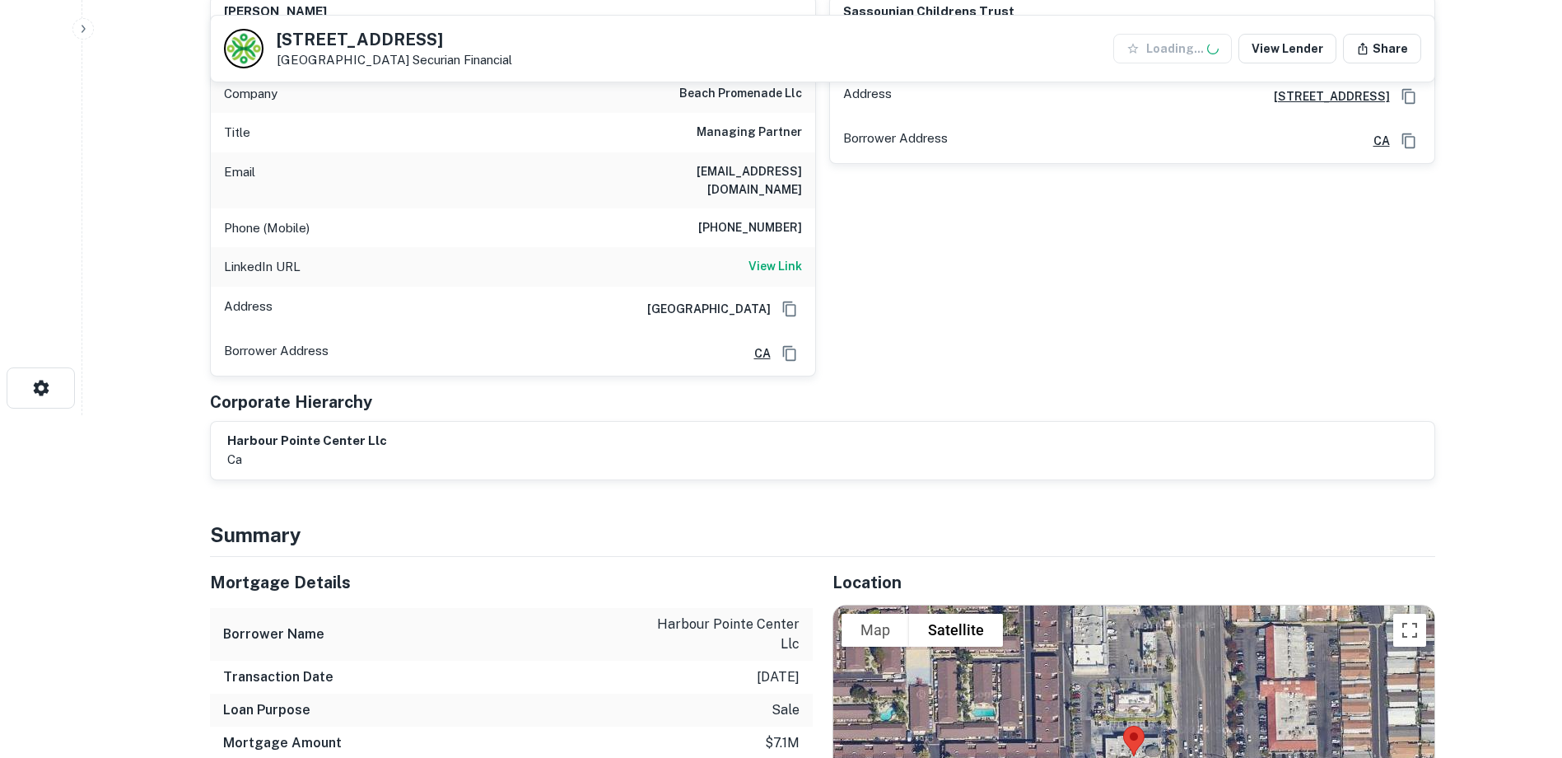
scroll to position [412, 0]
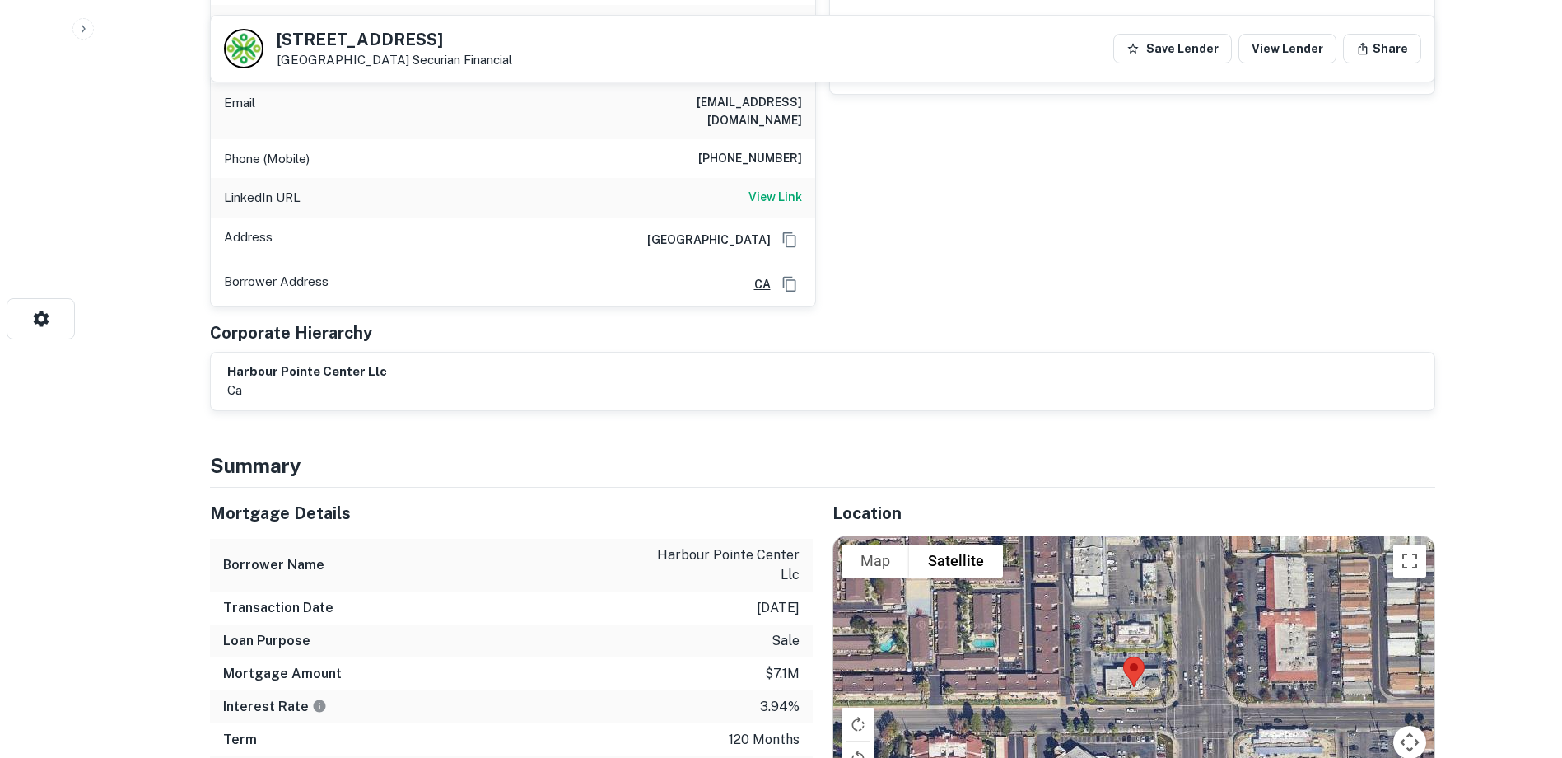
drag, startPoint x: 744, startPoint y: 310, endPoint x: 738, endPoint y: 301, distance: 11.4
click at [744, 320] on div "Corporate Hierarchy" at bounding box center [822, 332] width 1225 height 25
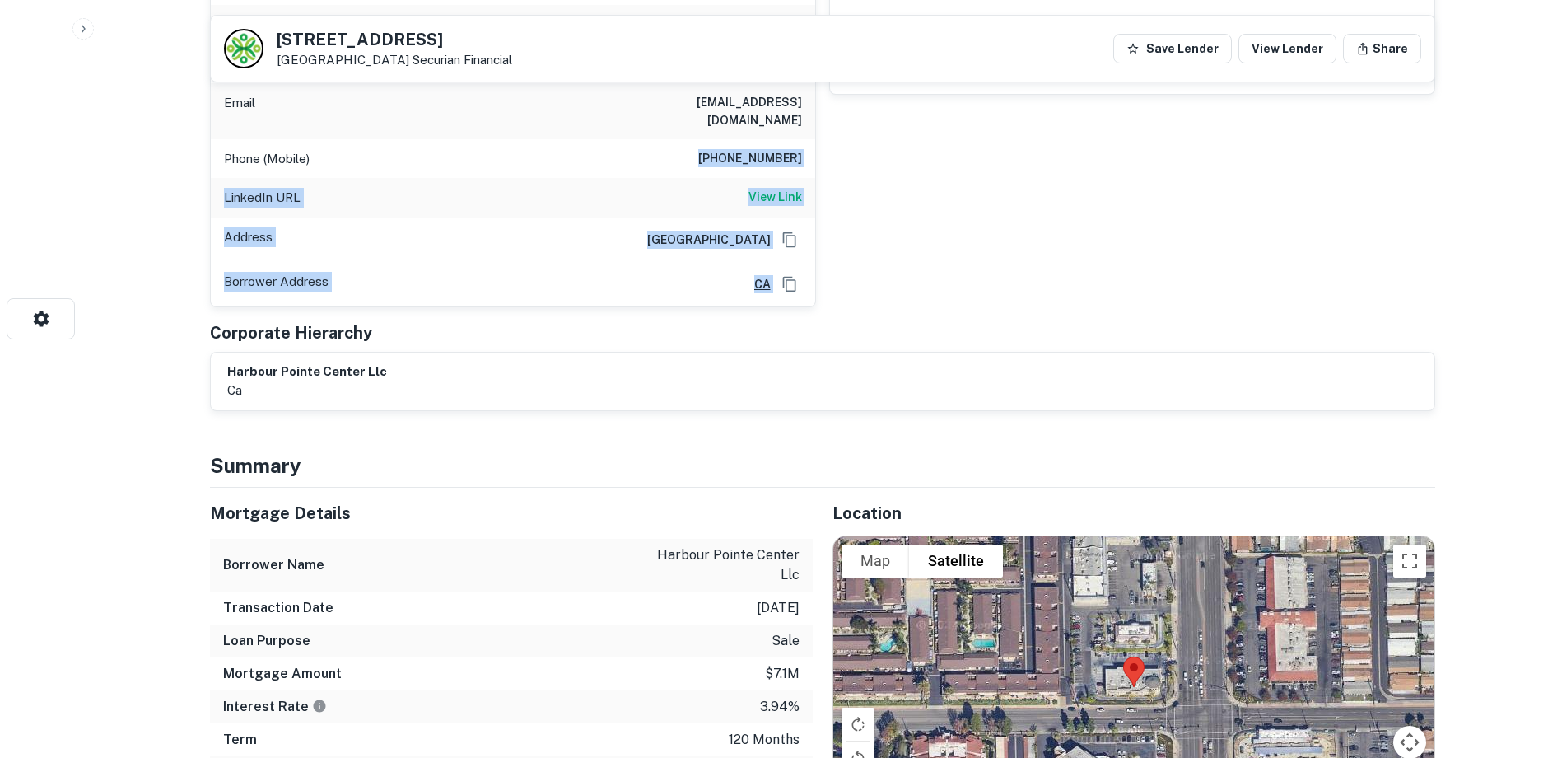
drag, startPoint x: 710, startPoint y: 140, endPoint x: 819, endPoint y: 152, distance: 109.3
click at [819, 152] on div "bijan sassounian Full Name bijan sassounian Company beach promenade llc Title M…" at bounding box center [816, 110] width 1238 height 394
click at [819, 145] on div "sassounian childrens trust Full Name sassounian childrens trust Address 21190 B…" at bounding box center [1125, 110] width 619 height 394
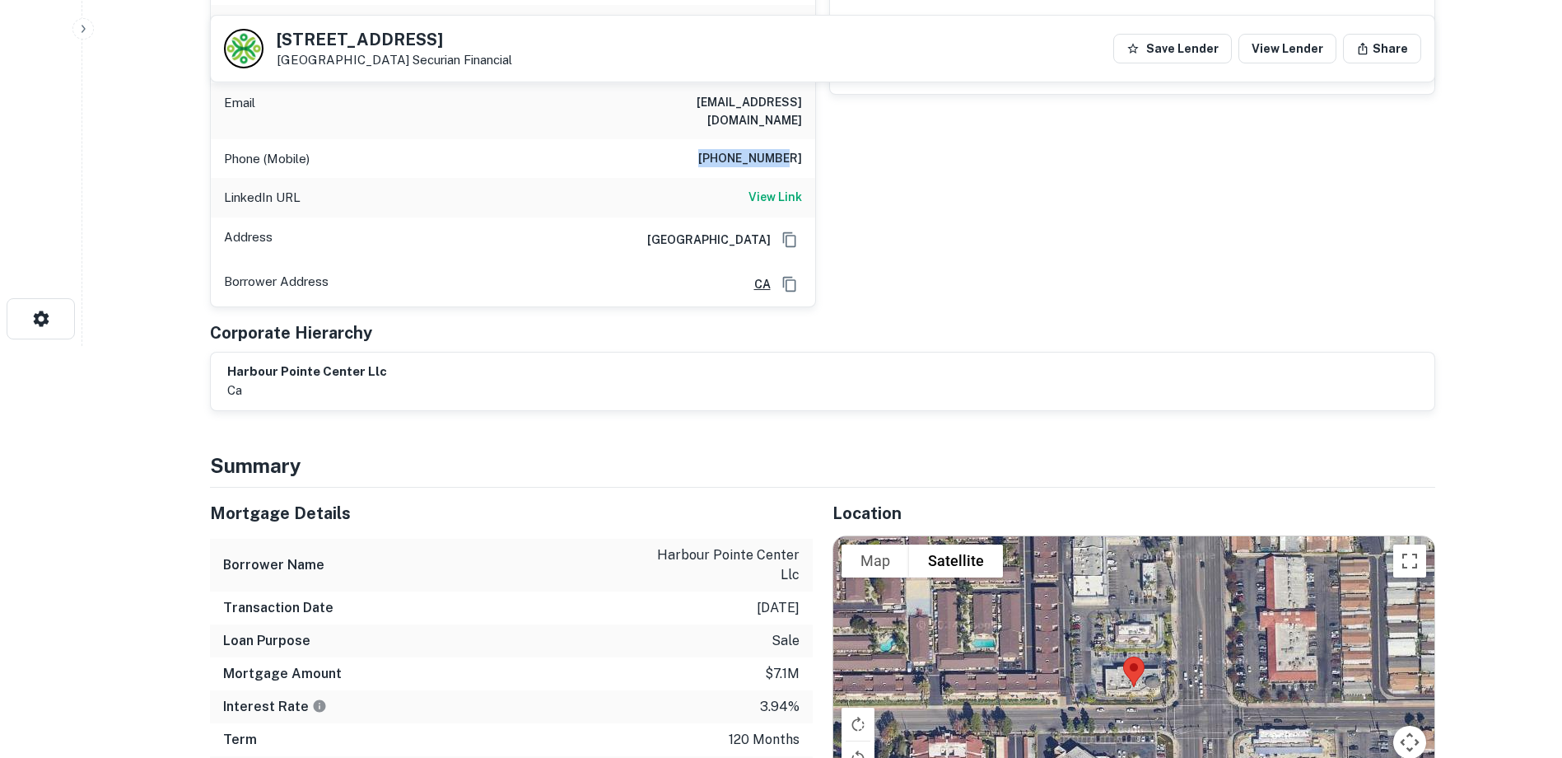
drag, startPoint x: 721, startPoint y: 138, endPoint x: 803, endPoint y: 150, distance: 83.1
click at [803, 150] on div "Phone (Mobile) 714-457-5678" at bounding box center [513, 159] width 604 height 40
click at [917, 257] on div "sassounian childrens trust Full Name sassounian childrens trust Address 21190 B…" at bounding box center [1125, 110] width 619 height 394
drag, startPoint x: 676, startPoint y: 99, endPoint x: 800, endPoint y: 118, distance: 125.8
click at [800, 118] on div "Email bsassoun@gmail.com" at bounding box center [513, 111] width 604 height 56
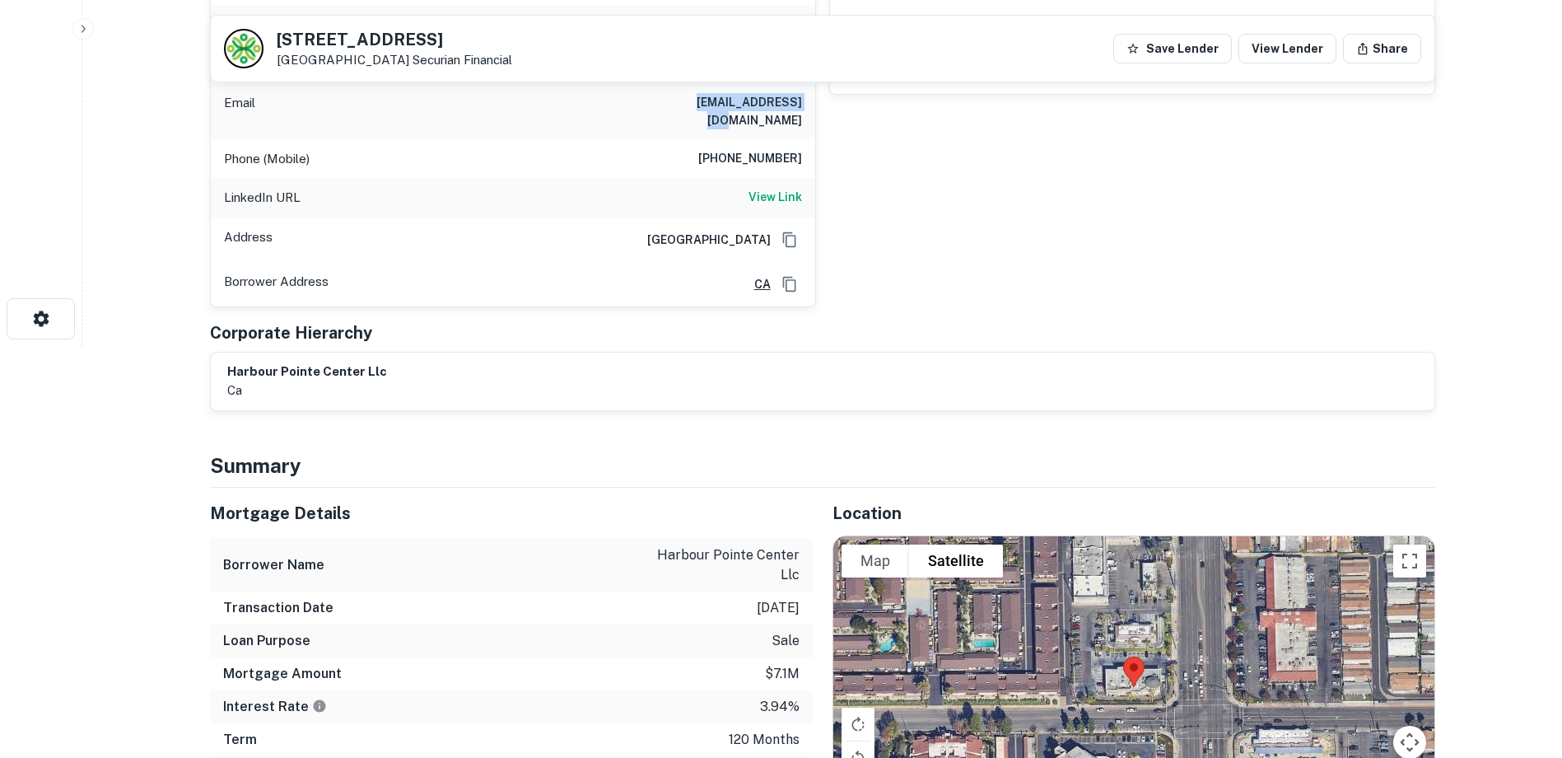
click at [1144, 286] on div "sassounian childrens trust Full Name sassounian childrens trust Address 21190 B…" at bounding box center [1125, 110] width 619 height 394
click at [759, 188] on h6 "View Link" at bounding box center [776, 197] width 54 height 18
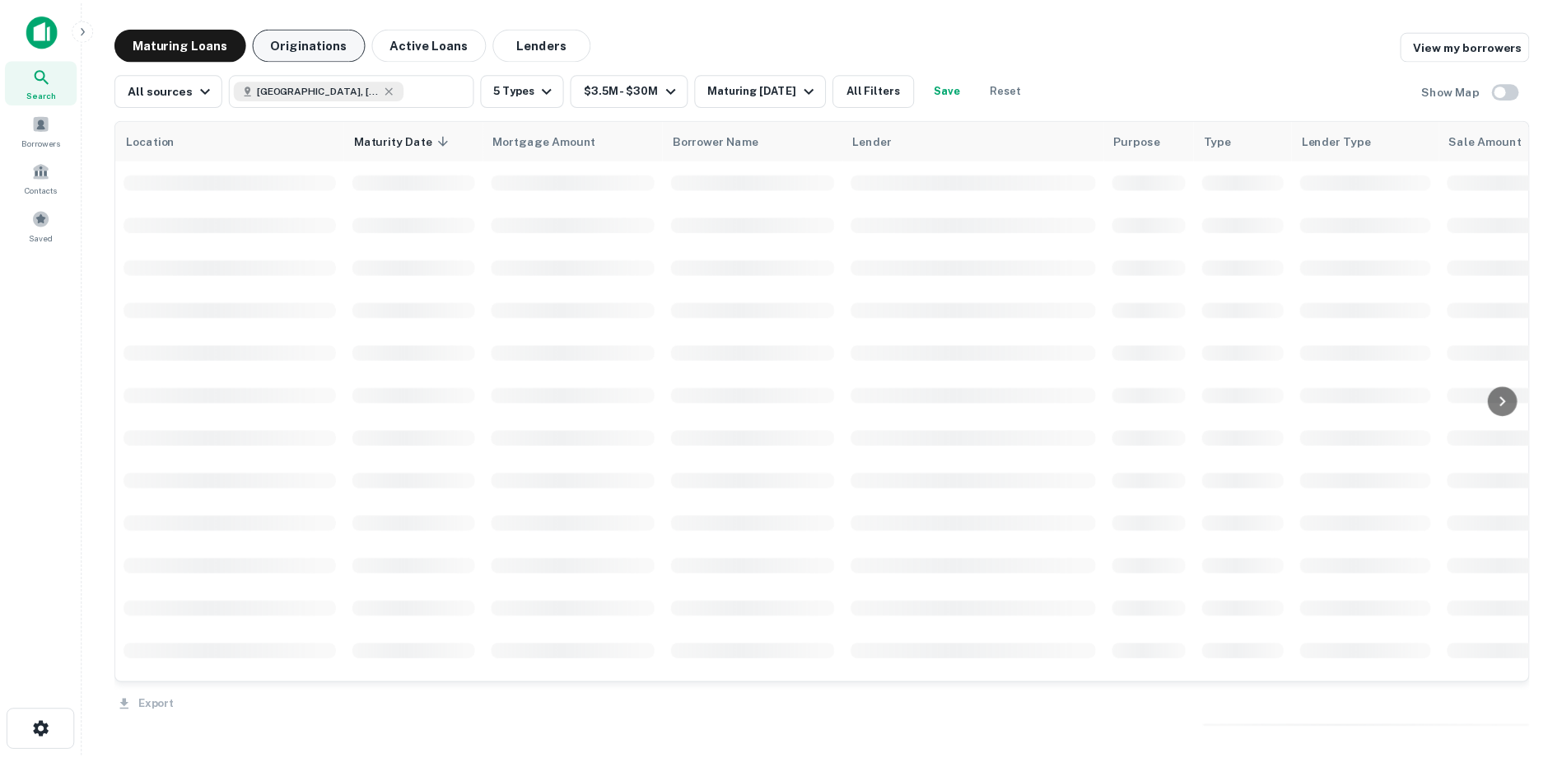
scroll to position [165, 0]
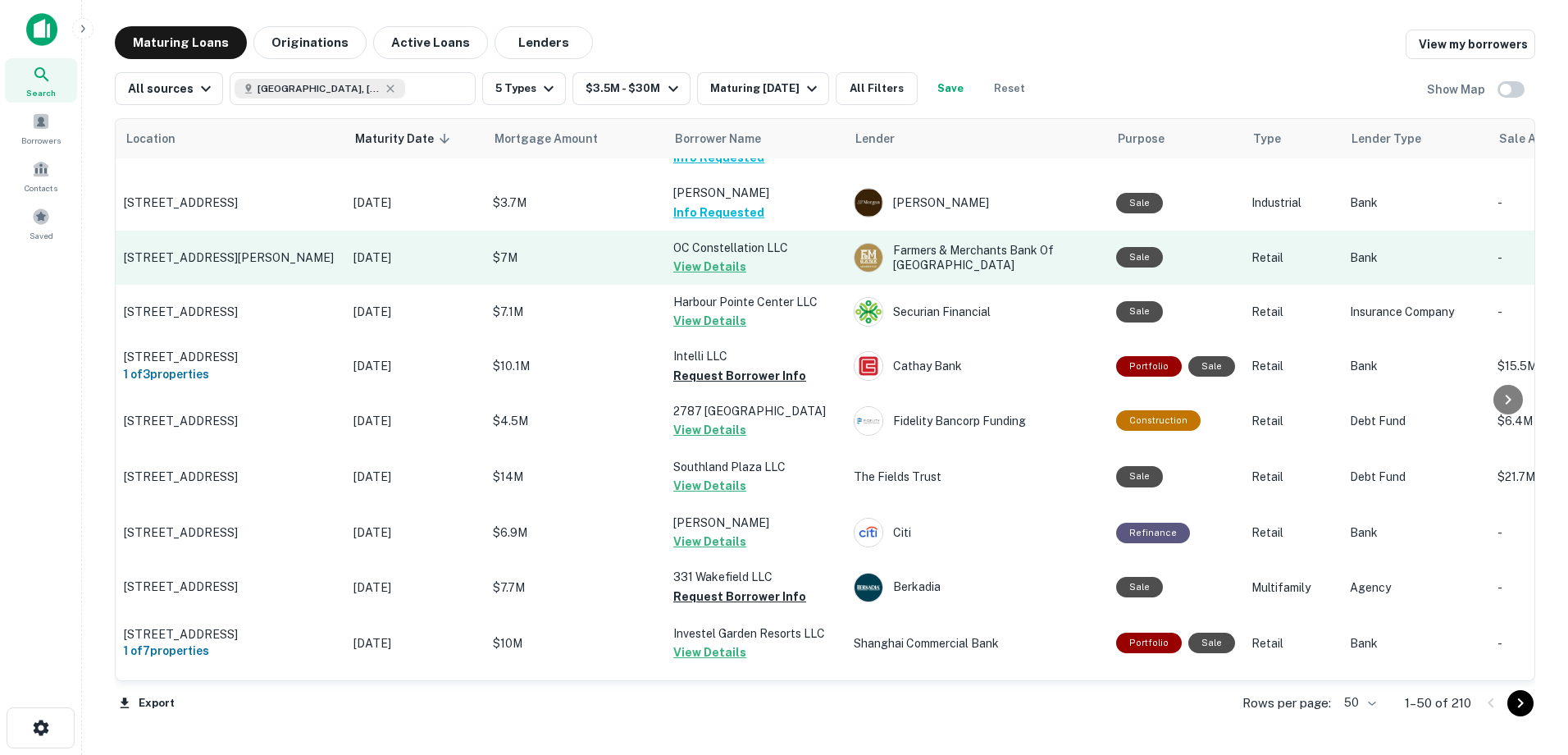
click at [725, 266] on button "View Details" at bounding box center [709, 267] width 73 height 20
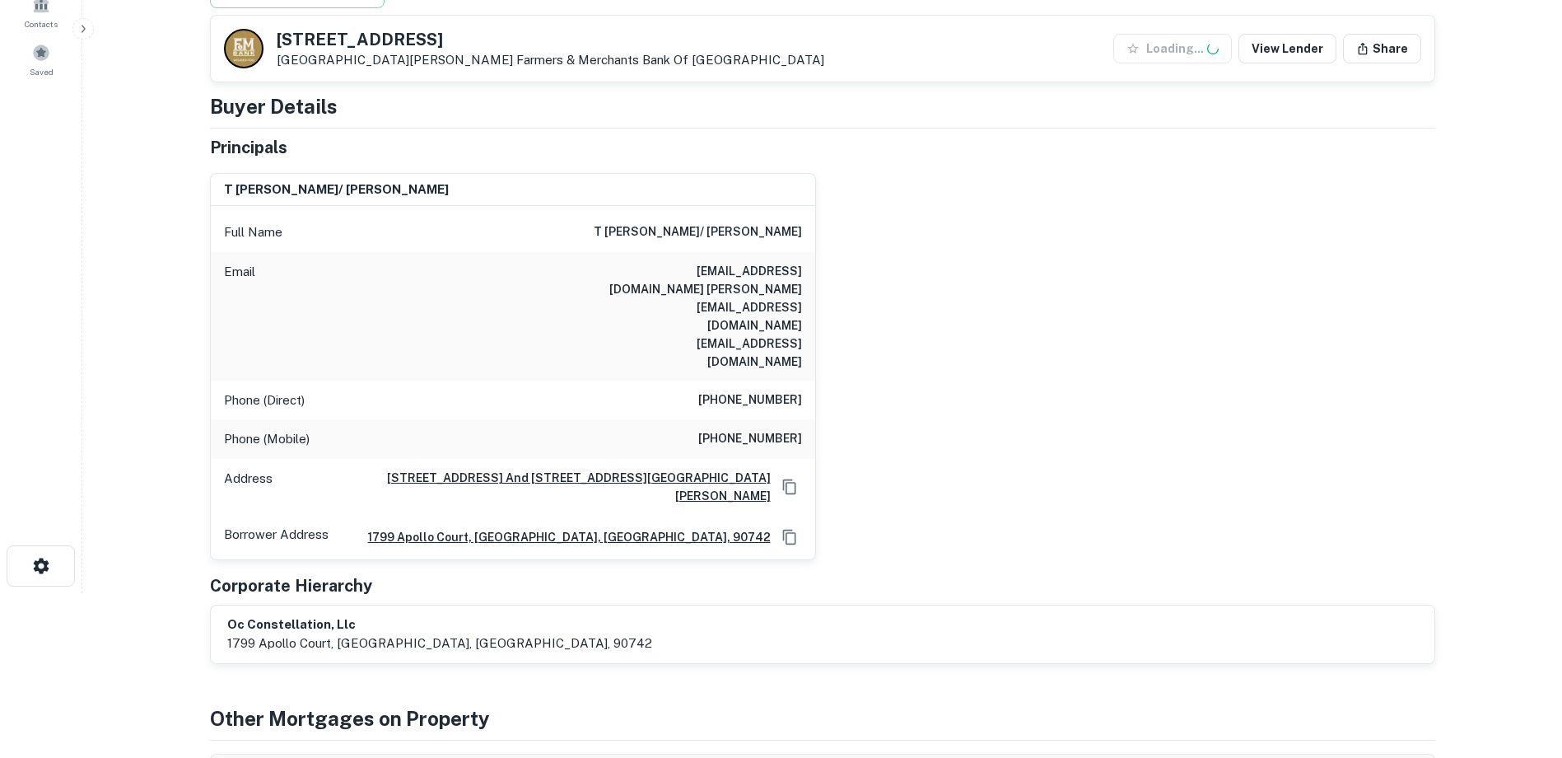
scroll to position [247, 0]
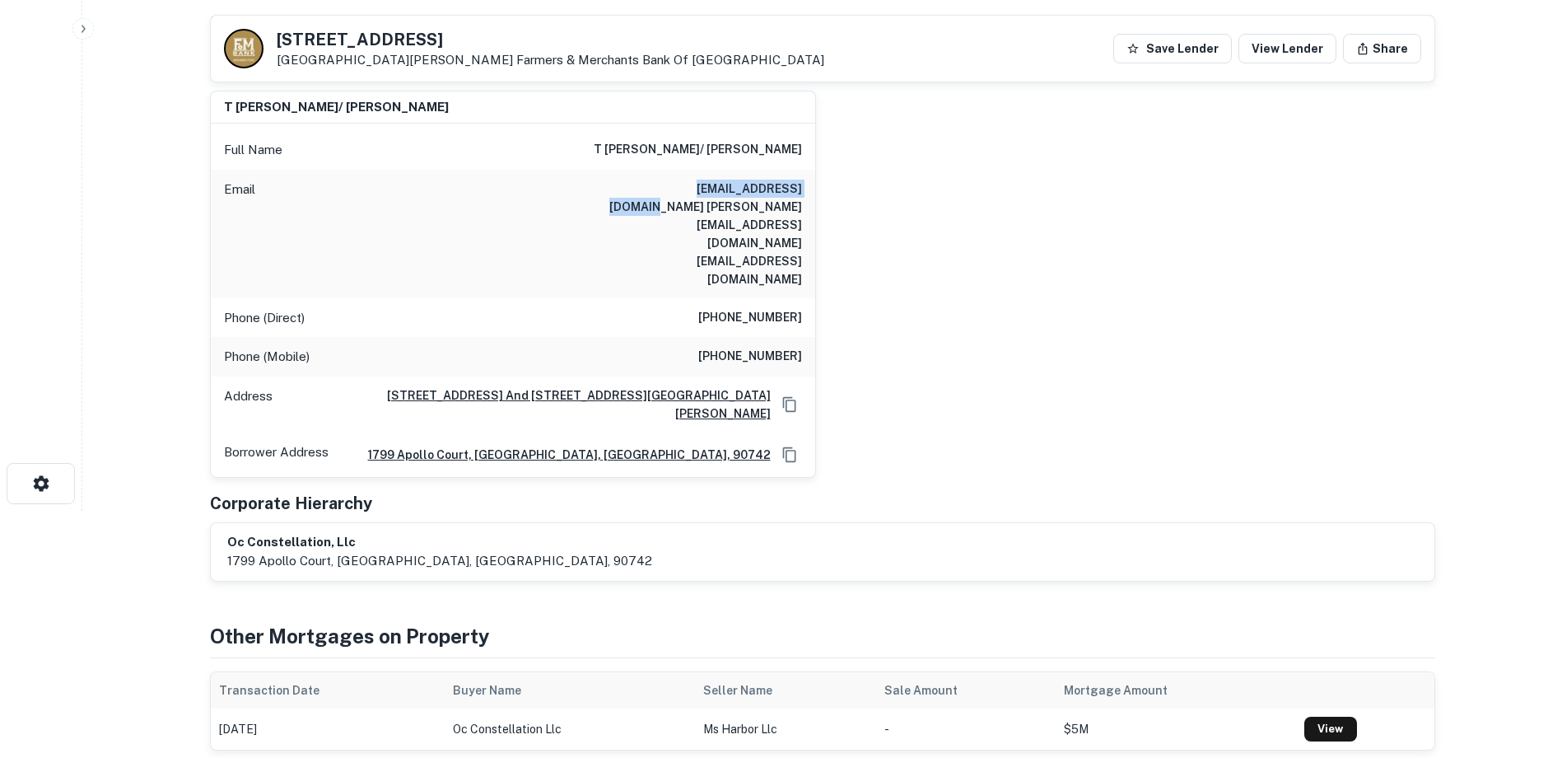
drag, startPoint x: 664, startPoint y: 187, endPoint x: 799, endPoint y: 190, distance: 135.1
click at [799, 190] on h6 "christydubar@yahoo.com courtney@afflictionclothing.com mowedubar@yahoo.com" at bounding box center [703, 234] width 198 height 109
drag, startPoint x: 799, startPoint y: 190, endPoint x: 712, endPoint y: 216, distance: 90.2
click at [712, 216] on h6 "christydubar@yahoo.com courtney@afflictionclothing.com mowedubar@yahoo.com" at bounding box center [703, 234] width 198 height 109
click at [688, 212] on h6 "christydubar@yahoo.com courtney@afflictionclothing.com mowedubar@yahoo.com" at bounding box center [703, 234] width 198 height 109
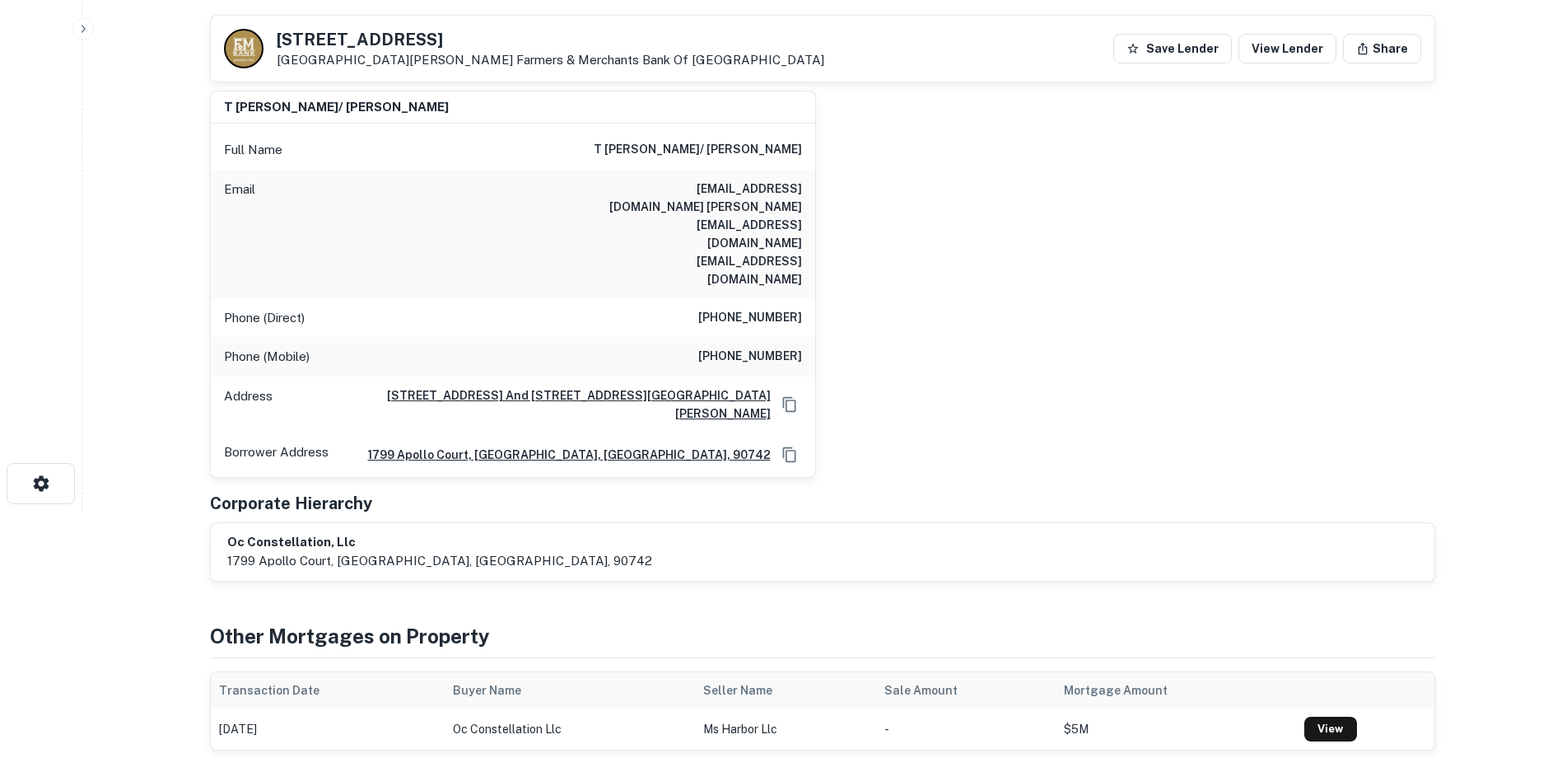
click at [662, 208] on h6 "christydubar@yahoo.com courtney@afflictionclothing.com mowedubar@yahoo.com" at bounding box center [703, 234] width 198 height 109
click at [925, 391] on div "t courney dubar/ thomas courtney dubar Full Name t courney dubar/ thomas courtn…" at bounding box center [816, 277] width 1238 height 400
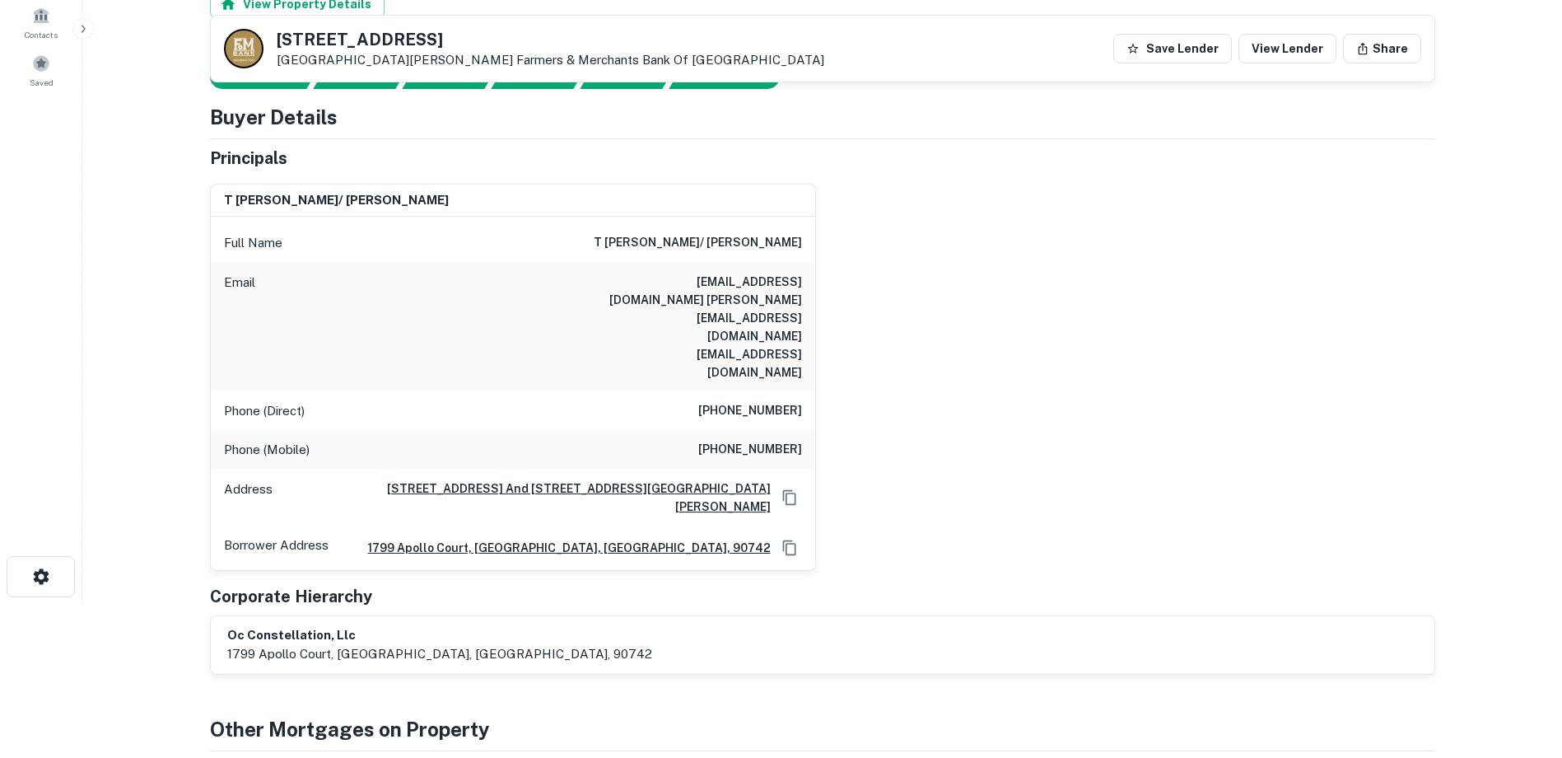
scroll to position [82, 0]
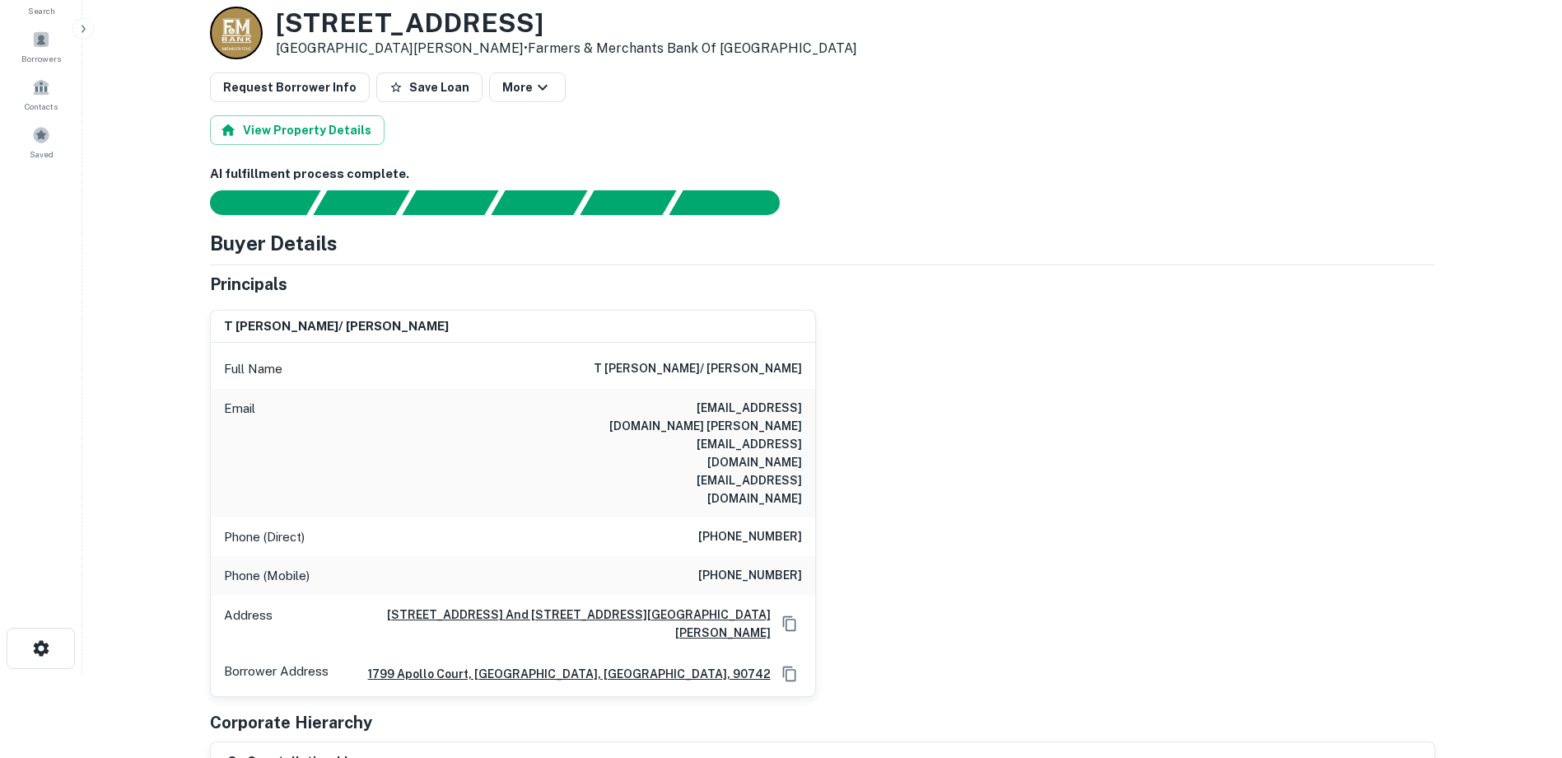
drag, startPoint x: 564, startPoint y: 364, endPoint x: 805, endPoint y: 385, distance: 241.4
click at [805, 385] on div "Full Name t courney dubar/ thomas courtney dubar" at bounding box center [513, 369] width 604 height 40
drag, startPoint x: 814, startPoint y: 353, endPoint x: 687, endPoint y: 396, distance: 134.6
click at [814, 353] on div "Full Name t courney dubar/ thomas courtney dubar" at bounding box center [513, 369] width 604 height 40
drag, startPoint x: 662, startPoint y: 408, endPoint x: 799, endPoint y: 414, distance: 136.9
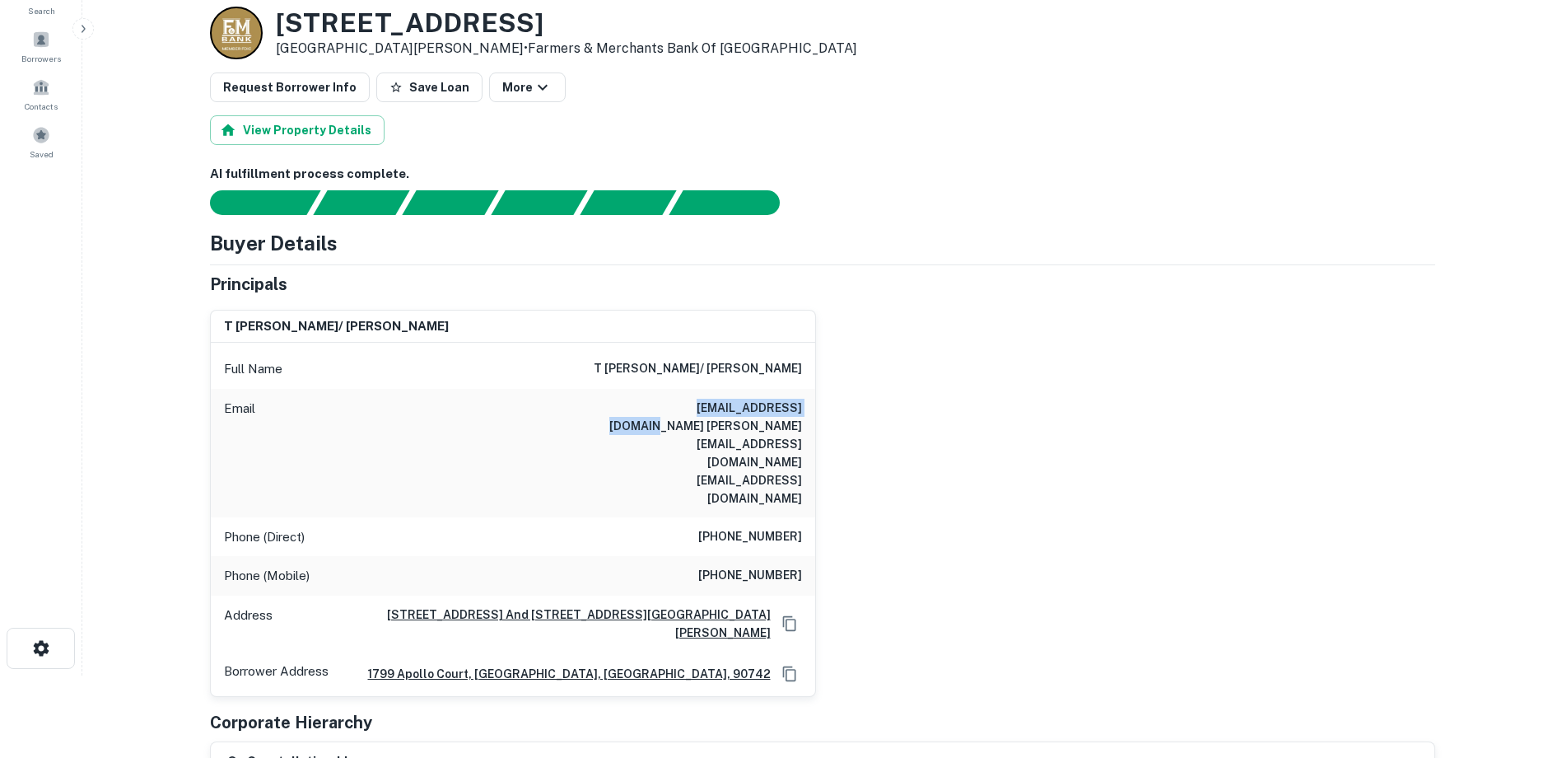
click at [799, 414] on h6 "christydubar@yahoo.com courtney@afflictionclothing.com mowedubar@yahoo.com" at bounding box center [703, 453] width 198 height 109
click at [845, 394] on div "t courney dubar/ thomas courtney dubar Full Name t courney dubar/ thomas courtn…" at bounding box center [816, 496] width 1238 height 400
drag, startPoint x: 624, startPoint y: 427, endPoint x: 805, endPoint y: 428, distance: 180.3
click at [805, 428] on div "Email christydubar@yahoo.com courtney@afflictionclothing.com mowedubar@yahoo.com" at bounding box center [513, 453] width 604 height 128
drag, startPoint x: 865, startPoint y: 430, endPoint x: 803, endPoint y: 441, distance: 62.8
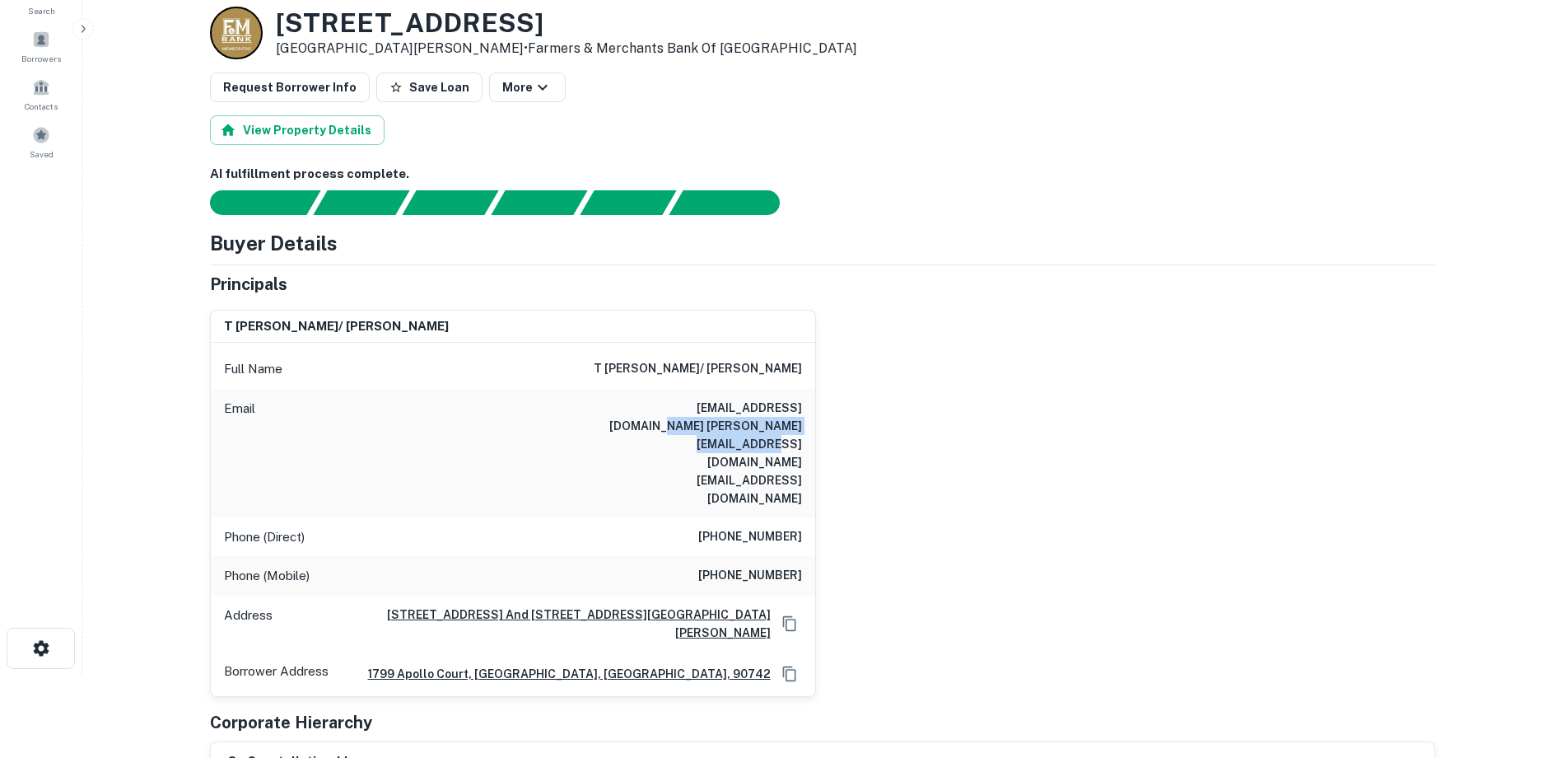
click at [865, 430] on div "t courney dubar/ thomas courtney dubar Full Name t courney dubar/ thomas courtn…" at bounding box center [816, 496] width 1238 height 400
drag, startPoint x: 676, startPoint y: 443, endPoint x: 798, endPoint y: 446, distance: 121.9
click at [798, 446] on h6 "christydubar@yahoo.com courtney@afflictionclothing.com mowedubar@yahoo.com" at bounding box center [703, 453] width 198 height 109
drag, startPoint x: 1260, startPoint y: 518, endPoint x: 1248, endPoint y: 520, distance: 11.6
click at [1258, 520] on div "t courney dubar/ thomas courtney dubar Full Name t courney dubar/ thomas courtn…" at bounding box center [816, 496] width 1238 height 400
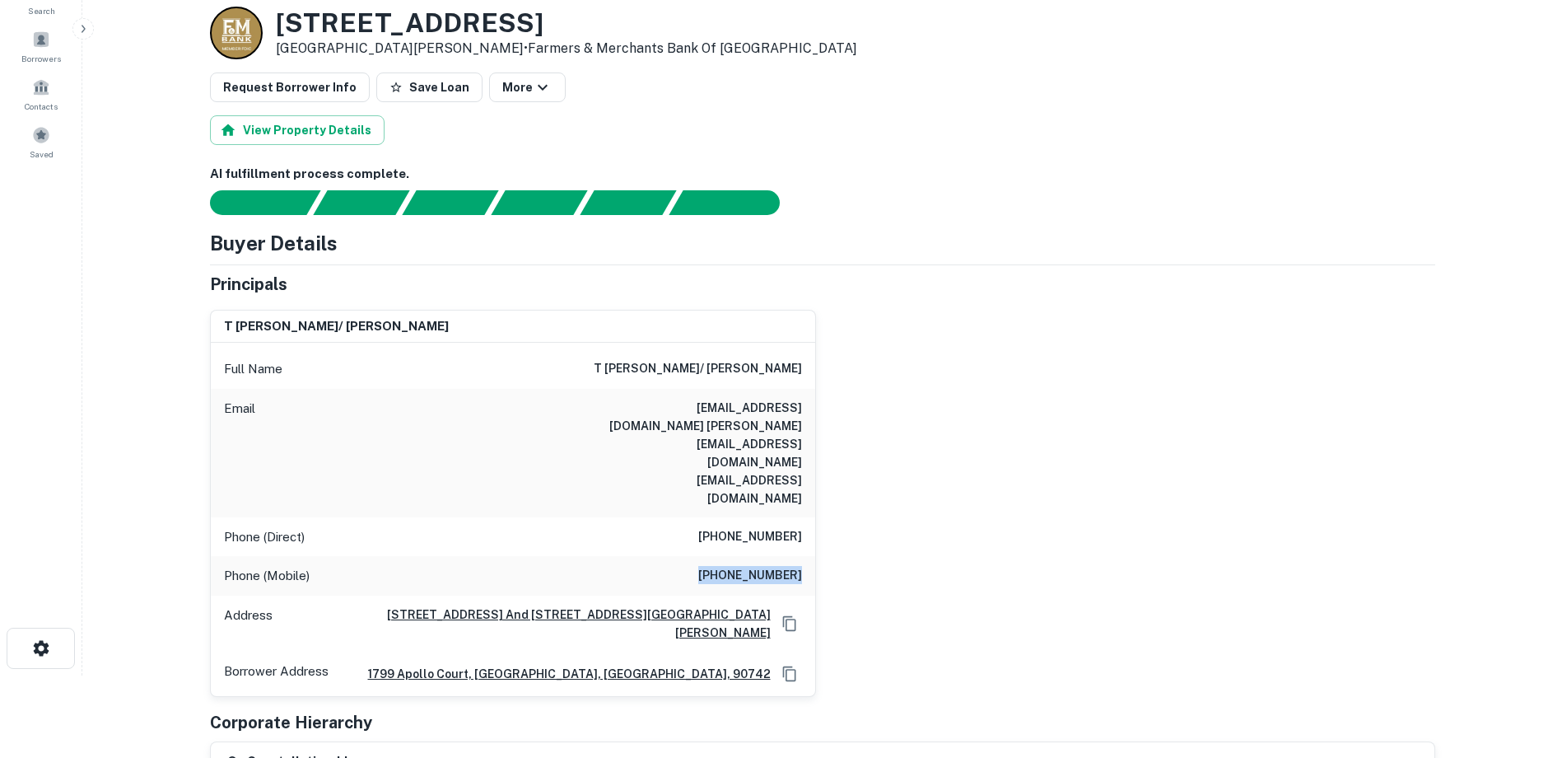
drag, startPoint x: 711, startPoint y: 515, endPoint x: 809, endPoint y: 525, distance: 98.5
click at [809, 556] on div "Phone (Mobile) (562) 843-2232" at bounding box center [513, 576] width 604 height 40
click at [909, 484] on div "t courney dubar/ thomas courtney dubar Full Name t courney dubar/ thomas courtn…" at bounding box center [816, 496] width 1238 height 400
drag, startPoint x: 709, startPoint y: 483, endPoint x: 809, endPoint y: 484, distance: 100.5
click at [809, 517] on div "Phone (Direct) (562) 592-9353" at bounding box center [513, 537] width 604 height 40
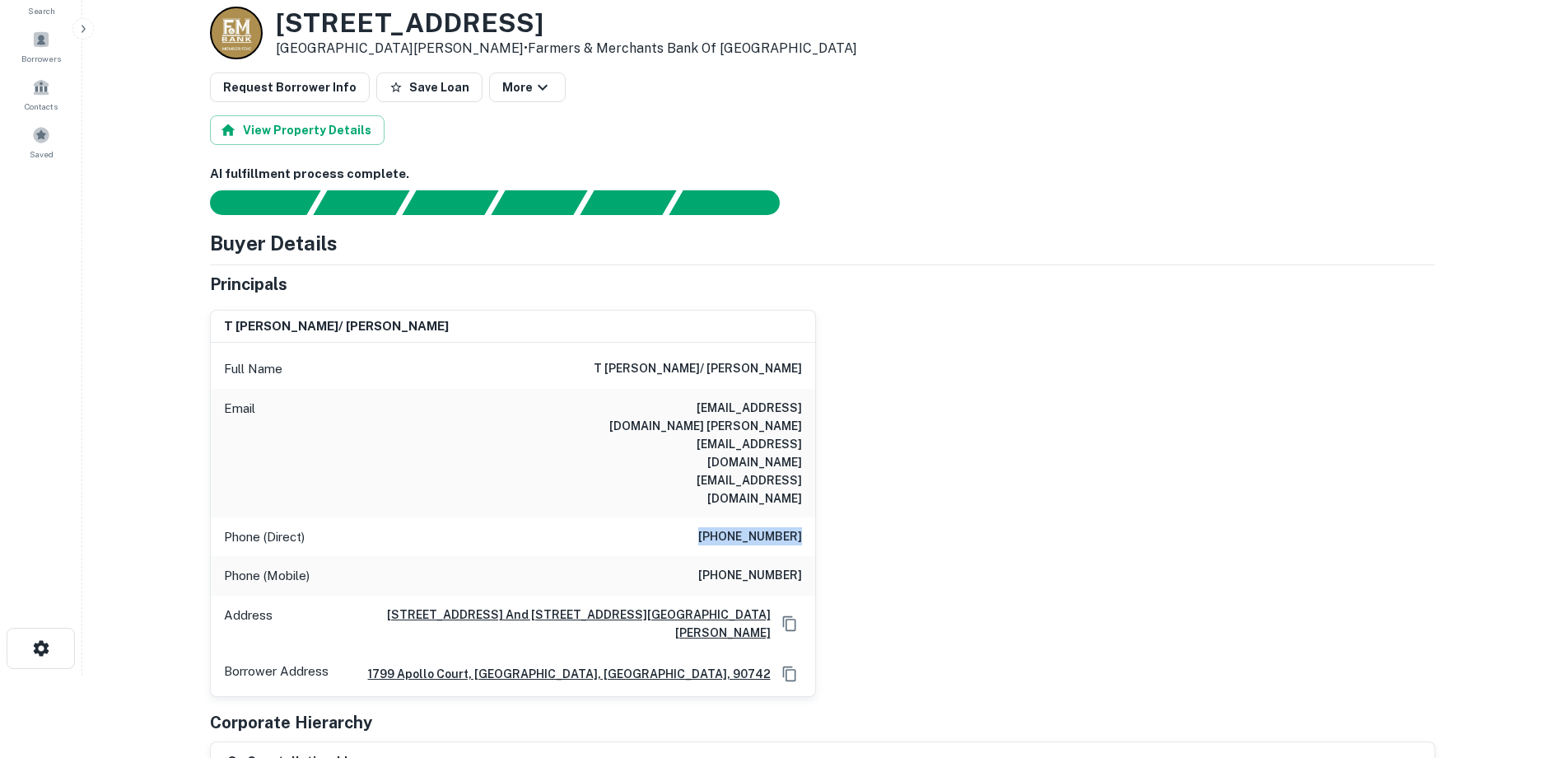
click at [1066, 355] on div "t courney dubar/ thomas courtney dubar Full Name t courney dubar/ thomas courtn…" at bounding box center [816, 496] width 1238 height 400
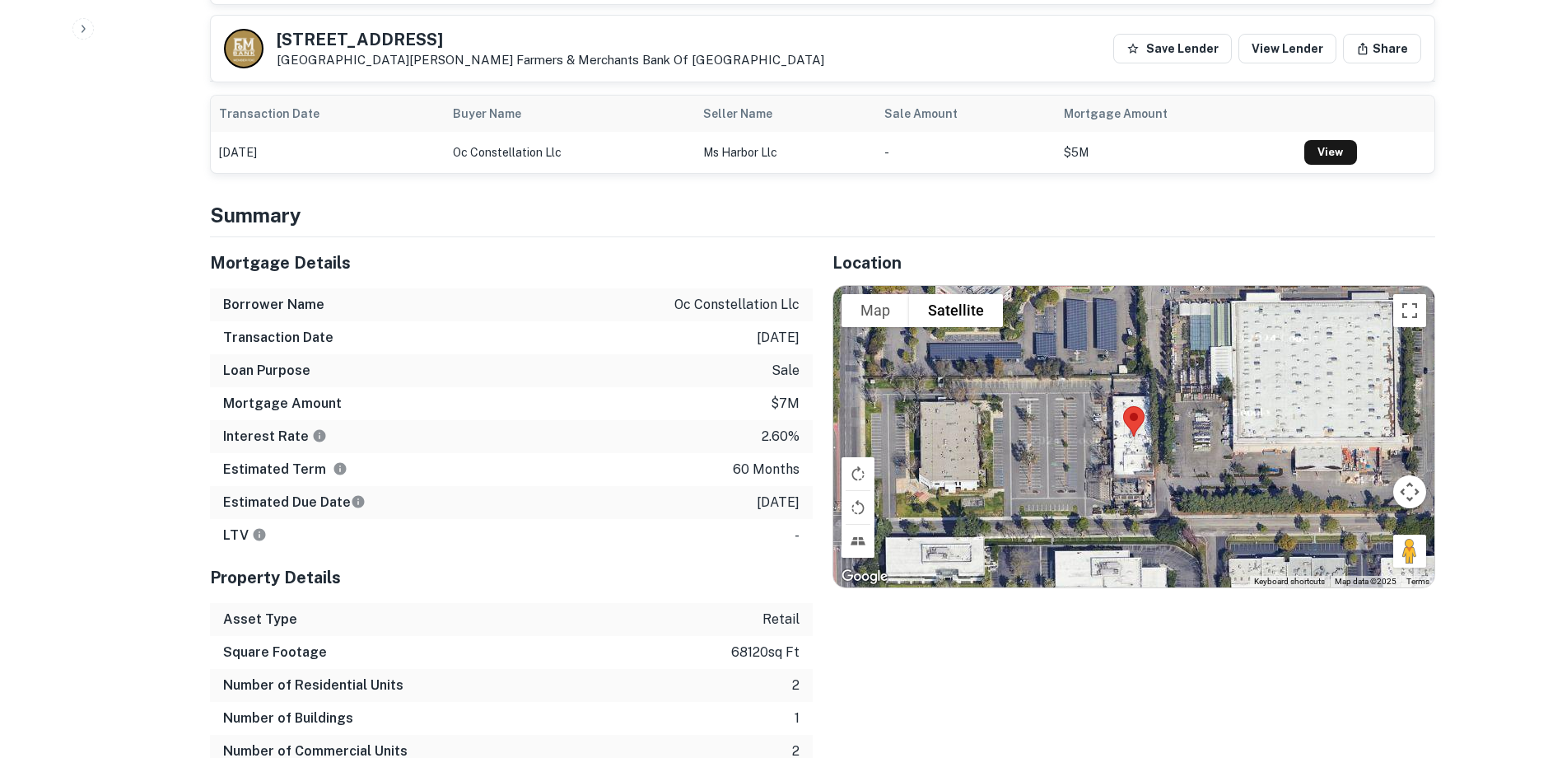
scroll to position [906, 0]
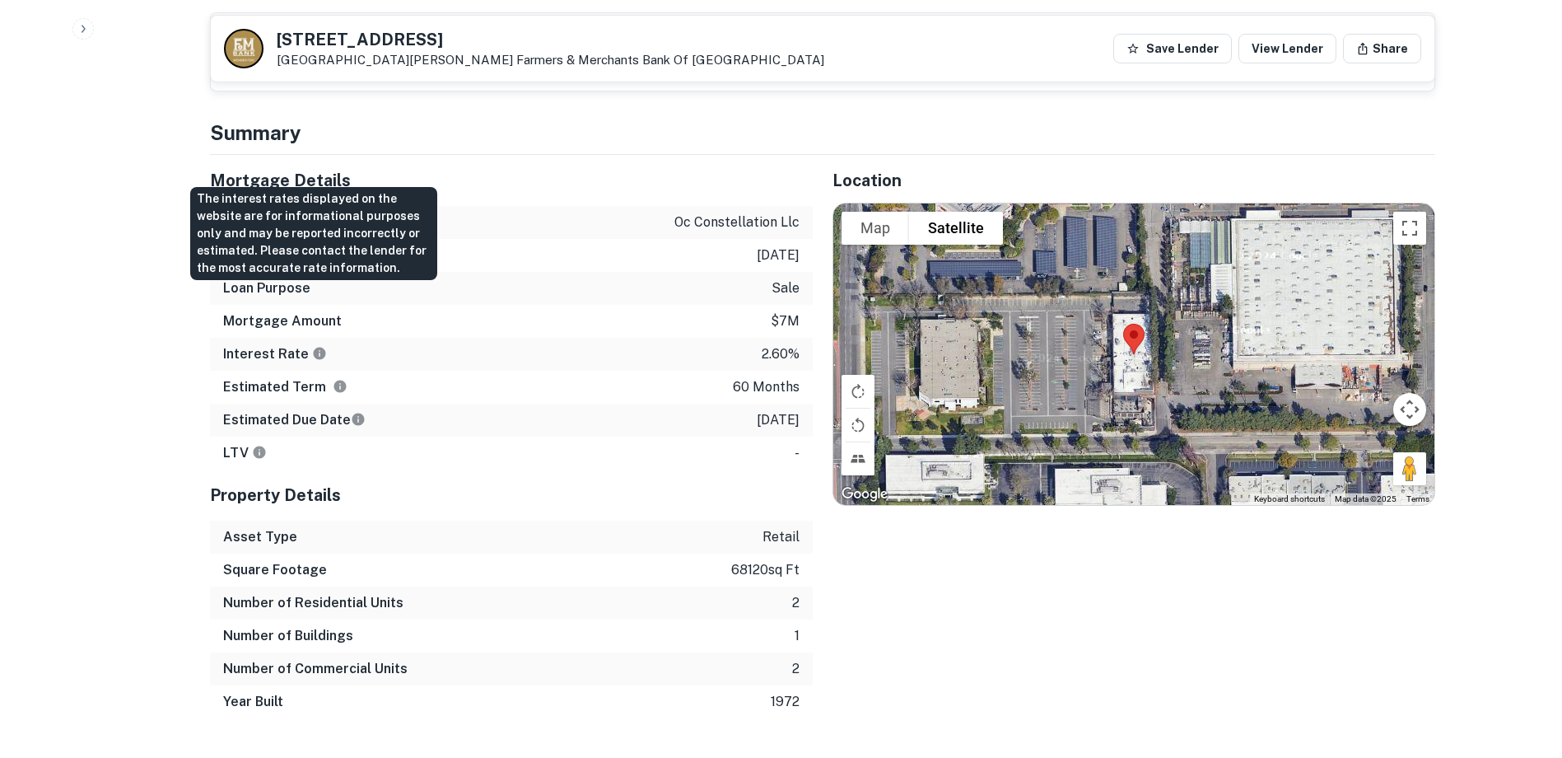
click at [313, 347] on icon "The interest rates displayed on the website are for informational purposes only…" at bounding box center [319, 353] width 12 height 12
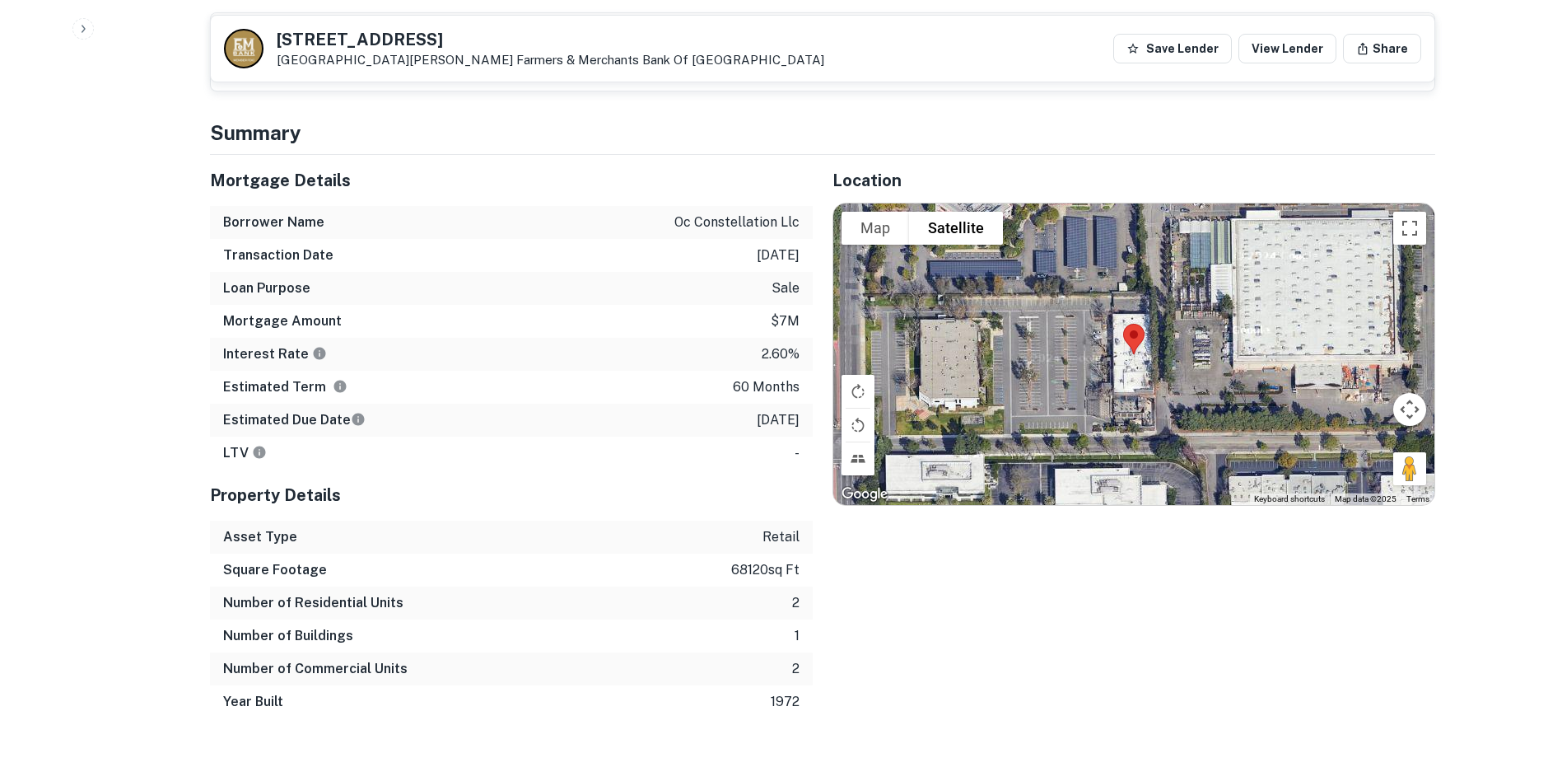
click at [457, 436] on div "LTV -" at bounding box center [511, 452] width 603 height 33
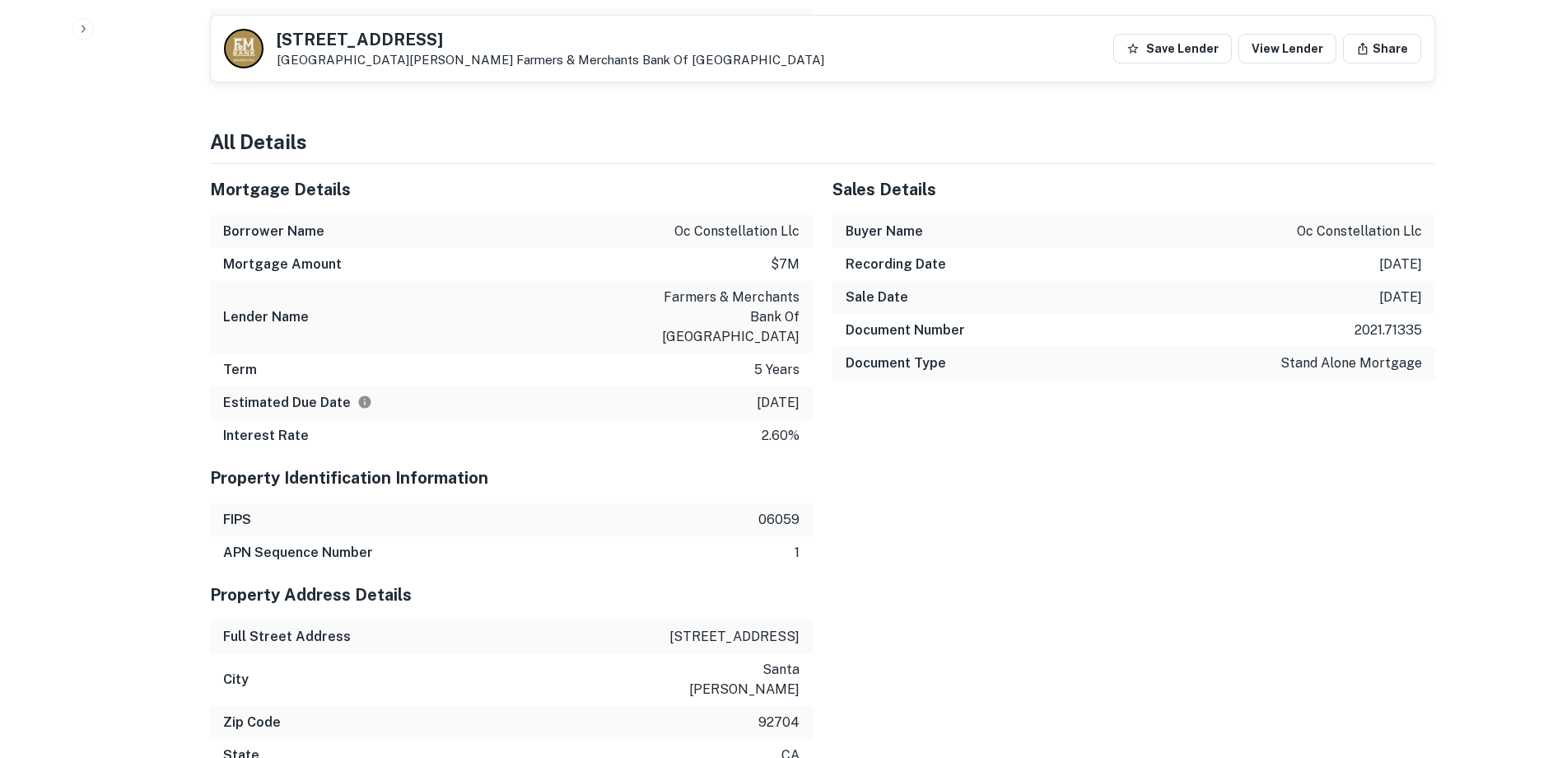
scroll to position [1565, 0]
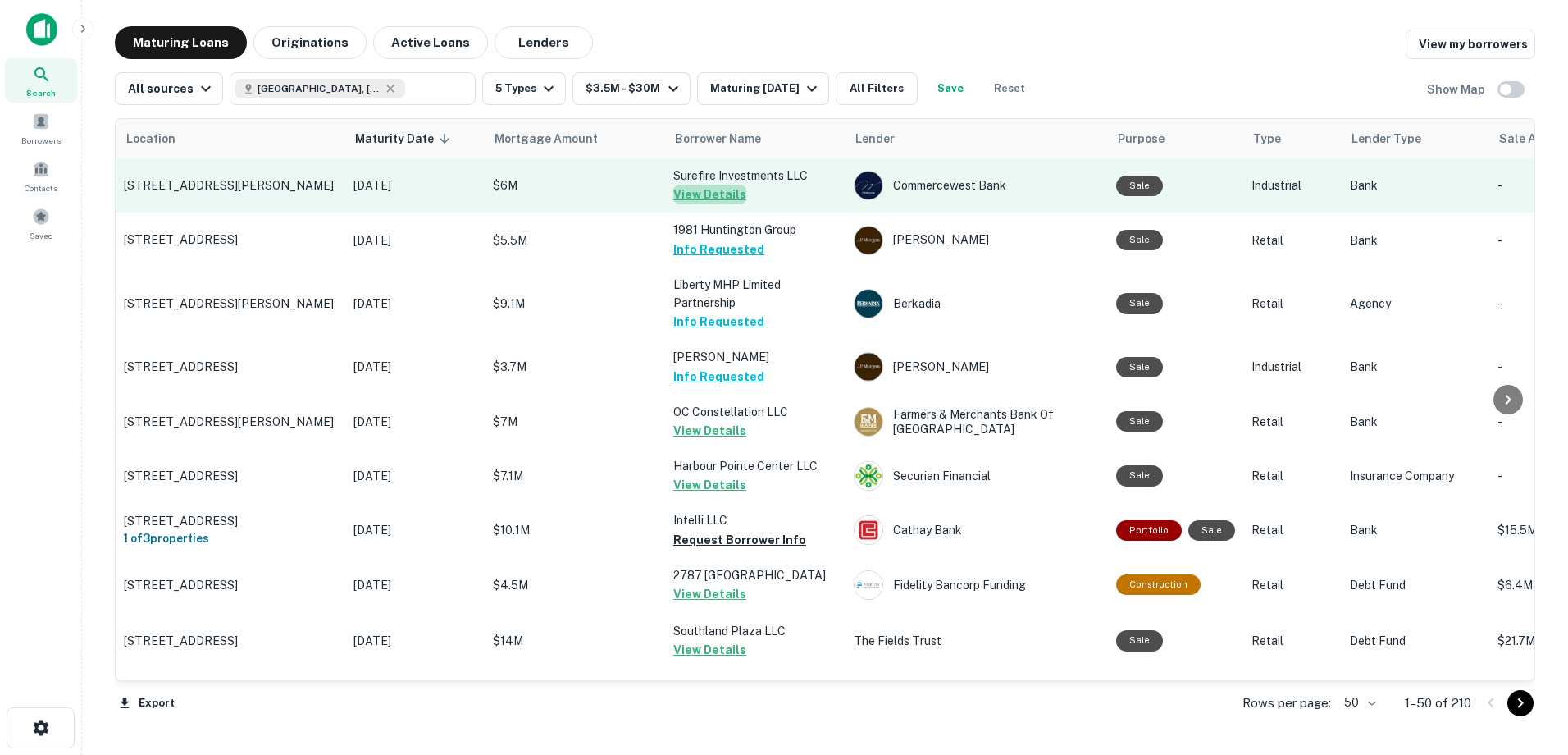
click at [725, 197] on button "View Details" at bounding box center [709, 194] width 73 height 20
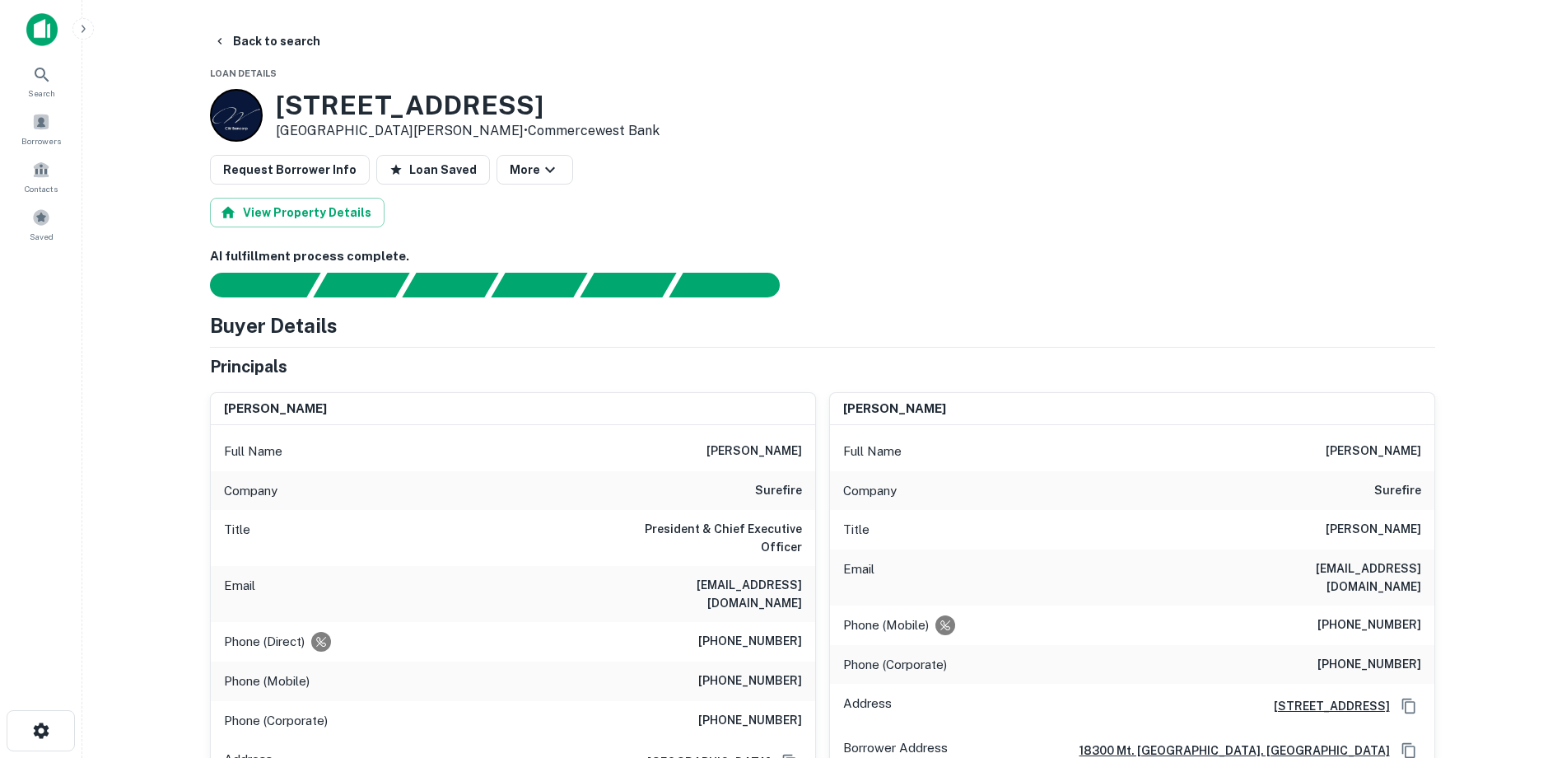
click at [642, 224] on div "View Property Details" at bounding box center [822, 213] width 1225 height 30
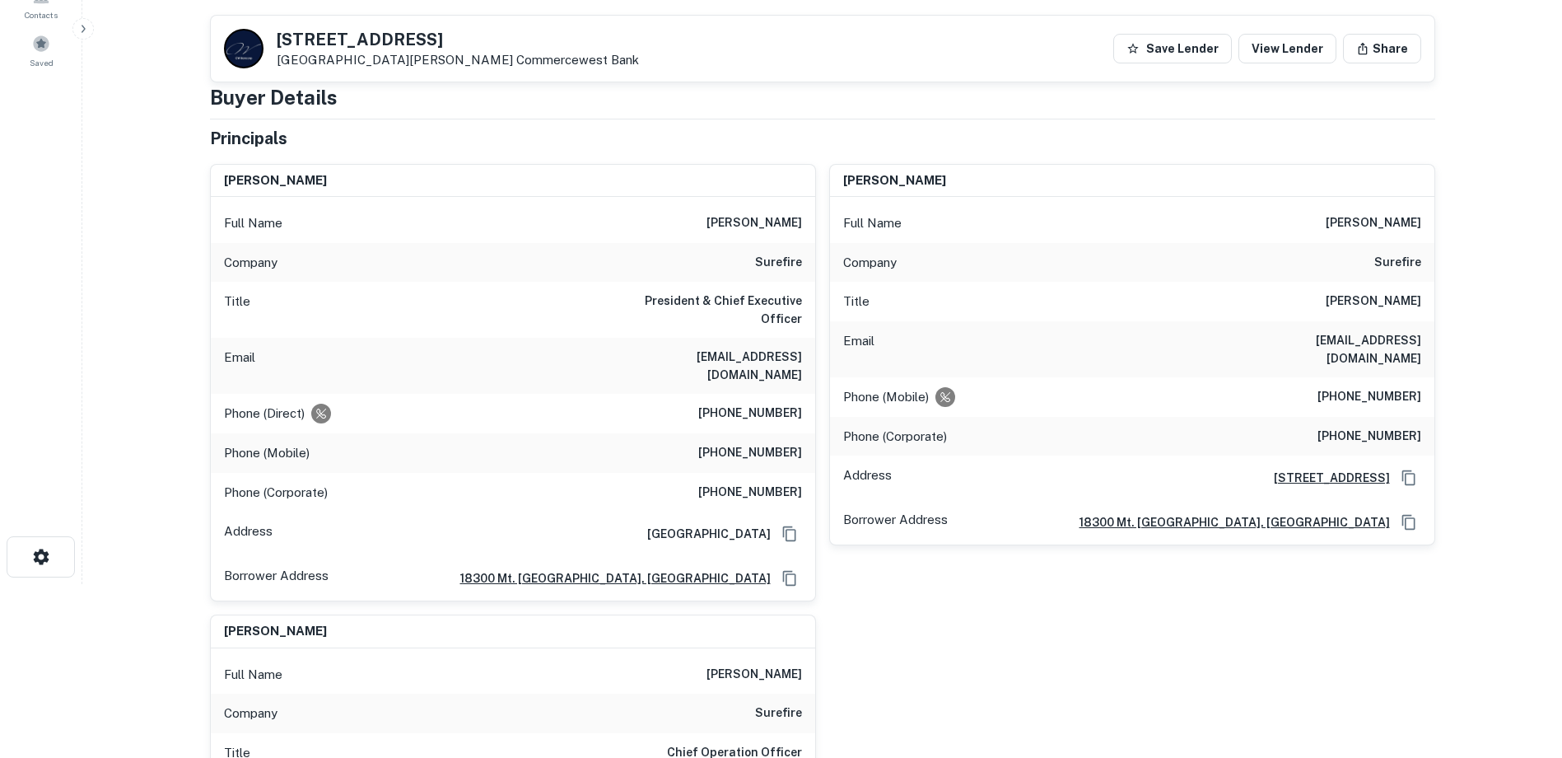
scroll to position [165, 0]
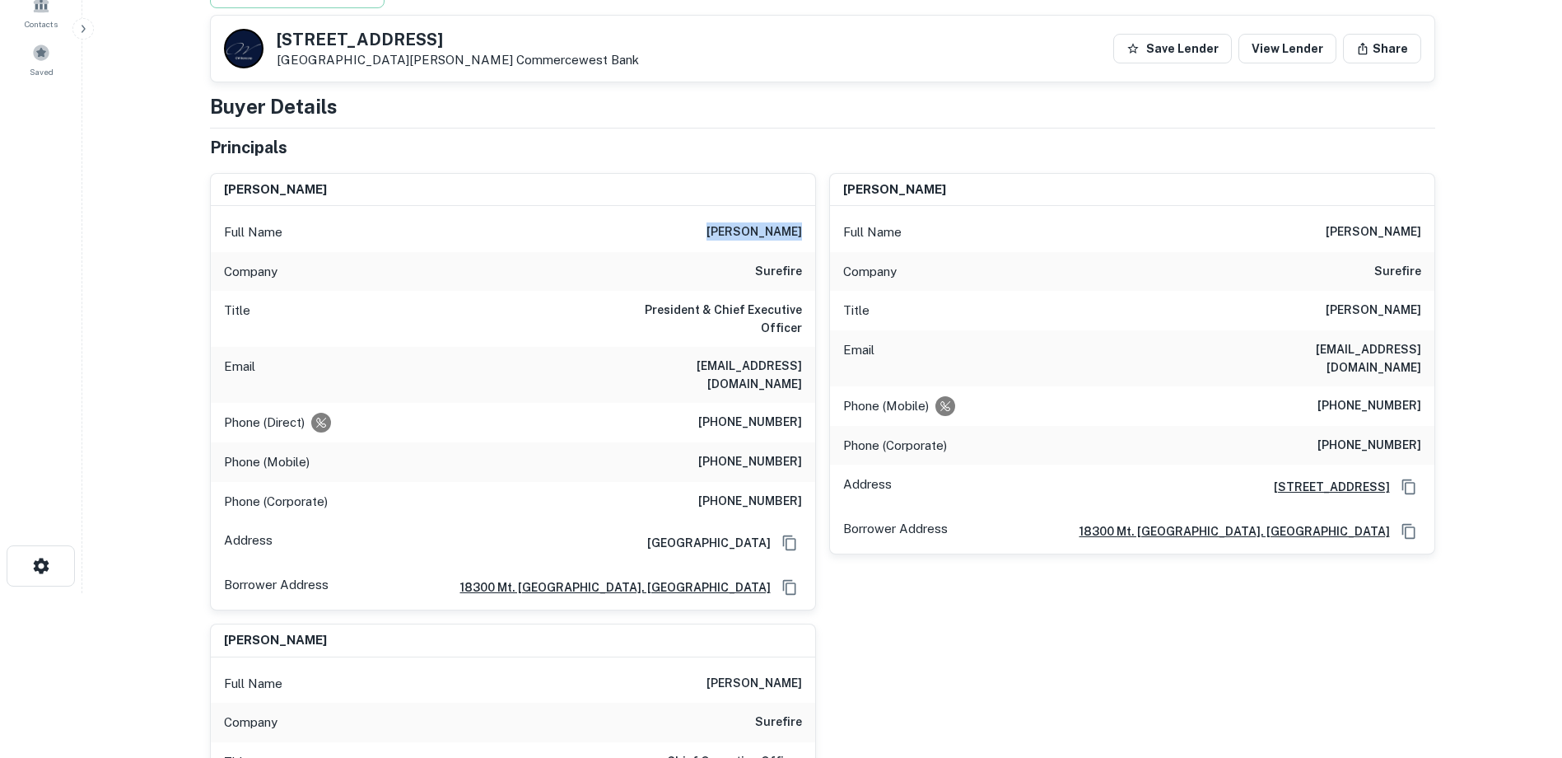
drag, startPoint x: 720, startPoint y: 231, endPoint x: 809, endPoint y: 237, distance: 89.9
click at [809, 237] on div "Full Name john matthews" at bounding box center [513, 232] width 604 height 40
drag, startPoint x: 928, startPoint y: 190, endPoint x: 843, endPoint y: 184, distance: 85.1
click at [843, 184] on div "[PERSON_NAME]" at bounding box center [1132, 190] width 604 height 33
drag, startPoint x: 843, startPoint y: 184, endPoint x: 865, endPoint y: 189, distance: 23.0
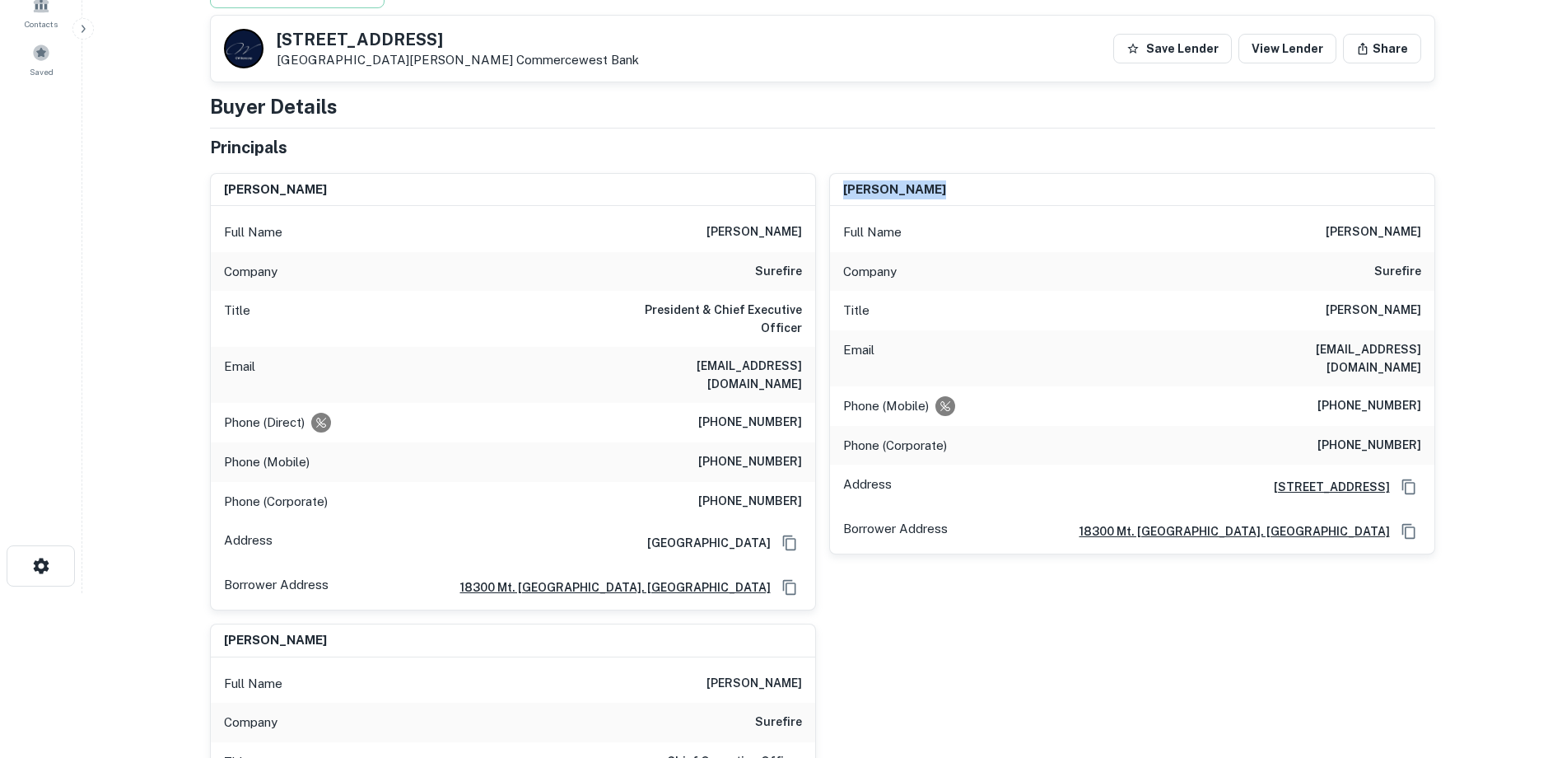
scroll to position [494, 0]
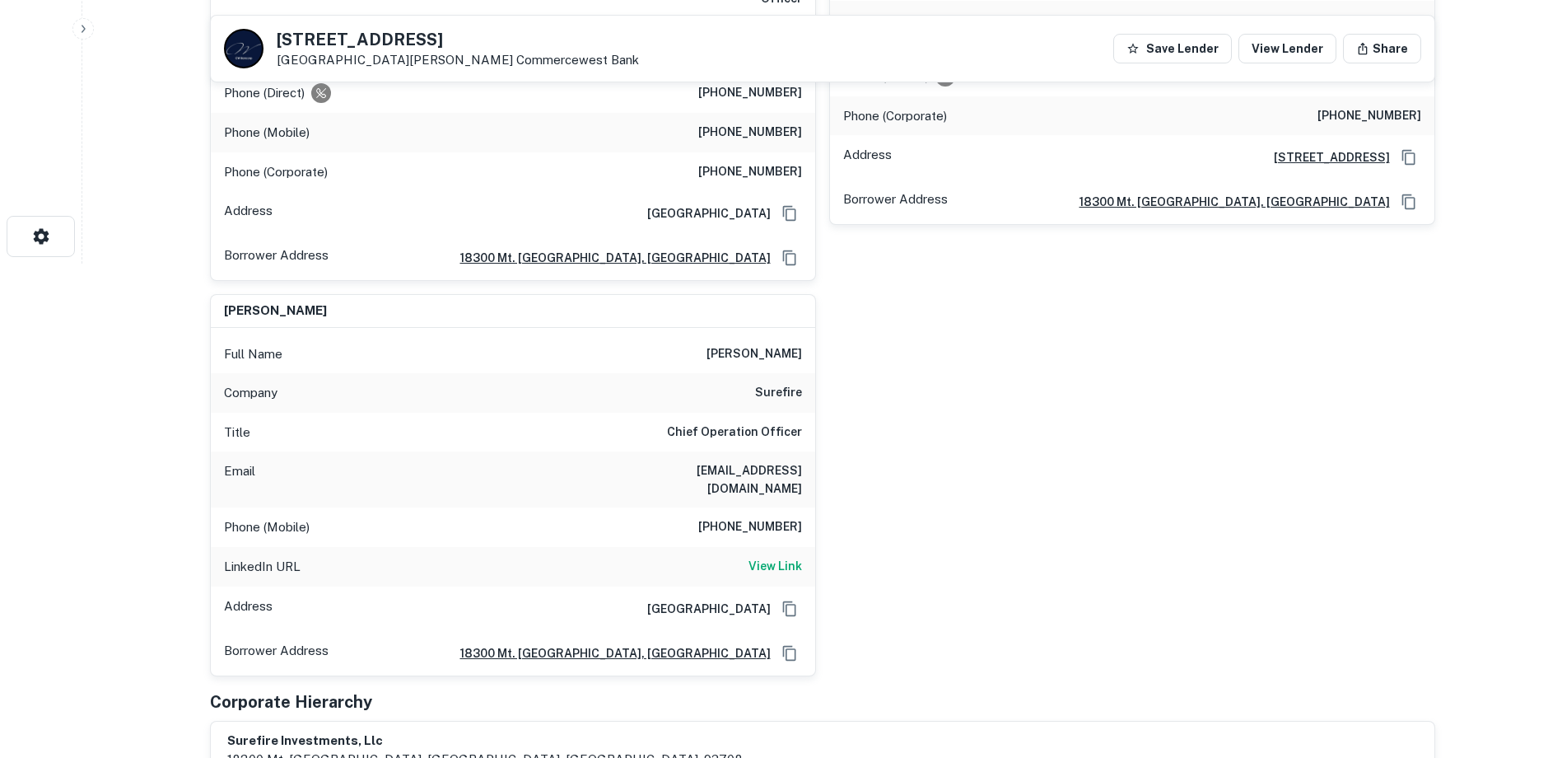
click at [412, 334] on div "Full Name sean vo" at bounding box center [513, 354] width 604 height 40
click at [781, 557] on h6 "View Link" at bounding box center [776, 566] width 54 height 18
drag, startPoint x: 684, startPoint y: 437, endPoint x: 806, endPoint y: 445, distance: 122.2
click at [806, 451] on div "Email seanvo@surefire.com" at bounding box center [513, 479] width 604 height 56
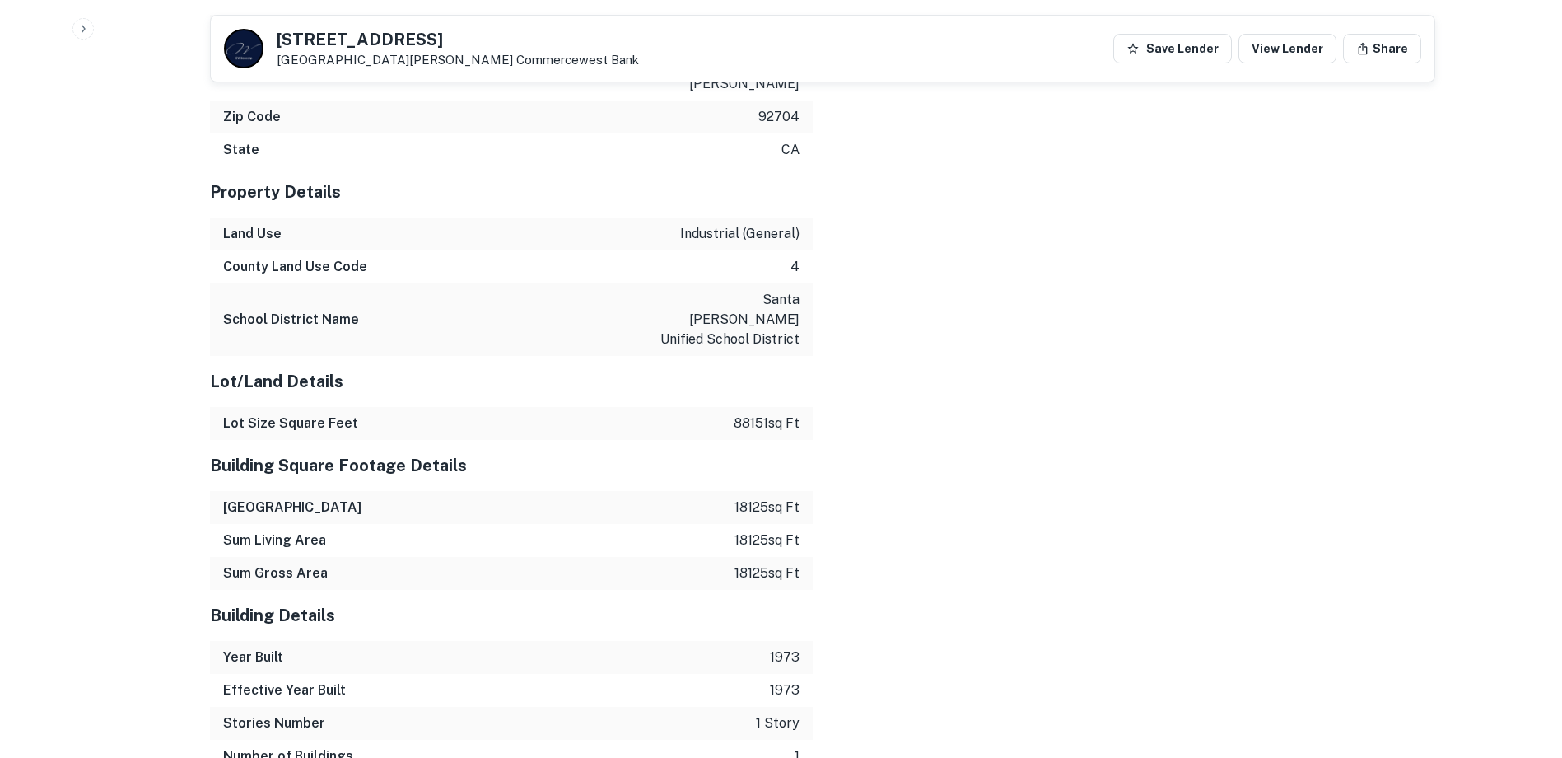
scroll to position [2553, 0]
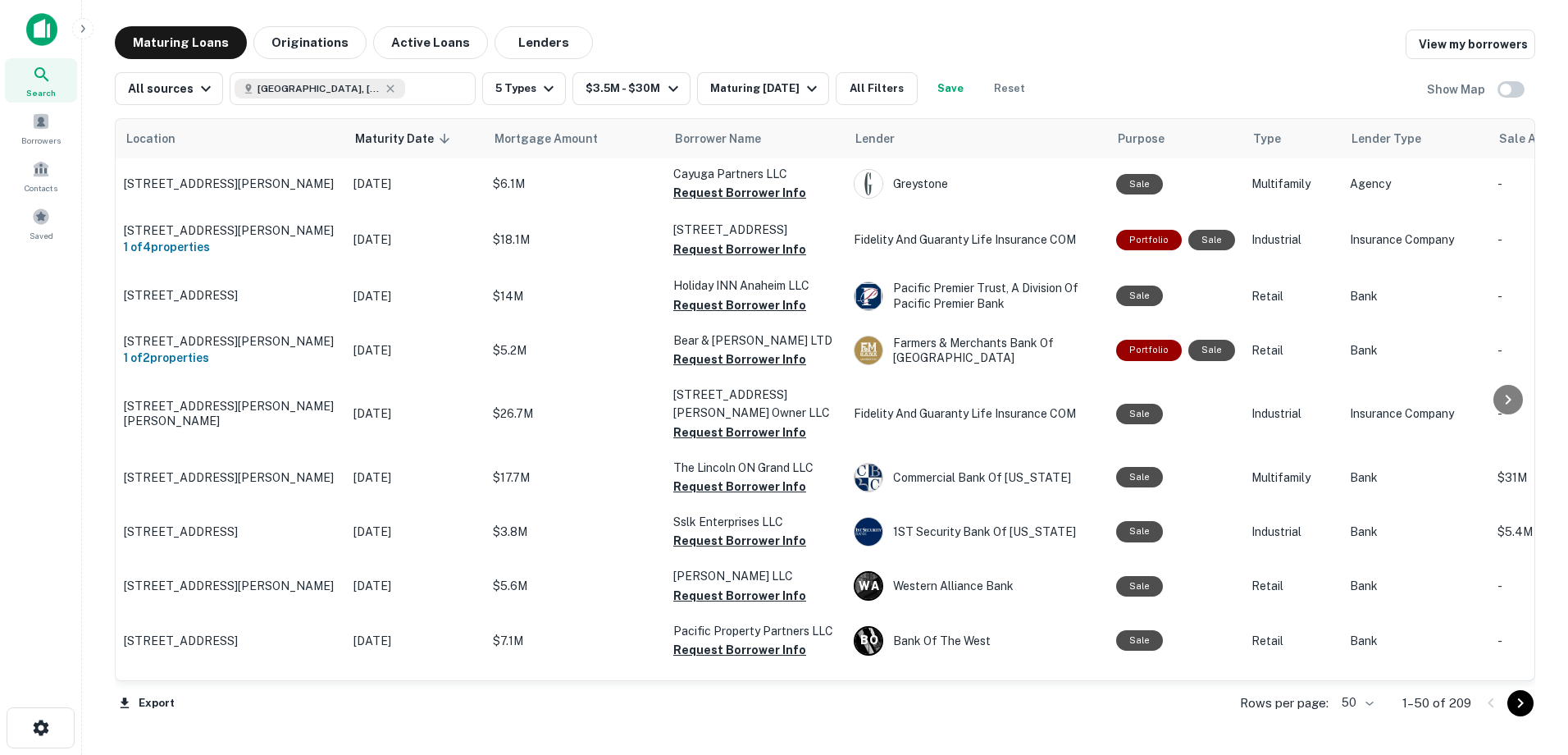
scroll to position [1929, 0]
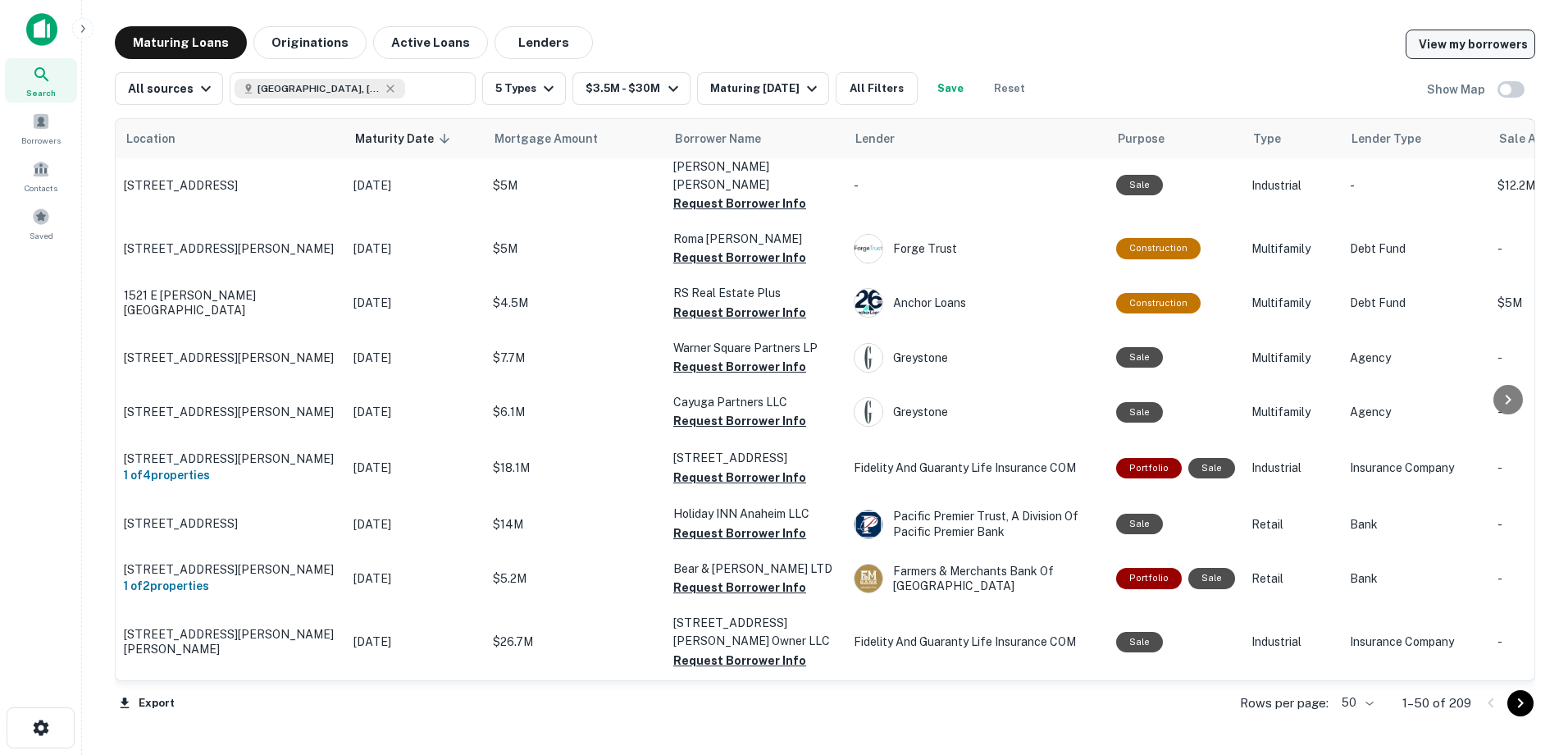
click at [1473, 55] on link "View my borrowers" at bounding box center [1470, 45] width 130 height 30
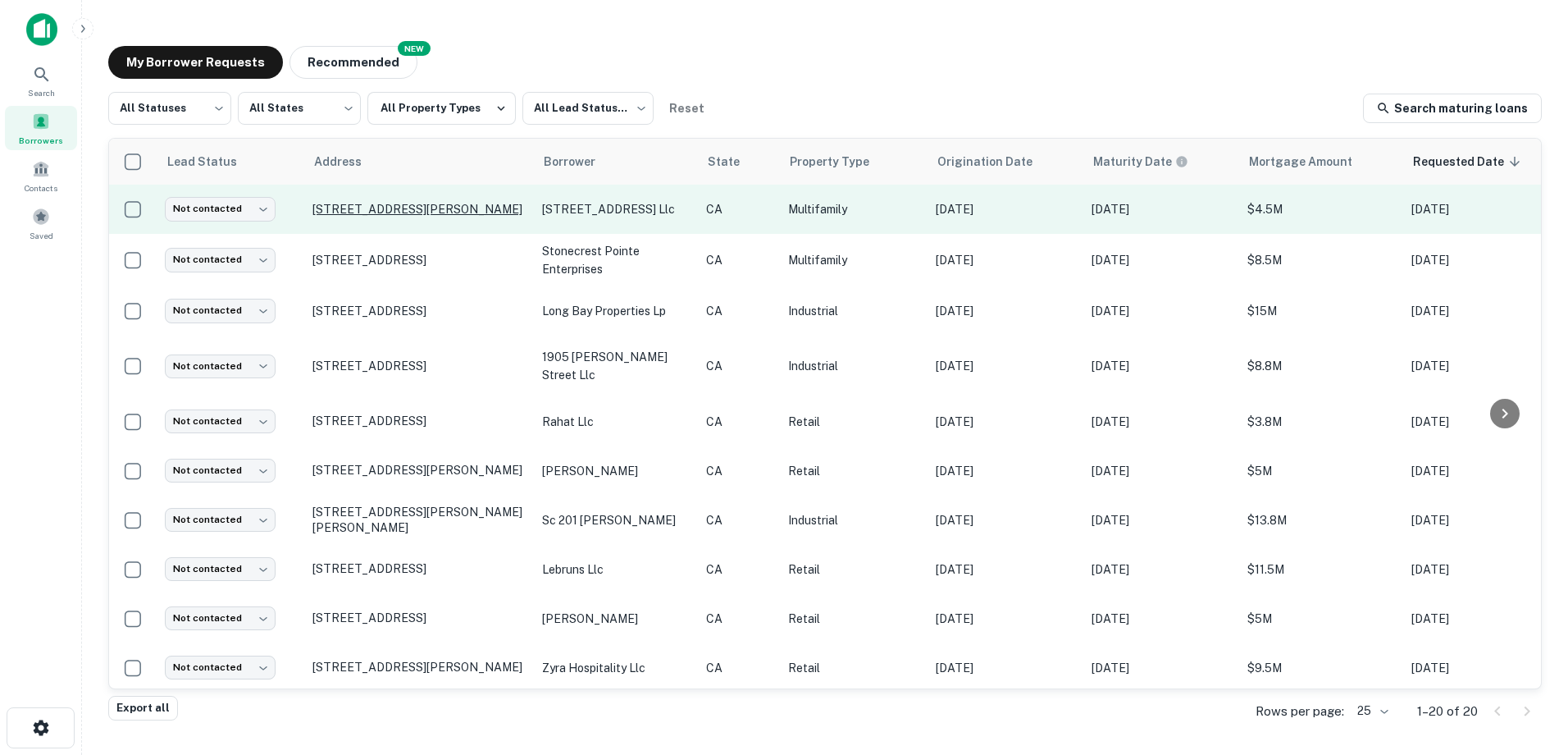
click at [442, 207] on p "[STREET_ADDRESS][PERSON_NAME]" at bounding box center [419, 209] width 213 height 15
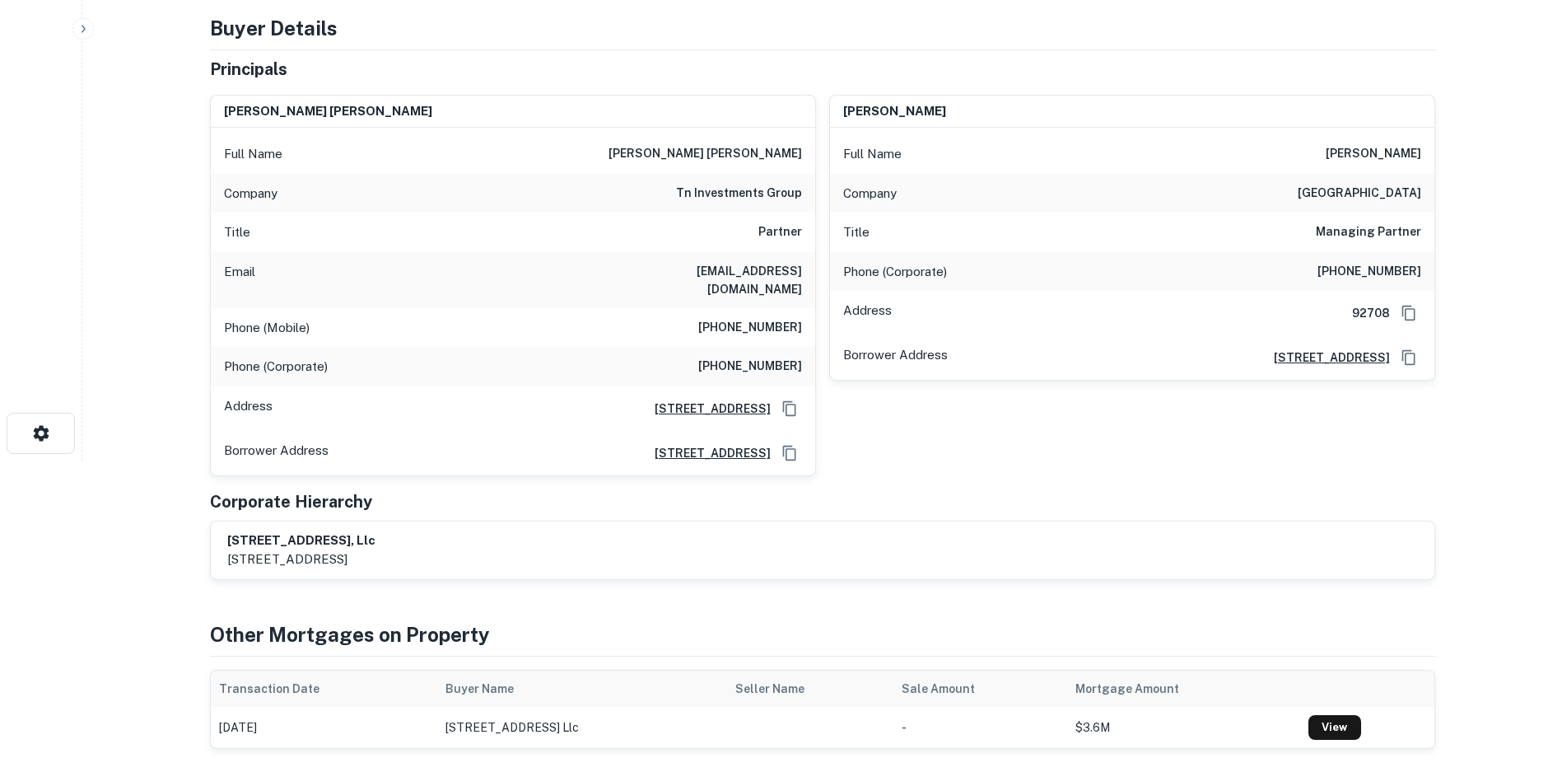
scroll to position [329, 0]
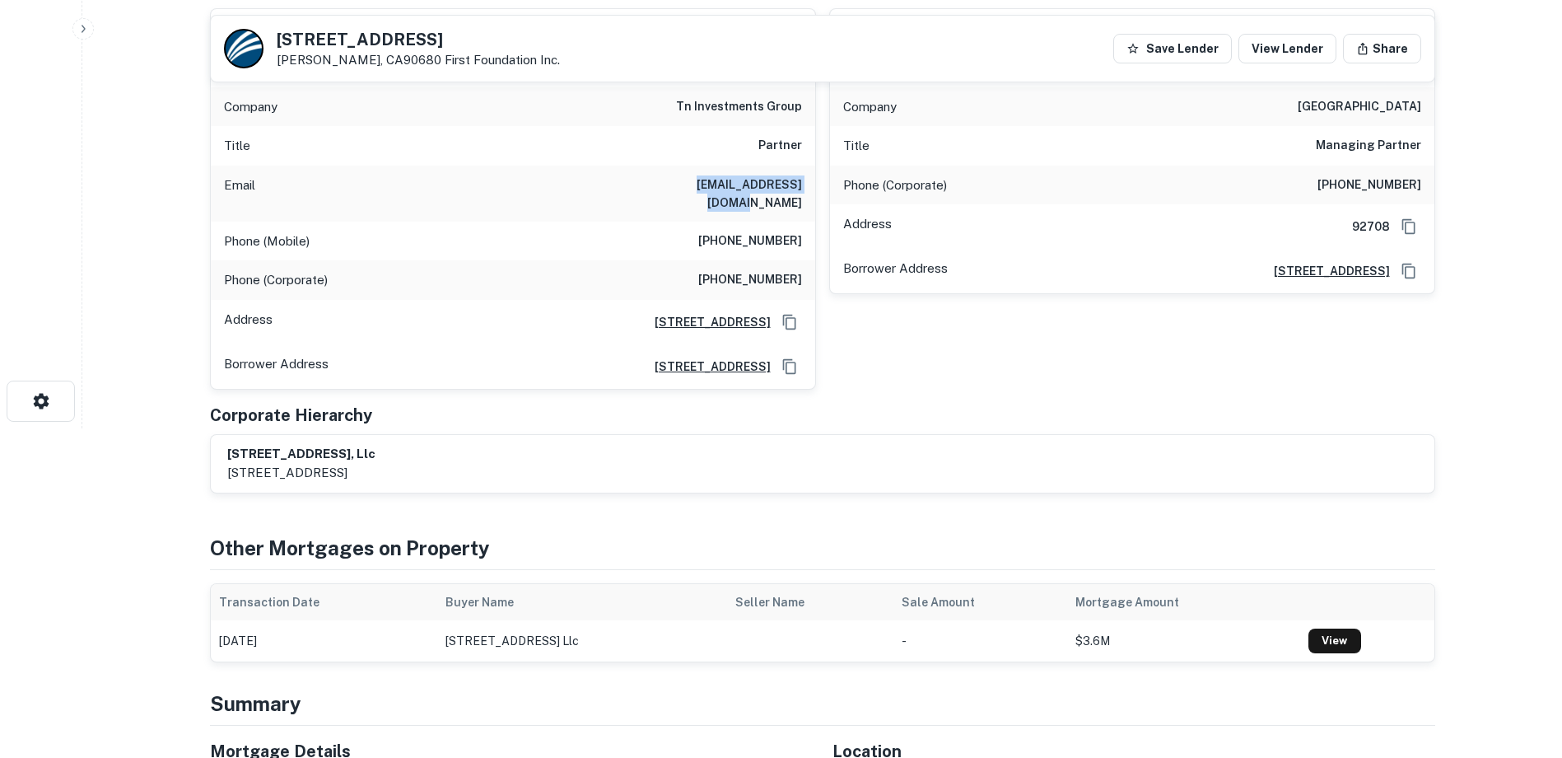
drag, startPoint x: 665, startPoint y: 184, endPoint x: 801, endPoint y: 198, distance: 137.3
click at [801, 198] on div "Email tnguyen@tninvests.com" at bounding box center [513, 194] width 604 height 56
copy h6 "[EMAIL_ADDRESS][DOMAIN_NAME]"
click at [1135, 344] on div "tom nguyen Full Name tom nguyen Company los cab sports village Title Managing P…" at bounding box center [1125, 192] width 619 height 394
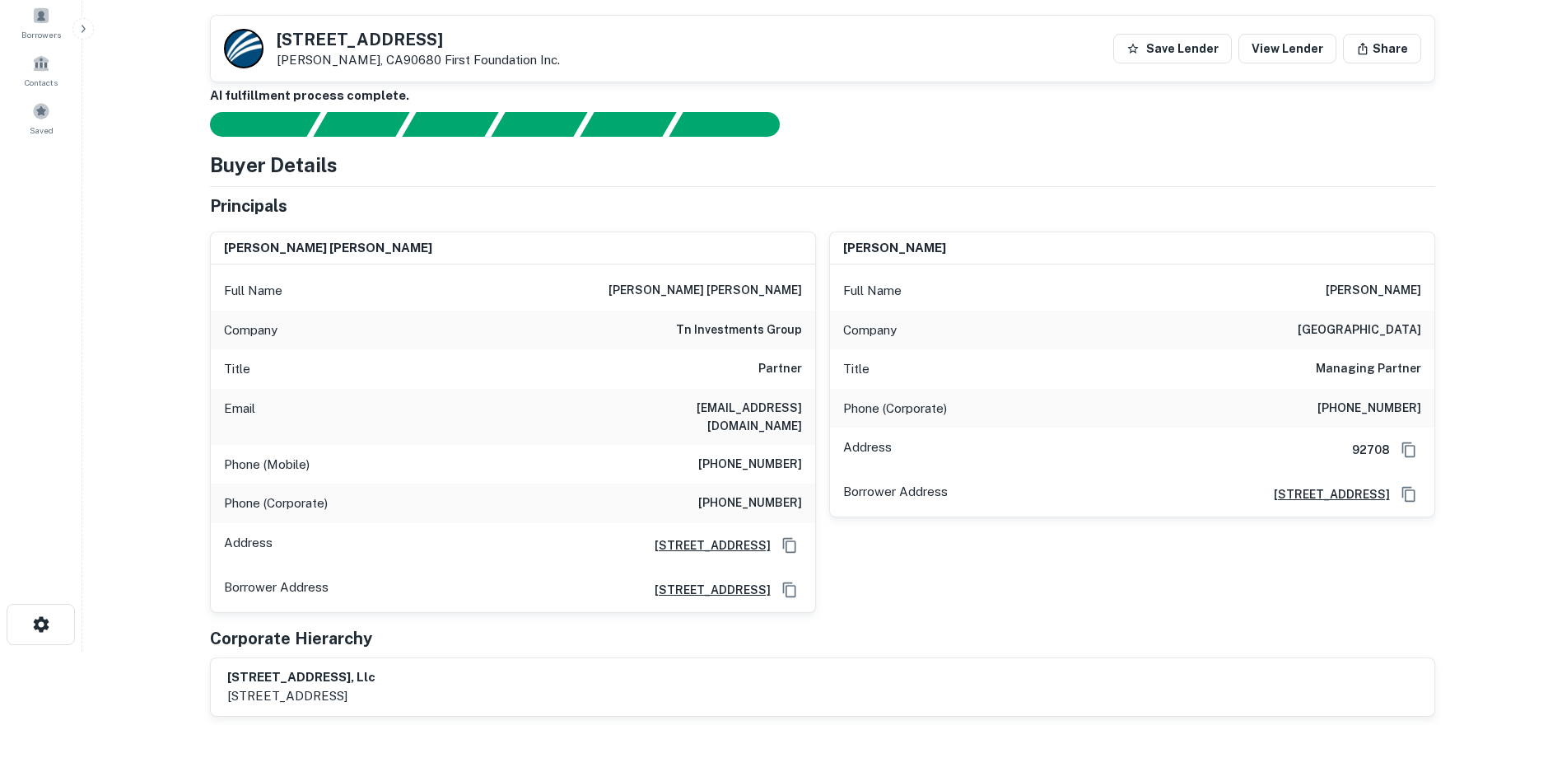
scroll to position [82, 0]
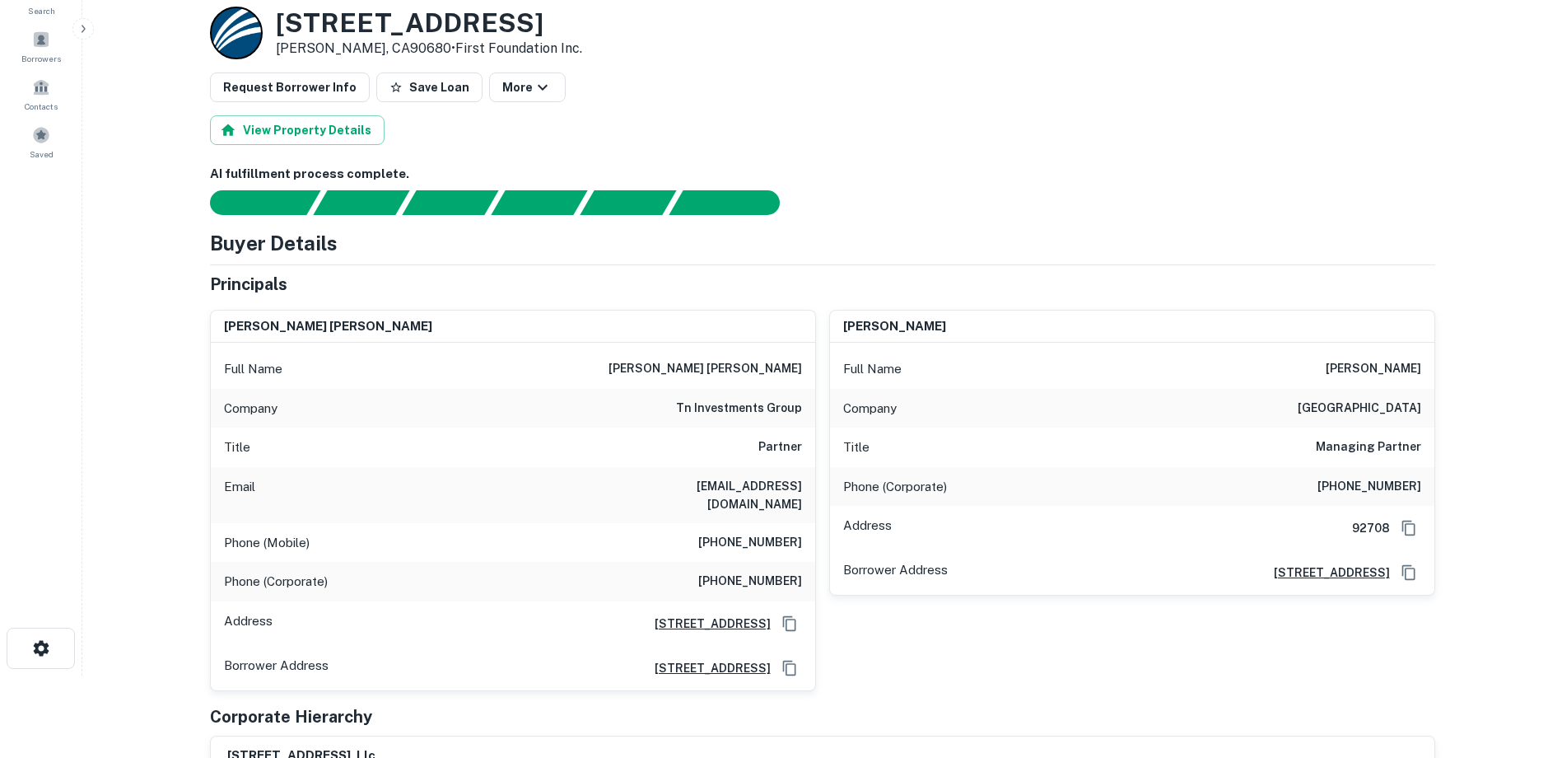
click at [1297, 382] on div "Full Name tom nguyen" at bounding box center [1132, 369] width 604 height 40
drag, startPoint x: 884, startPoint y: 293, endPoint x: 1090, endPoint y: 353, distance: 214.5
click at [884, 293] on div "Principals" at bounding box center [822, 284] width 1225 height 25
drag, startPoint x: 1328, startPoint y: 484, endPoint x: 1451, endPoint y: 489, distance: 122.8
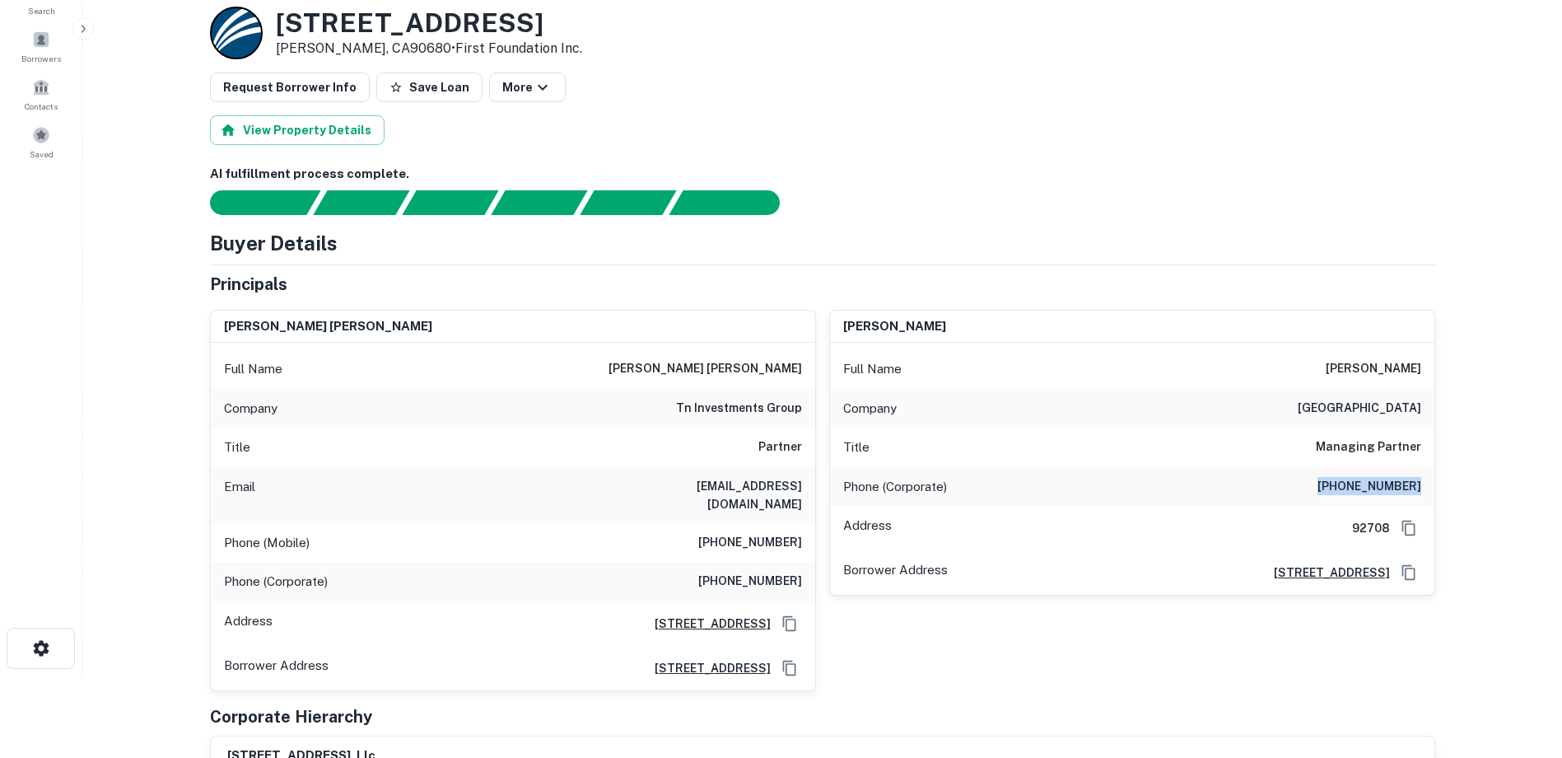
copy h6 "(714) 546-8560"
click at [1063, 310] on div "tom nguyen" at bounding box center [1132, 326] width 604 height 33
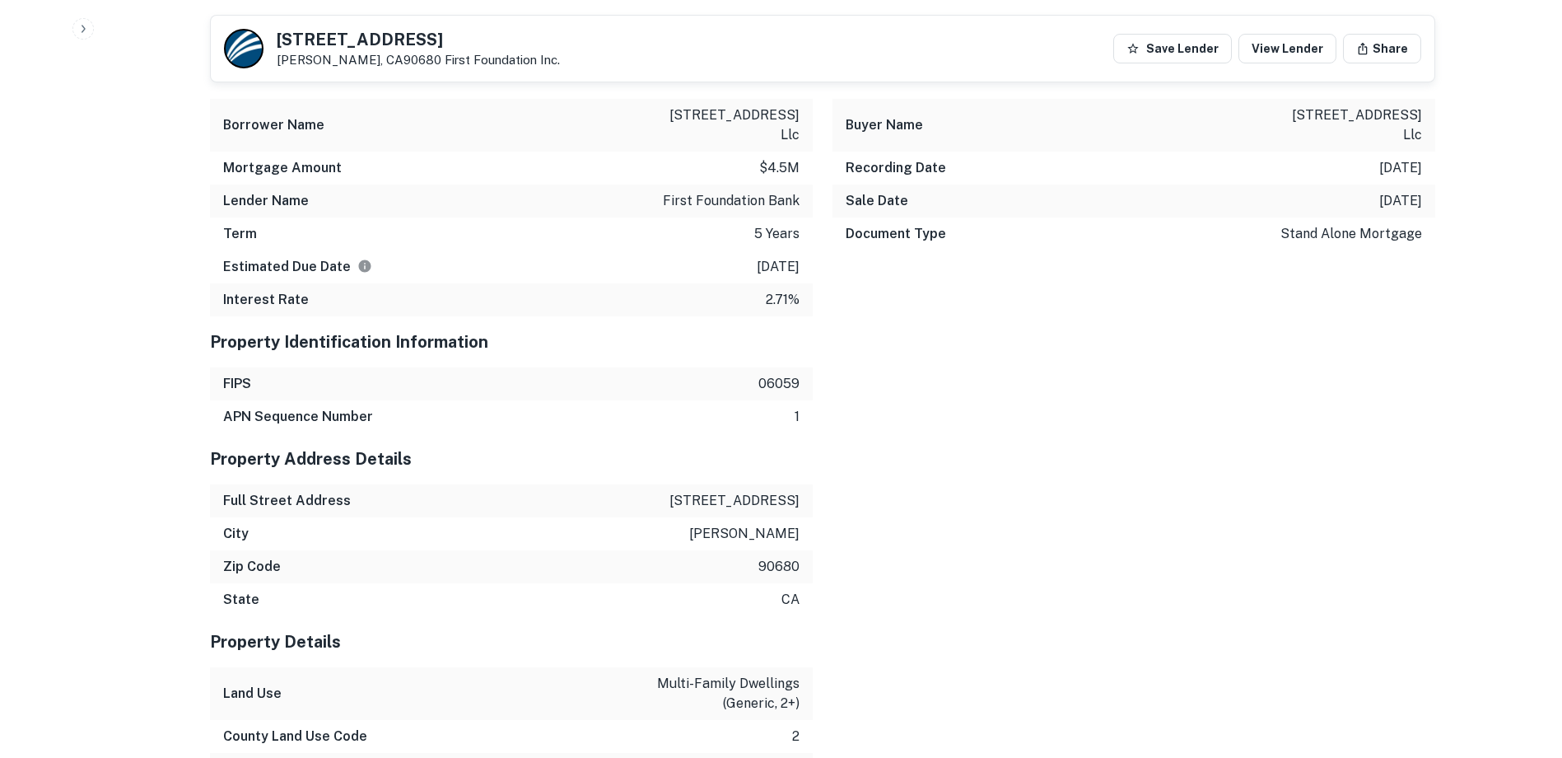
scroll to position [1812, 0]
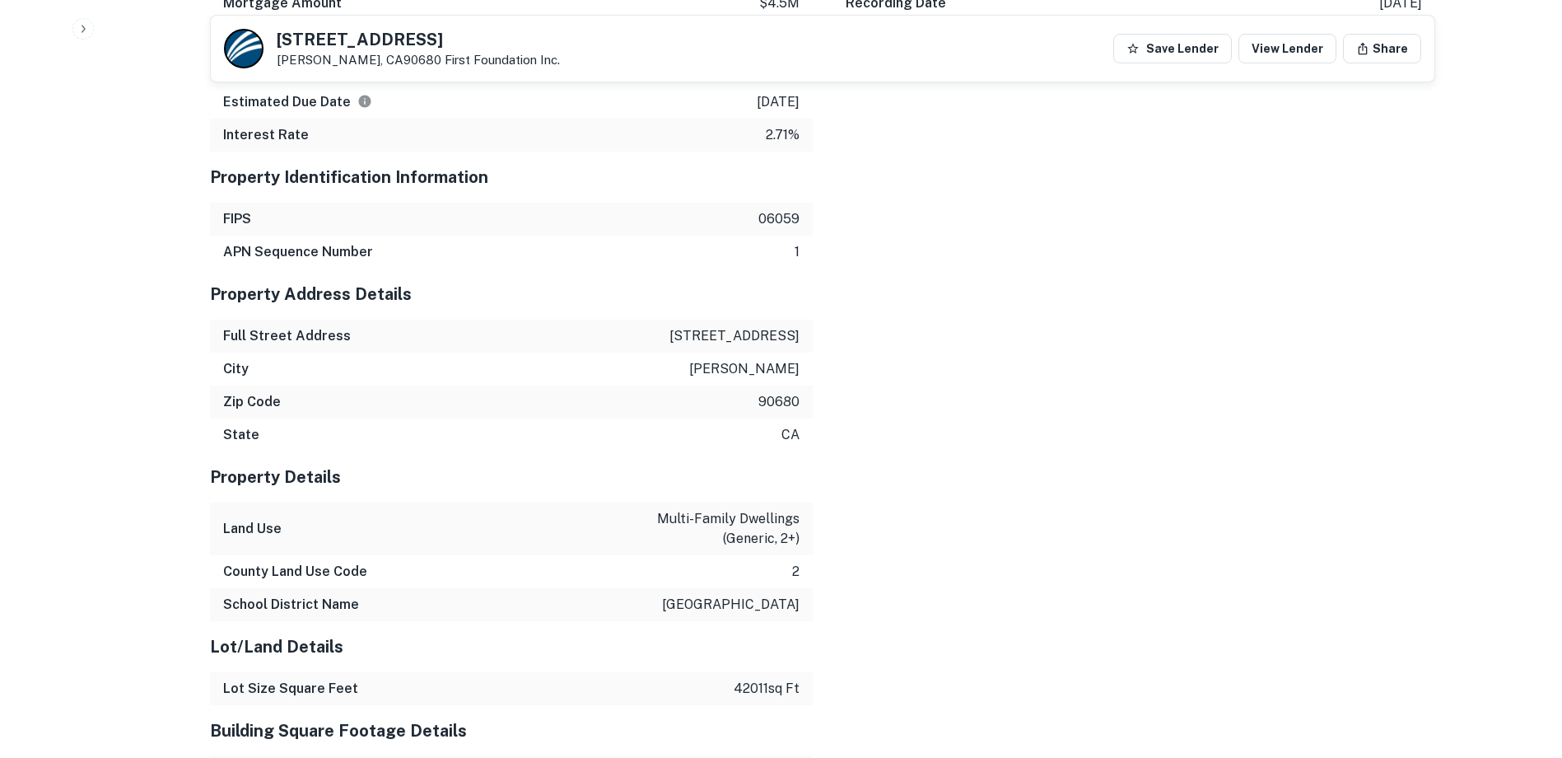
click at [1162, 458] on div "Mortgage Details Borrower Name 7800 second street llc Mortgage Amount $4.5m Len…" at bounding box center [812, 568] width 1245 height 1370
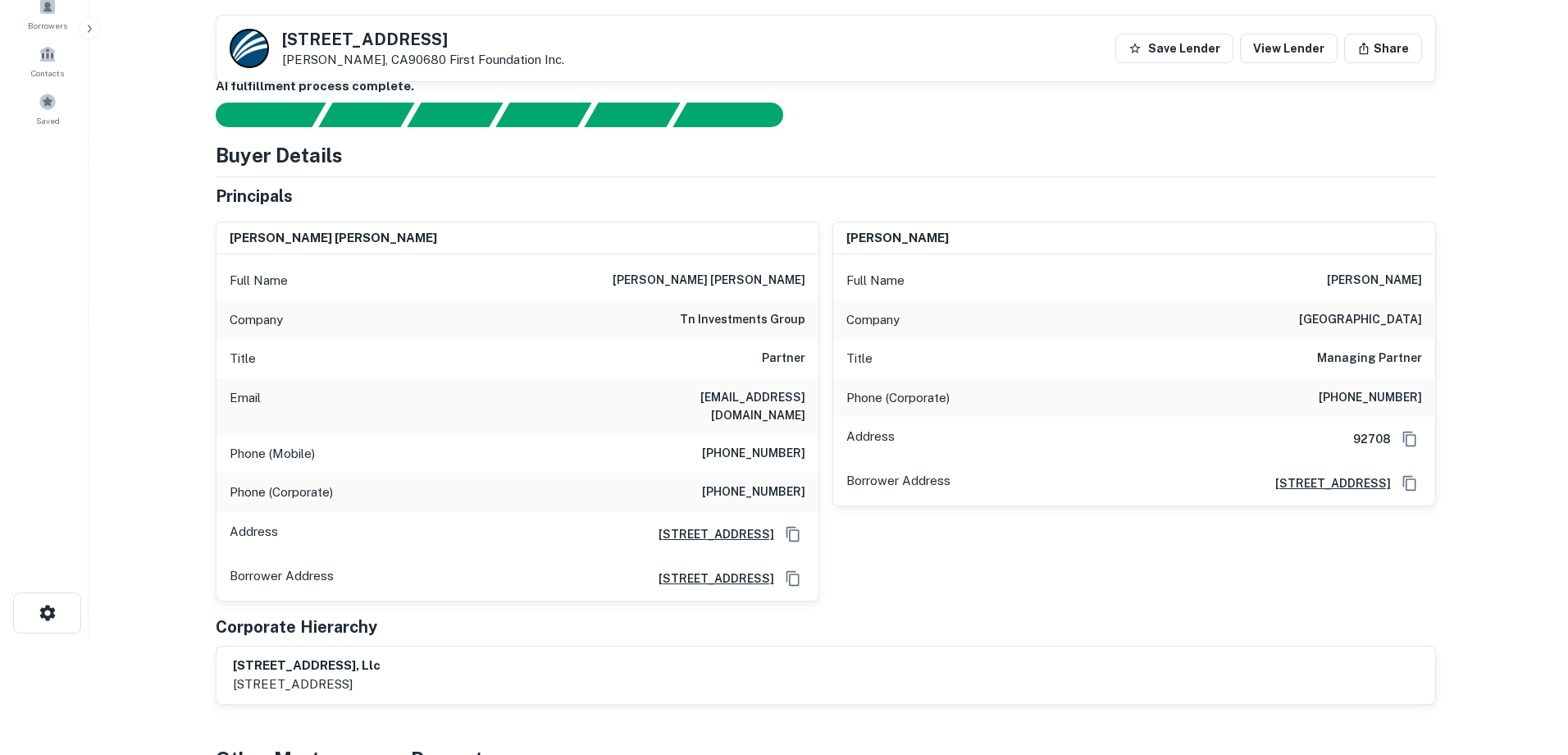
scroll to position [0, 0]
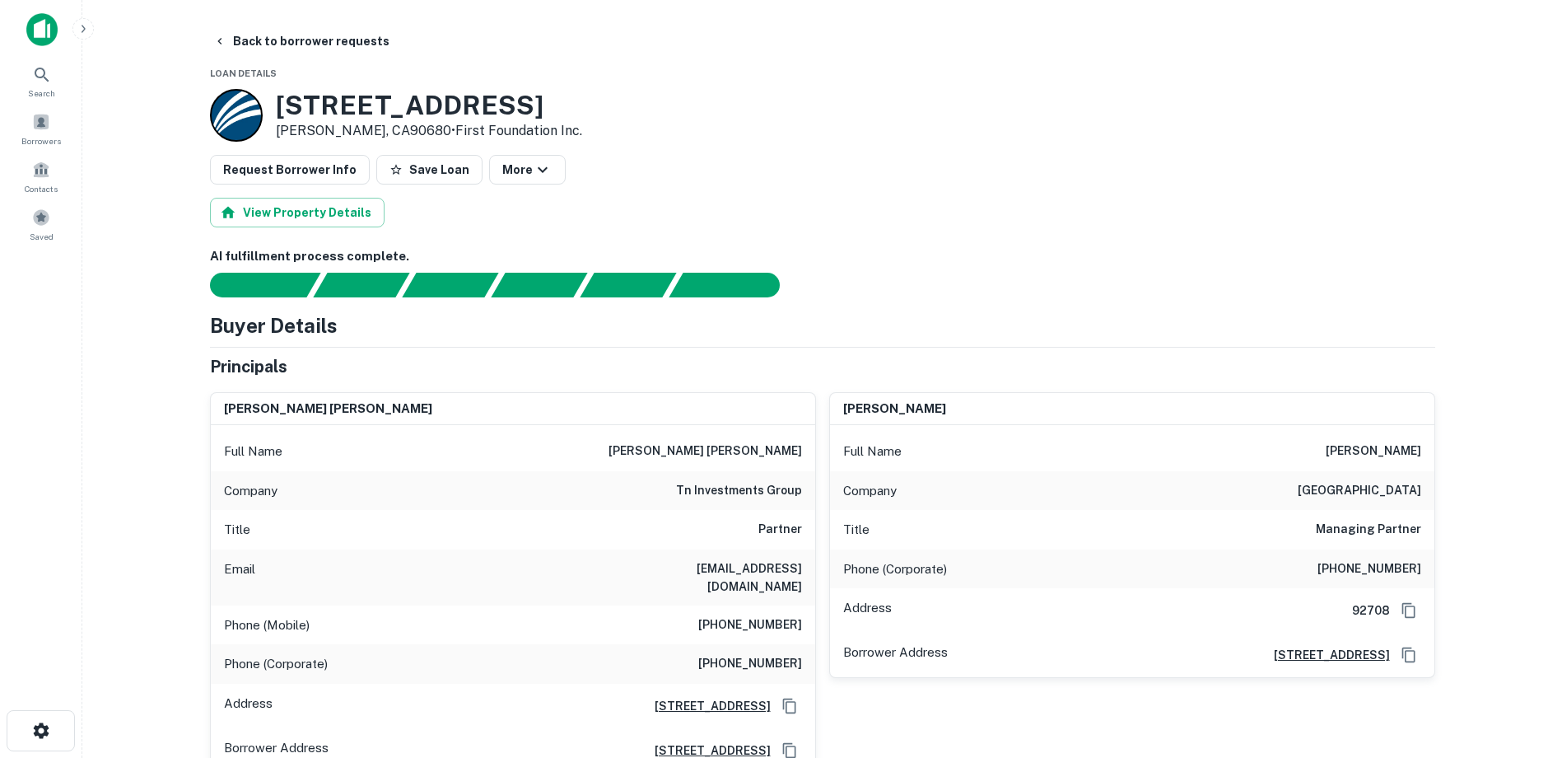
click at [411, 174] on button "Save Loan" at bounding box center [429, 170] width 106 height 30
click at [238, 38] on button "Back to borrower requests" at bounding box center [301, 41] width 189 height 30
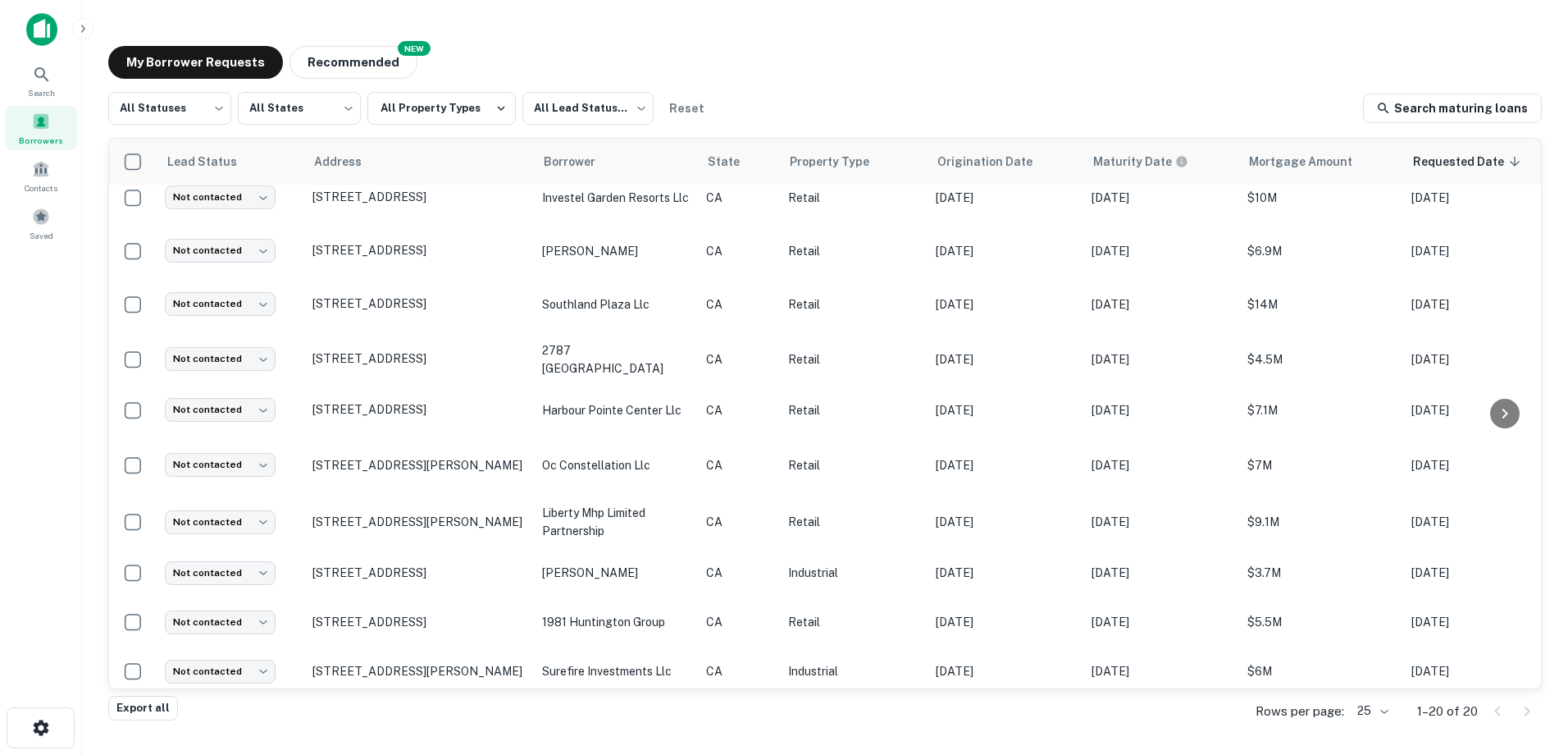
scroll to position [540, 0]
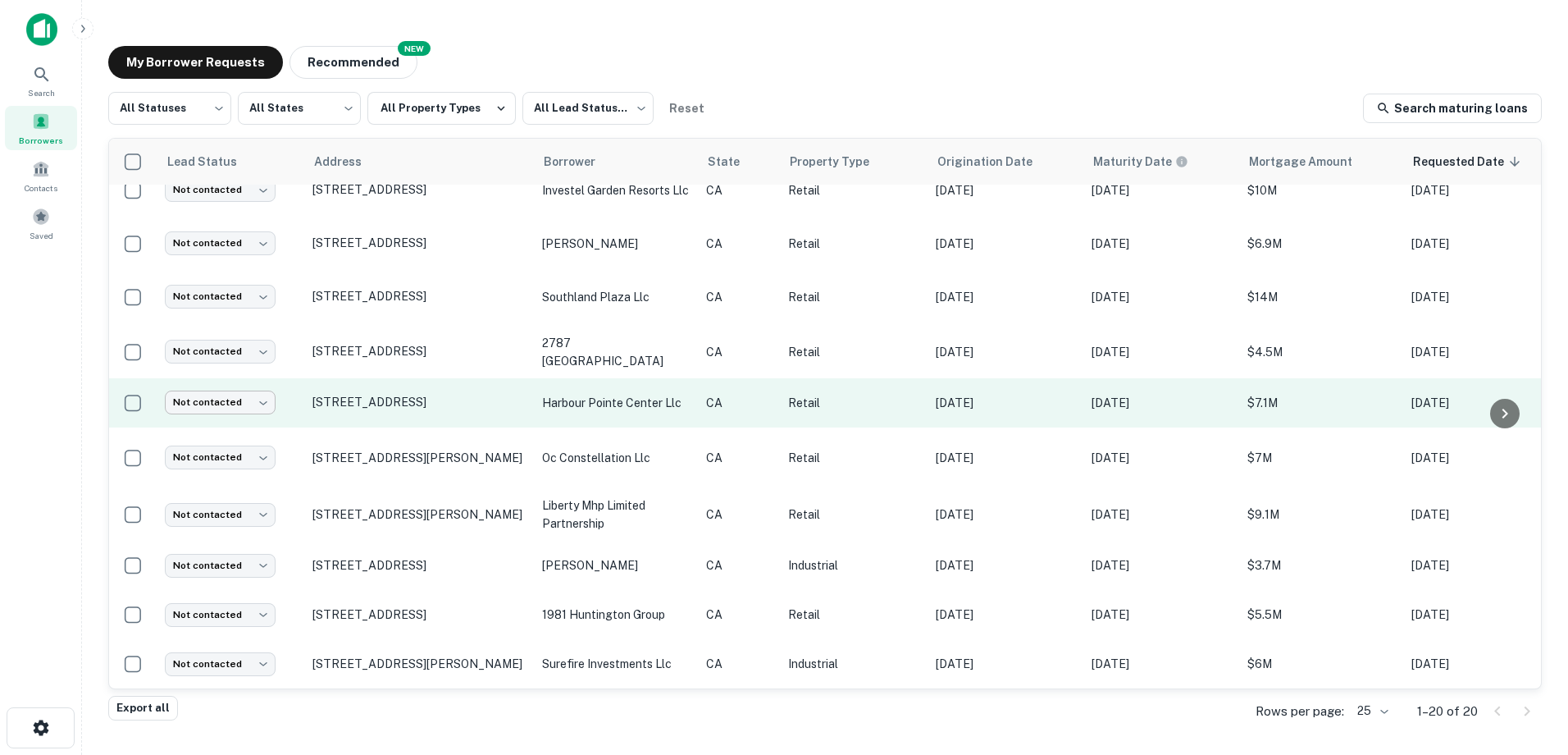
click at [252, 392] on body "Search Borrowers Contacts Saved My Borrower Requests NEW Recommended All Status…" at bounding box center [784, 378] width 1568 height 755
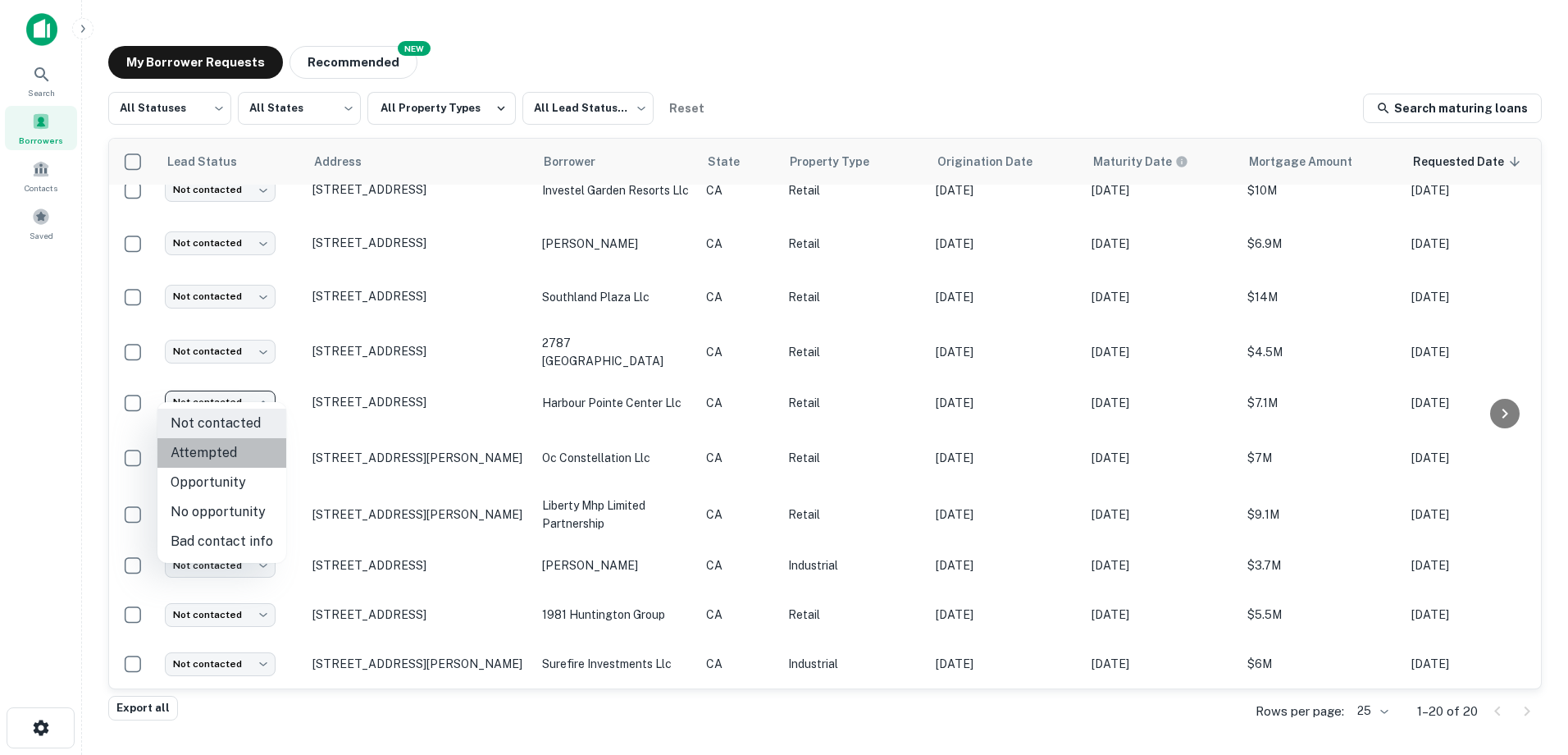
click at [249, 443] on li "Attempted" at bounding box center [221, 453] width 129 height 30
type input "*********"
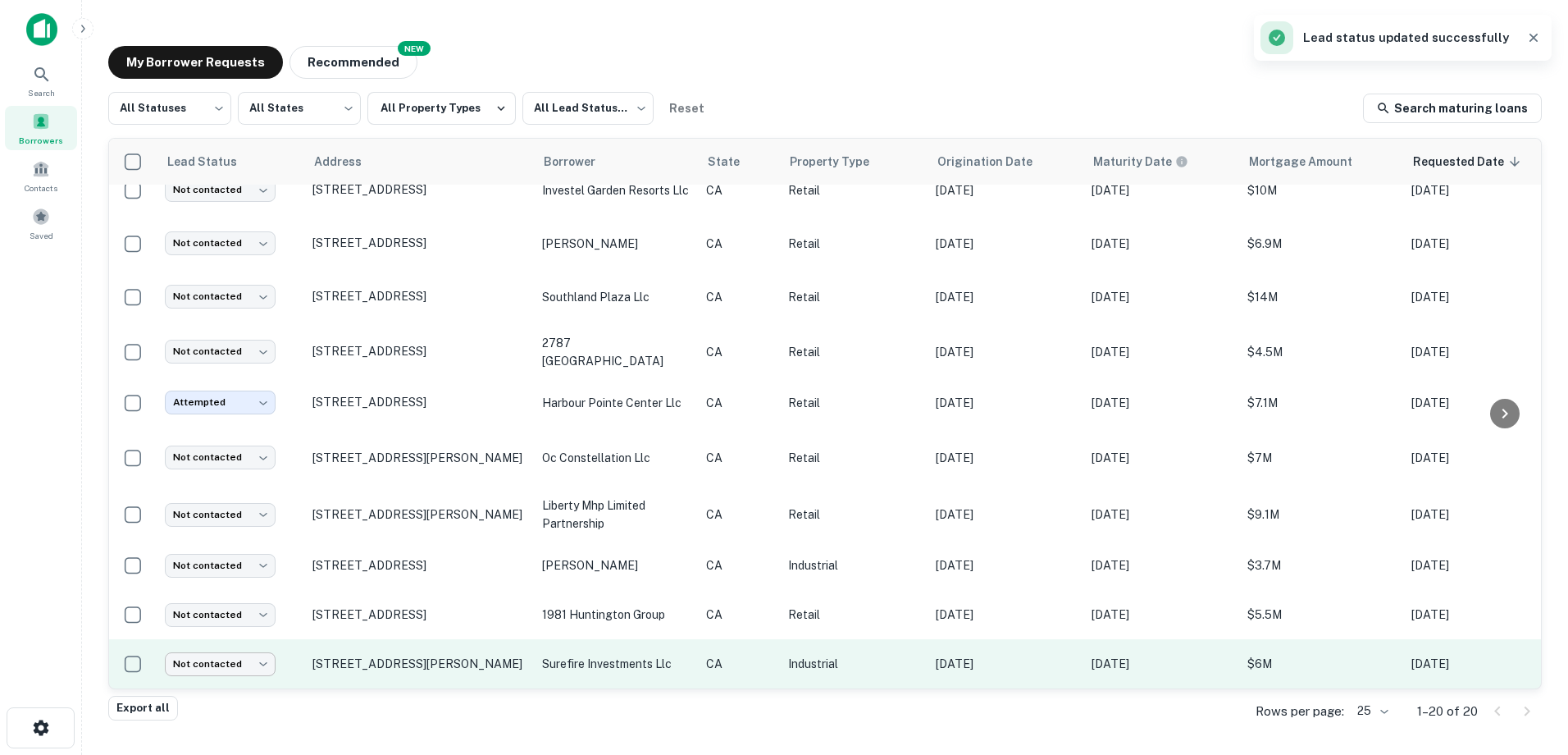
click at [242, 653] on body "Search Borrowers Contacts Saved My Borrower Requests NEW Recommended All Status…" at bounding box center [784, 378] width 1568 height 755
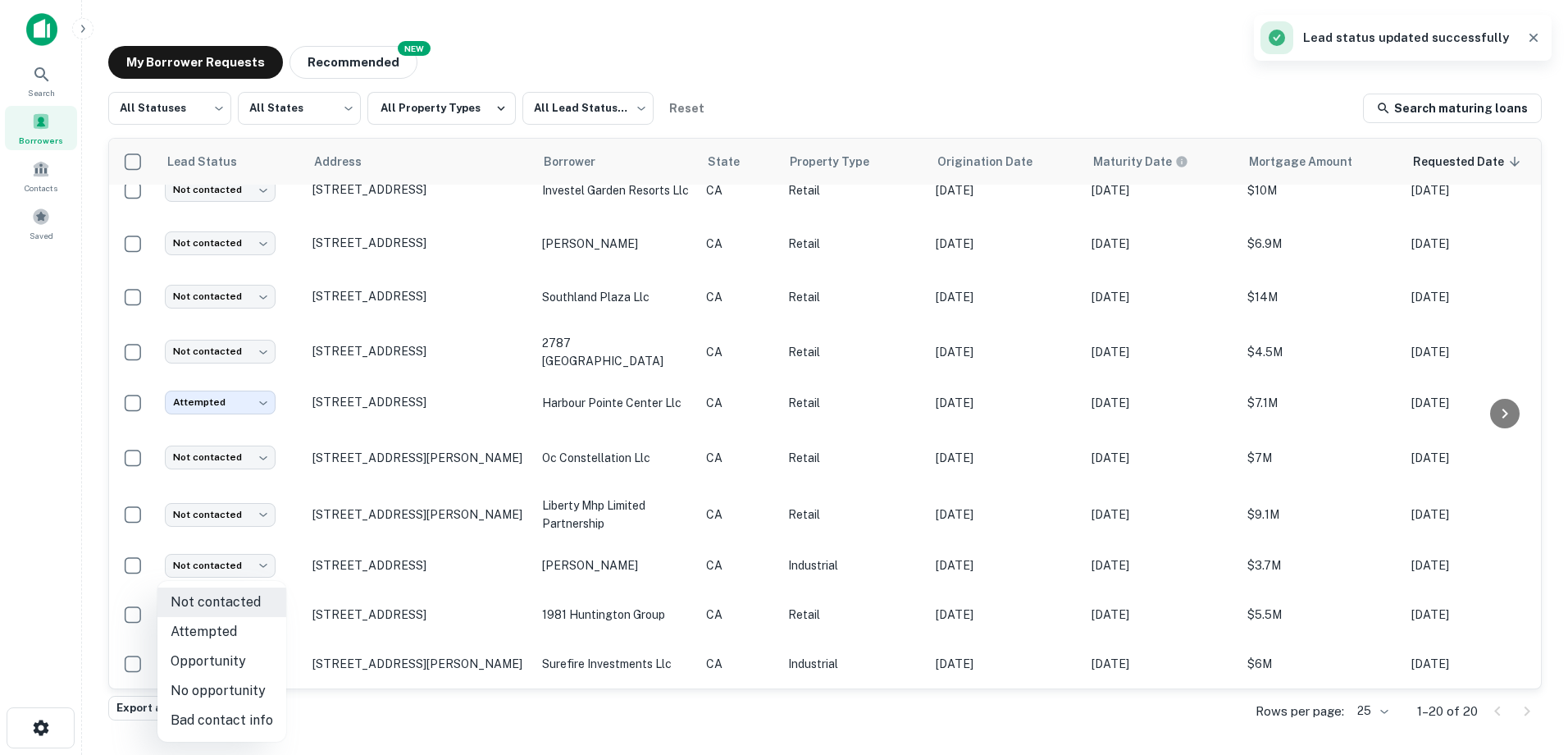
click at [241, 631] on li "Attempted" at bounding box center [221, 631] width 129 height 30
type input "*********"
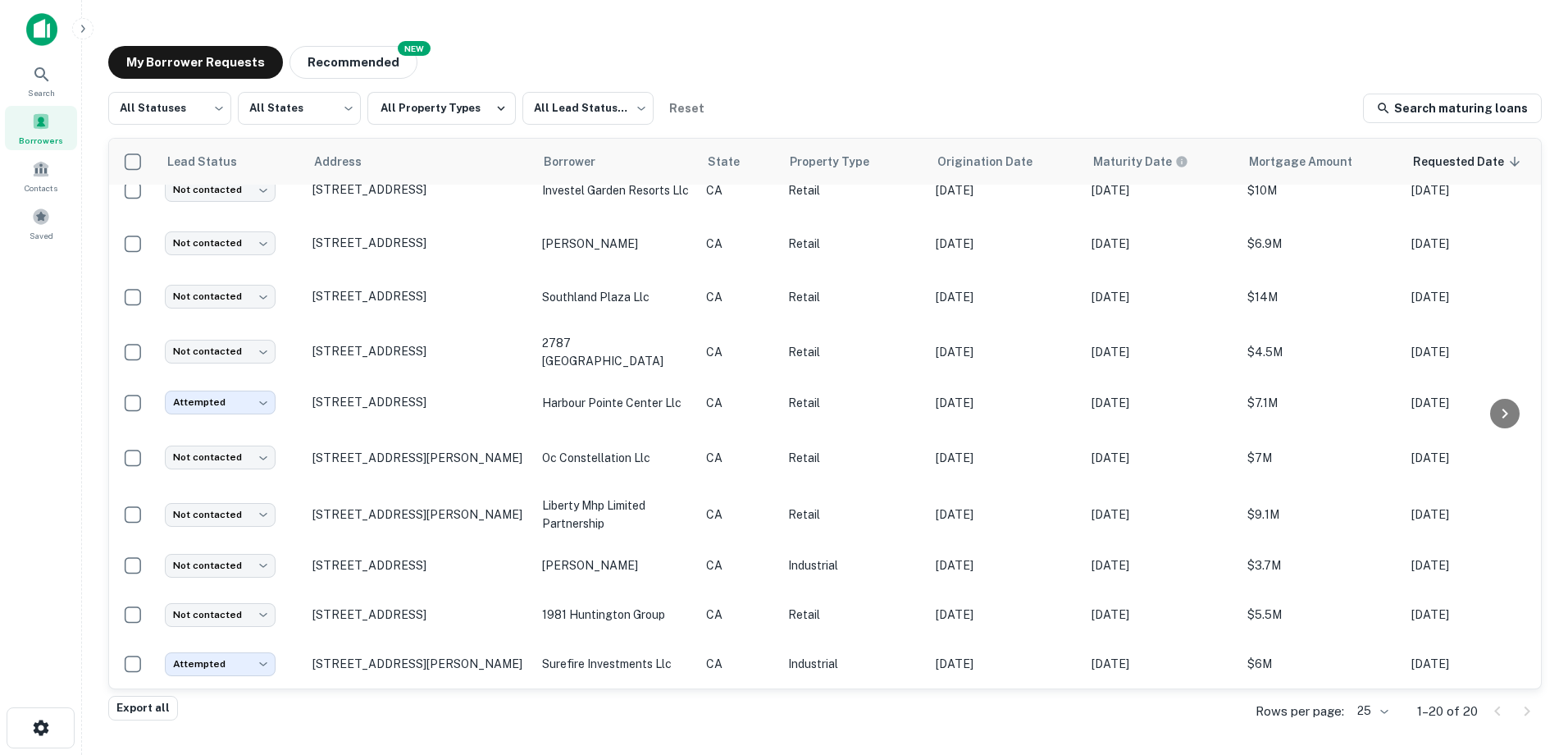
scroll to position [0, 0]
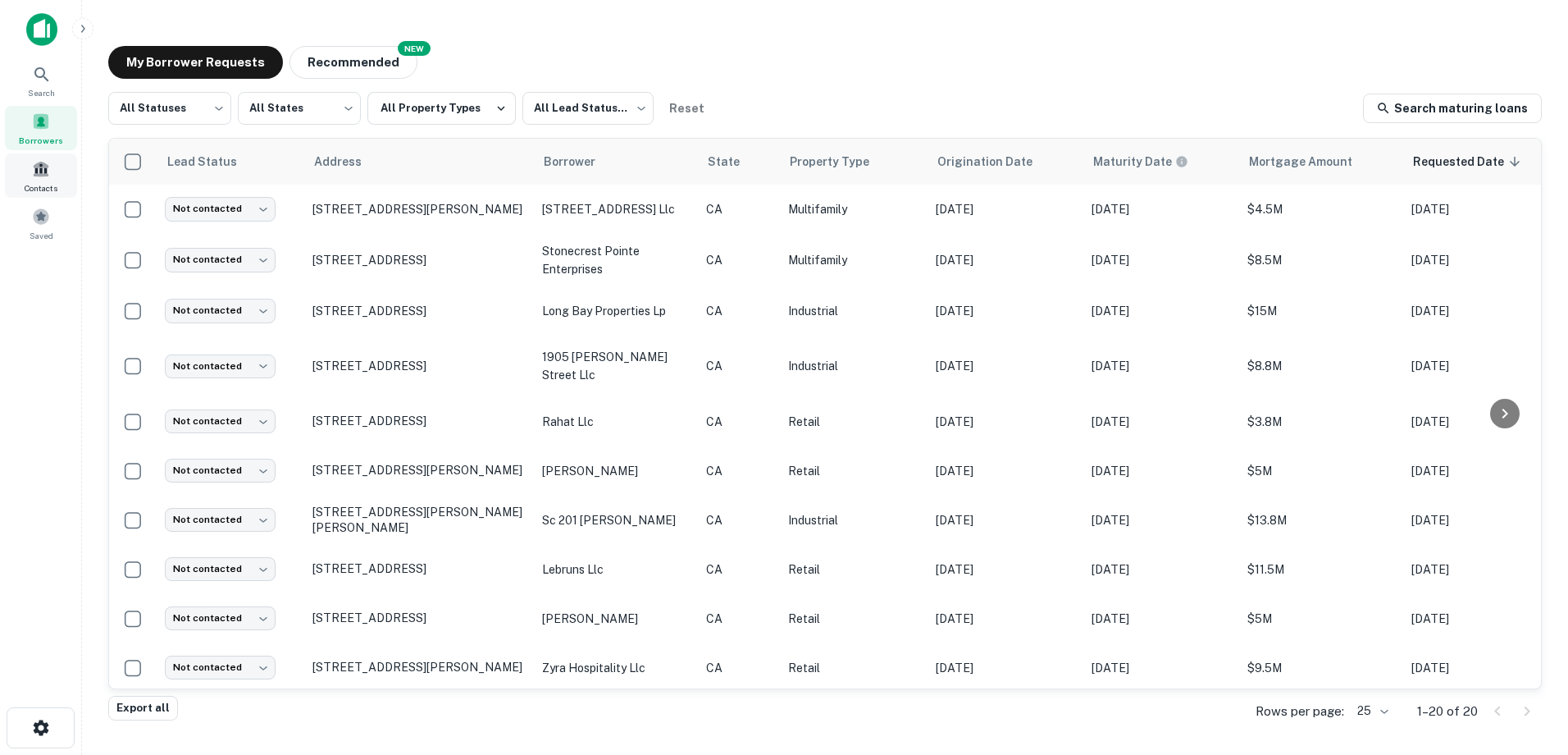
click at [46, 172] on span at bounding box center [41, 169] width 18 height 18
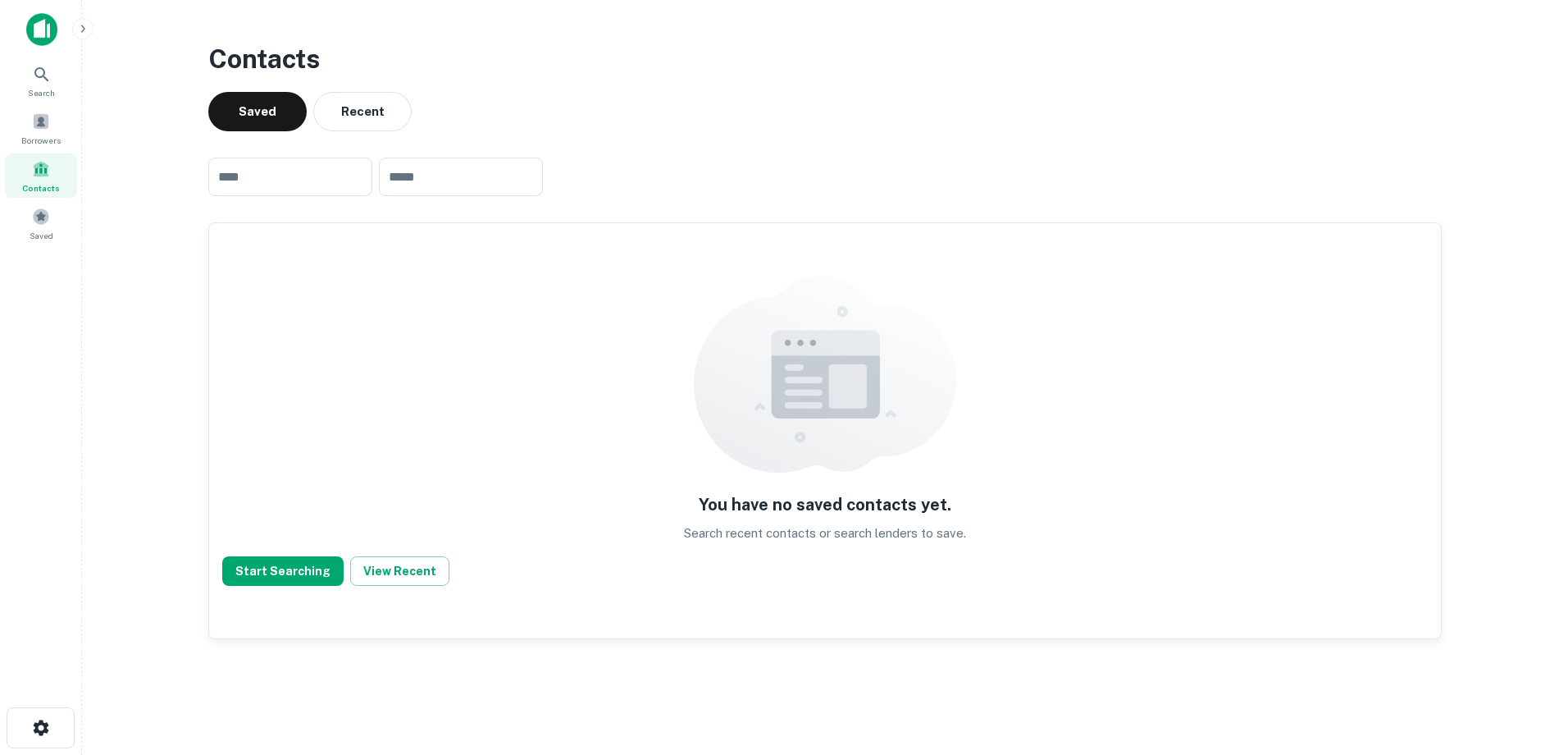
click at [57, 181] on span "Contacts" at bounding box center [41, 187] width 38 height 13
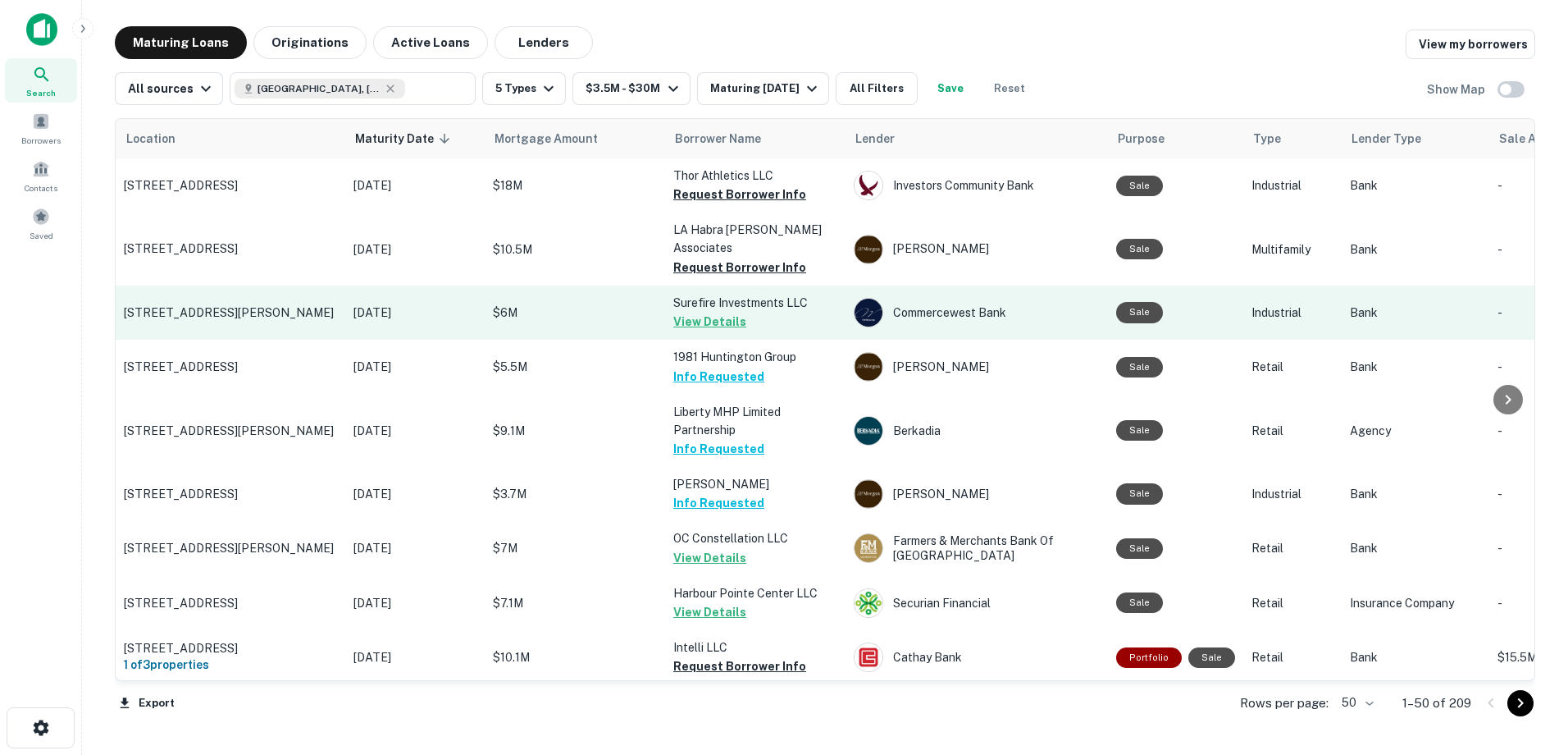
click at [583, 304] on p "$6M" at bounding box center [575, 313] width 164 height 18
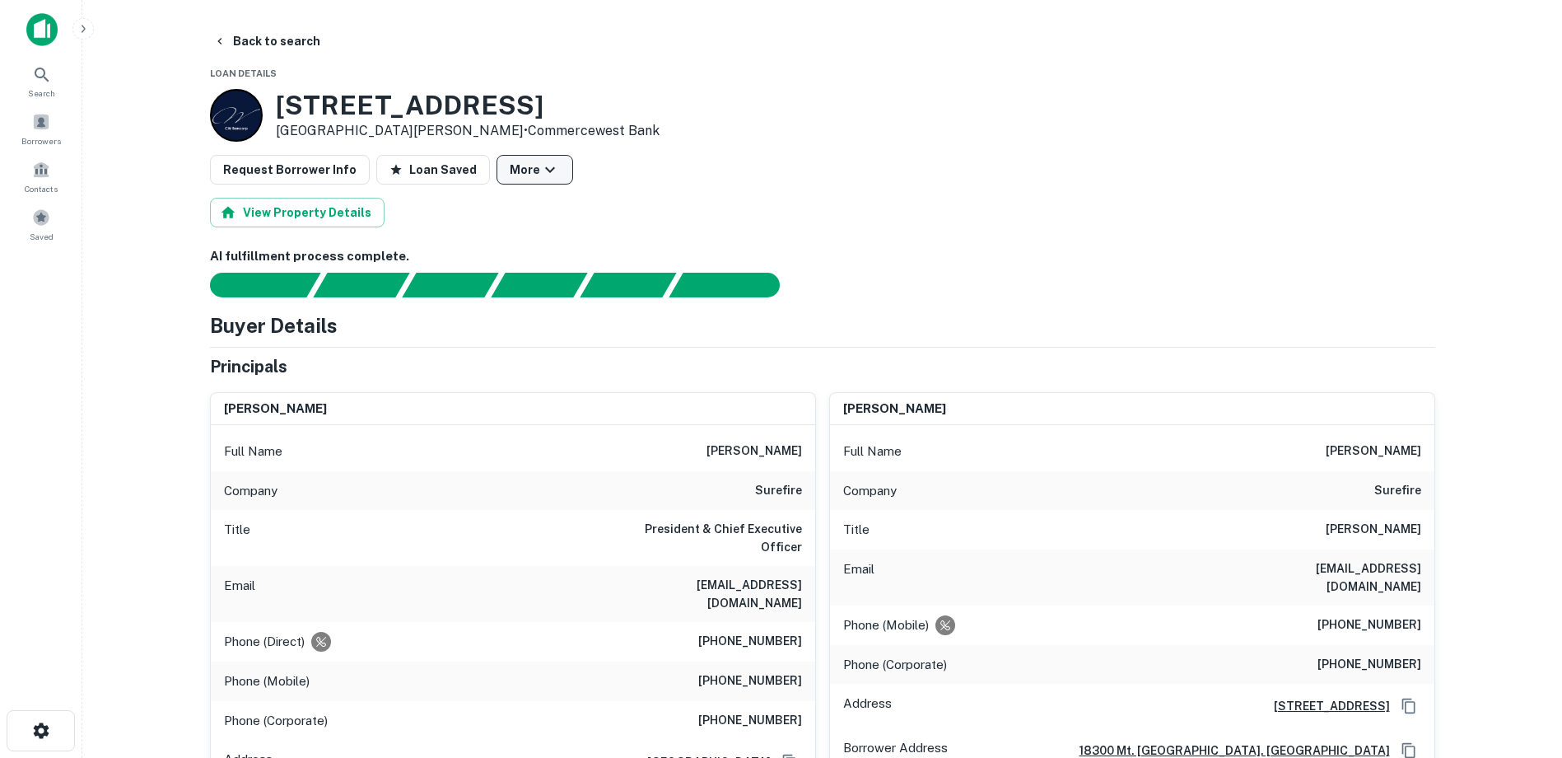
click at [543, 174] on button "More" at bounding box center [535, 170] width 77 height 30
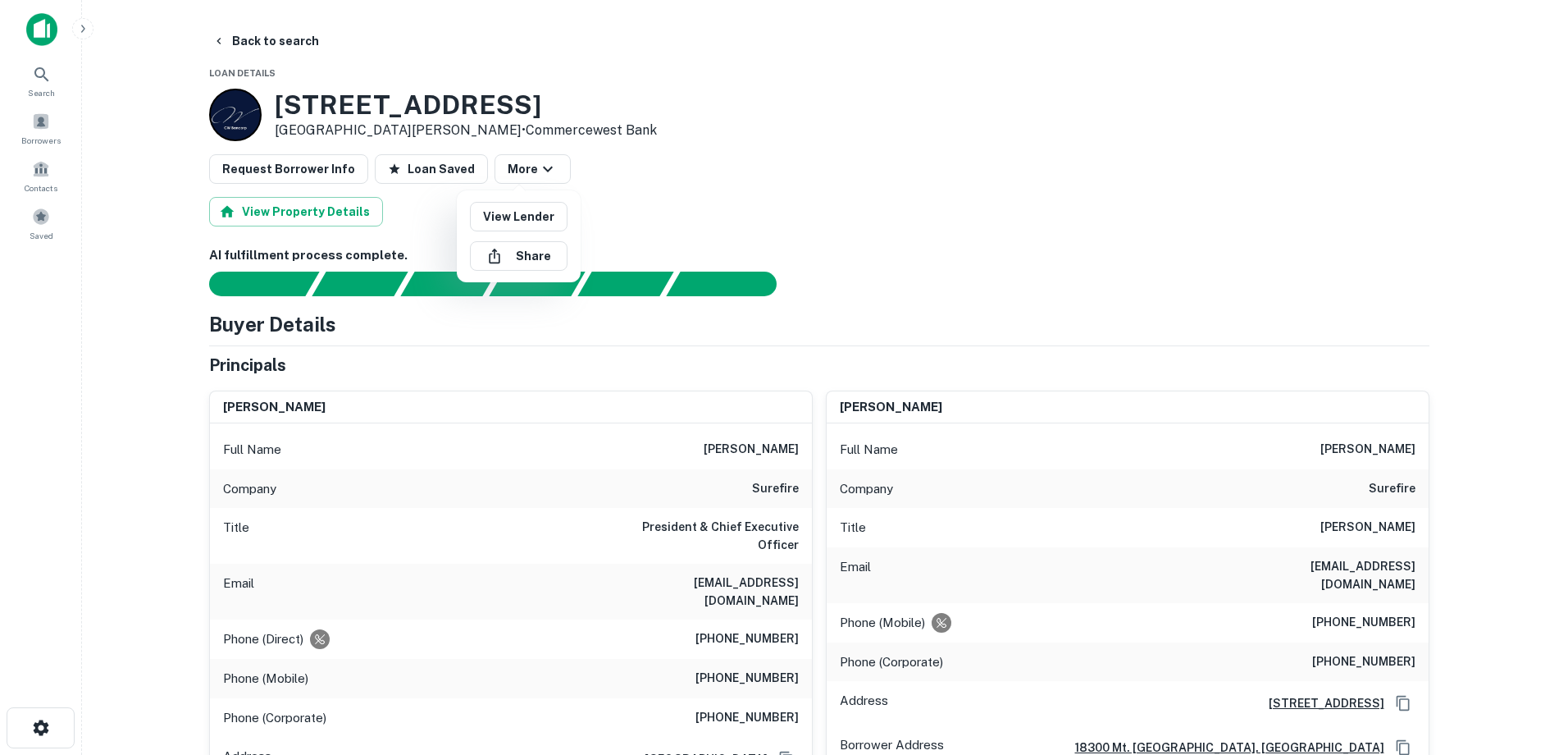
click at [676, 138] on div at bounding box center [784, 378] width 1568 height 755
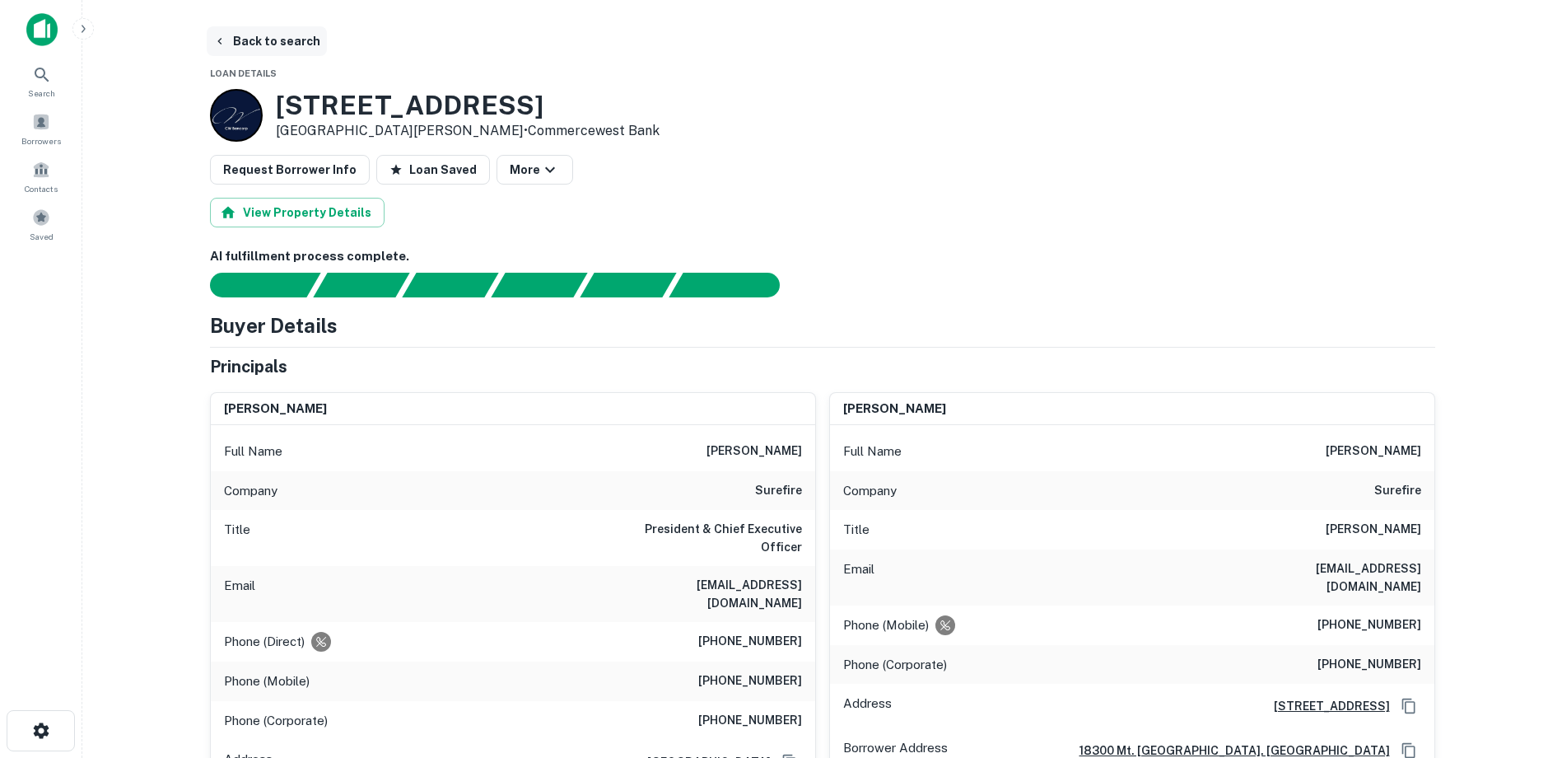
click at [254, 42] on button "Back to search" at bounding box center [267, 41] width 120 height 30
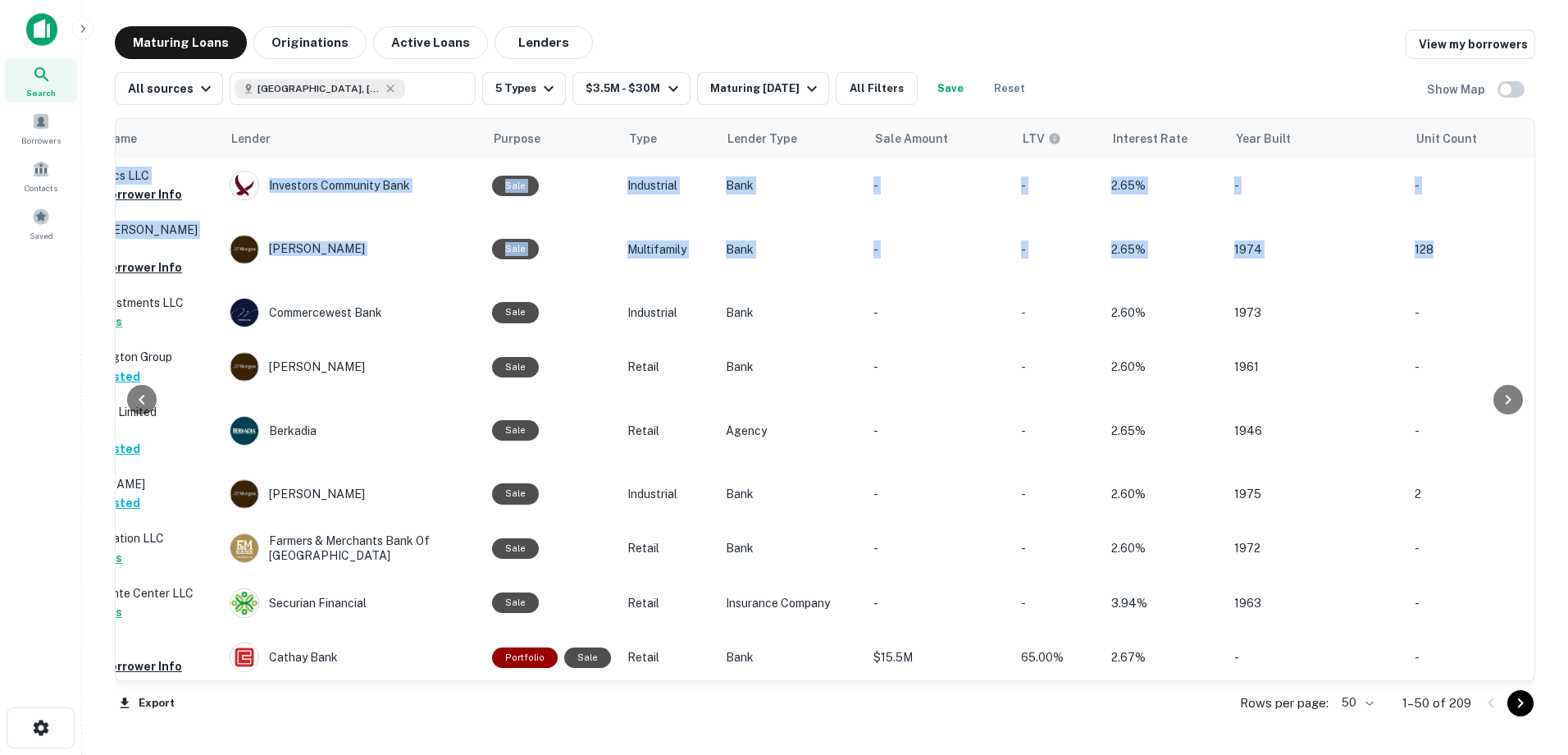
drag, startPoint x: 1524, startPoint y: 203, endPoint x: 1532, endPoint y: 259, distance: 56.6
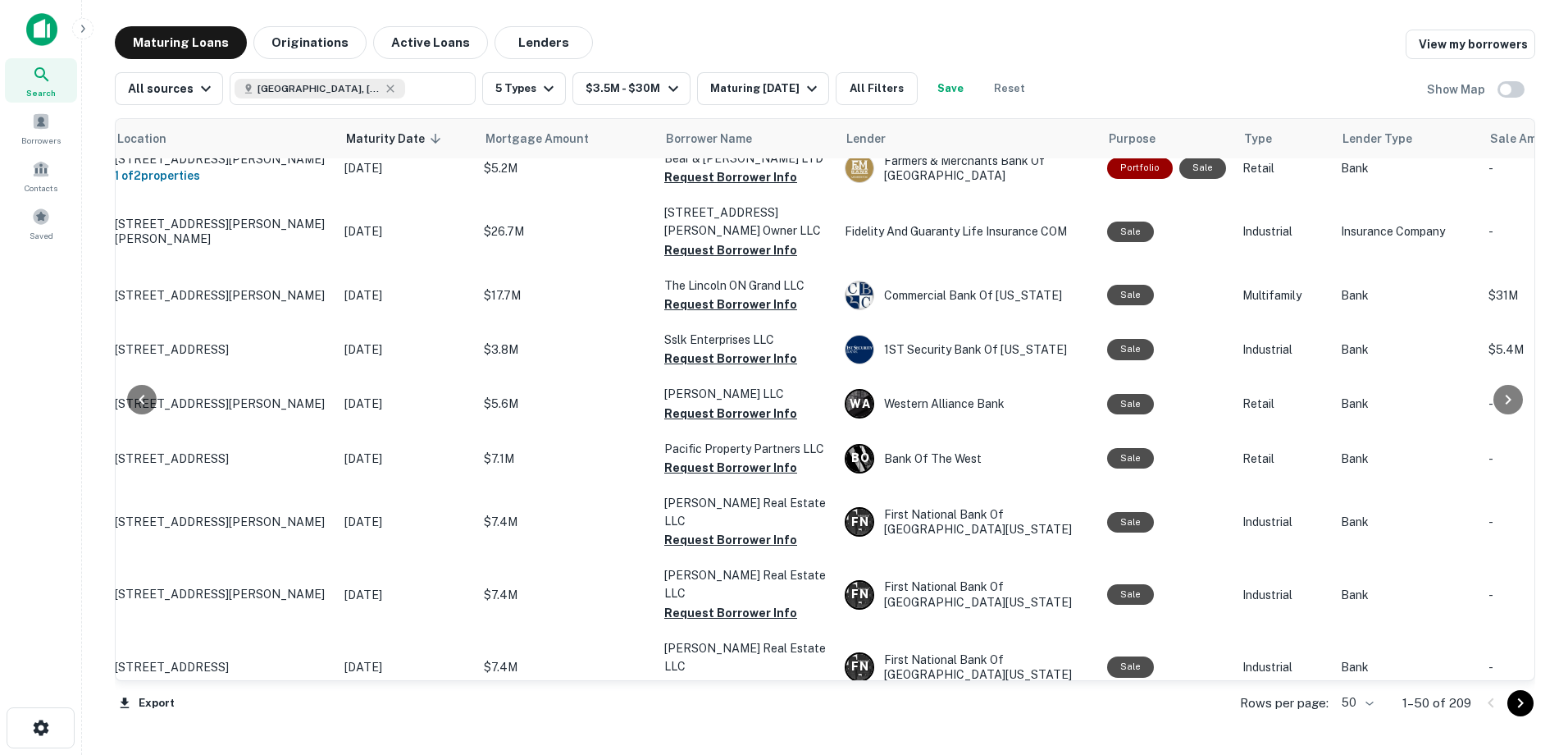
scroll to position [2340, 0]
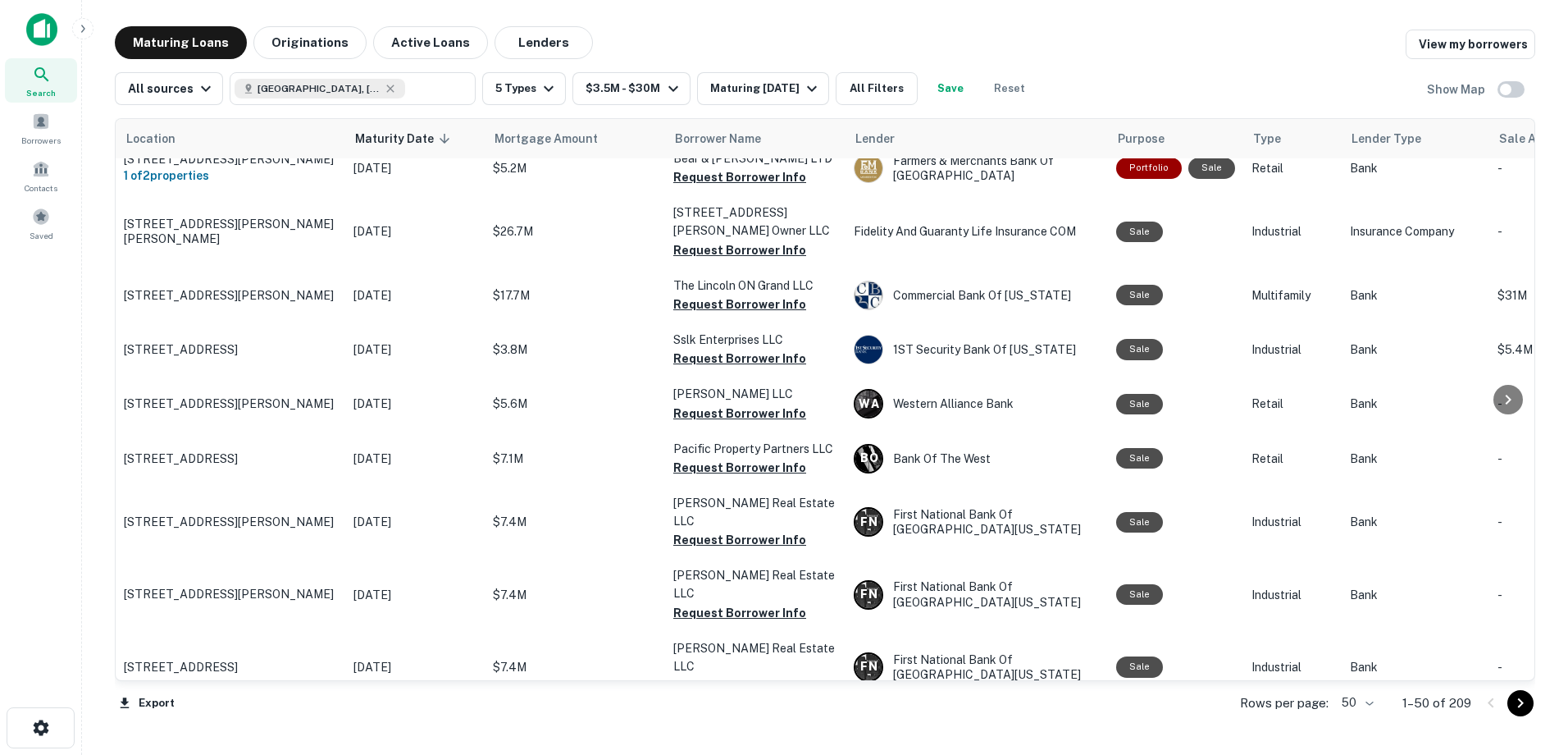
click at [358, 720] on div "Export Rows per page: 50 ** 1–50 of 209" at bounding box center [825, 702] width 1421 height 44
click at [1510, 707] on button "Go to next page" at bounding box center [1521, 703] width 26 height 26
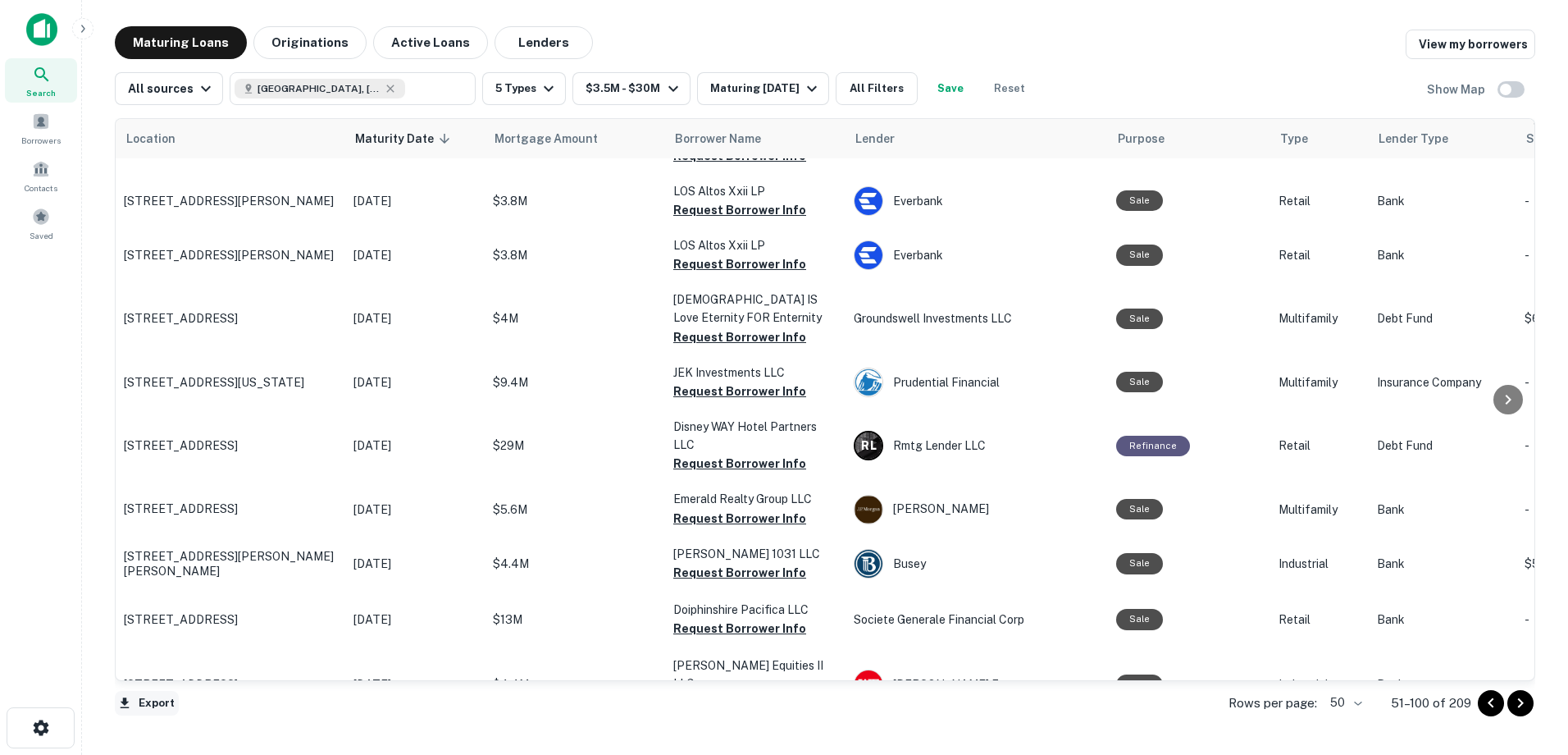
click at [155, 701] on button "Export" at bounding box center [146, 702] width 64 height 25
click at [186, 720] on li "Export as Excel (.xlsx)" at bounding box center [207, 720] width 185 height 30
click at [1523, 706] on icon "Go to next page" at bounding box center [1521, 703] width 20 height 20
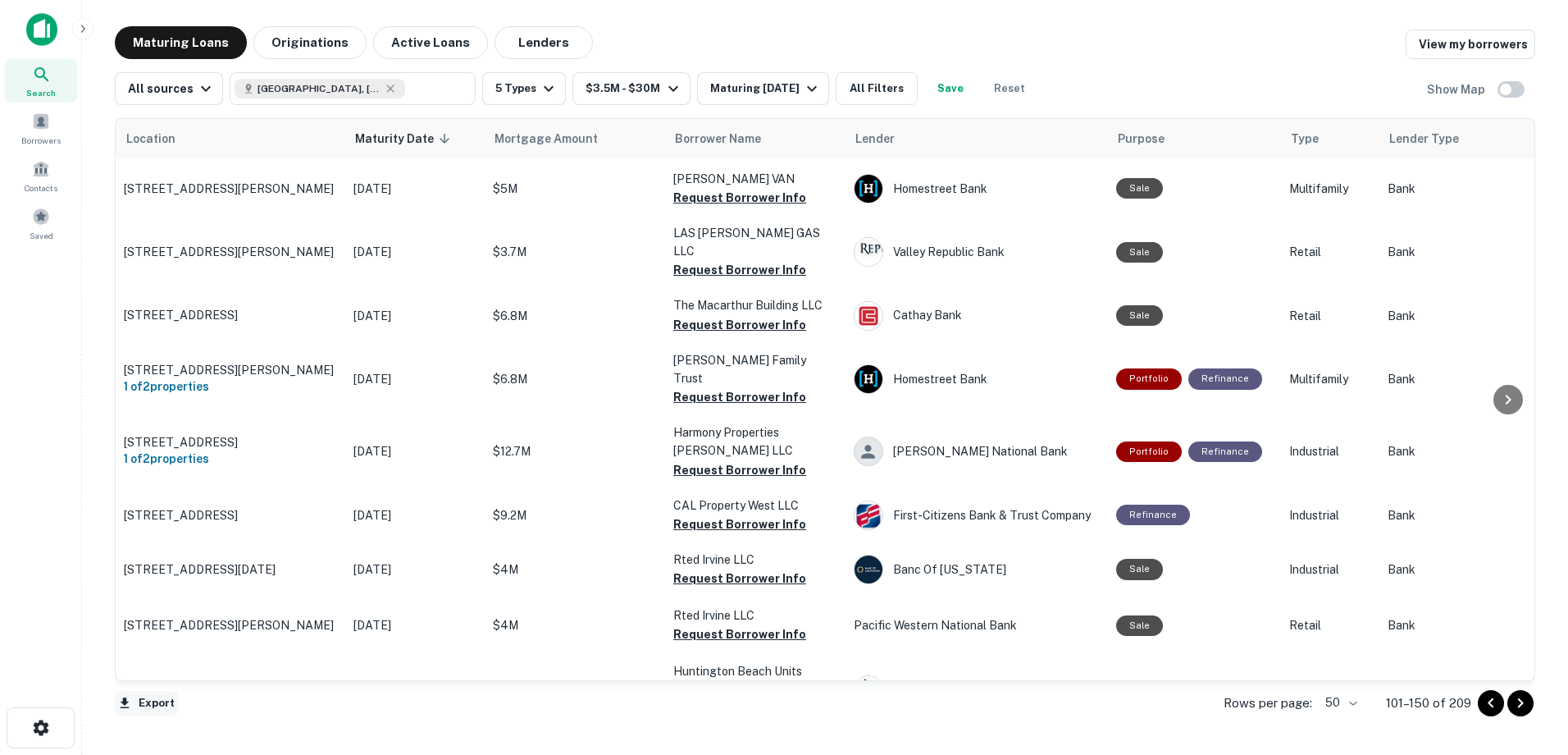
click at [148, 704] on button "Export" at bounding box center [146, 702] width 64 height 25
click at [221, 717] on li "Export as Excel (.xlsx)" at bounding box center [207, 720] width 185 height 30
click at [1519, 705] on icon "Go to next page" at bounding box center [1521, 703] width 6 height 10
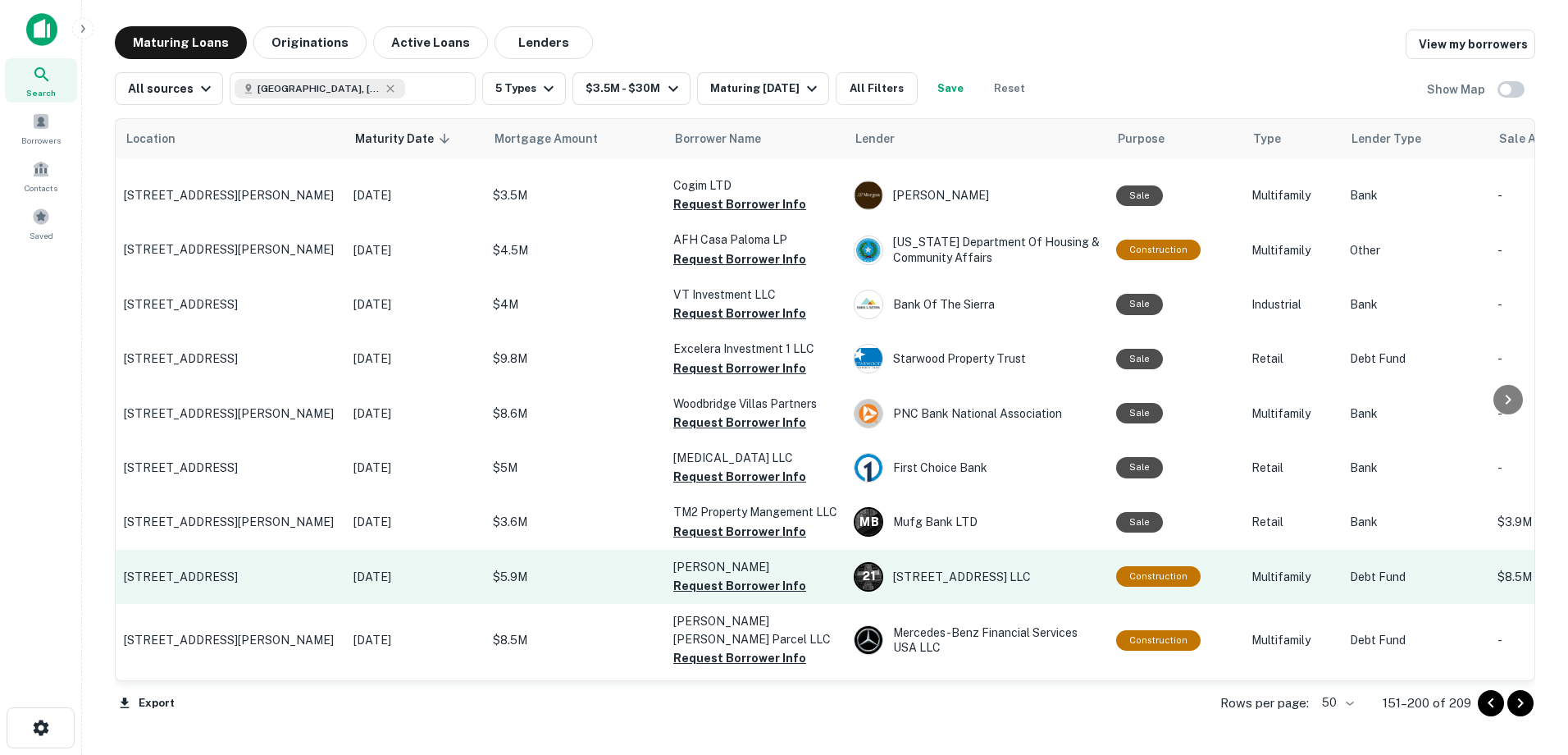
scroll to position [2257, 0]
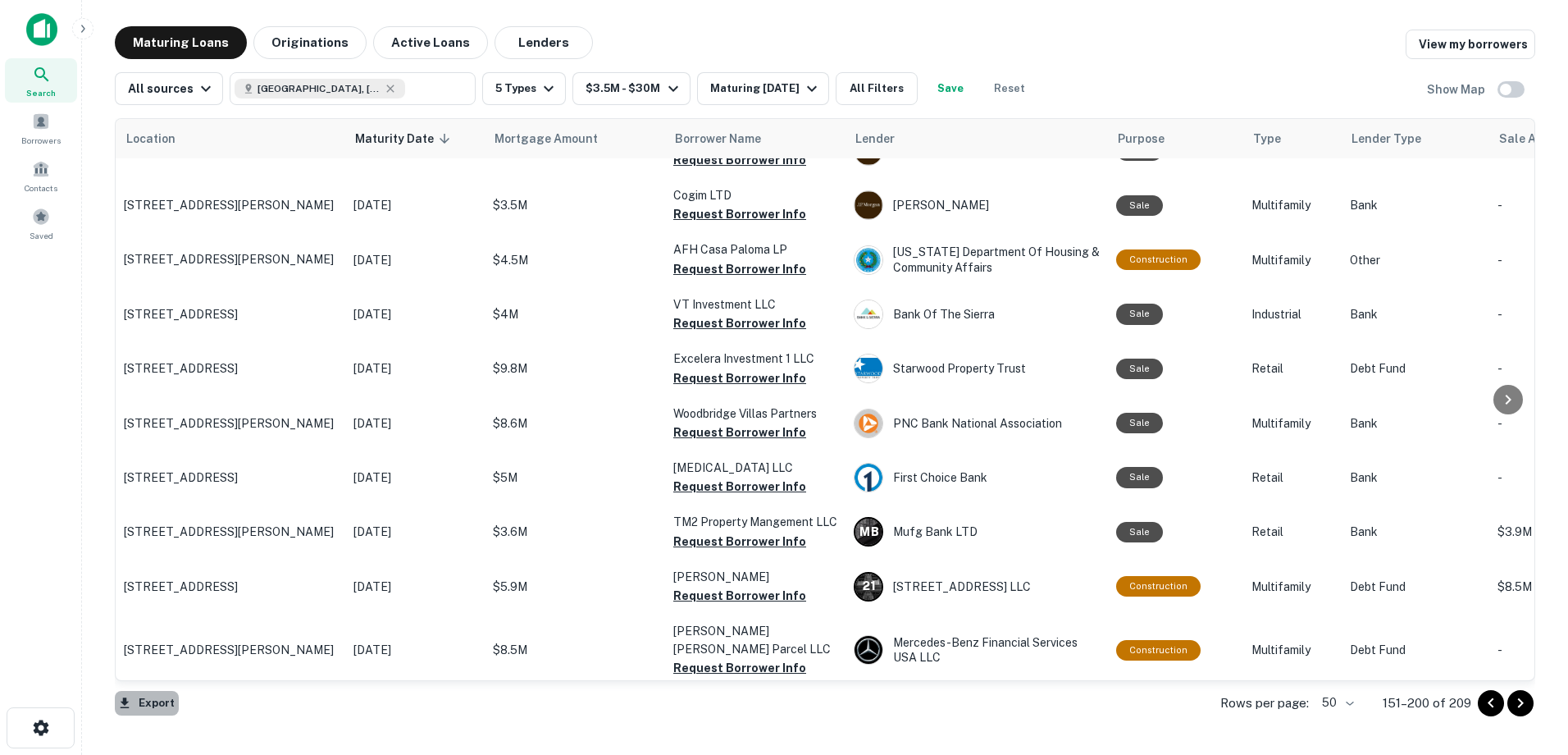
click at [160, 708] on button "Export" at bounding box center [146, 702] width 64 height 25
click at [216, 716] on li "Export as Excel (.xlsx)" at bounding box center [207, 720] width 185 height 30
drag, startPoint x: 1524, startPoint y: 708, endPoint x: 1387, endPoint y: 703, distance: 137.1
click at [1524, 708] on icon "Go to next page" at bounding box center [1521, 703] width 20 height 20
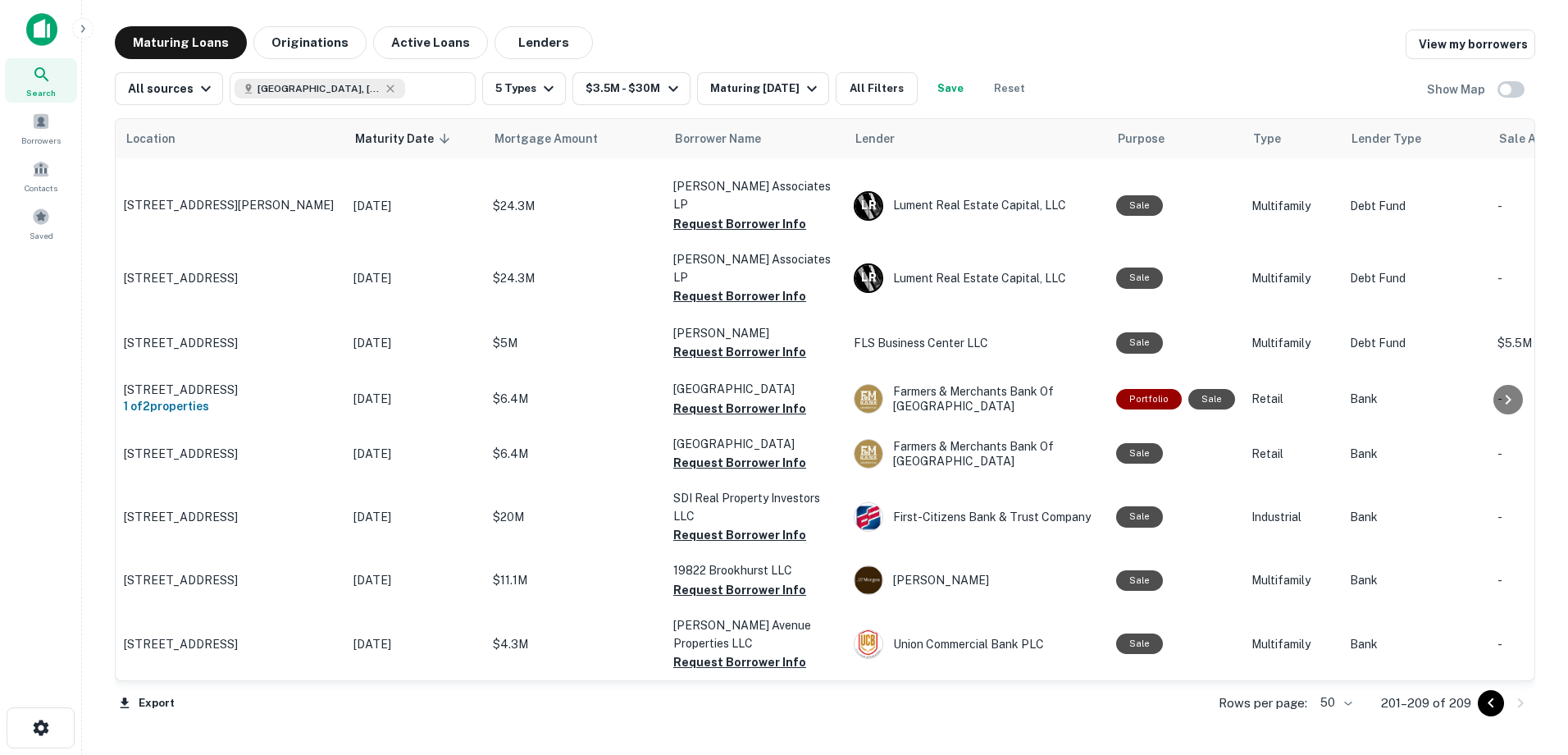
scroll to position [12, 0]
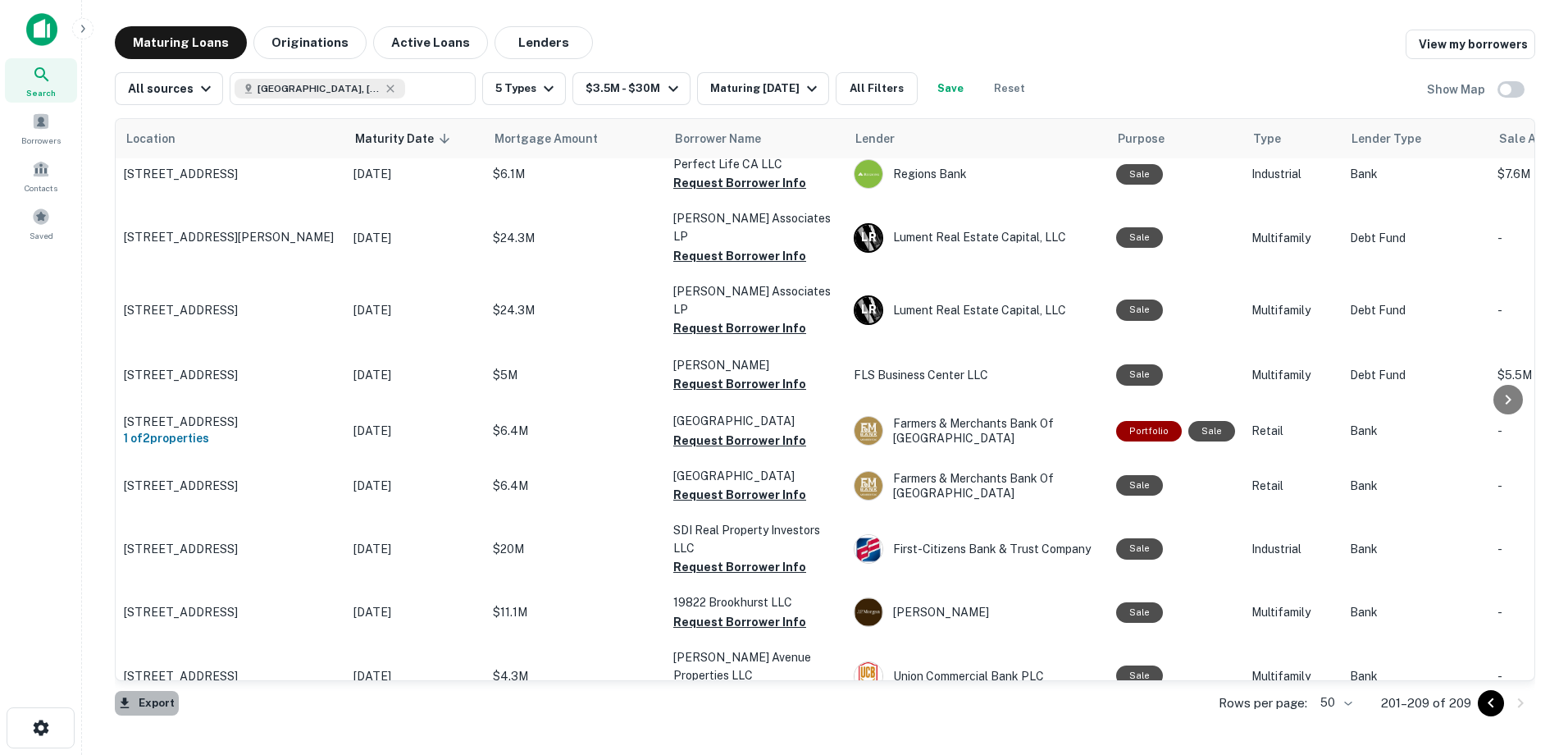
click at [163, 694] on button "Export" at bounding box center [146, 702] width 64 height 25
click at [239, 718] on li "Export as Excel (.xlsx)" at bounding box center [207, 720] width 185 height 30
click at [881, 43] on div "Maturing Loans Originations Active Loans Lenders View my borrowers" at bounding box center [825, 42] width 1421 height 33
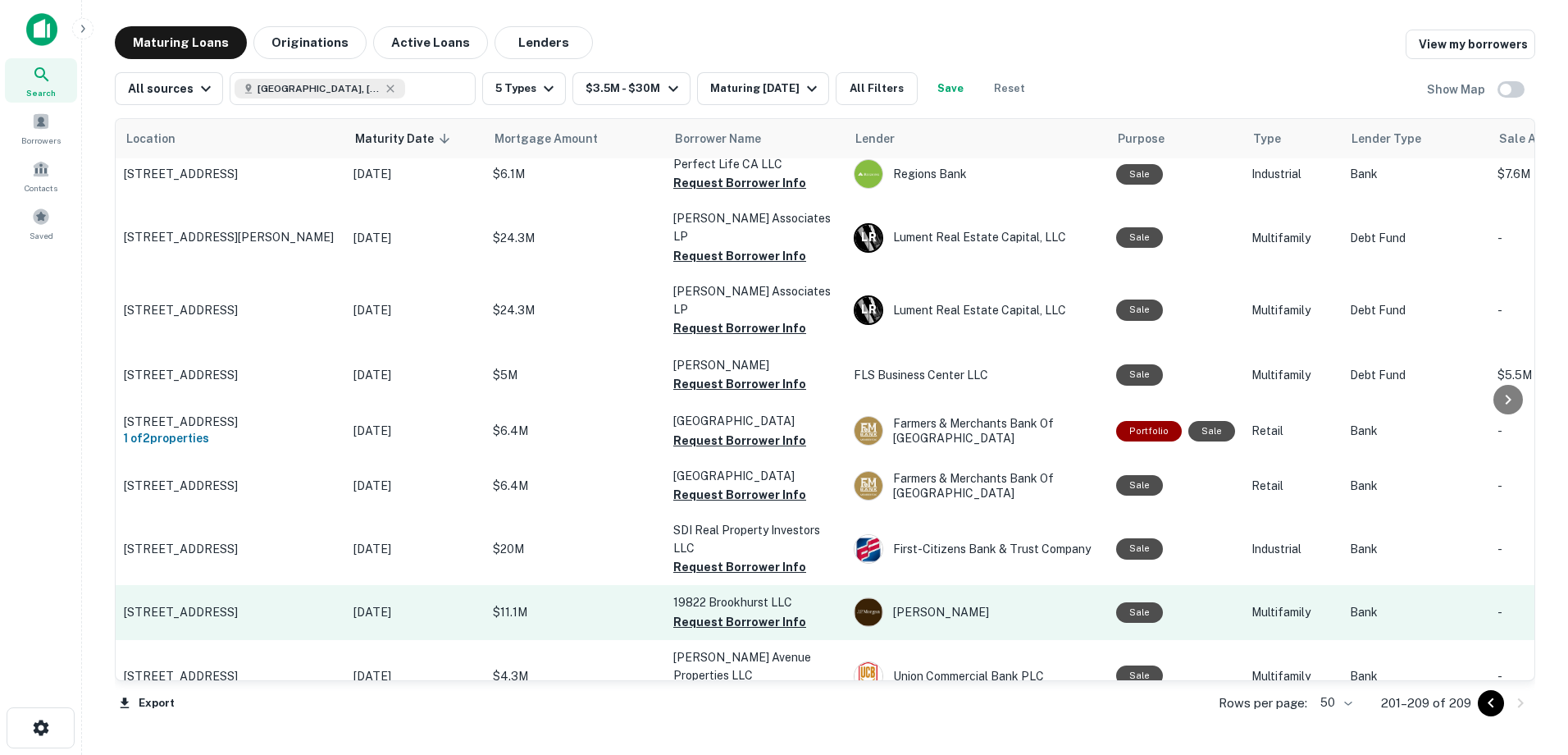
scroll to position [0, 0]
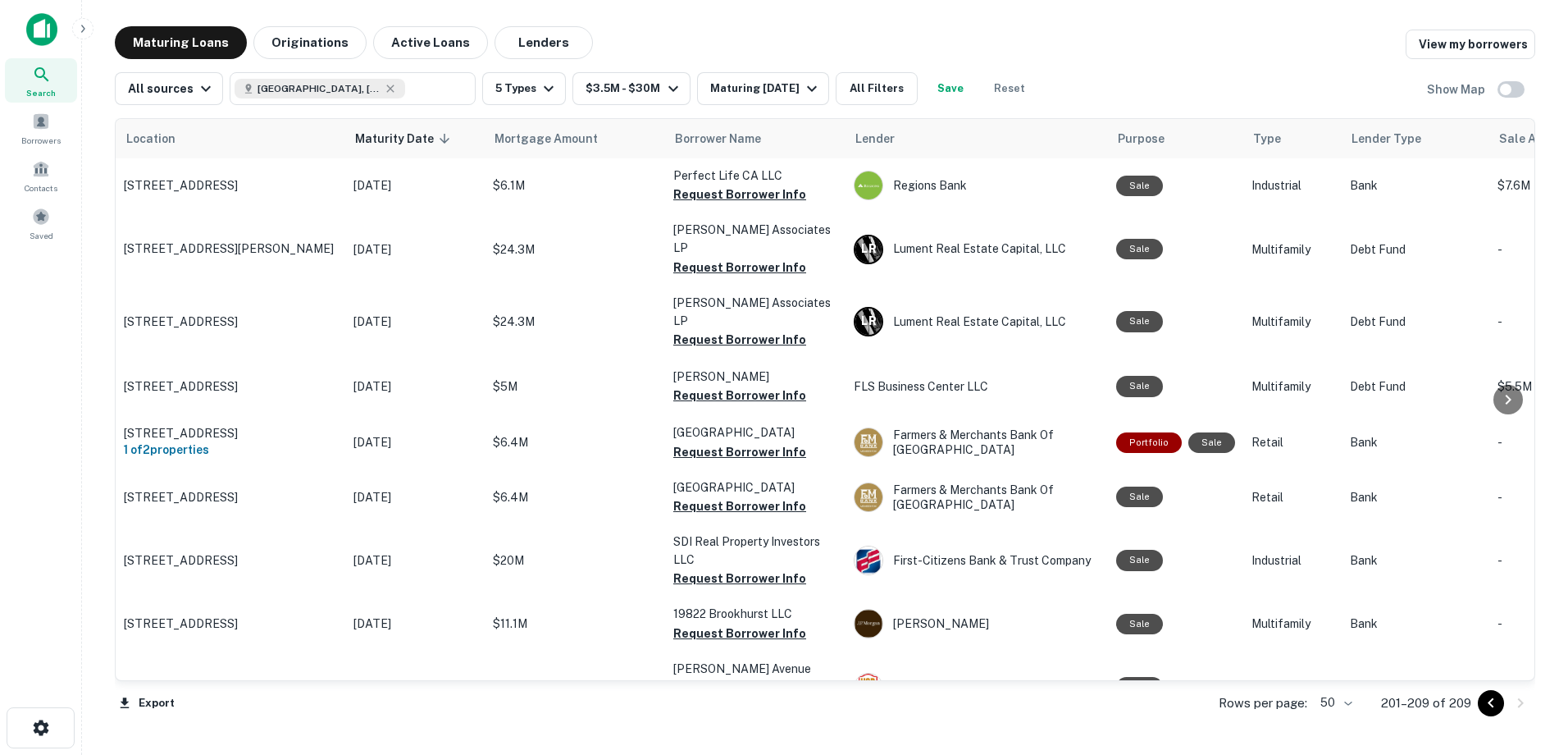
click at [964, 98] on button "Save" at bounding box center [950, 88] width 53 height 33
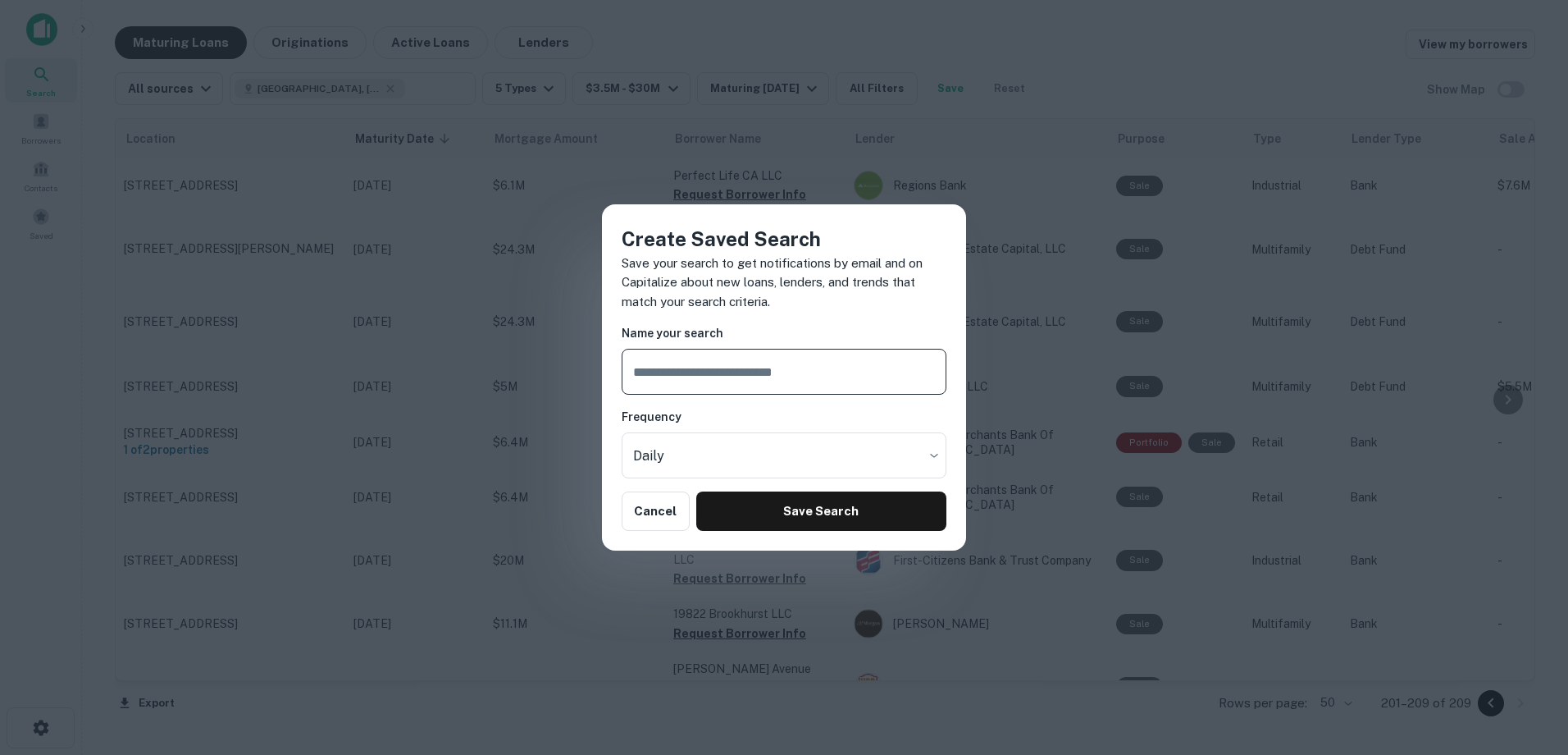
click at [783, 367] on input "text" at bounding box center [784, 372] width 325 height 46
type input "**********"
click at [784, 475] on body "Search Borrowers Contacts Saved Maturing Loans Originations Active Loans Lender…" at bounding box center [784, 378] width 1568 height 755
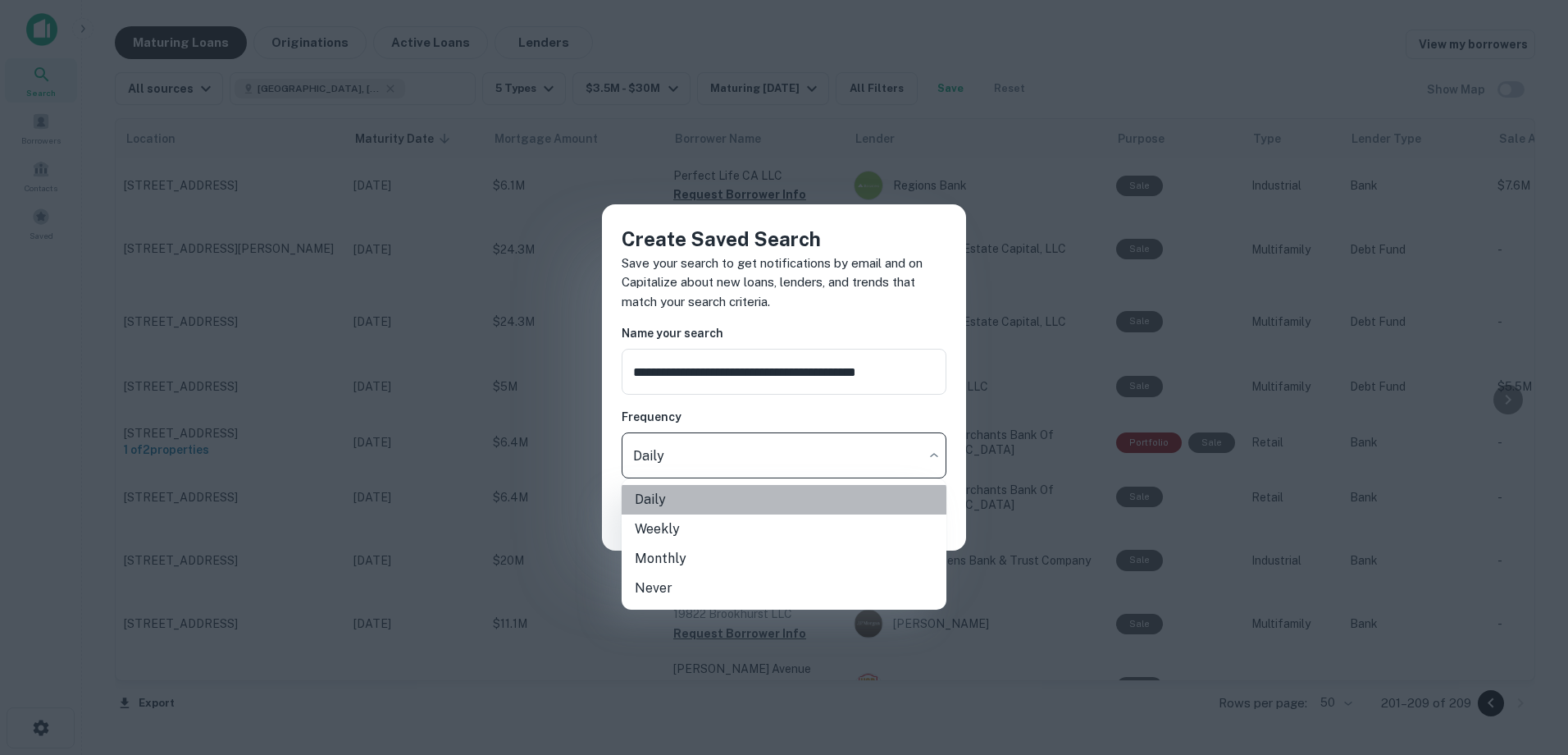
click at [764, 499] on li "Daily" at bounding box center [784, 500] width 325 height 30
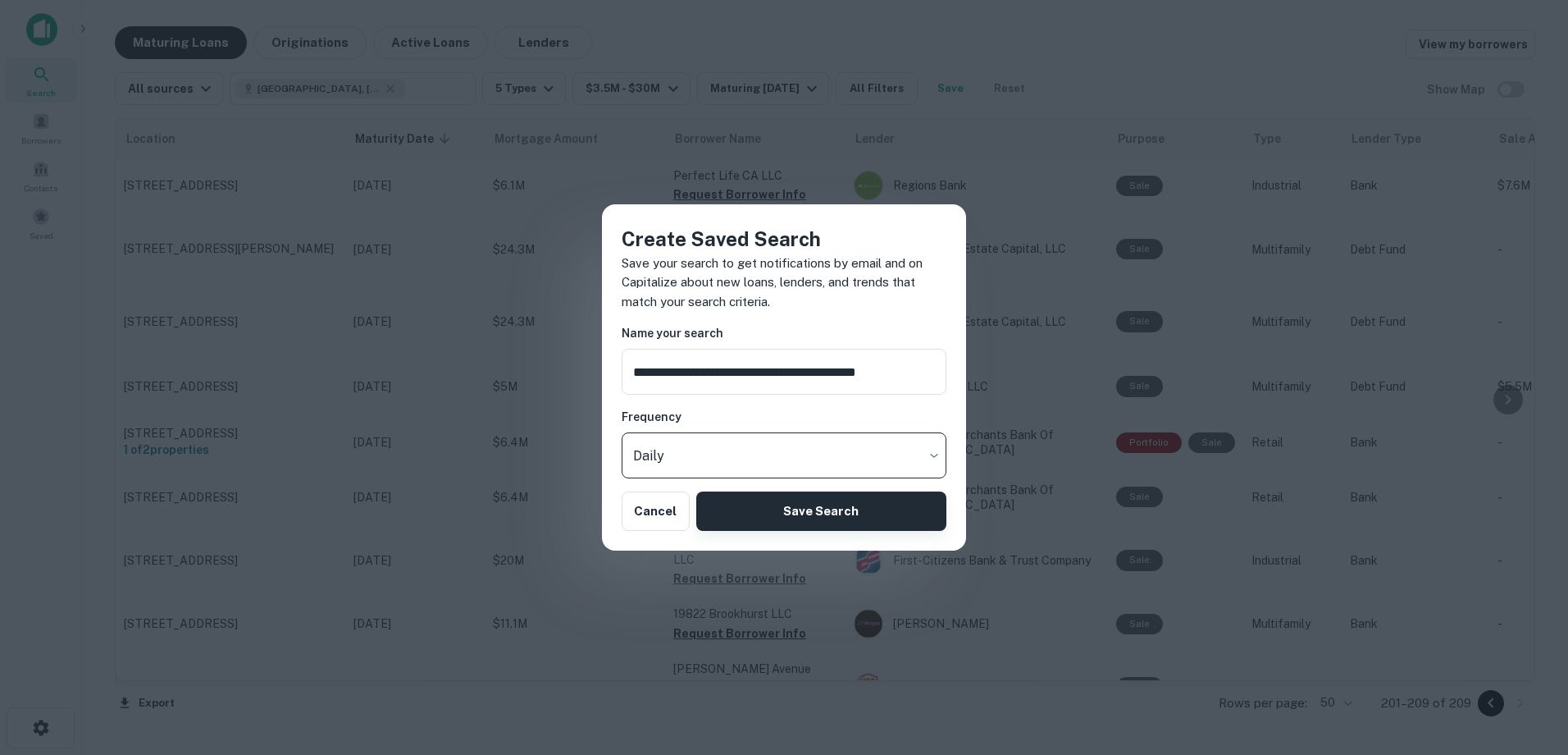
click at [800, 518] on button "Save Search" at bounding box center [821, 511] width 250 height 40
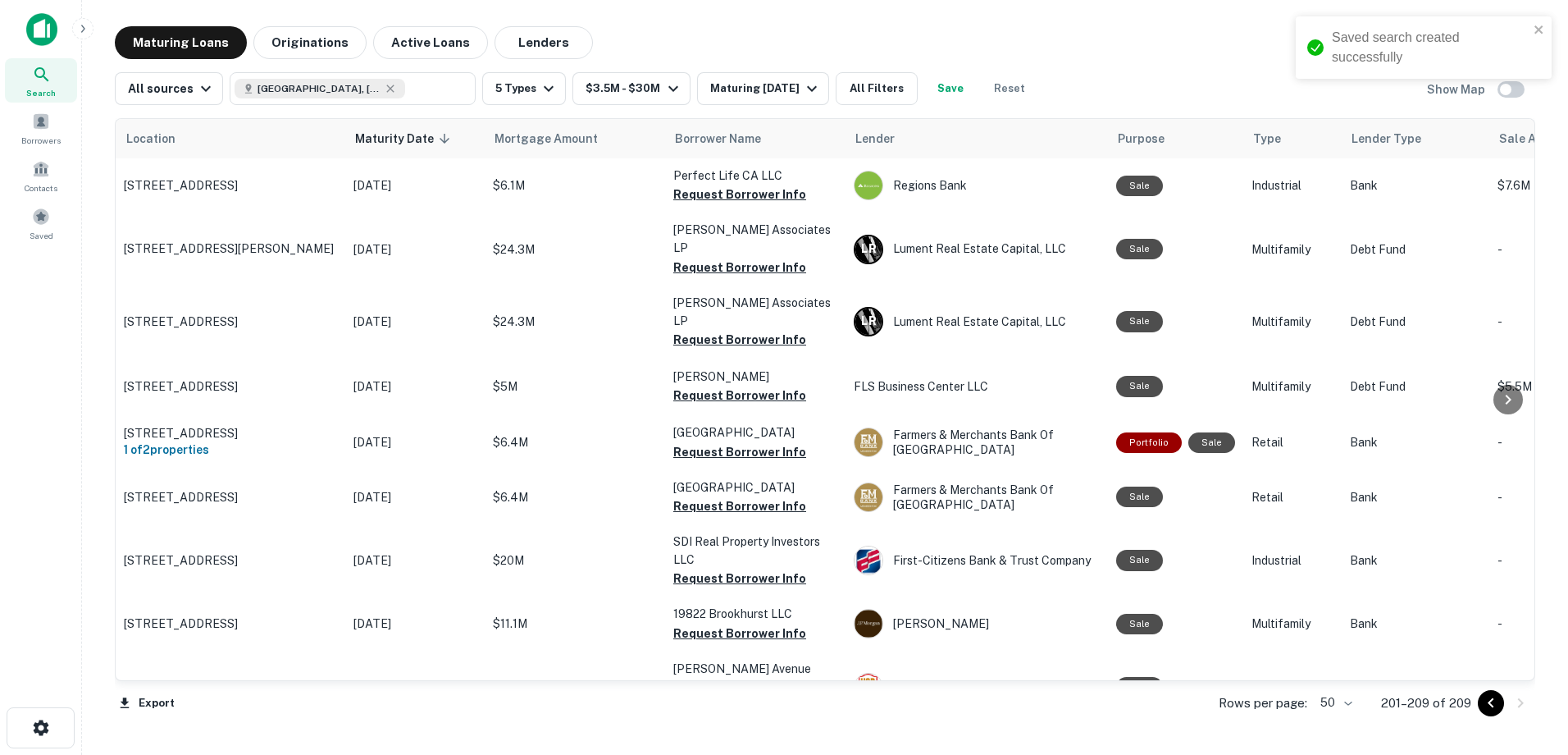
click at [980, 49] on div "Maturing Loans Originations Active Loans Lenders View my borrowers" at bounding box center [825, 42] width 1421 height 33
